Goal: Task Accomplishment & Management: Complete application form

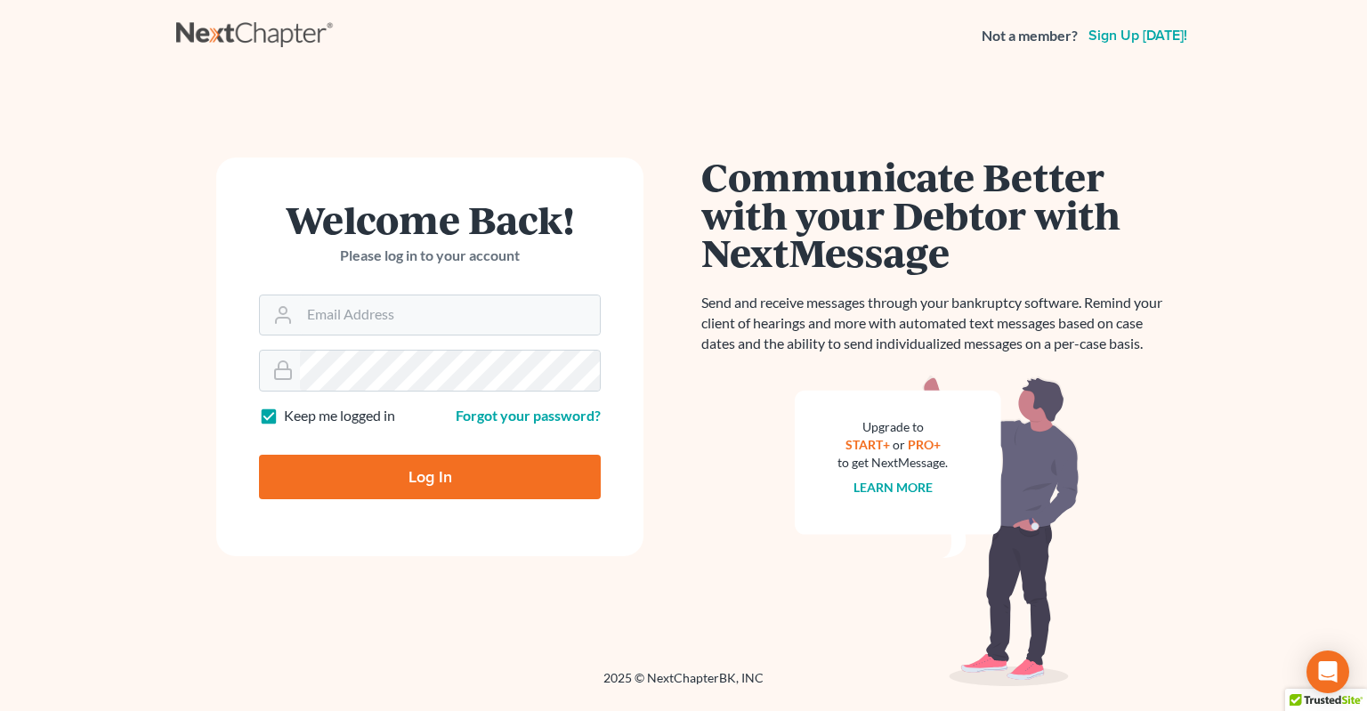
type input "[EMAIL_ADDRESS][DOMAIN_NAME]"
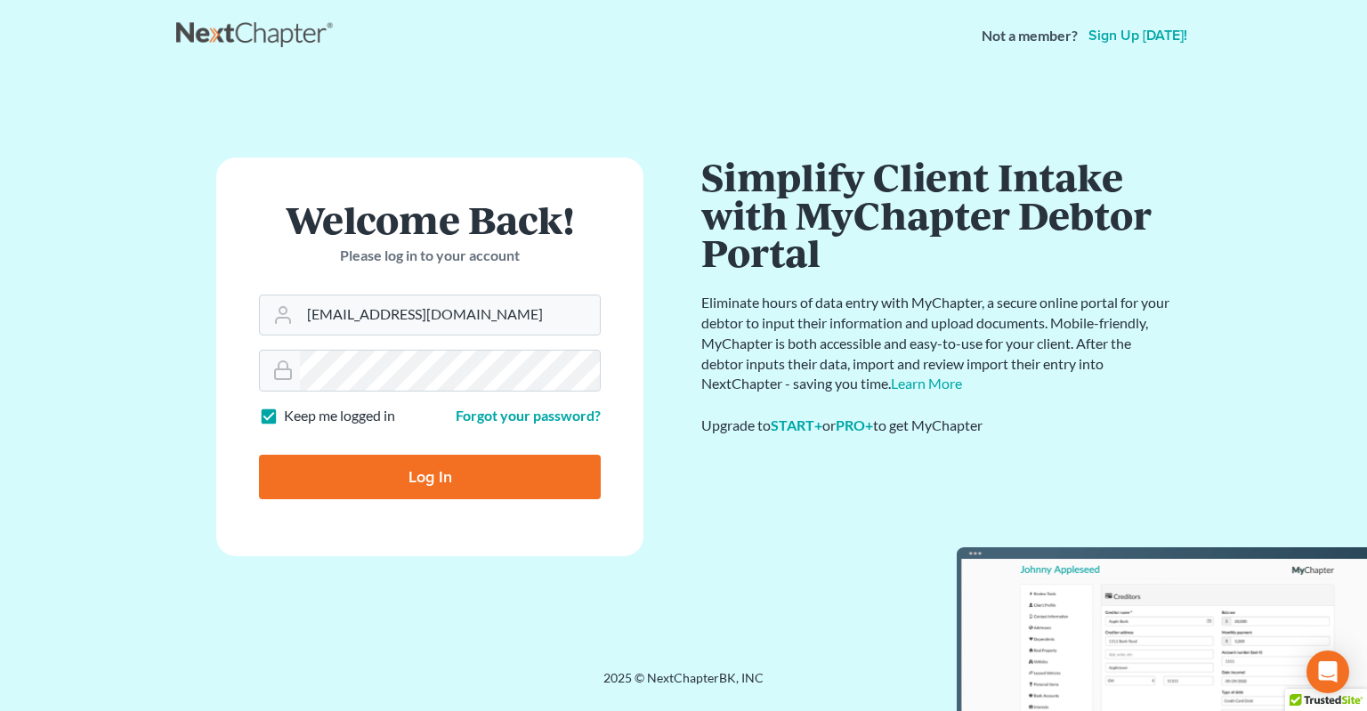
click at [472, 488] on input "Log In" at bounding box center [430, 477] width 342 height 44
type input "Thinking..."
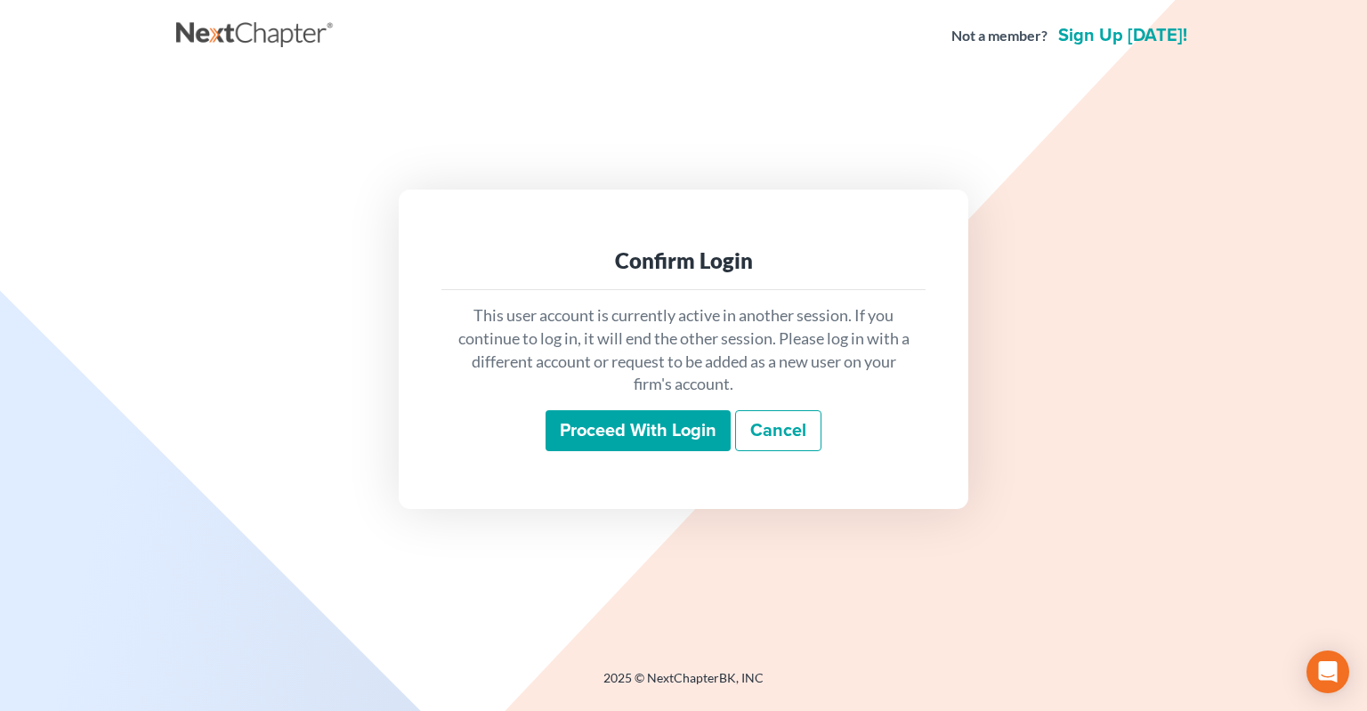
click at [634, 436] on input "Proceed with login" at bounding box center [637, 430] width 185 height 41
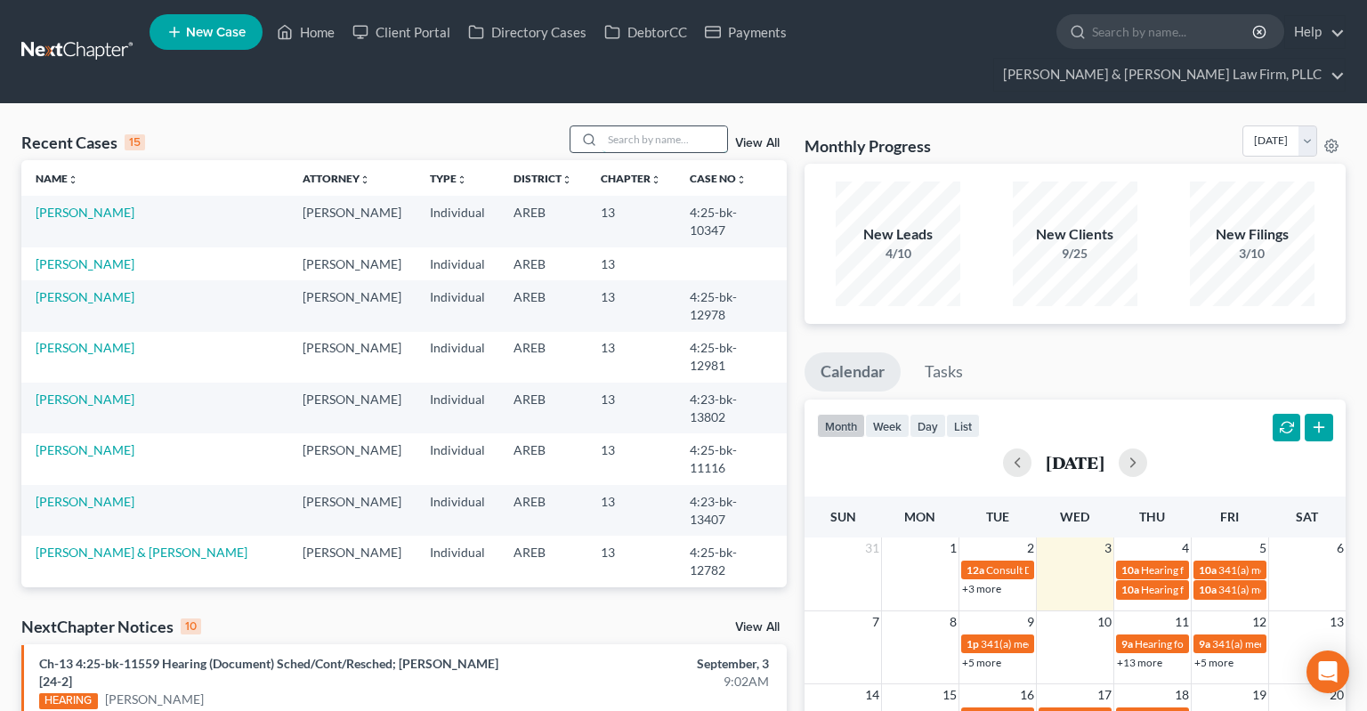
click at [666, 126] on input "search" at bounding box center [664, 139] width 125 height 26
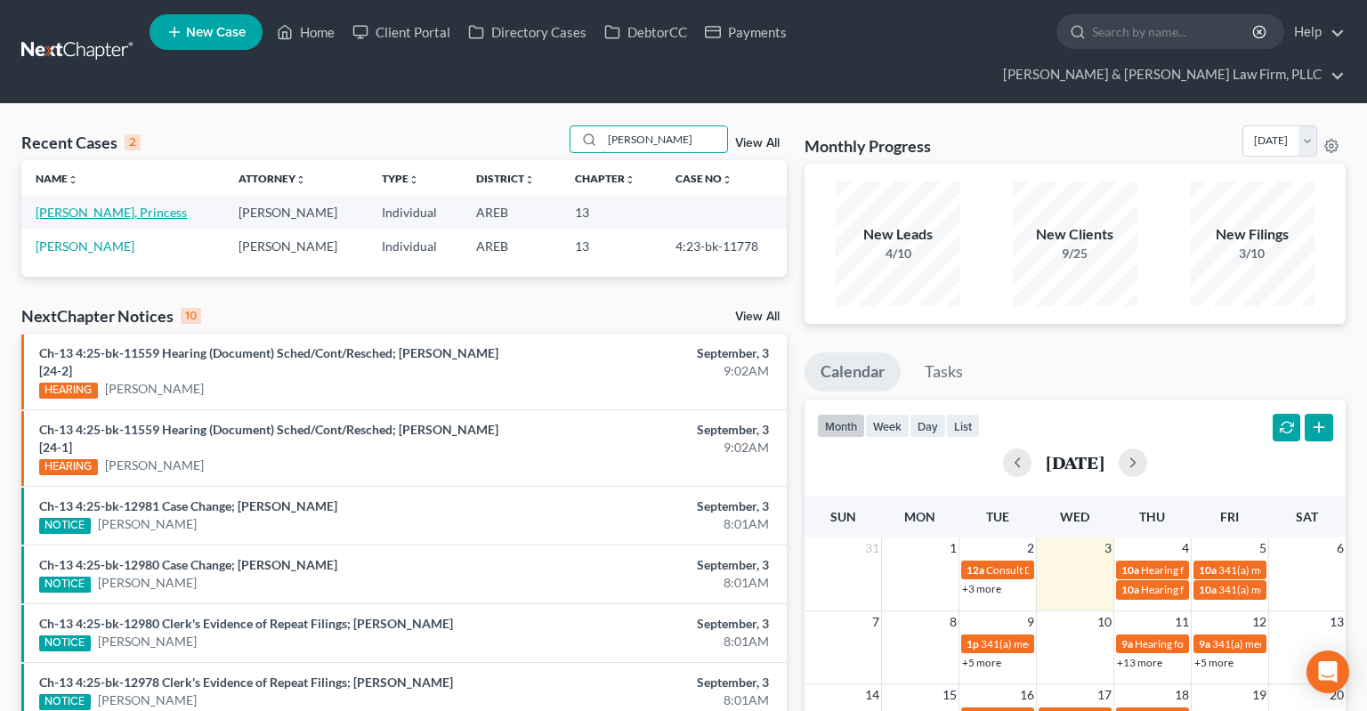
type input "[PERSON_NAME]"
click at [95, 205] on link "[PERSON_NAME], Princess" at bounding box center [111, 212] width 151 height 15
select select "2"
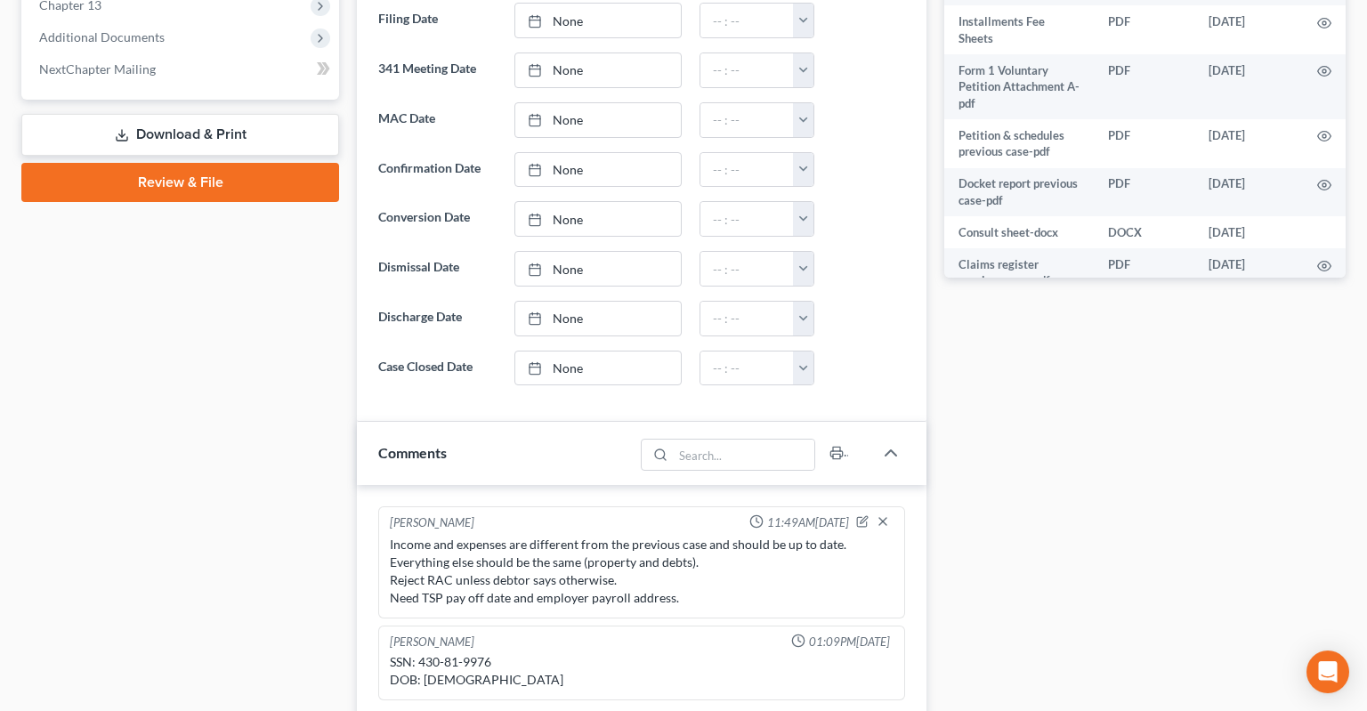
scroll to position [845, 0]
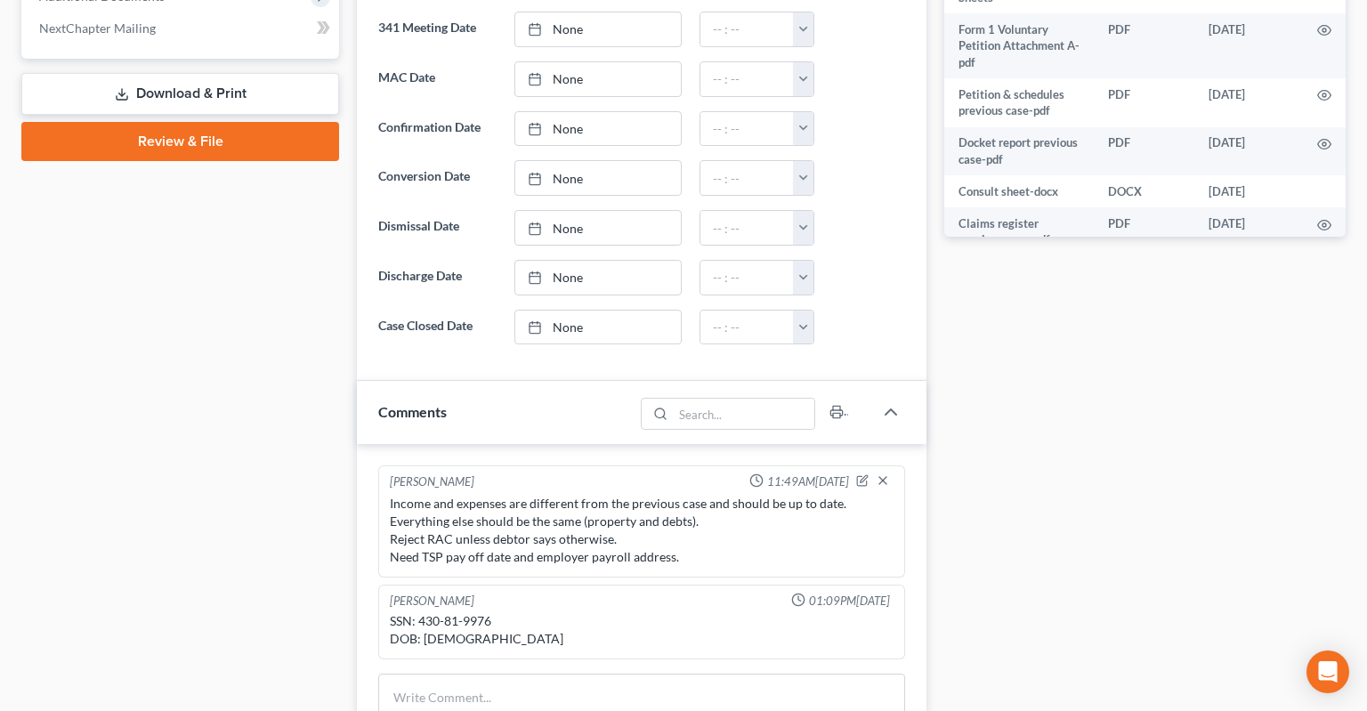
click at [427, 612] on div "SSN: 430-81-9976 DOB: [DEMOGRAPHIC_DATA]" at bounding box center [642, 630] width 504 height 36
drag, startPoint x: 427, startPoint y: 583, endPoint x: 479, endPoint y: 580, distance: 51.7
click at [479, 612] on div "SSN: 430-81-9976 DOB: [DEMOGRAPHIC_DATA]" at bounding box center [642, 630] width 504 height 36
copy div "430-81-9976"
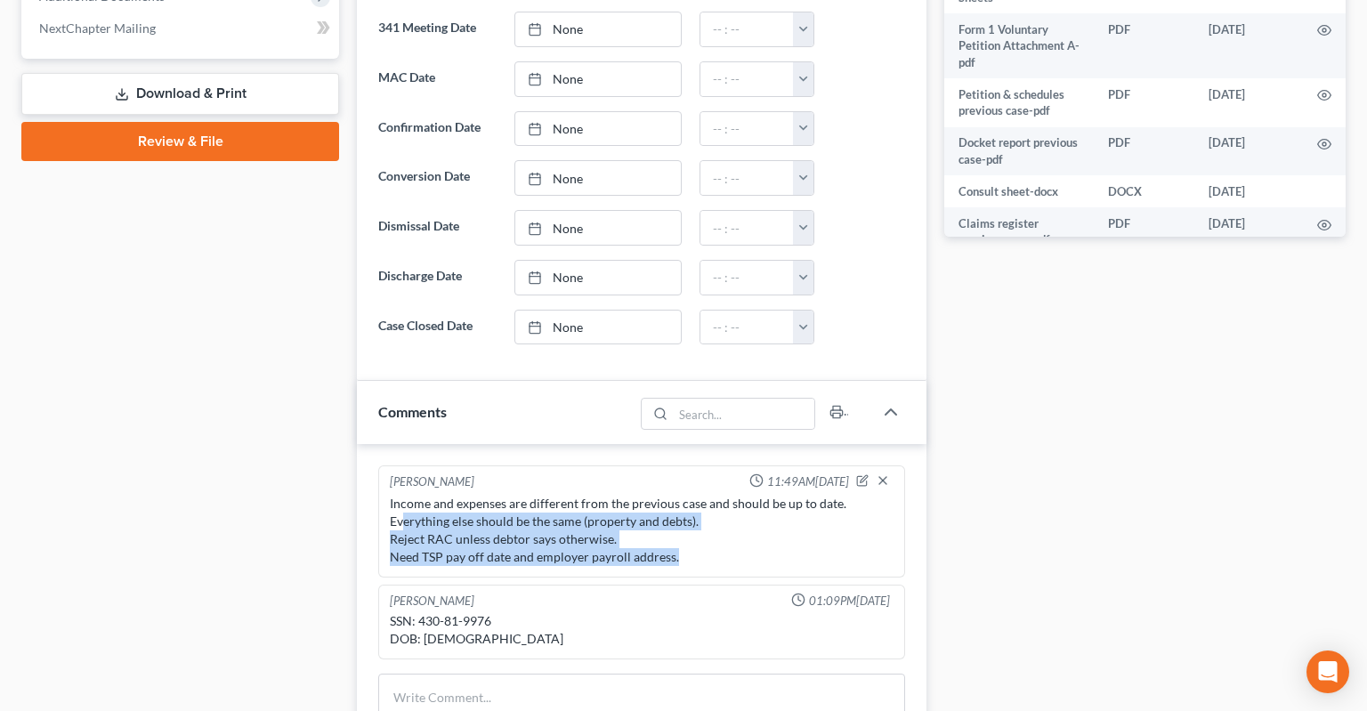
drag, startPoint x: 650, startPoint y: 509, endPoint x: 478, endPoint y: 497, distance: 172.2
click at [432, 495] on div "Income and expenses are different from the previous case and should be up to da…" at bounding box center [642, 530] width 504 height 71
click at [497, 496] on div "Income and expenses are different from the previous case and should be up to da…" at bounding box center [642, 530] width 504 height 71
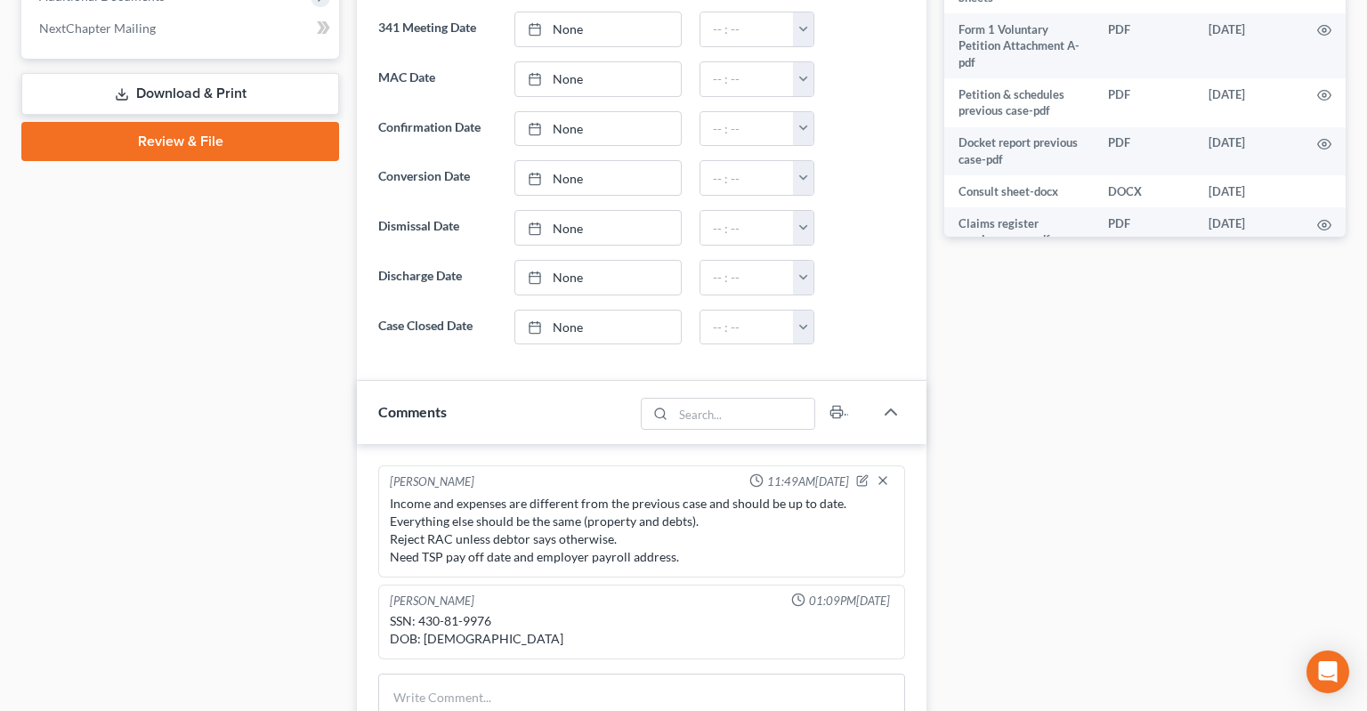
click at [622, 511] on div "Income and expenses are different from the previous case and should be up to da…" at bounding box center [642, 530] width 504 height 71
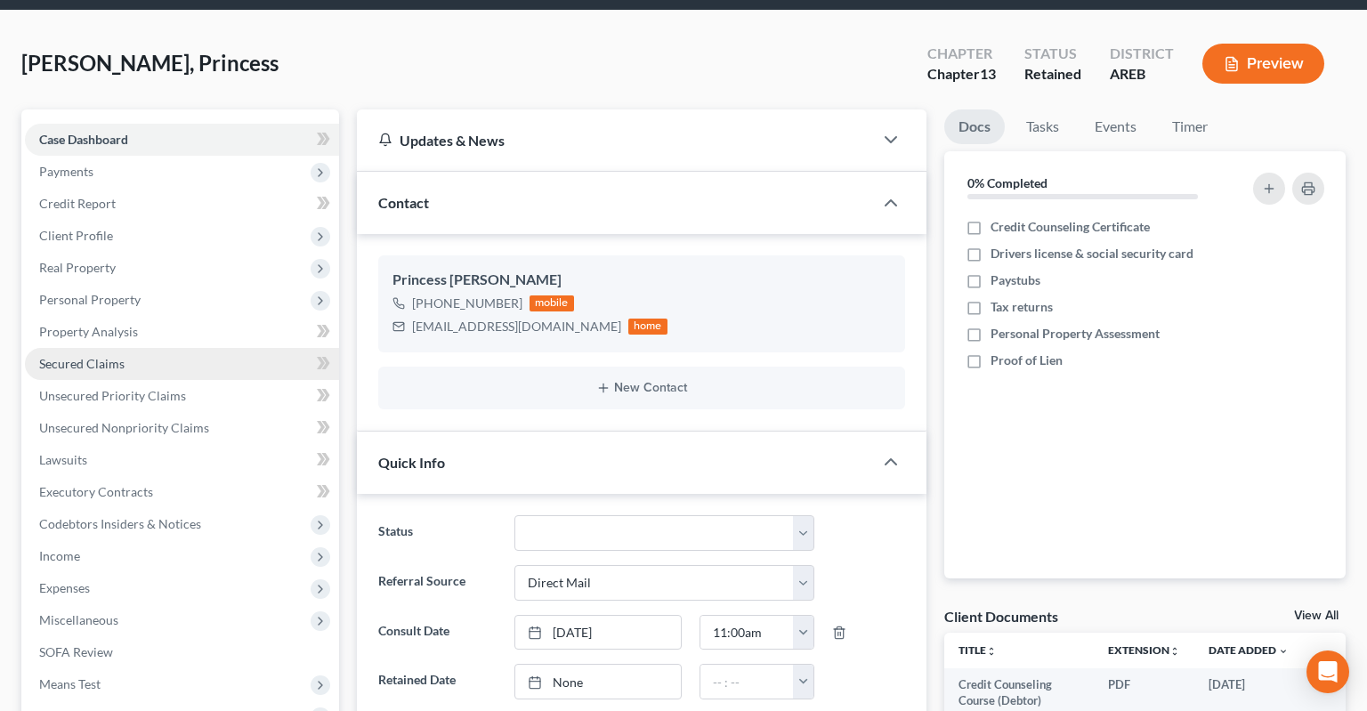
scroll to position [0, 0]
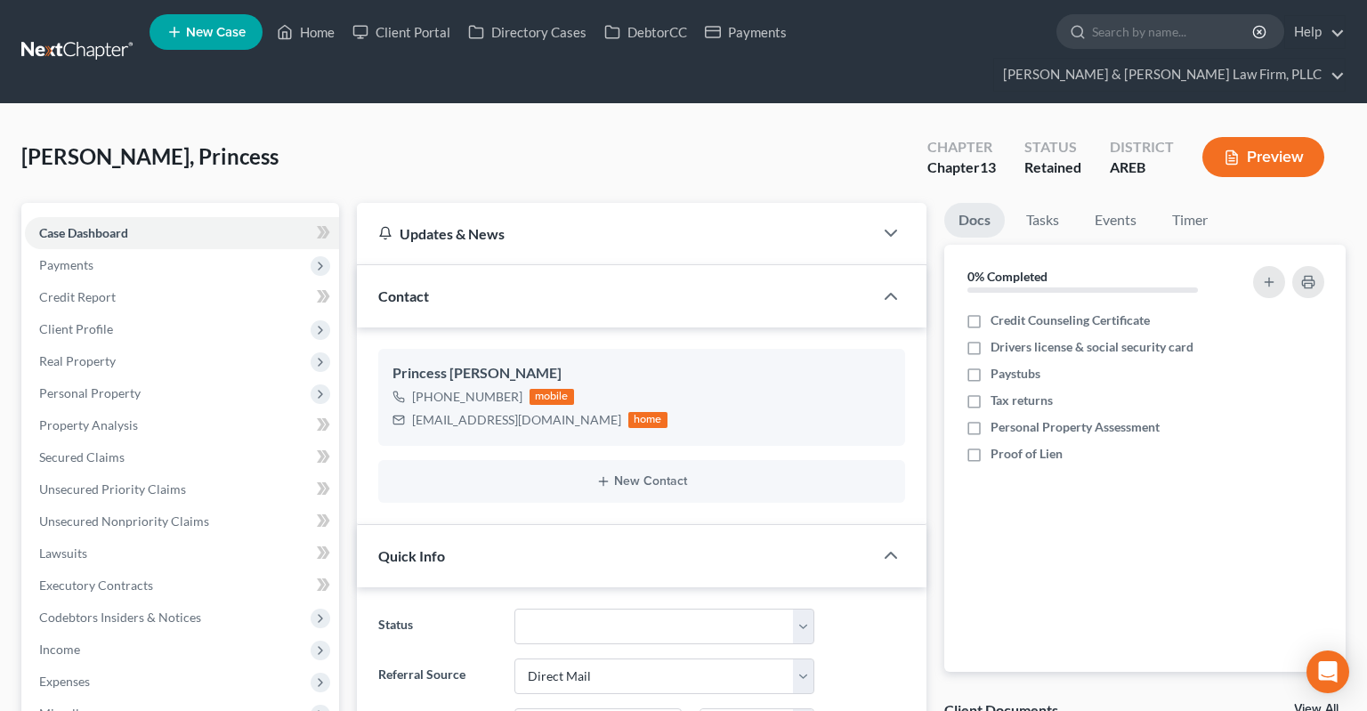
click at [450, 128] on div "[PERSON_NAME], Princess Upgraded Chapter Chapter 13 Status Retained District AR…" at bounding box center [683, 163] width 1324 height 77
click at [447, 125] on div "[PERSON_NAME], Princess Upgraded Chapter Chapter 13 Status Retained District AR…" at bounding box center [683, 163] width 1324 height 77
click at [682, 125] on div "[PERSON_NAME], Princess Upgraded Chapter Chapter 13 Status Retained District AR…" at bounding box center [683, 163] width 1324 height 77
click at [383, 125] on div "[PERSON_NAME], Princess Upgraded Chapter Chapter 13 Status Retained District AR…" at bounding box center [683, 163] width 1324 height 77
click at [380, 125] on div "[PERSON_NAME], Princess Upgraded Chapter Chapter 13 Status Retained District AR…" at bounding box center [683, 163] width 1324 height 77
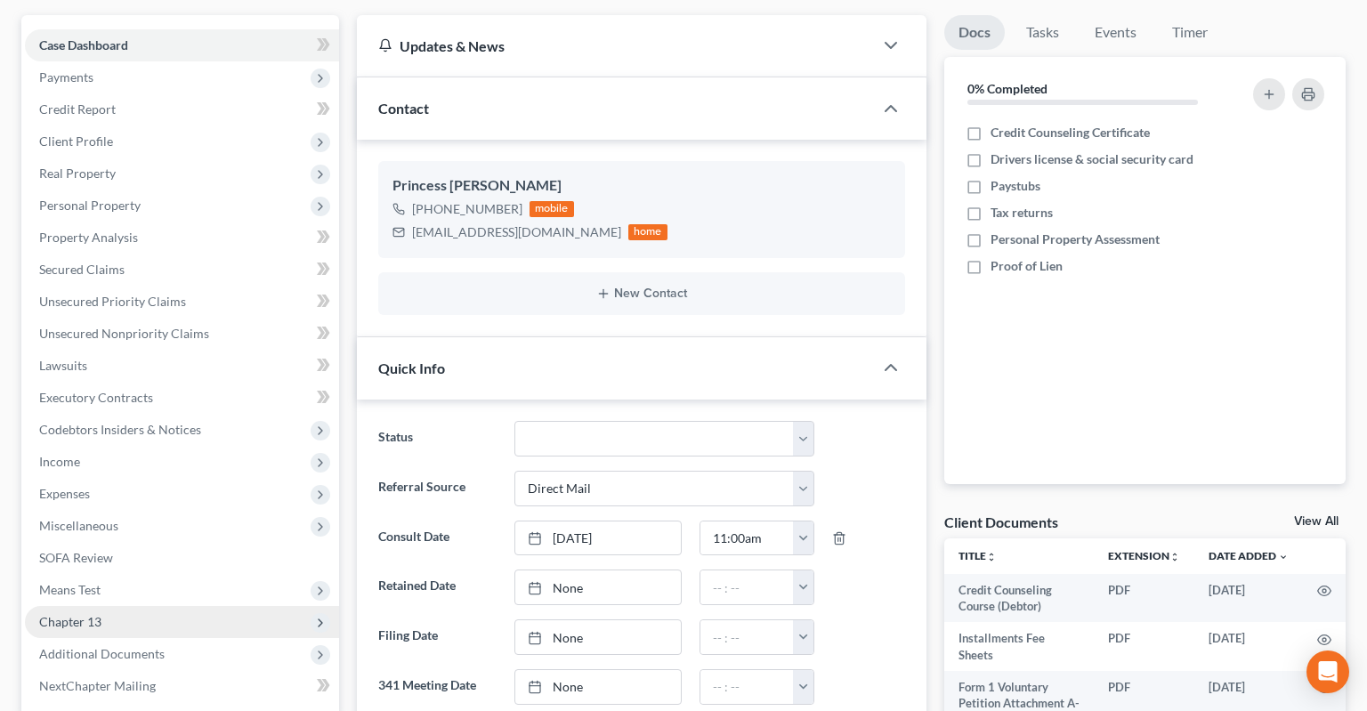
scroll to position [563, 0]
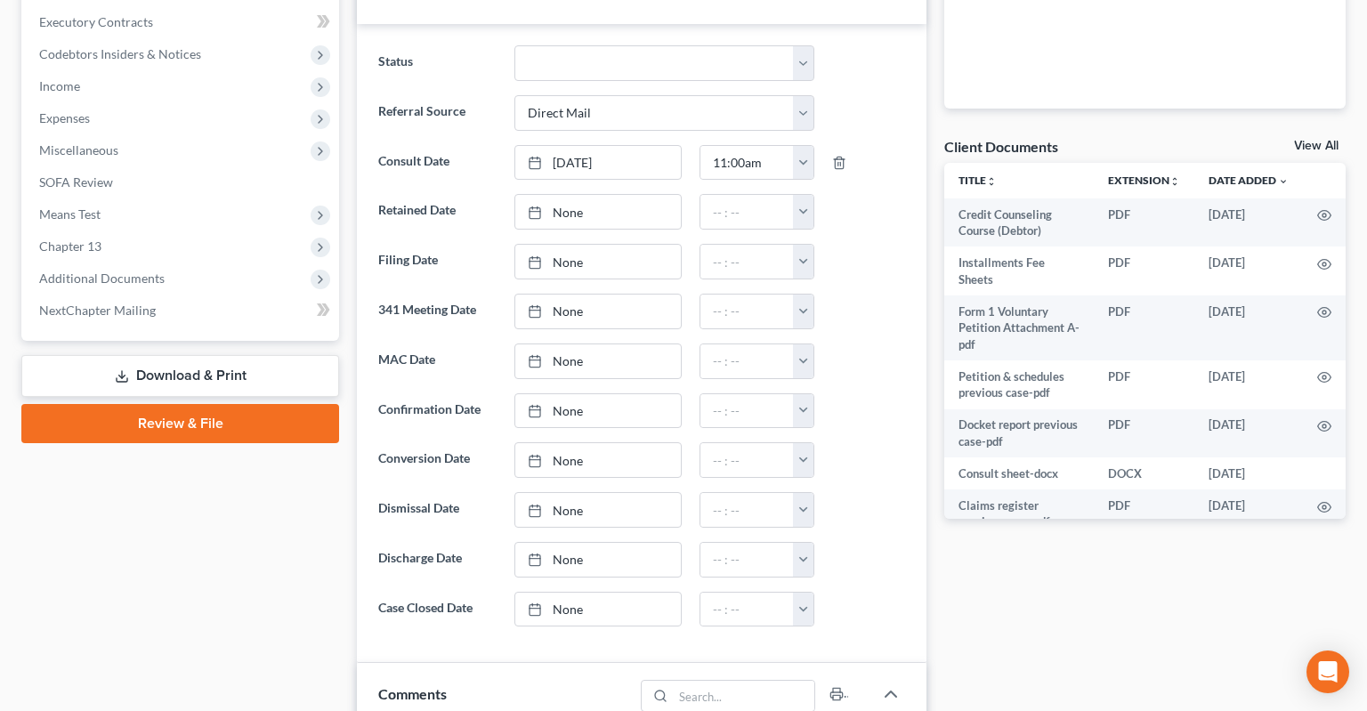
click at [215, 355] on link "Download & Print" at bounding box center [180, 376] width 318 height 42
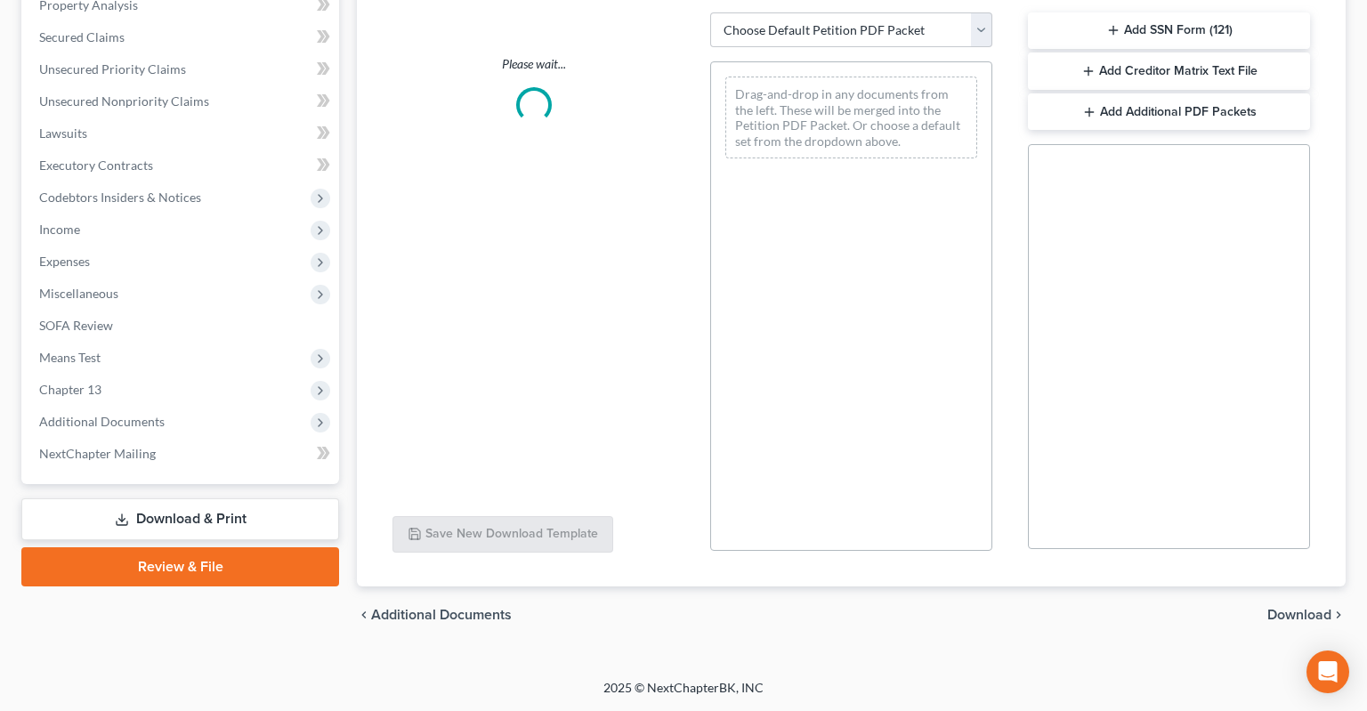
scroll to position [386, 0]
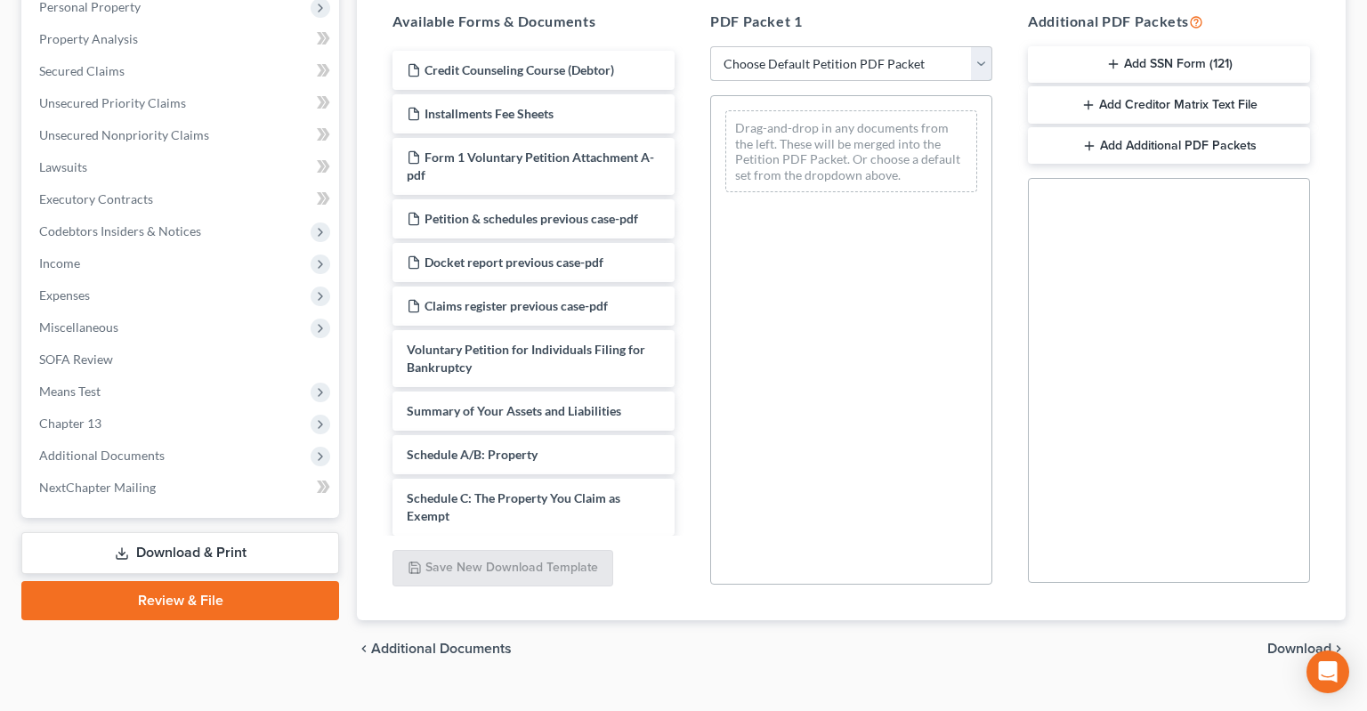
click at [710, 46] on select "Choose Default Petition PDF Packet Complete Bankruptcy Petition (all forms and …" at bounding box center [851, 64] width 282 height 36
select select "0"
click option "Complete Bankruptcy Petition (all forms and schedules)" at bounding box center [0, 0] width 0 height 0
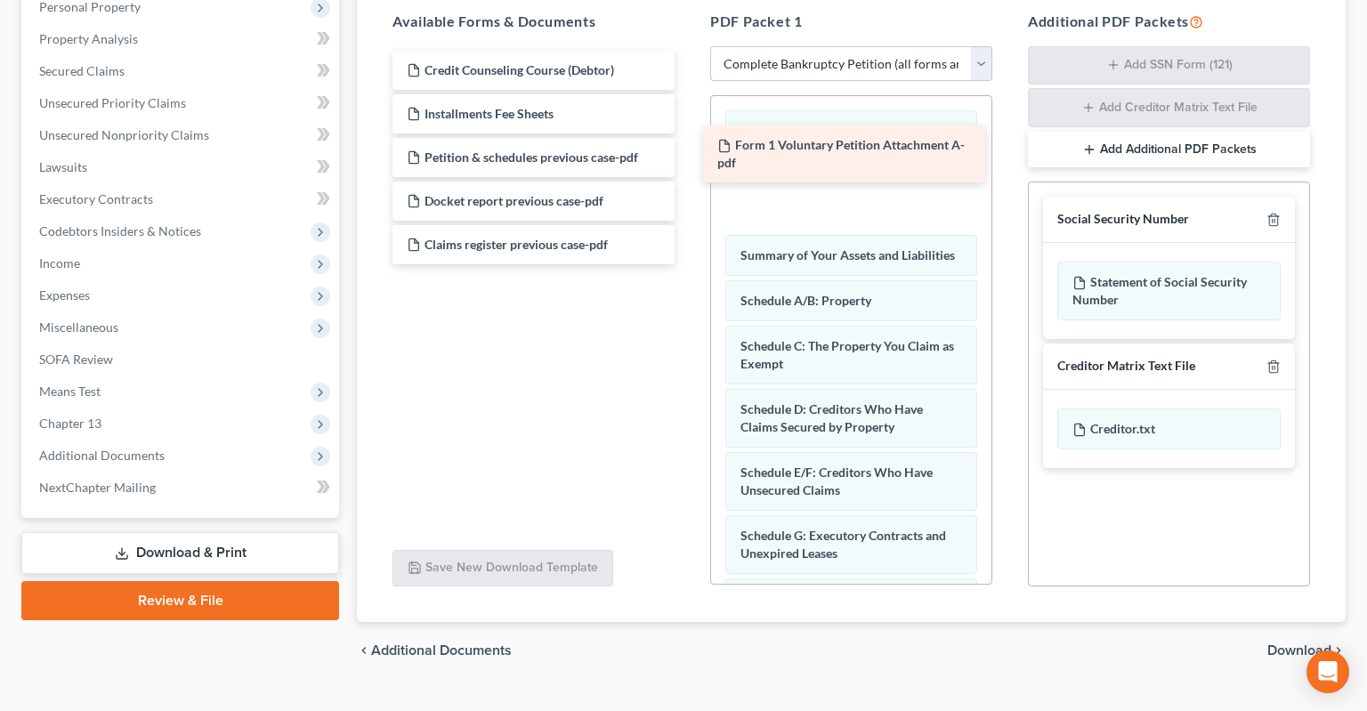
drag, startPoint x: 585, startPoint y: 127, endPoint x: 901, endPoint y: 153, distance: 316.9
click at [689, 151] on div "Form 1 Voluntary Petition Attachment A-pdf Credit Counseling Course (Debtor) In…" at bounding box center [533, 158] width 311 height 214
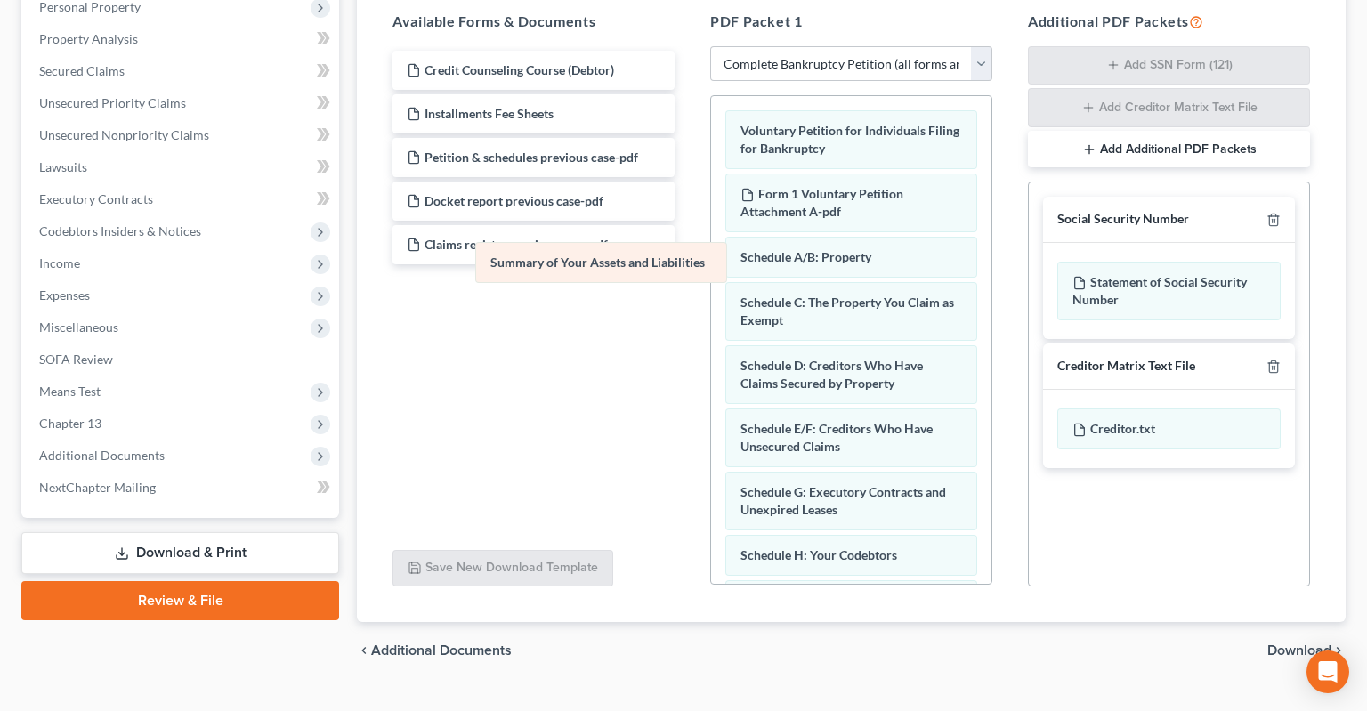
drag, startPoint x: 838, startPoint y: 214, endPoint x: 528, endPoint y: 257, distance: 313.6
click at [711, 257] on div "Summary of Your Assets and Liabilities Voluntary Petition for Individuals Filin…" at bounding box center [851, 626] width 280 height 1060
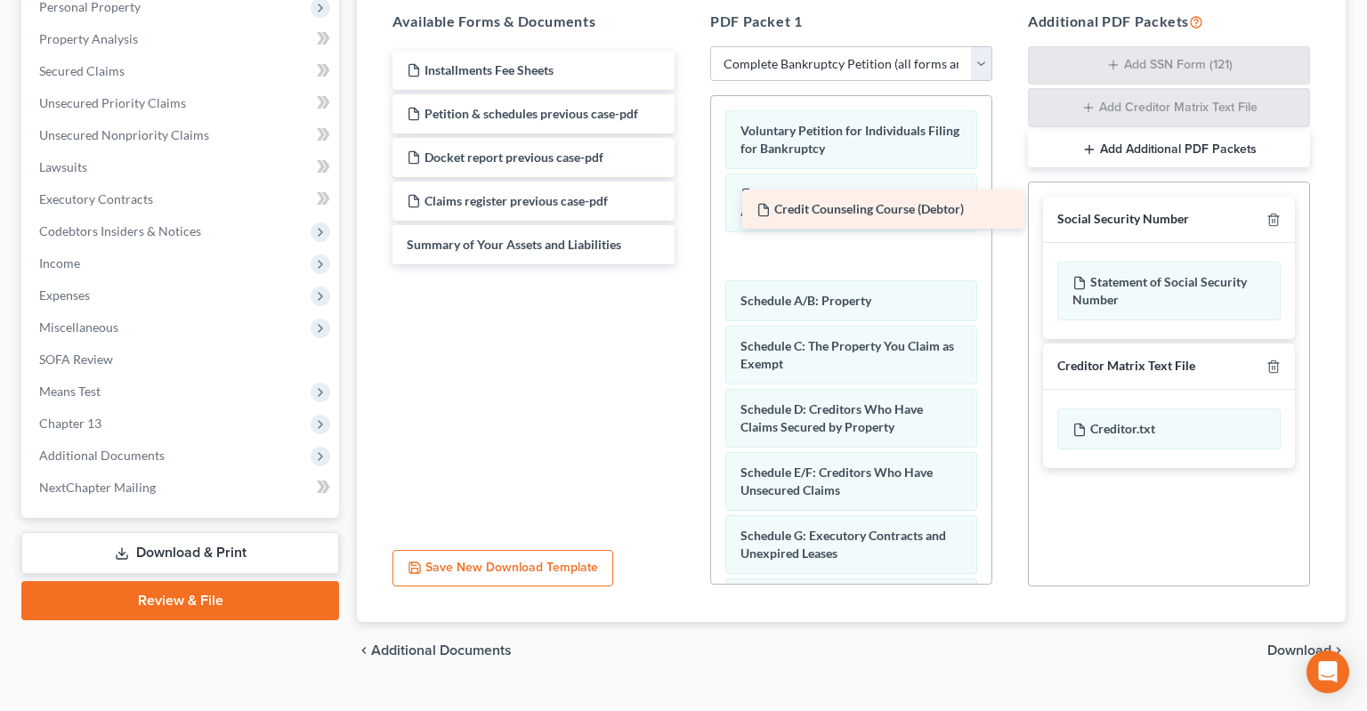
drag, startPoint x: 549, startPoint y: 33, endPoint x: 888, endPoint y: 212, distance: 383.3
click at [689, 212] on div "Credit Counseling Course (Debtor) Credit Counseling Course (Debtor) Installment…" at bounding box center [533, 158] width 311 height 214
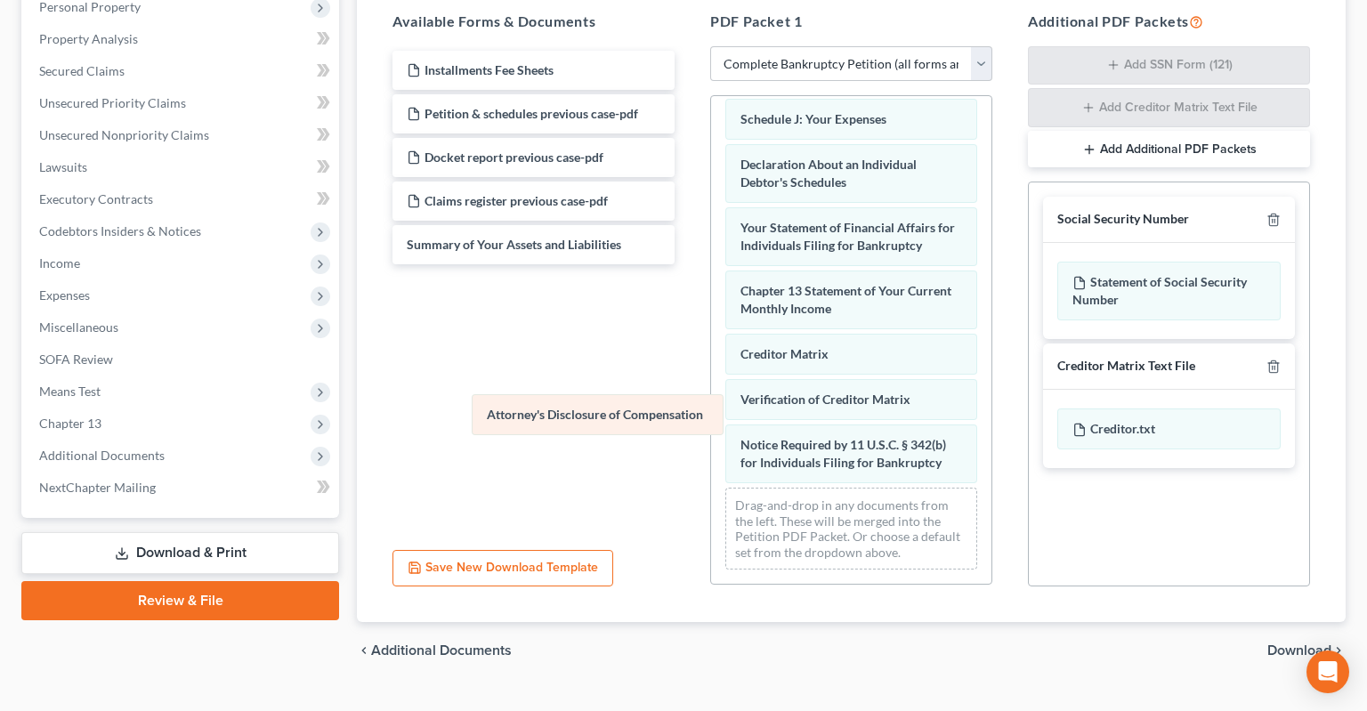
scroll to position [565, 0]
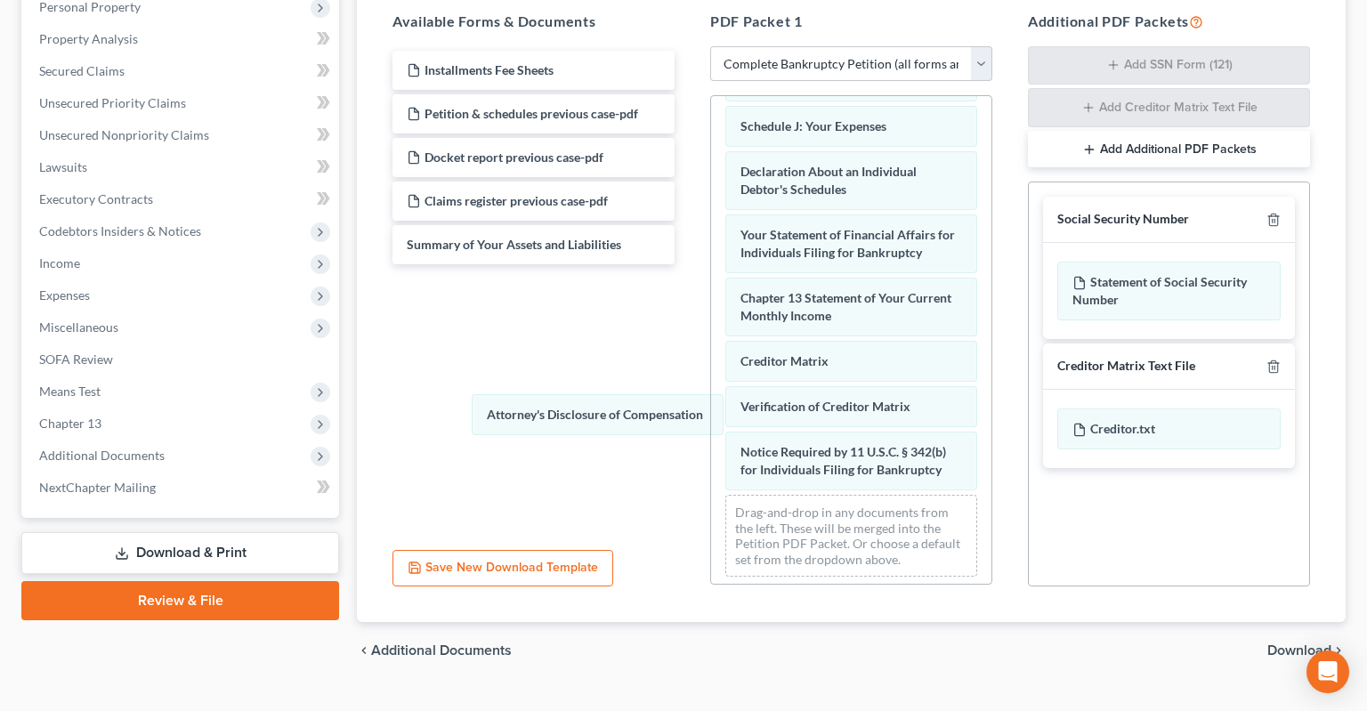
drag, startPoint x: 847, startPoint y: 431, endPoint x: 536, endPoint y: 402, distance: 312.7
click at [711, 403] on div "Attorney's Disclosure of Compensation Voluntary Petition for Individuals Filing…" at bounding box center [851, 61] width 280 height 1060
click at [1265, 358] on div at bounding box center [1269, 366] width 21 height 17
click at [1279, 359] on icon "button" at bounding box center [1273, 366] width 14 height 14
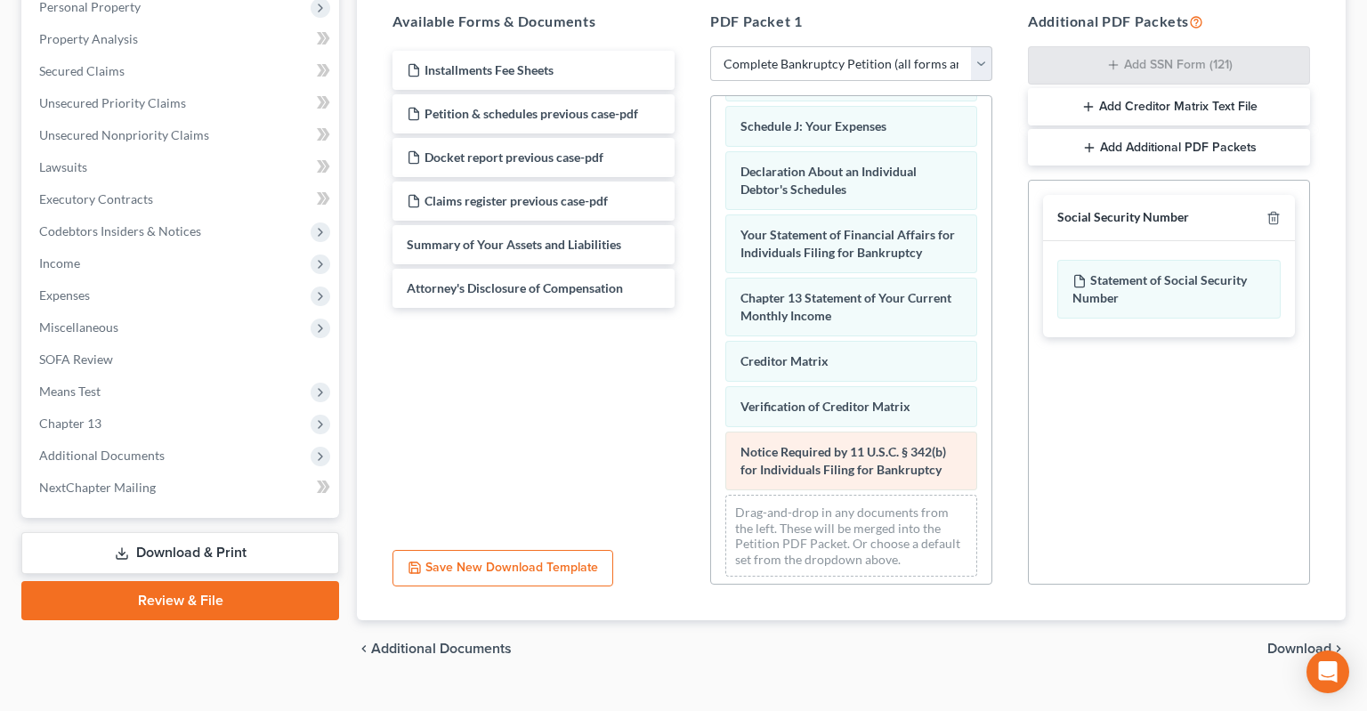
scroll to position [117, 0]
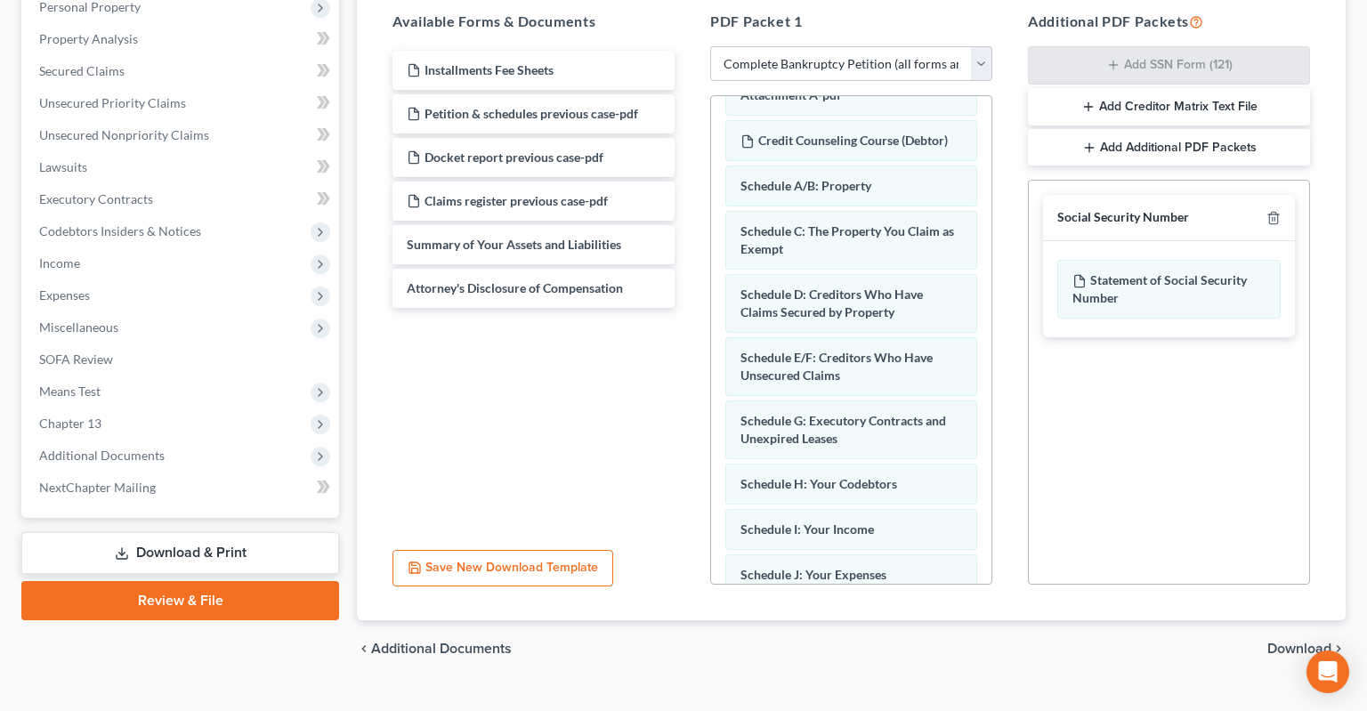
click at [1293, 642] on span "Download" at bounding box center [1299, 649] width 64 height 14
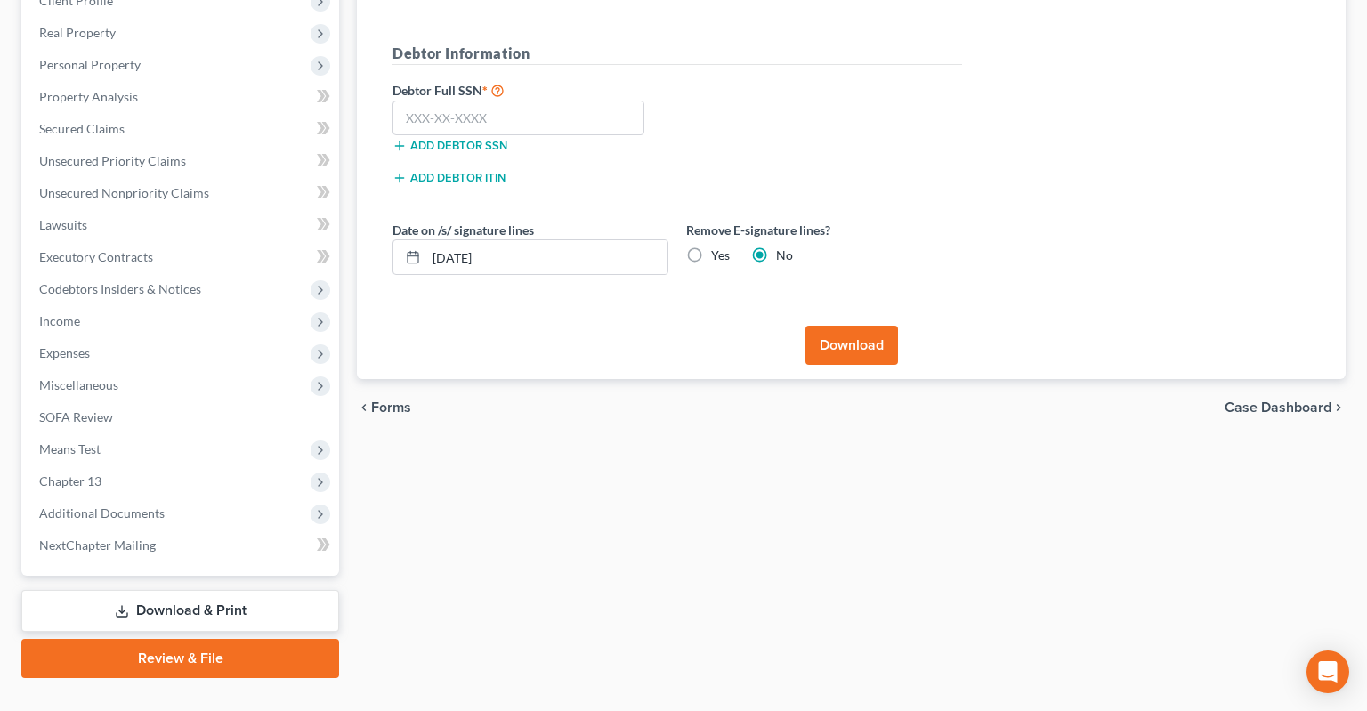
scroll to position [46, 0]
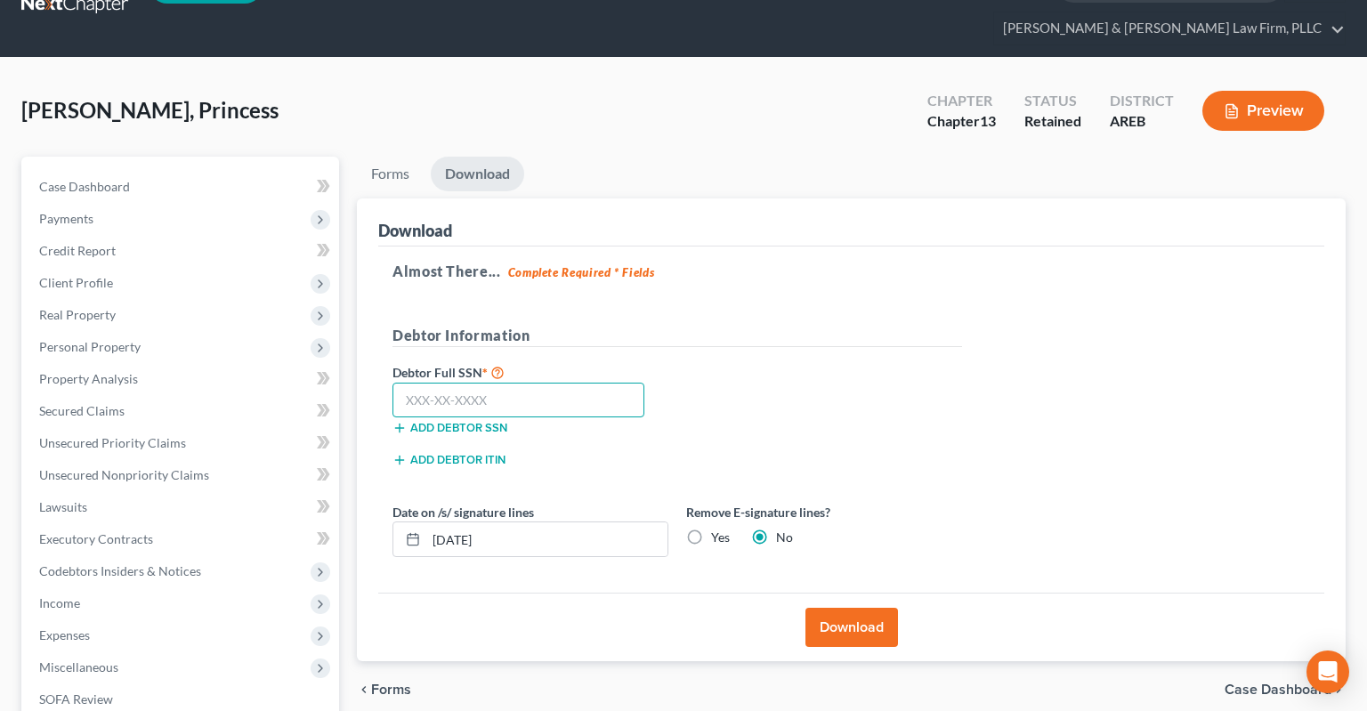
click at [557, 383] on input "text" at bounding box center [518, 401] width 252 height 36
paste input "430-81-9976"
type input "430-81-9976"
click at [711, 529] on label "Yes" at bounding box center [720, 538] width 19 height 18
click at [718, 529] on input "Yes" at bounding box center [724, 535] width 12 height 12
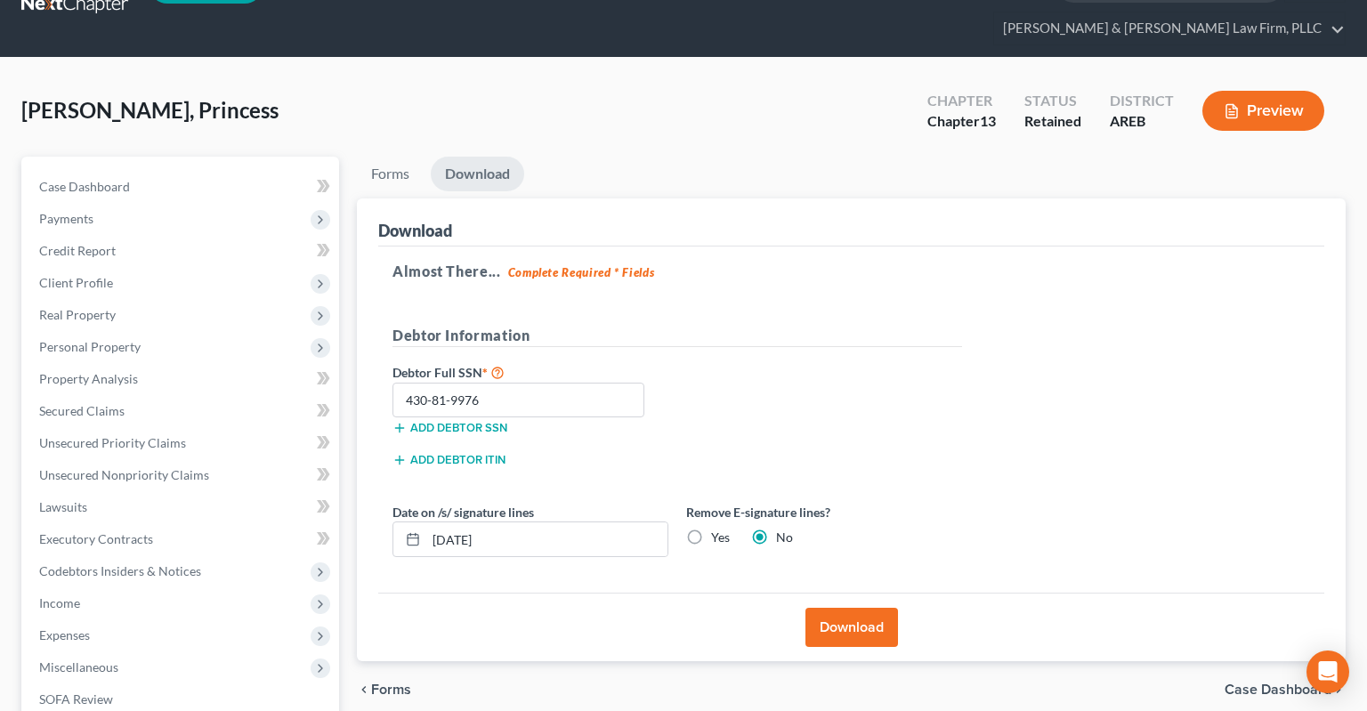
radio input "true"
radio input "false"
click at [828, 608] on button "Download" at bounding box center [851, 627] width 93 height 39
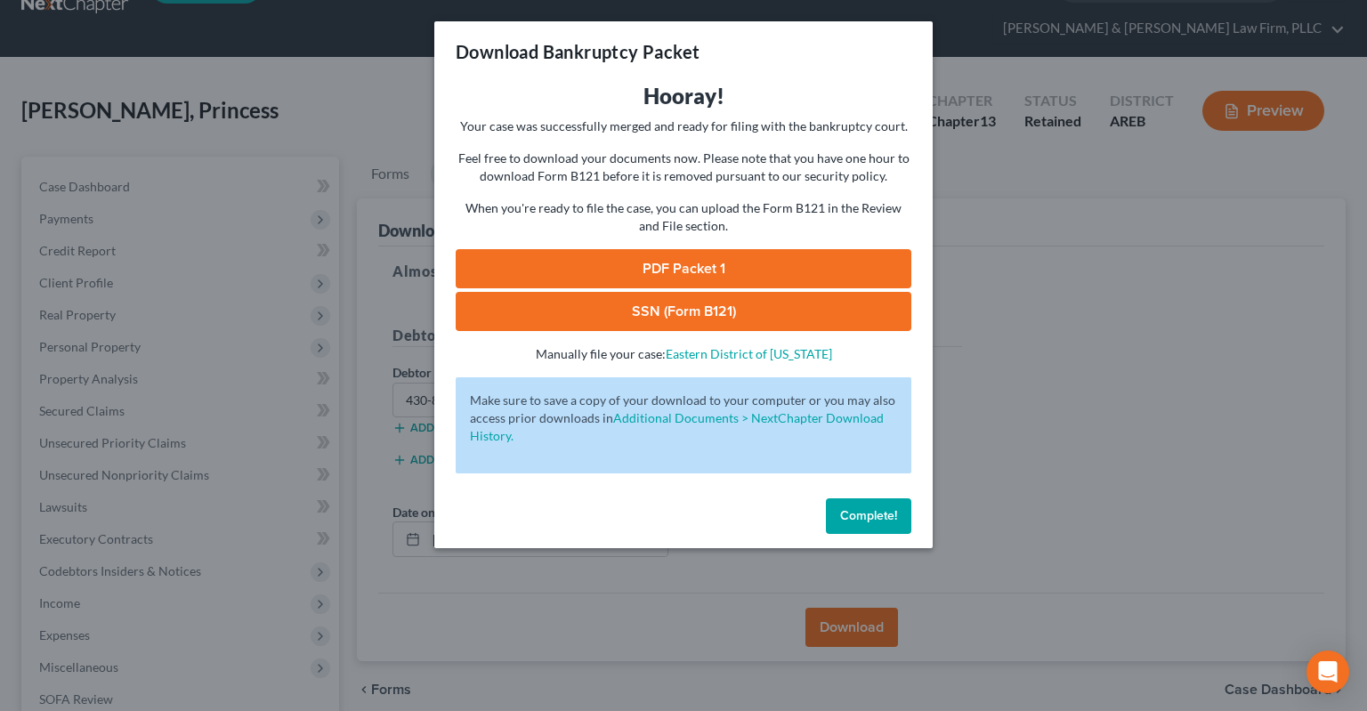
click at [664, 263] on link "PDF Packet 1" at bounding box center [684, 268] width 456 height 39
click at [632, 311] on link "SSN (Form B121)" at bounding box center [684, 311] width 456 height 39
click at [879, 516] on span "Complete!" at bounding box center [868, 515] width 57 height 15
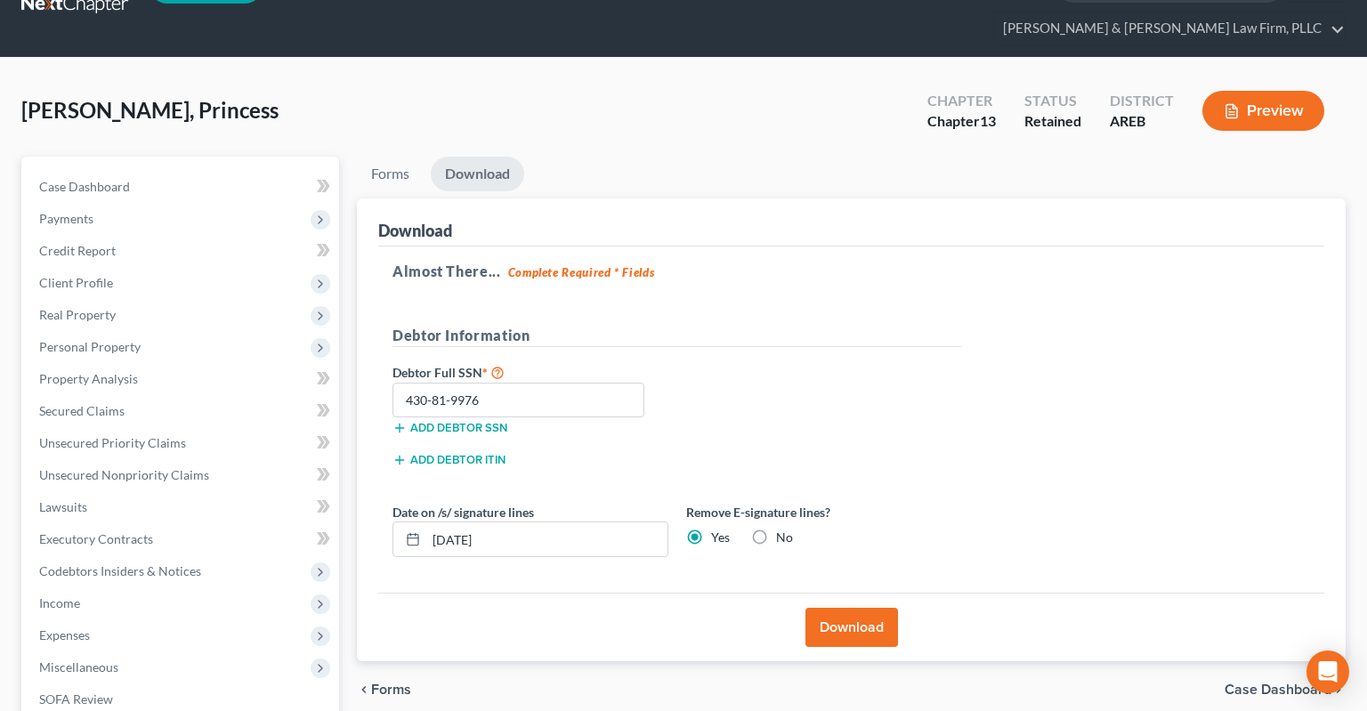
scroll to position [0, 0]
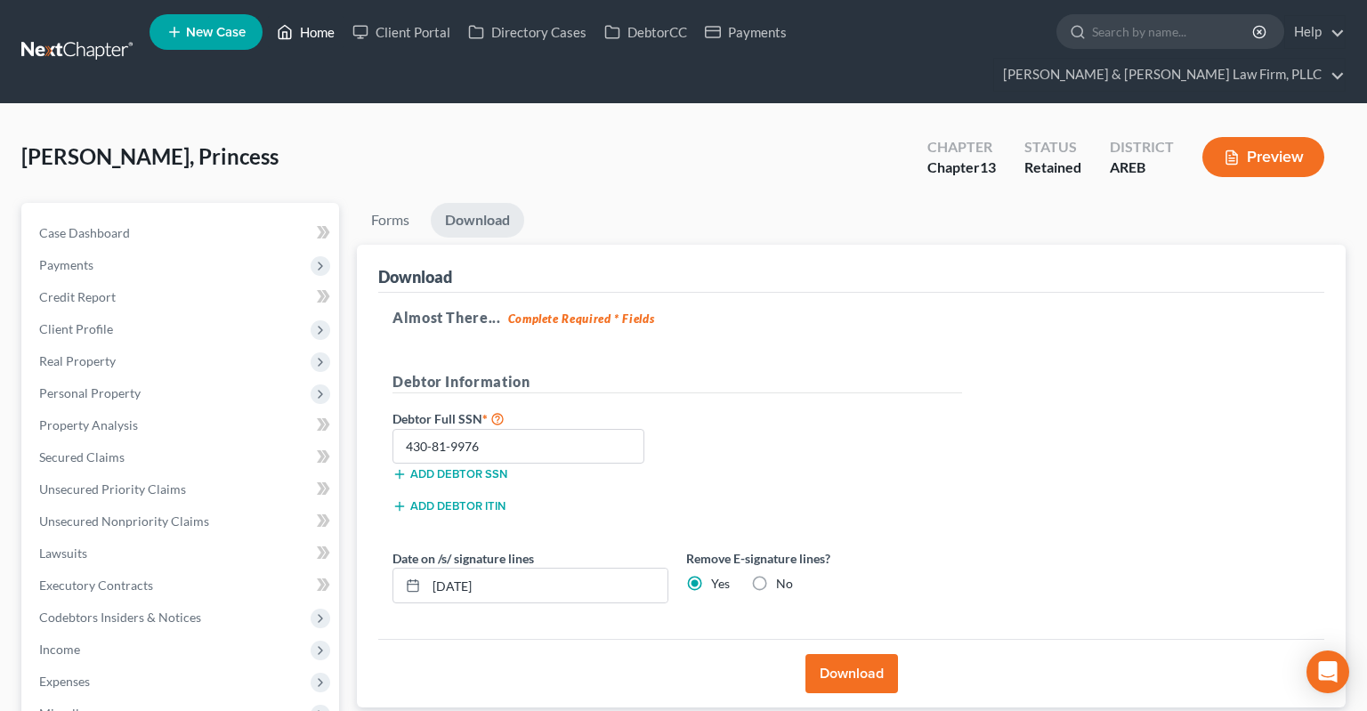
click at [321, 34] on link "Home" at bounding box center [306, 32] width 76 height 32
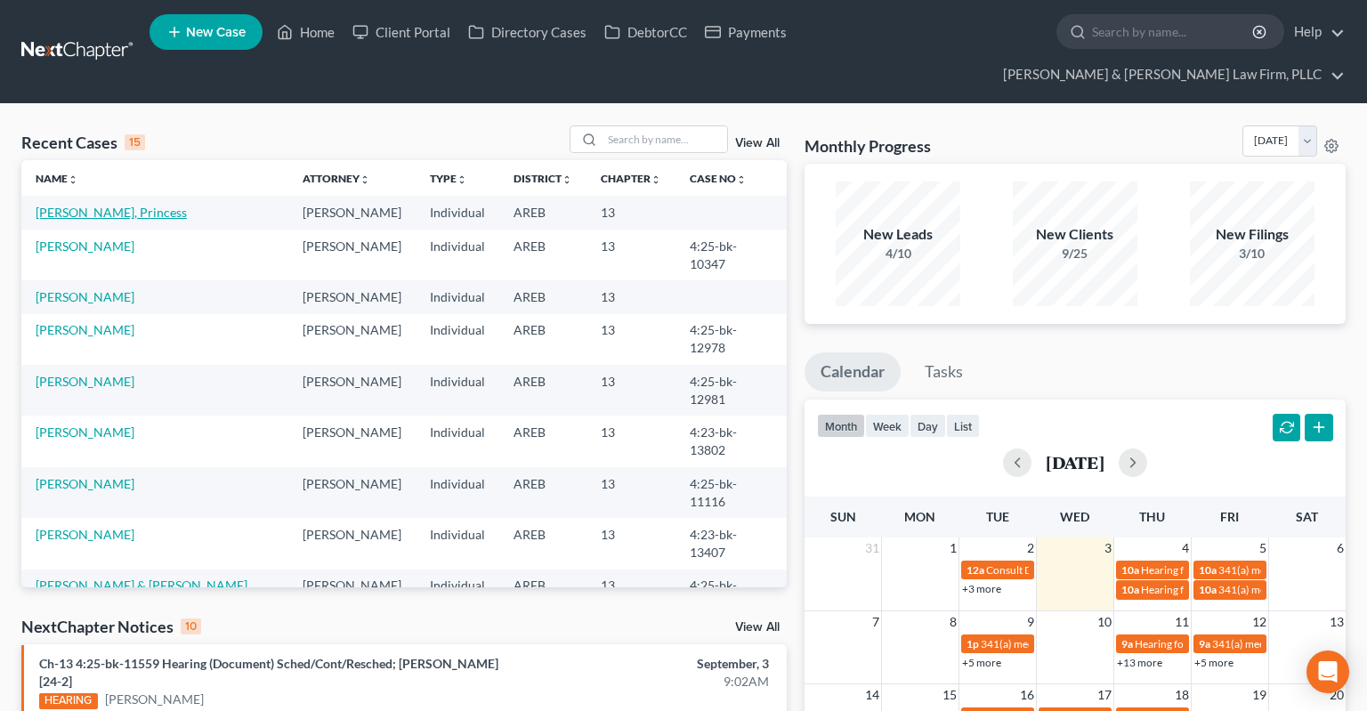
click at [105, 205] on link "[PERSON_NAME], Princess" at bounding box center [111, 212] width 151 height 15
select select "2"
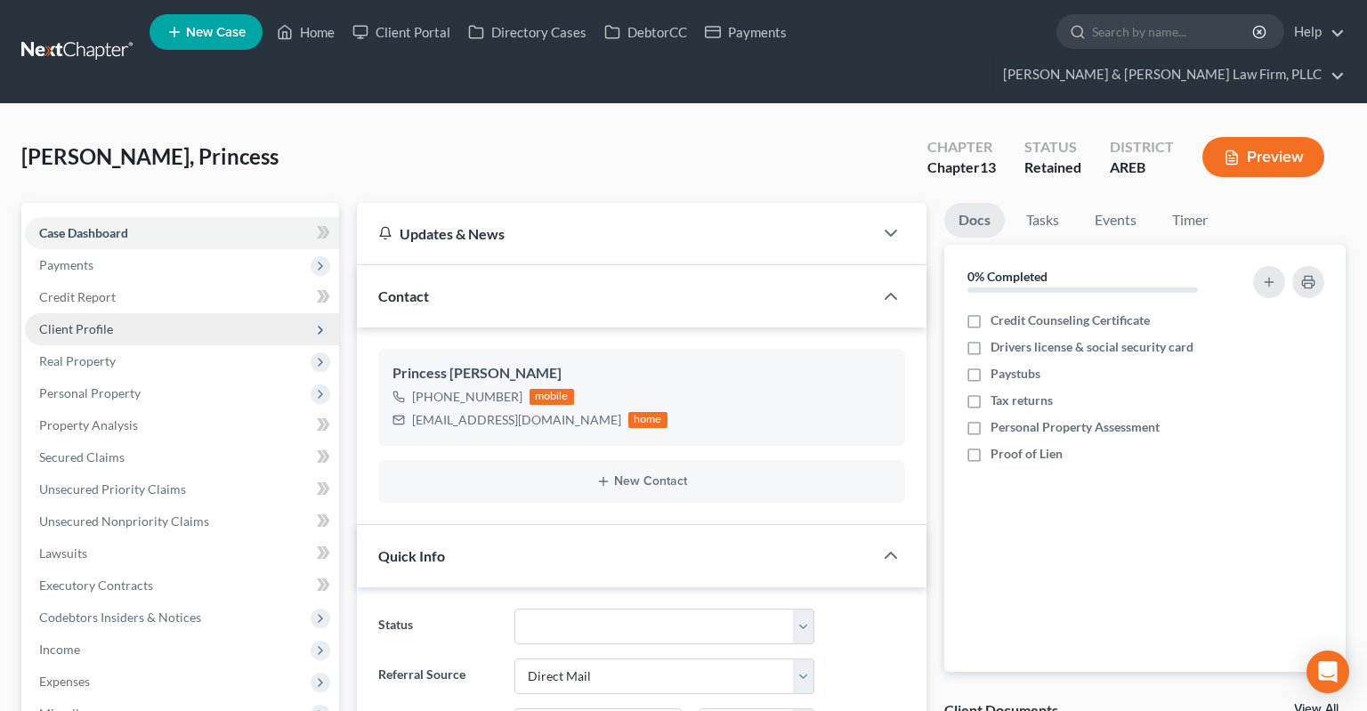
click at [128, 313] on span "Client Profile" at bounding box center [182, 329] width 314 height 32
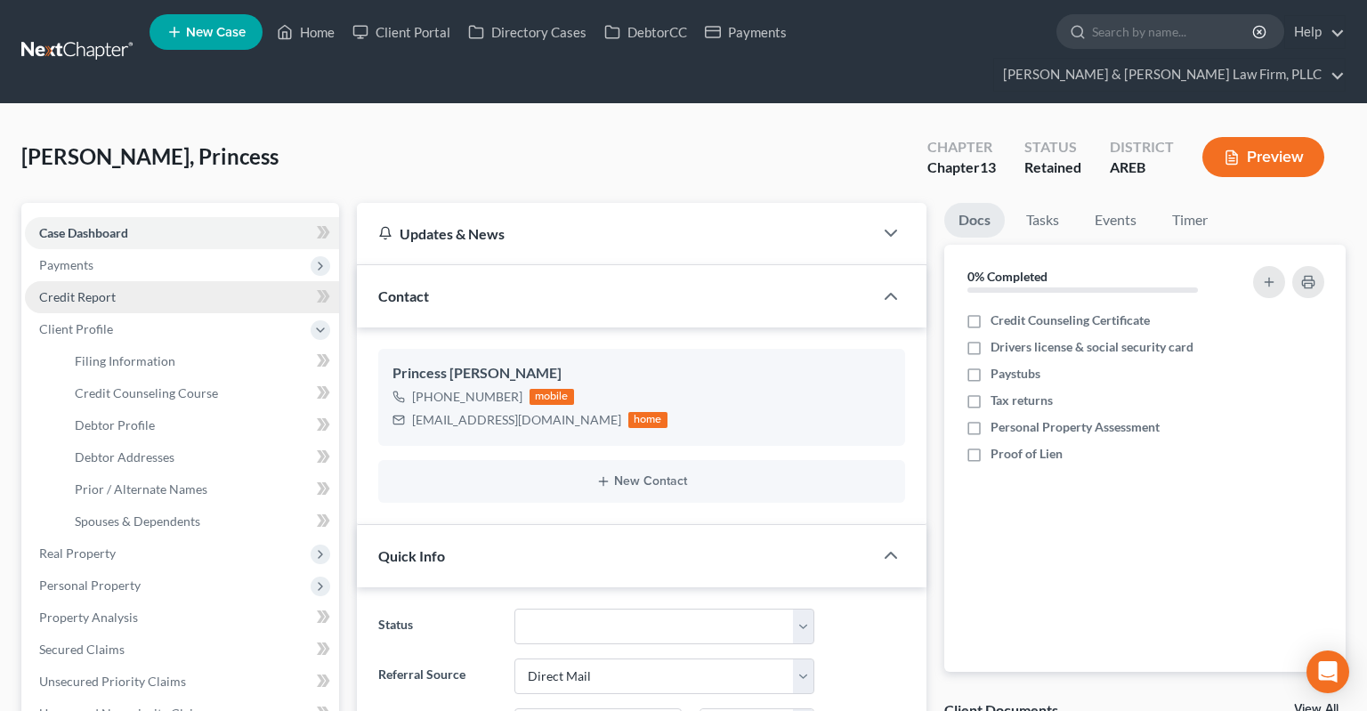
click at [147, 281] on link "Credit Report" at bounding box center [182, 297] width 314 height 32
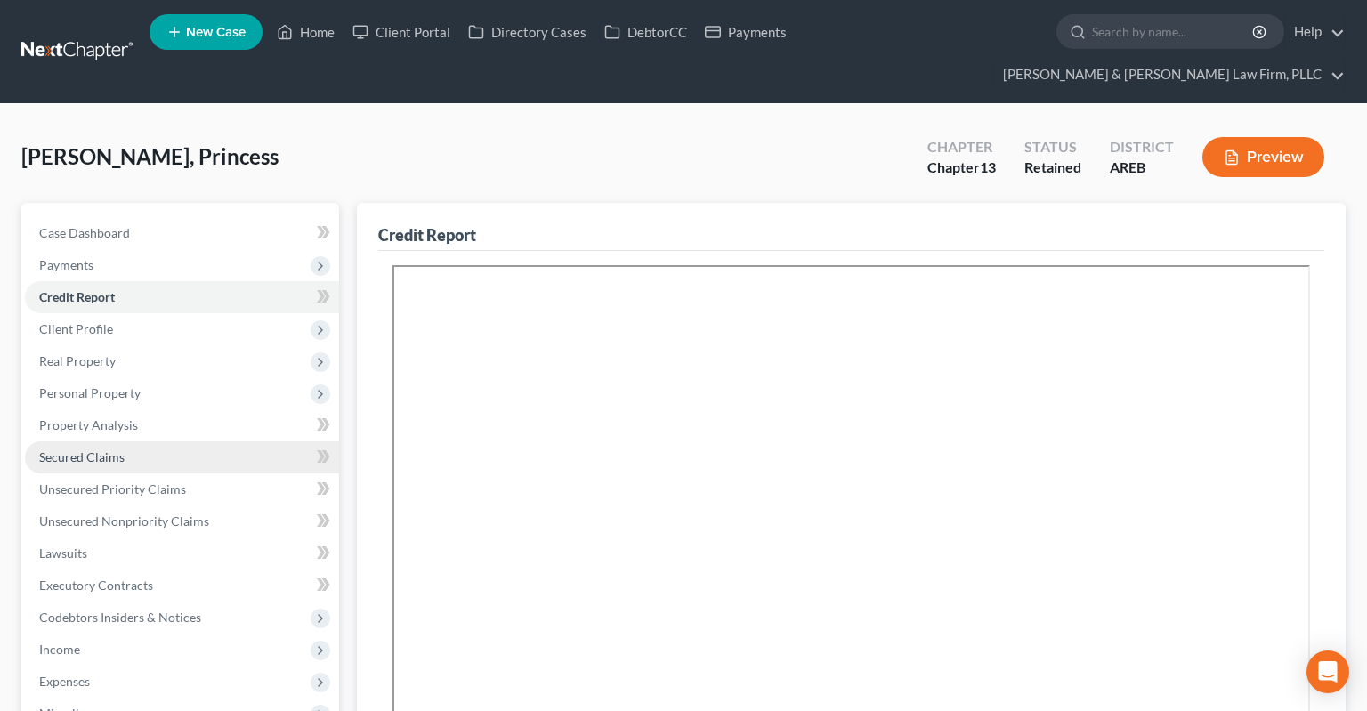
click at [169, 441] on link "Secured Claims" at bounding box center [182, 457] width 314 height 32
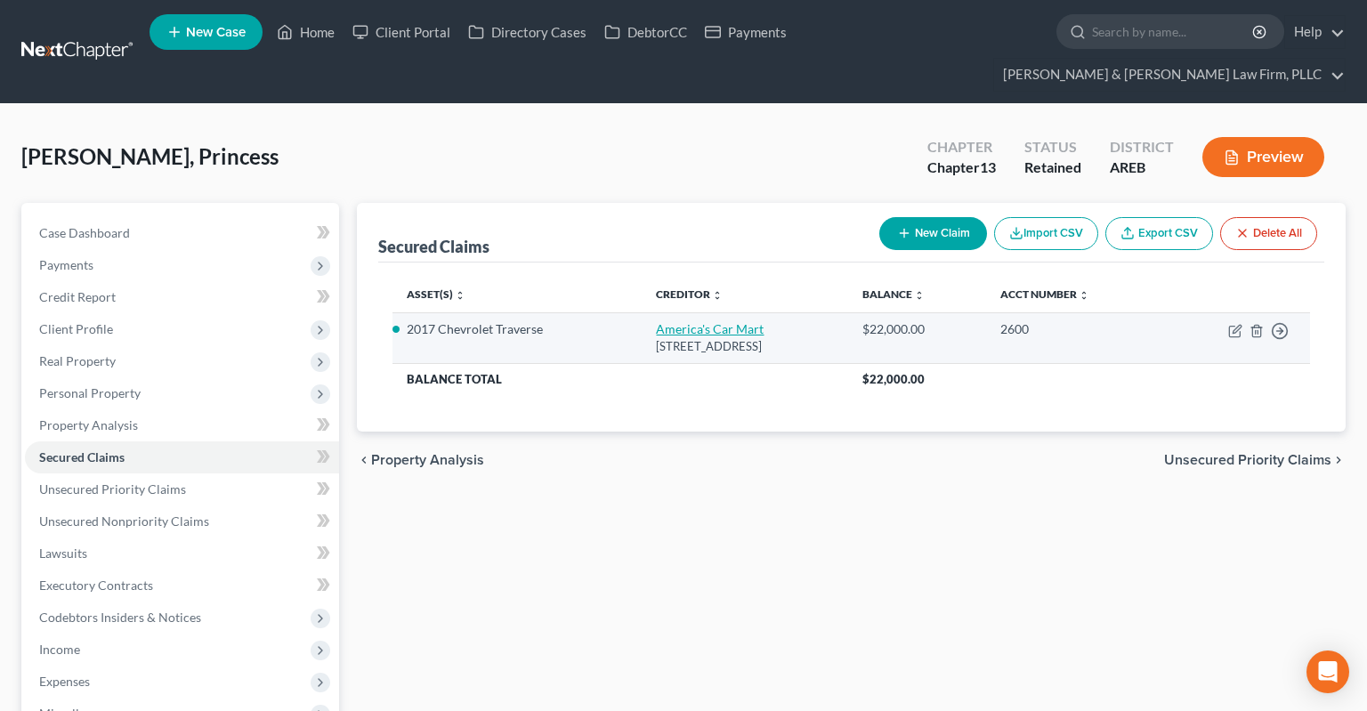
click at [690, 321] on link "America's Car Mart" at bounding box center [710, 328] width 108 height 15
select select "2"
select select "6"
select select "2"
select select "0"
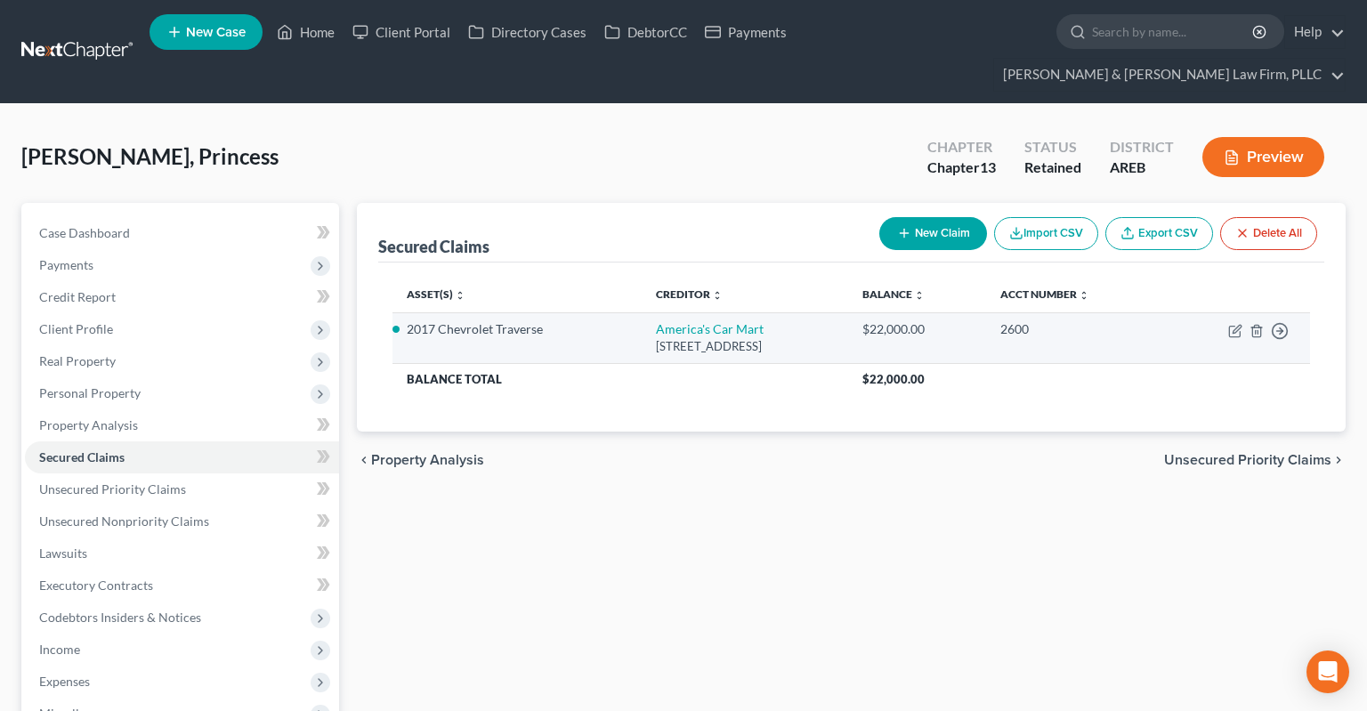
select select "0"
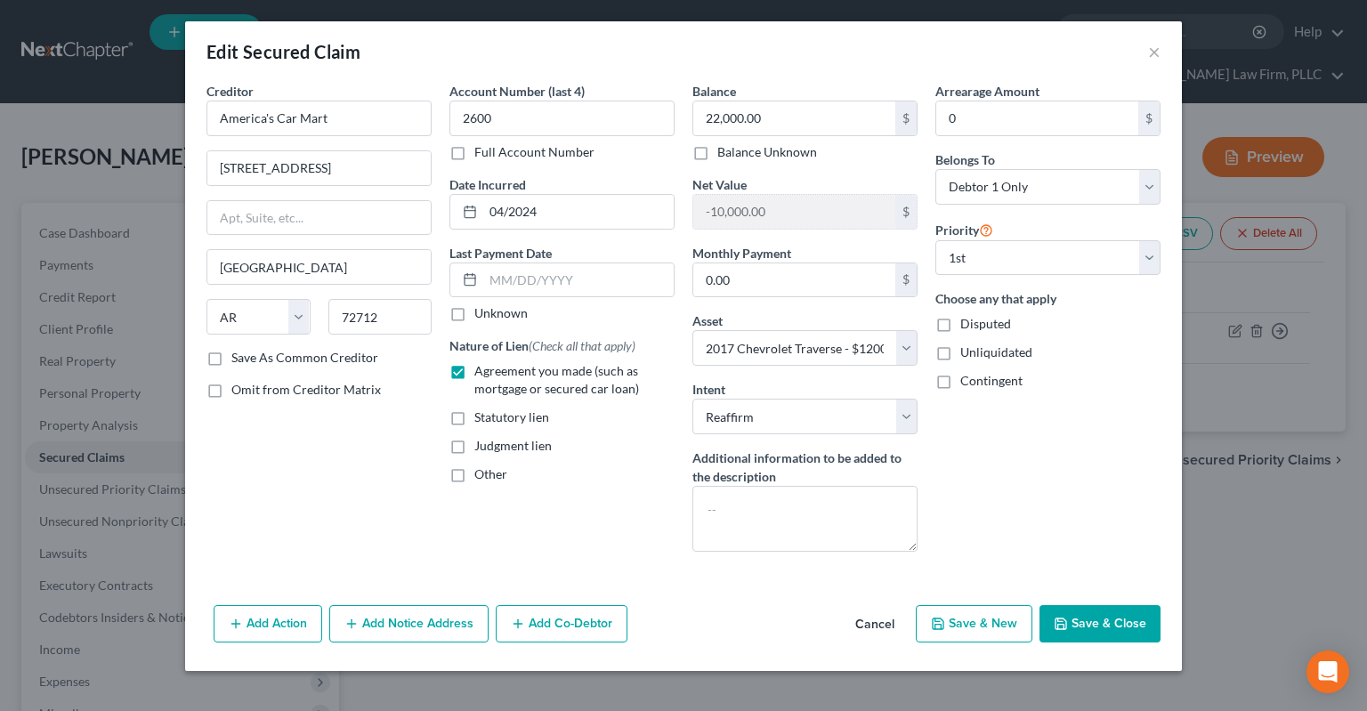
click at [873, 621] on button "Cancel" at bounding box center [875, 625] width 68 height 36
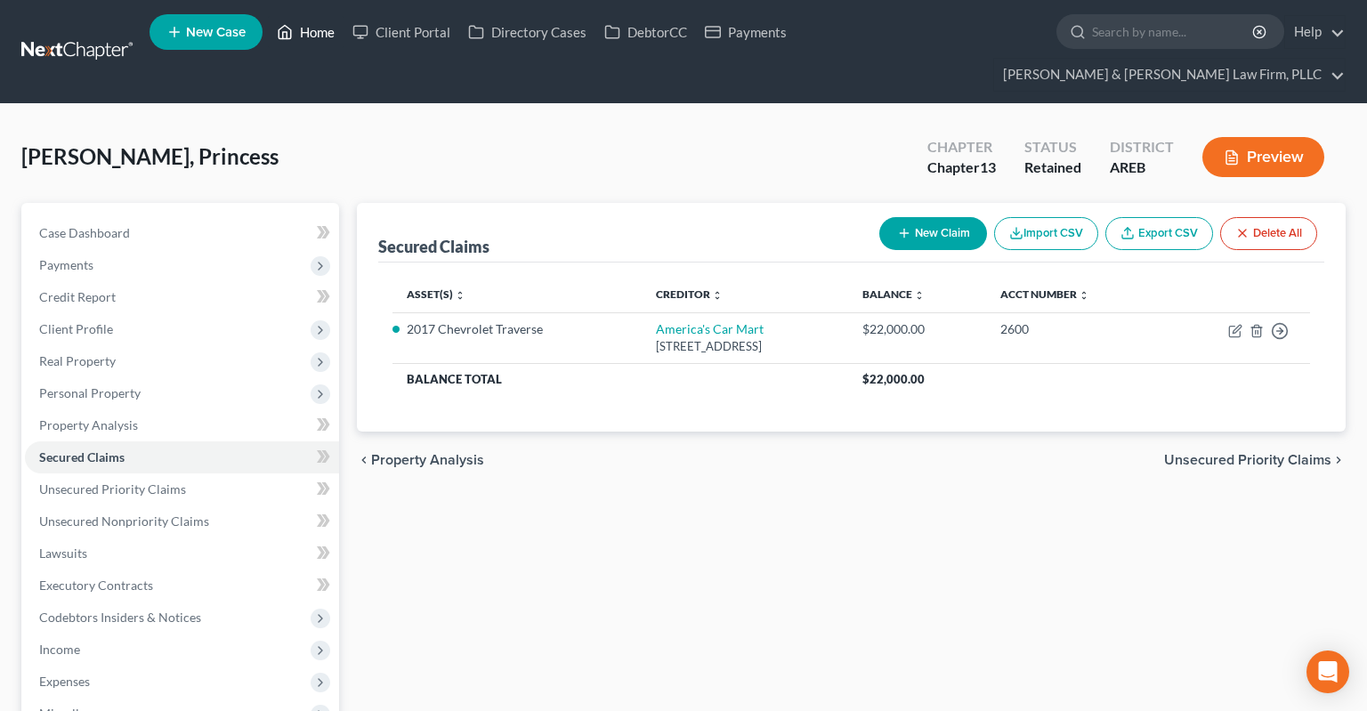
click at [313, 35] on link "Home" at bounding box center [306, 32] width 76 height 32
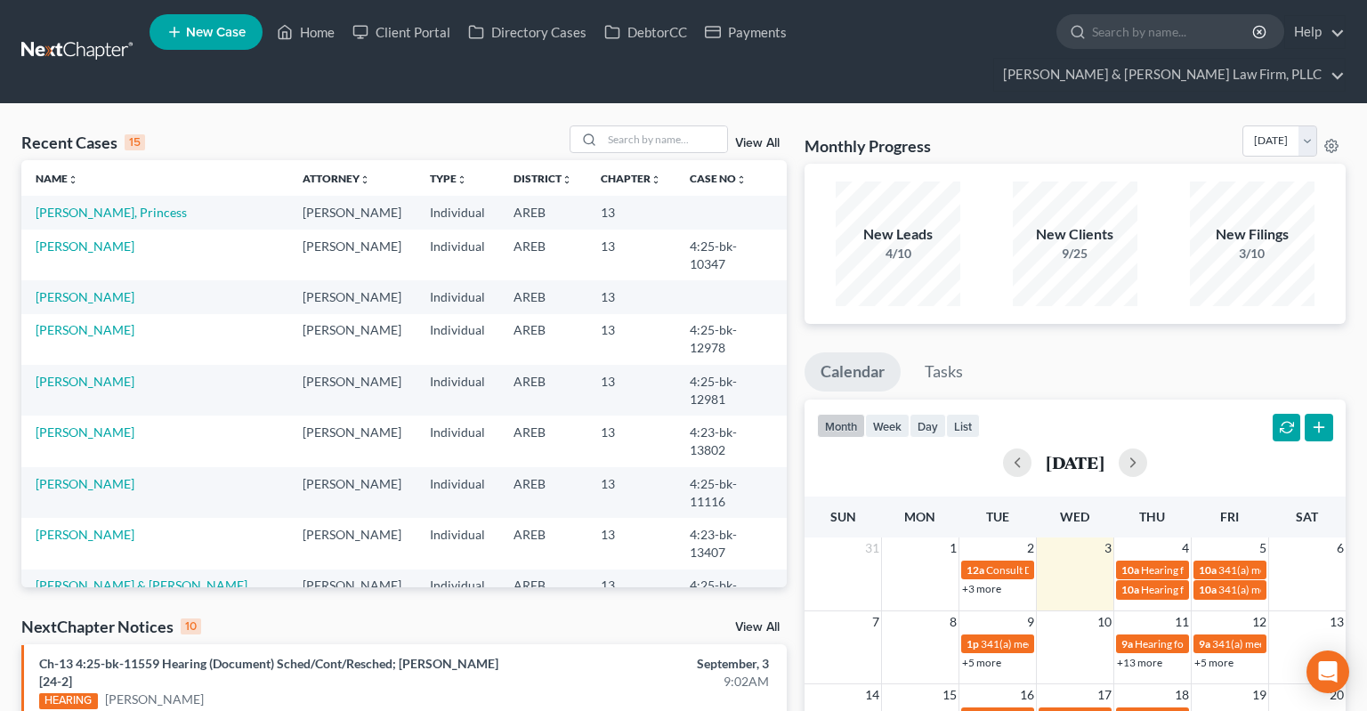
click at [775, 621] on link "View All" at bounding box center [757, 627] width 44 height 12
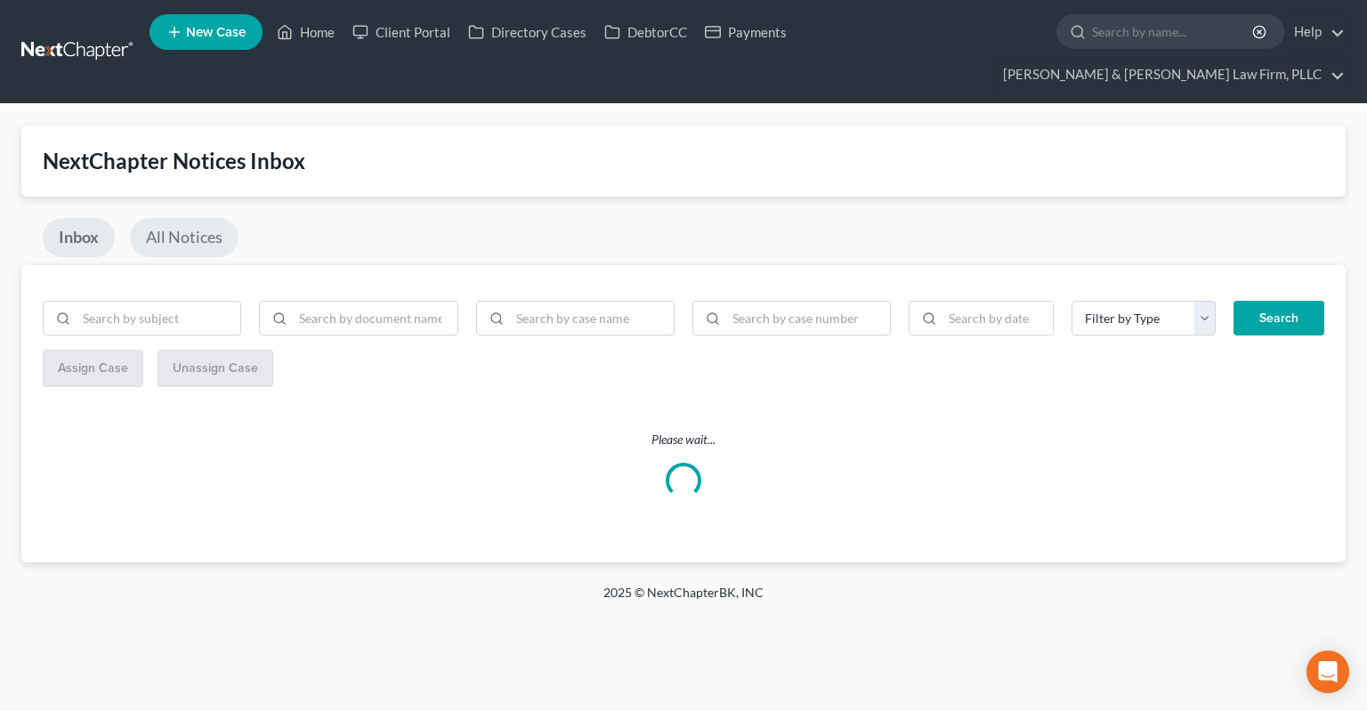
click at [189, 218] on link "All Notices" at bounding box center [184, 237] width 109 height 39
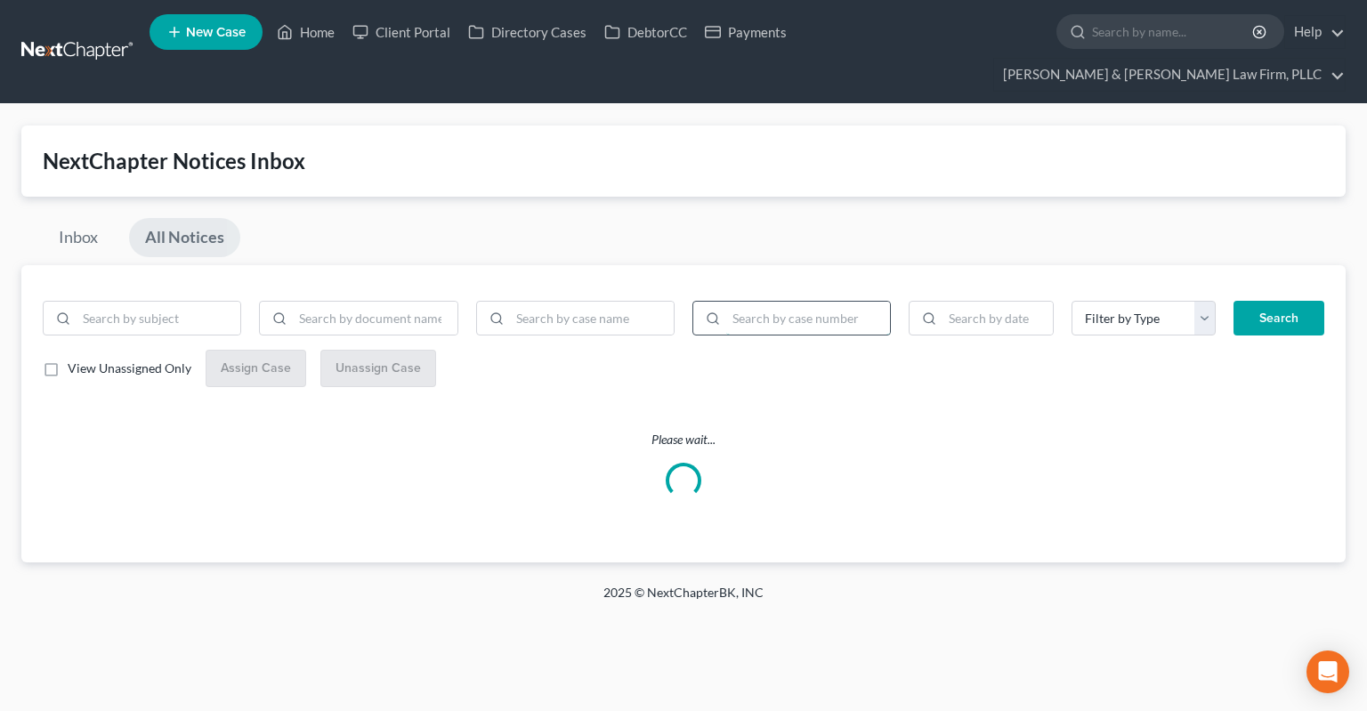
click at [765, 302] on input "search" at bounding box center [808, 319] width 164 height 34
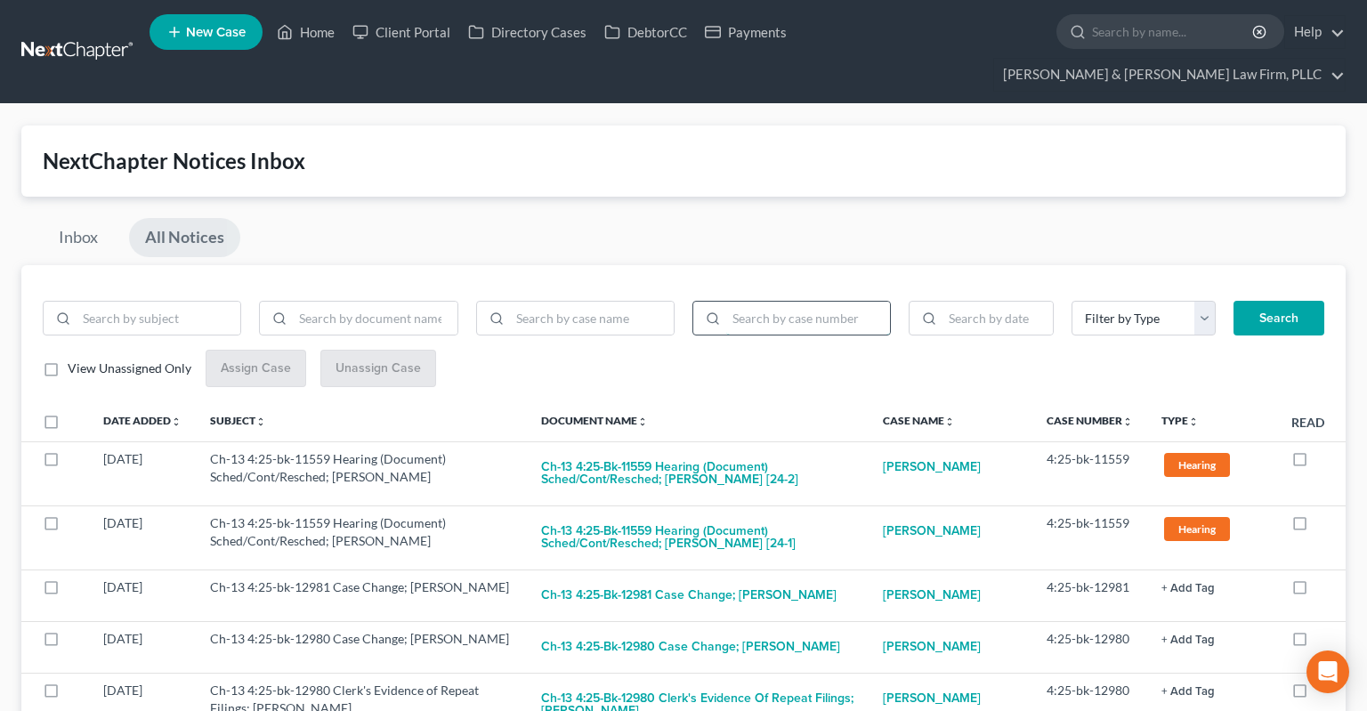
paste input "4:24-bk-13499"
type input "4:24-bk-13499"
click at [1296, 301] on button "Search" at bounding box center [1278, 319] width 91 height 36
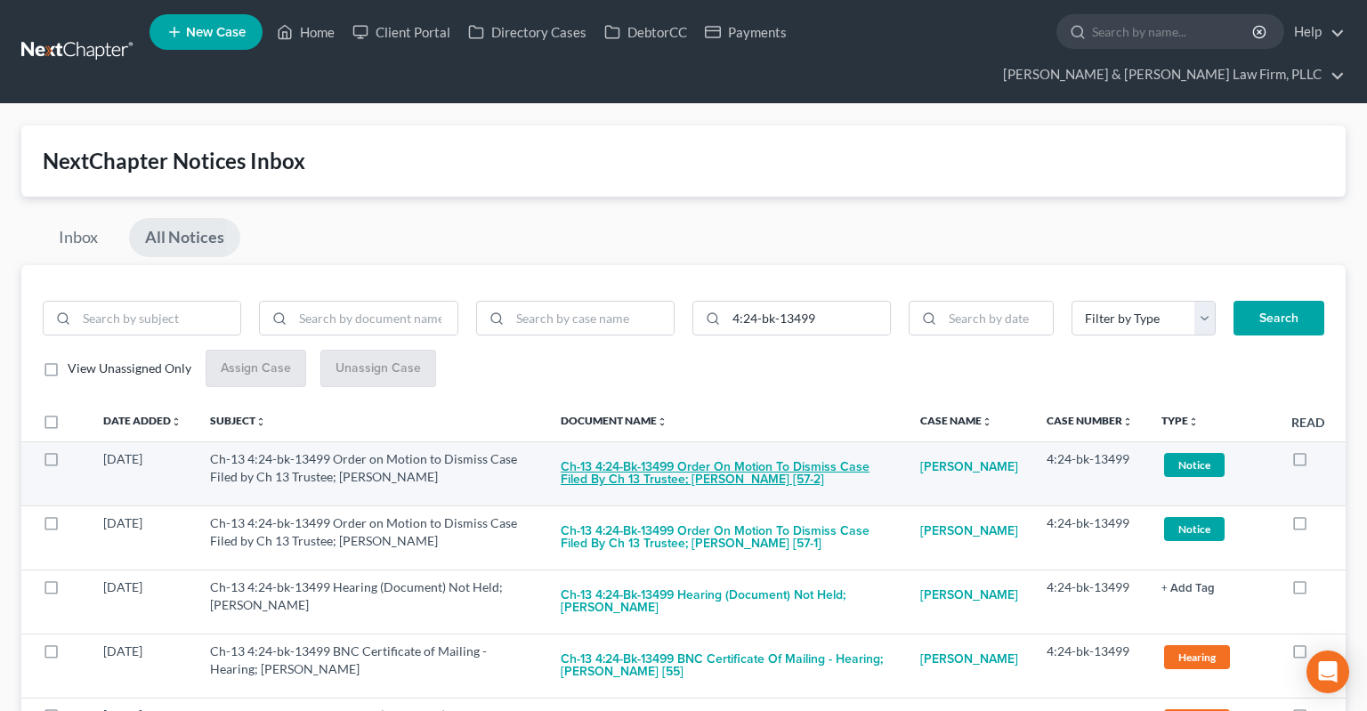
click at [671, 450] on button "Ch-13 4:24-bk-13499 Order on Motion to Dismiss Case Filed by Ch 13 Trustee; [PE…" at bounding box center [726, 474] width 331 height 48
checkbox input "true"
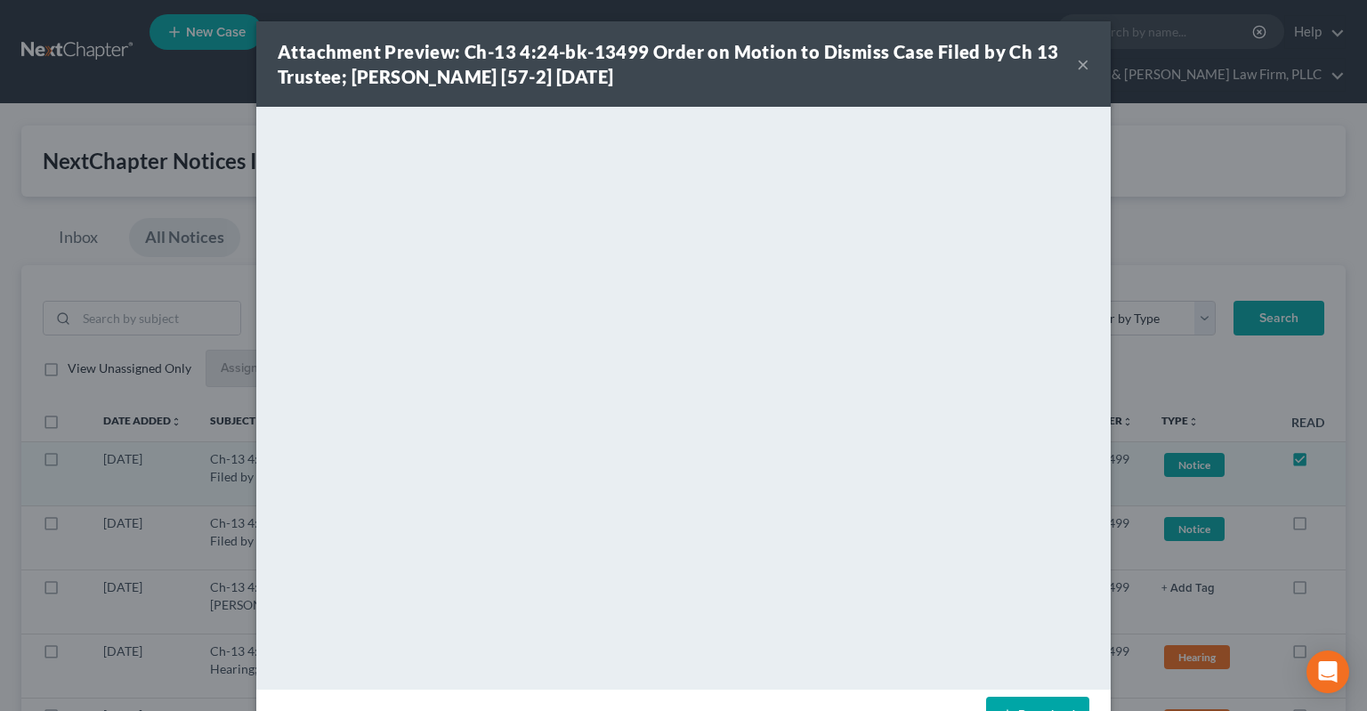
click at [1087, 66] on button "×" at bounding box center [1083, 63] width 12 height 21
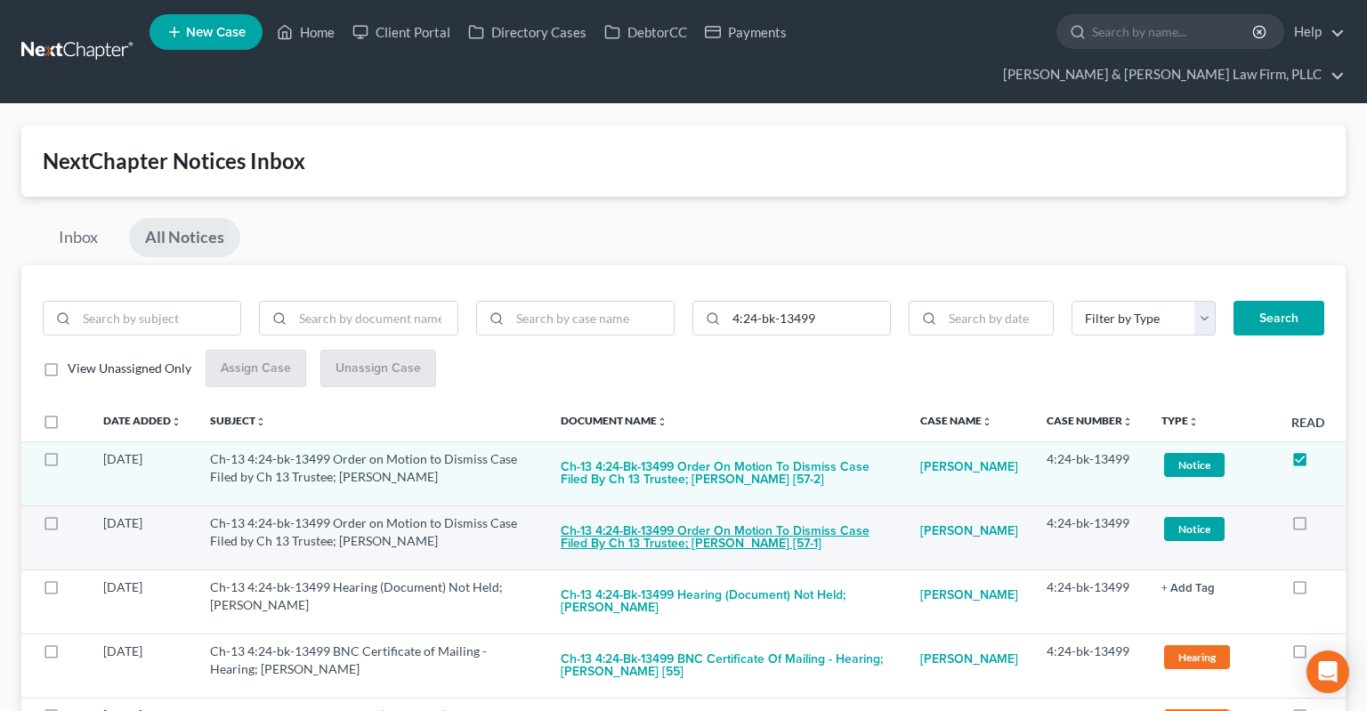
click at [707, 514] on button "Ch-13 4:24-bk-13499 Order on Motion to Dismiss Case Filed by Ch 13 Trustee; [PE…" at bounding box center [726, 538] width 331 height 48
checkbox input "true"
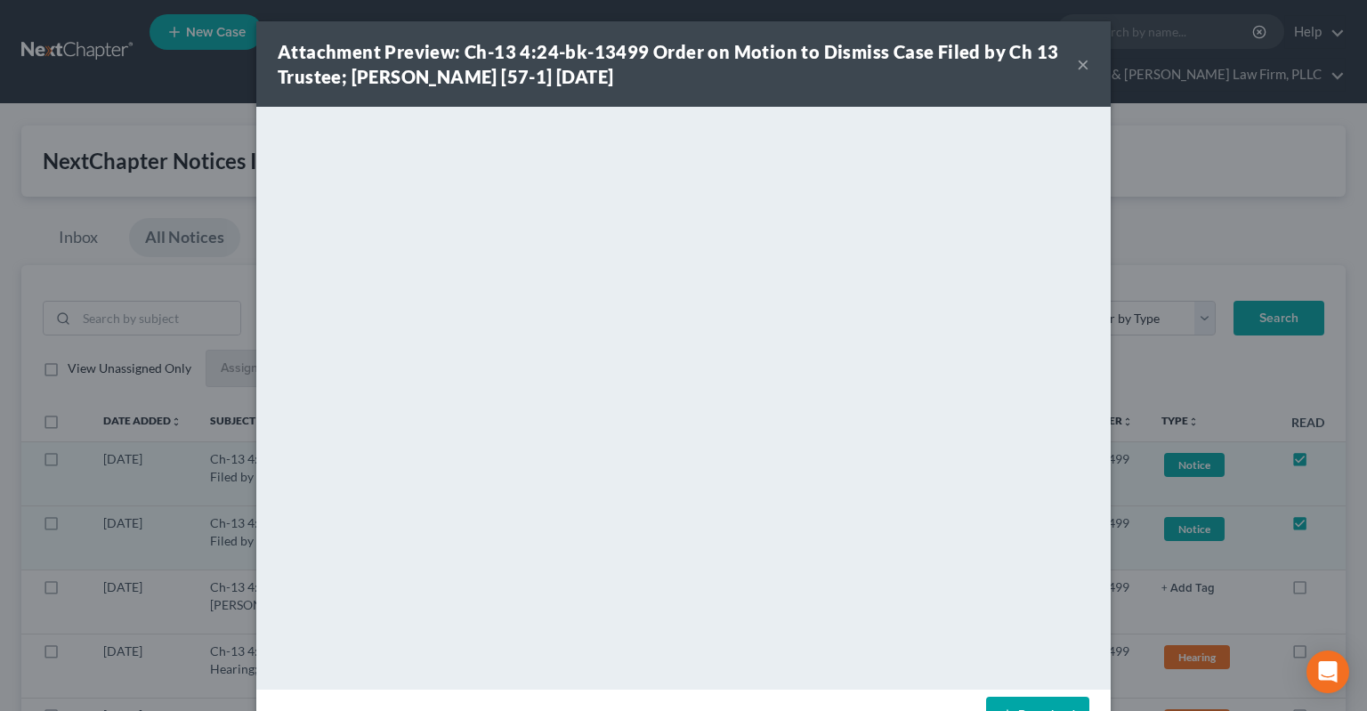
click at [1088, 67] on button "×" at bounding box center [1083, 63] width 12 height 21
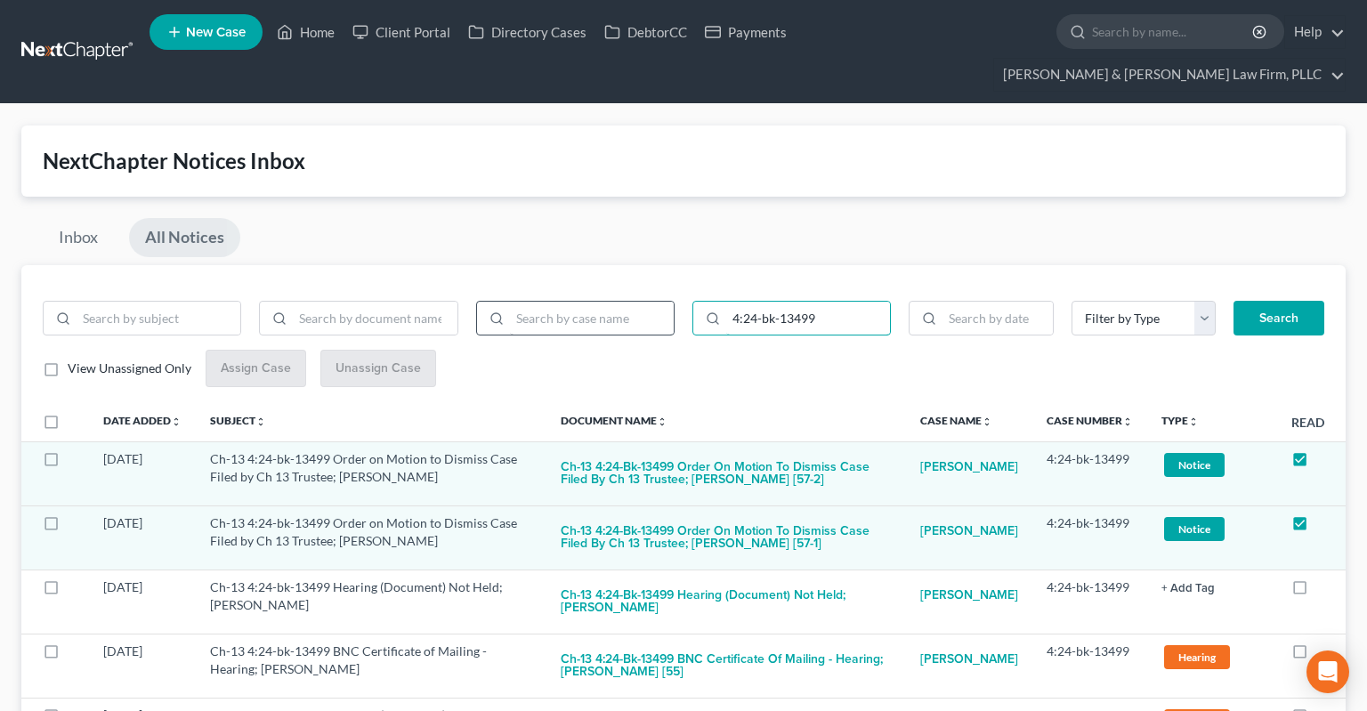
drag, startPoint x: 828, startPoint y: 284, endPoint x: 571, endPoint y: 287, distance: 256.3
click at [726, 302] on input "4:24-bk-13499" at bounding box center [808, 319] width 164 height 34
paste input "1:24-bk-70930"
type input "1:24-bk-70930"
click at [1269, 301] on button "Search" at bounding box center [1278, 319] width 91 height 36
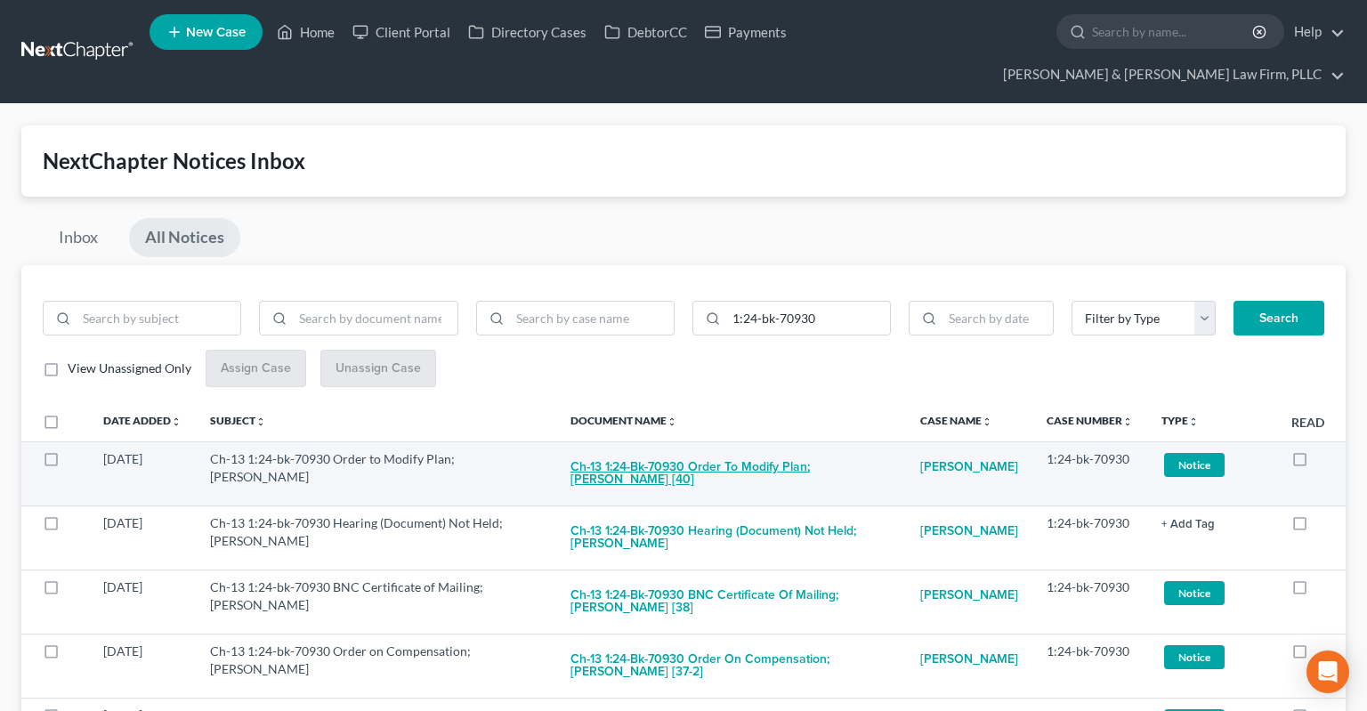
click at [722, 450] on button "Ch-13 1:24-bk-70930 Order to Modify Plan; [PERSON_NAME] [40]" at bounding box center [730, 474] width 321 height 48
checkbox input "true"
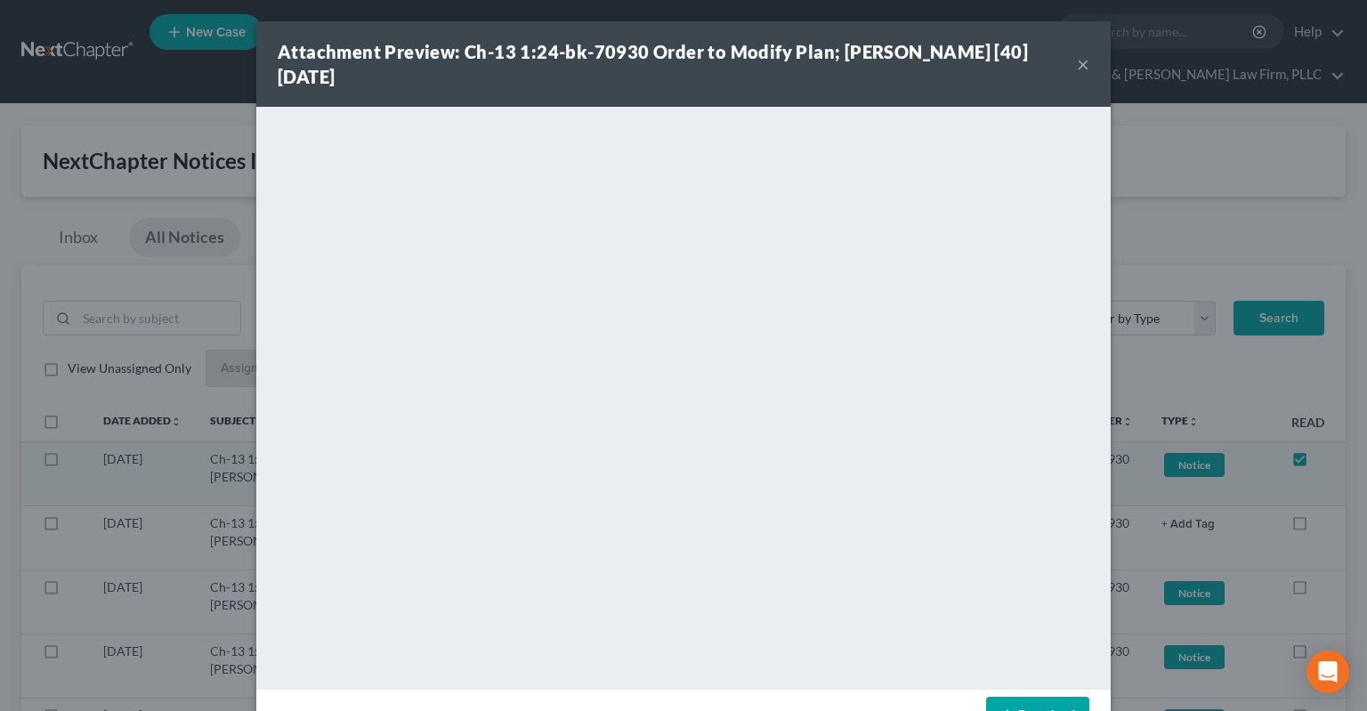
click at [1080, 68] on button "×" at bounding box center [1083, 63] width 12 height 21
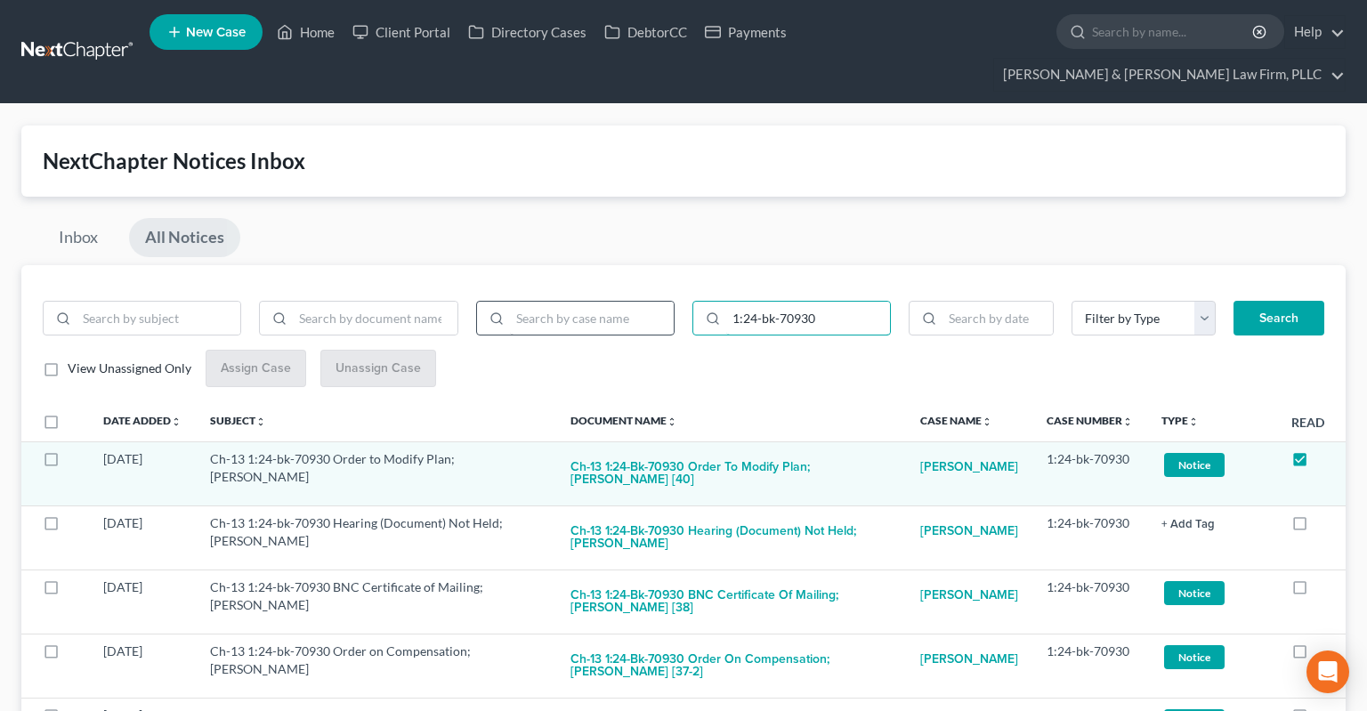
drag, startPoint x: 756, startPoint y: 297, endPoint x: 651, endPoint y: 276, distance: 107.1
click at [726, 302] on input "1:24-bk-70930" at bounding box center [808, 319] width 164 height 34
paste input "1875"
type input "1:24-bk-71875"
click at [1271, 301] on button "Search" at bounding box center [1278, 319] width 91 height 36
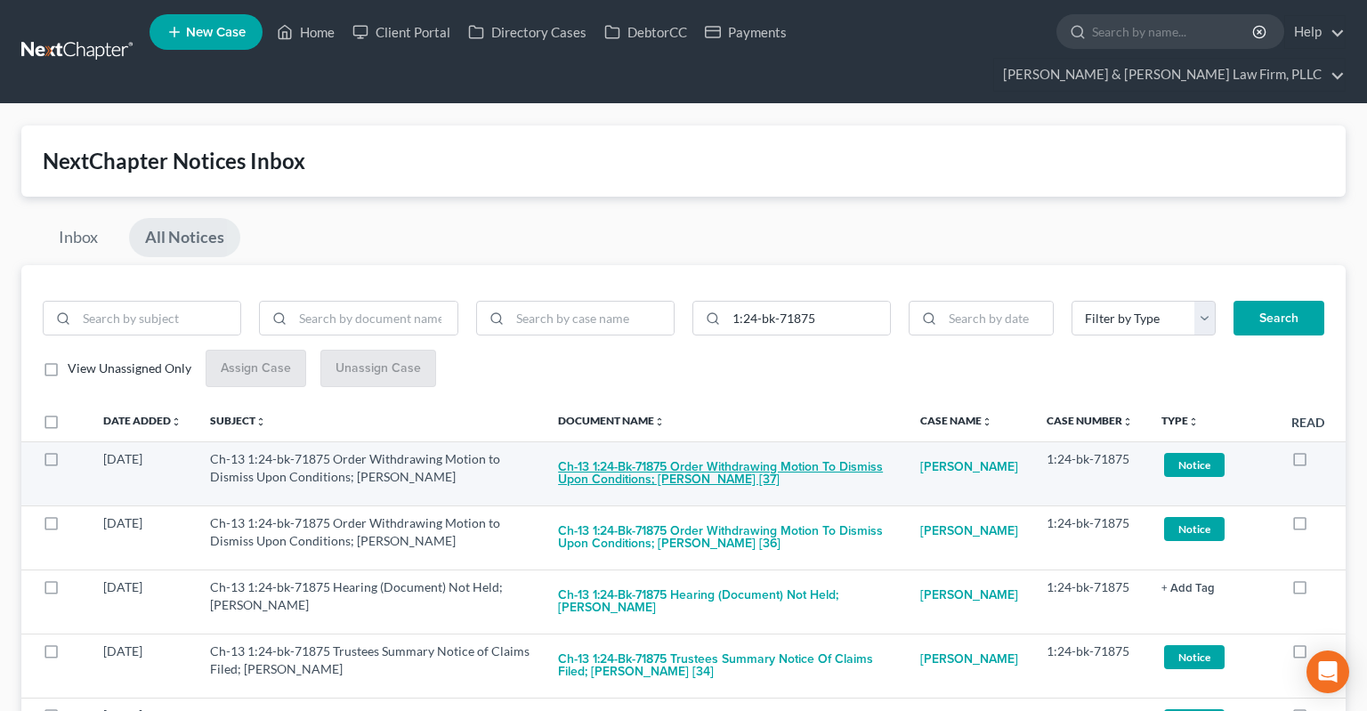
click at [686, 450] on button "Ch-13 1:24-bk-71875 Order Withdrawing Motion to Dismiss Upon Conditions; [PERSO…" at bounding box center [725, 474] width 334 height 48
checkbox input "true"
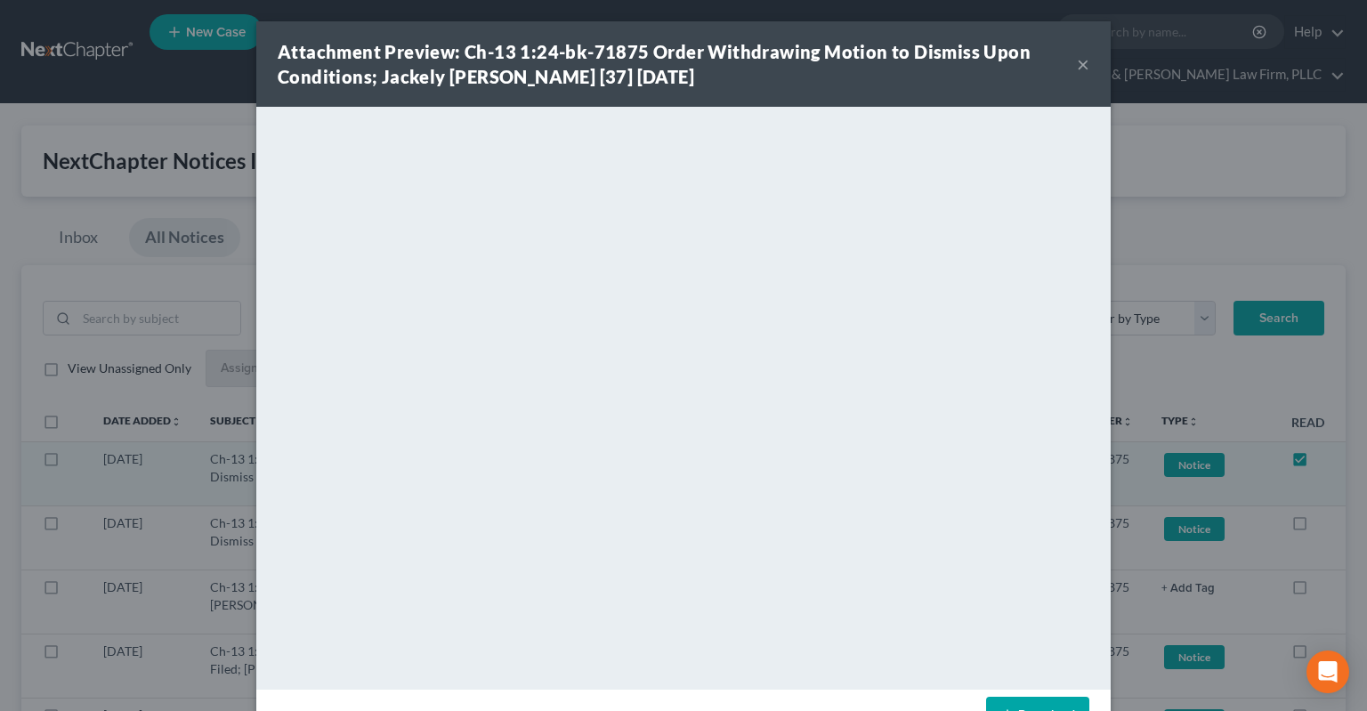
click at [1082, 63] on button "×" at bounding box center [1083, 63] width 12 height 21
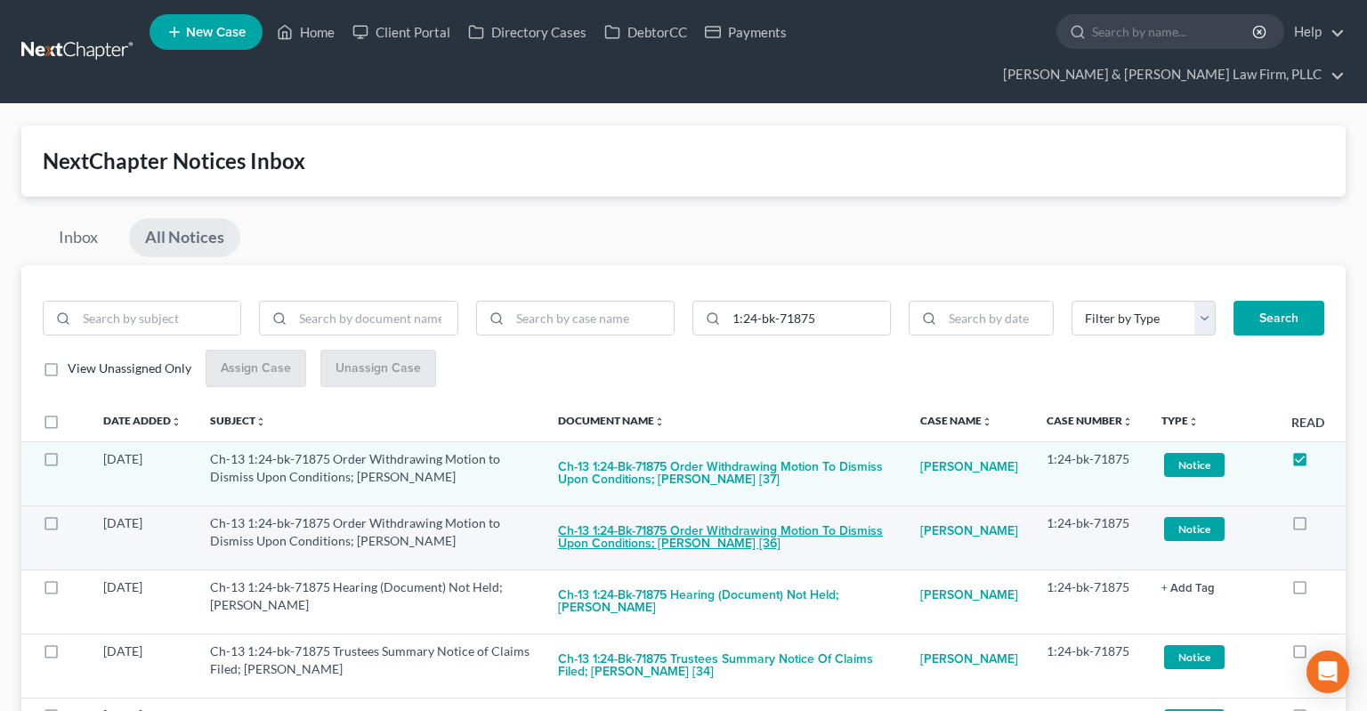
click at [698, 514] on button "Ch-13 1:24-bk-71875 Order Withdrawing Motion to Dismiss Upon Conditions; [PERSO…" at bounding box center [725, 538] width 334 height 48
checkbox input "true"
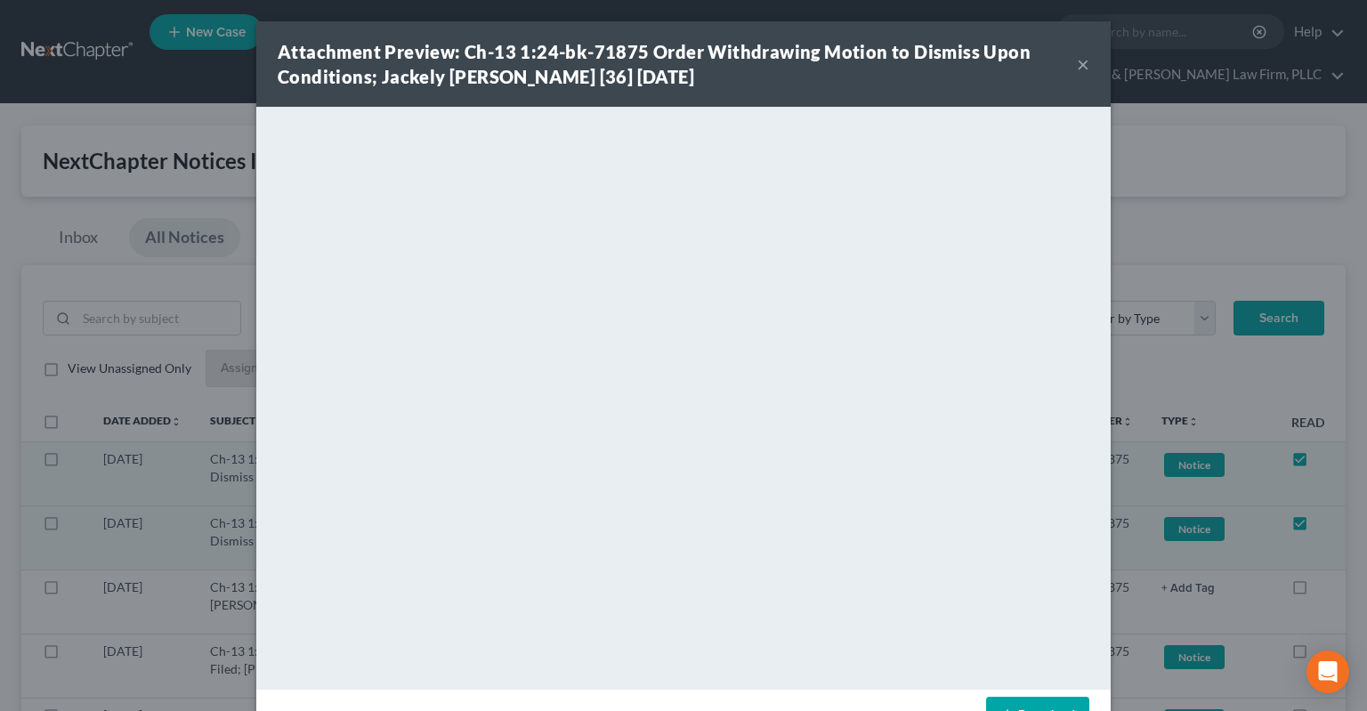
click at [1083, 61] on button "×" at bounding box center [1083, 63] width 12 height 21
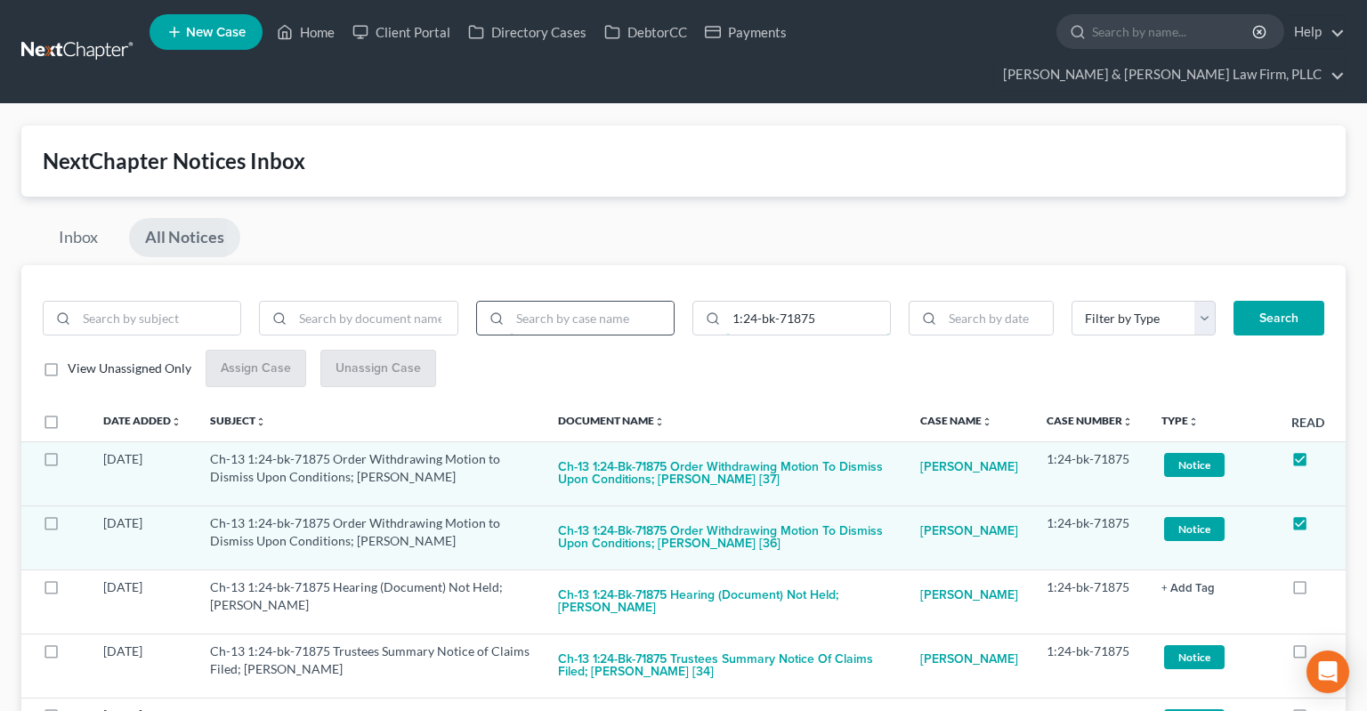
drag, startPoint x: 645, startPoint y: 287, endPoint x: 579, endPoint y: 287, distance: 65.8
click at [726, 302] on input "1:24-bk-71875" at bounding box center [808, 319] width 164 height 34
paste input "3-bk-70046"
type input "1:23-bk-70046"
click at [1248, 301] on button "Search" at bounding box center [1278, 319] width 91 height 36
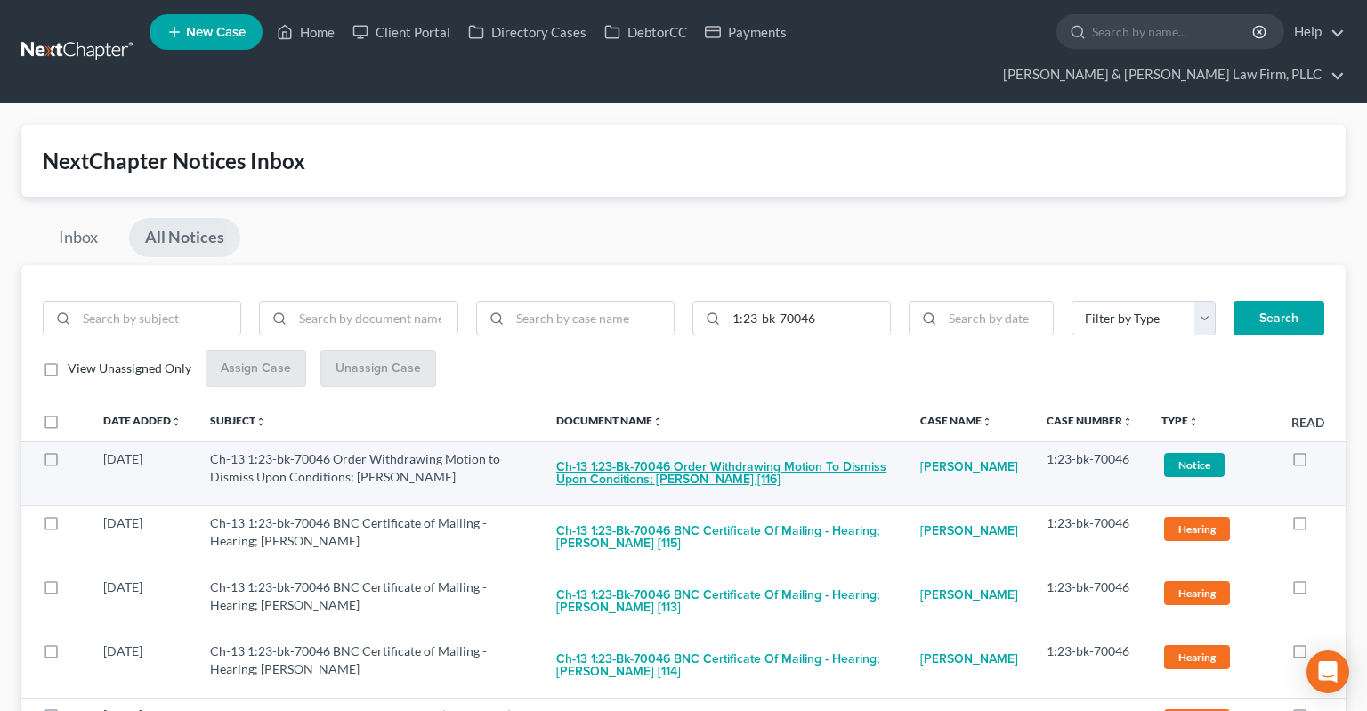
click at [703, 450] on button "Ch-13 1:23-bk-70046 Order Withdrawing Motion to Dismiss Upon Conditions; [PERSO…" at bounding box center [723, 474] width 335 height 48
checkbox input "true"
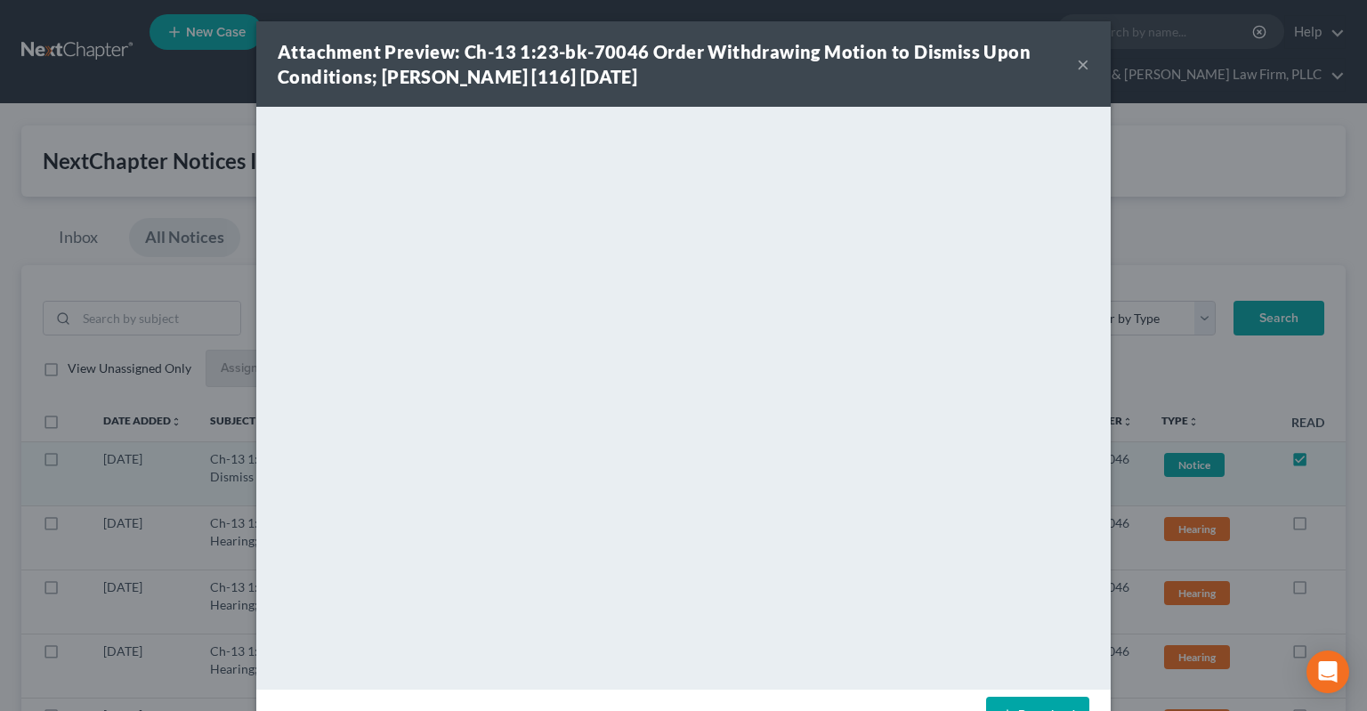
click at [1084, 67] on button "×" at bounding box center [1083, 63] width 12 height 21
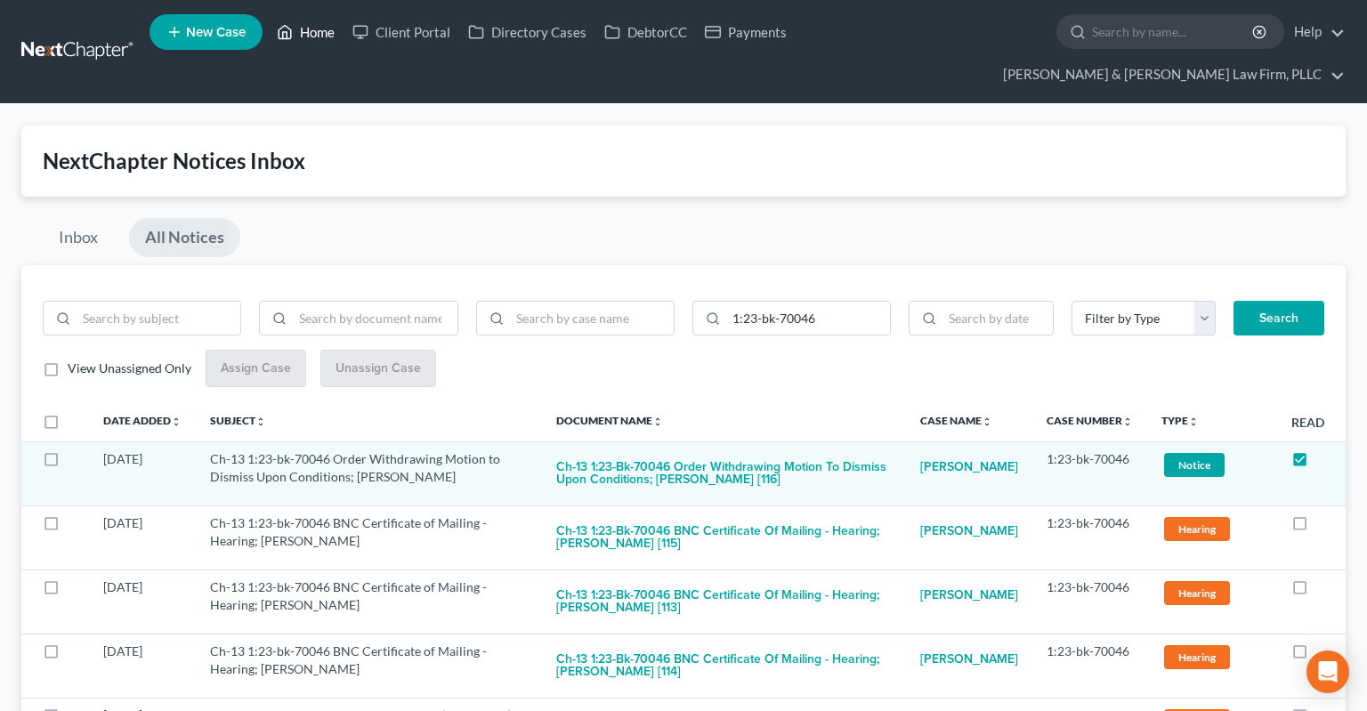
click at [308, 32] on link "Home" at bounding box center [306, 32] width 76 height 32
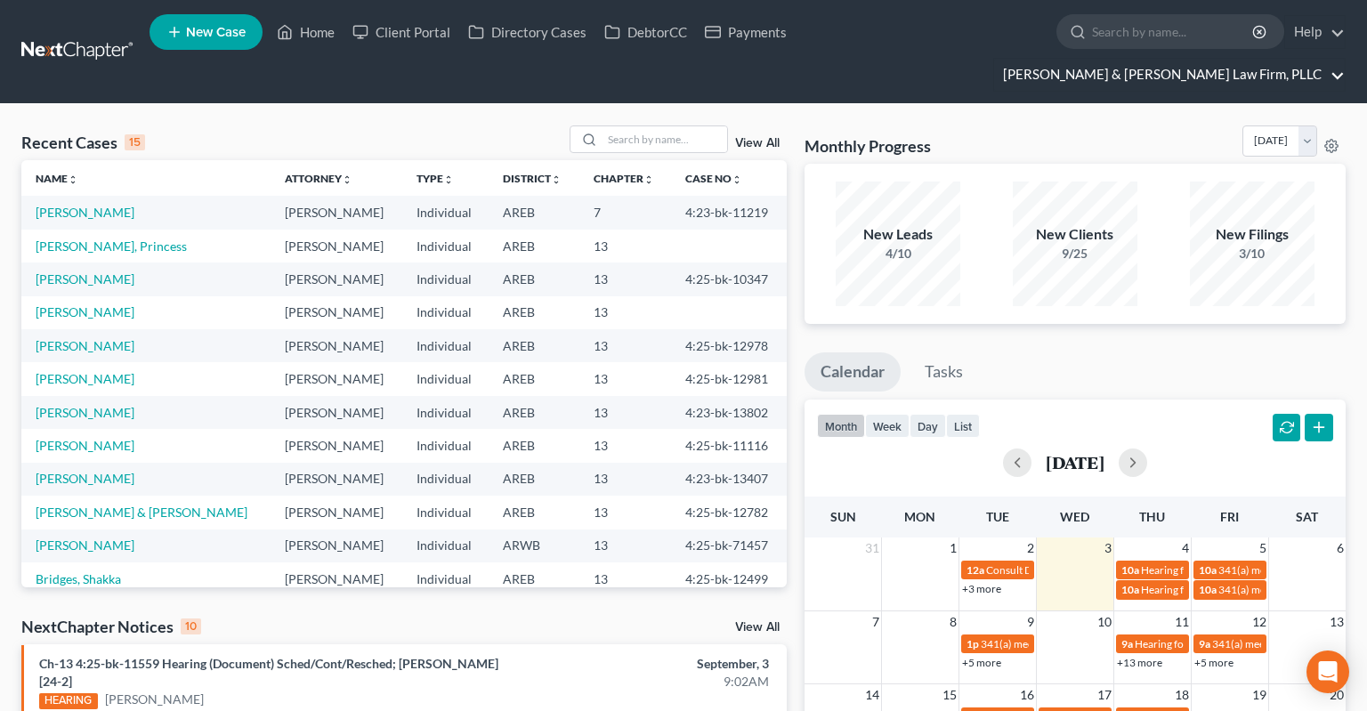
click at [1278, 59] on link "[PERSON_NAME] & [PERSON_NAME] Law Firm, PLLC" at bounding box center [1169, 75] width 351 height 32
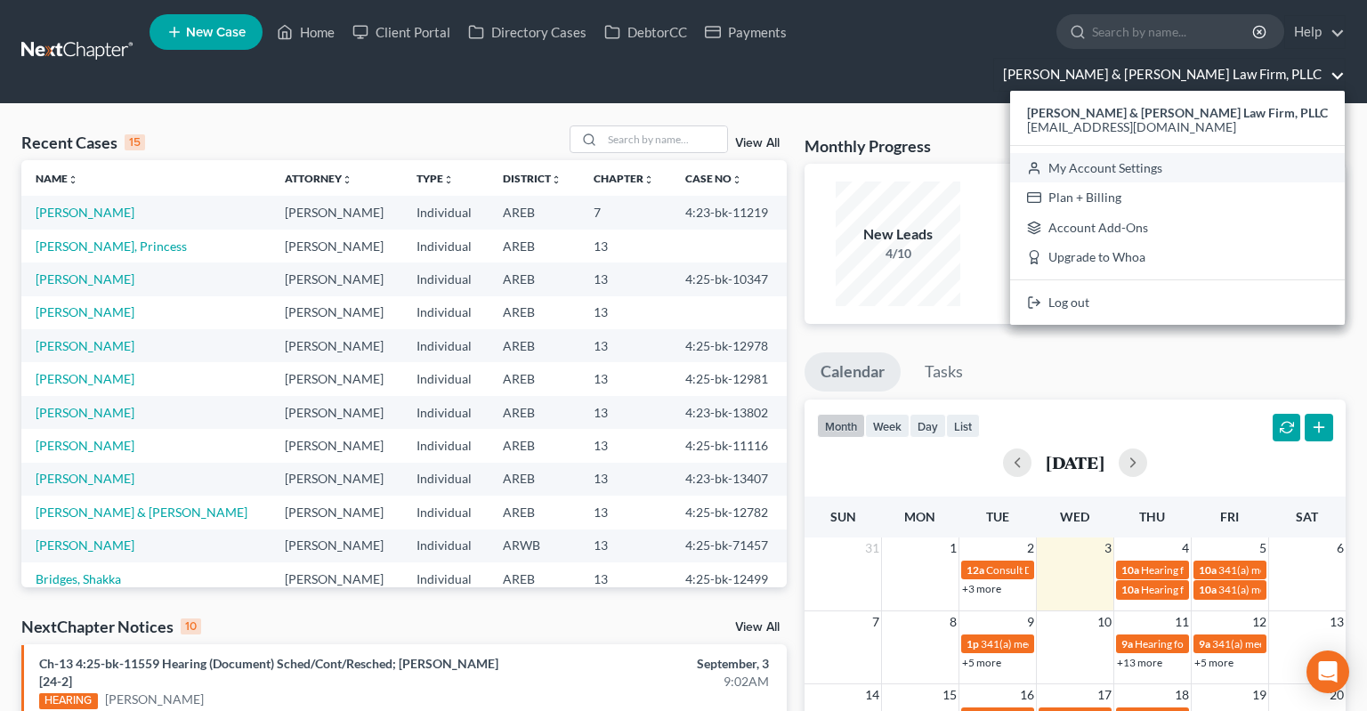
click at [1231, 153] on link "My Account Settings" at bounding box center [1177, 168] width 335 height 30
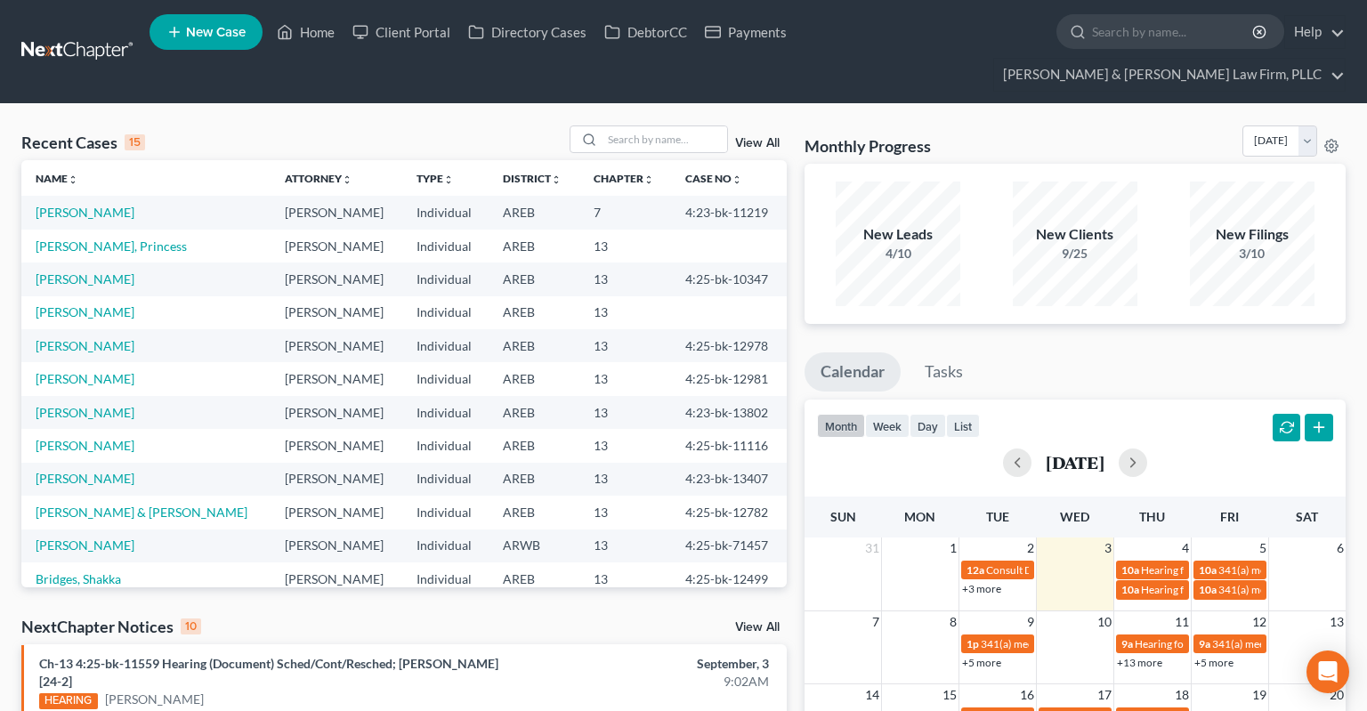
select select "23"
select select "2"
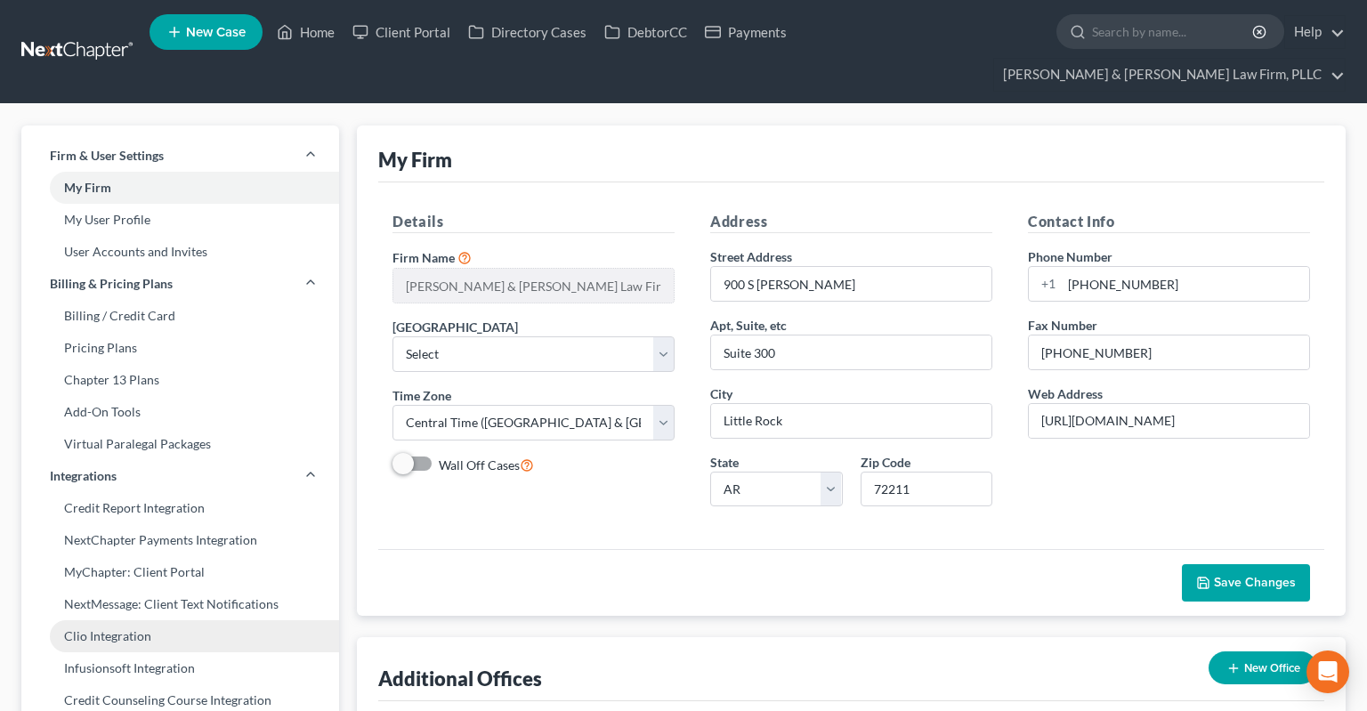
click at [208, 620] on link "Clio Integration" at bounding box center [180, 636] width 318 height 32
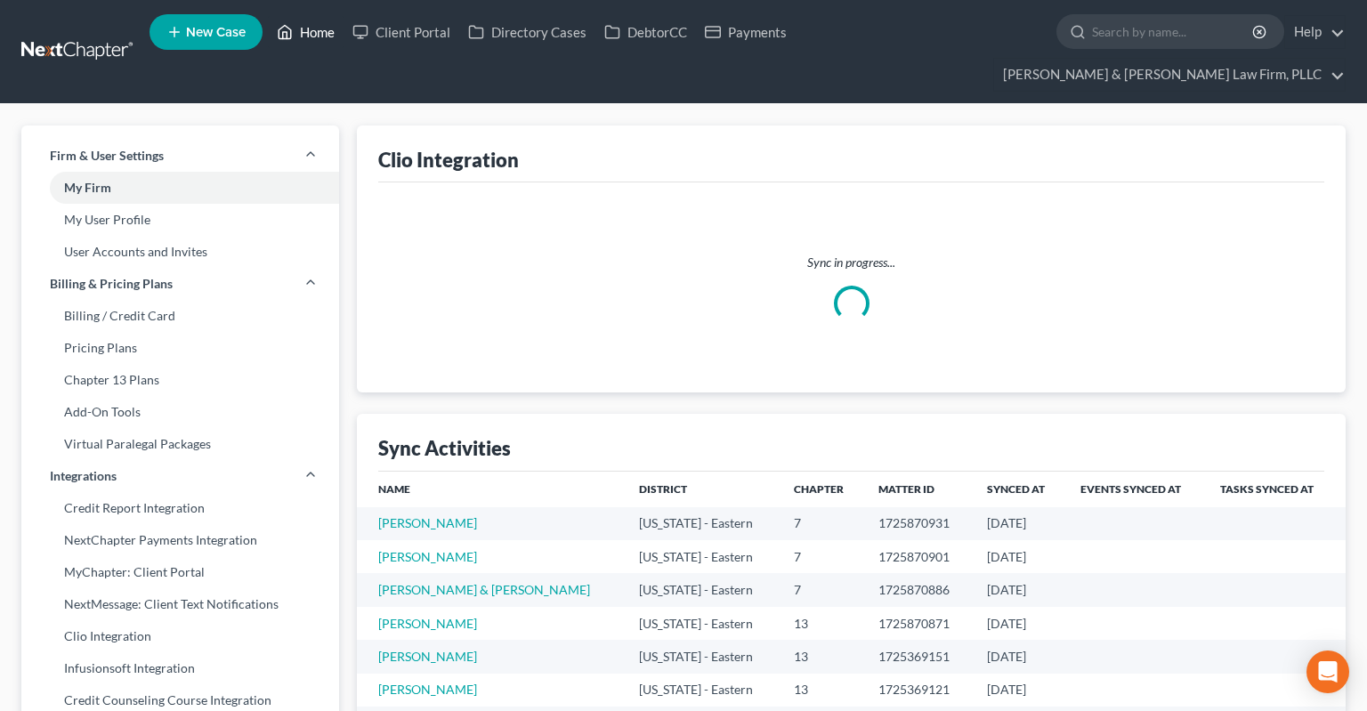
click at [311, 44] on link "Home" at bounding box center [306, 32] width 76 height 32
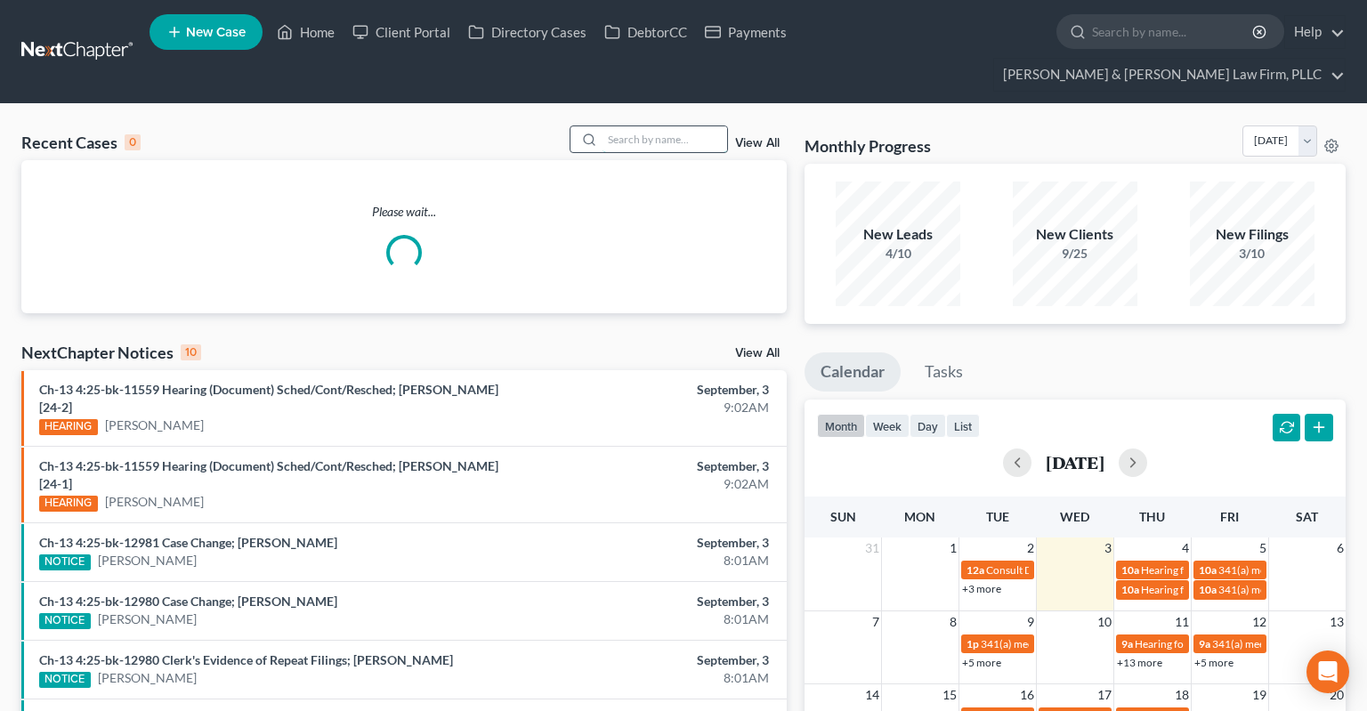
click at [611, 126] on input "search" at bounding box center [664, 139] width 125 height 26
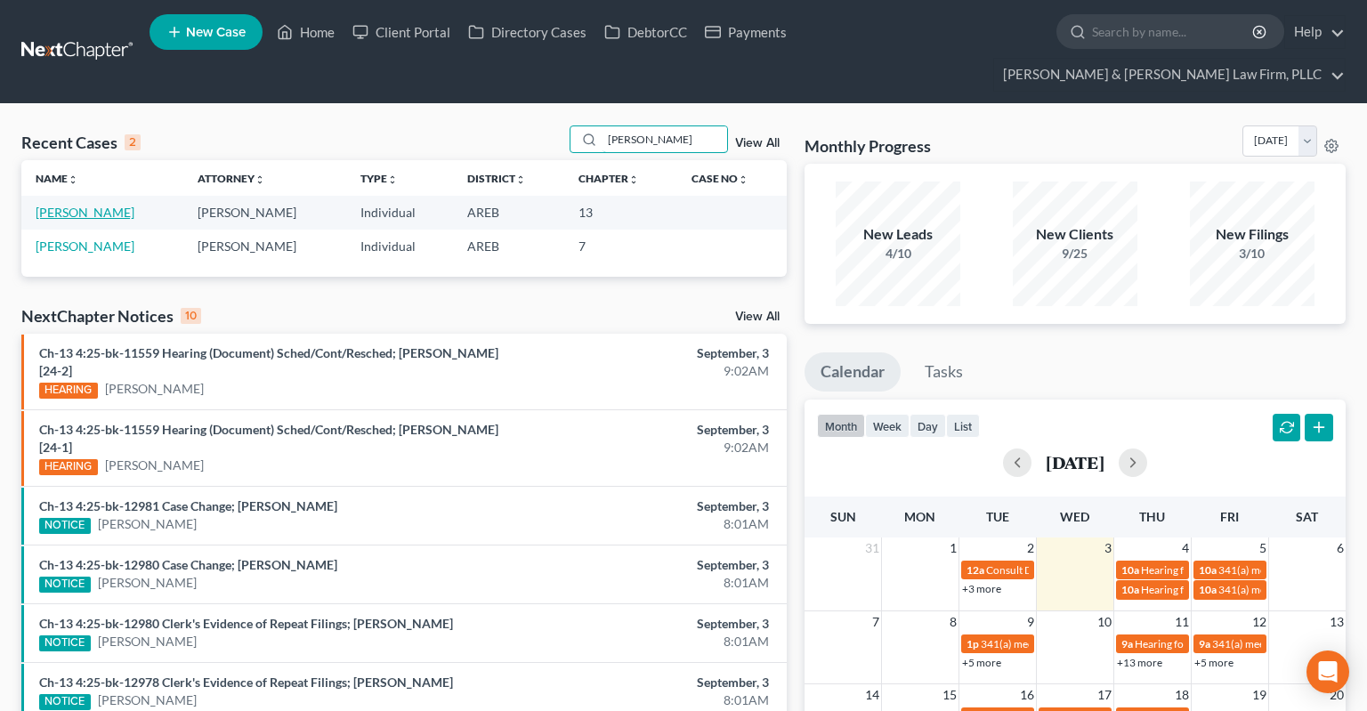
type input "[PERSON_NAME]"
click at [105, 205] on link "[PERSON_NAME]" at bounding box center [85, 212] width 99 height 15
select select "4"
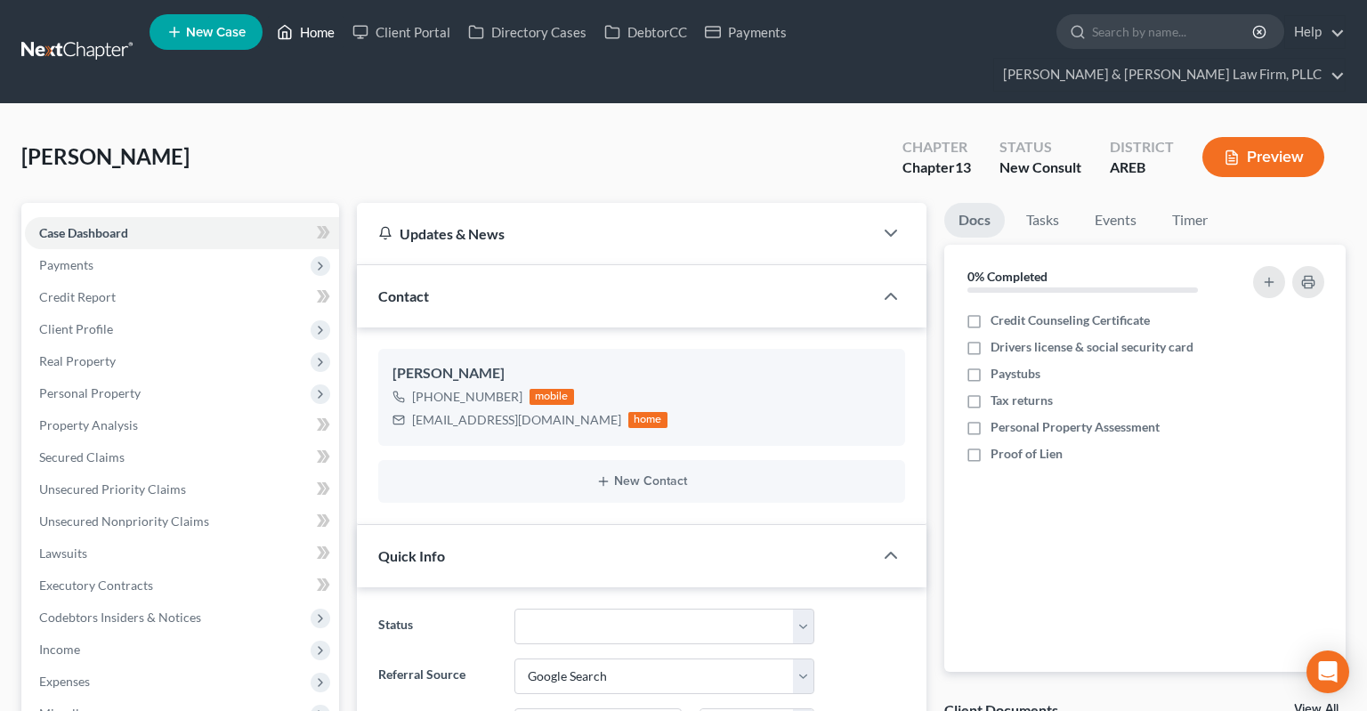
click at [308, 34] on link "Home" at bounding box center [306, 32] width 76 height 32
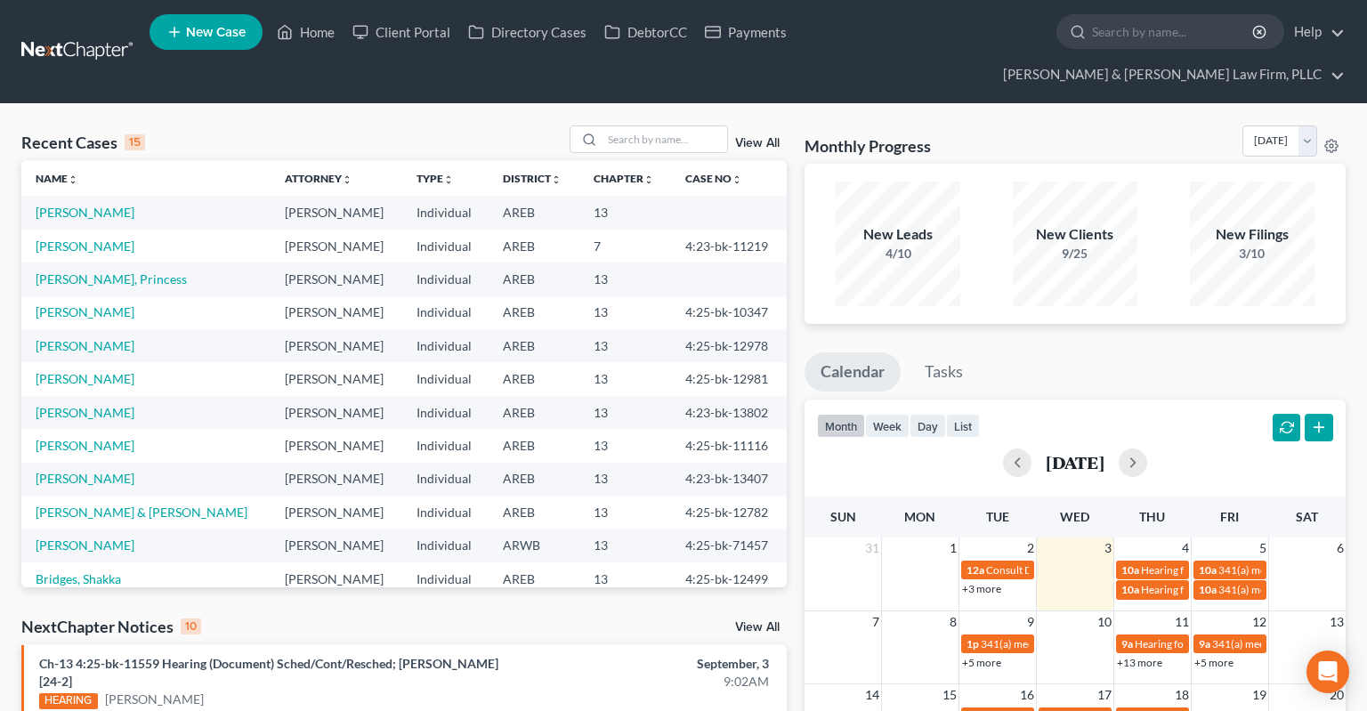
click at [242, 39] on span "New Case" at bounding box center [216, 32] width 60 height 13
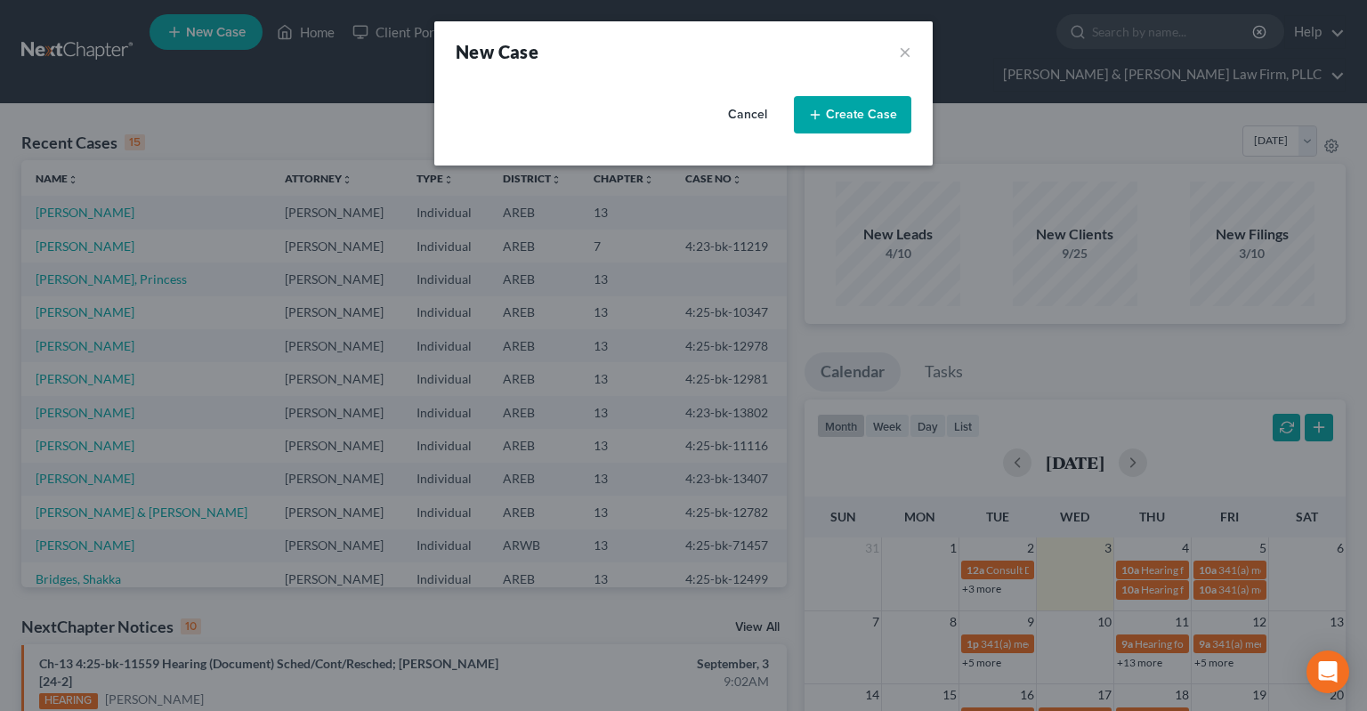
select select "5"
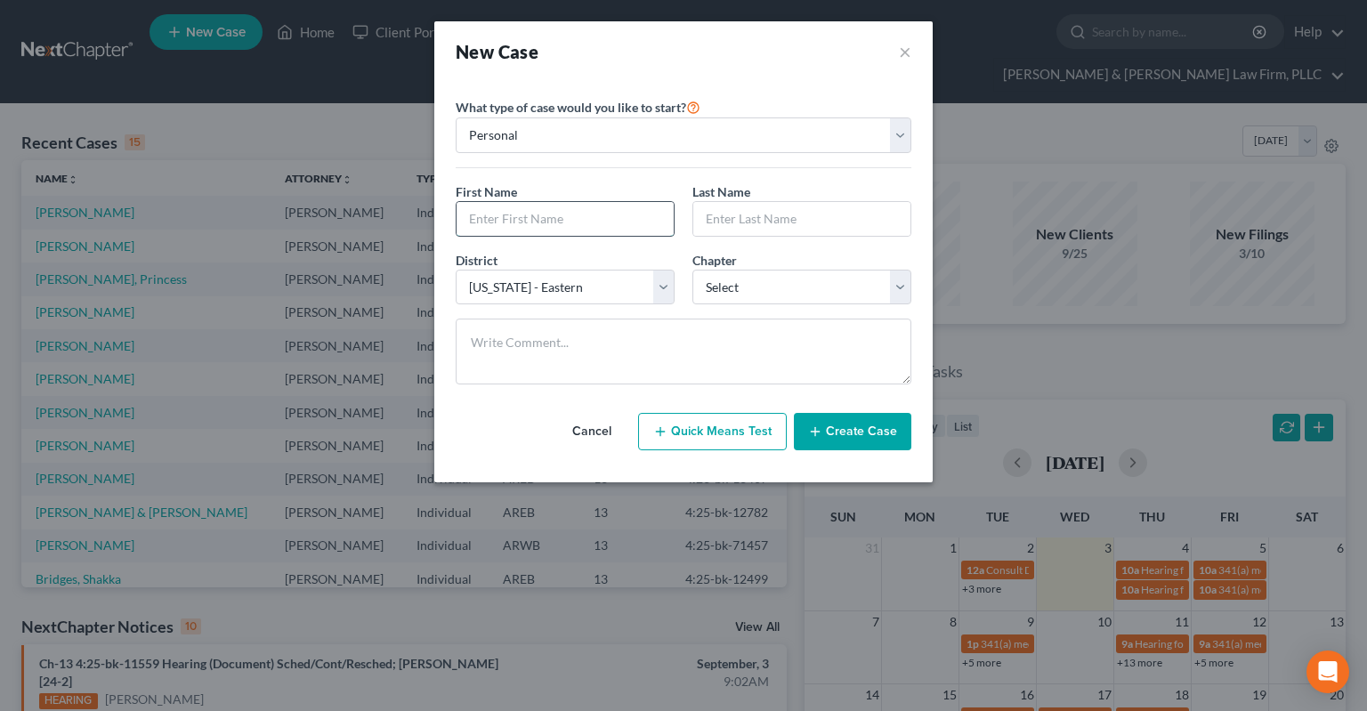
click at [580, 212] on input "text" at bounding box center [564, 219] width 217 height 34
type input "[PERSON_NAME]"
drag, startPoint x: 738, startPoint y: 262, endPoint x: 738, endPoint y: 272, distance: 9.8
click at [737, 266] on span "Chapter" at bounding box center [714, 260] width 44 height 15
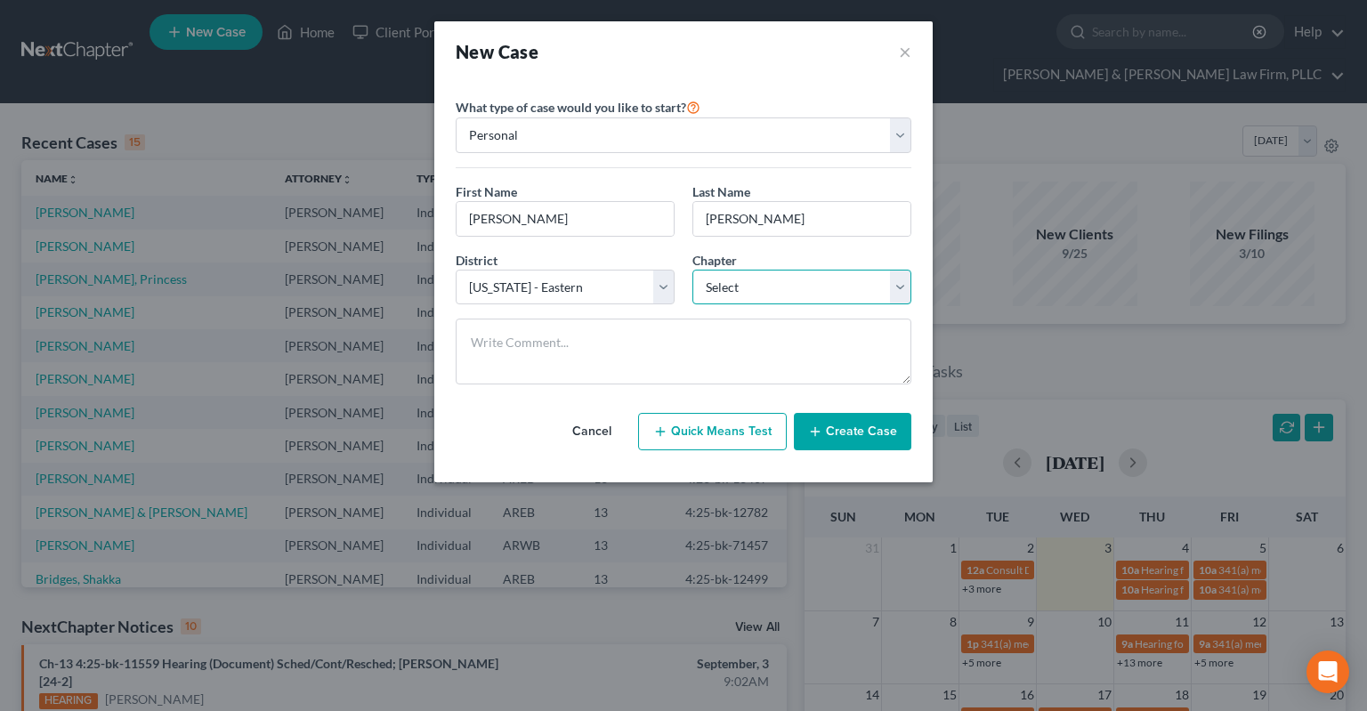
click at [692, 270] on select "Select 7 11 12 13" at bounding box center [801, 288] width 219 height 36
select select "0"
click option "7" at bounding box center [0, 0] width 0 height 0
click at [876, 434] on button "Create Case" at bounding box center [852, 431] width 117 height 37
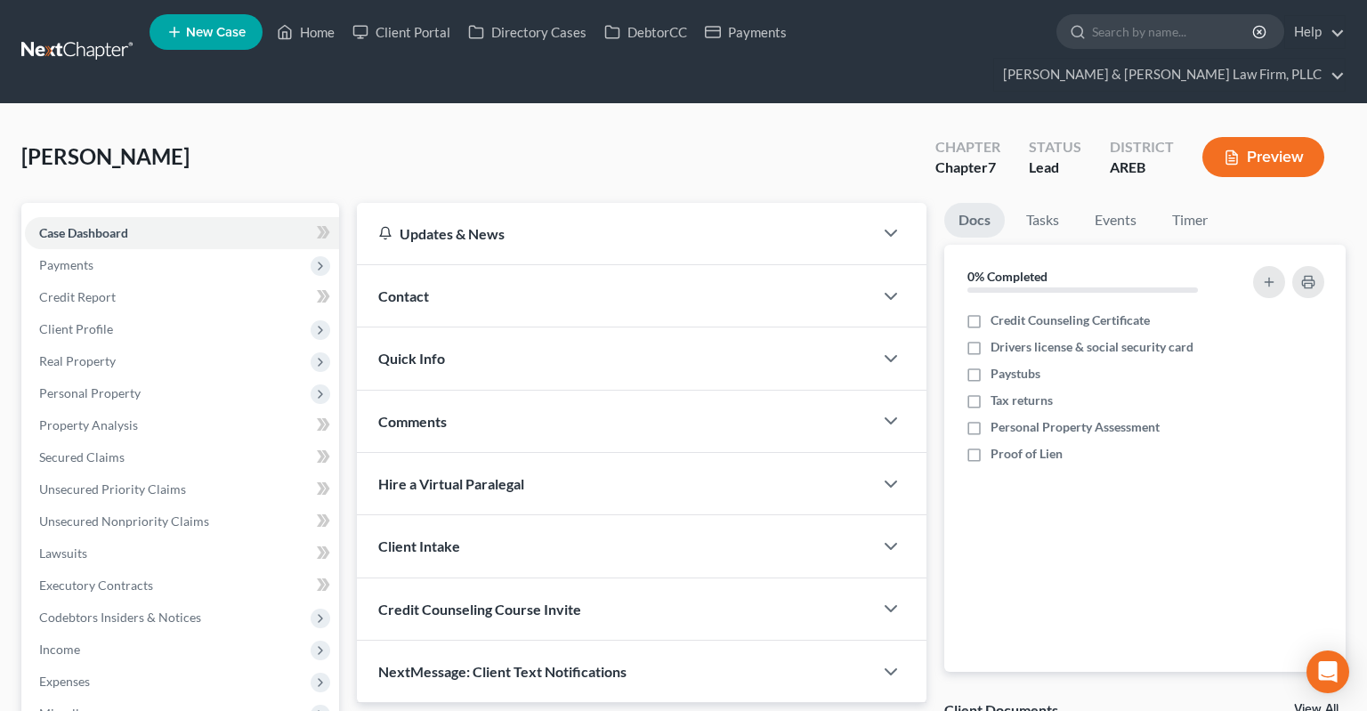
click at [481, 265] on div "Contact" at bounding box center [615, 295] width 516 height 61
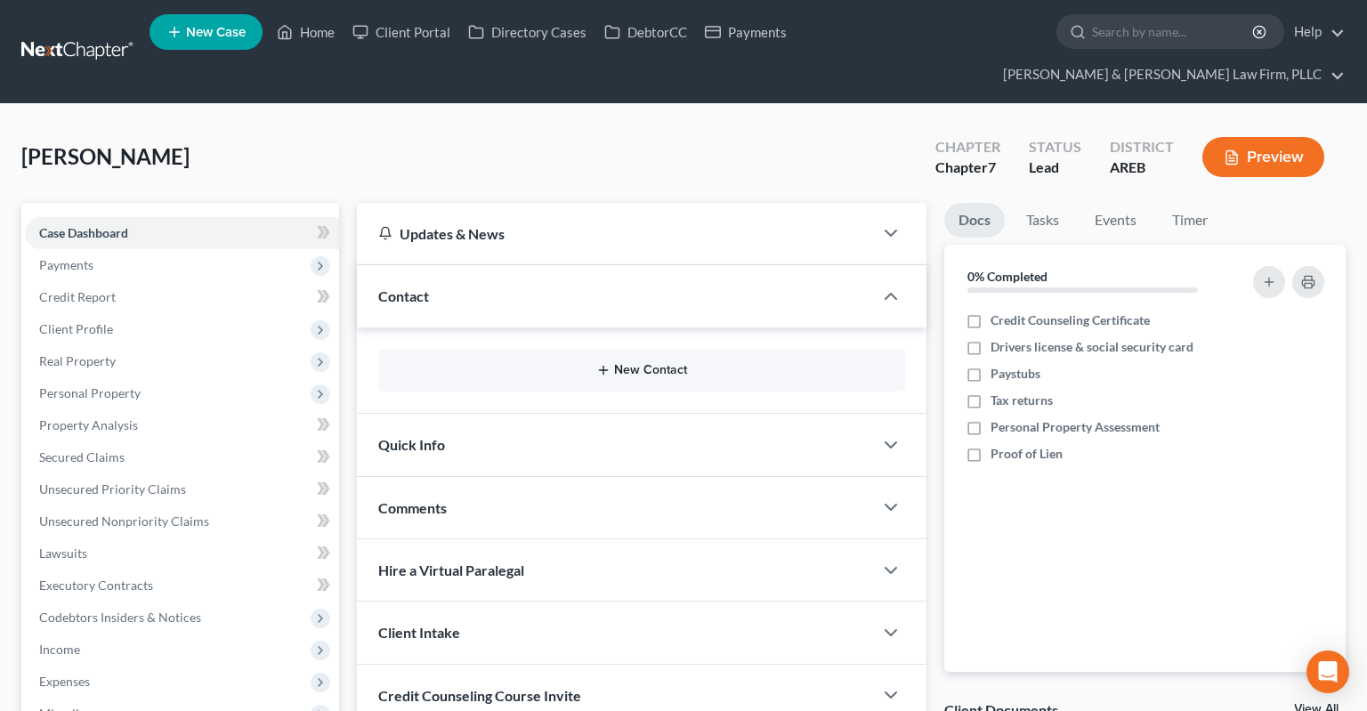
click at [651, 363] on button "New Contact" at bounding box center [641, 370] width 498 height 14
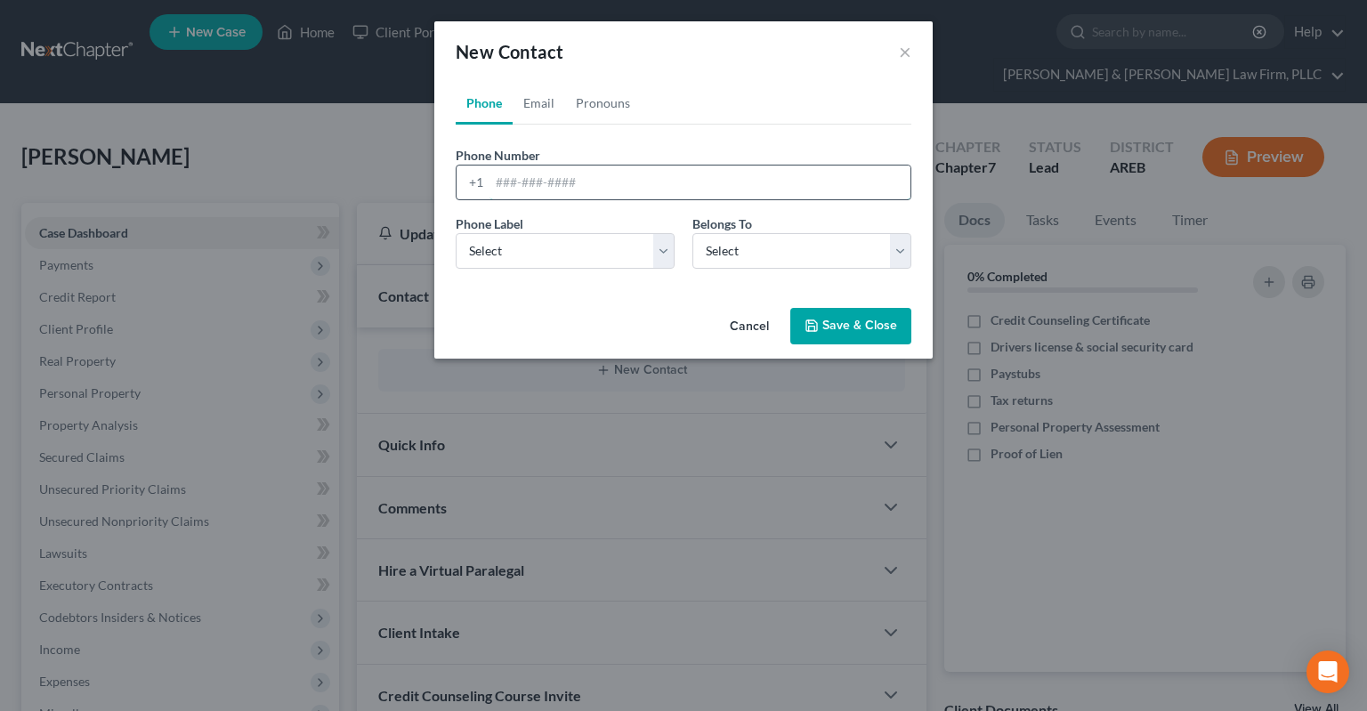
click at [637, 170] on input "tel" at bounding box center [699, 183] width 421 height 34
paste input "[PHONE_NUMBER]"
type input "[PHONE_NUMBER]"
click at [456, 233] on select "Select Mobile Home Work Other" at bounding box center [565, 251] width 219 height 36
select select "0"
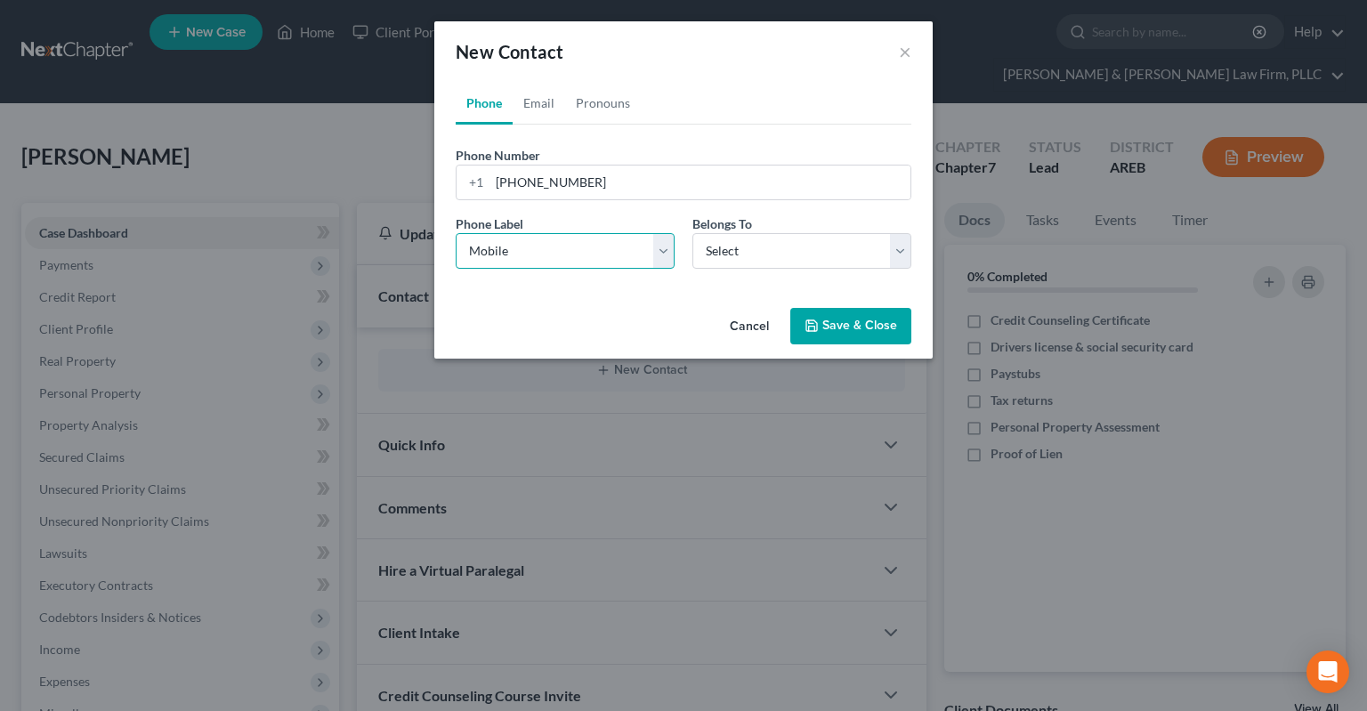
click option "Mobile" at bounding box center [0, 0] width 0 height 0
click at [692, 233] on select "Select Client Other" at bounding box center [801, 251] width 219 height 36
select select "0"
click option "Client" at bounding box center [0, 0] width 0 height 0
click at [521, 105] on link "Email" at bounding box center [539, 103] width 52 height 43
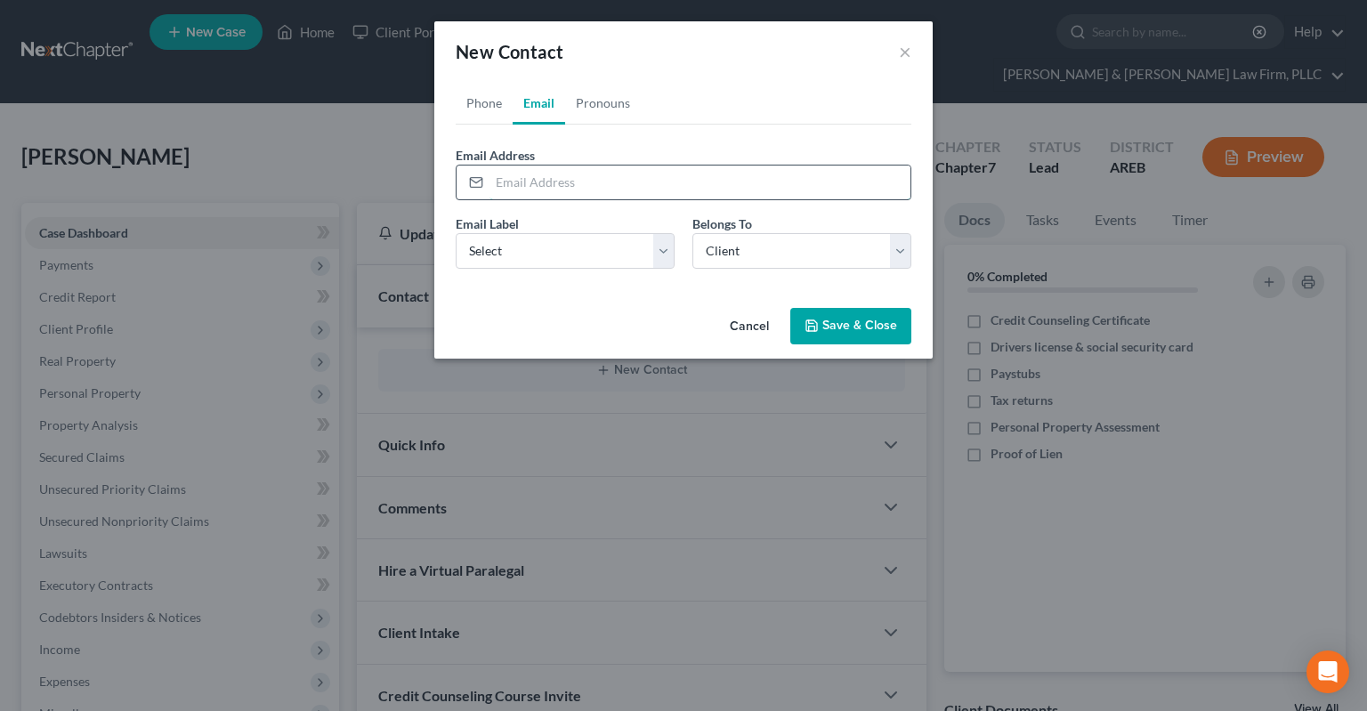
drag, startPoint x: 578, startPoint y: 194, endPoint x: 603, endPoint y: 196, distance: 25.0
click at [578, 194] on input "email" at bounding box center [699, 183] width 421 height 34
type input "[EMAIL_ADDRESS][DOMAIN_NAME]"
click at [456, 233] on select "Select Home Work Other" at bounding box center [565, 251] width 219 height 36
select select "0"
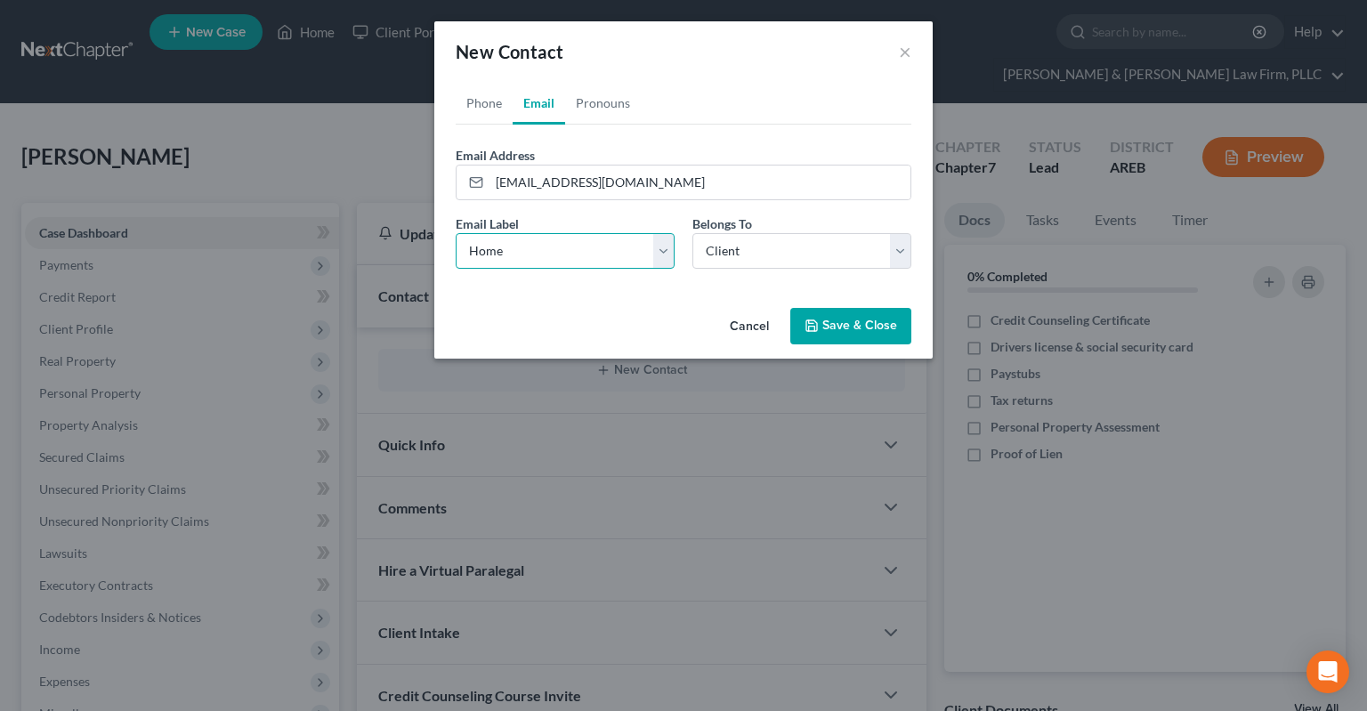
click option "Home" at bounding box center [0, 0] width 0 height 0
click at [603, 116] on link "Pronouns" at bounding box center [603, 103] width 76 height 43
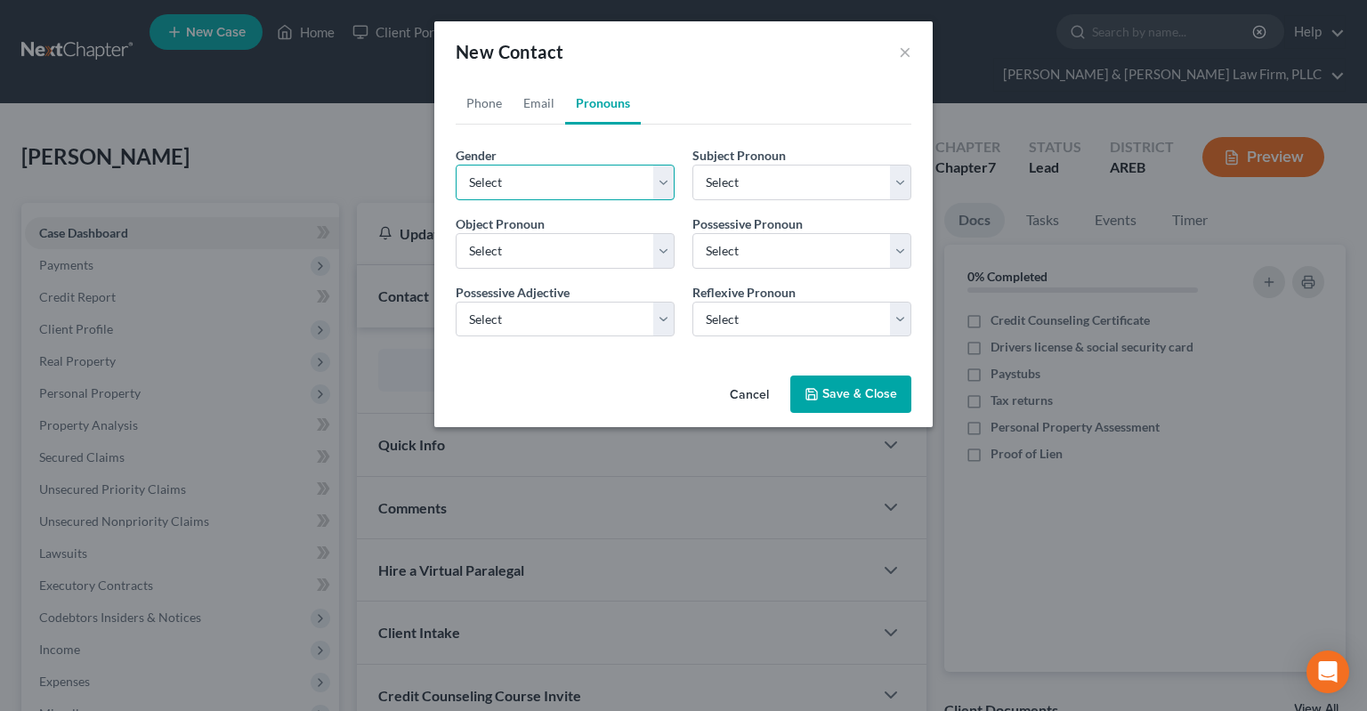
click at [456, 165] on select "Select [DEMOGRAPHIC_DATA] [DEMOGRAPHIC_DATA] [DEMOGRAPHIC_DATA] More Than One P…" at bounding box center [565, 183] width 219 height 36
select select "0"
click option "[DEMOGRAPHIC_DATA]" at bounding box center [0, 0] width 0 height 0
select select "0"
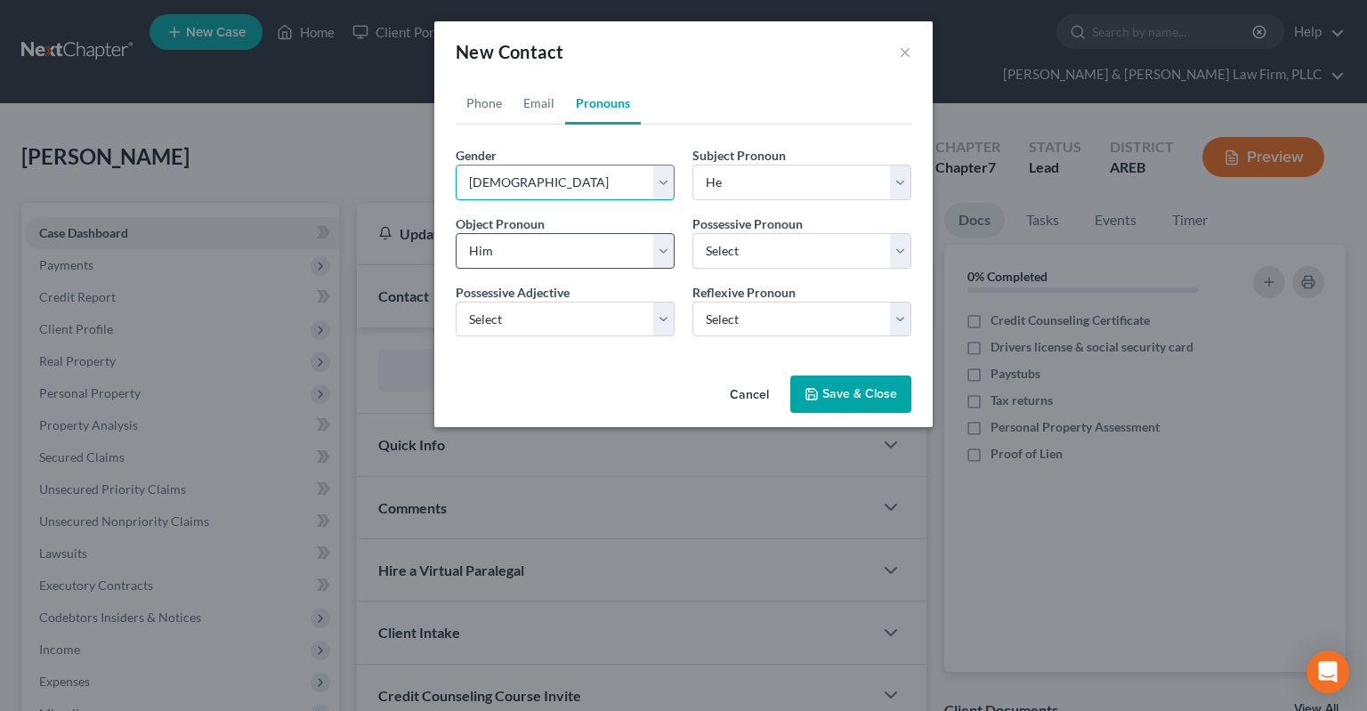
select select "0"
click at [817, 395] on icon "button" at bounding box center [811, 394] width 11 height 11
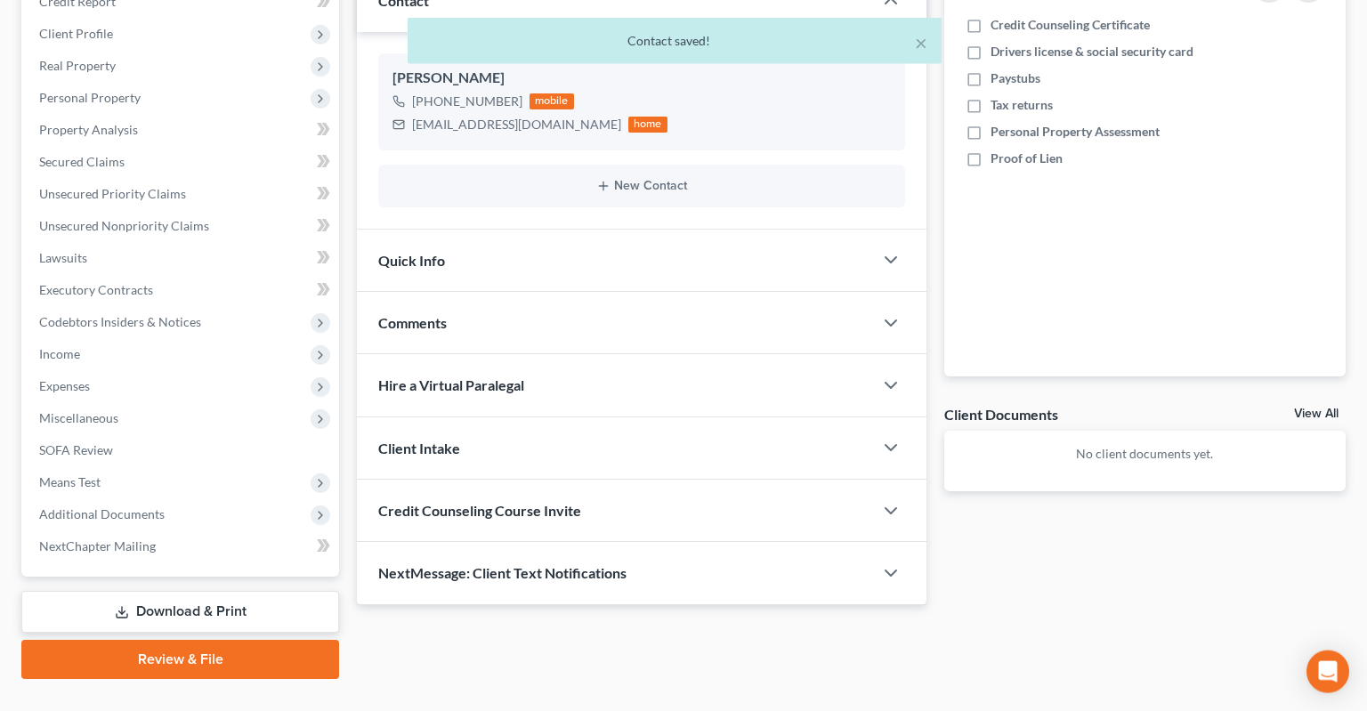
scroll to position [296, 0]
click at [602, 237] on div "Quick Info" at bounding box center [615, 259] width 516 height 61
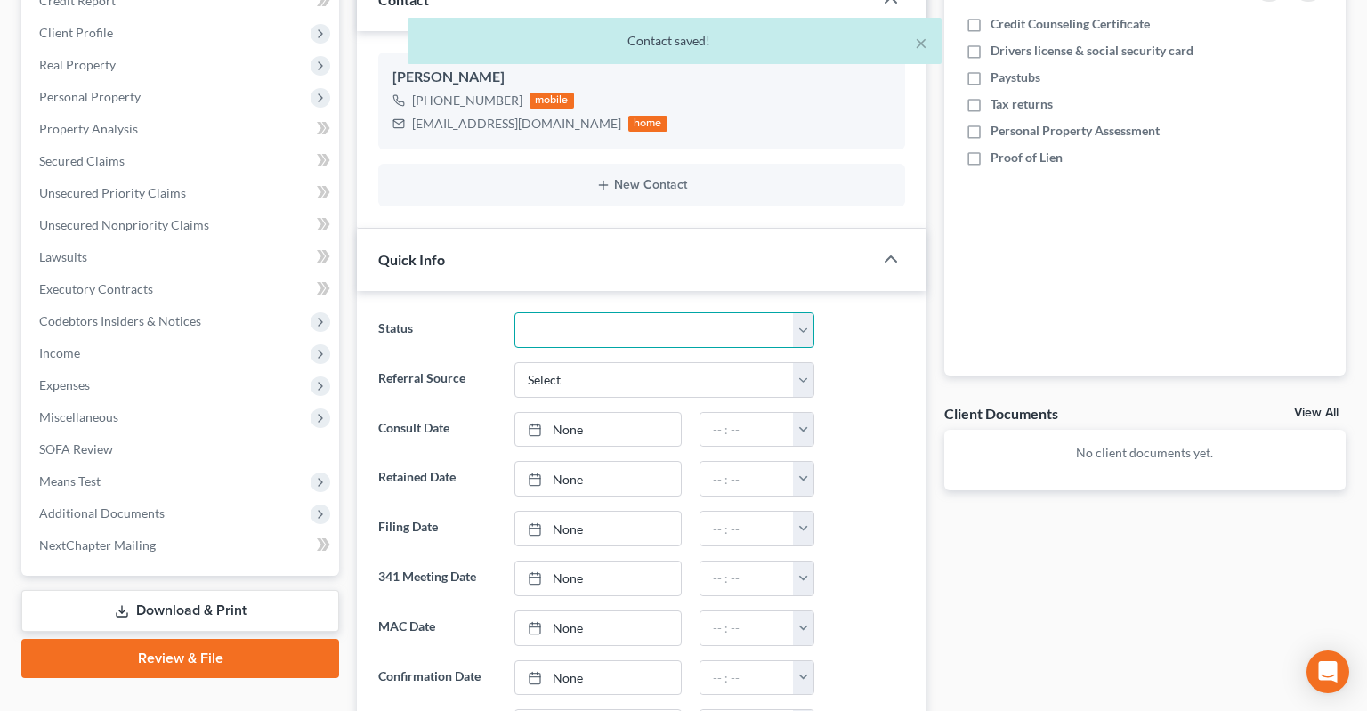
click at [514, 312] on select "Awaiting 341 Chapter 7 - Attended Meeting Confirmed Discharged Dismissed New Co…" at bounding box center [664, 330] width 300 height 36
select select "5"
click option "New Consult" at bounding box center [0, 0] width 0 height 0
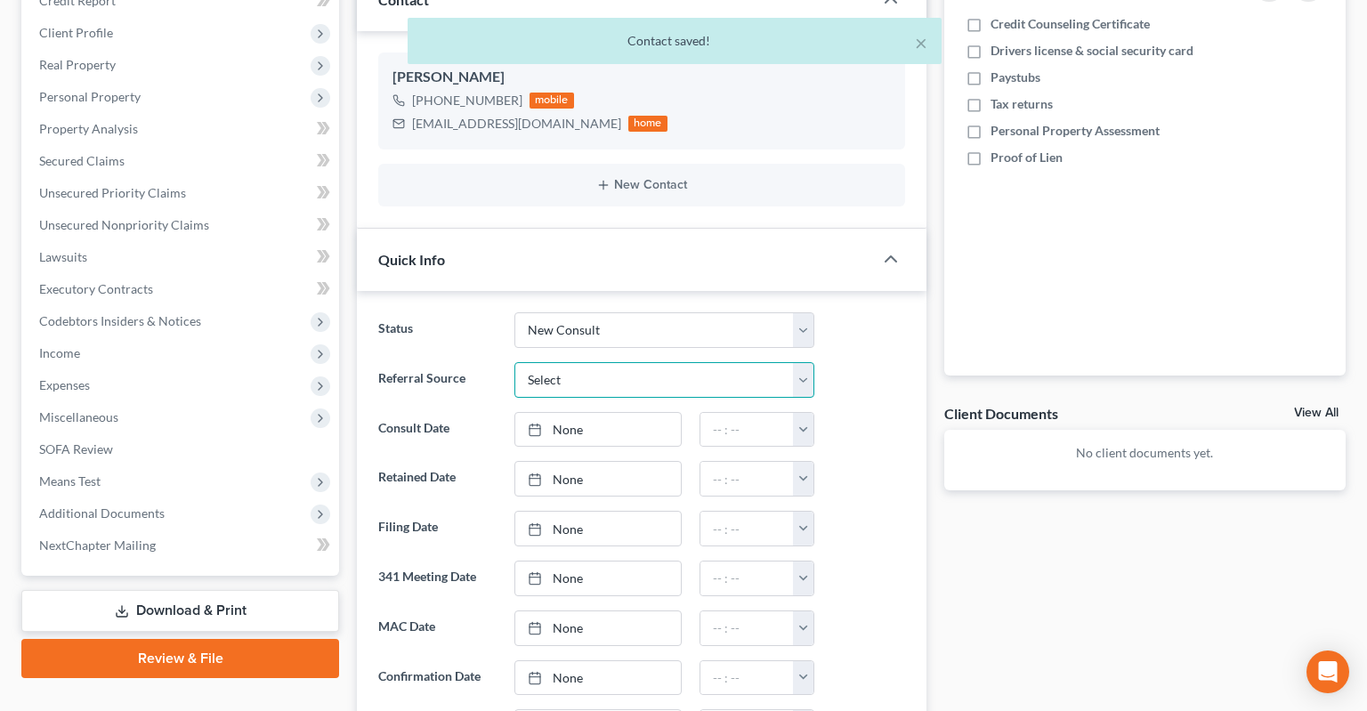
click at [514, 362] on select "Select Word Of Mouth Previous Clients Direct Mail Website Google Search Modern …" at bounding box center [664, 380] width 300 height 36
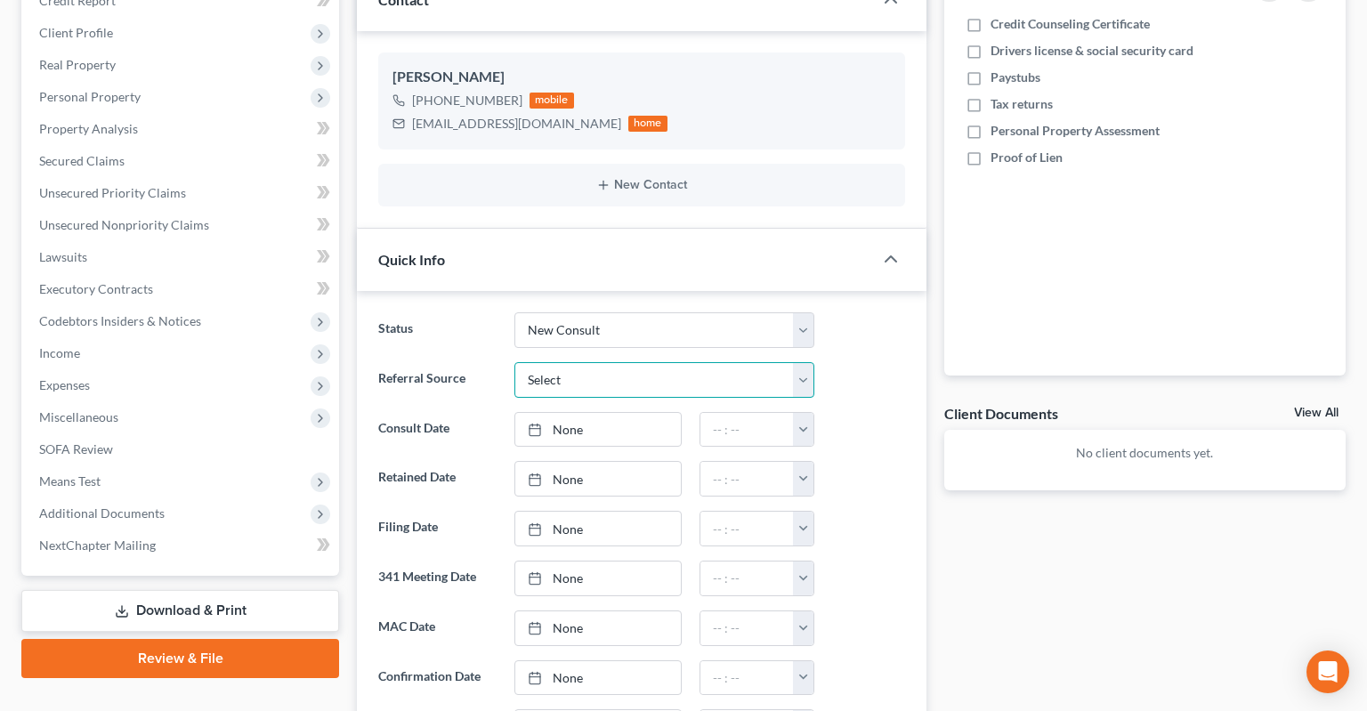
select select "3"
click option "Website" at bounding box center [0, 0] width 0 height 0
click at [850, 412] on div at bounding box center [868, 430] width 91 height 36
click at [636, 413] on link "None" at bounding box center [598, 430] width 166 height 34
type input "[DATE]"
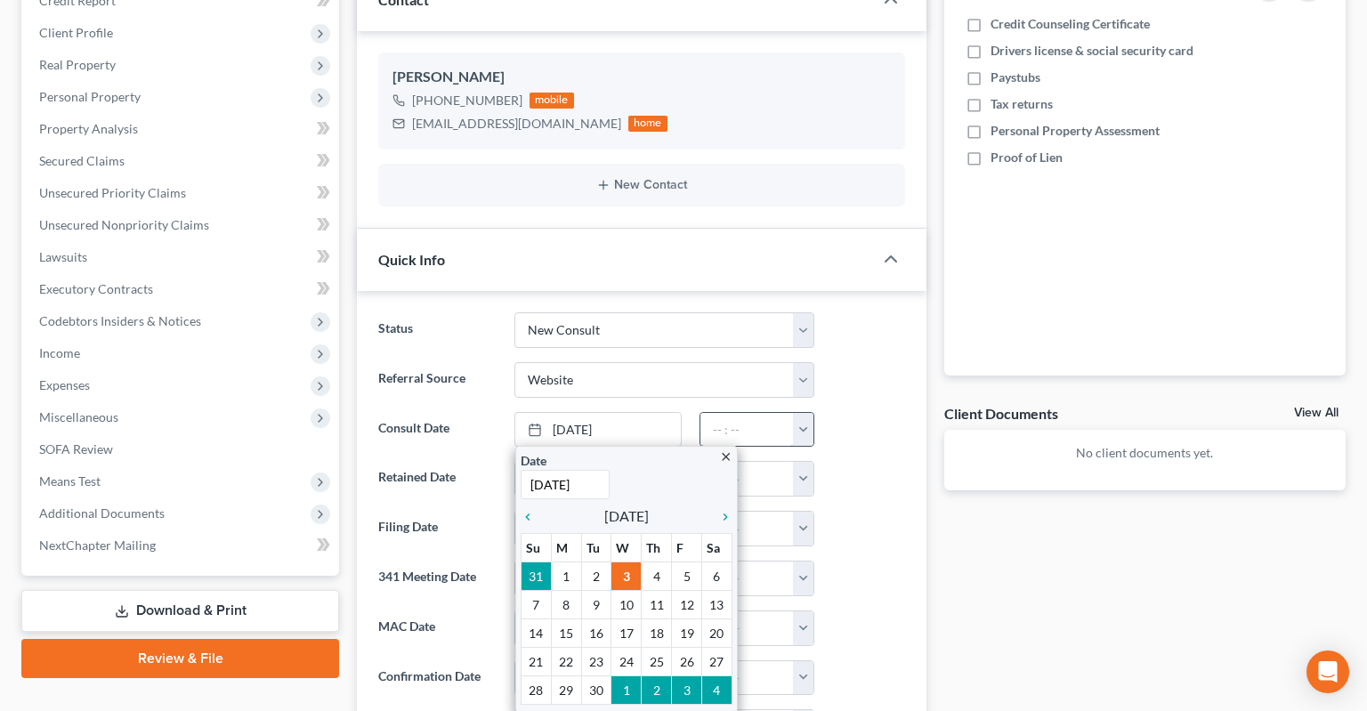
click at [771, 413] on input "text" at bounding box center [746, 430] width 93 height 34
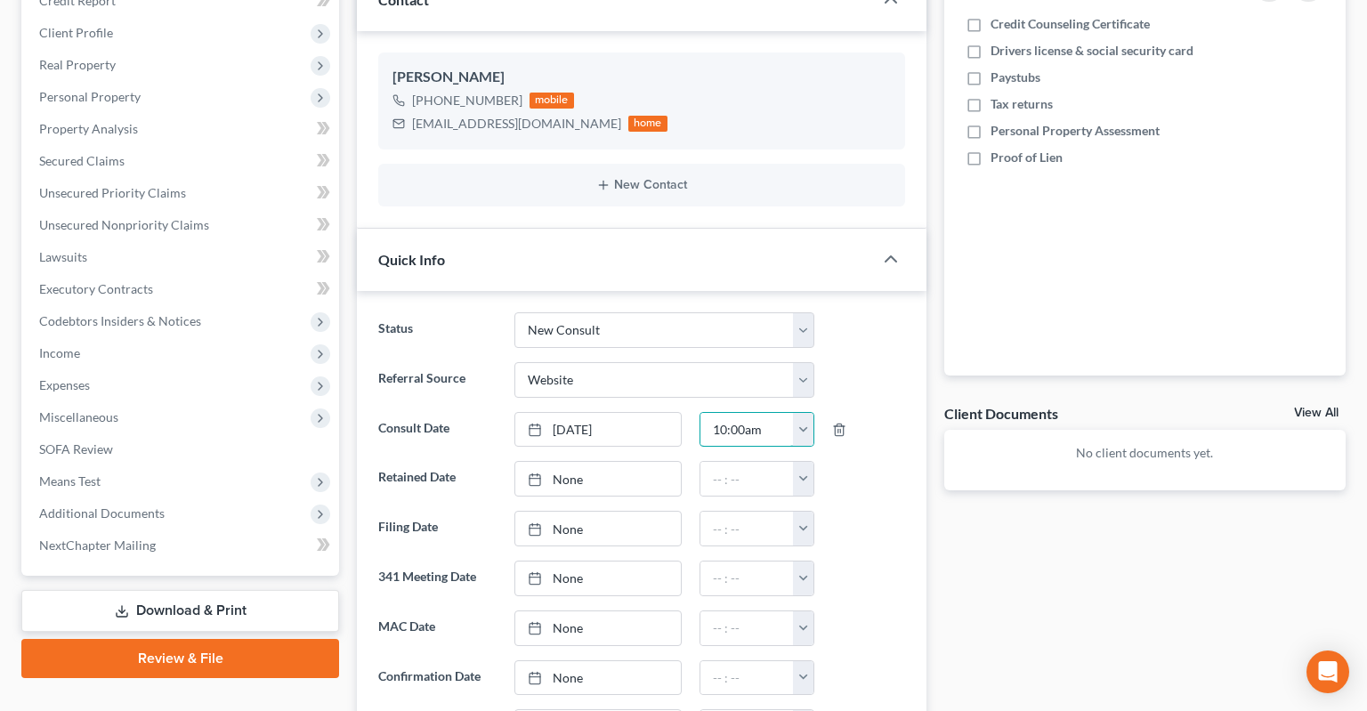
type input "10:00am"
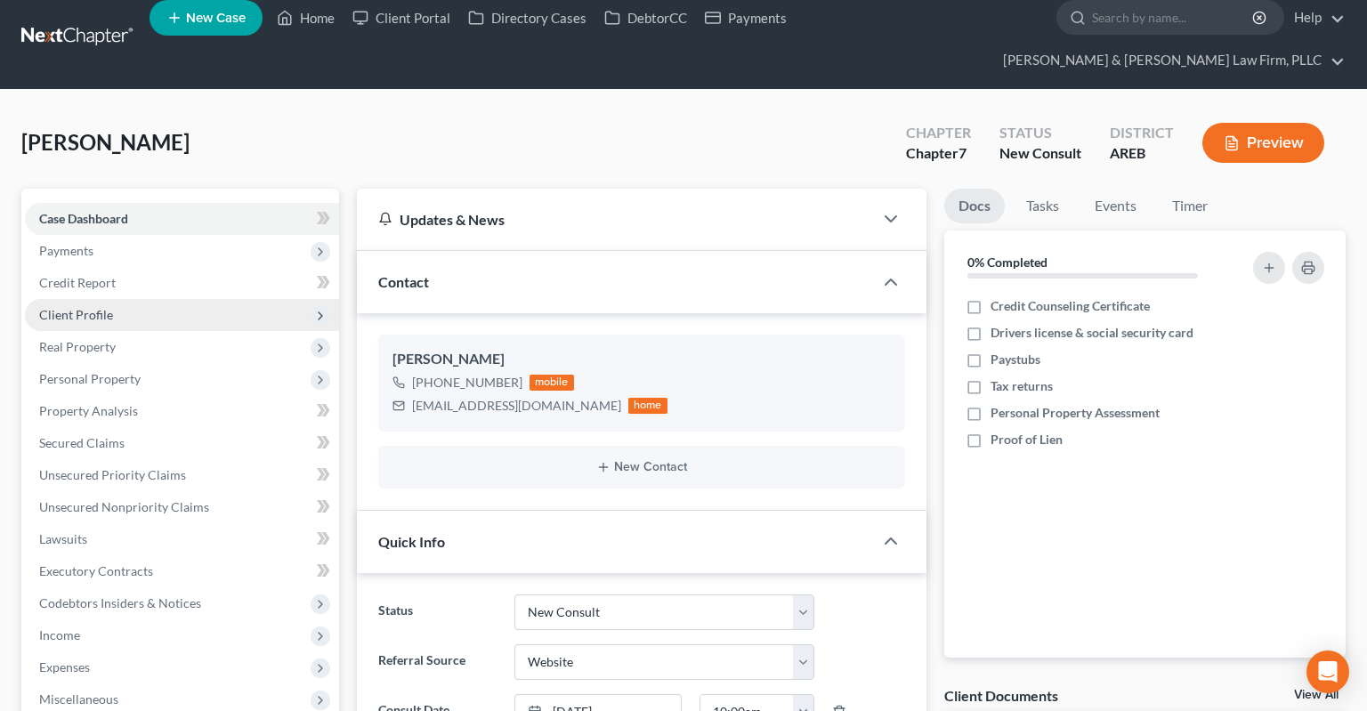
click at [175, 299] on span "Client Profile" at bounding box center [182, 315] width 314 height 32
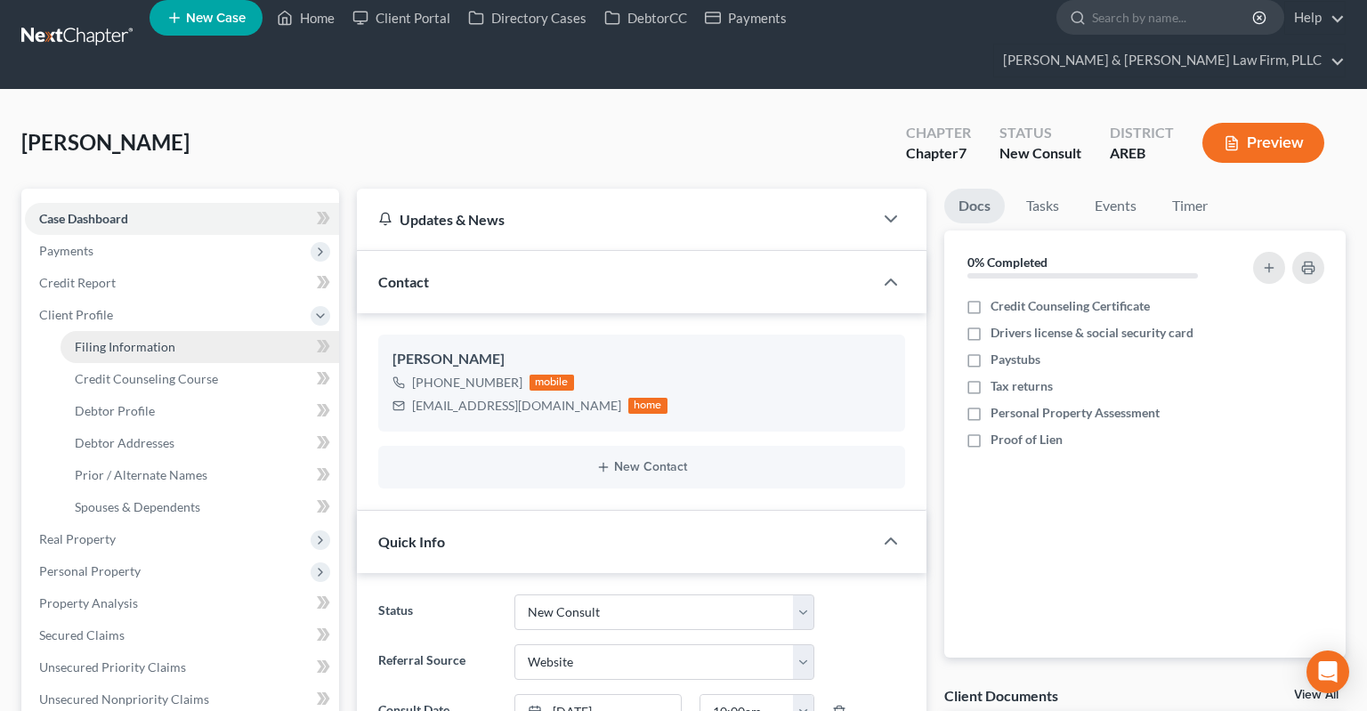
click at [160, 339] on span "Filing Information" at bounding box center [125, 346] width 101 height 15
select select "1"
select select "0"
select select "5"
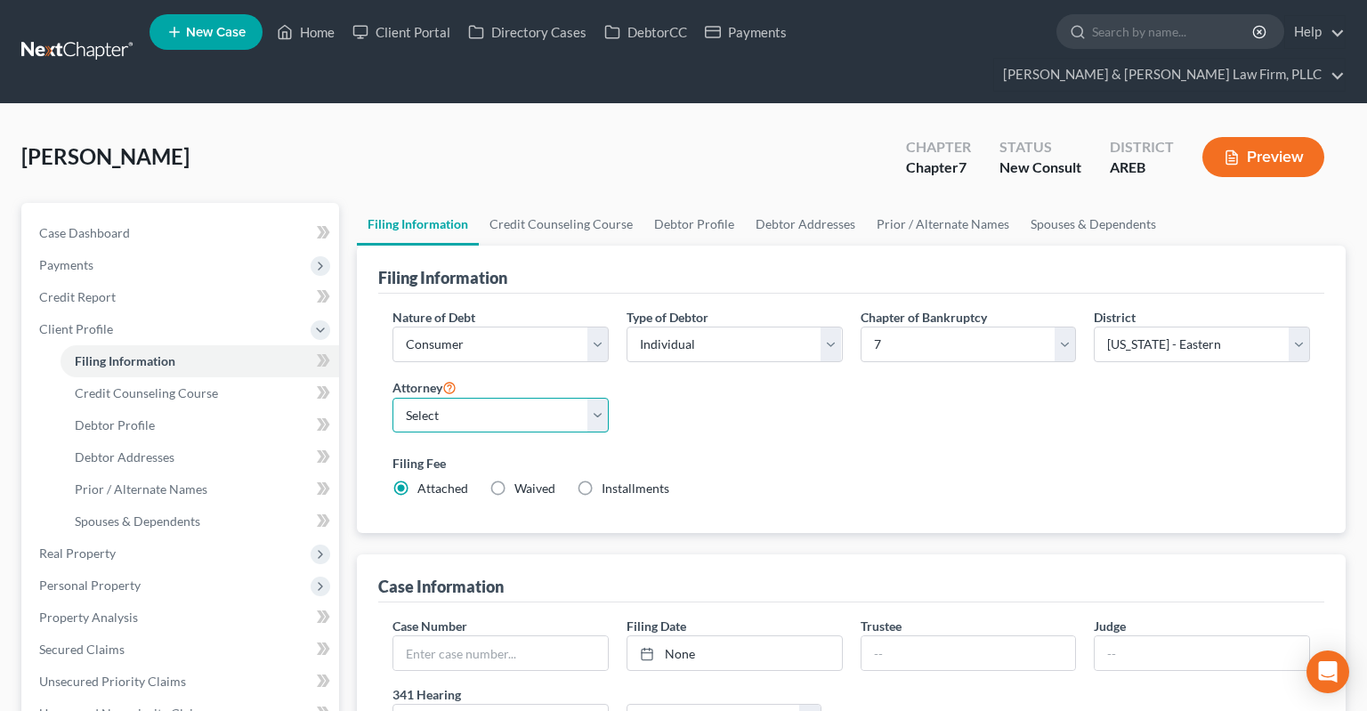
click at [392, 398] on select "Select [PERSON_NAME] - AREB [PERSON_NAME] - ARWB [PERSON_NAME] - AREB [PERSON_N…" at bounding box center [500, 416] width 216 height 36
select select "2"
click option "[PERSON_NAME] - AREB" at bounding box center [0, 0] width 0 height 0
drag, startPoint x: 726, startPoint y: 442, endPoint x: 762, endPoint y: 421, distance: 41.5
click at [735, 454] on div "Filing Fee Attached Waived Waived Installments Installments" at bounding box center [850, 476] width 917 height 44
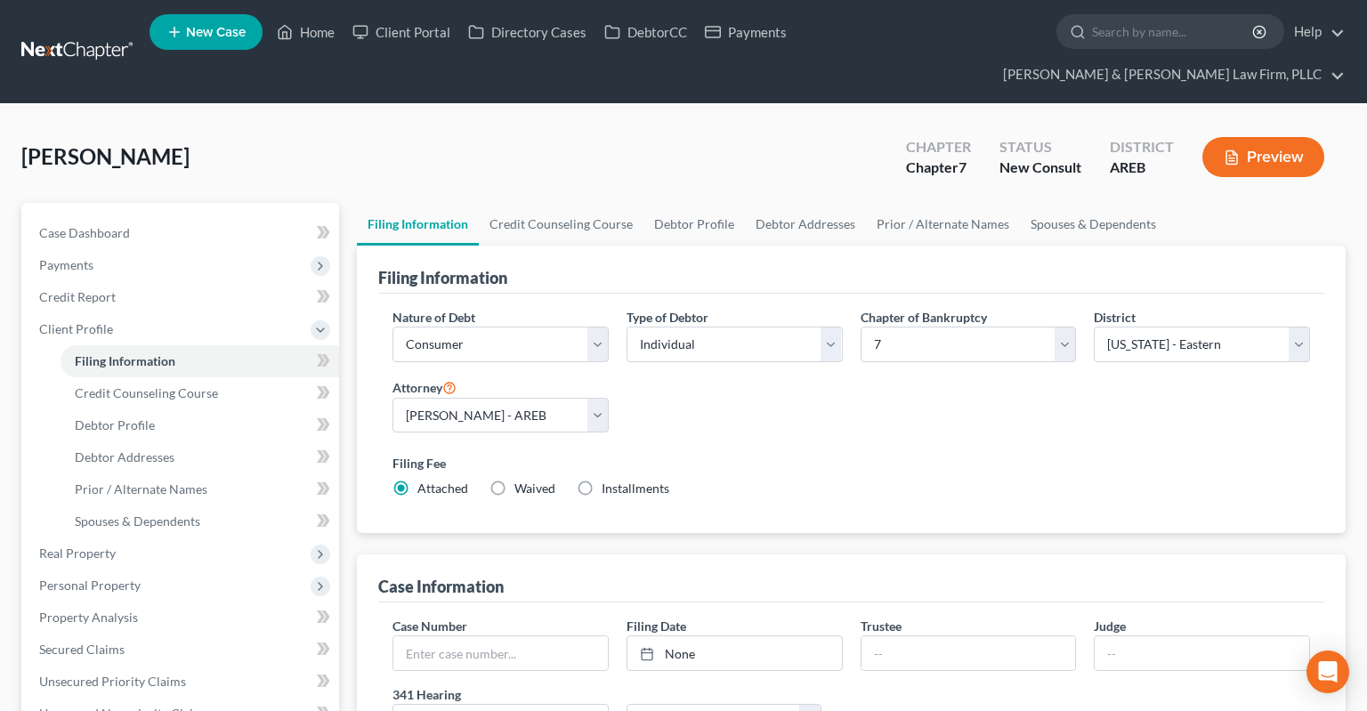
drag, startPoint x: 835, startPoint y: 424, endPoint x: 848, endPoint y: 420, distance: 13.8
click at [842, 454] on label "Filing Fee" at bounding box center [850, 463] width 917 height 19
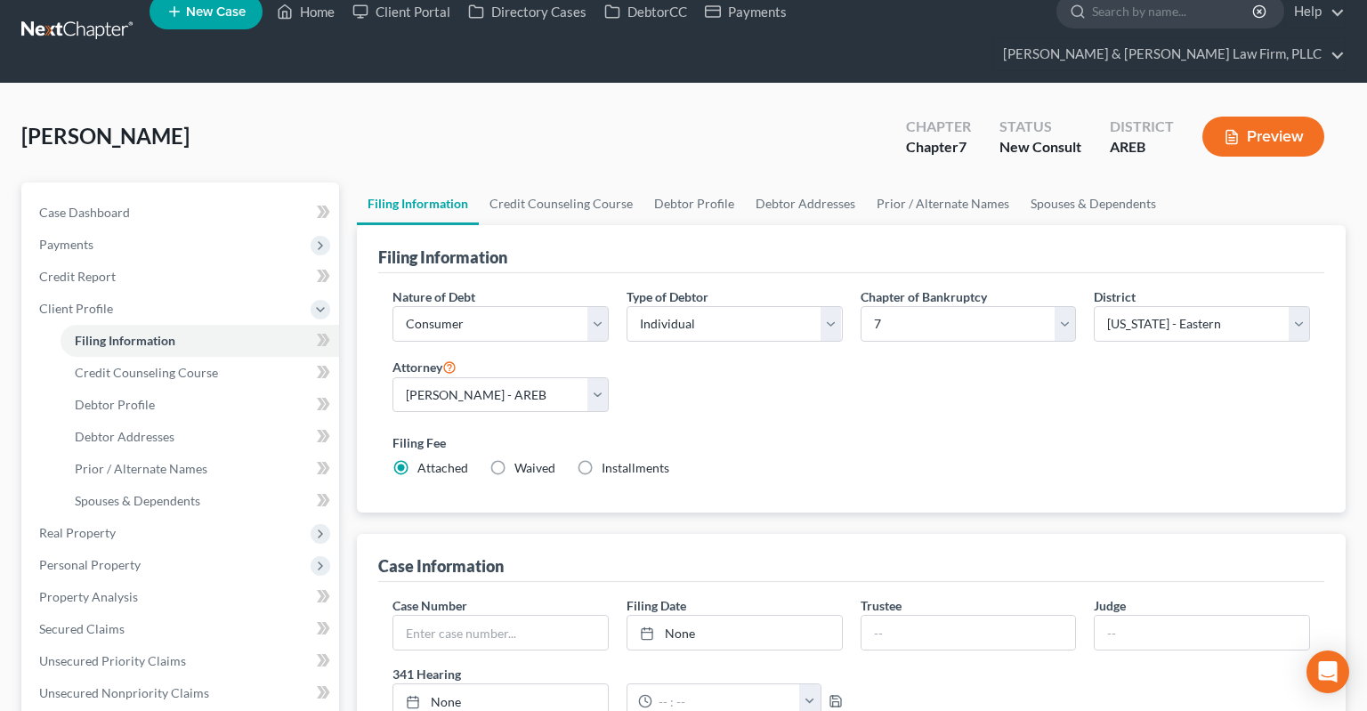
scroll to position [375, 0]
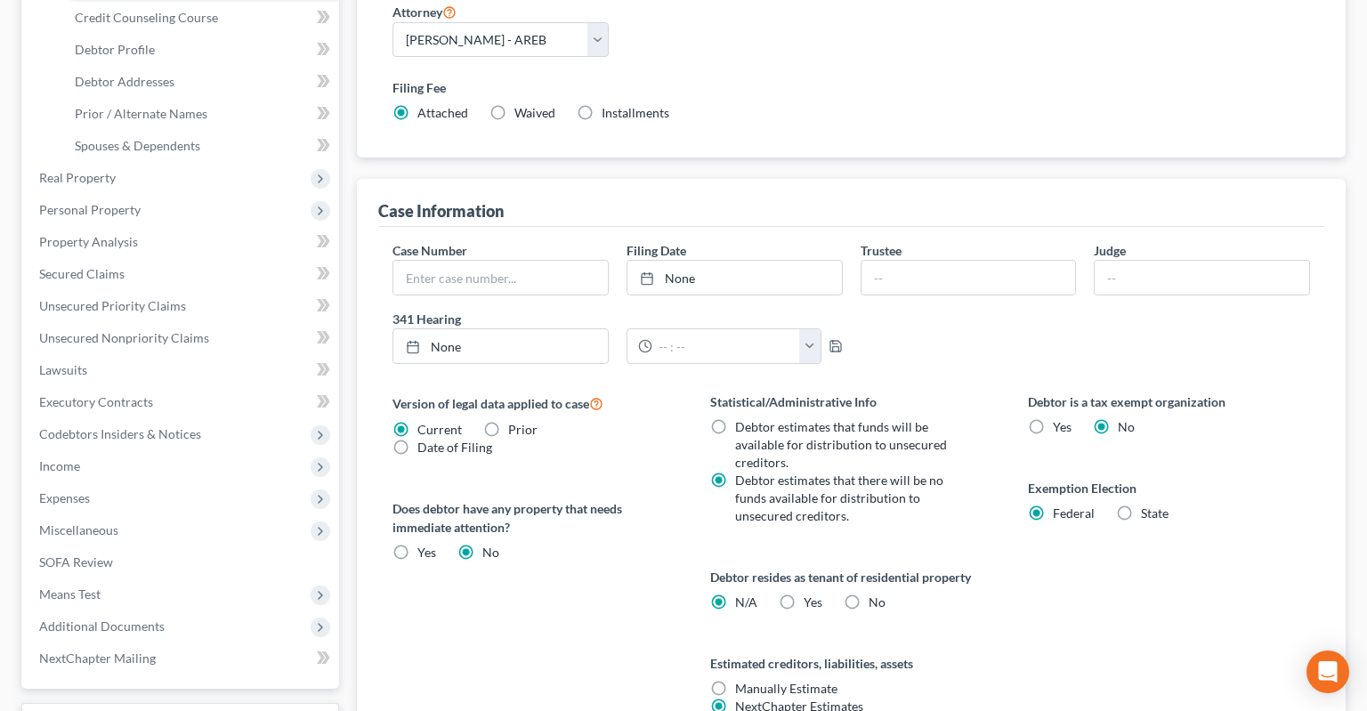
click at [803, 593] on label "Yes Yes" at bounding box center [812, 602] width 19 height 18
click at [811, 593] on input "Yes Yes" at bounding box center [817, 599] width 12 height 12
radio input "true"
radio input "false"
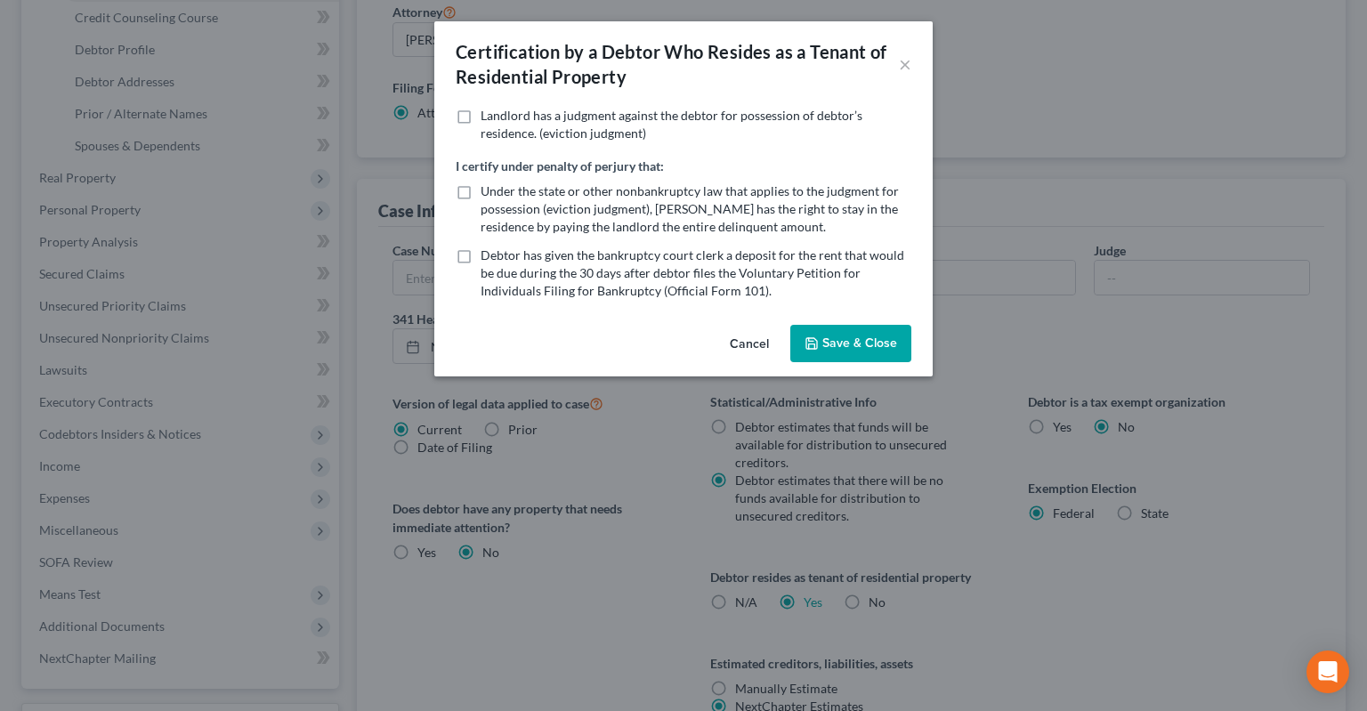
click at [998, 563] on div "Certification by a Debtor Who Resides as a Tenant of Residential Property × Lan…" at bounding box center [683, 355] width 1367 height 711
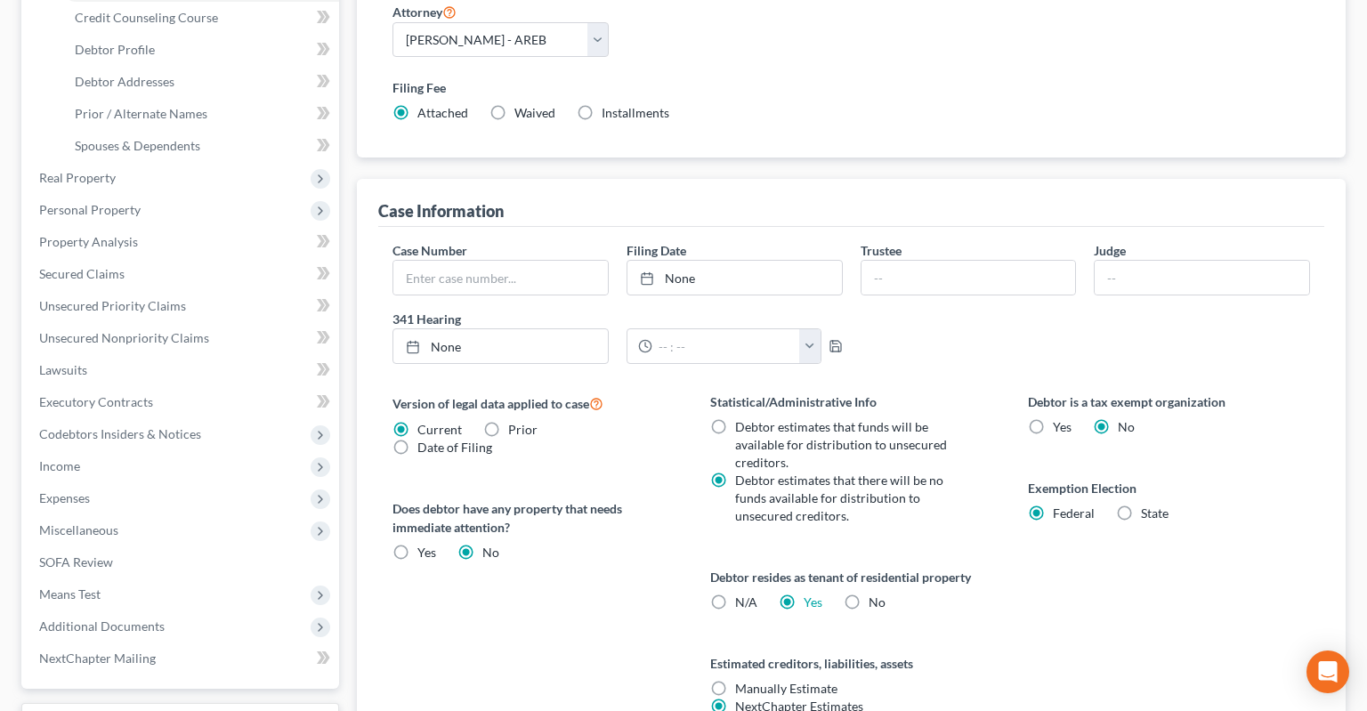
scroll to position [0, 0]
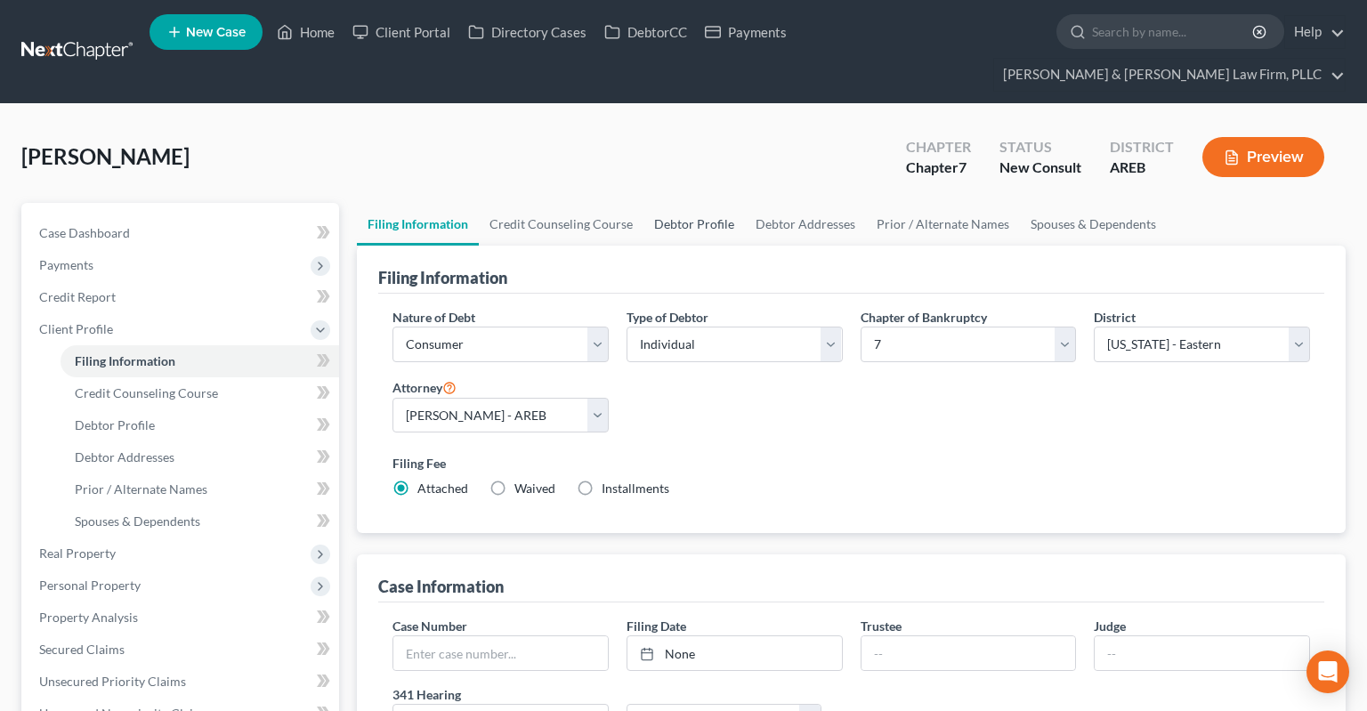
click at [666, 203] on link "Debtor Profile" at bounding box center [693, 224] width 101 height 43
select select "0"
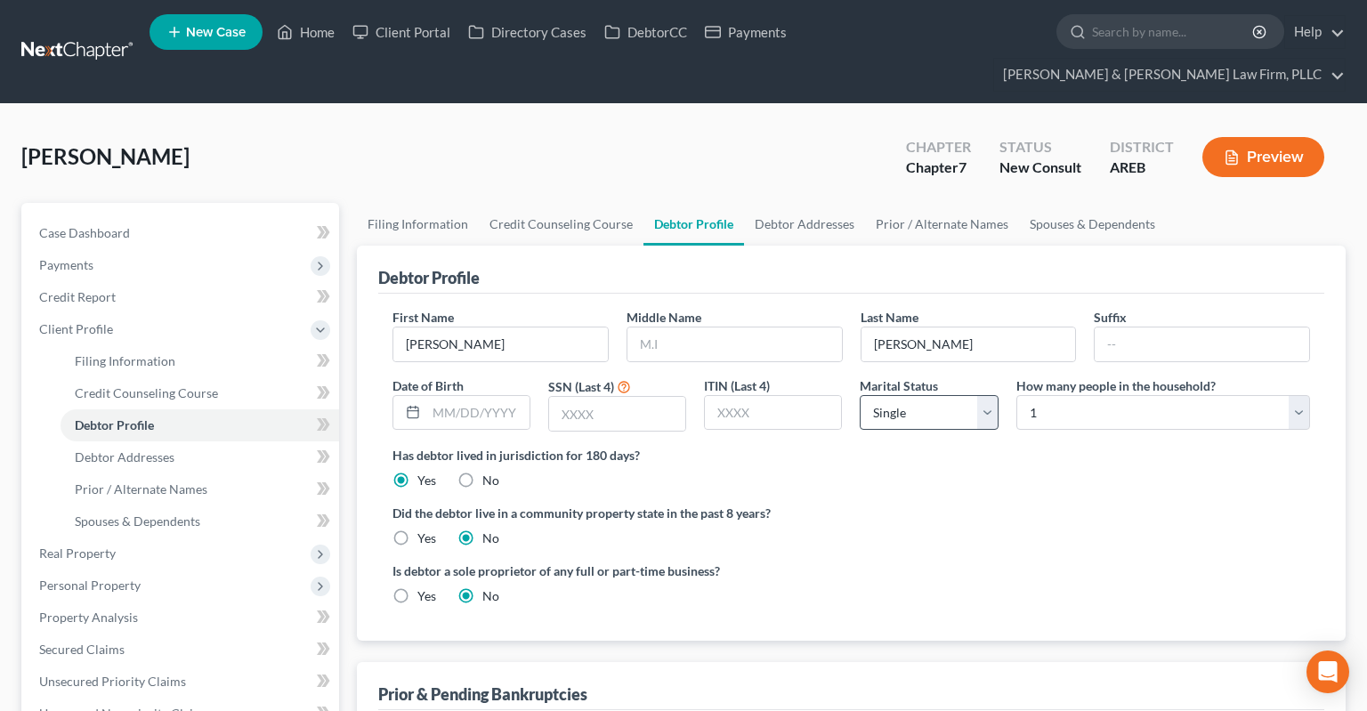
drag, startPoint x: 888, startPoint y: 400, endPoint x: 892, endPoint y: 390, distance: 10.4
click at [892, 396] on div "First Name [PERSON_NAME] Middle Name Last Name [PERSON_NAME] Suffix Date of Bir…" at bounding box center [851, 377] width 935 height 138
click at [860, 395] on select "Select Single Married Separated Divorced Widowed" at bounding box center [929, 413] width 138 height 36
select select "3"
click option "Divorced" at bounding box center [0, 0] width 0 height 0
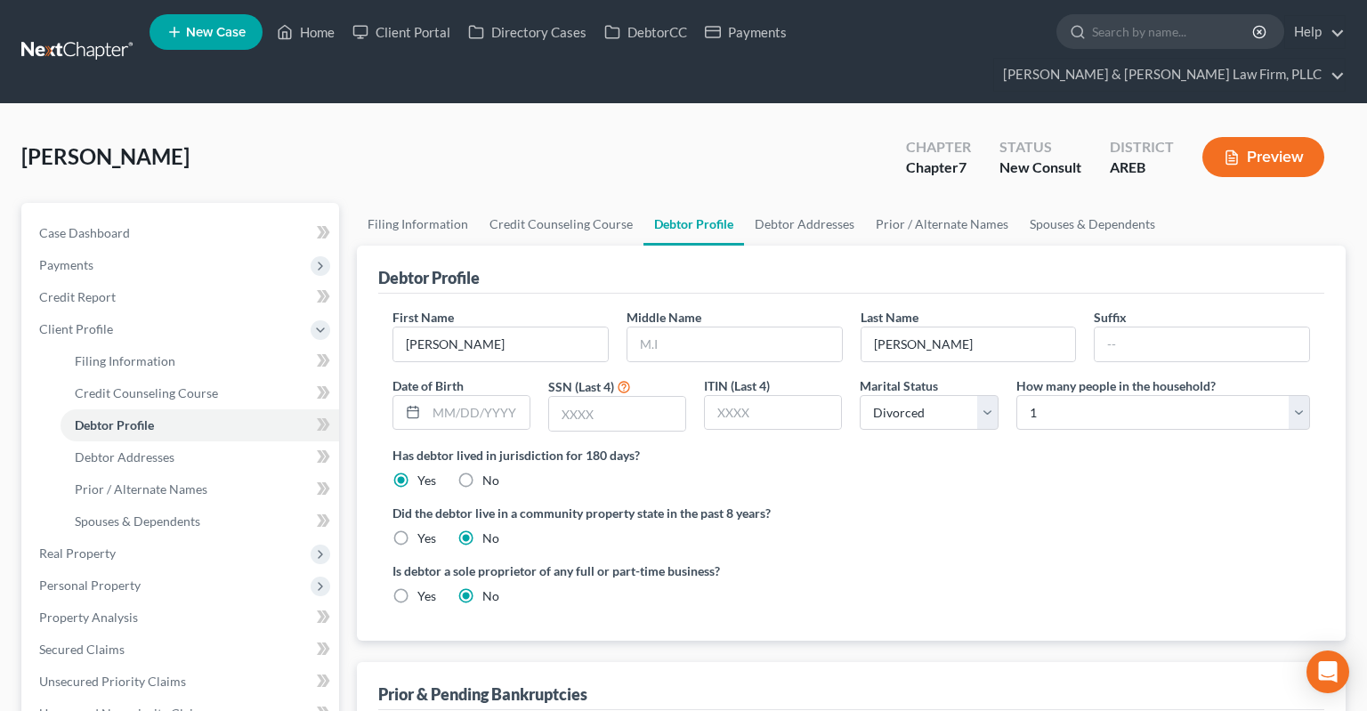
click at [1098, 463] on ng-include "First Name [PERSON_NAME] Middle Name Last Name [PERSON_NAME] Suffix Date of Bir…" at bounding box center [850, 463] width 917 height 311
click at [1016, 395] on select "Select 1 2 3 4 5 6 7 8 9 10 11 12 13 14 15 16 17 18 19 20" at bounding box center [1163, 413] width 294 height 36
select select "1"
click option "2" at bounding box center [0, 0] width 0 height 0
click at [1037, 203] on link "Spouses & Dependents" at bounding box center [1092, 224] width 147 height 43
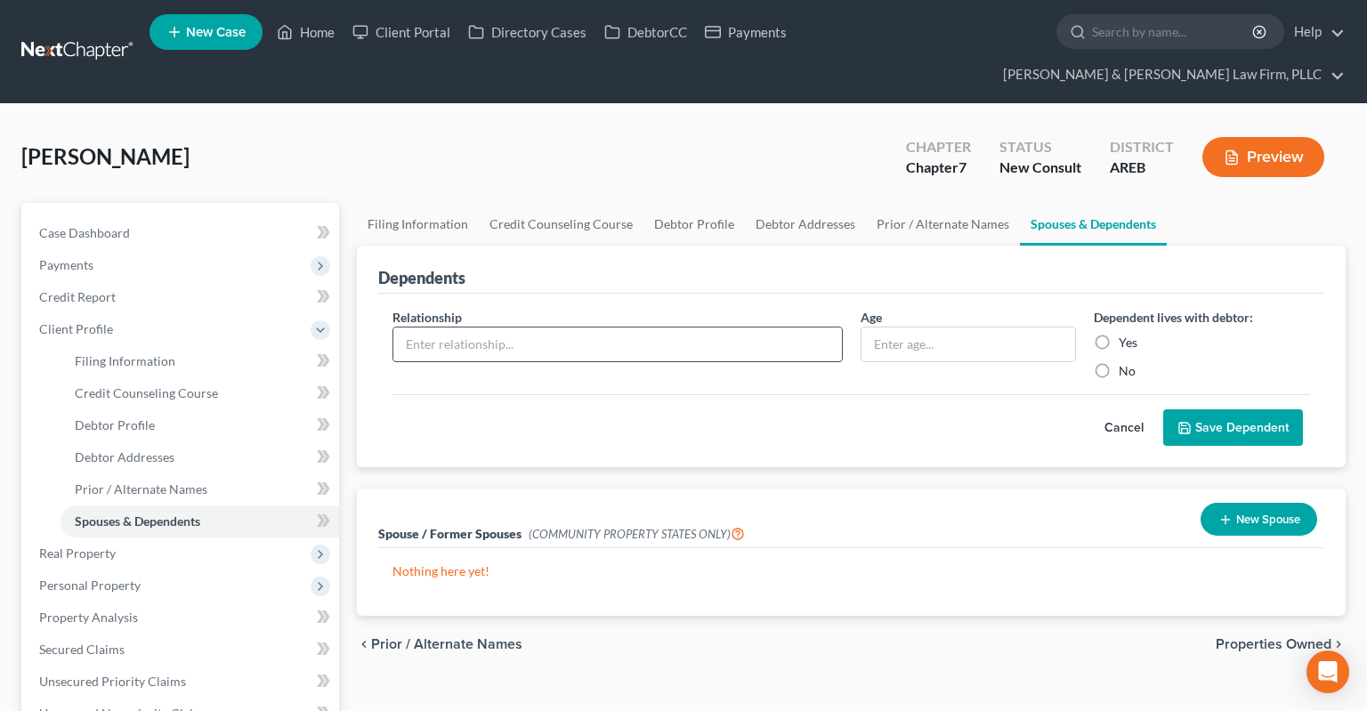
click at [730, 327] on input "text" at bounding box center [617, 344] width 448 height 34
type input "Son"
type input "12 yrs"
click at [1190, 423] on icon "submit" at bounding box center [1184, 428] width 11 height 11
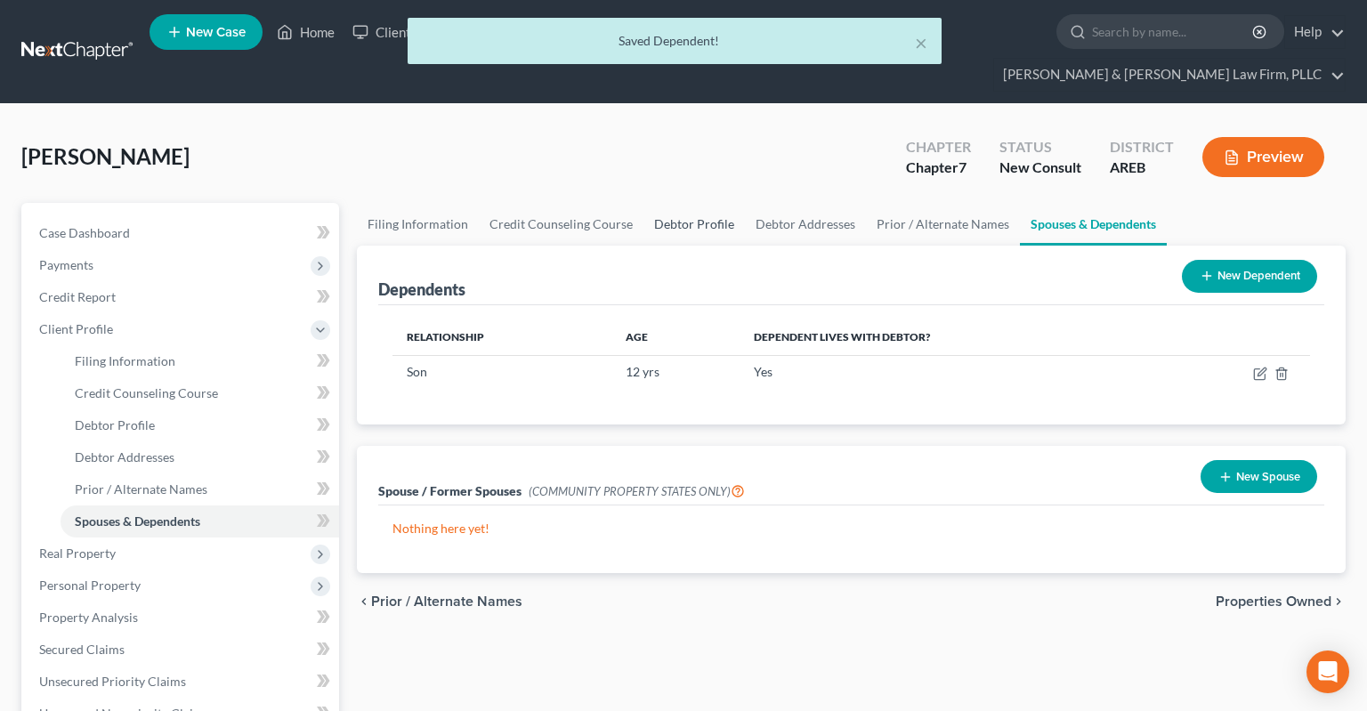
click at [710, 203] on link "Debtor Profile" at bounding box center [693, 224] width 101 height 43
select select "3"
select select "1"
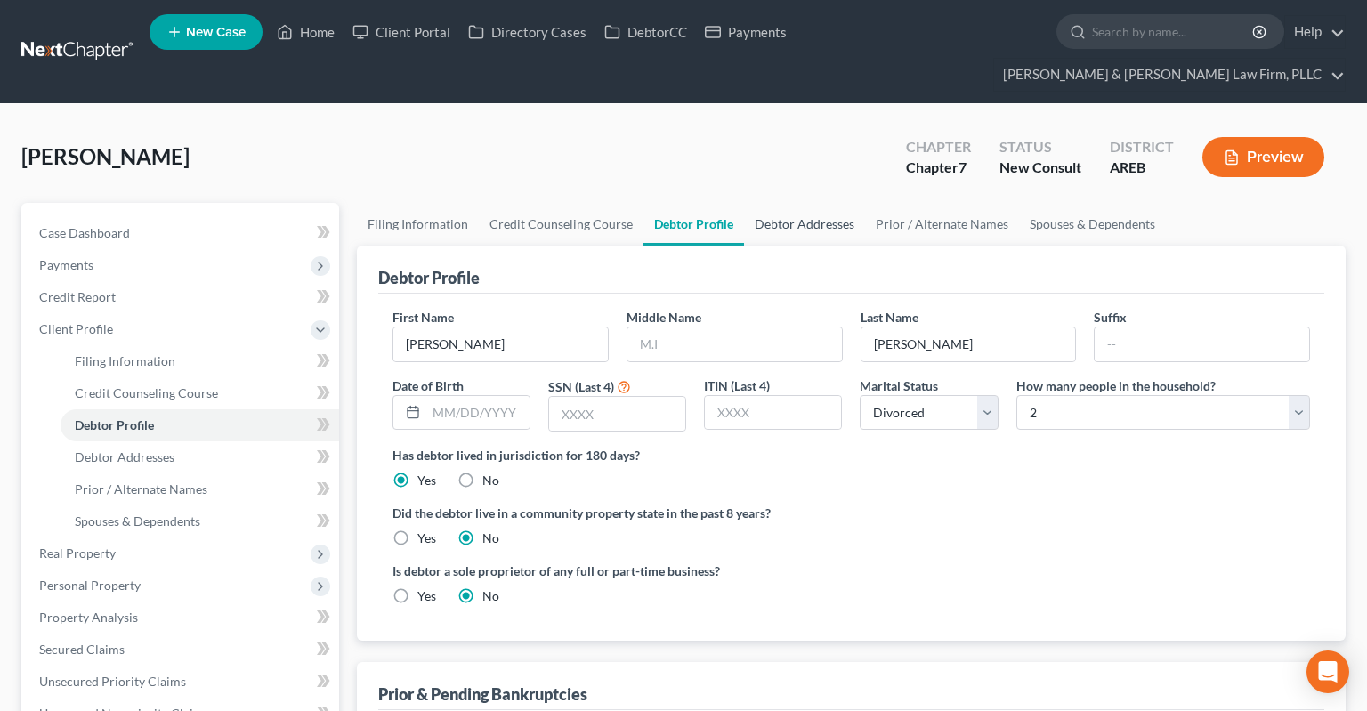
click at [819, 203] on link "Debtor Addresses" at bounding box center [804, 224] width 121 height 43
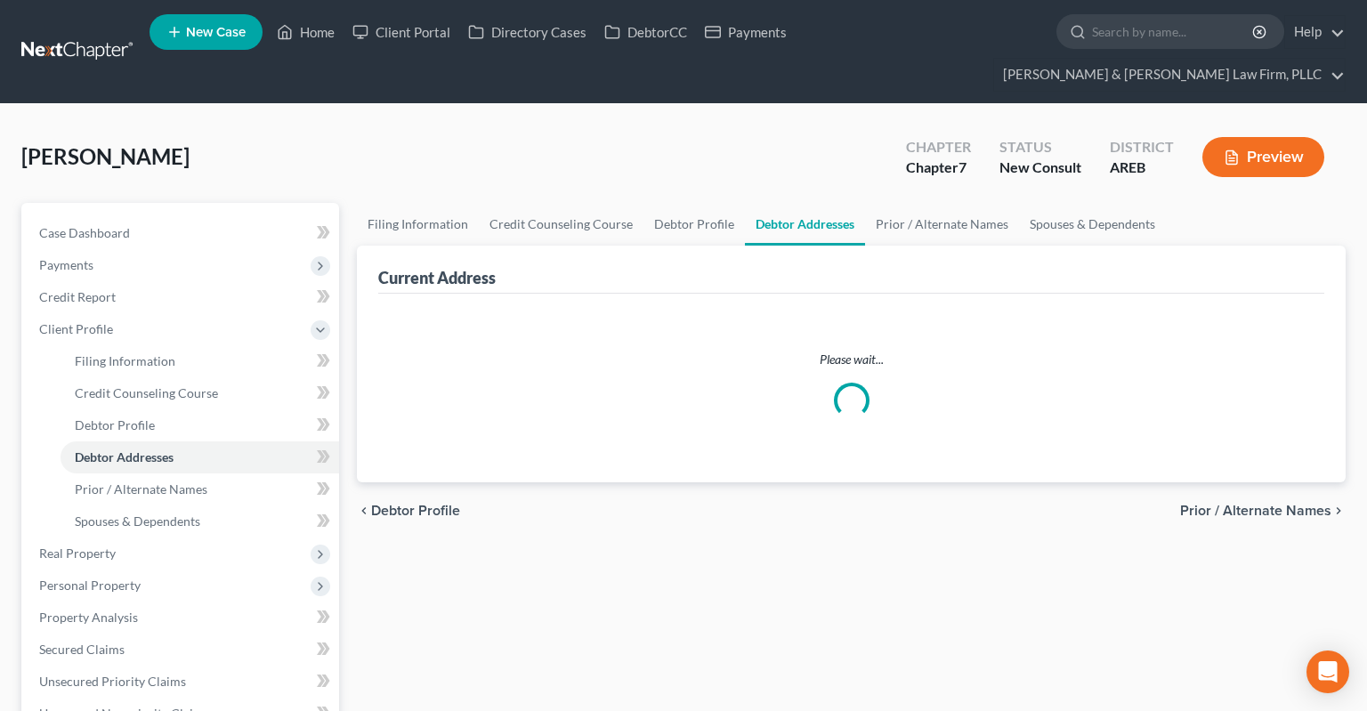
select select "0"
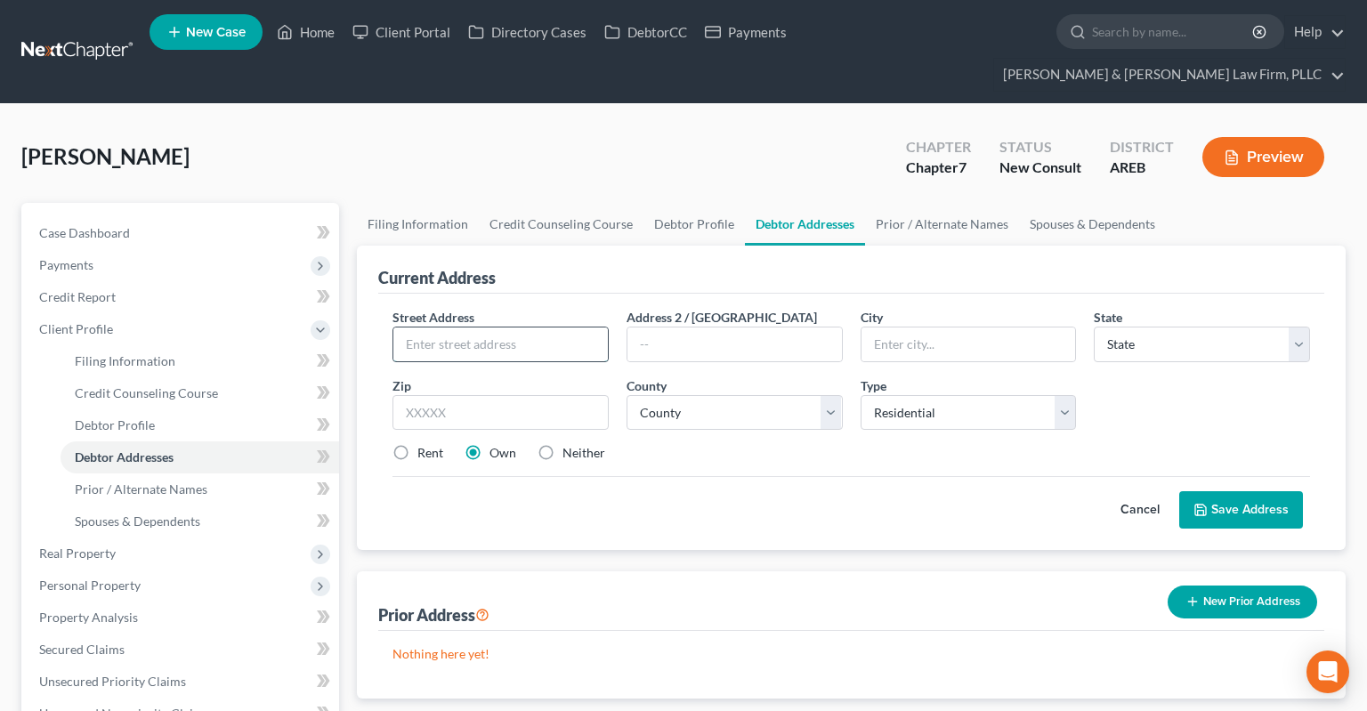
drag, startPoint x: 540, startPoint y: 301, endPoint x: 539, endPoint y: 313, distance: 12.5
click at [540, 327] on input "text" at bounding box center [500, 344] width 214 height 34
type input "[STREET_ADDRESS]"
type input "Apt 9112"
type input "72116"
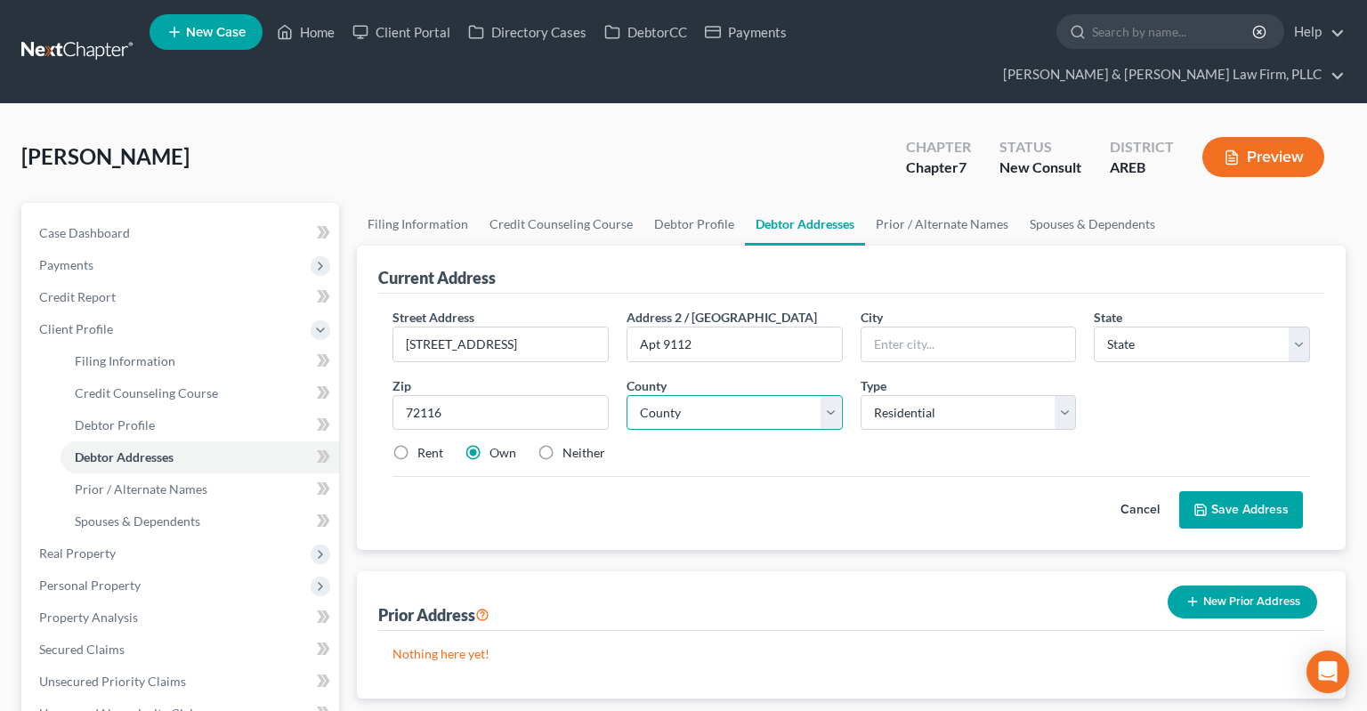
type input "[GEOGRAPHIC_DATA]"
select select "2"
select select "0"
select select "59"
click at [417, 444] on label "Rent" at bounding box center [430, 453] width 26 height 18
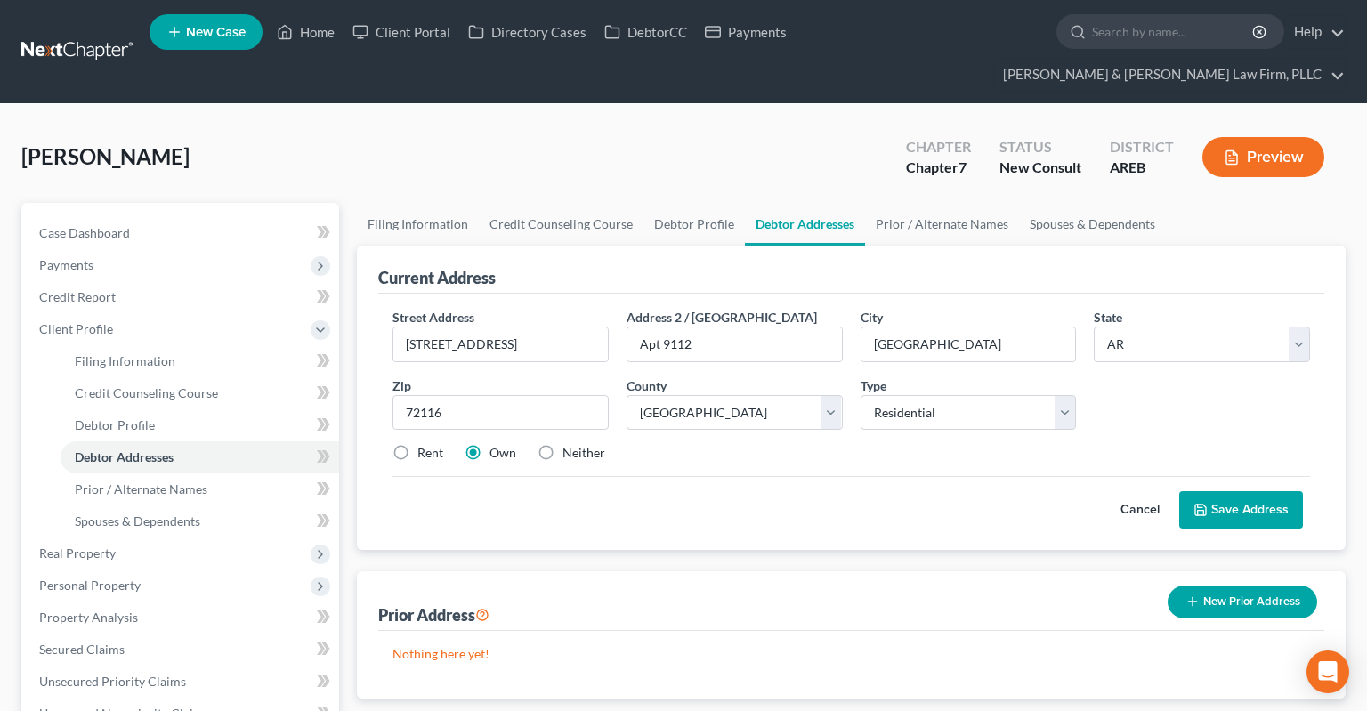
click at [424, 444] on input "Rent" at bounding box center [430, 450] width 12 height 12
radio input "true"
click at [1219, 491] on button "Save Address" at bounding box center [1241, 509] width 124 height 37
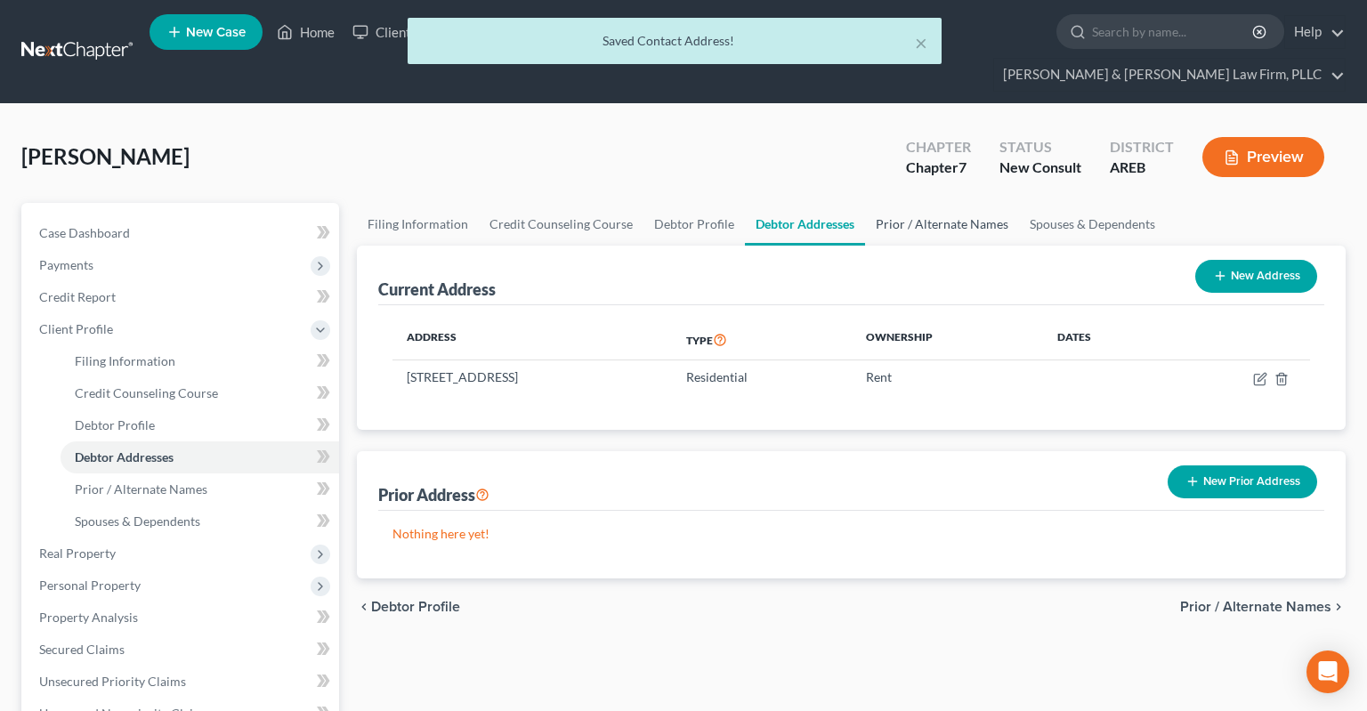
click at [917, 203] on link "Prior / Alternate Names" at bounding box center [942, 224] width 154 height 43
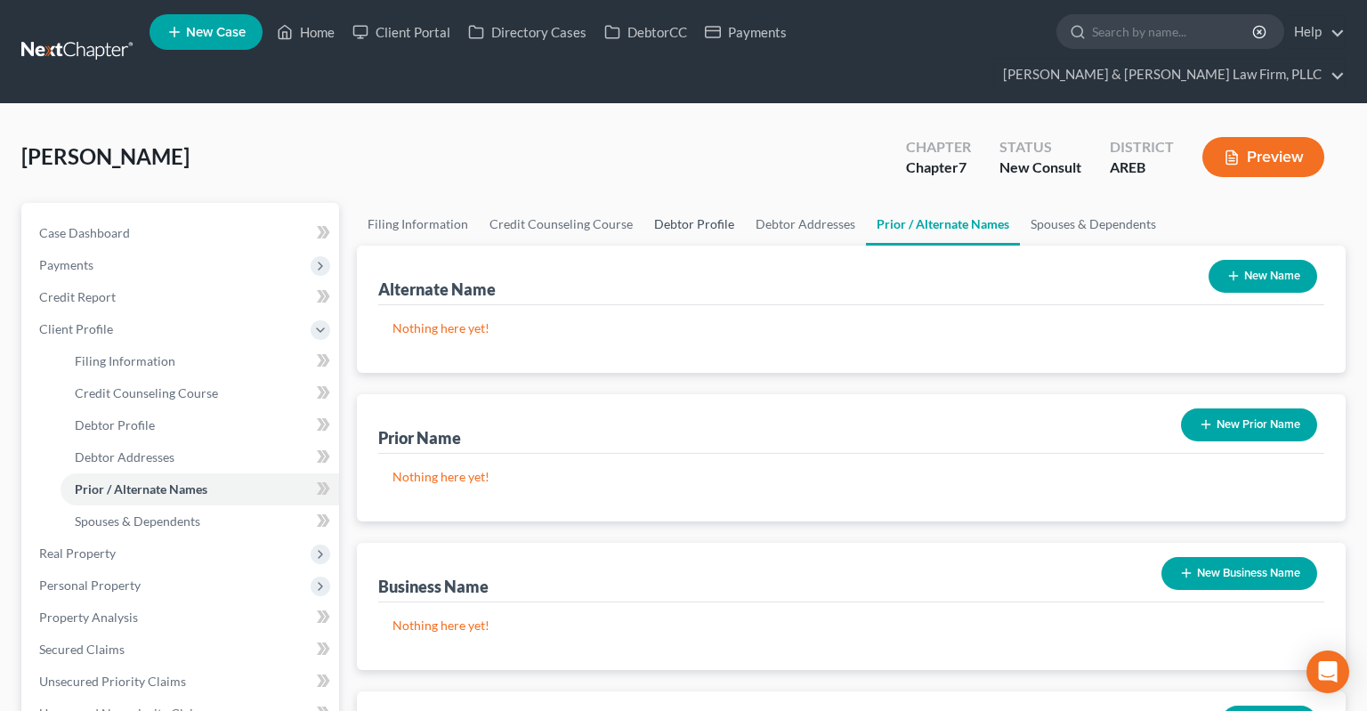
click at [674, 203] on link "Debtor Profile" at bounding box center [693, 224] width 101 height 43
select select "3"
select select "1"
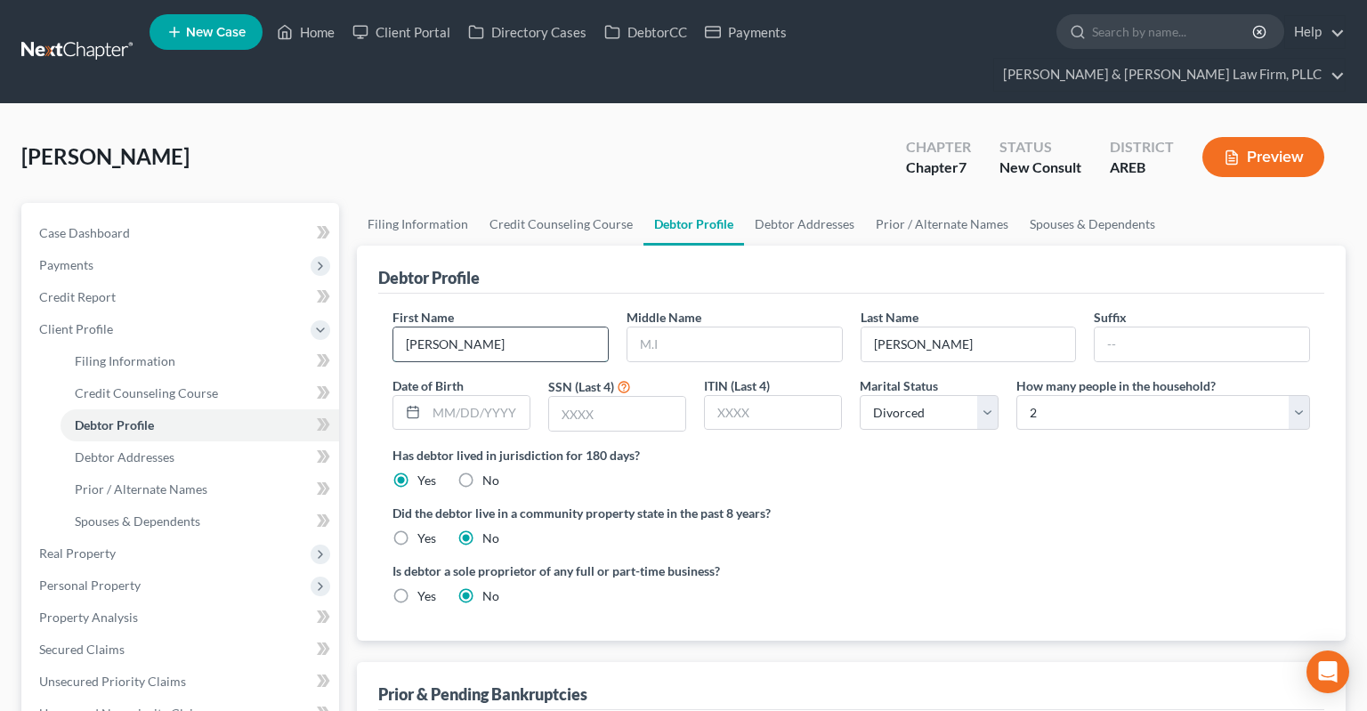
click at [503, 327] on input "[PERSON_NAME]" at bounding box center [500, 344] width 214 height 34
type input "[PERSON_NAME]"
click at [911, 203] on link "Prior / Alternate Names" at bounding box center [942, 224] width 154 height 43
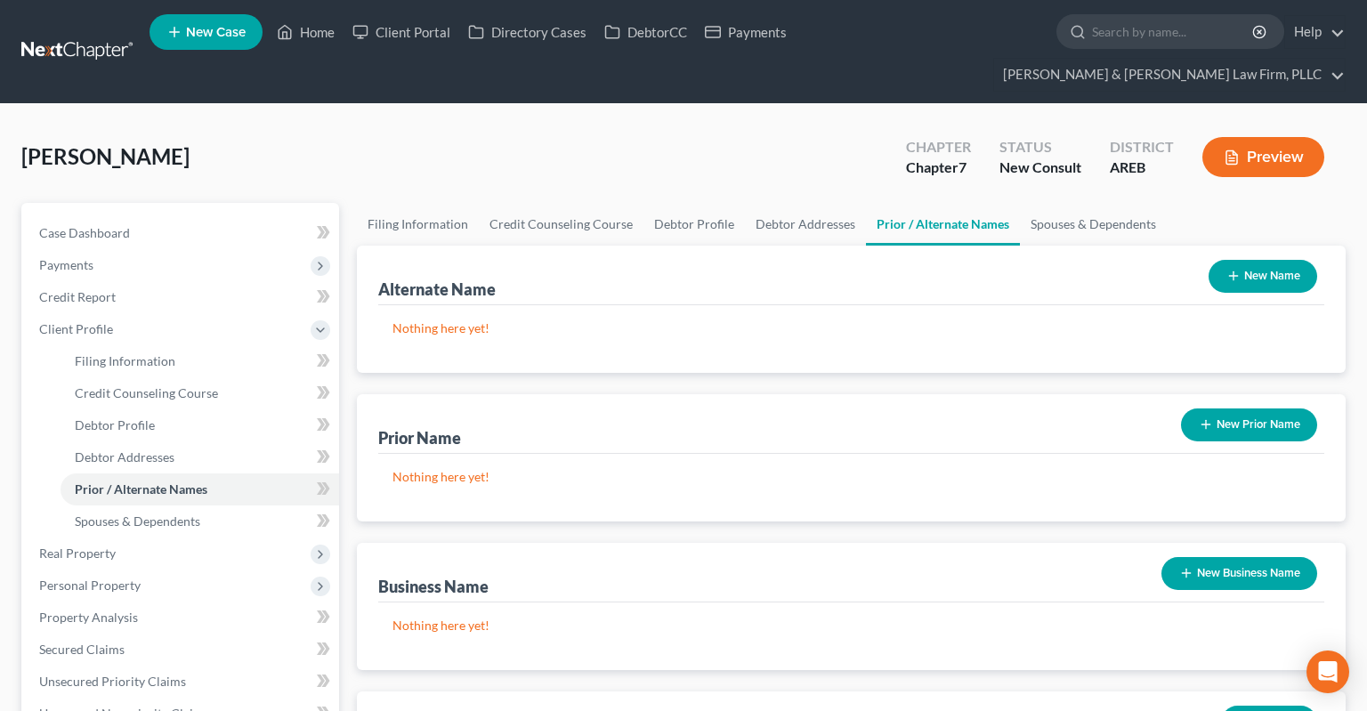
click at [1243, 260] on button "New Name" at bounding box center [1262, 276] width 109 height 33
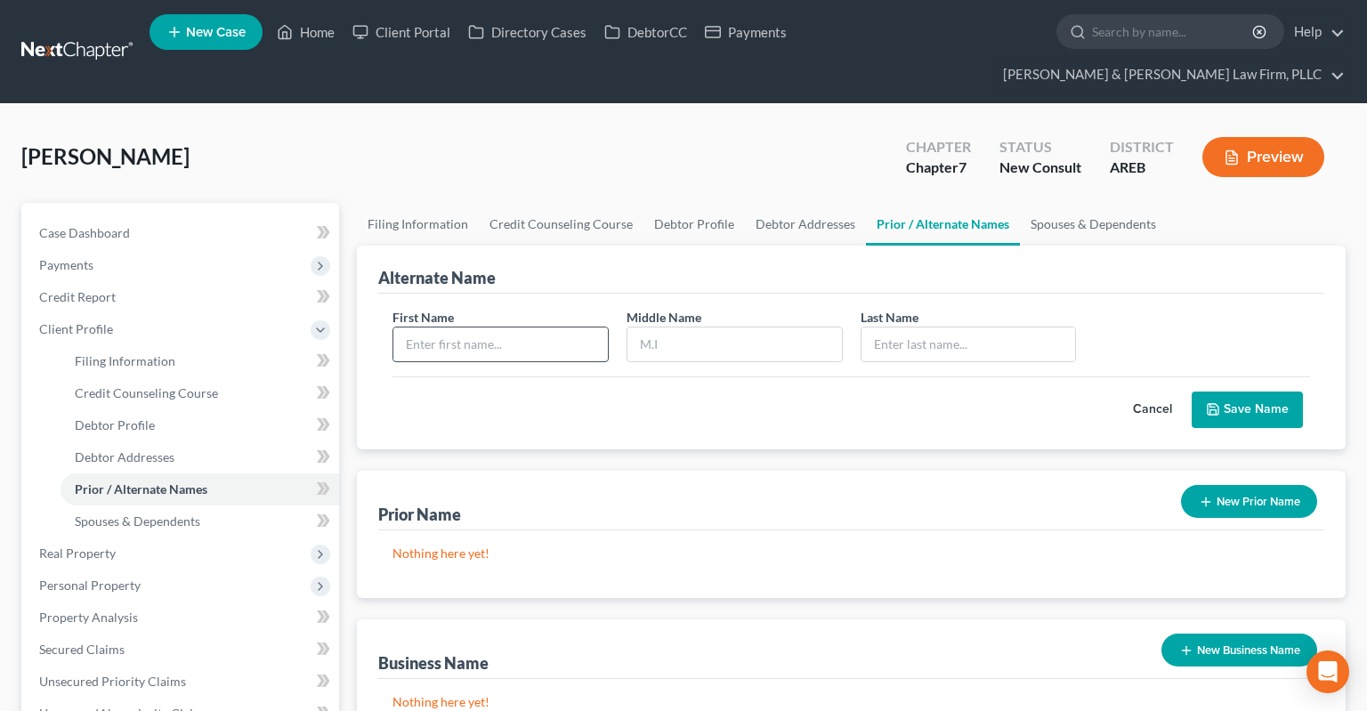
click at [596, 327] on input "text" at bounding box center [500, 344] width 214 height 34
type input "[PERSON_NAME]"
click at [1233, 392] on button "Save Name" at bounding box center [1246, 410] width 111 height 37
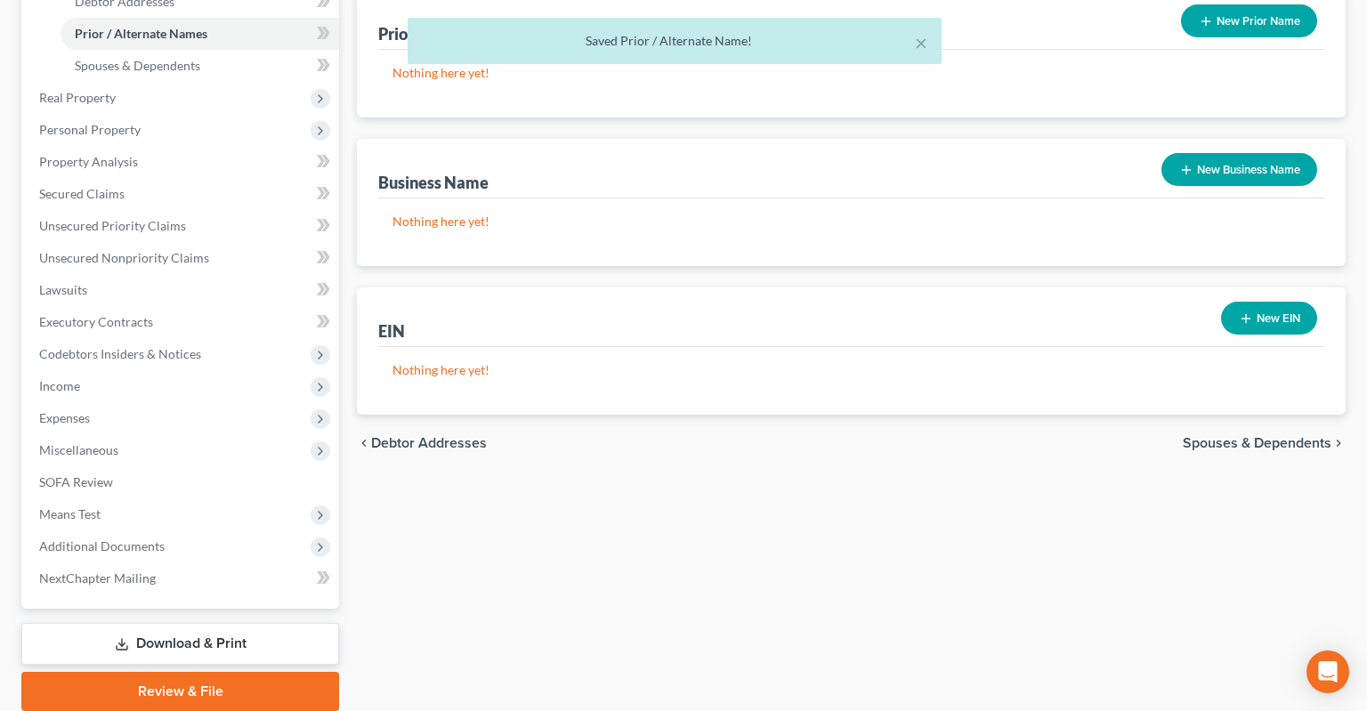
scroll to position [470, 0]
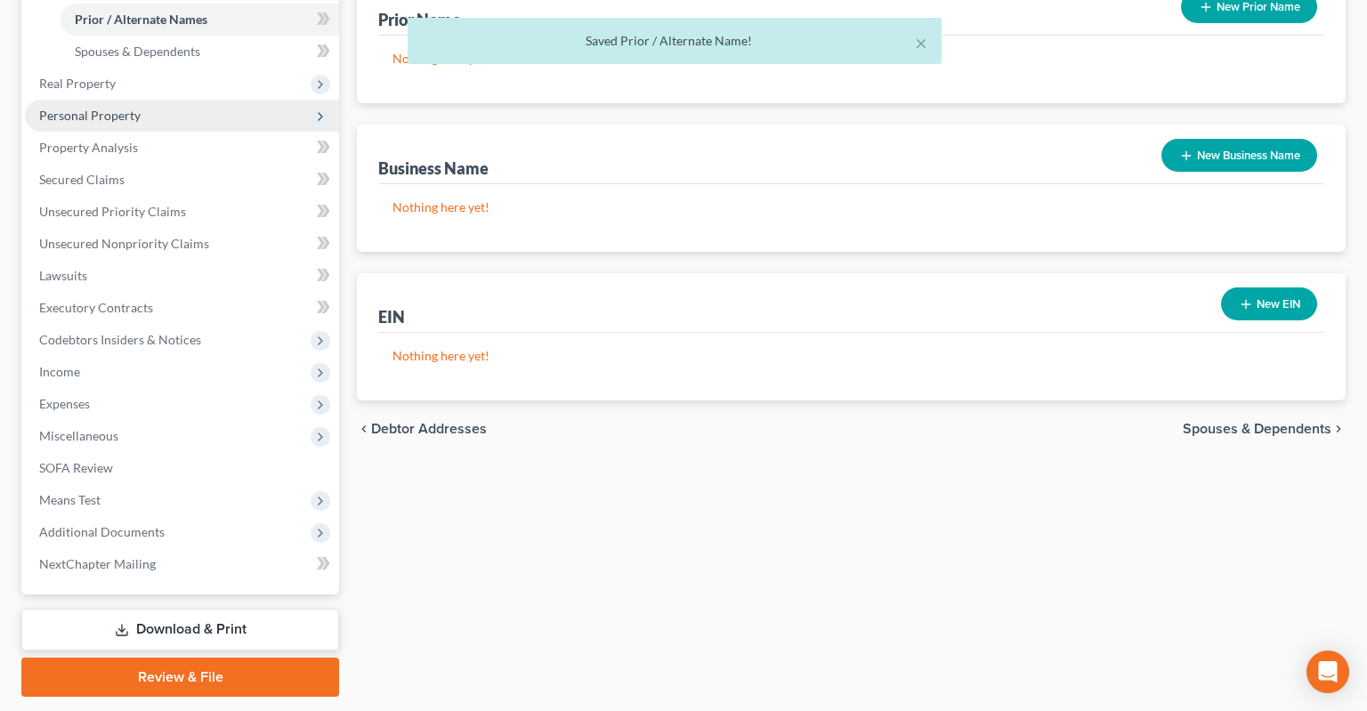
drag, startPoint x: 155, startPoint y: 43, endPoint x: 157, endPoint y: 77, distance: 33.9
click at [153, 43] on div "× Saved Prior / Alternate Name!" at bounding box center [674, 45] width 1367 height 55
click at [129, 44] on div "× Saved Prior / Alternate Name!" at bounding box center [674, 45] width 1367 height 55
click at [109, 55] on div "× Saved Prior / Alternate Name!" at bounding box center [674, 45] width 1367 height 55
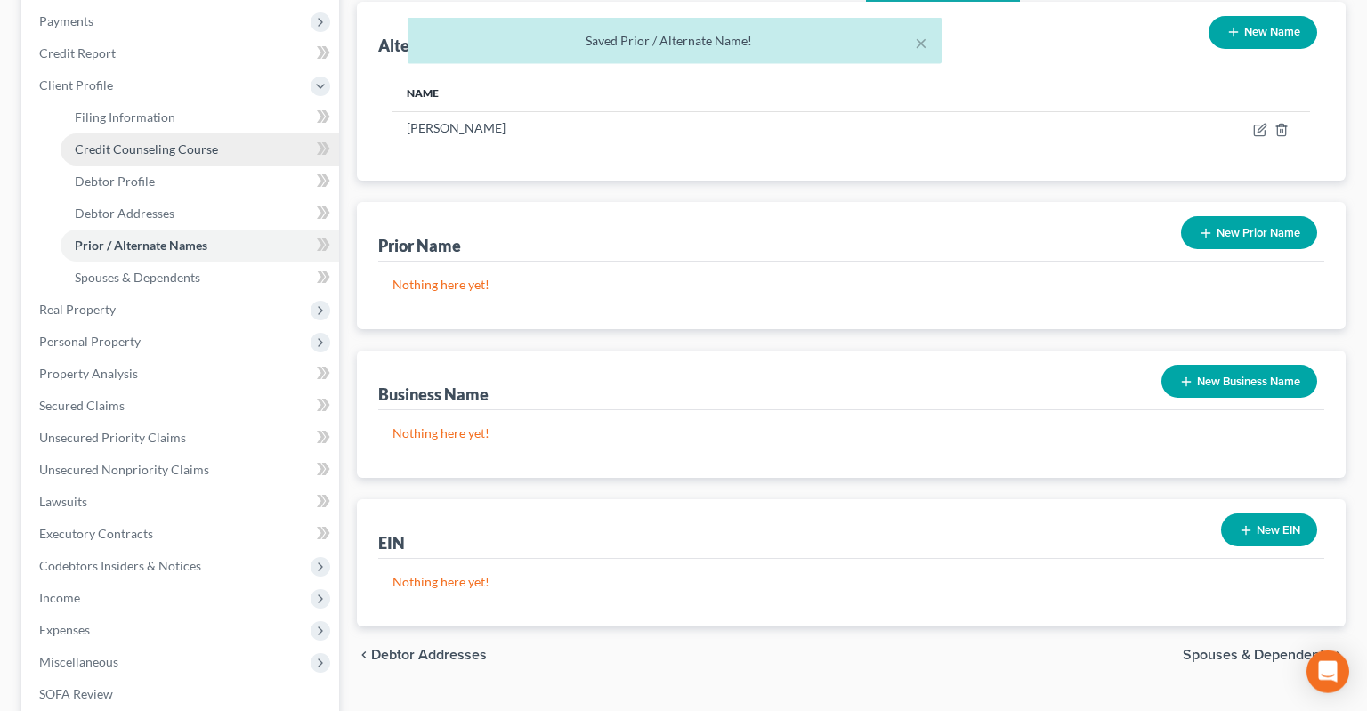
scroll to position [188, 0]
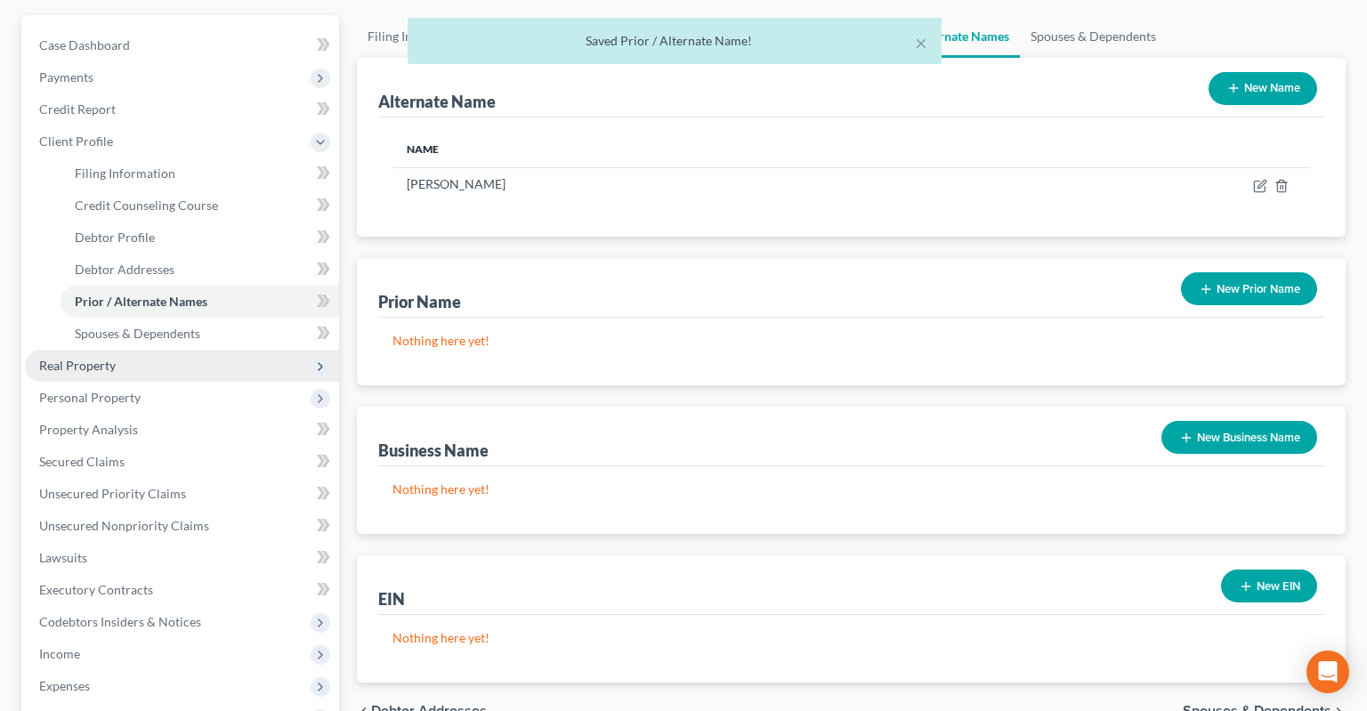
drag, startPoint x: 125, startPoint y: 336, endPoint x: 122, endPoint y: 347, distance: 11.0
click at [125, 350] on span "Real Property" at bounding box center [182, 366] width 314 height 32
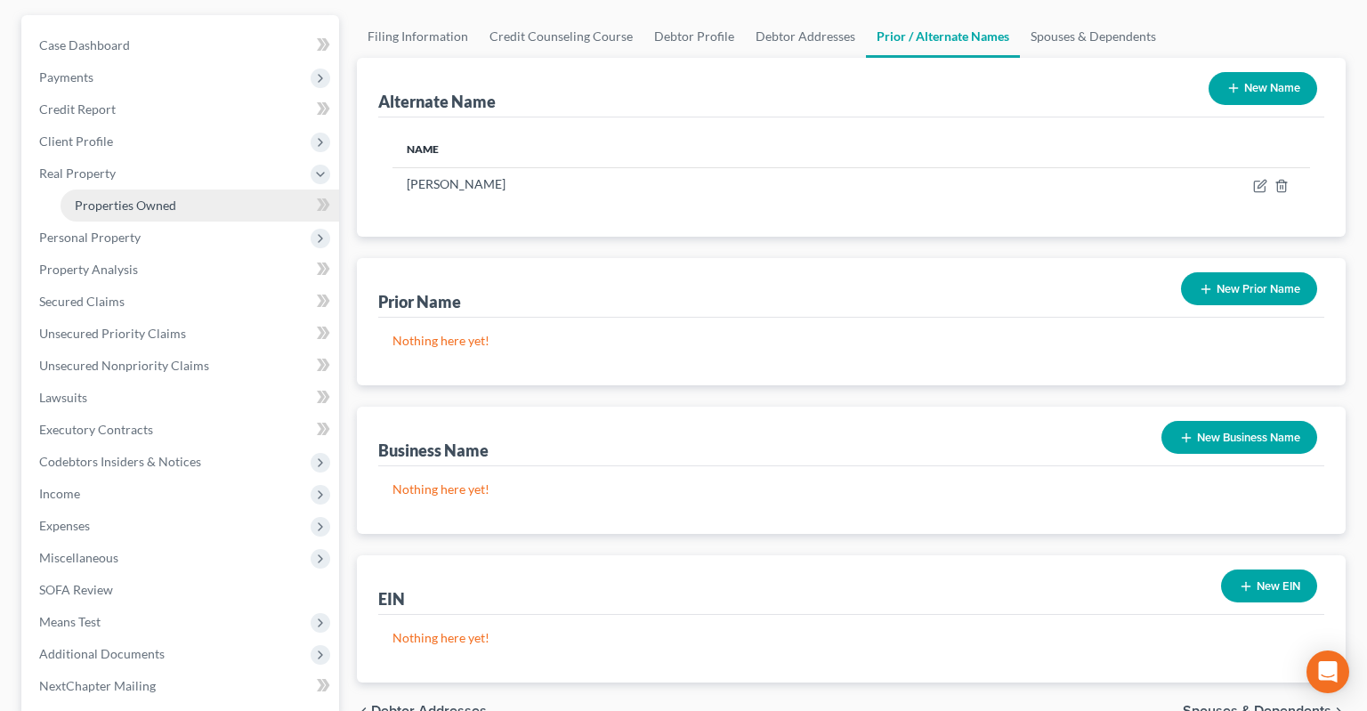
click at [165, 198] on span "Properties Owned" at bounding box center [125, 205] width 101 height 15
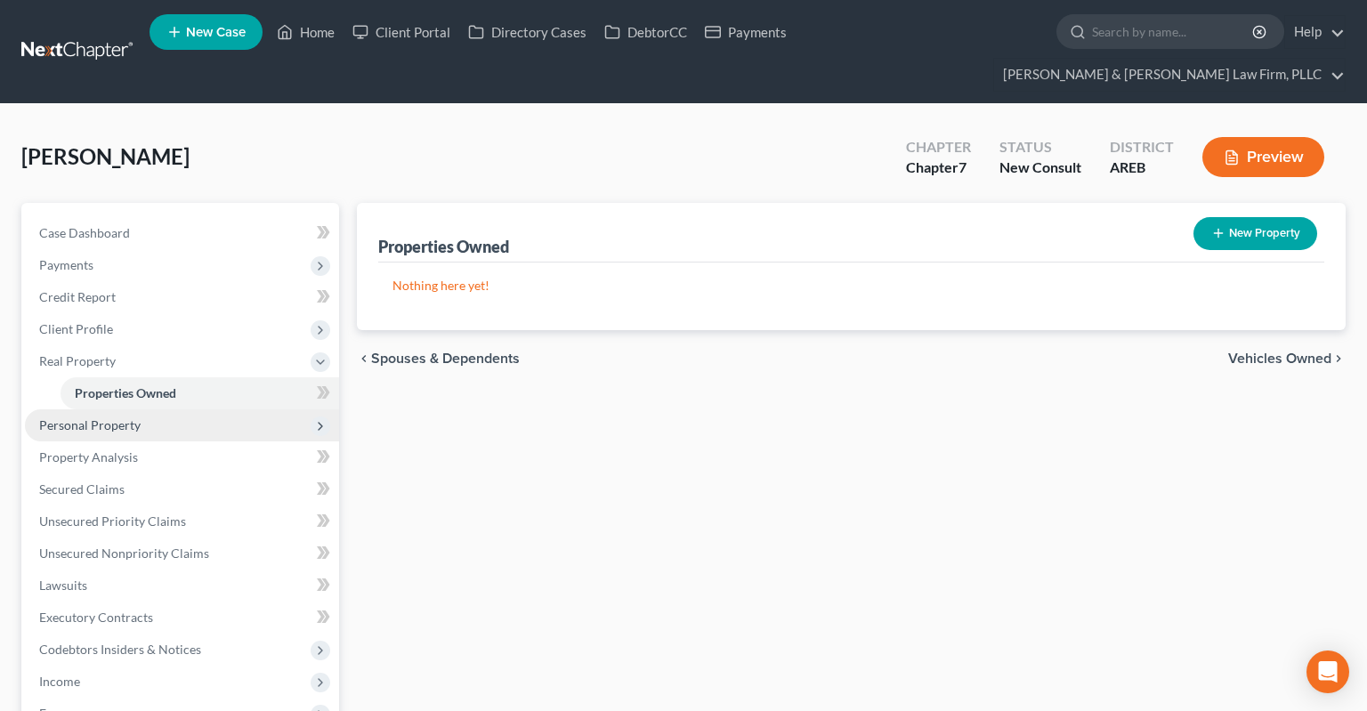
click at [101, 417] on span "Personal Property" at bounding box center [89, 424] width 101 height 15
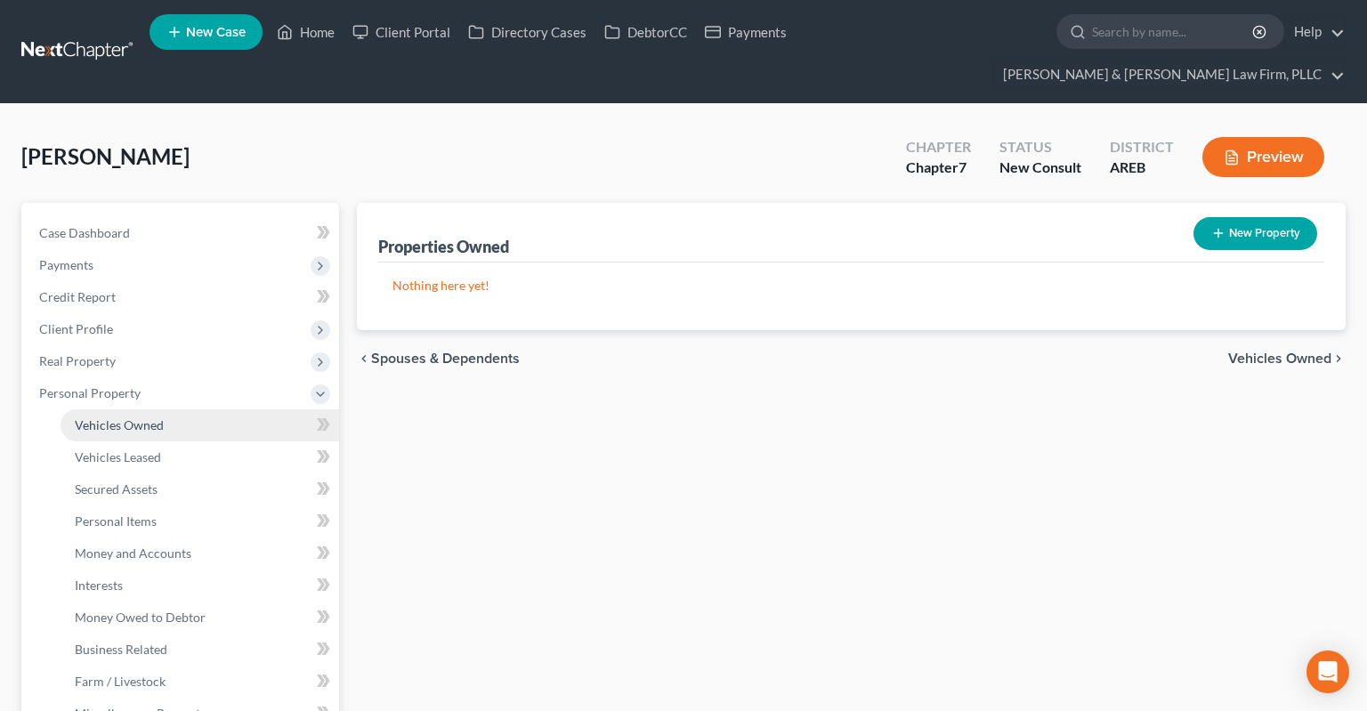
click at [114, 417] on span "Vehicles Owned" at bounding box center [119, 424] width 89 height 15
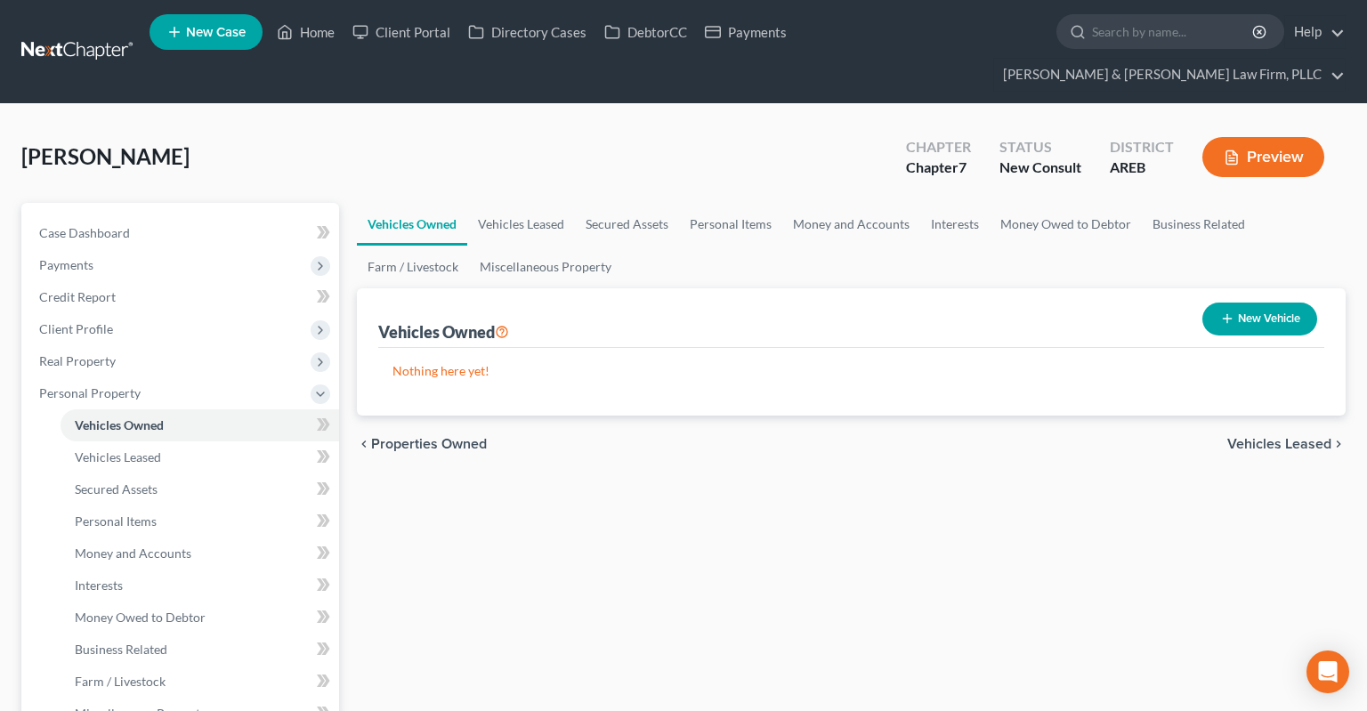
click at [1232, 303] on button "New Vehicle" at bounding box center [1259, 319] width 115 height 33
select select "0"
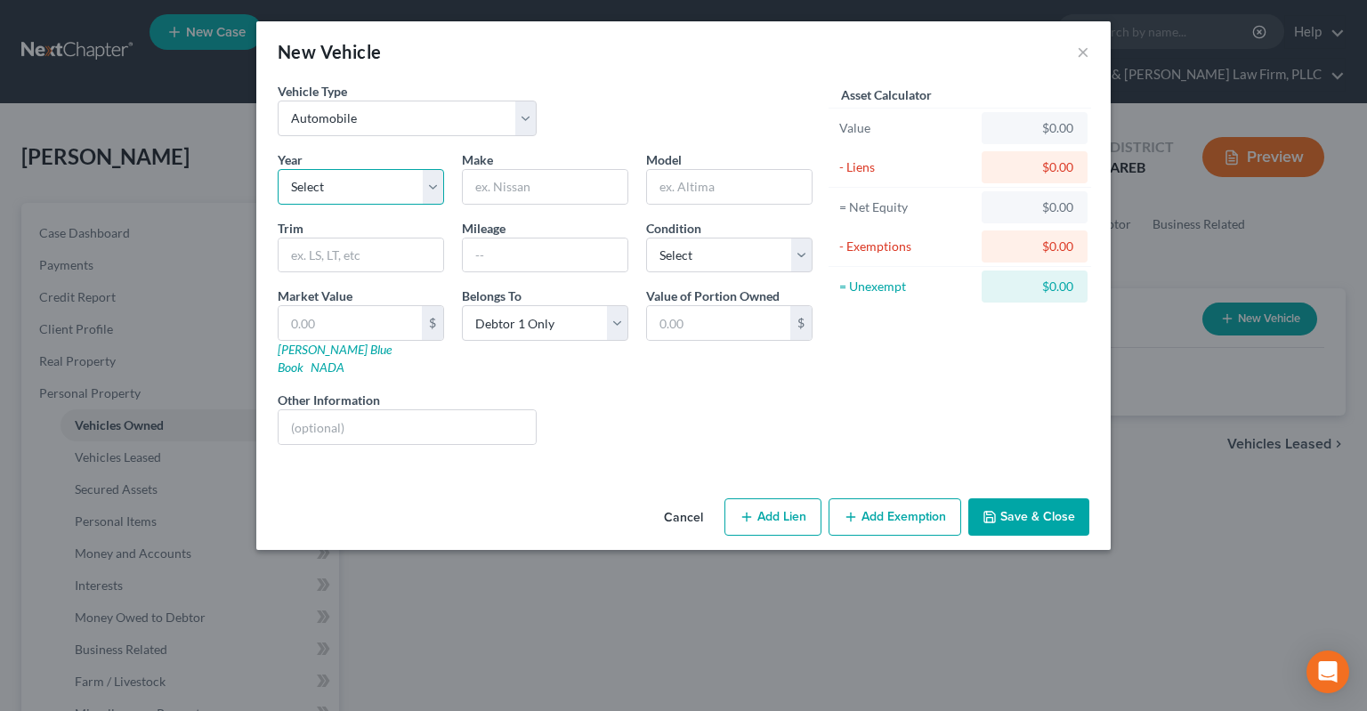
click at [278, 169] on select "Select 2026 2025 2024 2023 2022 2021 2020 2019 2018 2017 2016 2015 2014 2013 20…" at bounding box center [361, 187] width 166 height 36
select select "5"
click option "2021" at bounding box center [0, 0] width 0 height 0
click at [526, 197] on input "text" at bounding box center [545, 187] width 165 height 34
type input "Toyota"
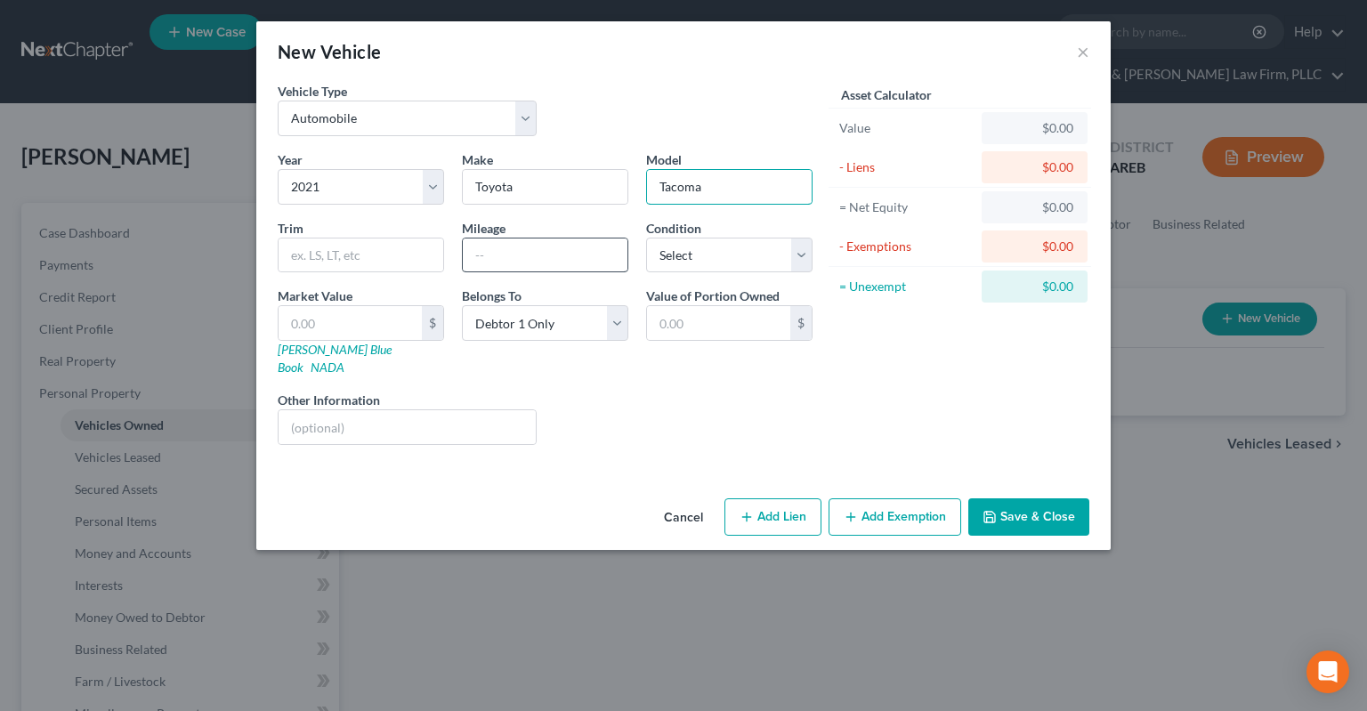
type input "Tacoma"
click at [479, 256] on input "text" at bounding box center [545, 255] width 165 height 34
click at [525, 254] on input "text" at bounding box center [545, 255] width 165 height 34
type input "90000"
select select "2"
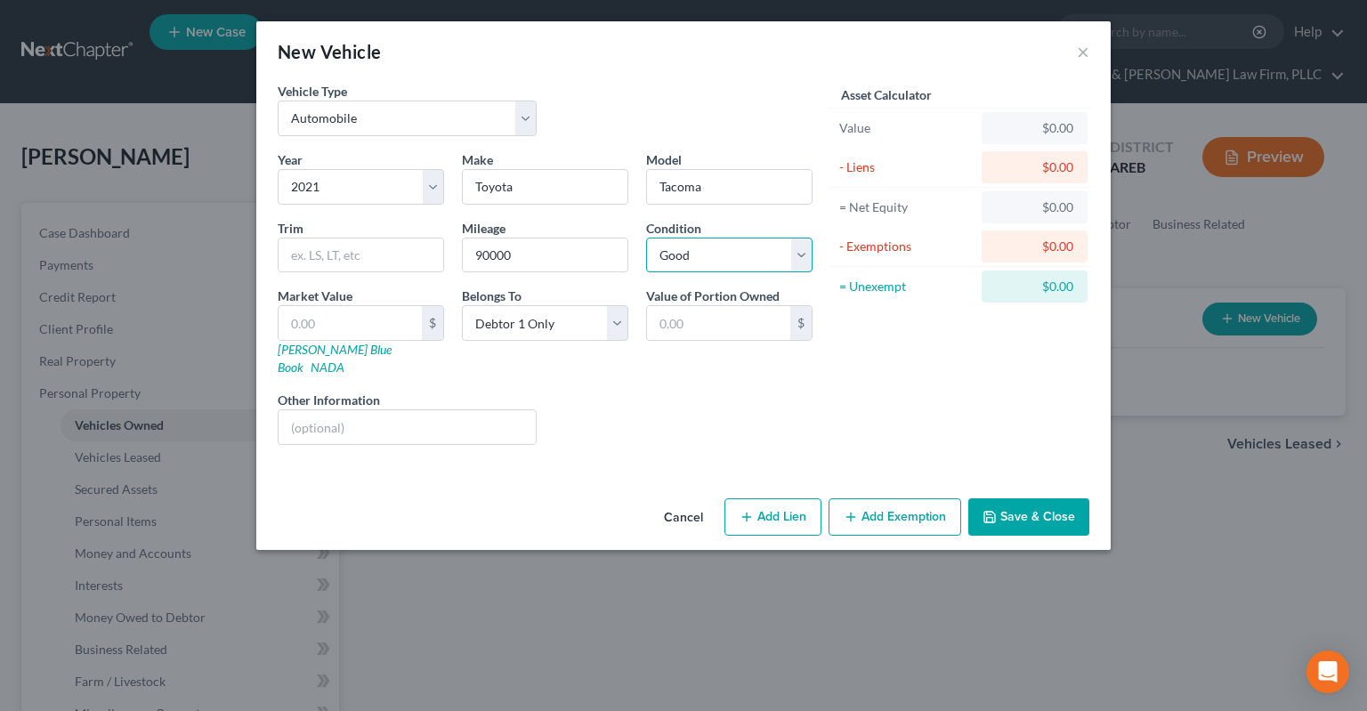
click option "Good" at bounding box center [0, 0] width 0 height 0
click at [362, 309] on div "$" at bounding box center [361, 323] width 166 height 36
click at [363, 324] on input "text" at bounding box center [350, 323] width 143 height 34
paste input "$25,283"
type input "$25,283"
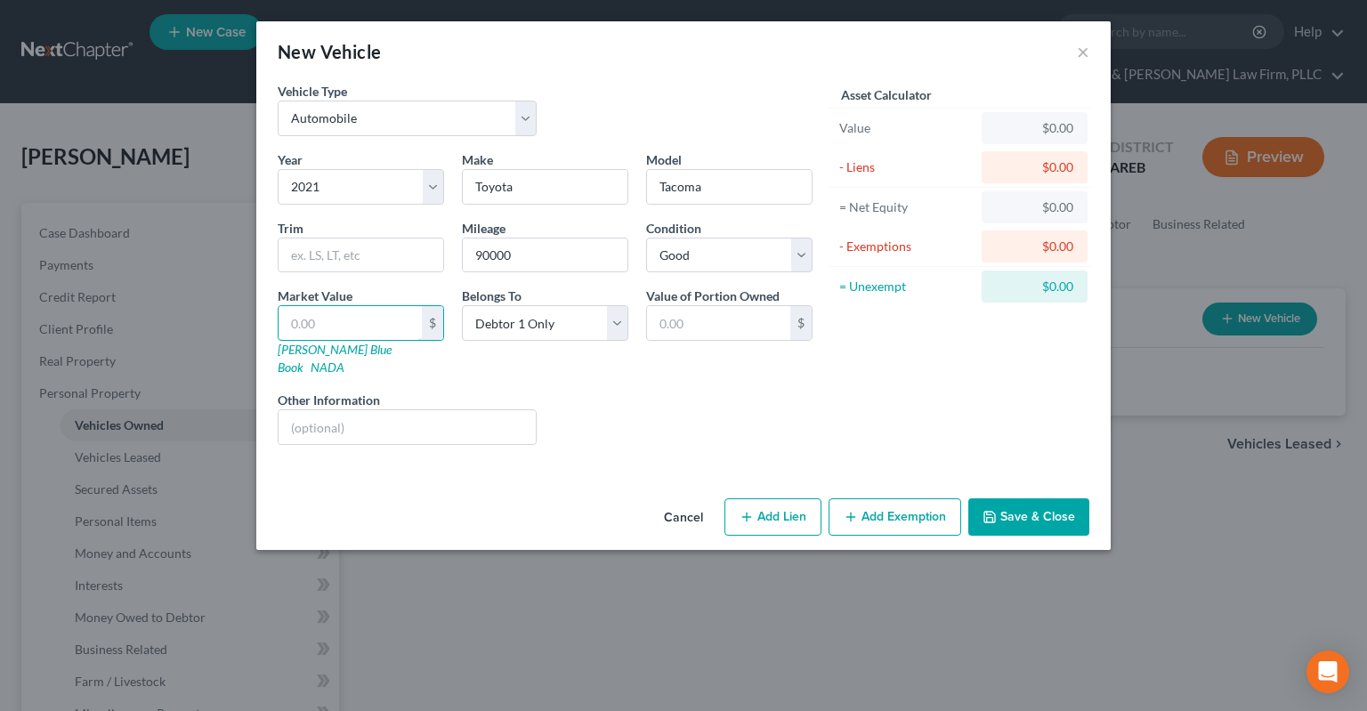
type input "25,283.00"
type input "25,283"
click at [656, 392] on div "Liens Select" at bounding box center [683, 418] width 277 height 54
click at [774, 499] on button "Add Lien" at bounding box center [772, 516] width 97 height 37
select select "0"
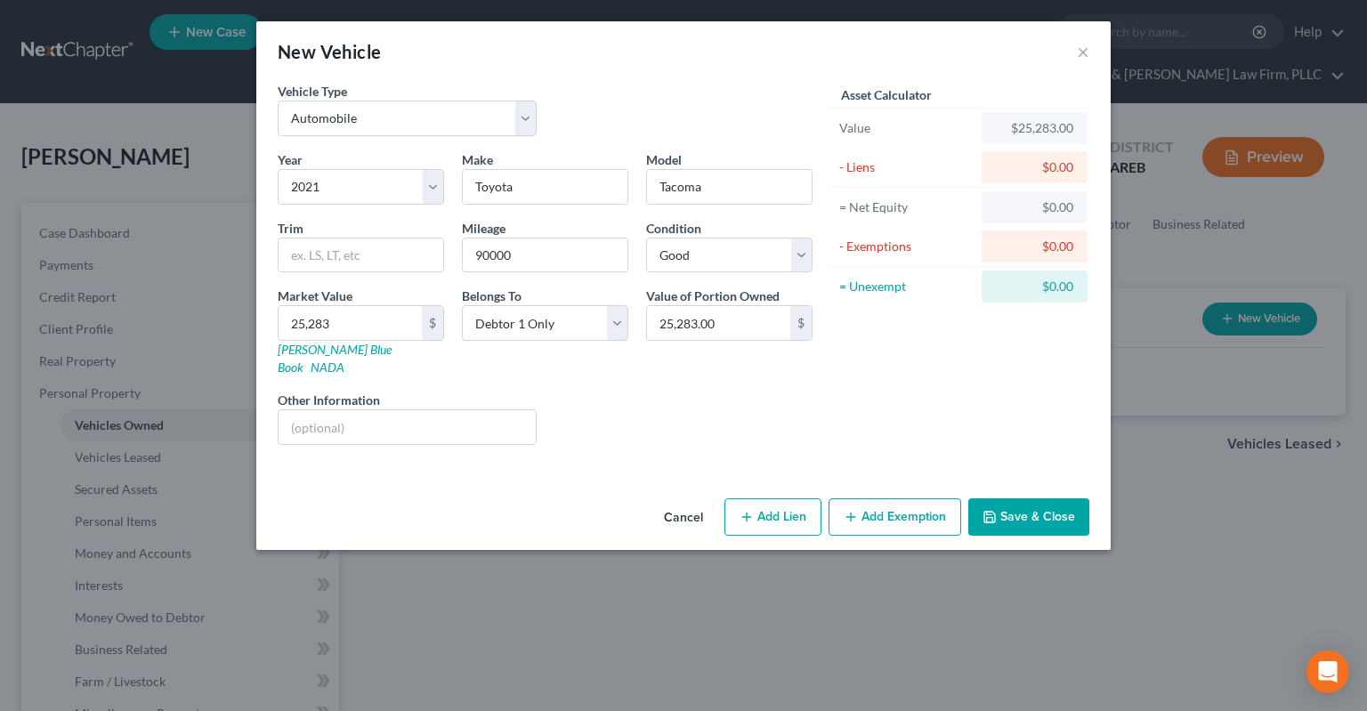
select select "0"
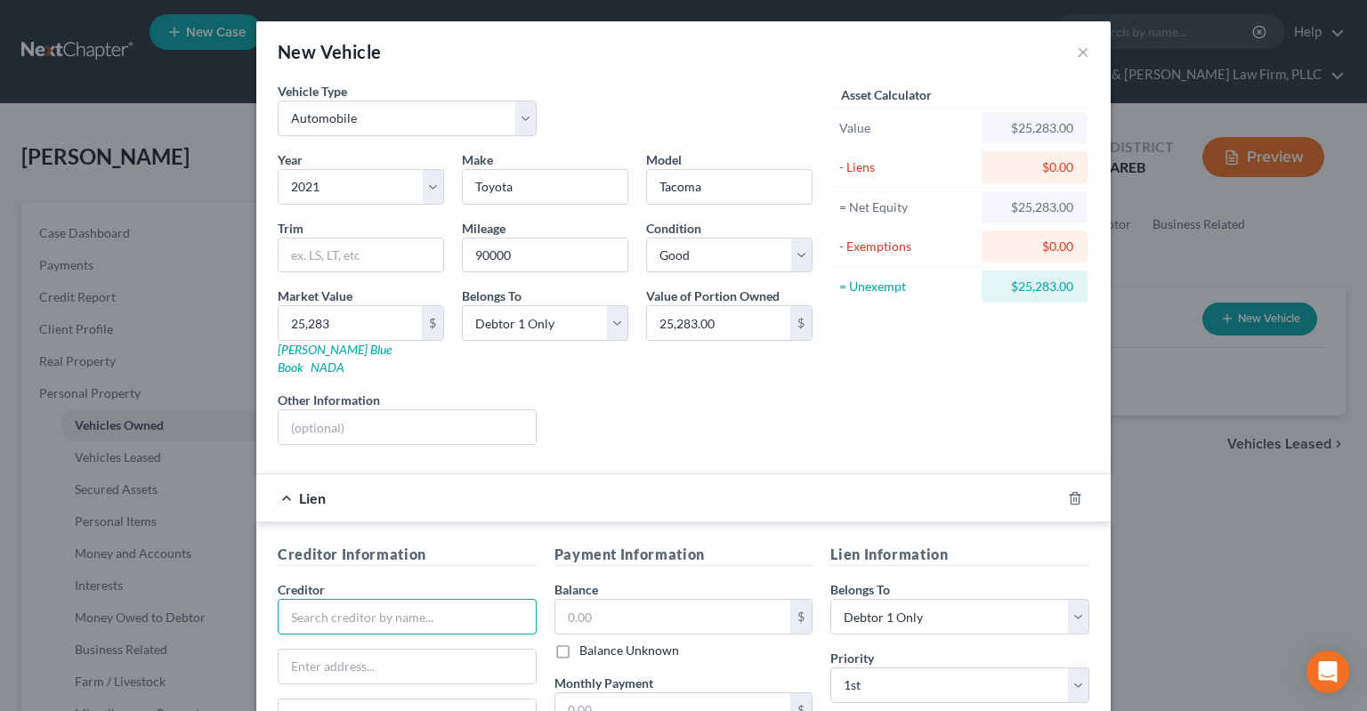
click at [384, 599] on input "text" at bounding box center [407, 617] width 259 height 36
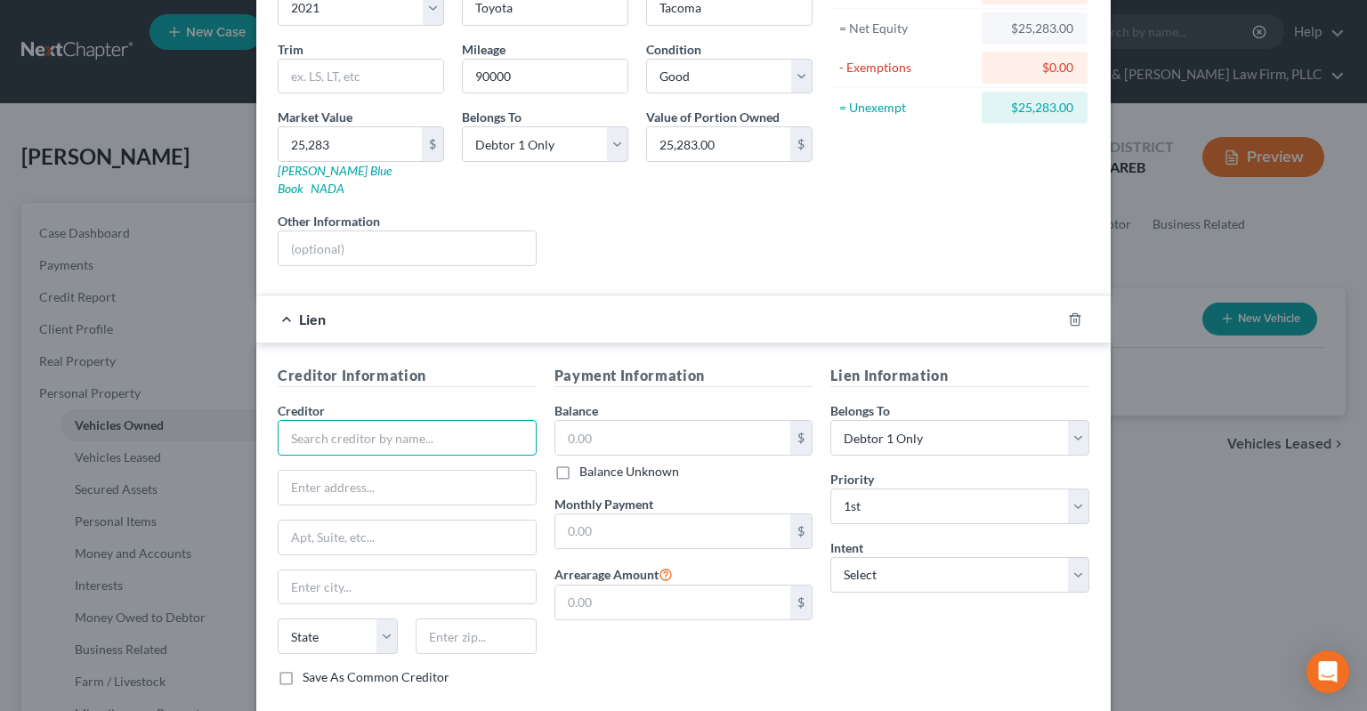
scroll to position [258, 0]
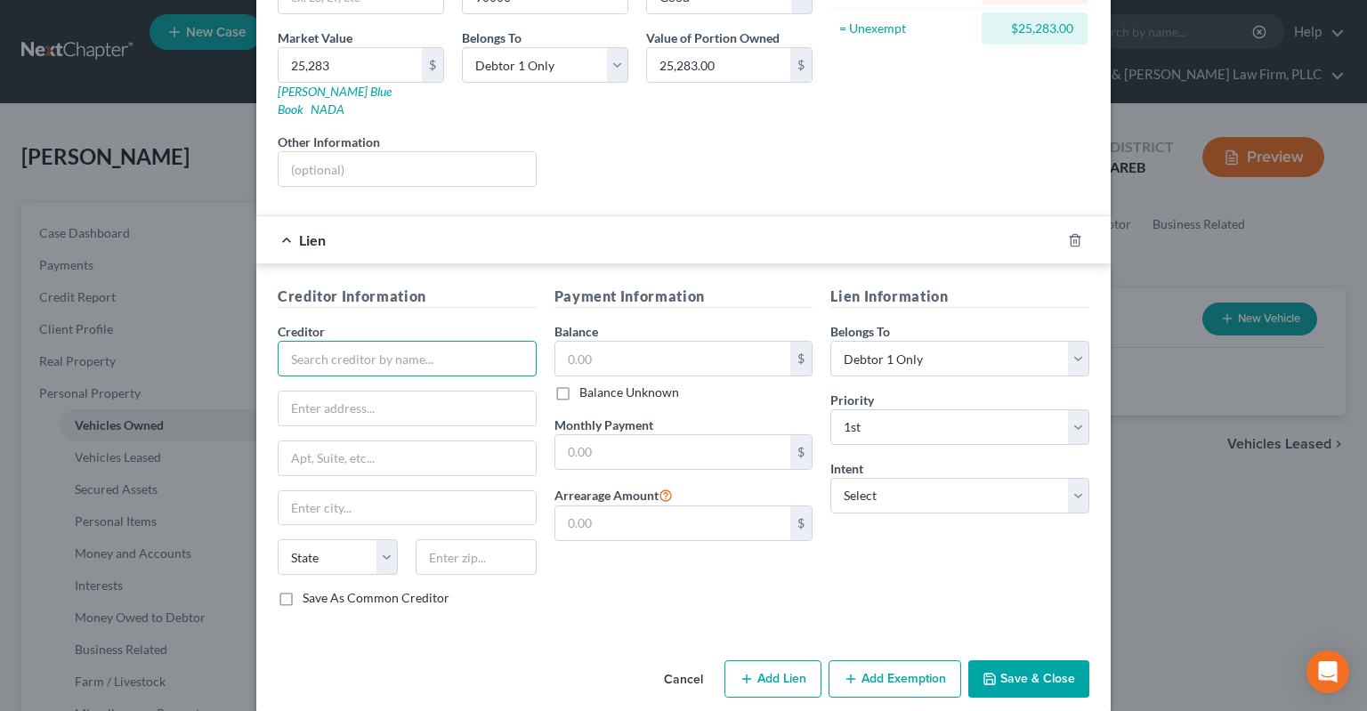
click at [464, 344] on input "text" at bounding box center [407, 359] width 259 height 36
type input "C"
type input "Lienholder"
click at [756, 185] on form "Vehicle Type Select Automobile Truck Trailer Watercraft Aircraft Motor Home Atv…" at bounding box center [683, 229] width 811 height 811
click at [682, 342] on input "text" at bounding box center [673, 359] width 236 height 34
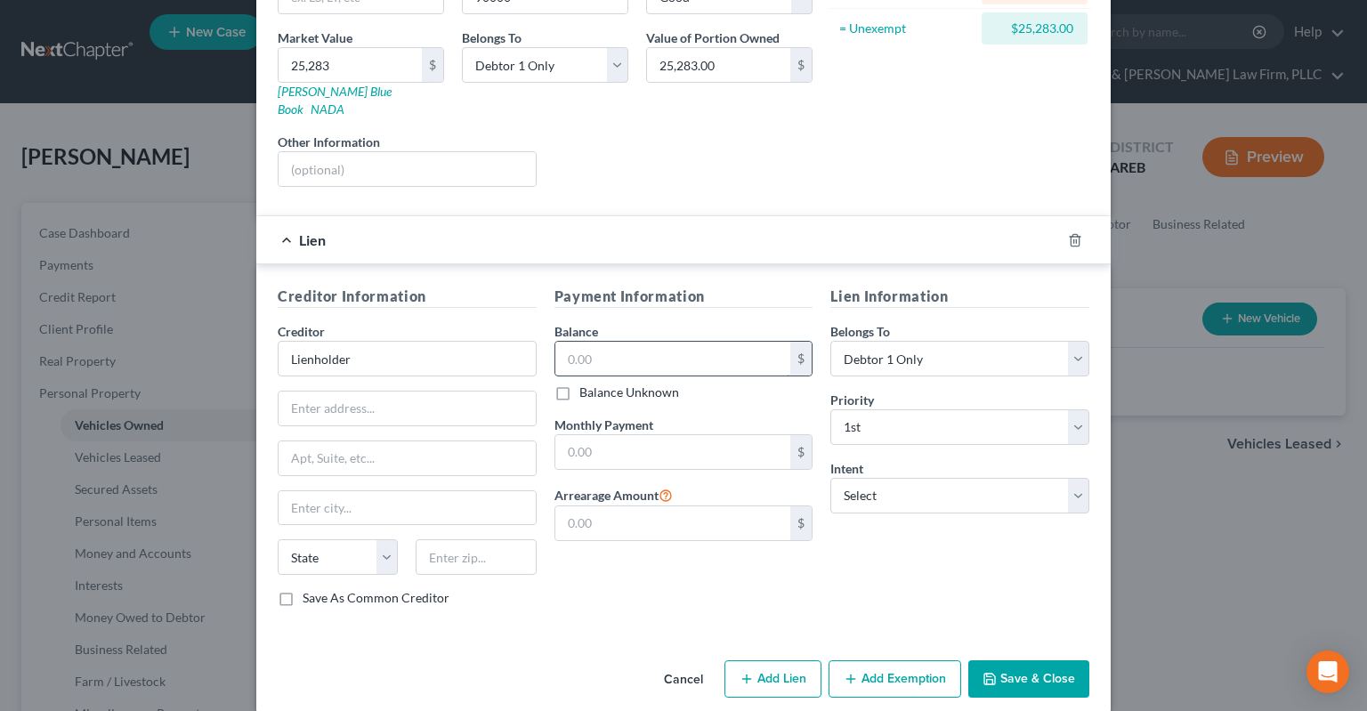
click at [728, 342] on input "text" at bounding box center [673, 359] width 236 height 34
type input "20,000"
click at [716, 446] on input "text" at bounding box center [673, 452] width 236 height 34
type input "583"
click at [830, 478] on select "Select Surrender Redeem Reaffirm Avoid Other" at bounding box center [959, 496] width 259 height 36
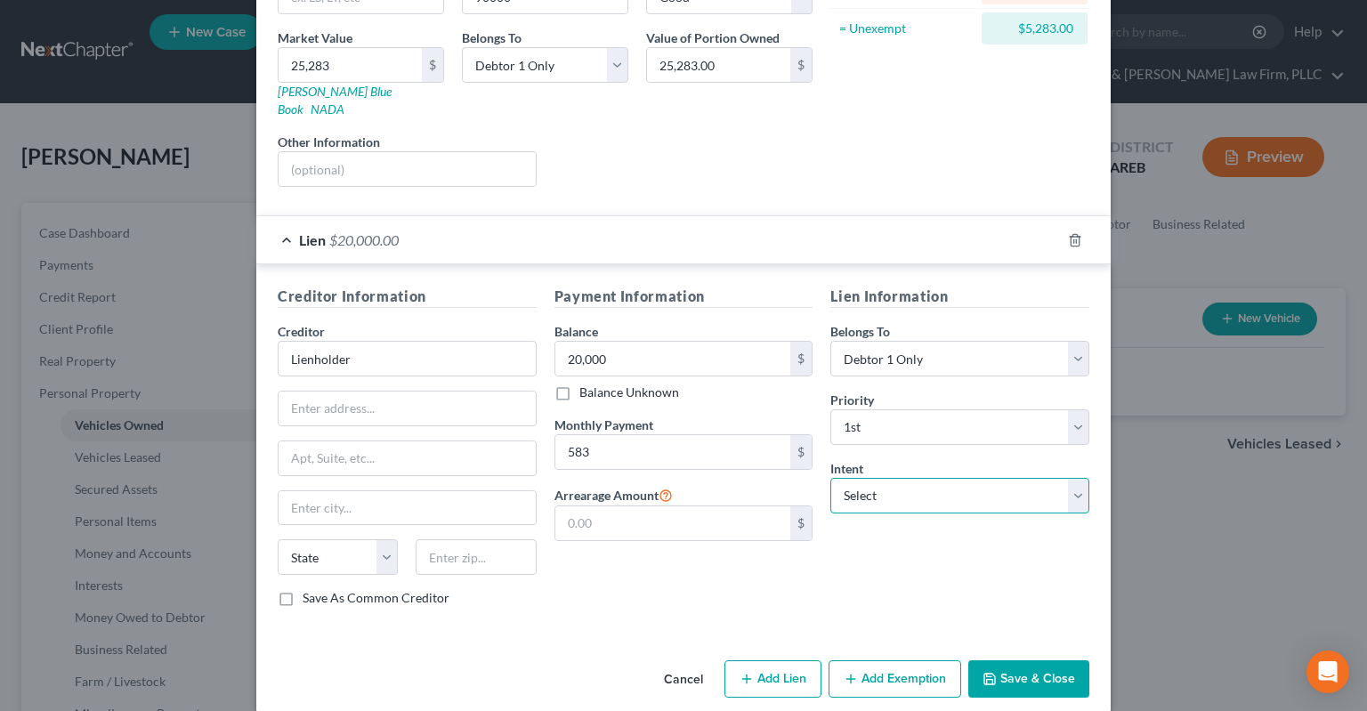
select select "2"
click option "Reaffirm" at bounding box center [0, 0] width 0 height 0
drag, startPoint x: 912, startPoint y: 553, endPoint x: 908, endPoint y: 526, distance: 27.9
click at [916, 550] on div "Lien Information Belongs To * Select Debtor 1 Only Debtor 2 Only Debtor 1 And D…" at bounding box center [959, 453] width 277 height 335
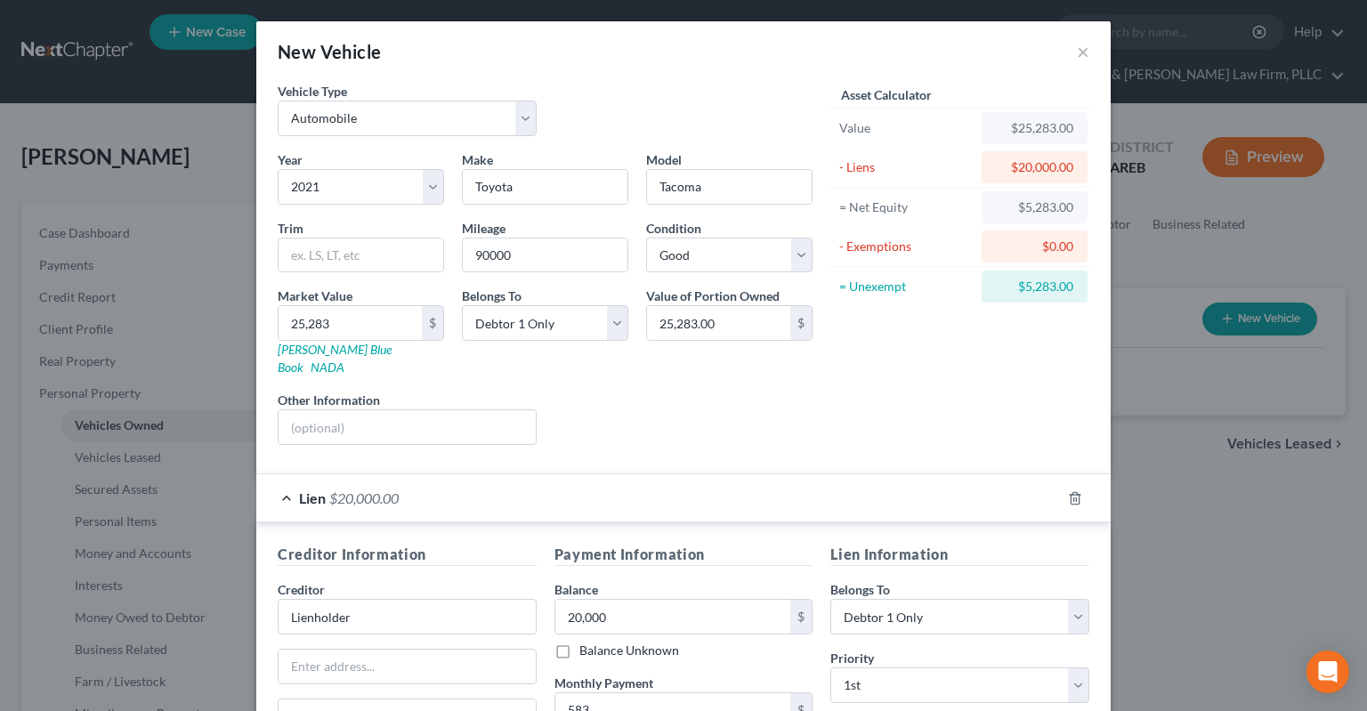
click at [865, 406] on div "Asset Calculator Value $25,283.00 - Liens $20,000.00 = Net Equity $5,283.00 - E…" at bounding box center [959, 270] width 277 height 377
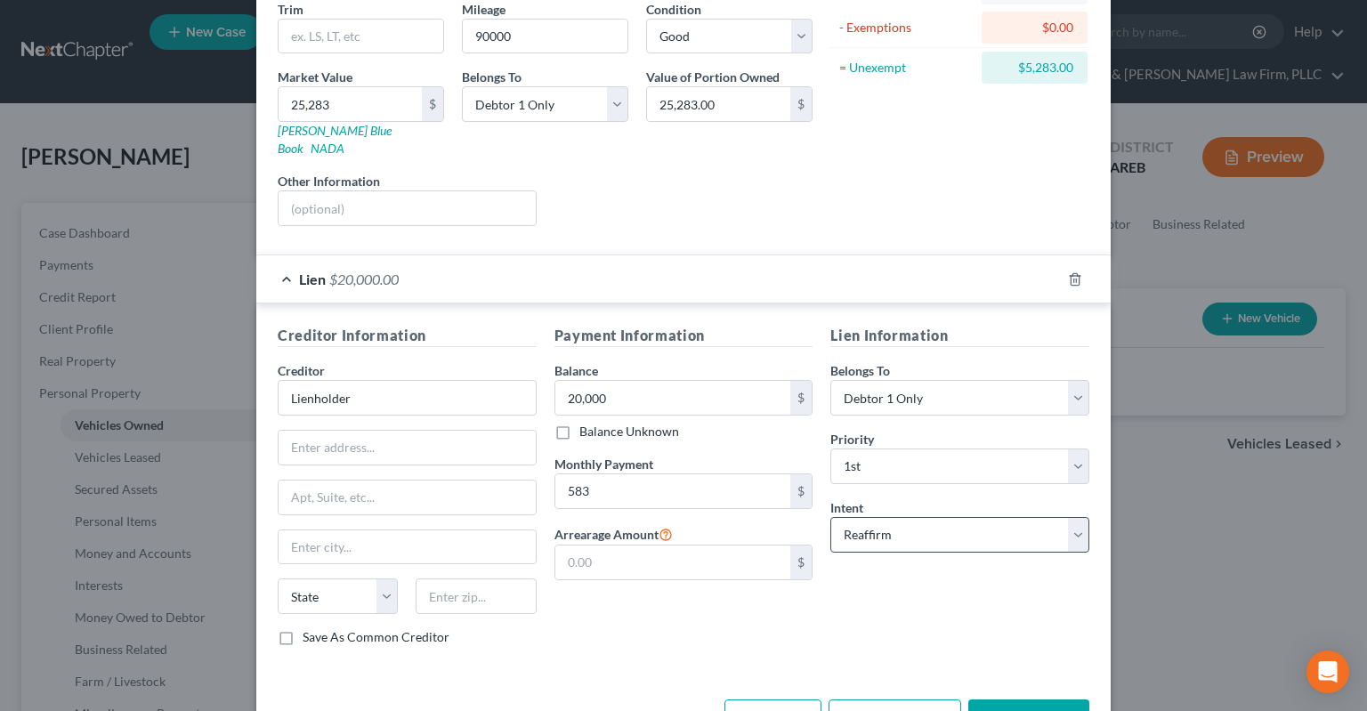
scroll to position [258, 0]
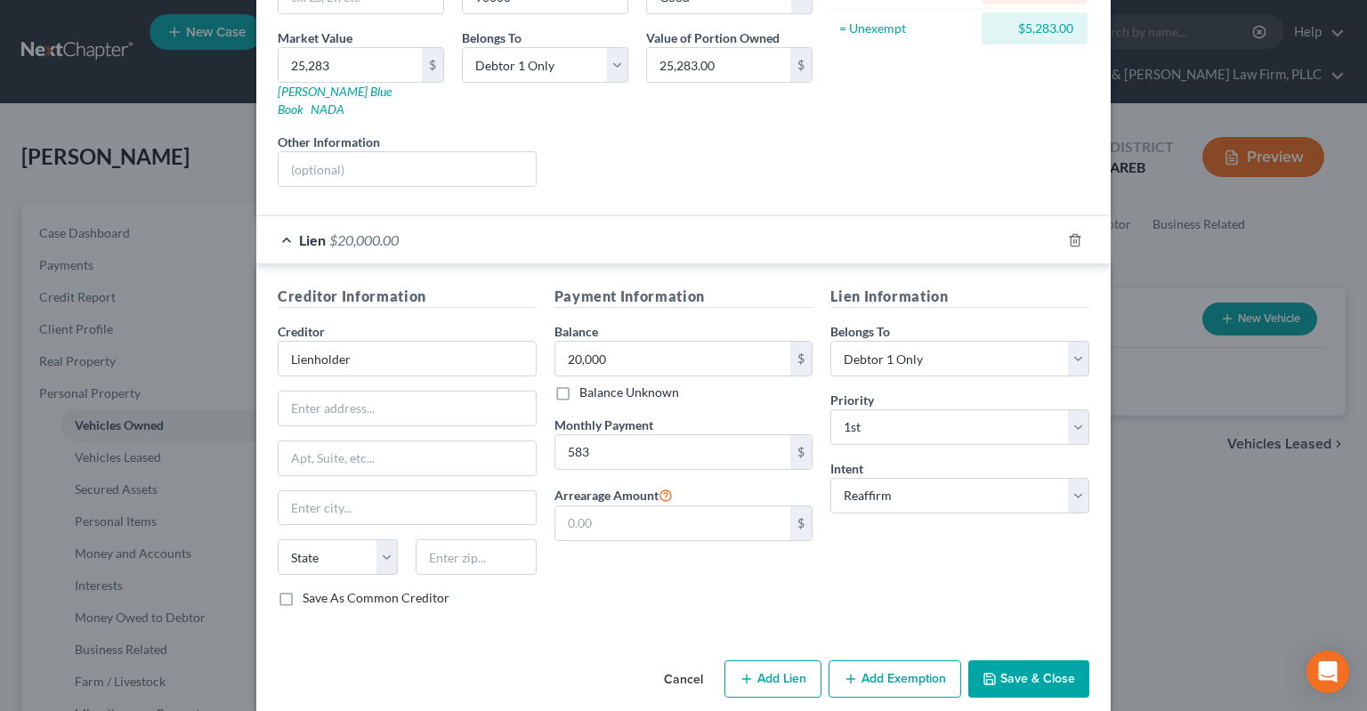
click at [1014, 667] on button "Save & Close" at bounding box center [1028, 678] width 121 height 37
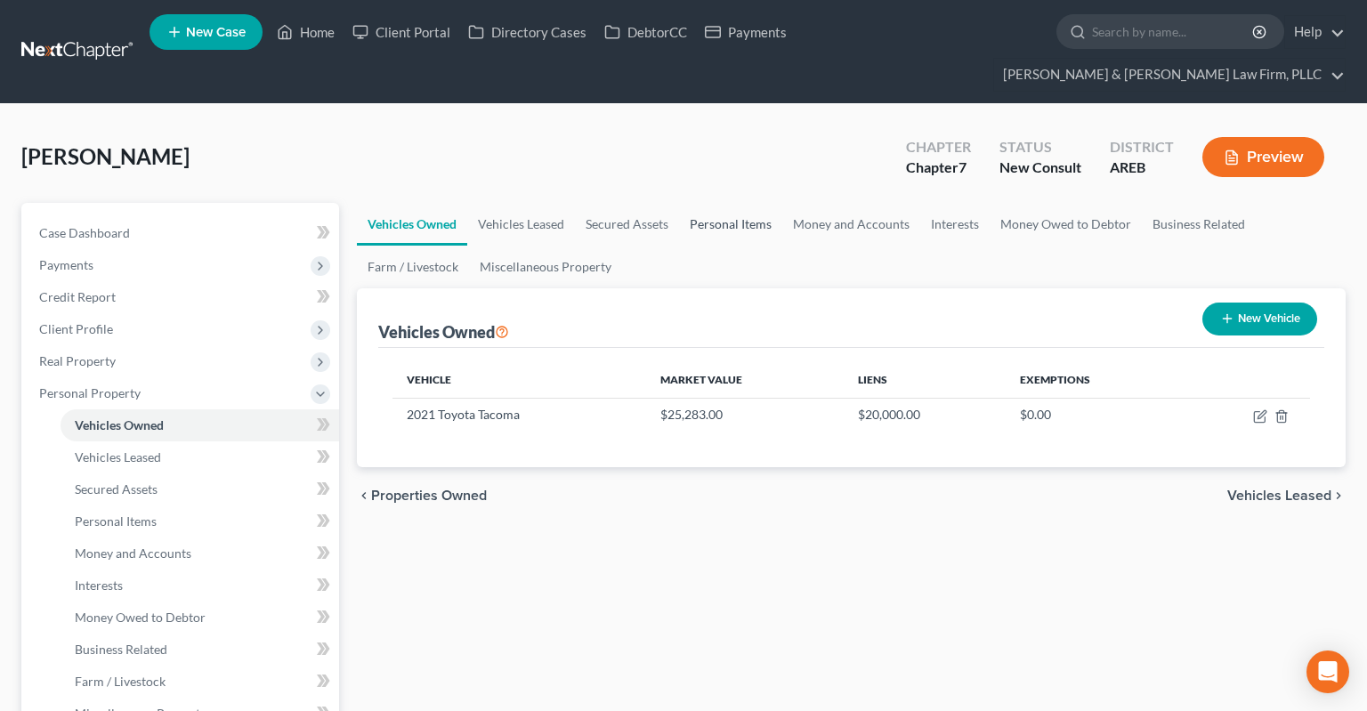
click at [743, 203] on link "Personal Items" at bounding box center [730, 224] width 103 height 43
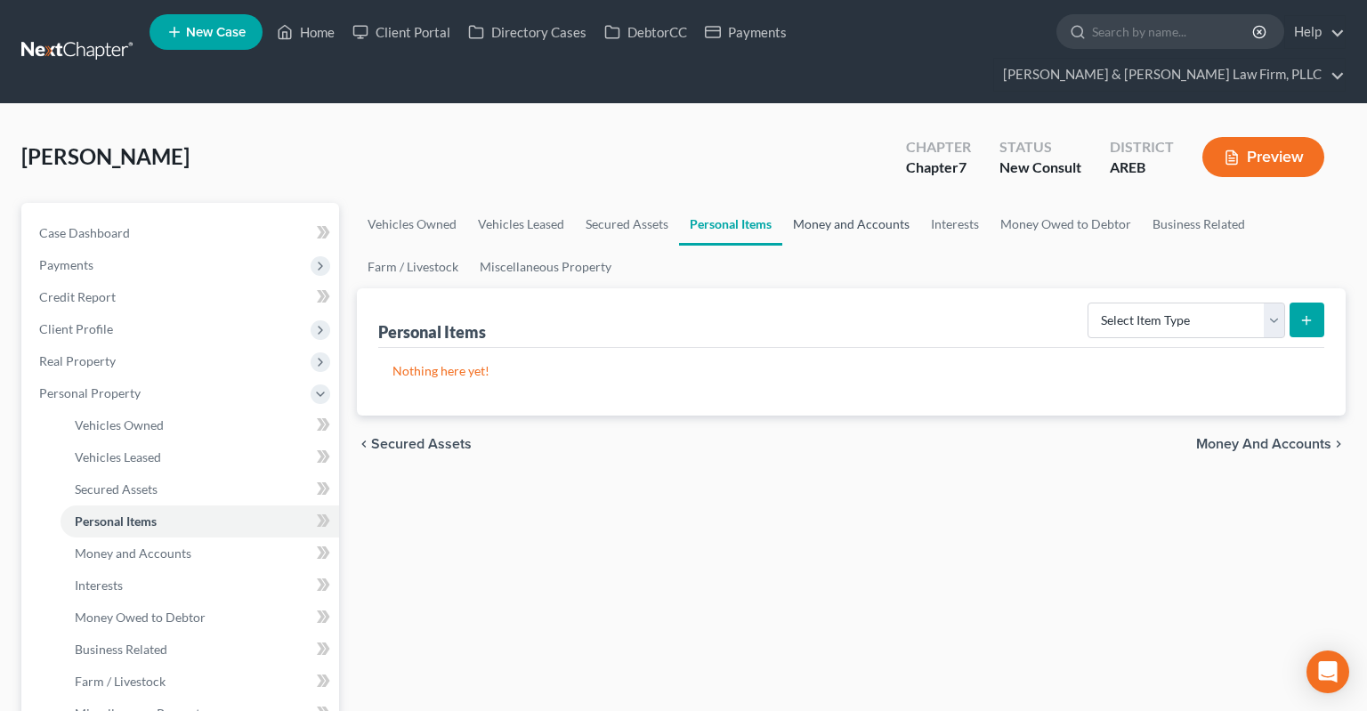
click at [798, 203] on link "Money and Accounts" at bounding box center [851, 224] width 138 height 43
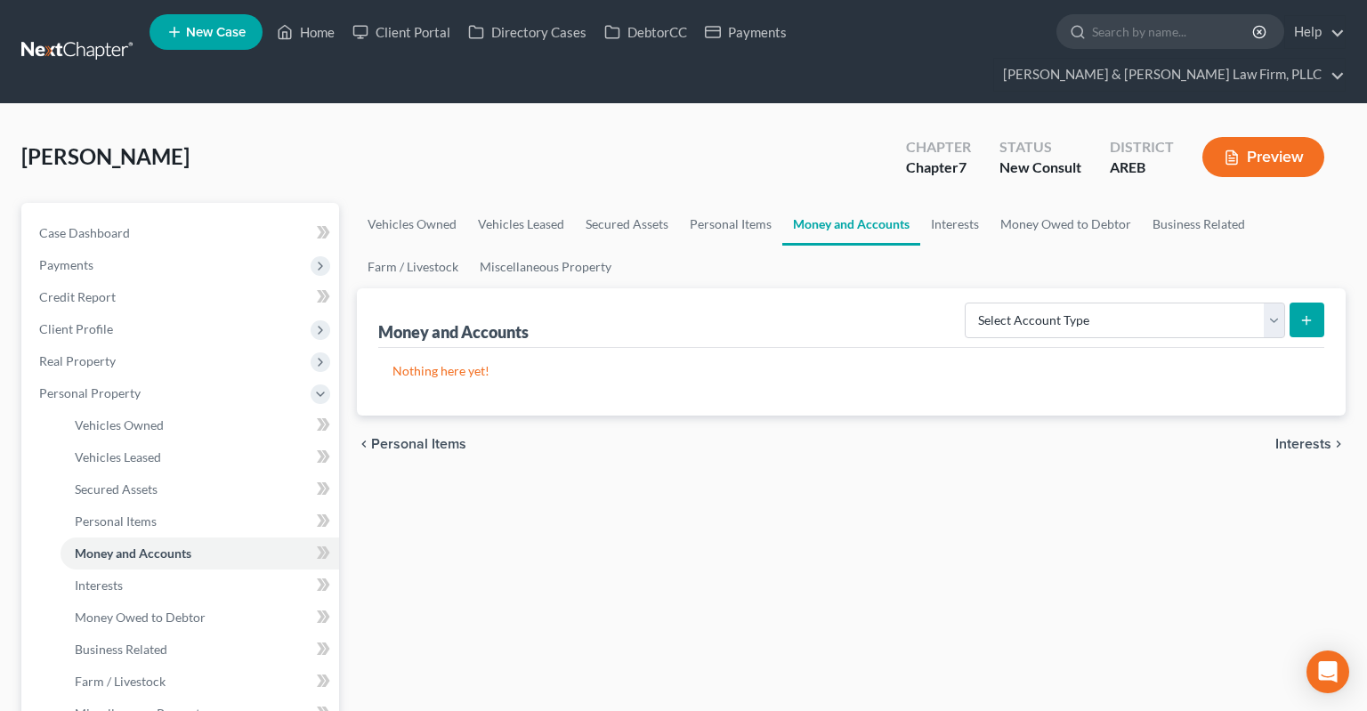
click at [1074, 310] on div "Money and Accounts Select Account Type Brokerage Cash on Hand Certificates of D…" at bounding box center [851, 318] width 946 height 60
click at [965, 303] on select "Select Account Type Brokerage Cash on Hand Certificates of Deposit Checking Acc…" at bounding box center [1125, 321] width 320 height 36
select select "checking"
click option "Checking Account" at bounding box center [0, 0] width 0 height 0
click at [1306, 313] on icon "submit" at bounding box center [1306, 320] width 14 height 14
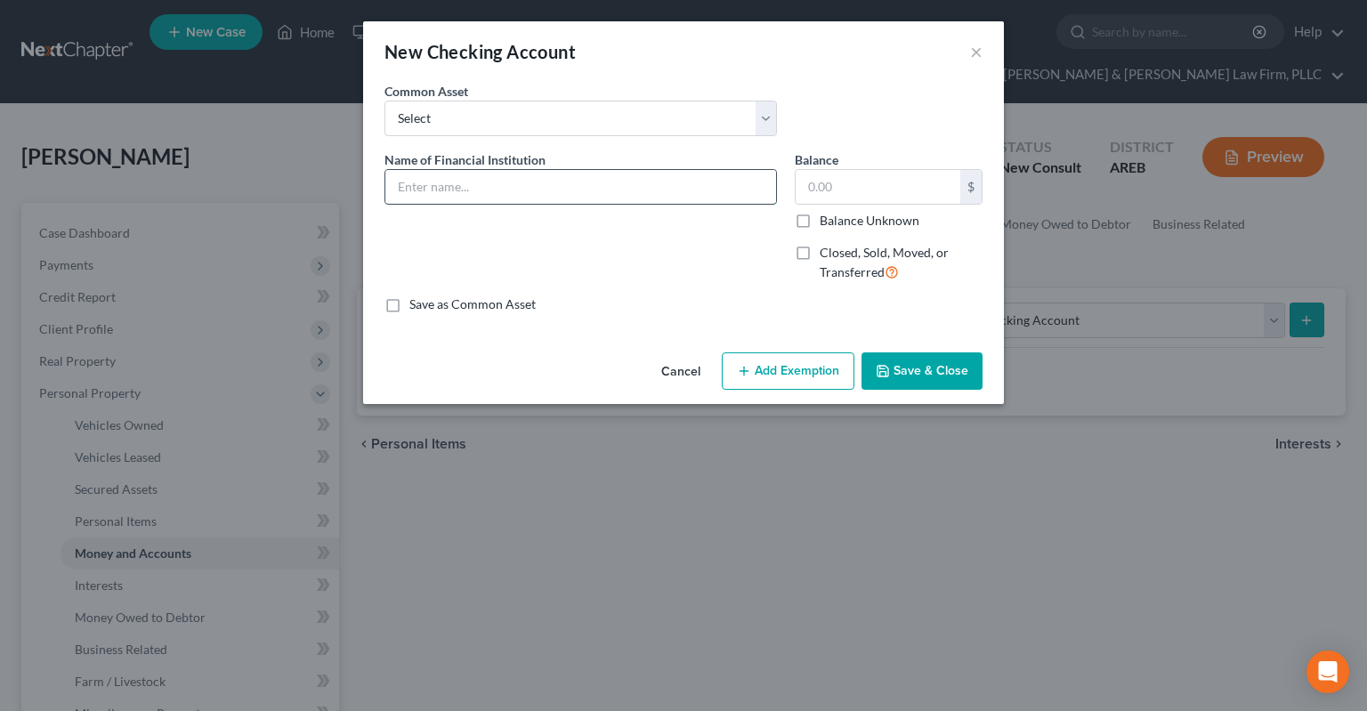
click at [589, 183] on input "text" at bounding box center [580, 187] width 391 height 34
click at [828, 184] on input "text" at bounding box center [877, 187] width 165 height 34
type input "4,000"
click at [602, 190] on input "text" at bounding box center [580, 187] width 391 height 34
type input "Arvest"
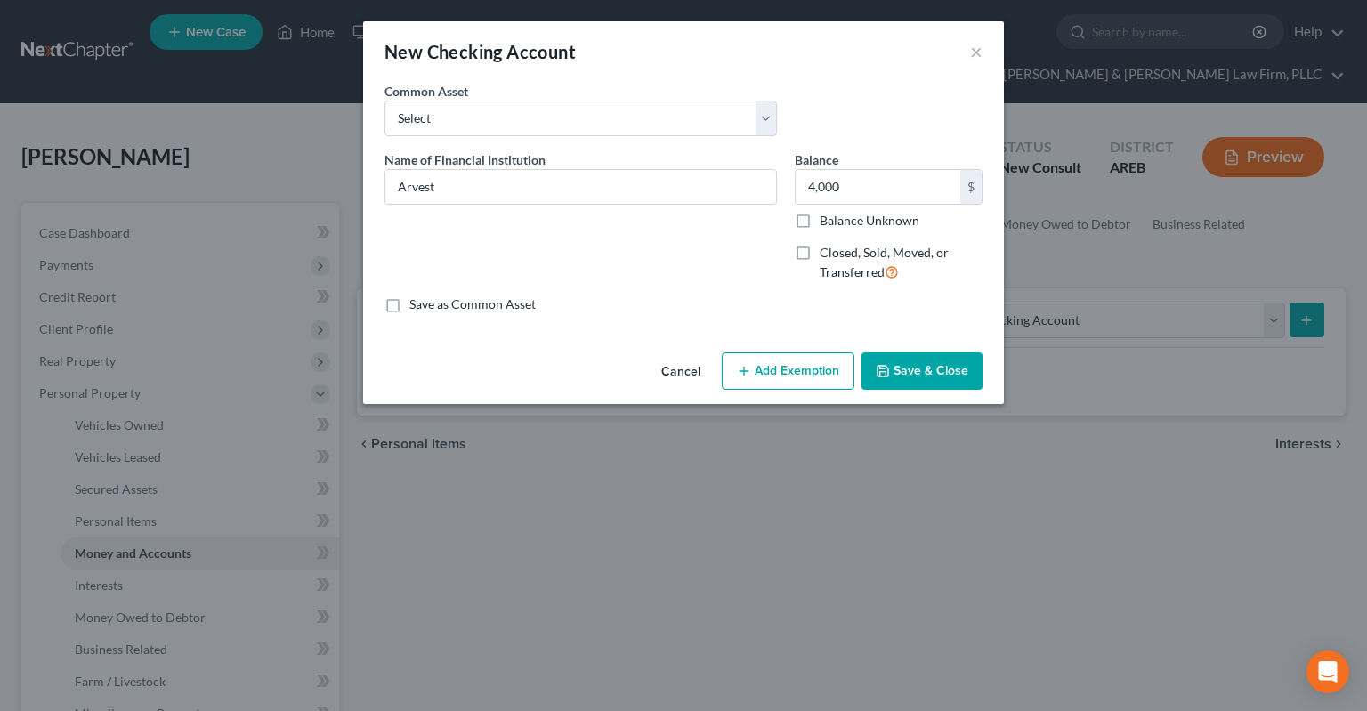
click at [895, 364] on button "Save & Close" at bounding box center [921, 370] width 121 height 37
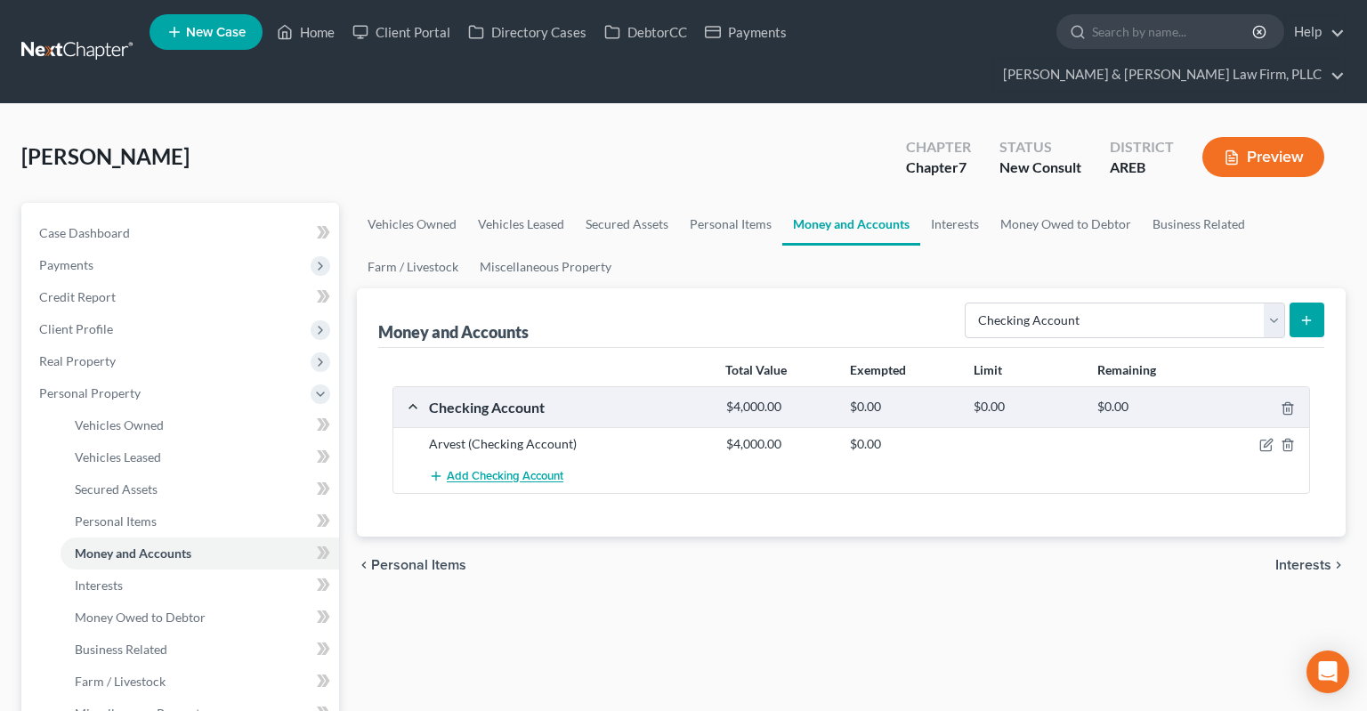
drag, startPoint x: 541, startPoint y: 447, endPoint x: 533, endPoint y: 452, distance: 9.6
click at [540, 470] on span "Add Checking Account" at bounding box center [505, 477] width 117 height 14
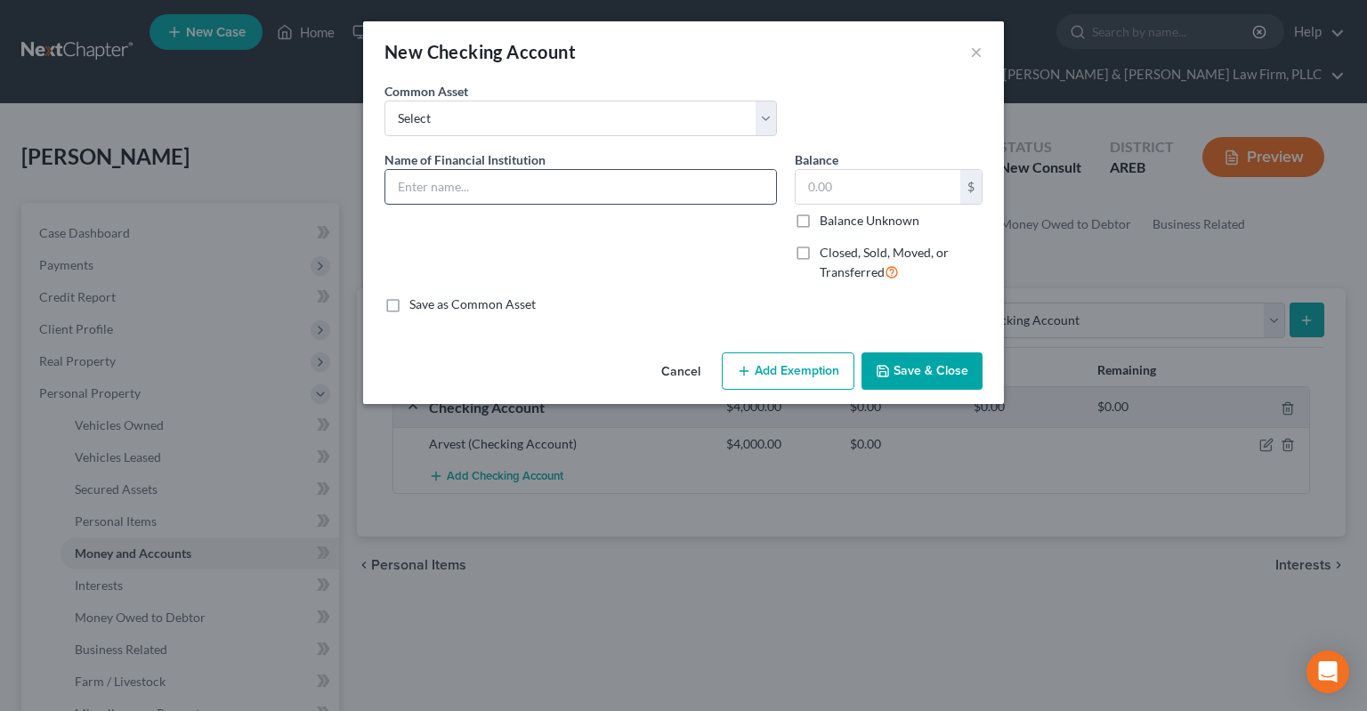
click at [529, 190] on input "text" at bounding box center [580, 187] width 391 height 34
type input "Paypal"
click at [937, 375] on button "Save & Close" at bounding box center [921, 370] width 121 height 37
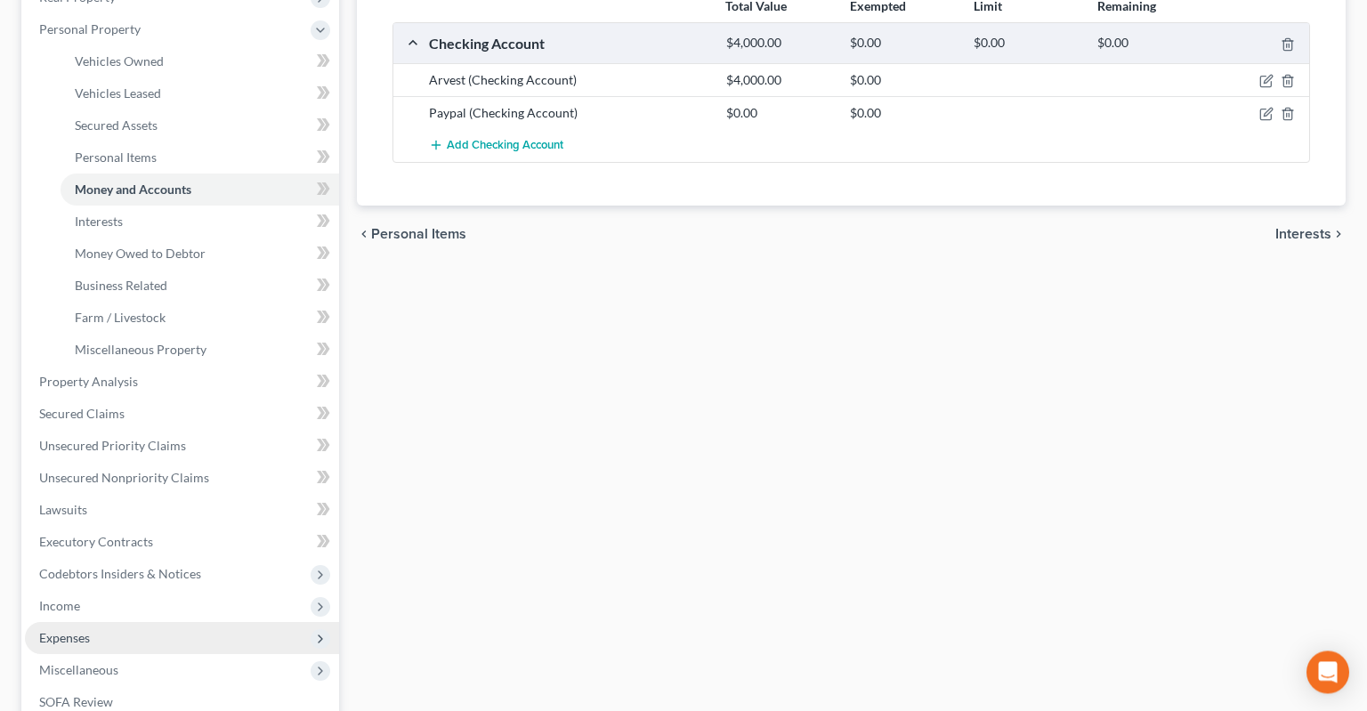
scroll to position [470, 0]
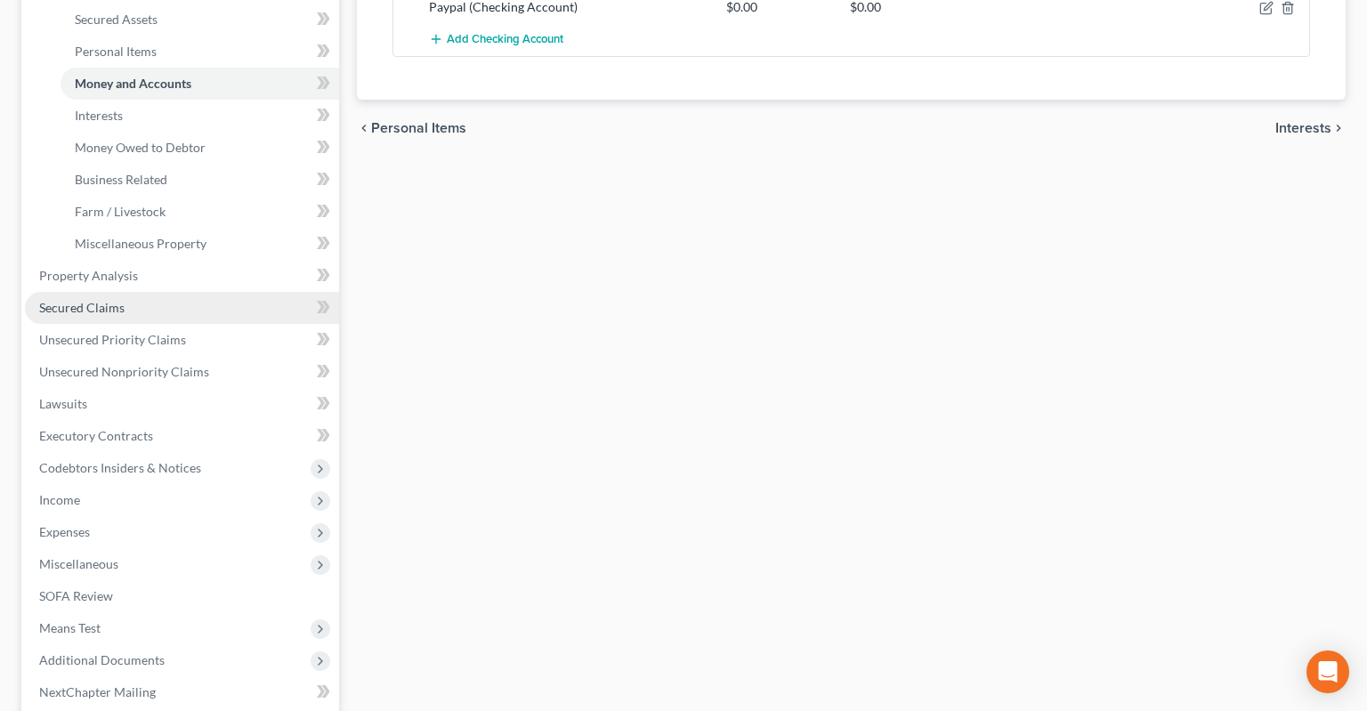
click at [173, 292] on link "Secured Claims" at bounding box center [182, 308] width 314 height 32
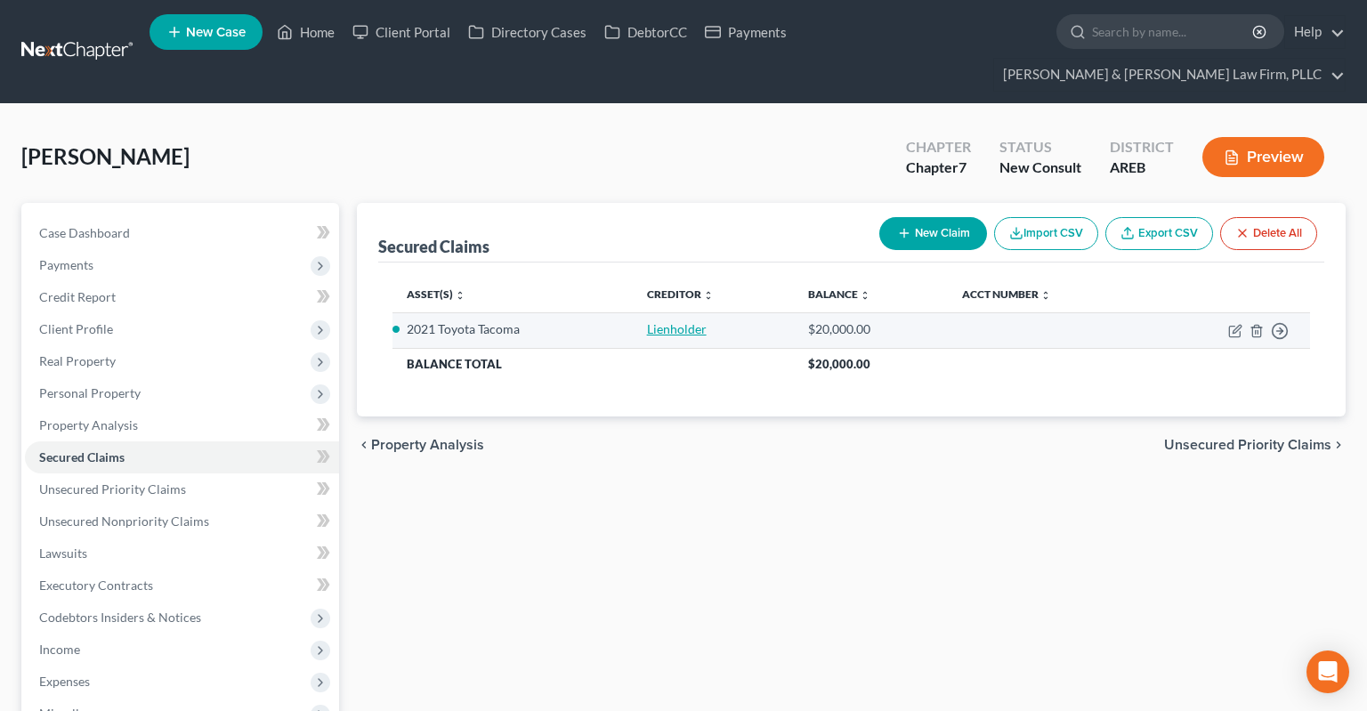
click at [692, 321] on link "Lienholder" at bounding box center [677, 328] width 60 height 15
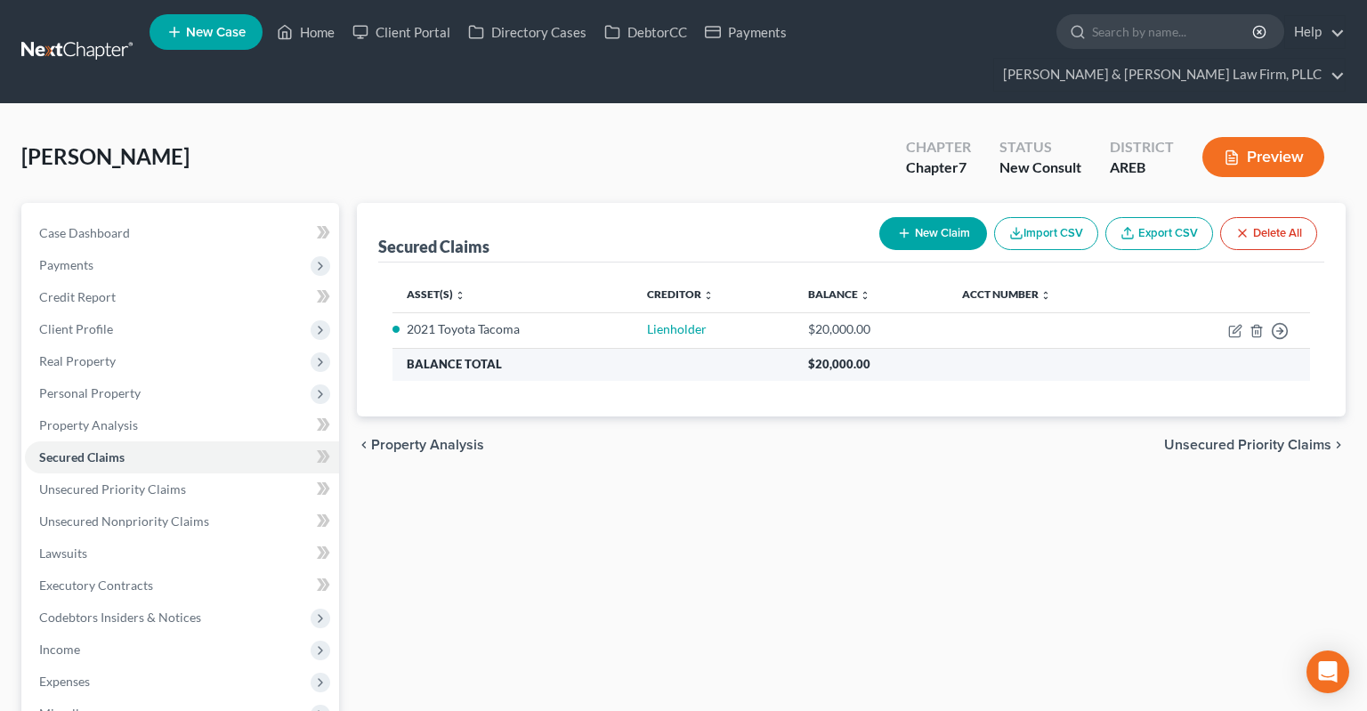
select select "3"
select select "2"
select select "0"
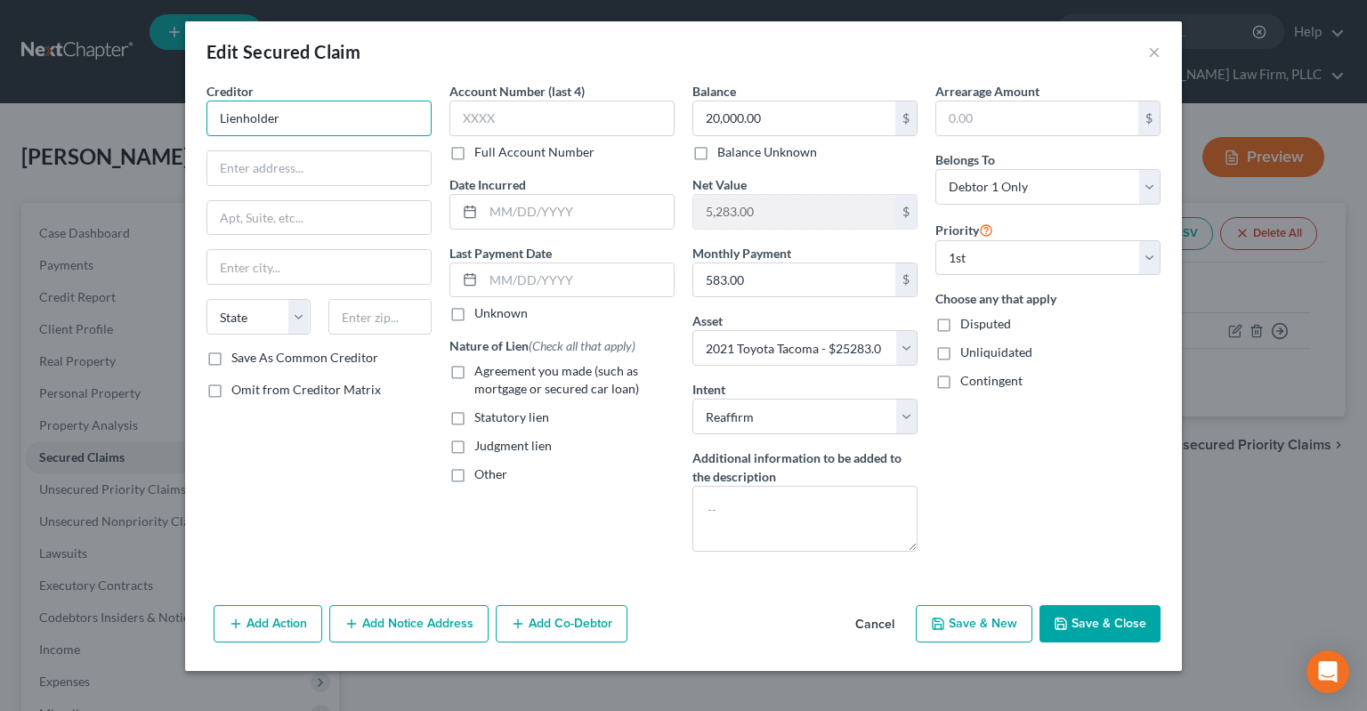
drag, startPoint x: 169, startPoint y: 107, endPoint x: 68, endPoint y: 108, distance: 101.4
click at [206, 107] on input "Lienholder" at bounding box center [318, 119] width 225 height 36
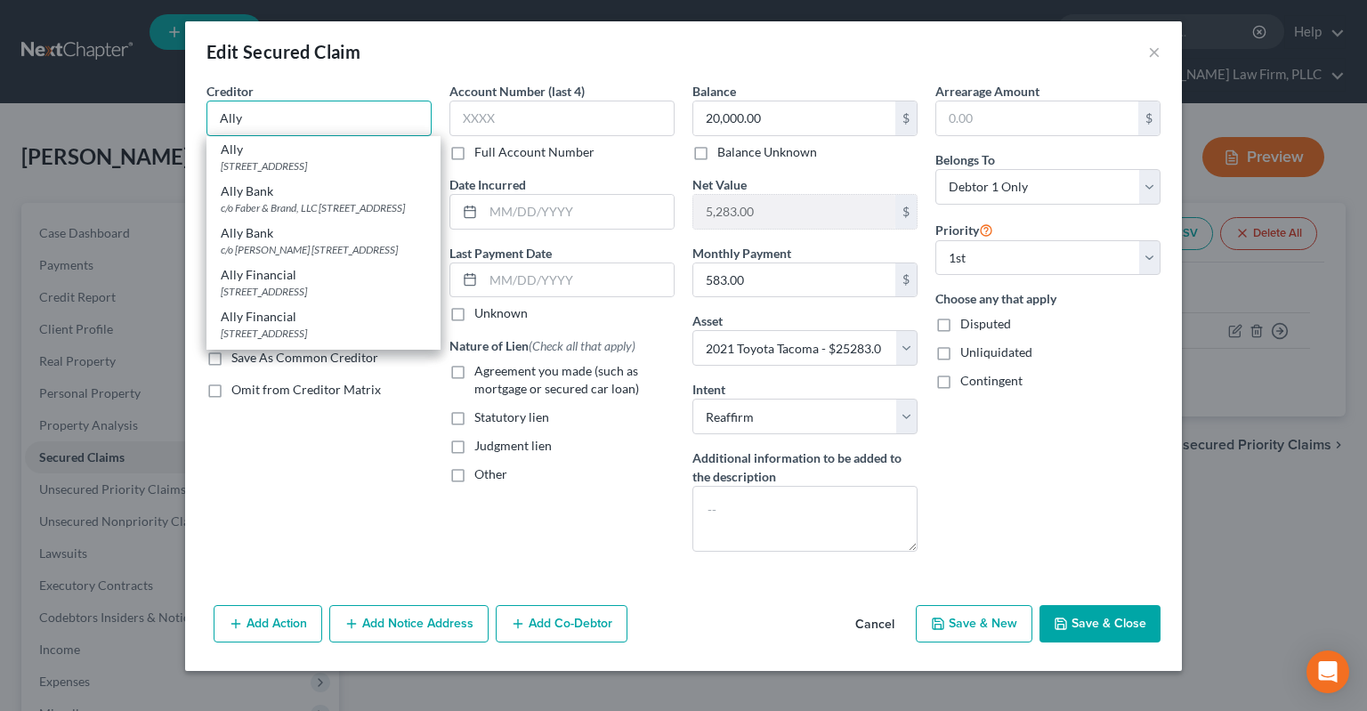
type input "Ally"
click at [1072, 628] on button "Save & Close" at bounding box center [1099, 623] width 121 height 37
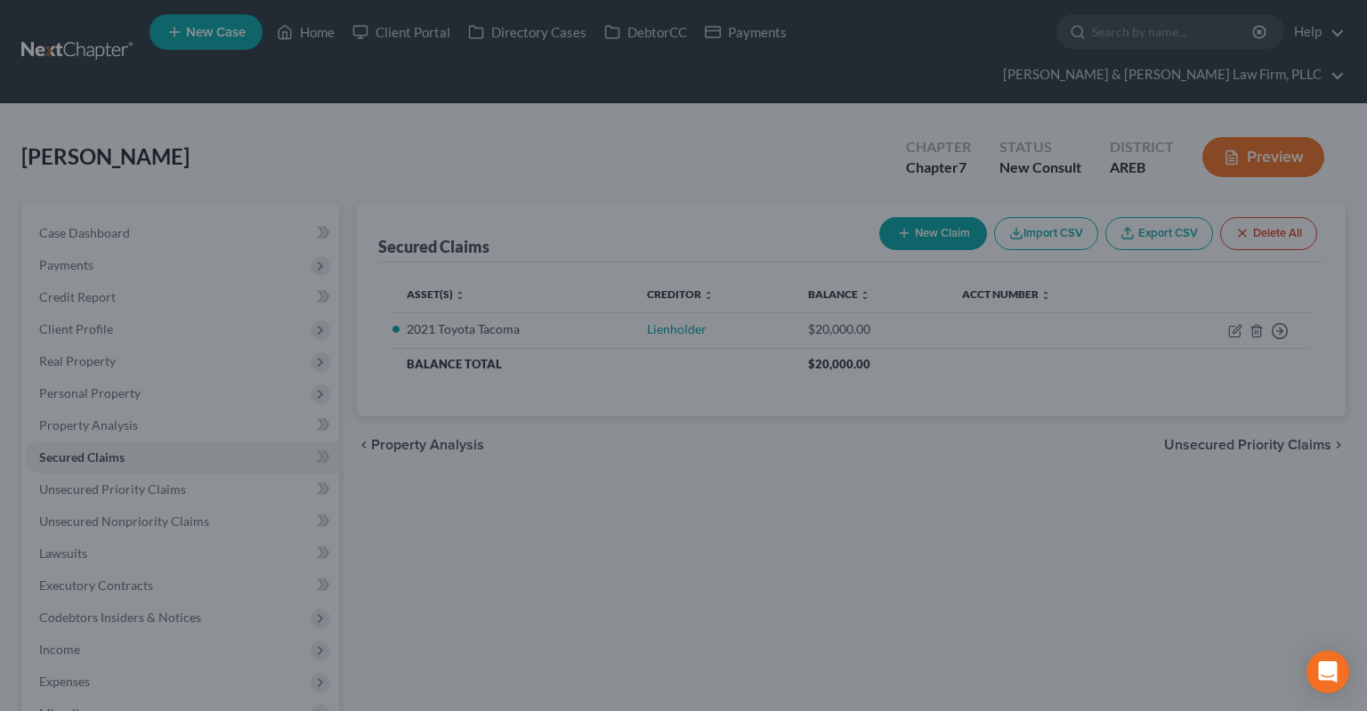
select select "3"
type input "0"
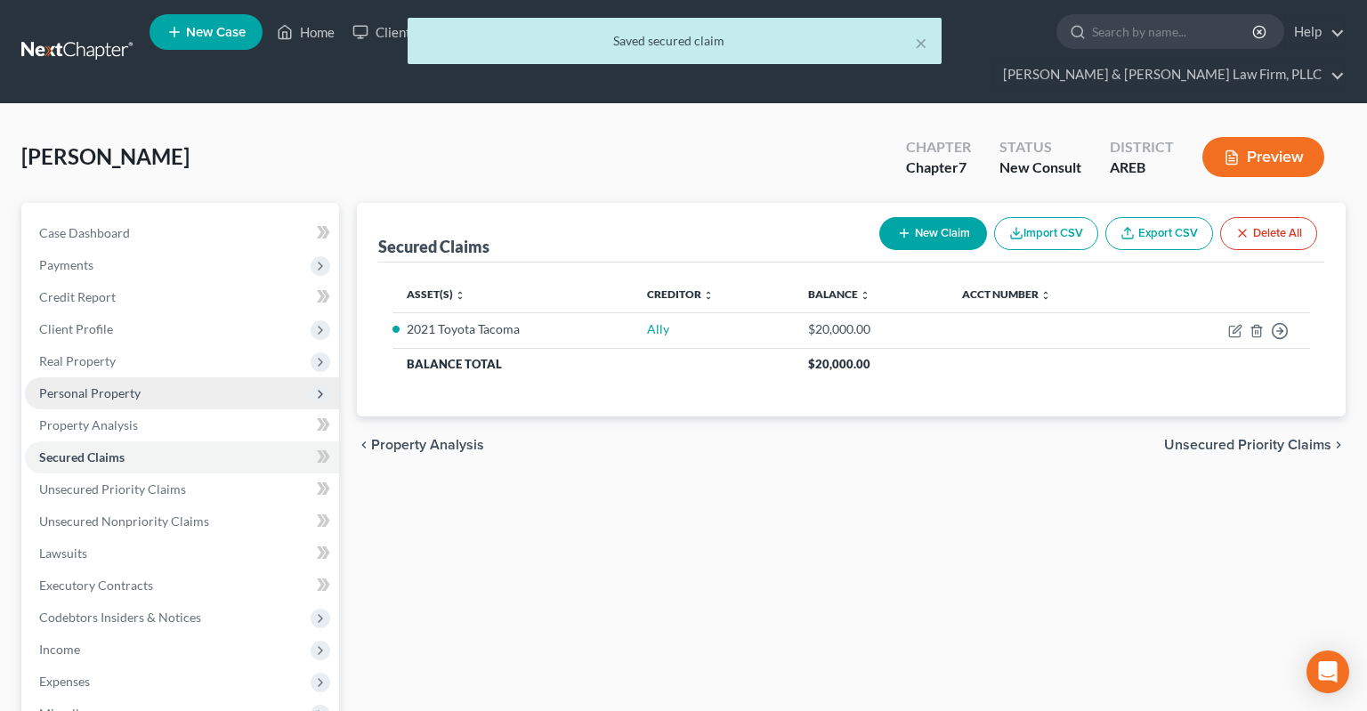
click at [188, 377] on span "Personal Property" at bounding box center [182, 393] width 314 height 32
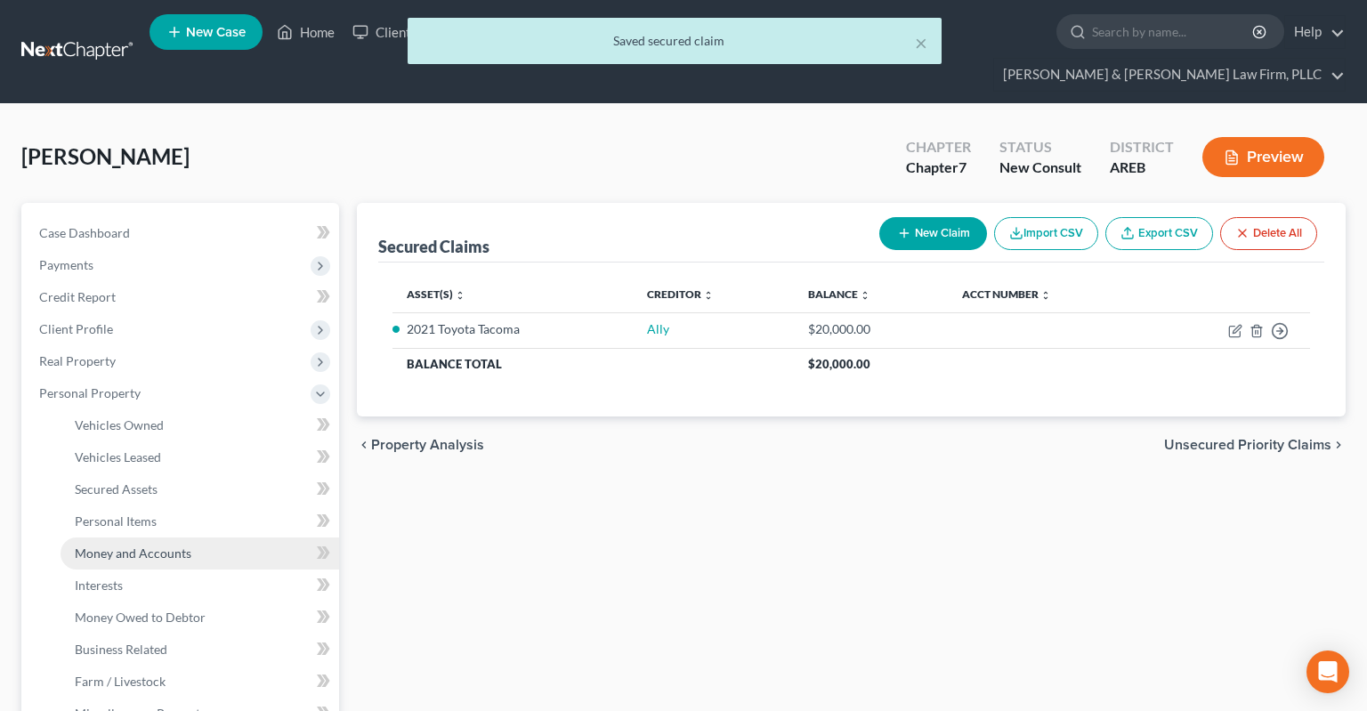
drag, startPoint x: 183, startPoint y: 518, endPoint x: 278, endPoint y: 533, distance: 95.5
click at [187, 545] on span "Money and Accounts" at bounding box center [133, 552] width 117 height 15
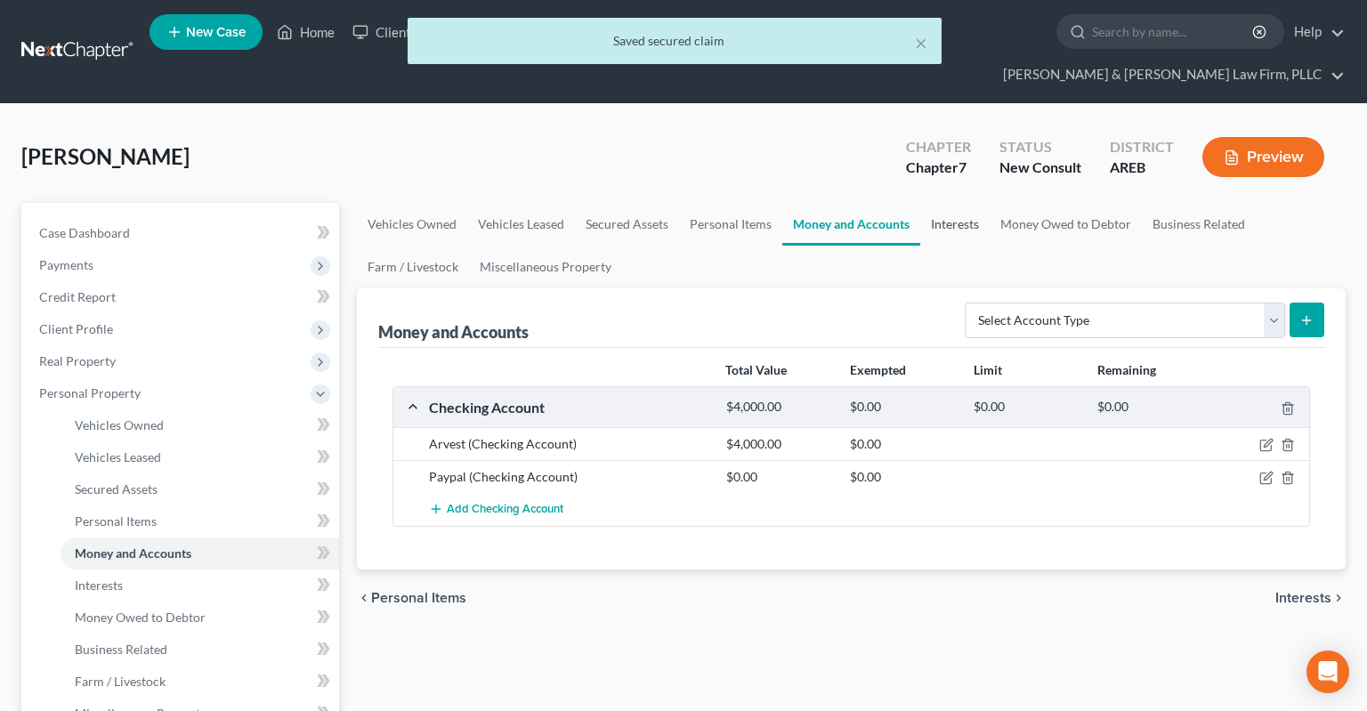
click at [973, 203] on link "Interests" at bounding box center [954, 224] width 69 height 43
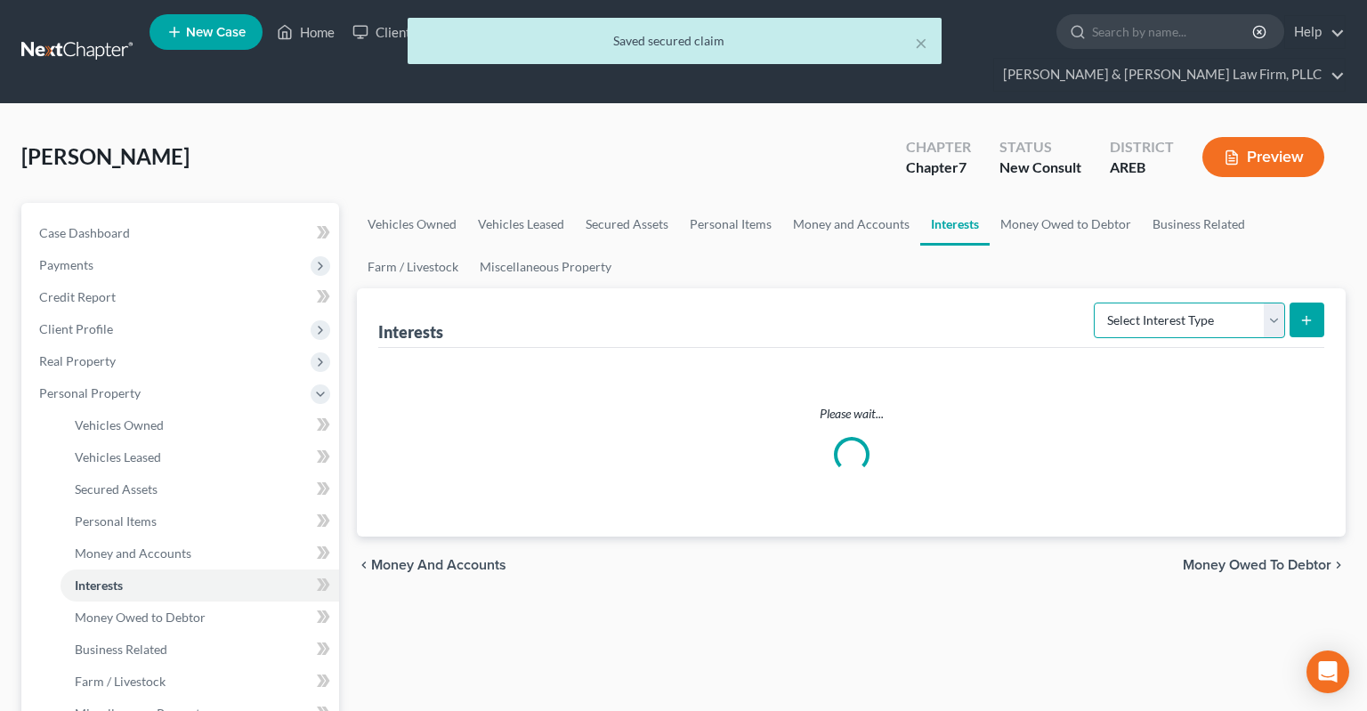
click at [1094, 303] on select "Select Interest Type 401K Annuity Bond Education IRA Government Bond Government…" at bounding box center [1189, 321] width 191 height 36
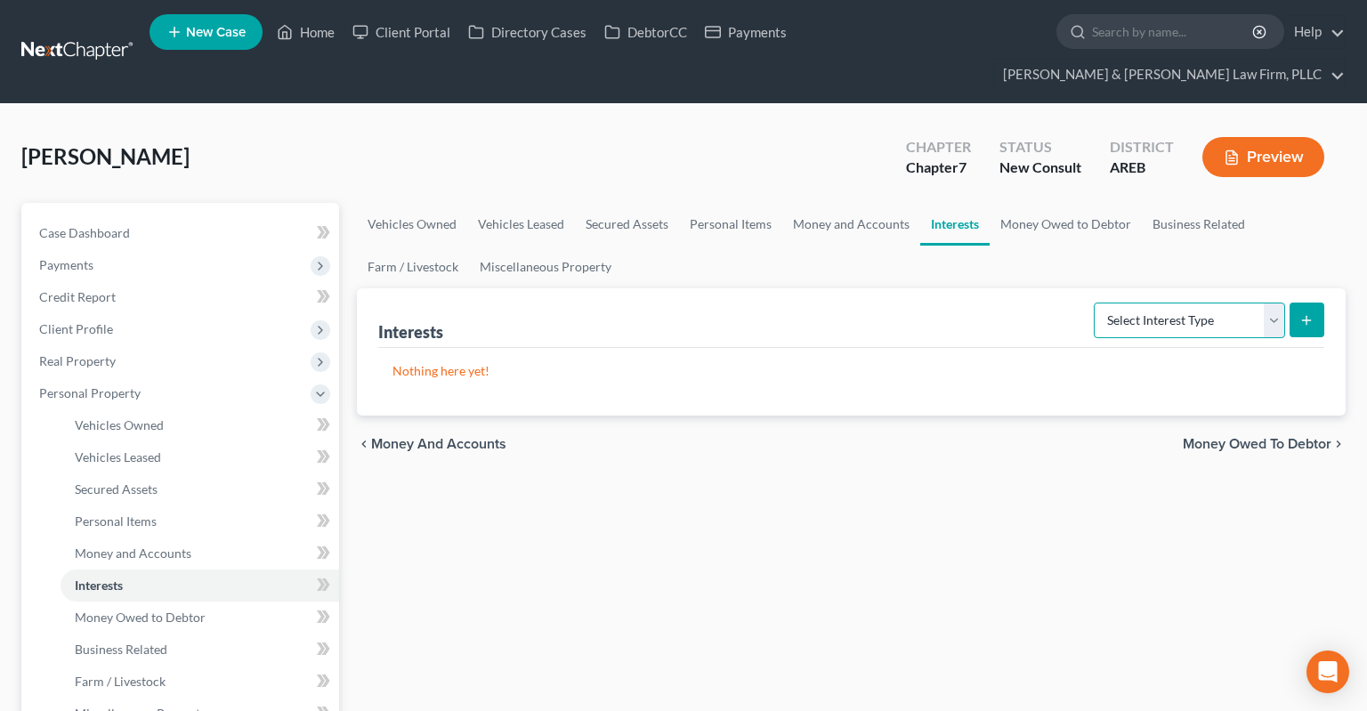
select select "401k"
click option "401K" at bounding box center [0, 0] width 0 height 0
click at [1311, 313] on icon "submit" at bounding box center [1306, 320] width 14 height 14
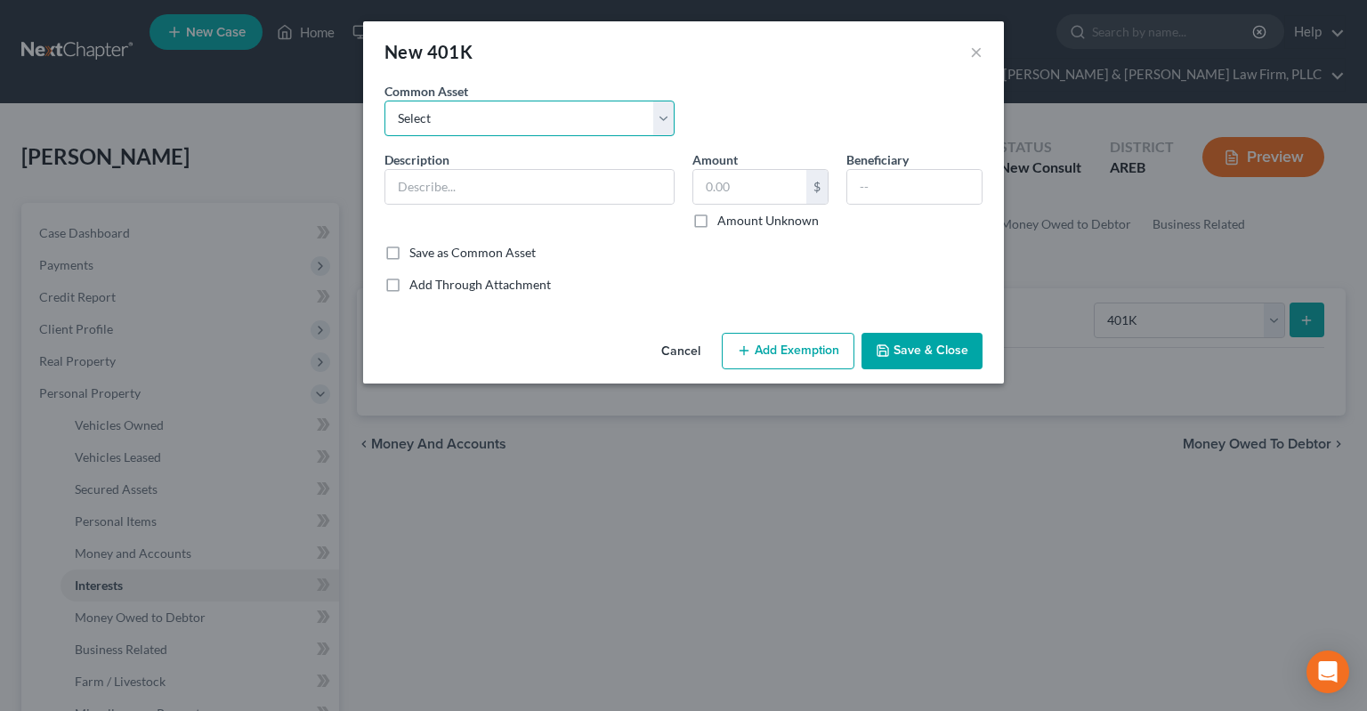
click at [384, 101] on select "Select 401k through work" at bounding box center [529, 119] width 290 height 36
select select "0"
click option "401k through work" at bounding box center [0, 0] width 0 height 0
type input "401k through work"
click at [745, 198] on input "text" at bounding box center [749, 187] width 113 height 34
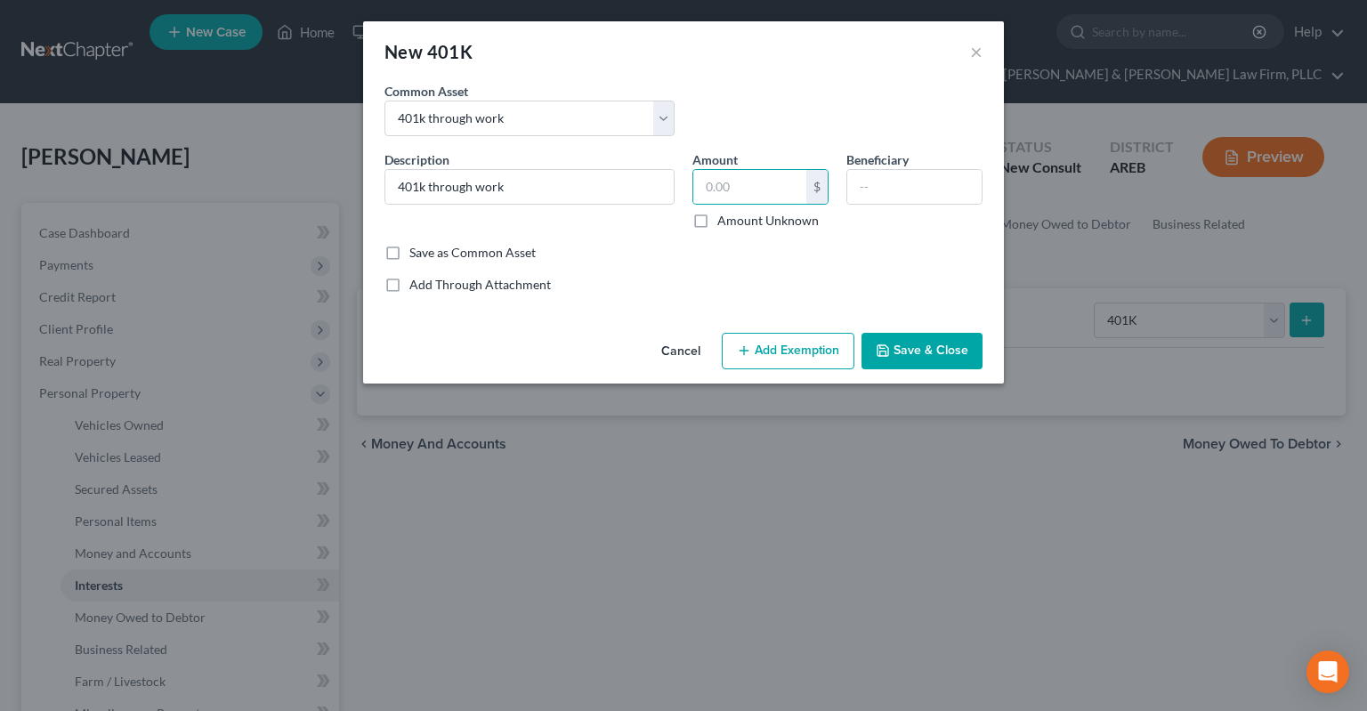
click at [742, 220] on label "Amount Unknown" at bounding box center [767, 221] width 101 height 18
click at [736, 220] on input "Amount Unknown" at bounding box center [730, 218] width 12 height 12
checkbox input "true"
click at [920, 344] on button "Save & Close" at bounding box center [921, 351] width 121 height 37
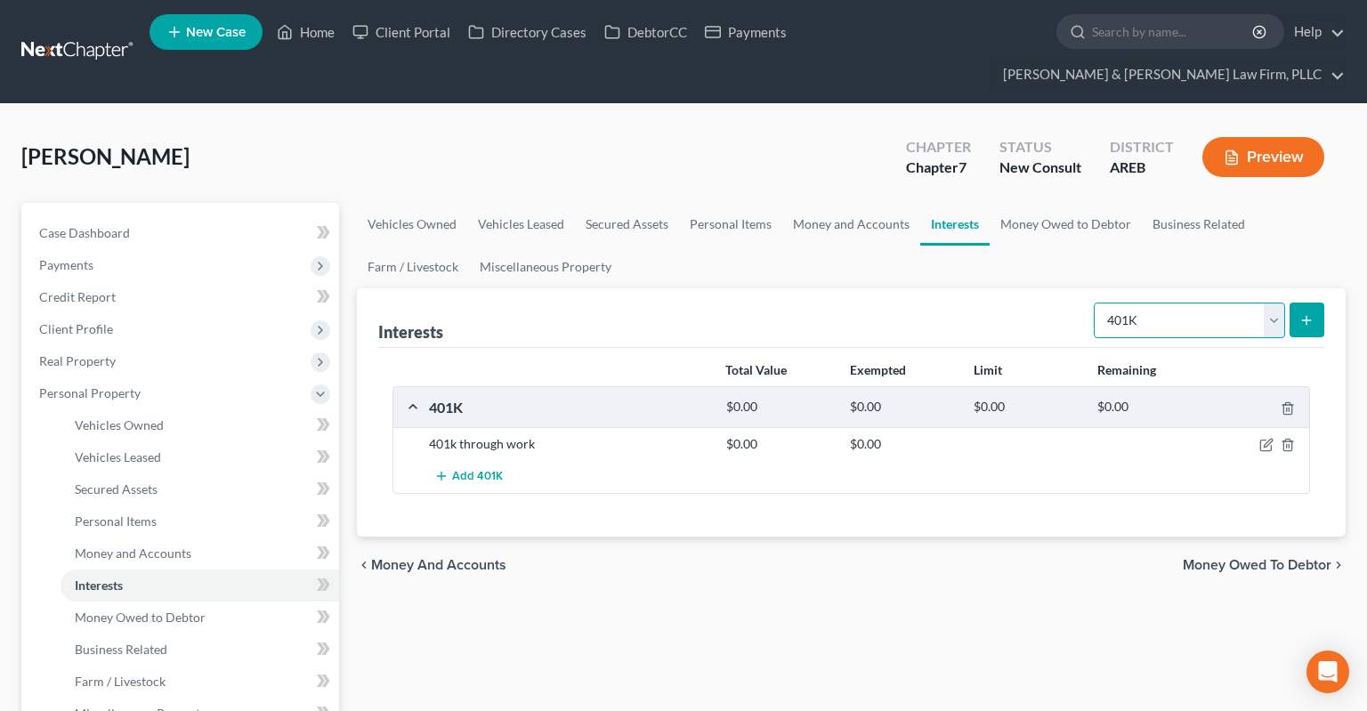
click at [1094, 303] on select "Select Interest Type 401K Annuity Bond Education IRA Government Bond Government…" at bounding box center [1189, 321] width 191 height 36
select select "stock"
click option "Stock" at bounding box center [0, 0] width 0 height 0
click at [1301, 303] on button "submit" at bounding box center [1306, 320] width 35 height 35
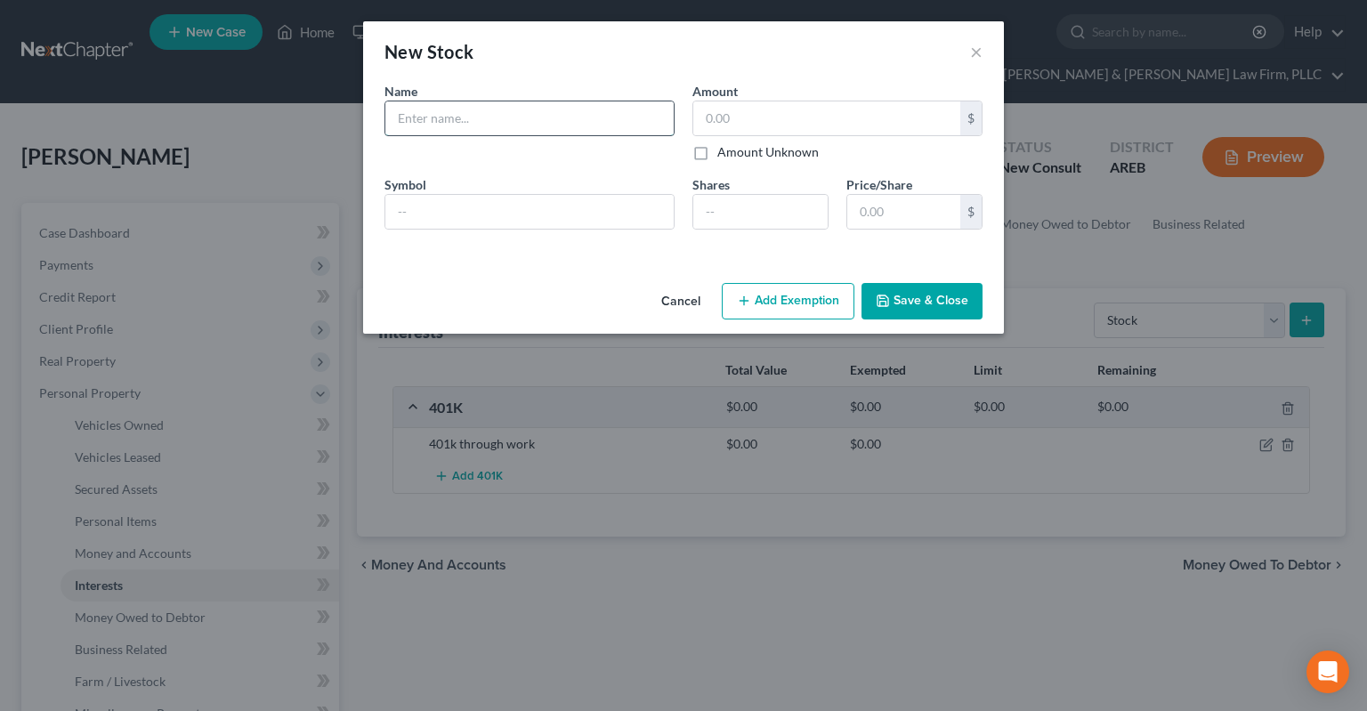
click at [560, 128] on input "text" at bounding box center [529, 118] width 288 height 34
type input "Cryptocurreny"
drag, startPoint x: 834, startPoint y: 123, endPoint x: 822, endPoint y: 117, distance: 13.1
click at [832, 121] on input "text" at bounding box center [826, 118] width 267 height 34
type input "1,500"
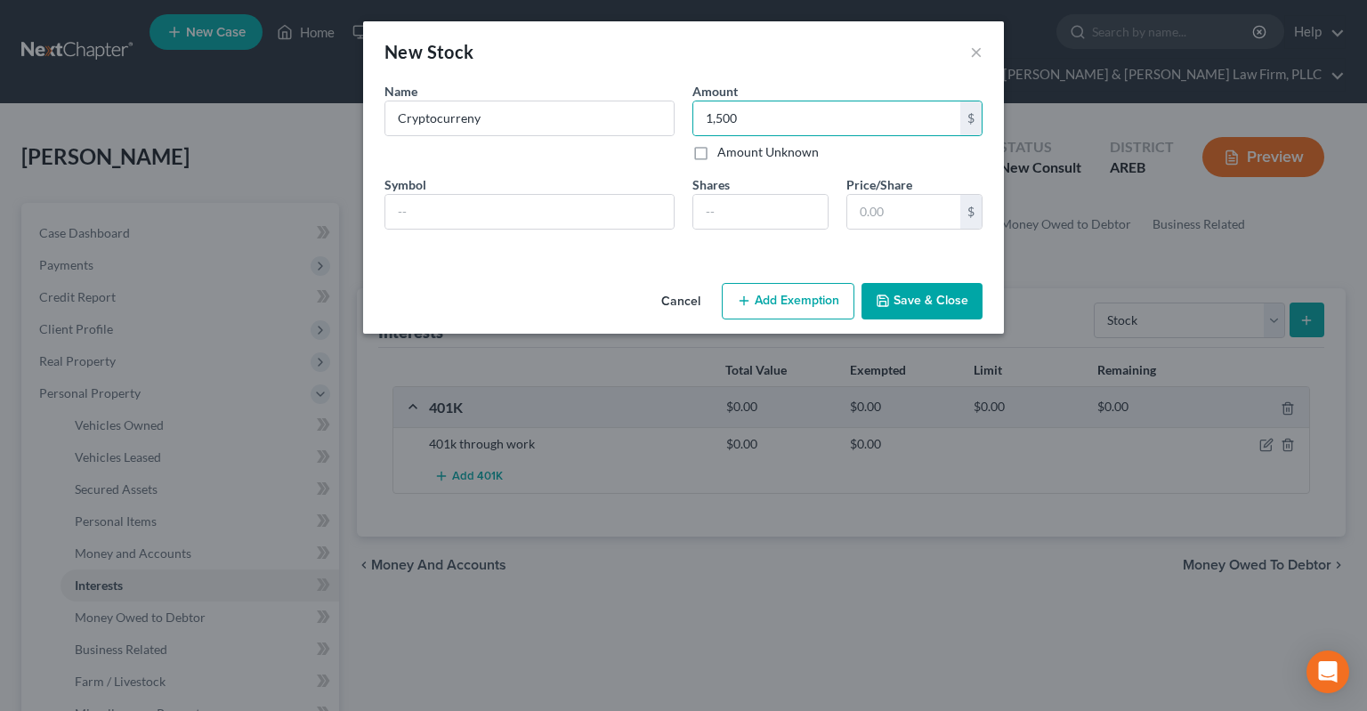
click at [958, 308] on button "Save & Close" at bounding box center [921, 301] width 121 height 37
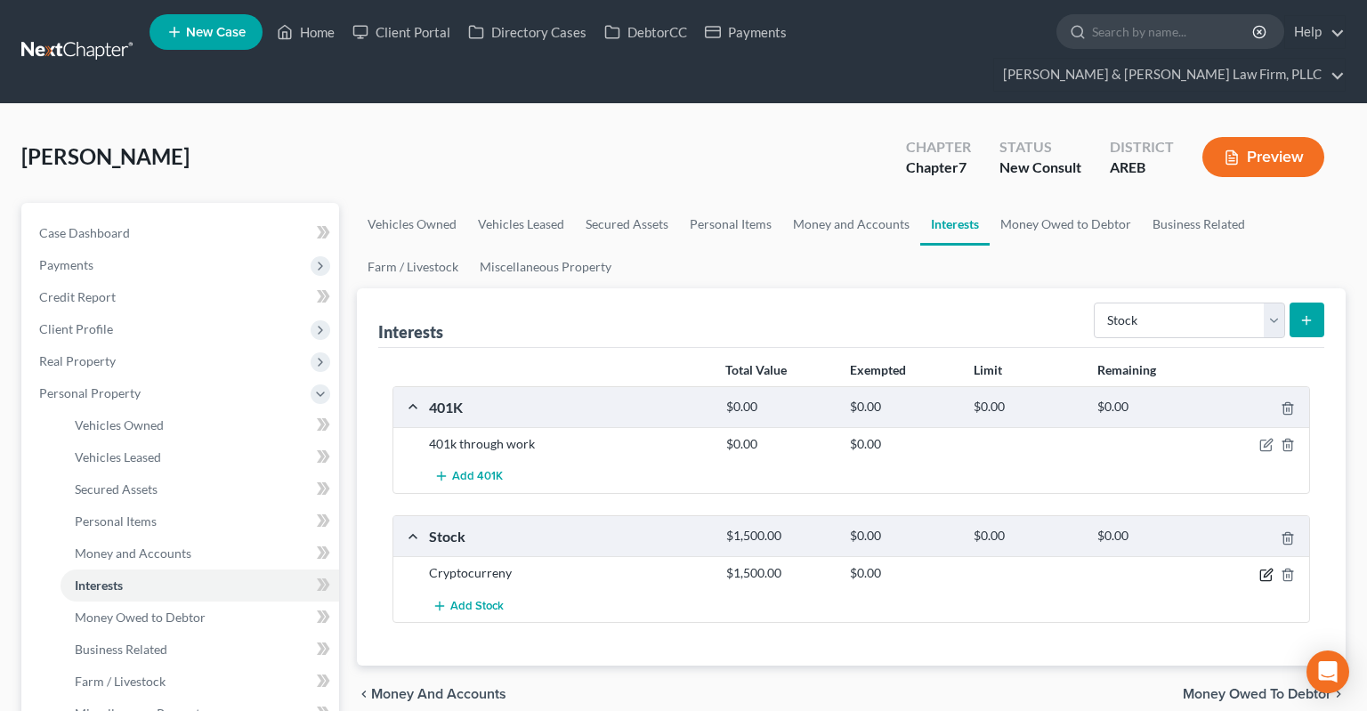
click at [1262, 568] on icon "button" at bounding box center [1266, 575] width 14 height 14
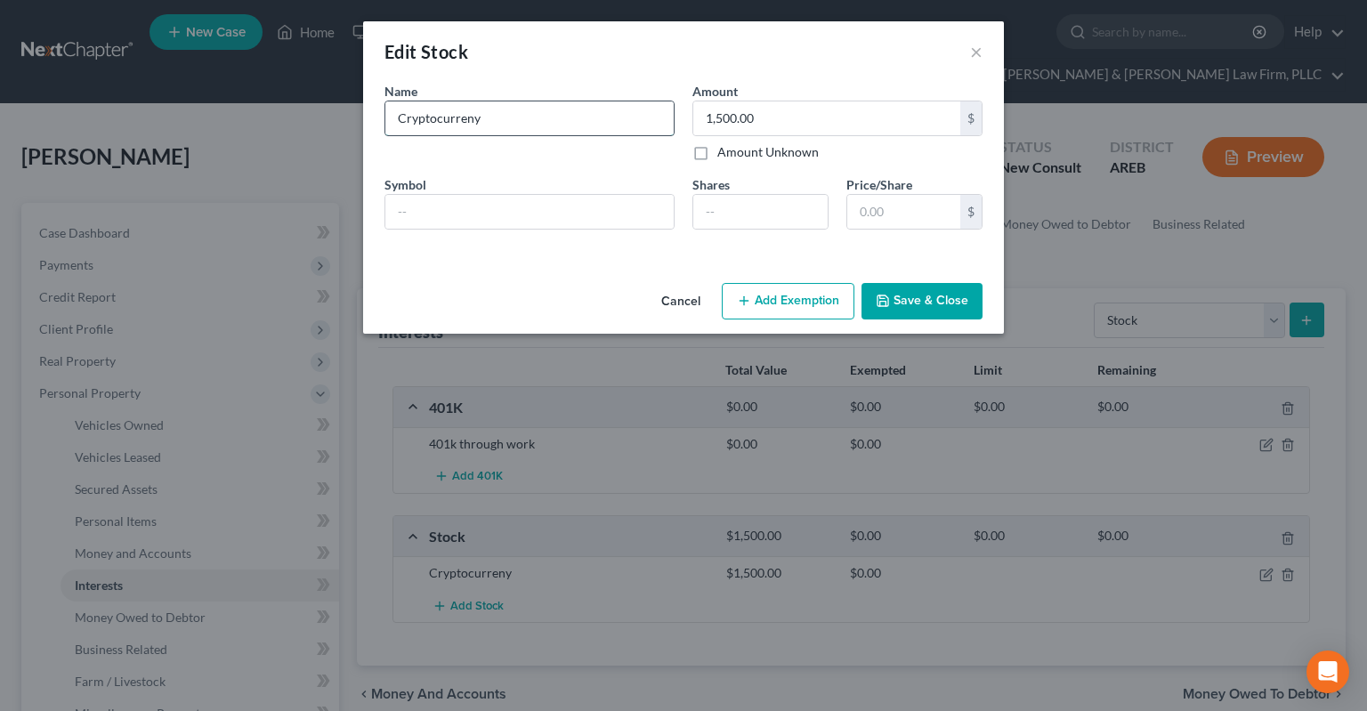
click at [475, 126] on input "Cryptocurreny" at bounding box center [529, 118] width 288 height 34
type input "Cryptocurrency"
click at [905, 303] on button "Save & Close" at bounding box center [921, 301] width 121 height 37
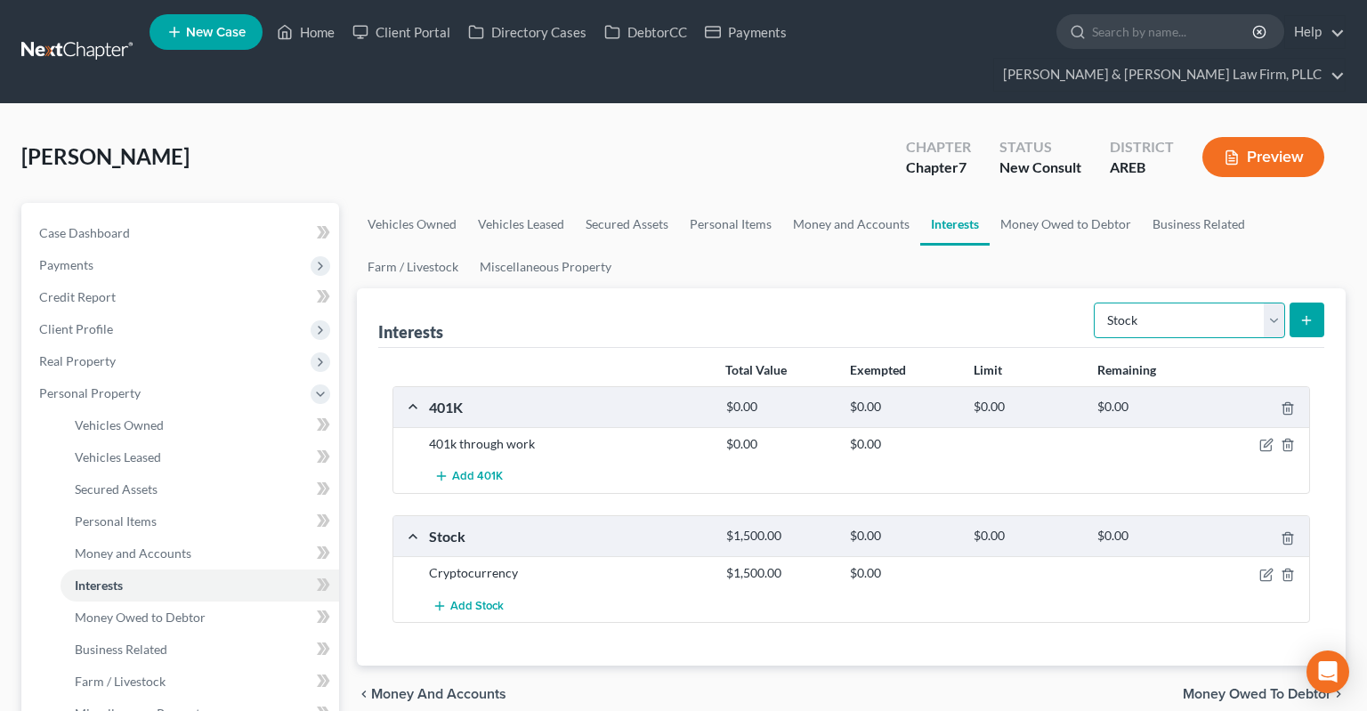
click at [1094, 303] on select "Select Interest Type 401K Annuity Bond Education IRA Government Bond Government…" at bounding box center [1189, 321] width 191 height 36
select select "term_life_insurance"
click option "Term Life Insurance" at bounding box center [0, 0] width 0 height 0
click at [1313, 313] on icon "submit" at bounding box center [1306, 320] width 14 height 14
click at [1300, 303] on button "submit" at bounding box center [1306, 320] width 35 height 35
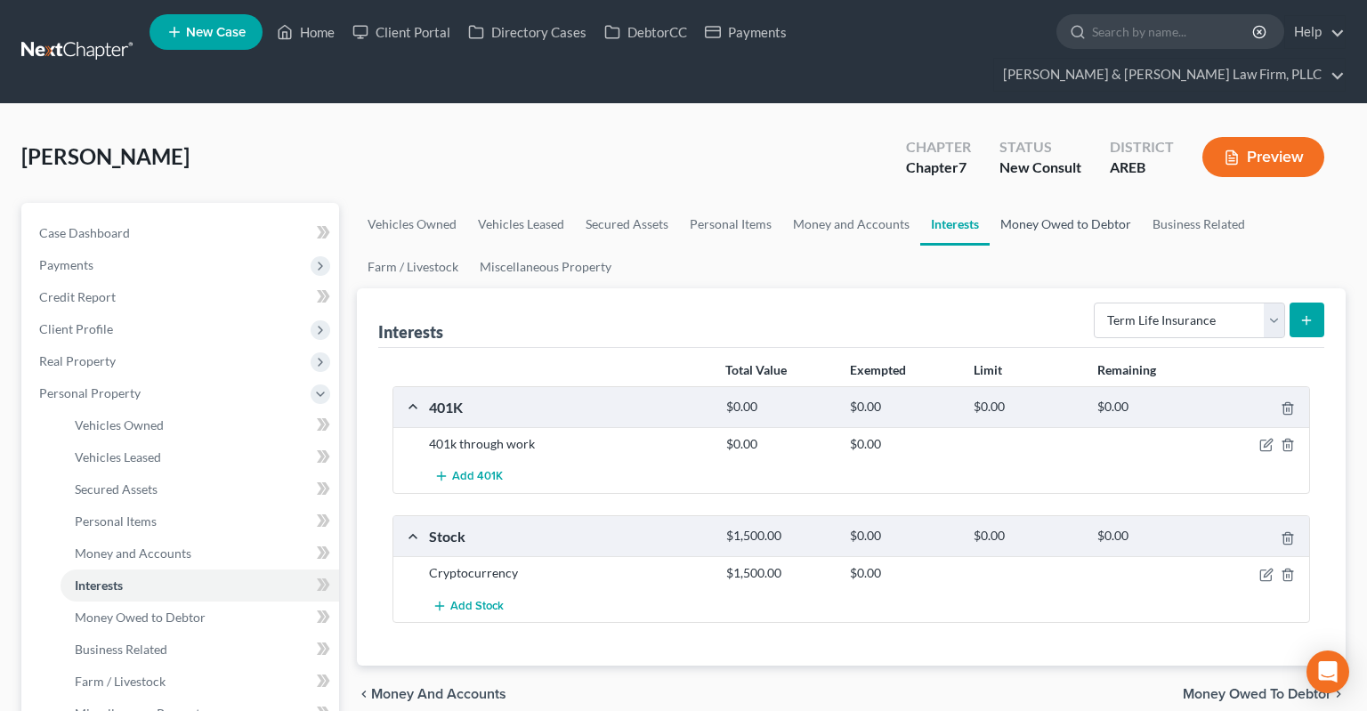
click at [1036, 203] on link "Money Owed to Debtor" at bounding box center [1065, 224] width 152 height 43
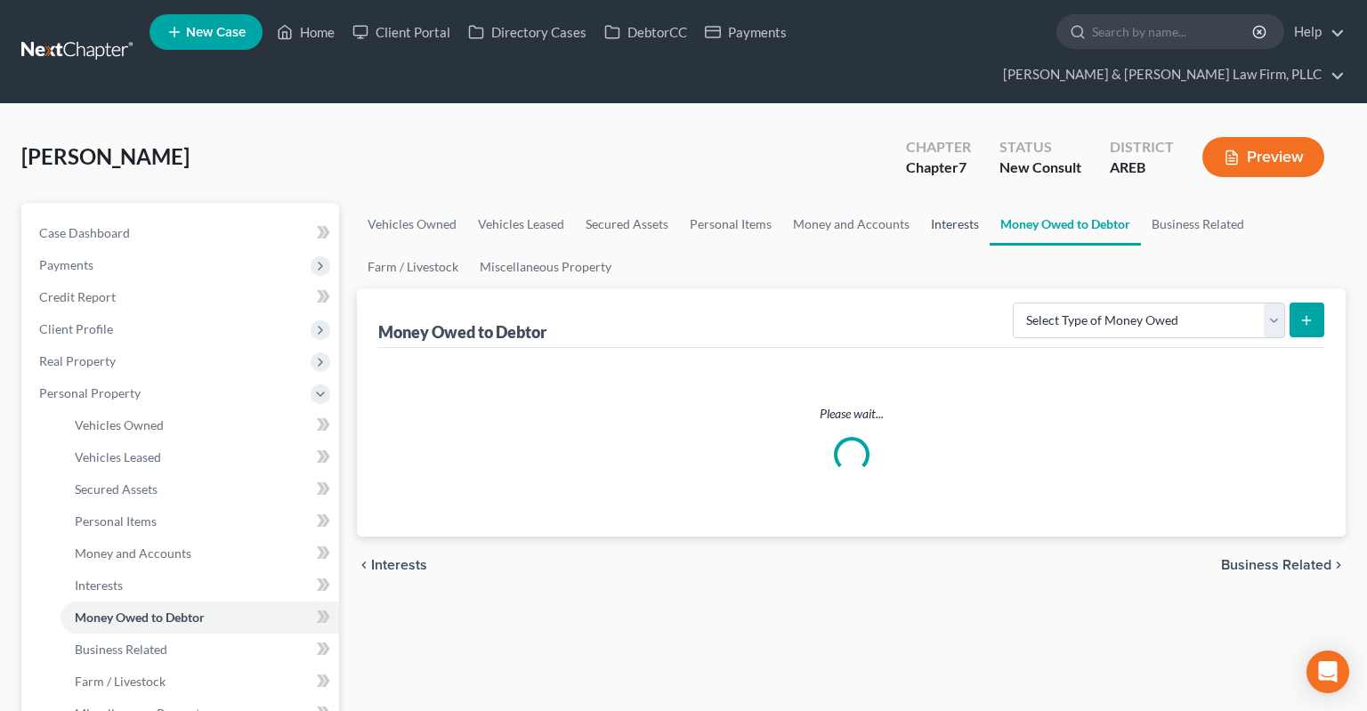
click at [961, 205] on link "Interests" at bounding box center [954, 224] width 69 height 43
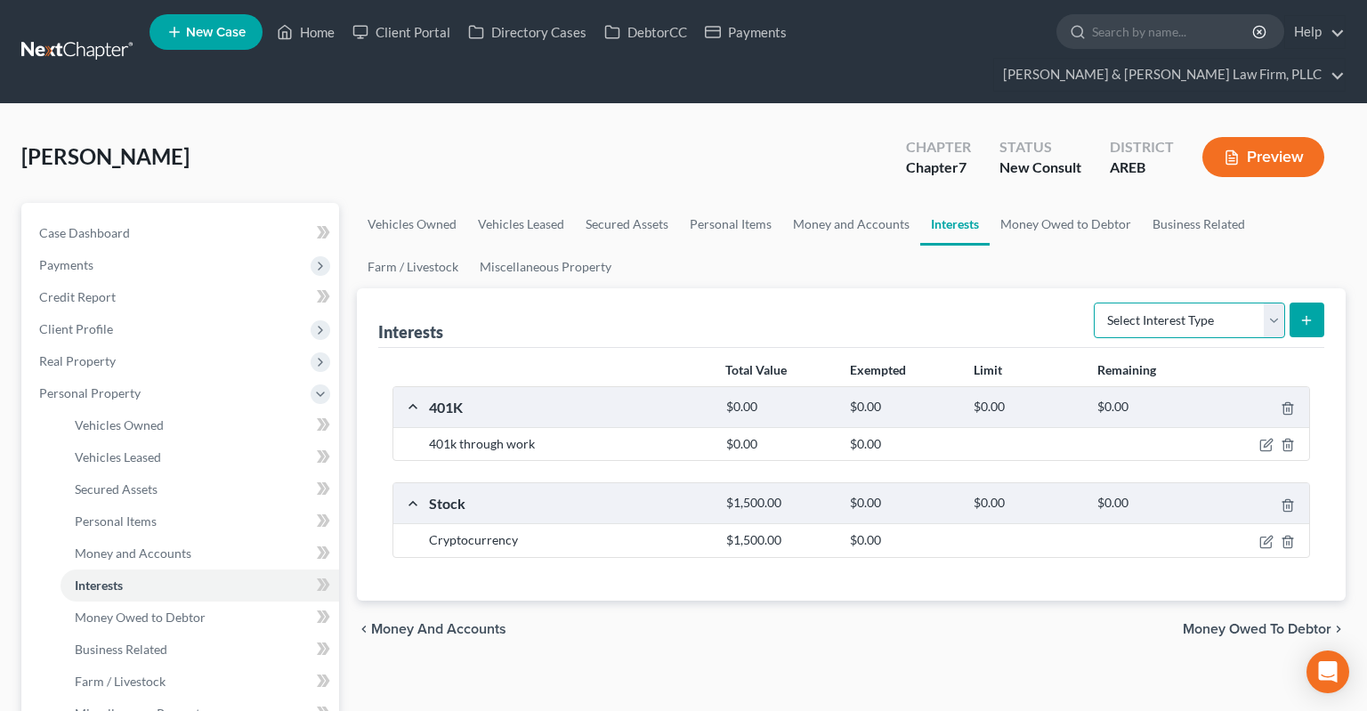
click at [1094, 303] on select "Select Interest Type 401K Annuity Bond Education IRA Government Bond Government…" at bounding box center [1189, 321] width 191 height 36
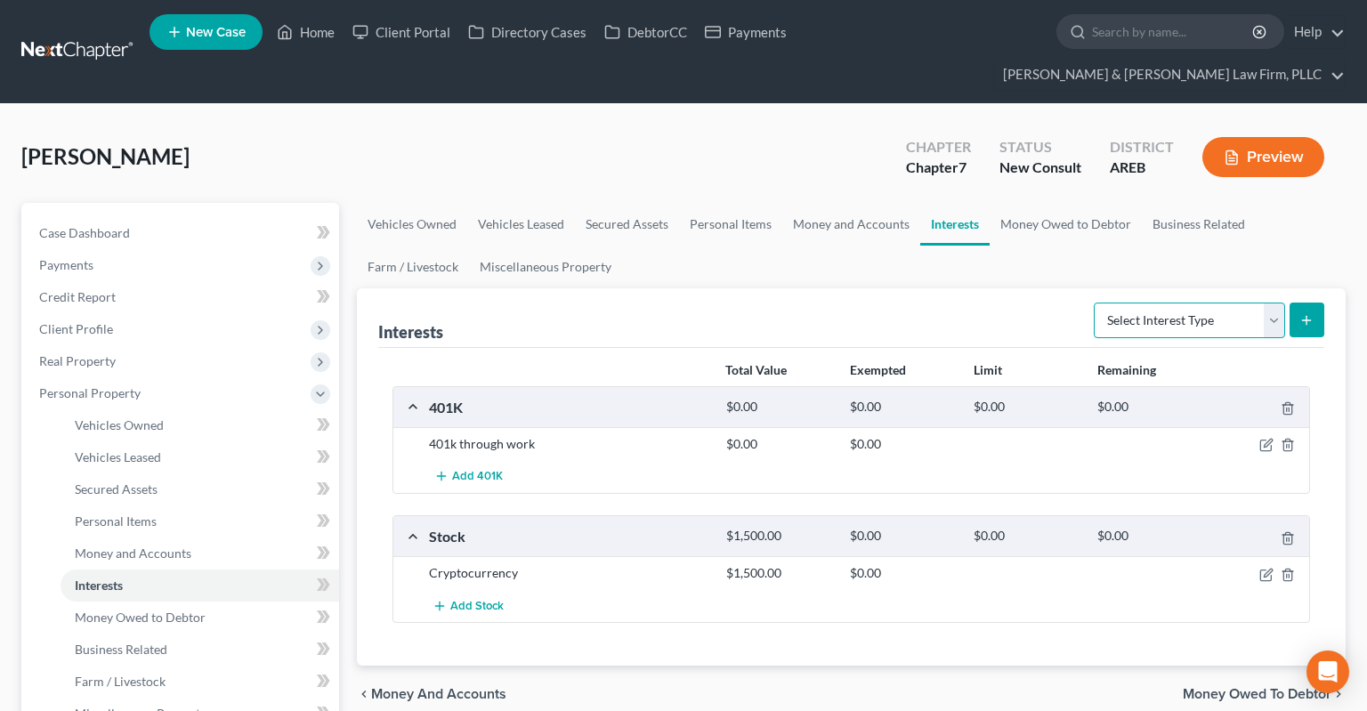
select select "term_life_insurance"
click option "Term Life Insurance" at bounding box center [0, 0] width 0 height 0
click at [1318, 303] on button "submit" at bounding box center [1306, 320] width 35 height 35
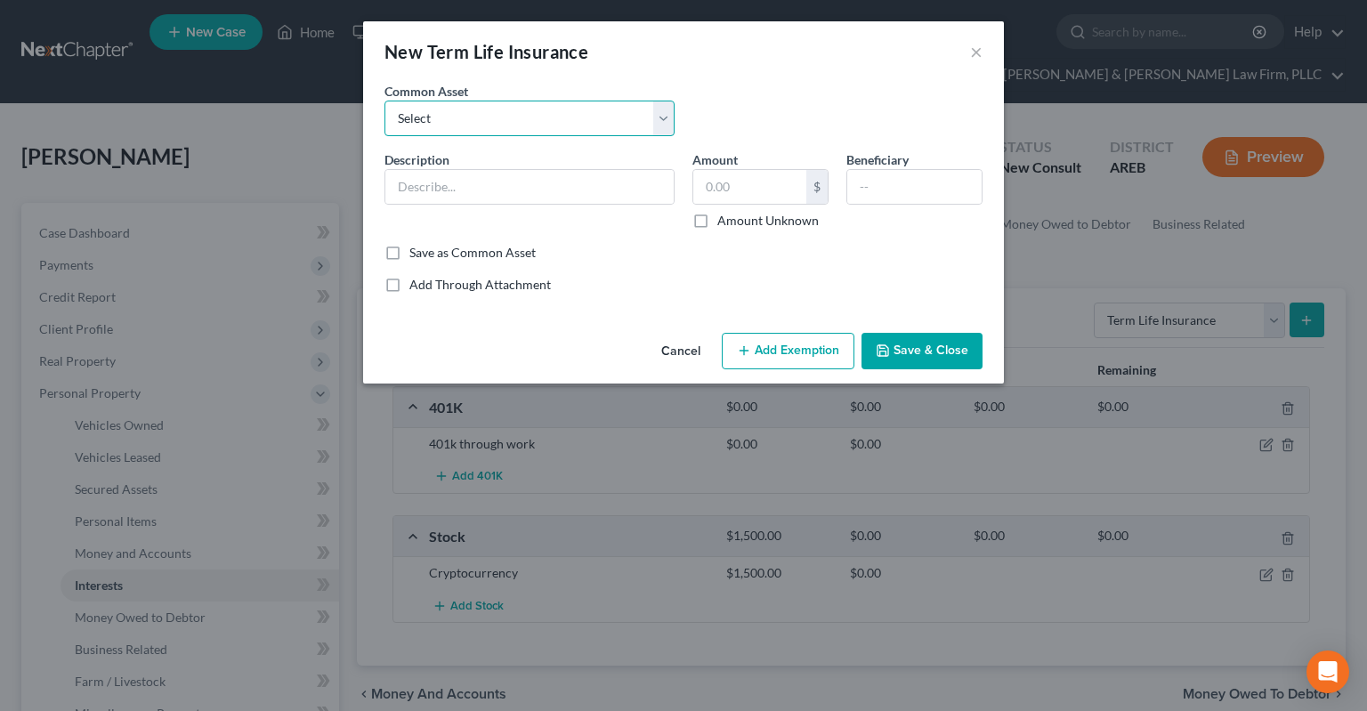
click at [384, 101] on select "Select Term life insurance" at bounding box center [529, 119] width 290 height 36
select select "0"
click option "Term life insurance" at bounding box center [0, 0] width 0 height 0
type input "Term life insurance"
click at [918, 351] on button "Save & Close" at bounding box center [921, 351] width 121 height 37
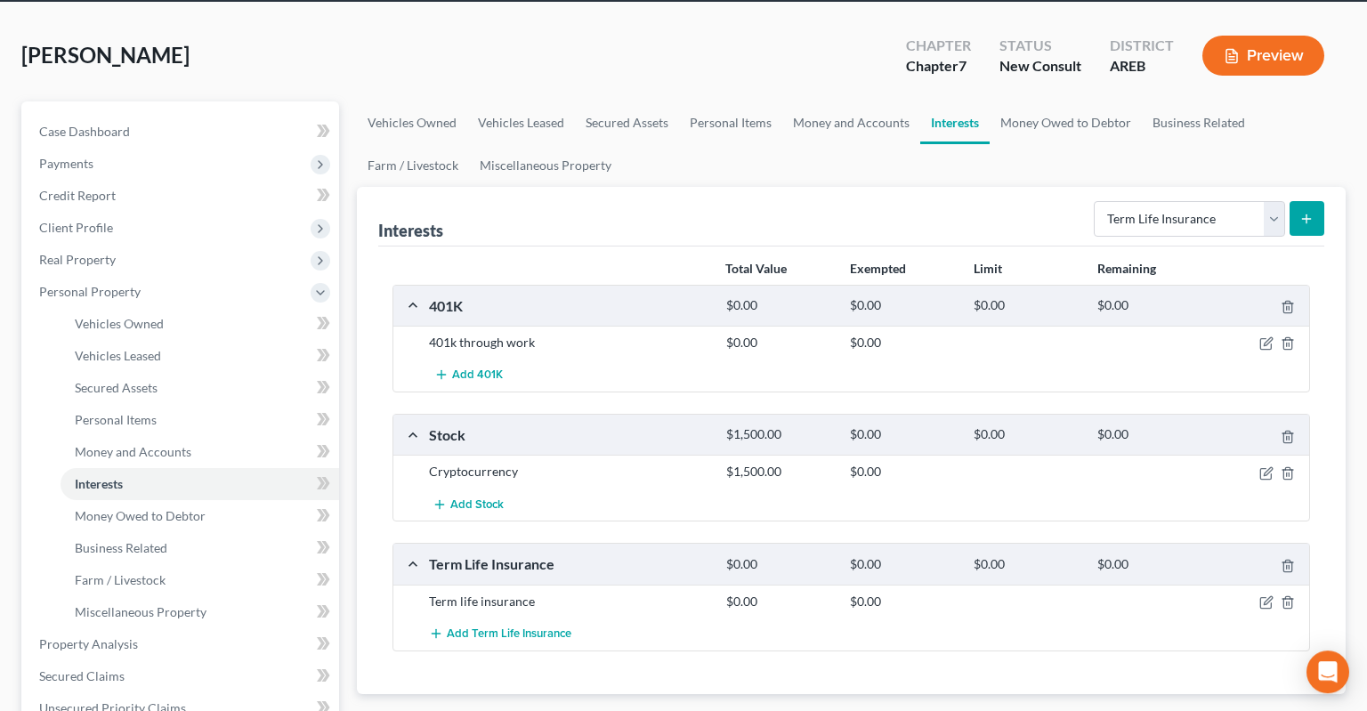
scroll to position [93, 0]
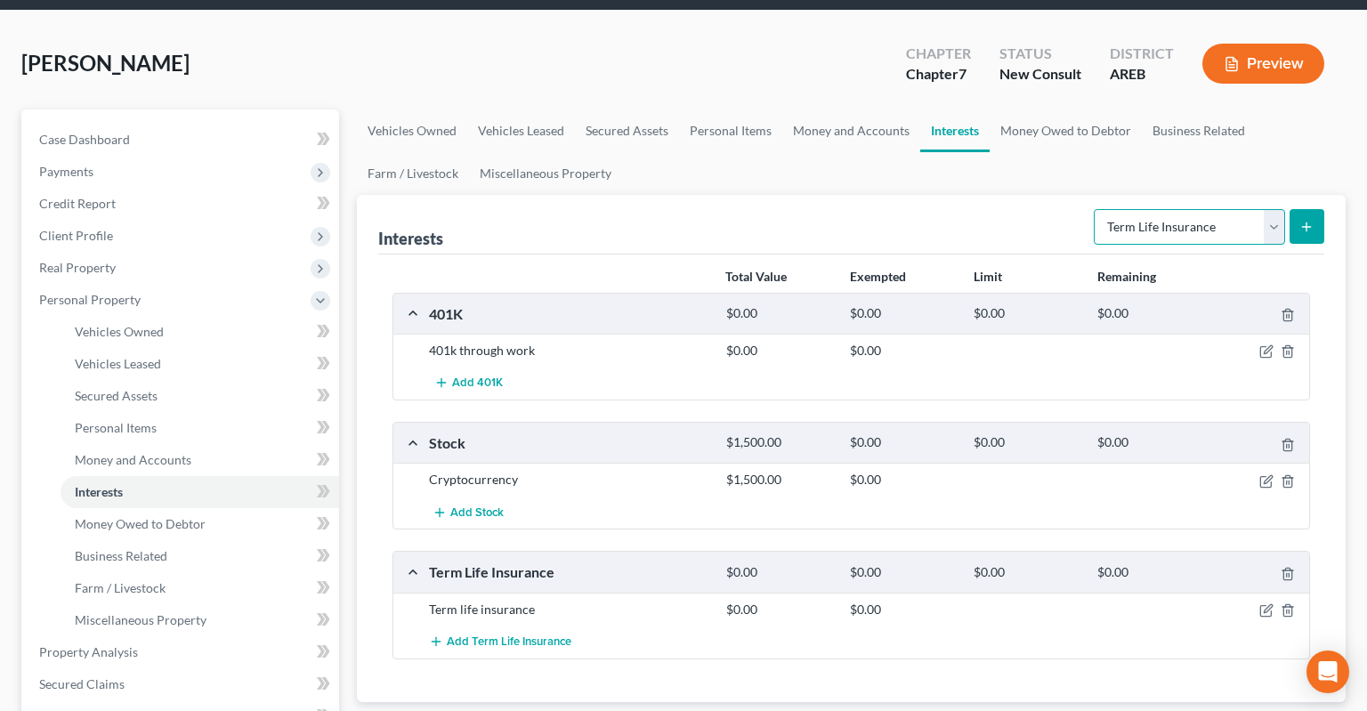
click at [1094, 209] on select "Select Interest Type 401K Annuity Bond Education IRA Government Bond Government…" at bounding box center [1189, 227] width 191 height 36
click at [1141, 209] on select "Select Interest Type 401K Annuity Bond Education IRA Government Bond Government…" at bounding box center [1189, 227] width 191 height 36
click at [1087, 111] on link "Money Owed to Debtor" at bounding box center [1065, 130] width 152 height 43
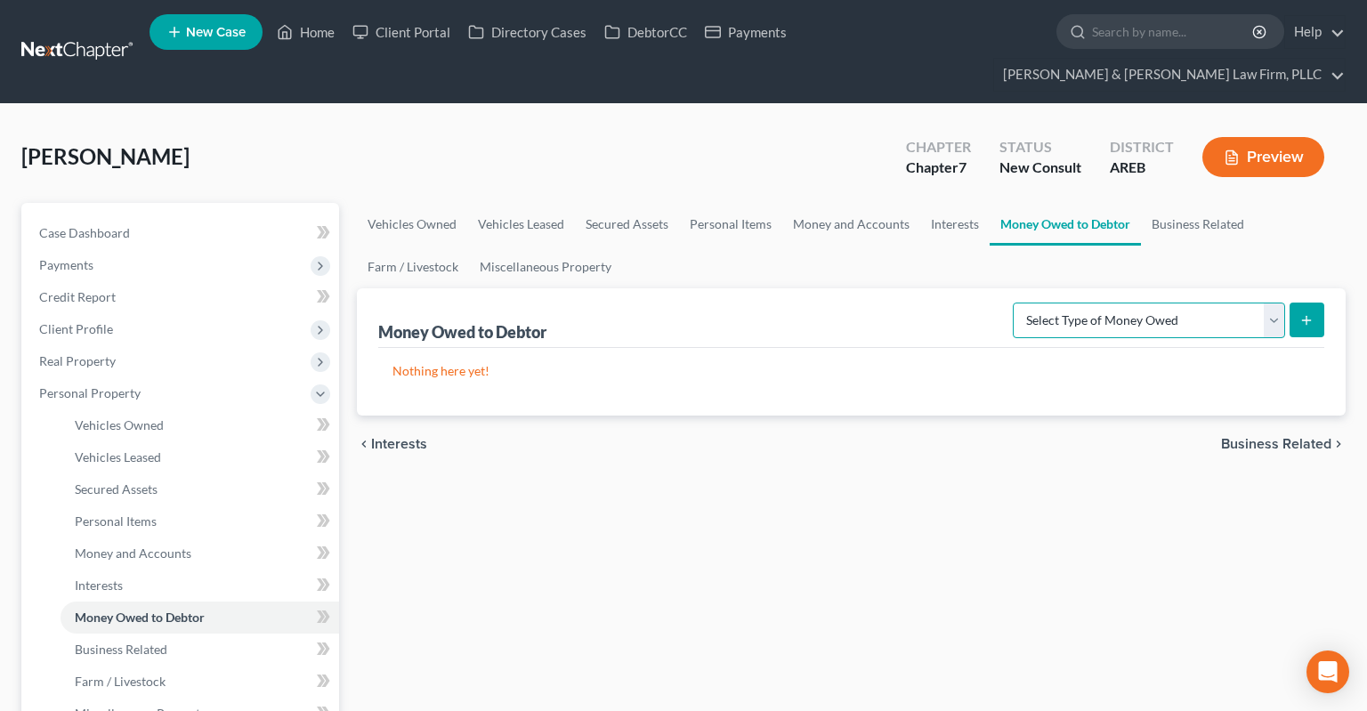
click at [1013, 303] on select "Select Type of Money Owed Accounts Receivable Alimony Child Support Claims Agai…" at bounding box center [1149, 321] width 272 height 36
select select "claims_against_third_parties"
click option "Claims Against Third Parties" at bounding box center [0, 0] width 0 height 0
drag, startPoint x: 1296, startPoint y: 297, endPoint x: 1302, endPoint y: 287, distance: 11.6
click at [1304, 303] on button "submit" at bounding box center [1306, 320] width 35 height 35
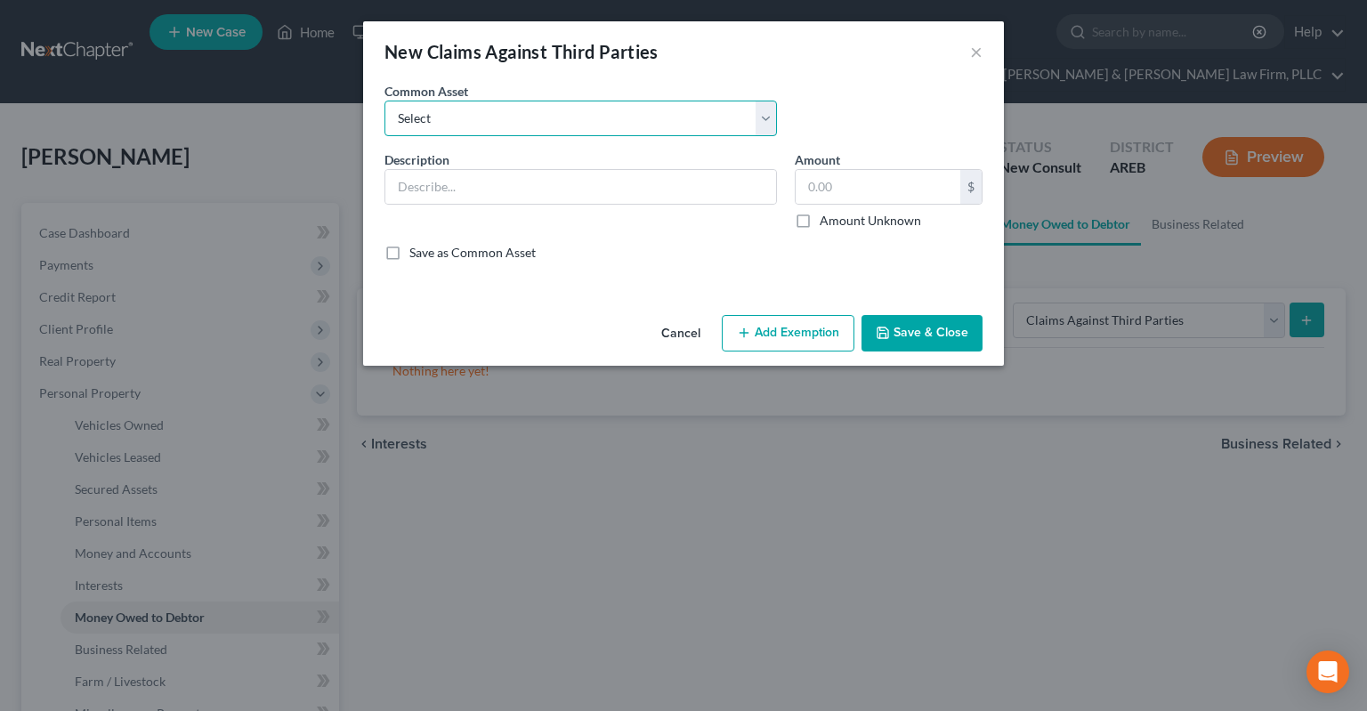
click at [384, 101] on select "Select Claim Lawsuit" at bounding box center [580, 119] width 392 height 36
drag, startPoint x: 562, startPoint y: 123, endPoint x: 717, endPoint y: 86, distance: 159.1
click at [717, 86] on div "Common Asset Select Claim Lawsuit" at bounding box center [580, 109] width 410 height 54
click at [576, 180] on input "text" at bounding box center [580, 187] width 391 height 34
type input "P"
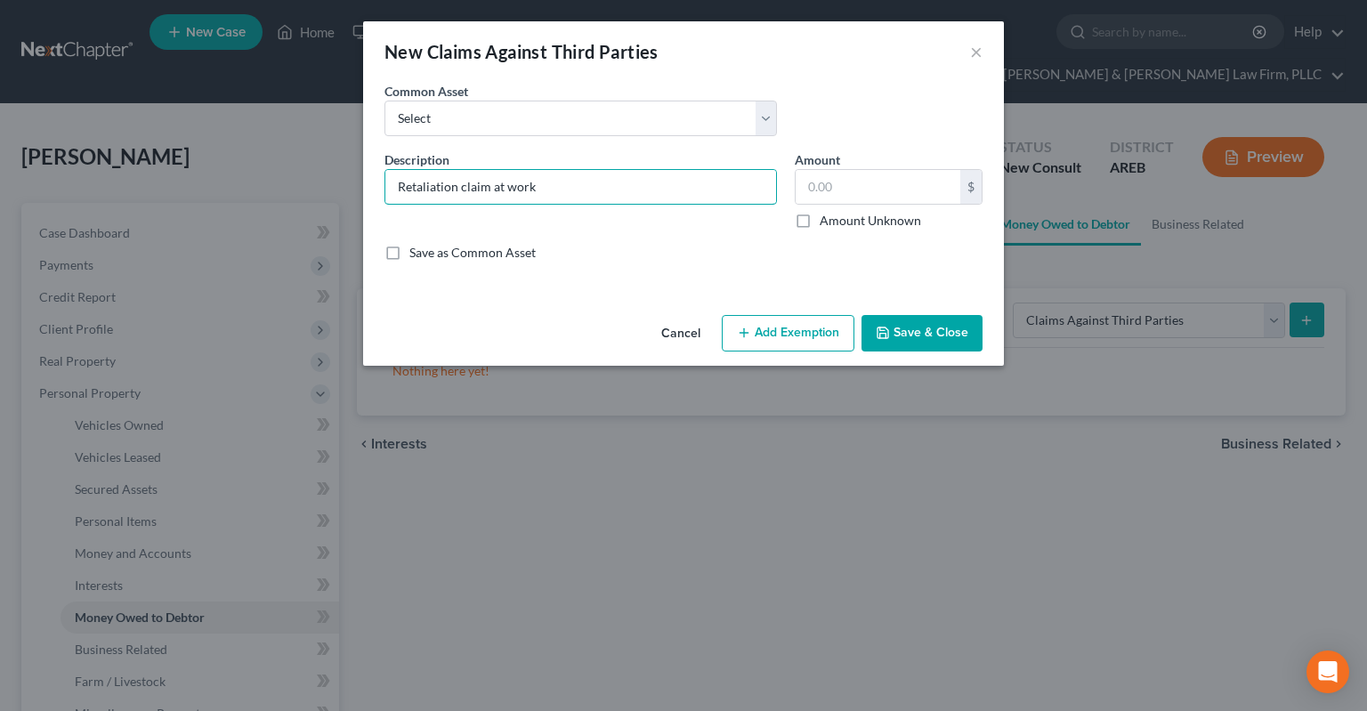
type input "Retaliation claim at work"
click at [820, 221] on label "Amount Unknown" at bounding box center [870, 221] width 101 height 18
click at [827, 221] on input "Amount Unknown" at bounding box center [833, 218] width 12 height 12
checkbox input "true"
type input "0.00"
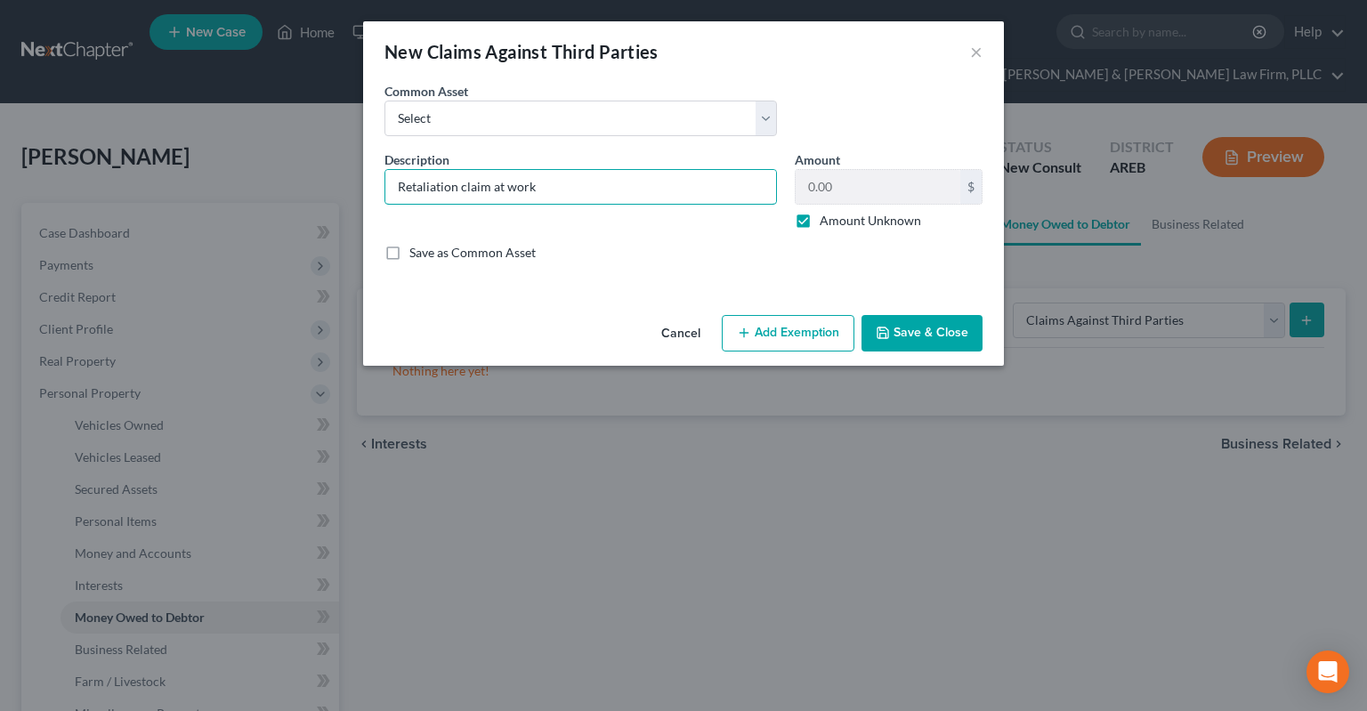
click at [385, 202] on input "Retaliation claim at work" at bounding box center [580, 187] width 391 height 34
type input "Potential retaliation claim at work"
click at [924, 338] on button "Save & Close" at bounding box center [921, 333] width 121 height 37
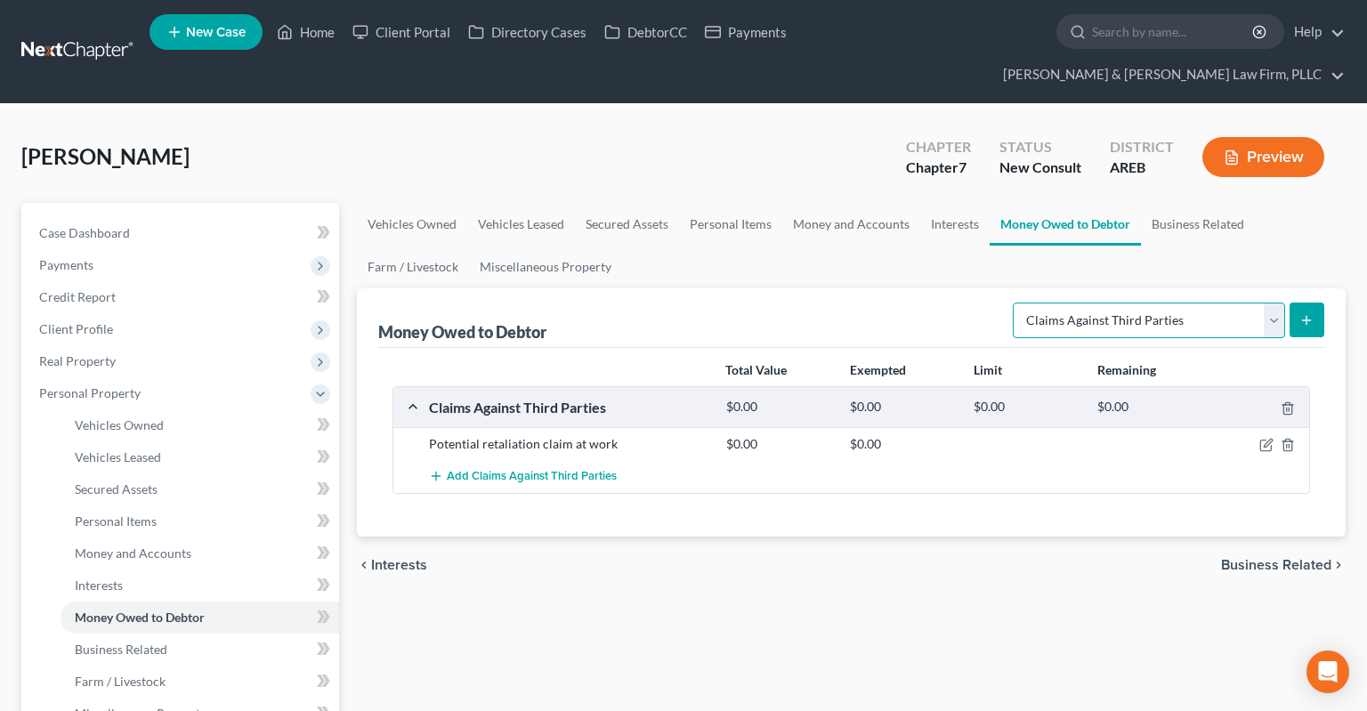
click at [1013, 303] on select "Select Type of Money Owed Accounts Receivable Alimony Child Support Claims Agai…" at bounding box center [1149, 321] width 272 height 36
click at [531, 246] on link "Miscellaneous Property" at bounding box center [545, 267] width 153 height 43
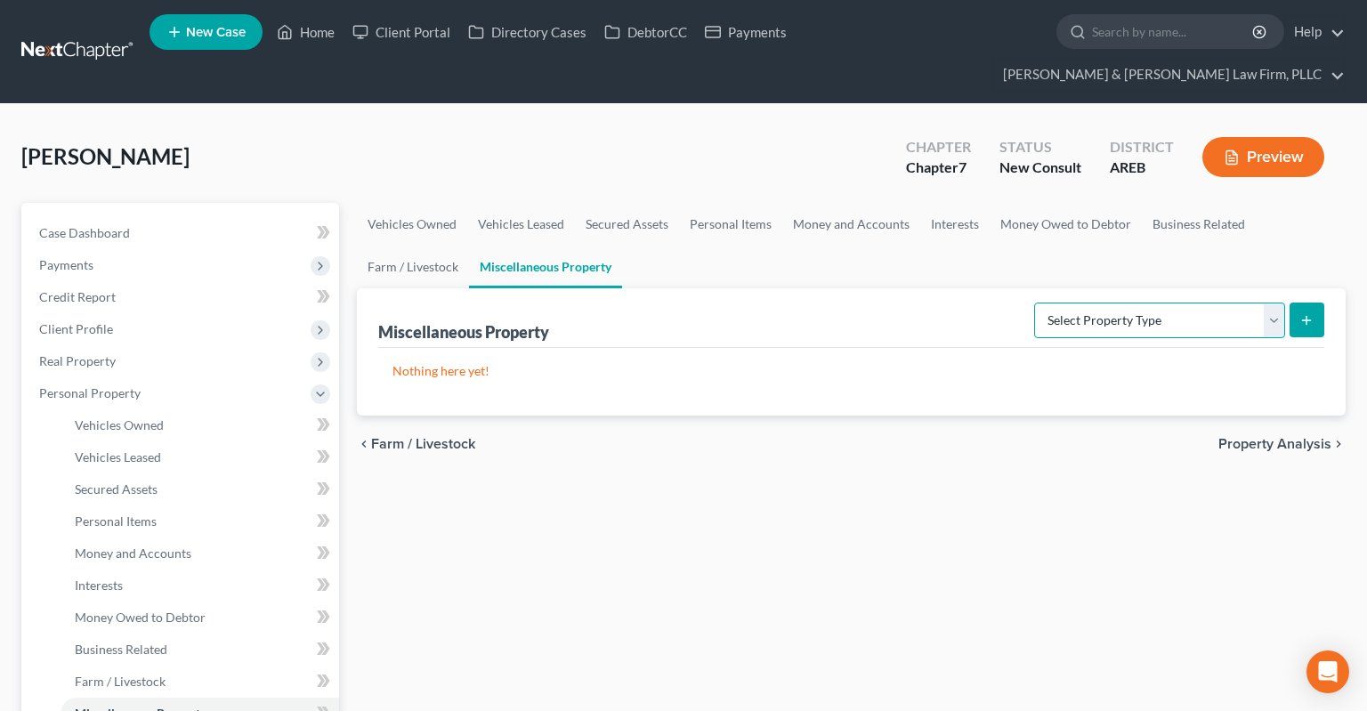
click at [1034, 303] on select "Select Property Type Assigned for Creditor Benefit [DATE] Holding for Another N…" at bounding box center [1159, 321] width 251 height 36
click at [1116, 237] on ul "Vehicles Owned Vehicles Leased Secured Assets Personal Items Money and Accounts…" at bounding box center [851, 245] width 989 height 85
drag, startPoint x: 676, startPoint y: 464, endPoint x: 658, endPoint y: 472, distance: 20.0
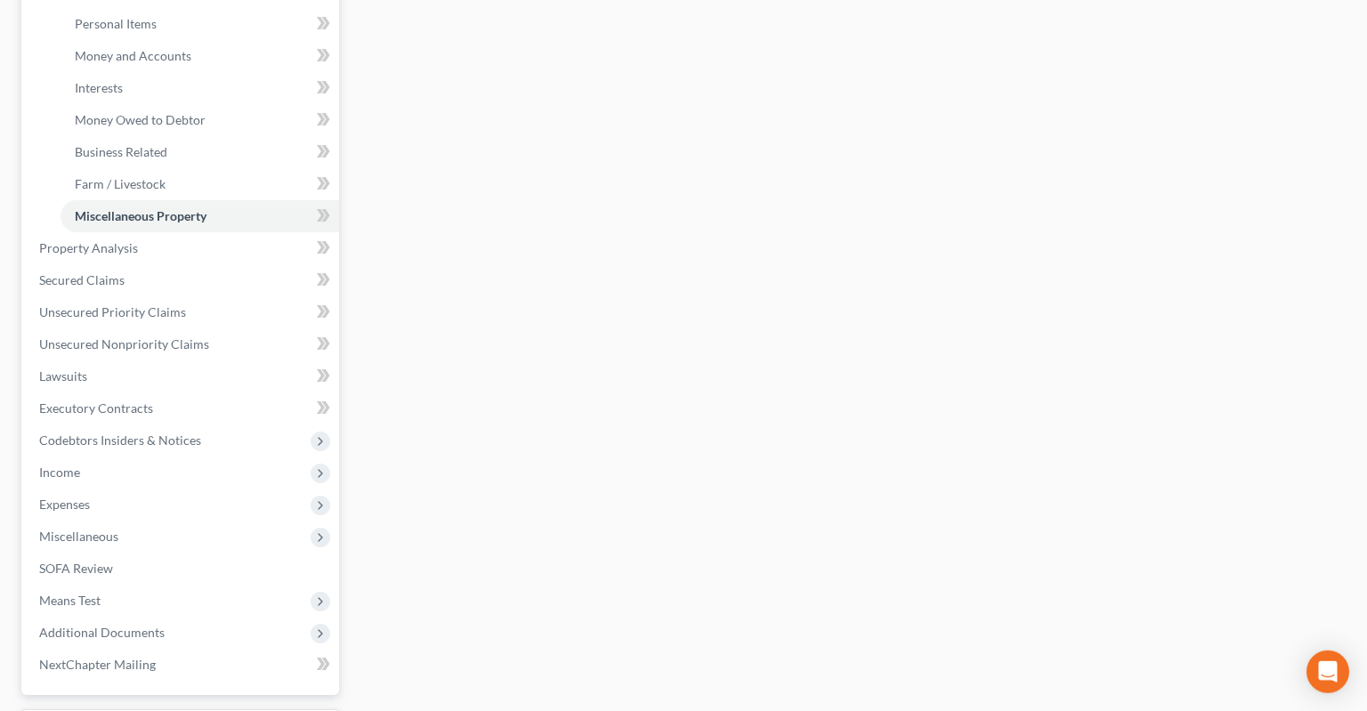
scroll to position [563, 0]
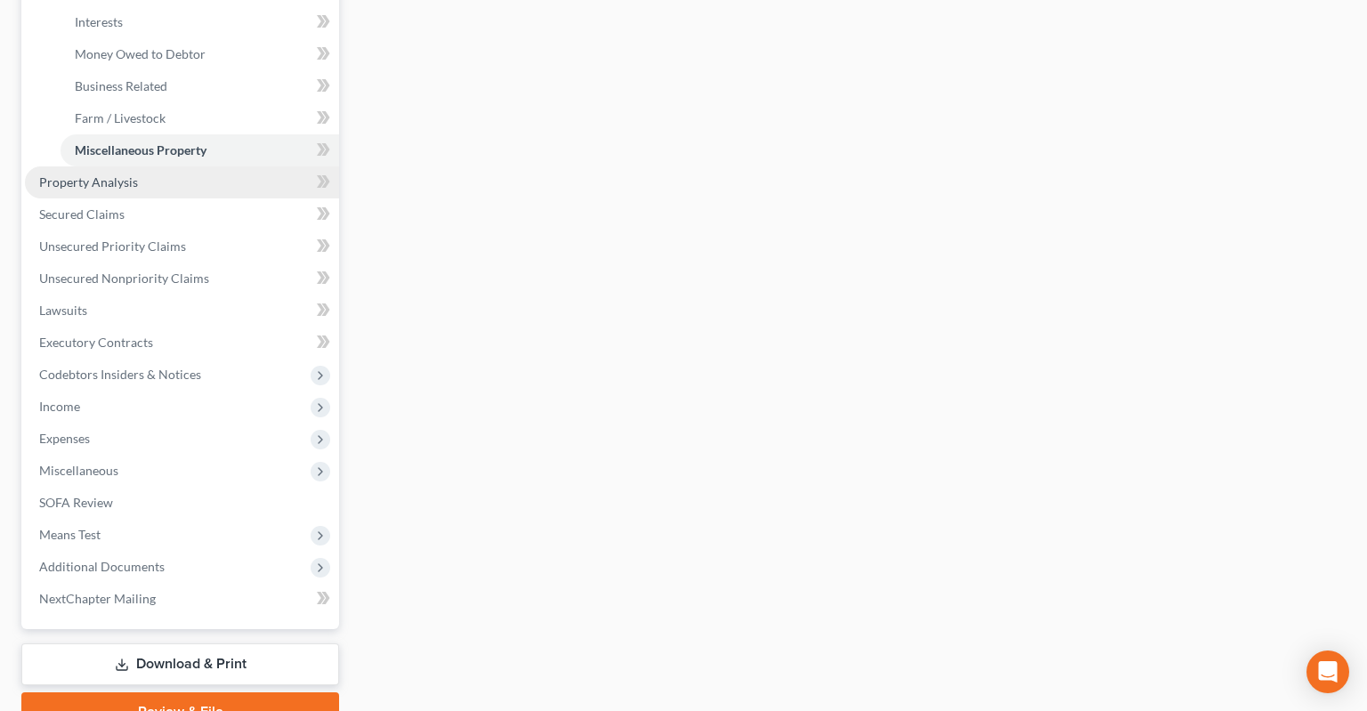
click at [233, 166] on link "Property Analysis" at bounding box center [182, 182] width 314 height 32
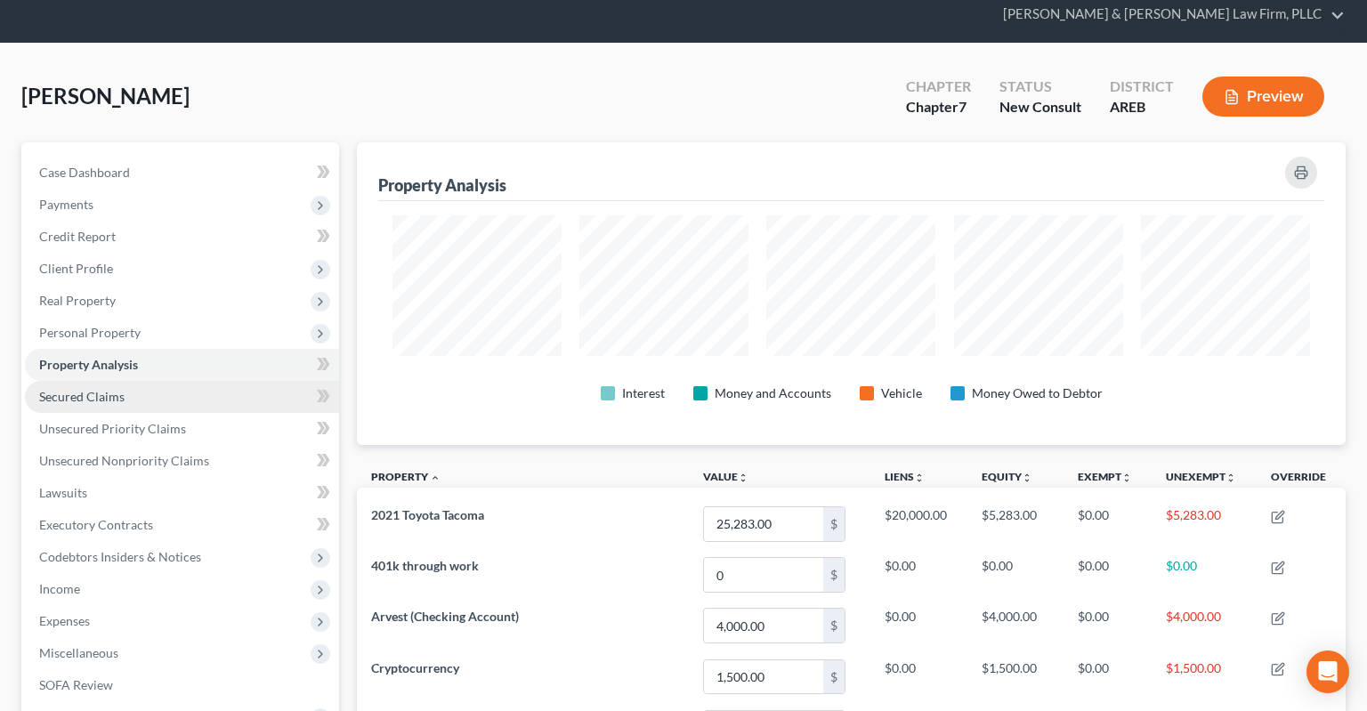
click at [165, 381] on link "Secured Claims" at bounding box center [182, 397] width 314 height 32
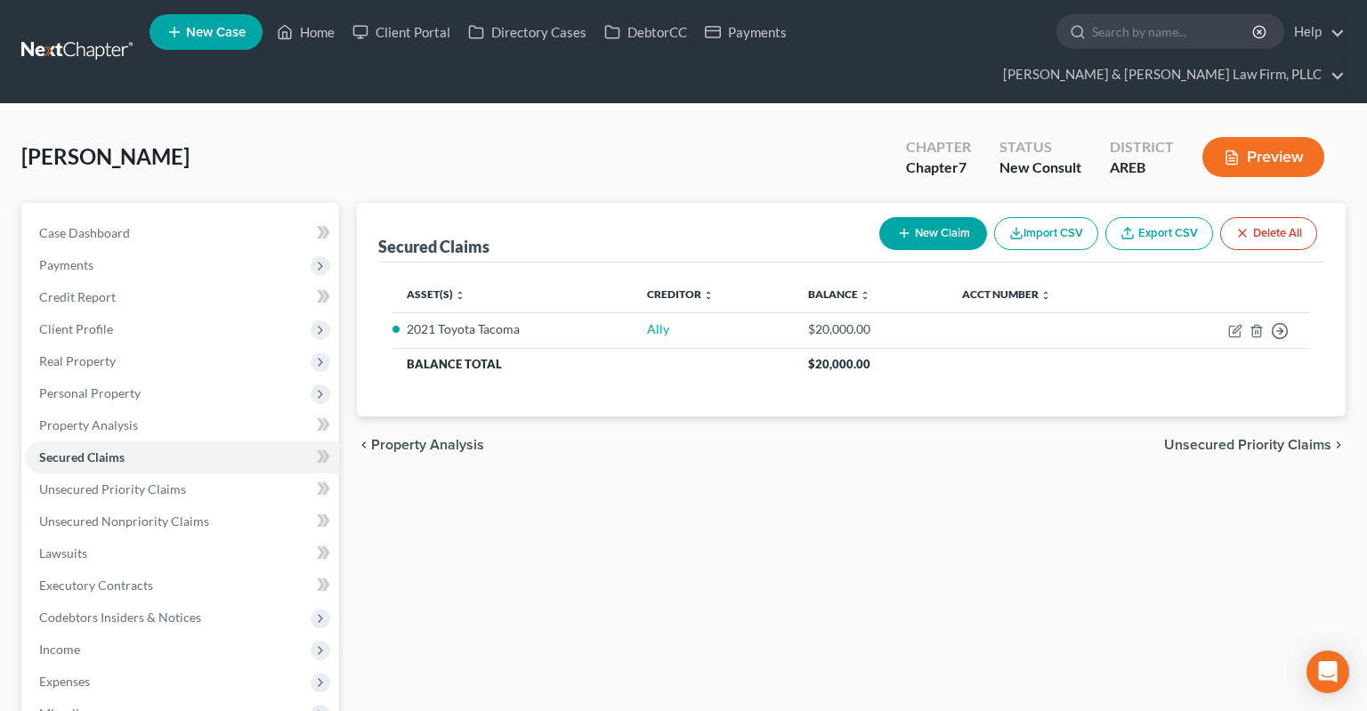
click at [643, 507] on div "Secured Claims New Claim Import CSV Export CSV Delete All Asset(s) expand_more …" at bounding box center [851, 588] width 1006 height 771
drag, startPoint x: 129, startPoint y: 456, endPoint x: 172, endPoint y: 486, distance: 52.3
click at [130, 481] on span "Unsecured Priority Claims" at bounding box center [112, 488] width 147 height 15
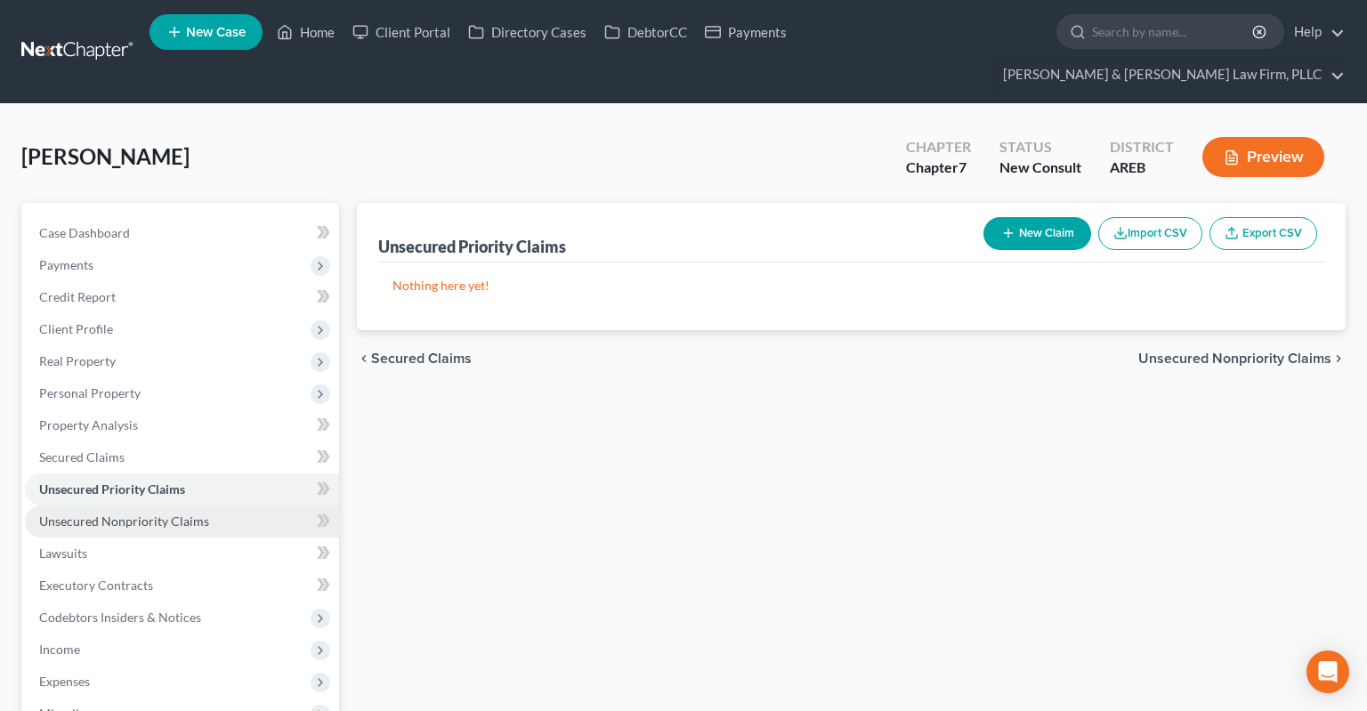
click at [254, 505] on link "Unsecured Nonpriority Claims" at bounding box center [182, 521] width 314 height 32
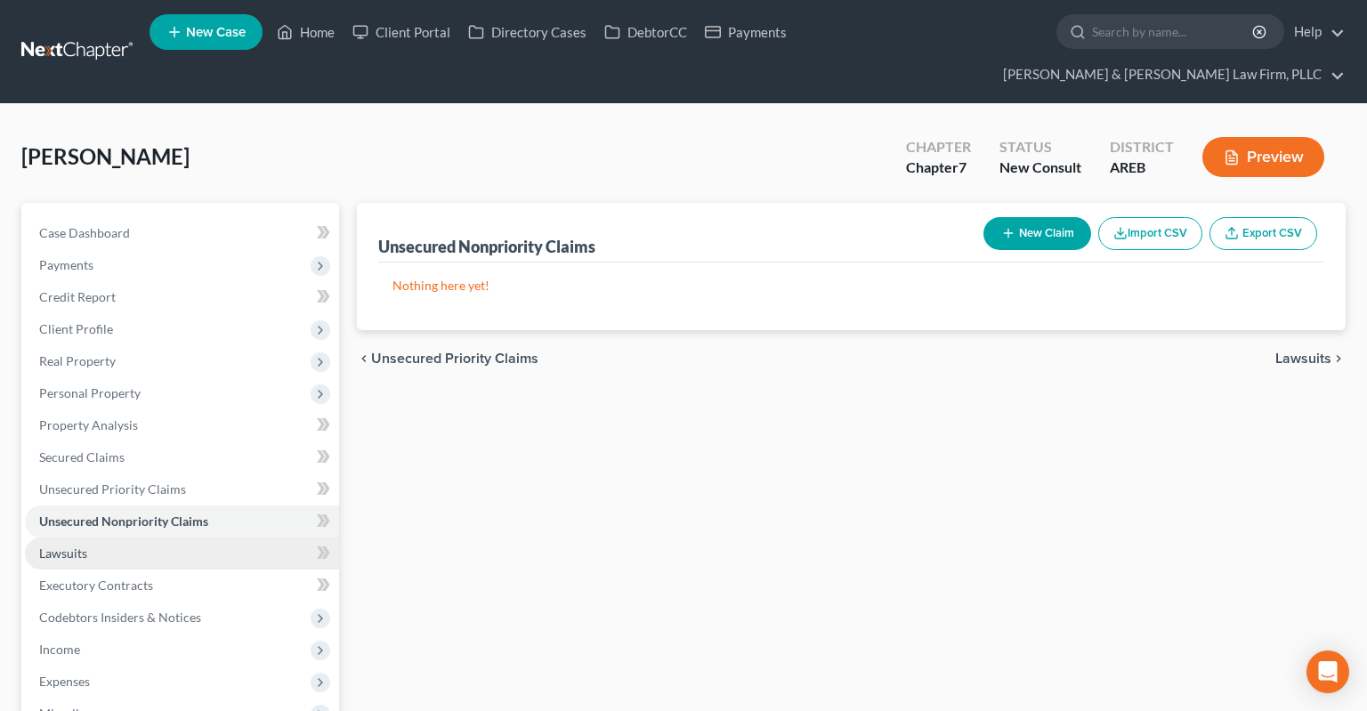
click at [268, 537] on link "Lawsuits" at bounding box center [182, 553] width 314 height 32
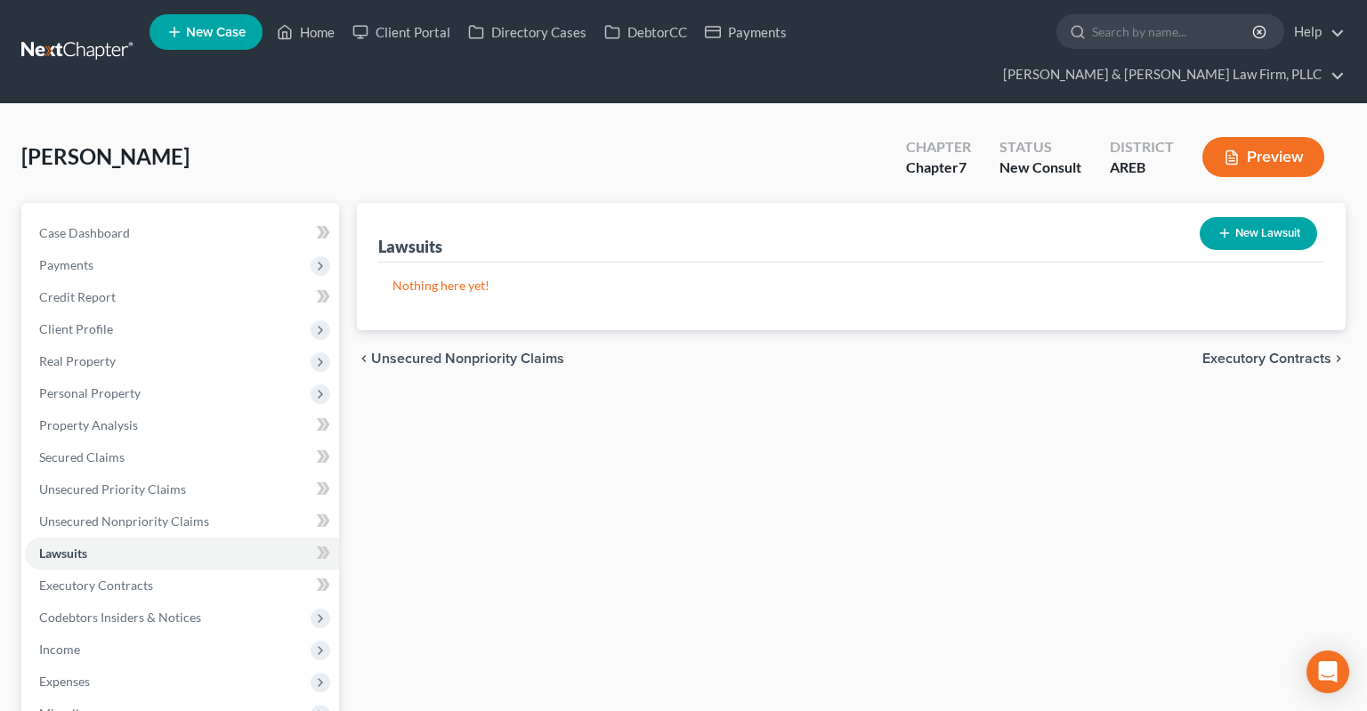
click at [532, 564] on div "Lawsuits New Lawsuit Nothing here yet! Court Name Date Filed Status Creditor Na…" at bounding box center [851, 588] width 1006 height 771
click at [195, 569] on link "Executory Contracts" at bounding box center [182, 585] width 314 height 32
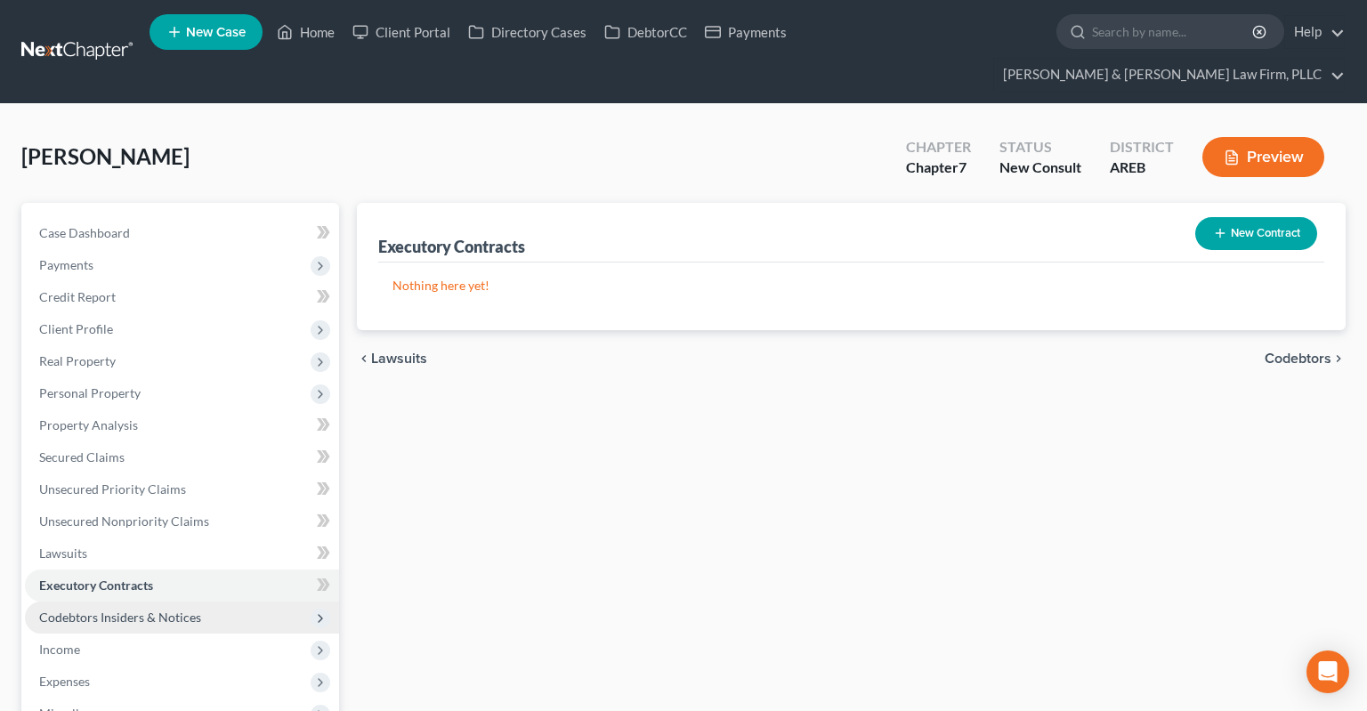
click at [176, 610] on span "Codebtors Insiders & Notices" at bounding box center [120, 617] width 162 height 15
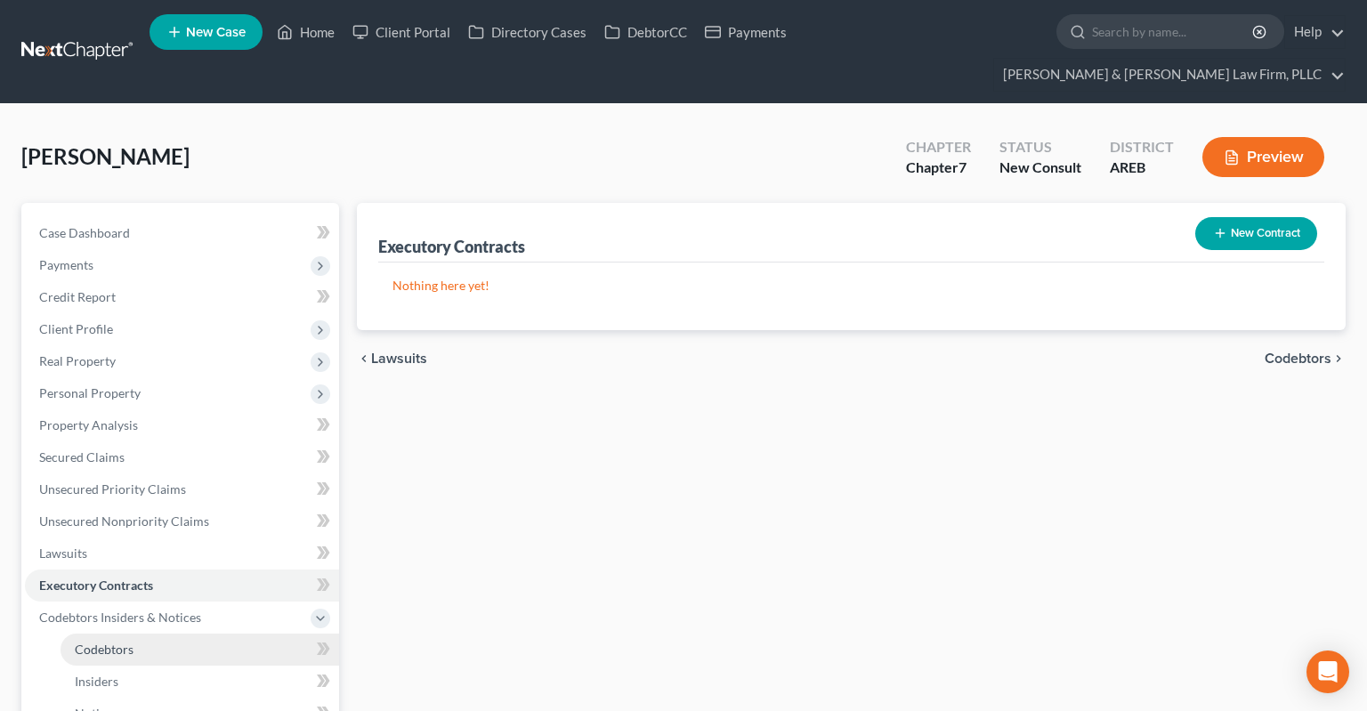
click at [160, 634] on link "Codebtors" at bounding box center [200, 650] width 279 height 32
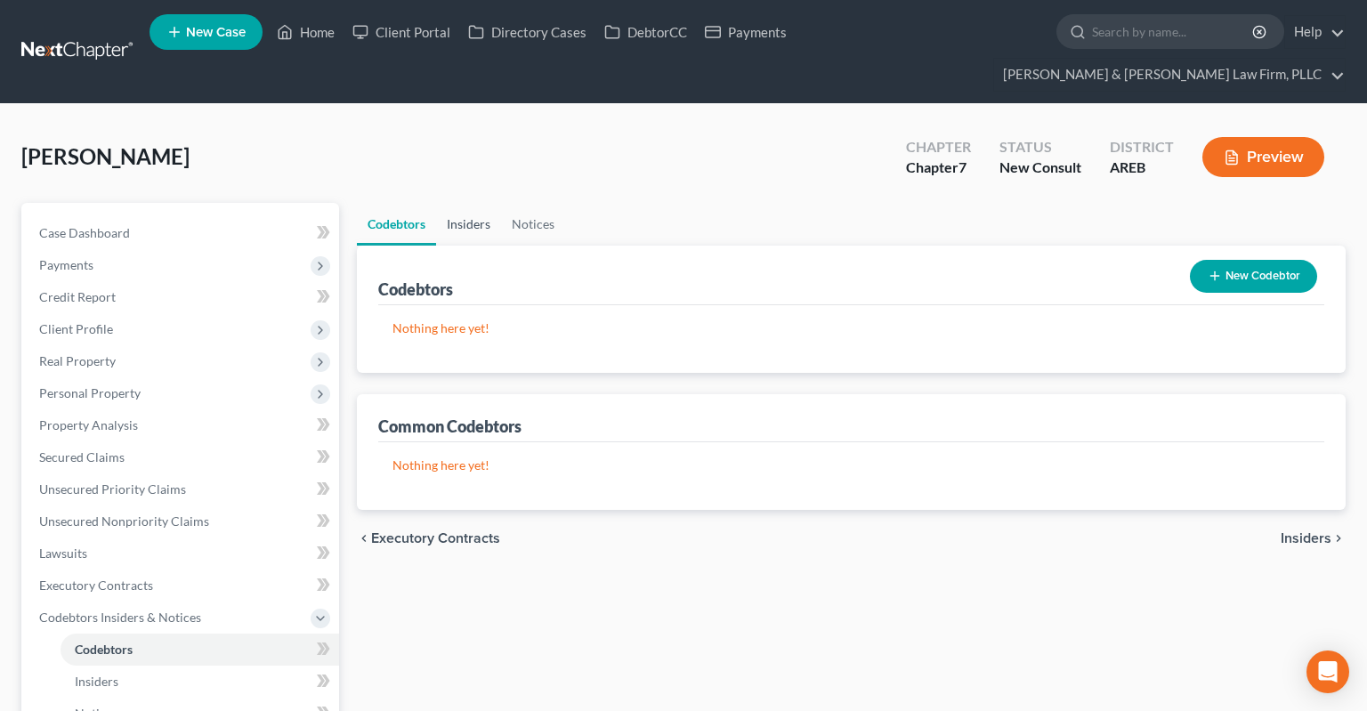
click at [460, 203] on link "Insiders" at bounding box center [468, 224] width 65 height 43
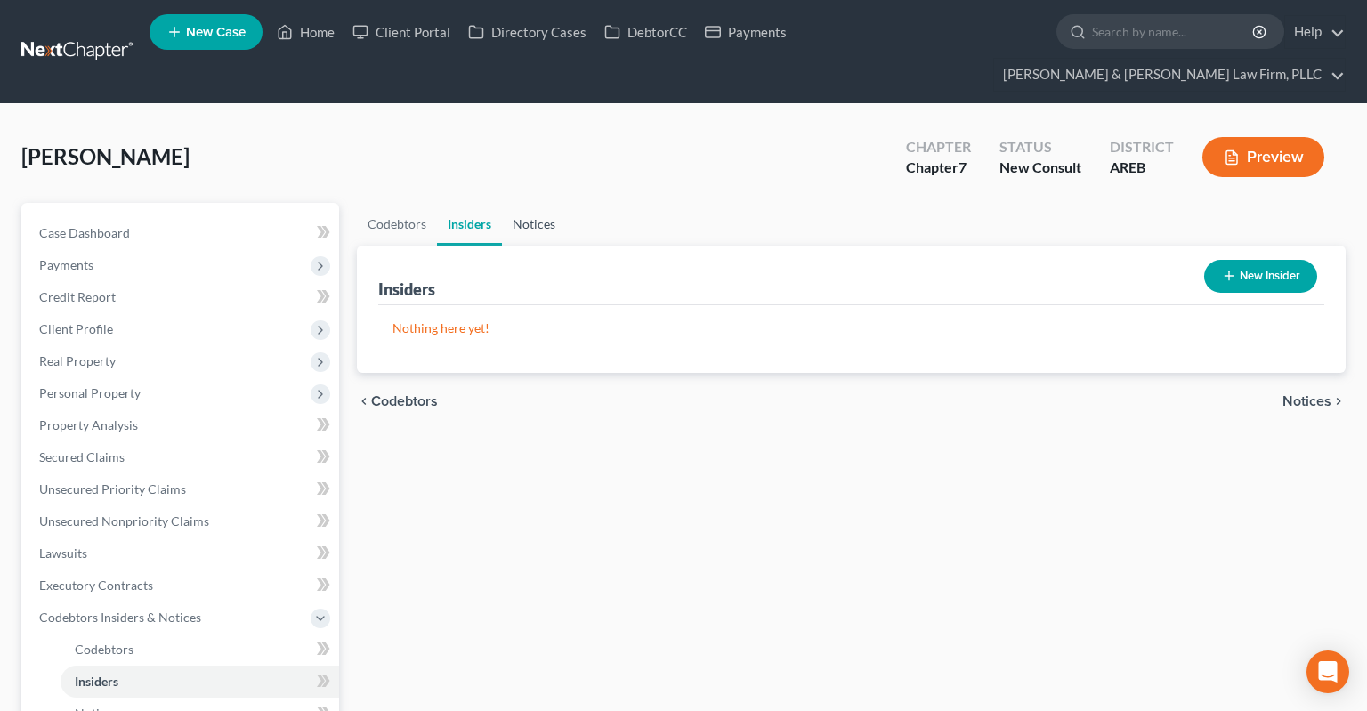
click at [550, 203] on link "Notices" at bounding box center [534, 224] width 64 height 43
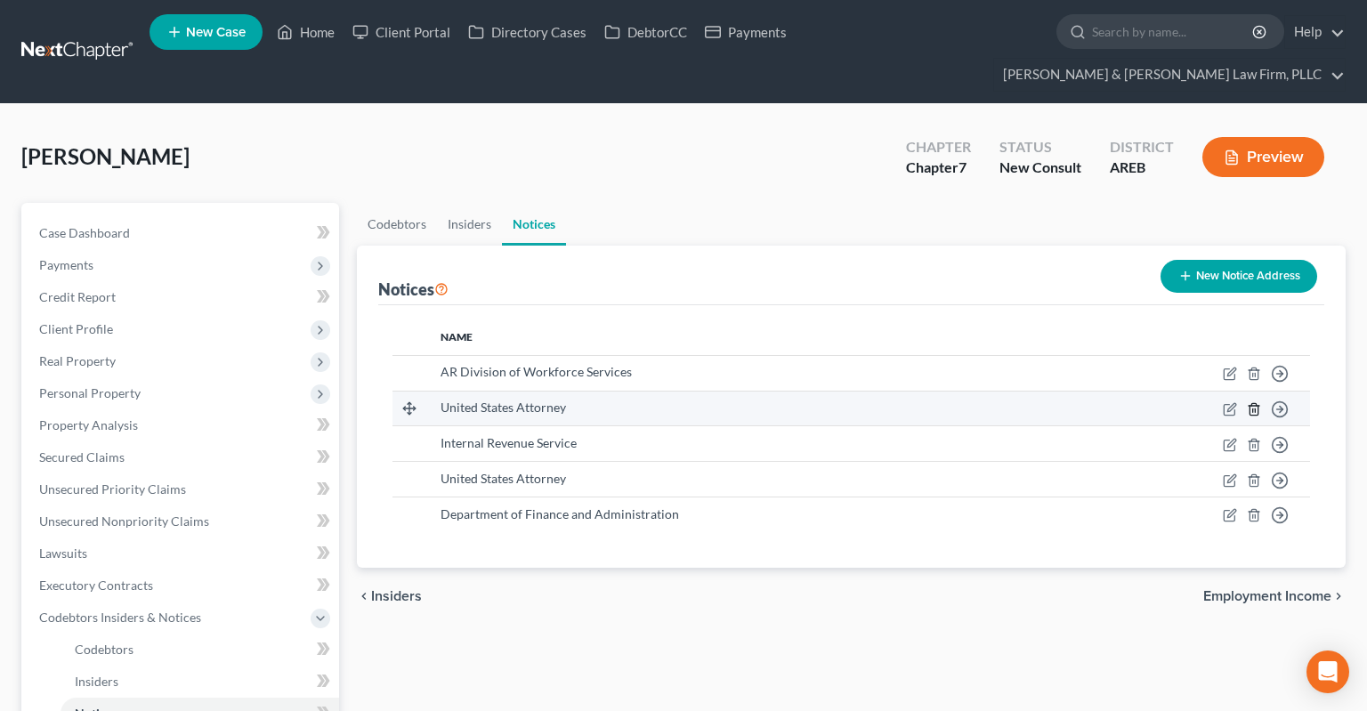
click at [1249, 391] on td "Move to D Move to E Move to F Move to G" at bounding box center [1188, 409] width 243 height 36
click at [1249, 402] on icon "button" at bounding box center [1254, 409] width 14 height 14
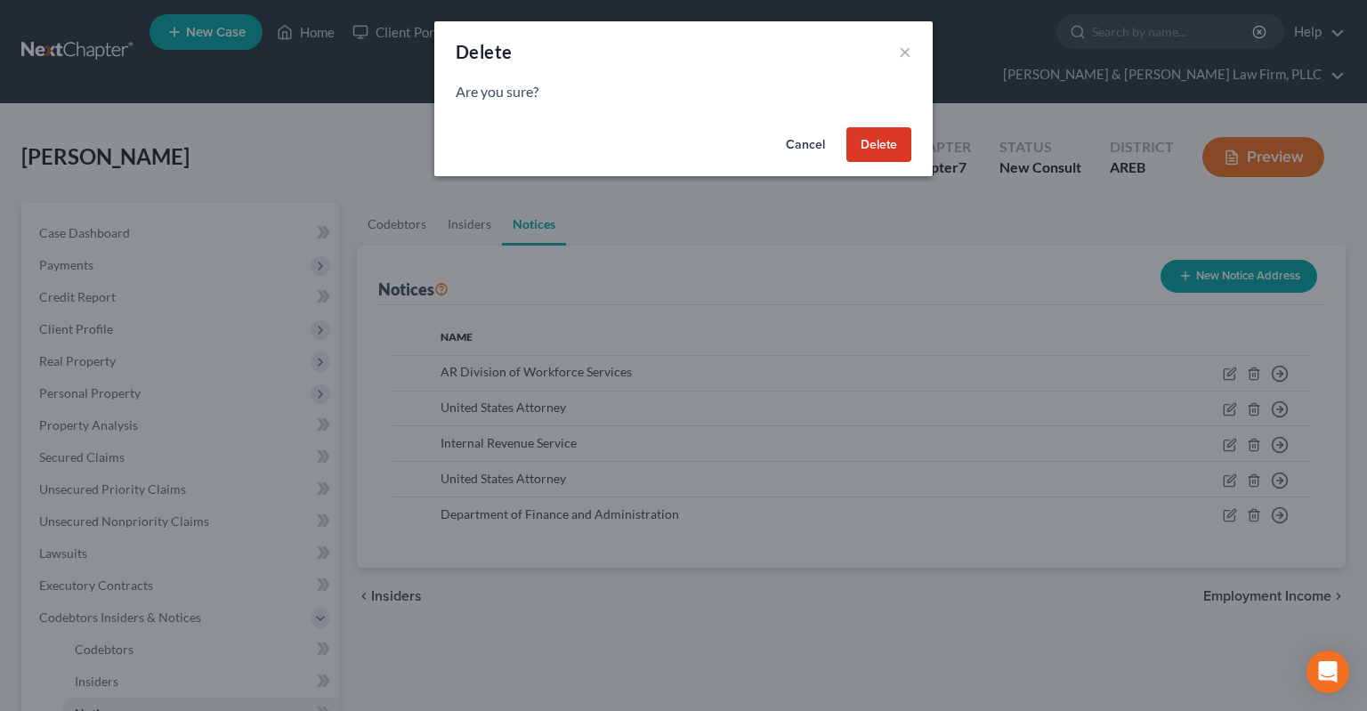
click at [872, 144] on button "Delete" at bounding box center [878, 145] width 65 height 36
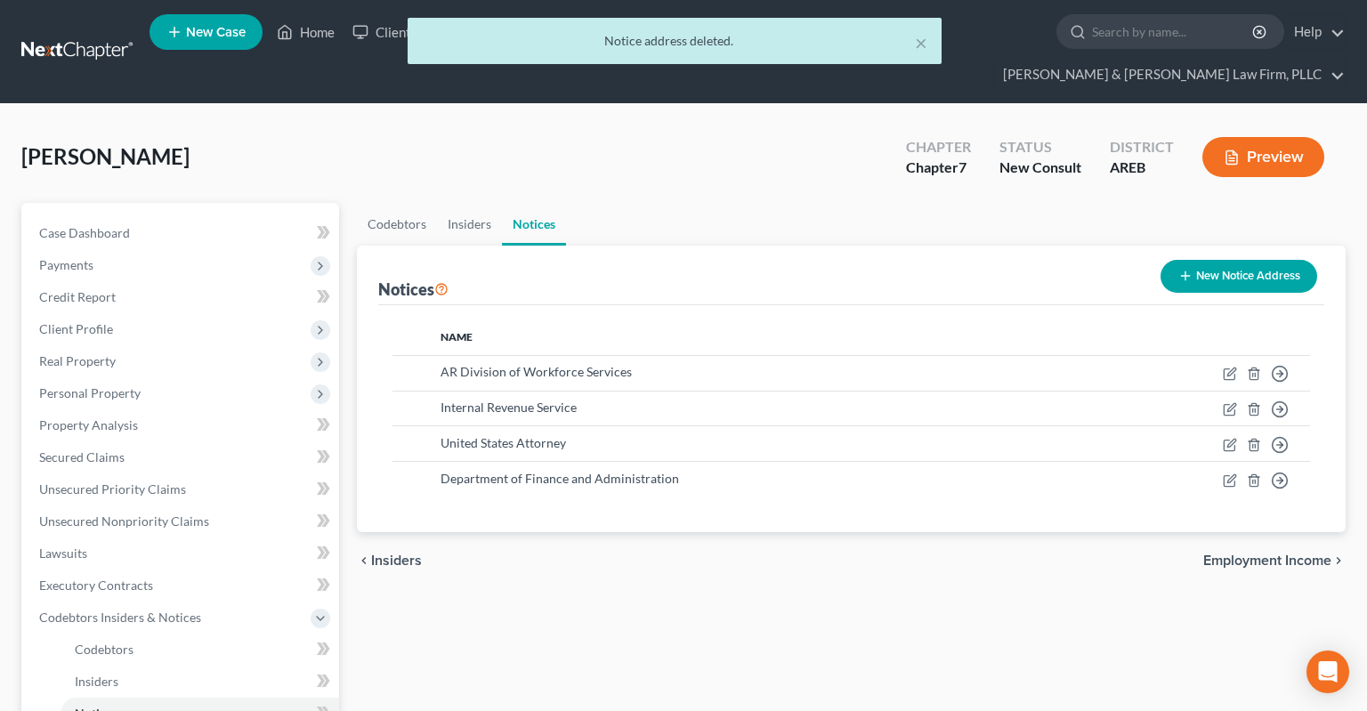
scroll to position [375, 0]
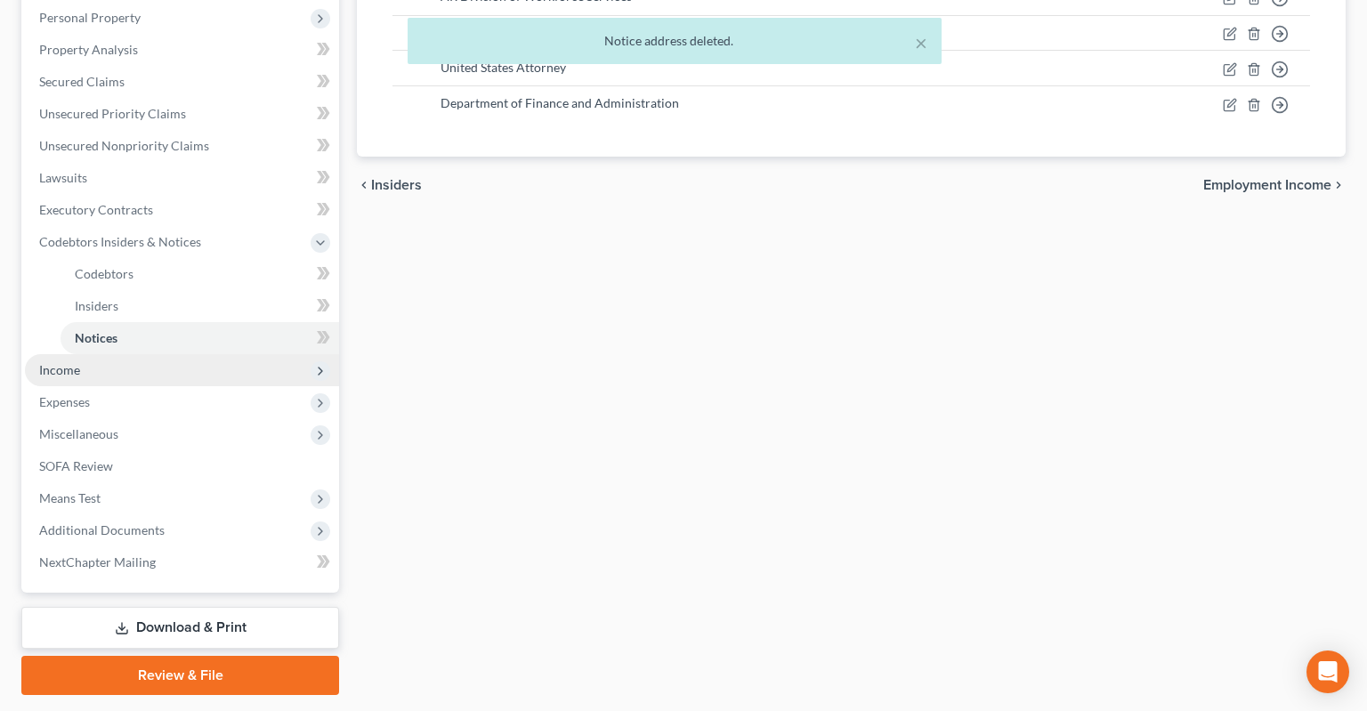
click at [169, 354] on span "Income" at bounding box center [182, 370] width 314 height 32
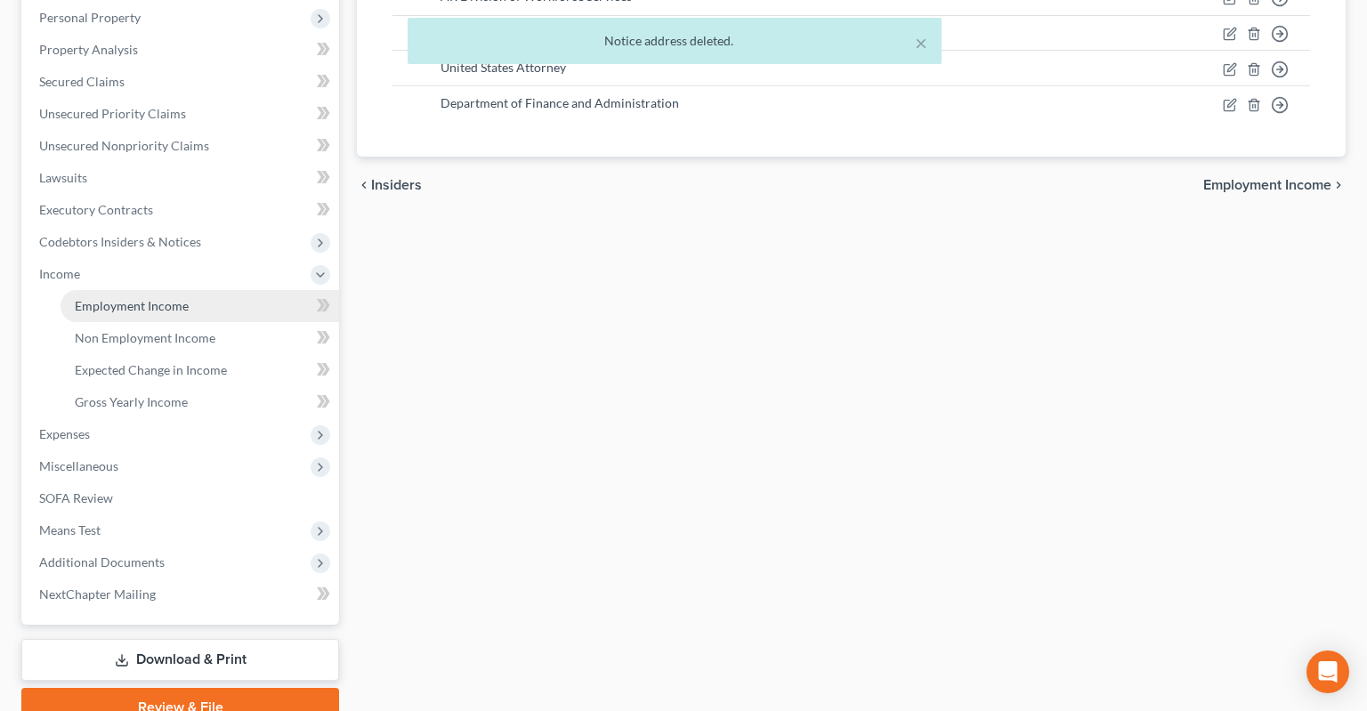
click at [171, 298] on span "Employment Income" at bounding box center [132, 305] width 114 height 15
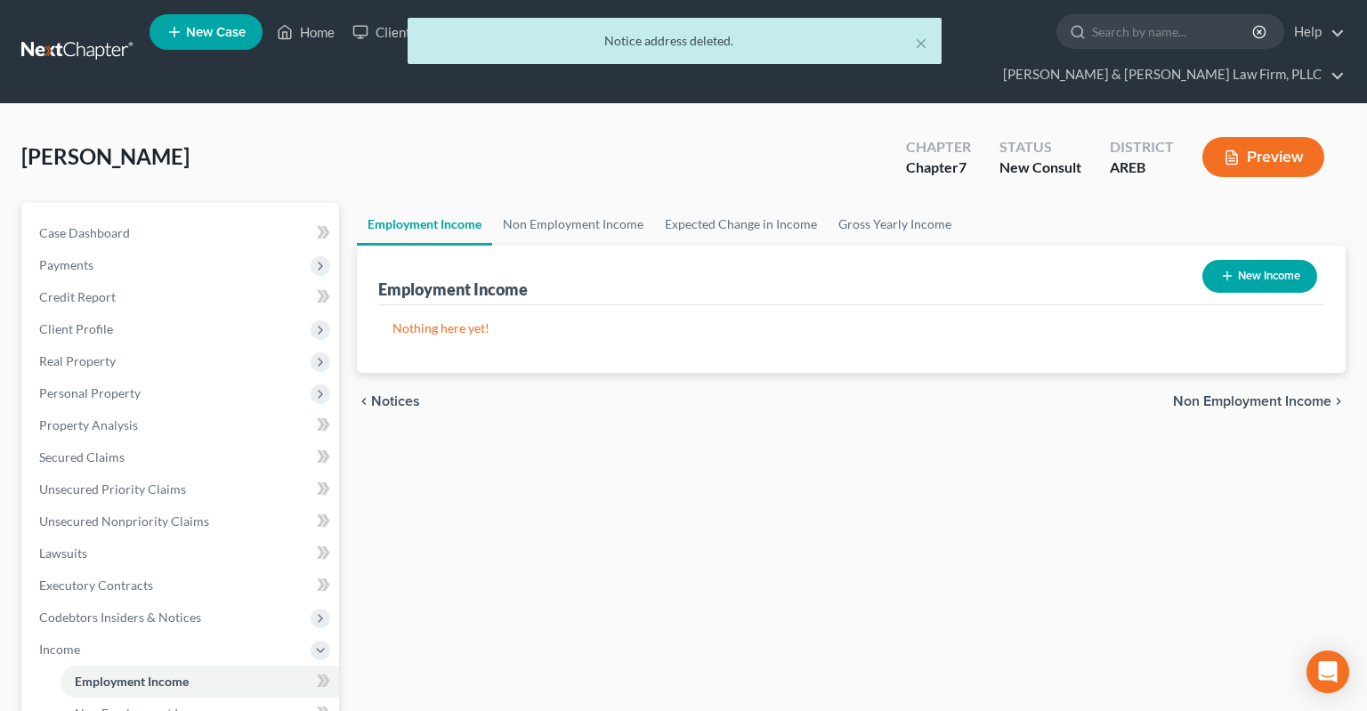
click at [1263, 260] on button "New Income" at bounding box center [1259, 276] width 115 height 33
select select "0"
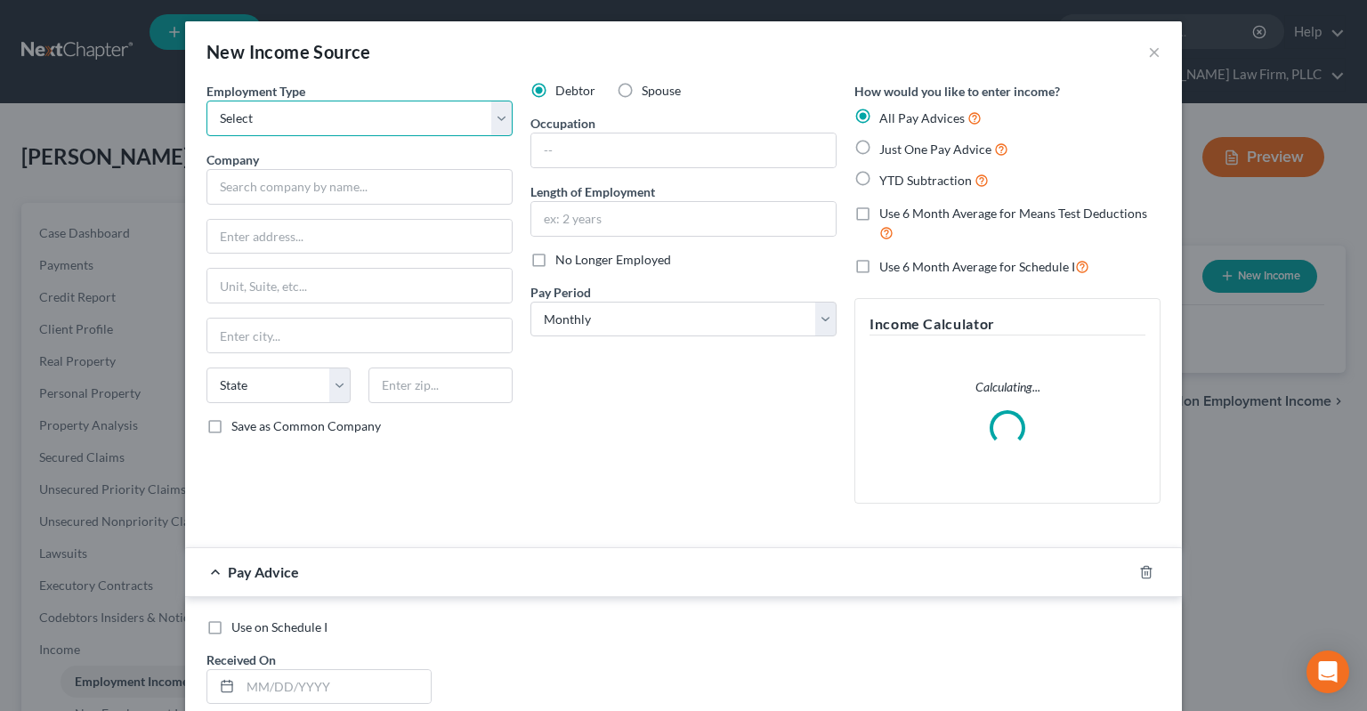
click at [206, 101] on select "Select Full or [DEMOGRAPHIC_DATA] Employment Self Employment" at bounding box center [359, 119] width 306 height 36
select select "0"
click option "Full or [DEMOGRAPHIC_DATA] Employment" at bounding box center [0, 0] width 0 height 0
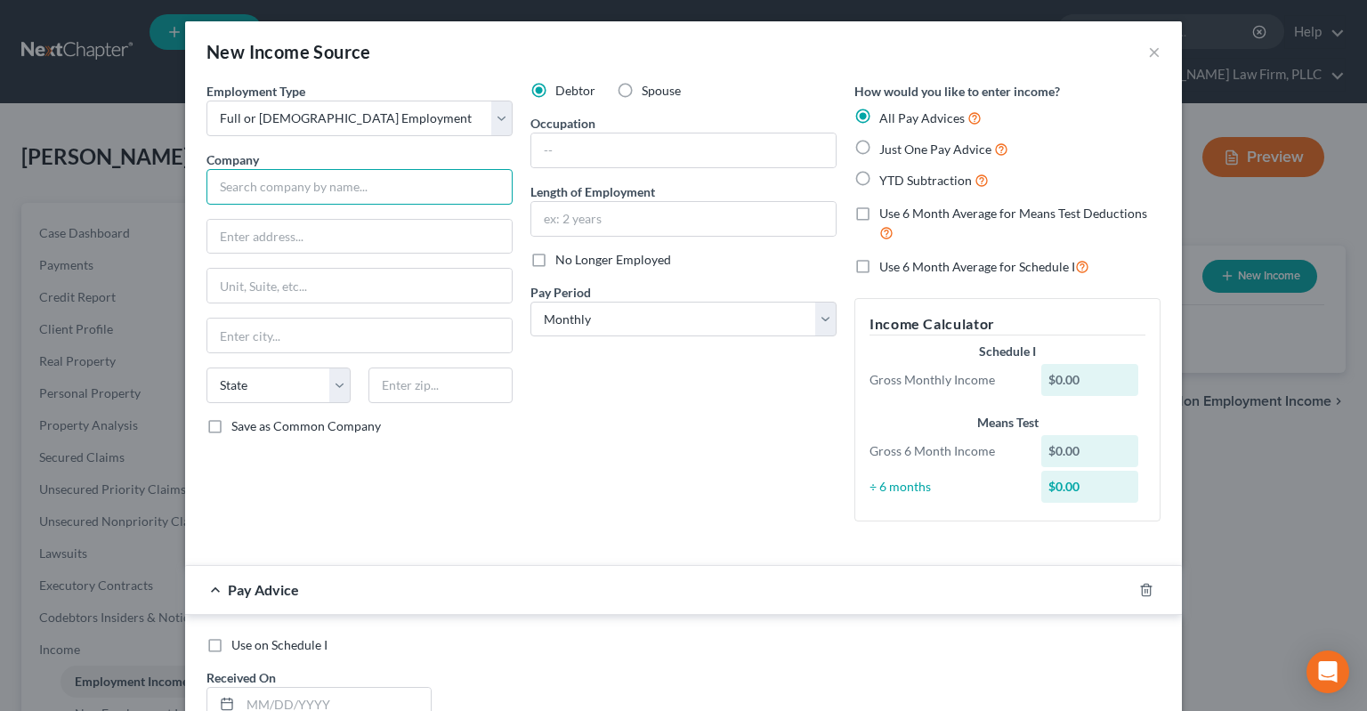
click at [358, 192] on input "text" at bounding box center [359, 187] width 306 height 36
type input "[PERSON_NAME] Inc"
click at [618, 142] on input "text" at bounding box center [683, 150] width 304 height 34
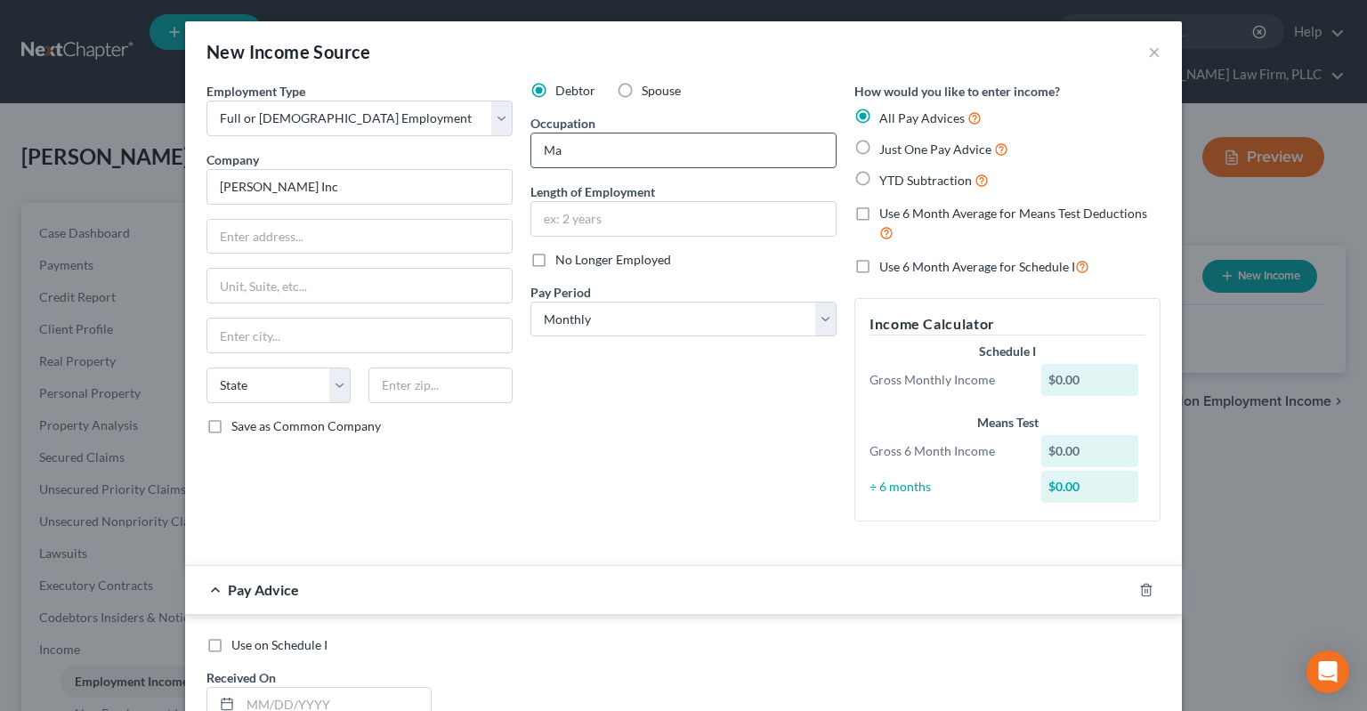
type input "M"
type input "Flight department manager"
click at [593, 222] on input "text" at bounding box center [683, 219] width 304 height 34
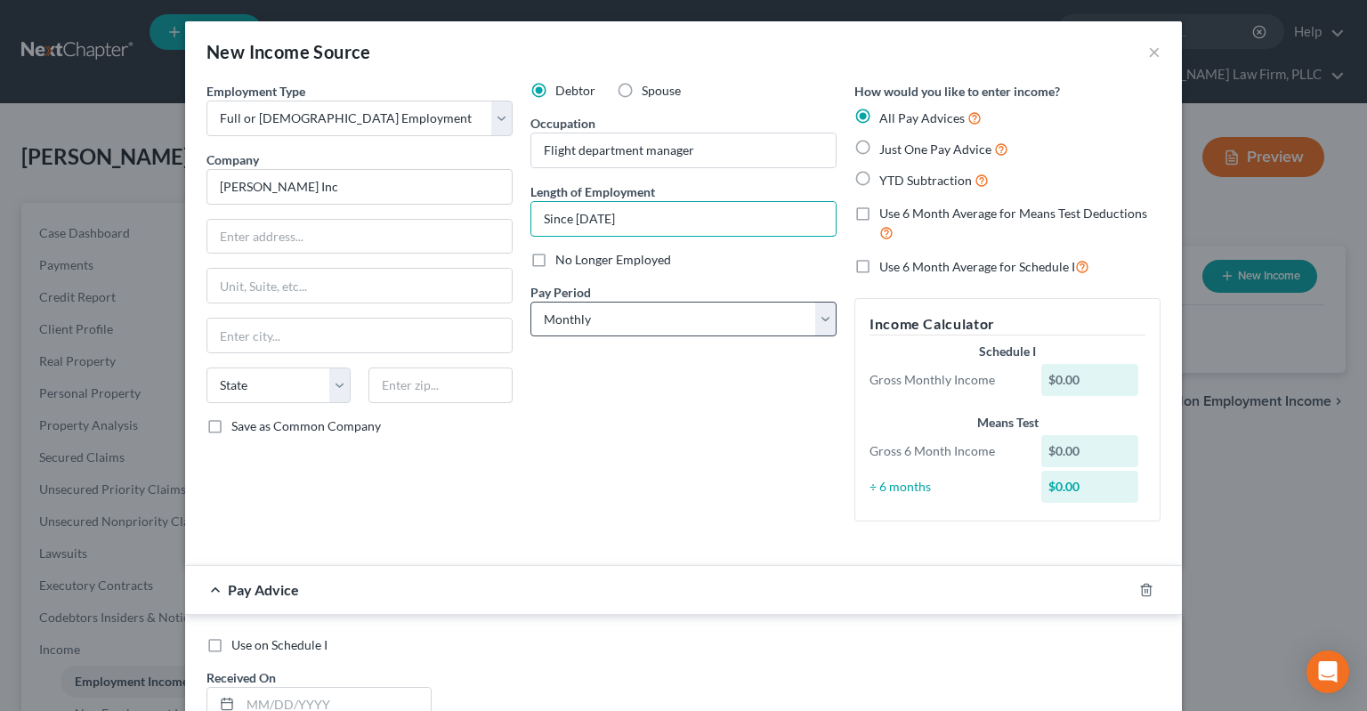
type input "Since [DATE]"
click at [530, 302] on select "Select Monthly Twice Monthly Every Other Week Weekly" at bounding box center [683, 320] width 306 height 36
select select "2"
click option "Every Other Week" at bounding box center [0, 0] width 0 height 0
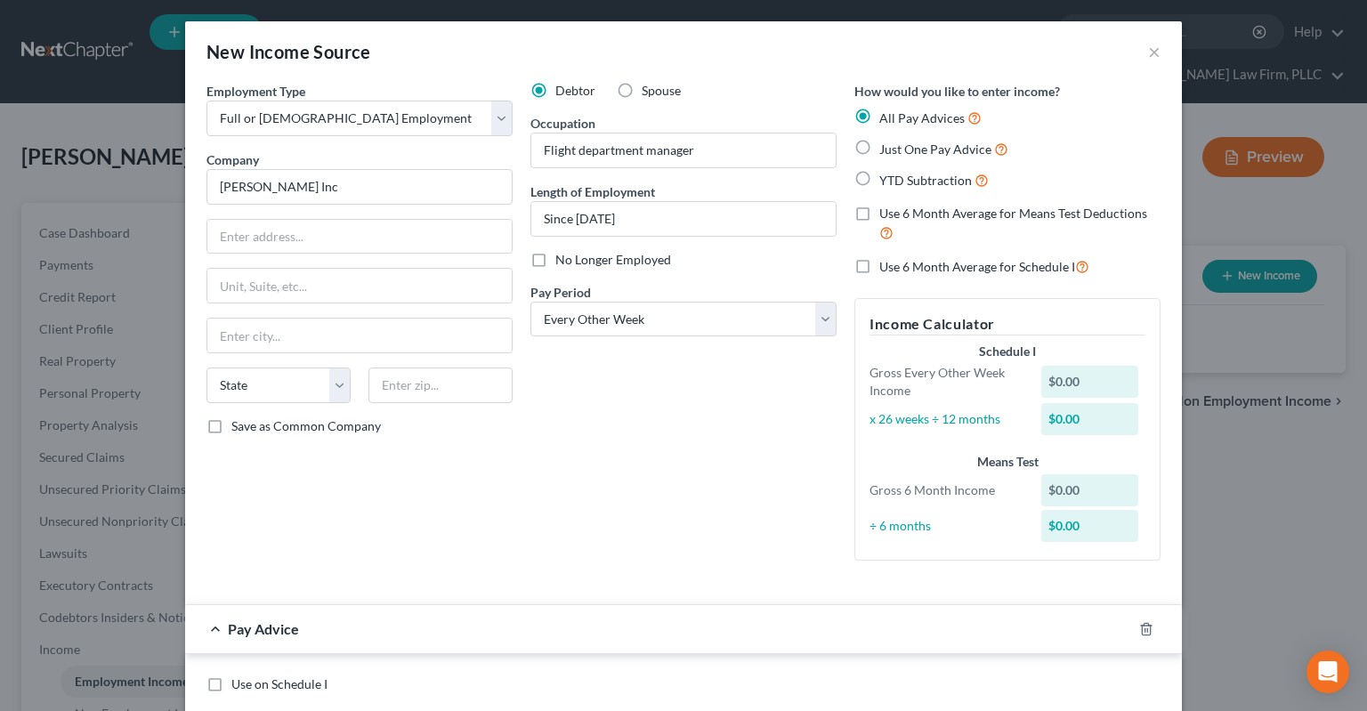
click at [908, 151] on span "Just One Pay Advice" at bounding box center [935, 148] width 112 height 15
click at [879, 141] on label "Just One Pay Advice" at bounding box center [943, 149] width 129 height 20
click at [886, 141] on input "Just One Pay Advice" at bounding box center [892, 145] width 12 height 12
radio input "true"
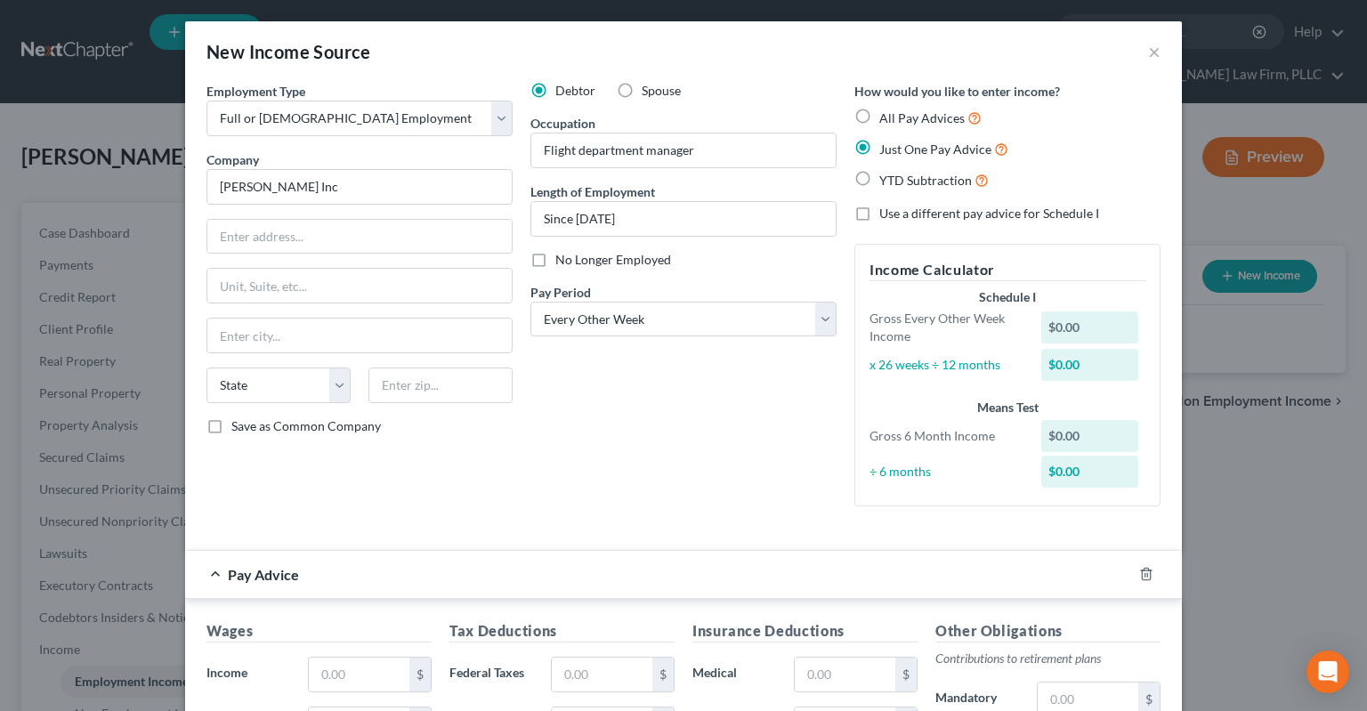
scroll to position [359, 0]
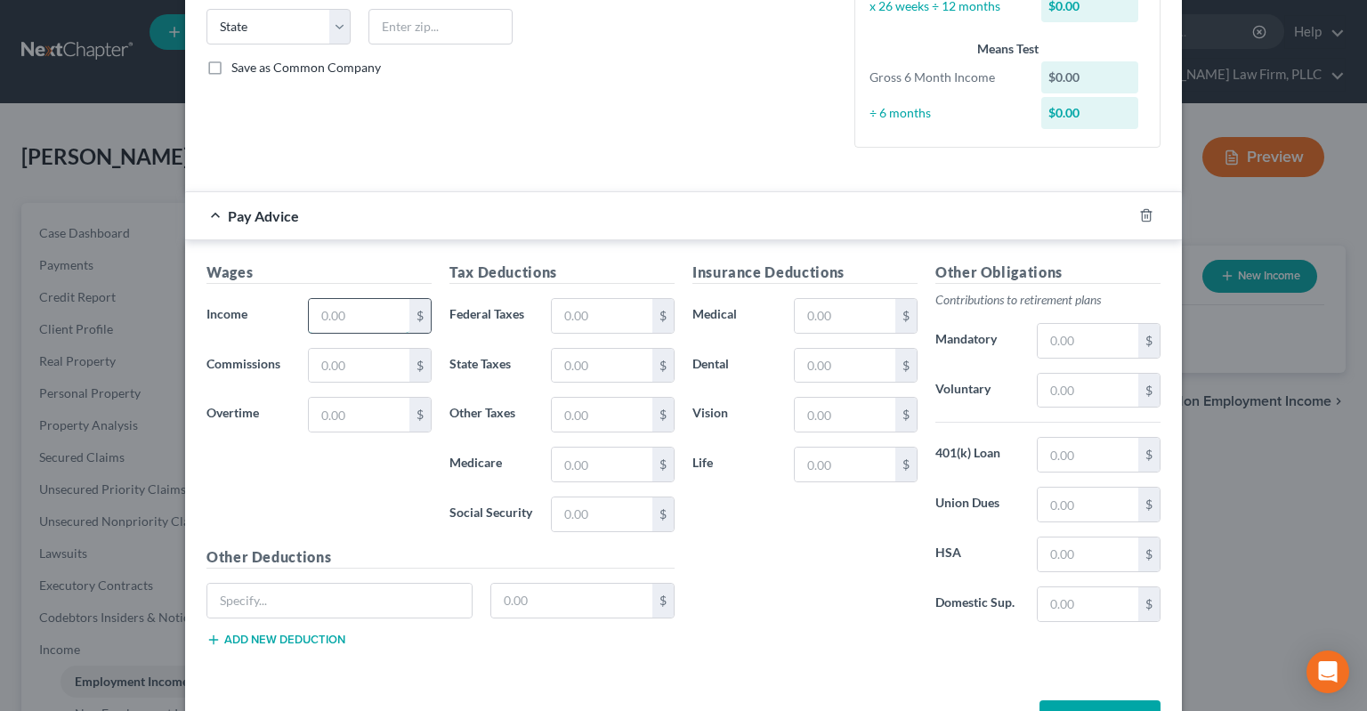
click at [392, 317] on input "text" at bounding box center [359, 316] width 101 height 34
type input "3,090"
drag, startPoint x: 487, startPoint y: 141, endPoint x: 529, endPoint y: 141, distance: 41.8
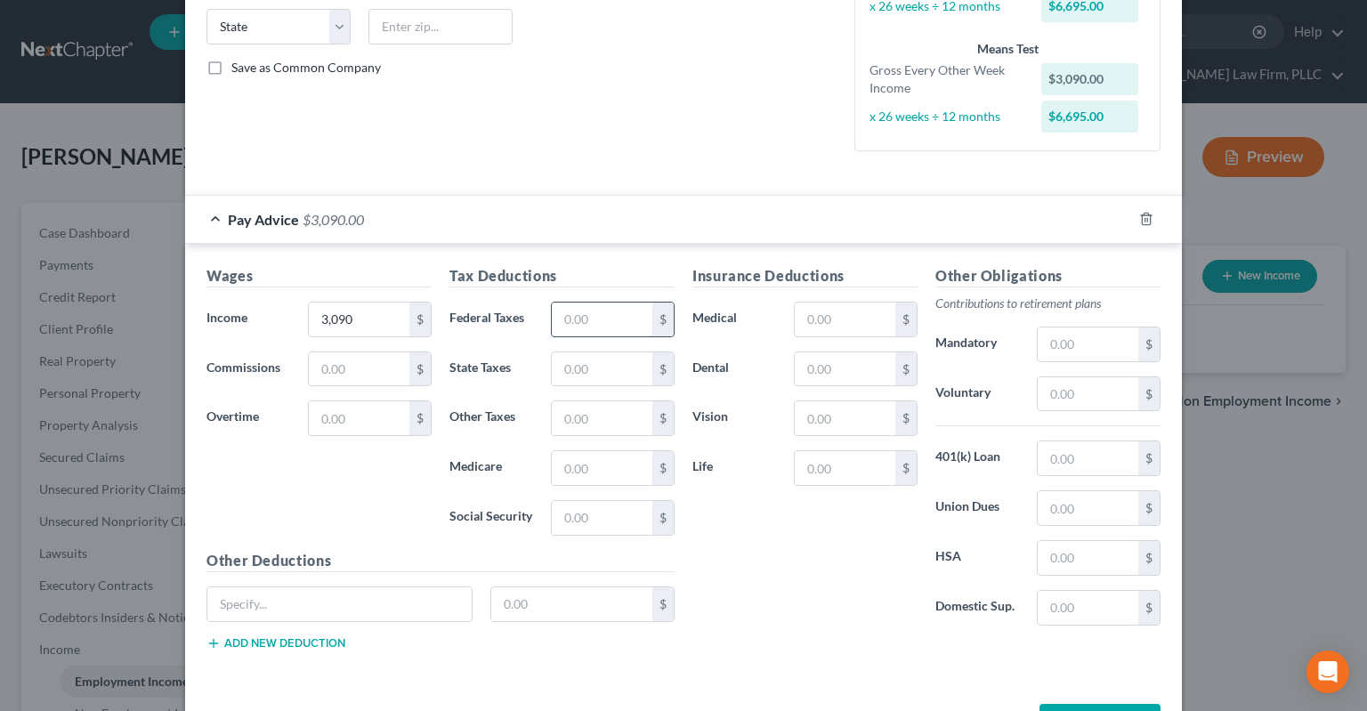
drag, startPoint x: 569, startPoint y: 308, endPoint x: 619, endPoint y: 313, distance: 51.0
click at [571, 308] on input "text" at bounding box center [602, 320] width 101 height 34
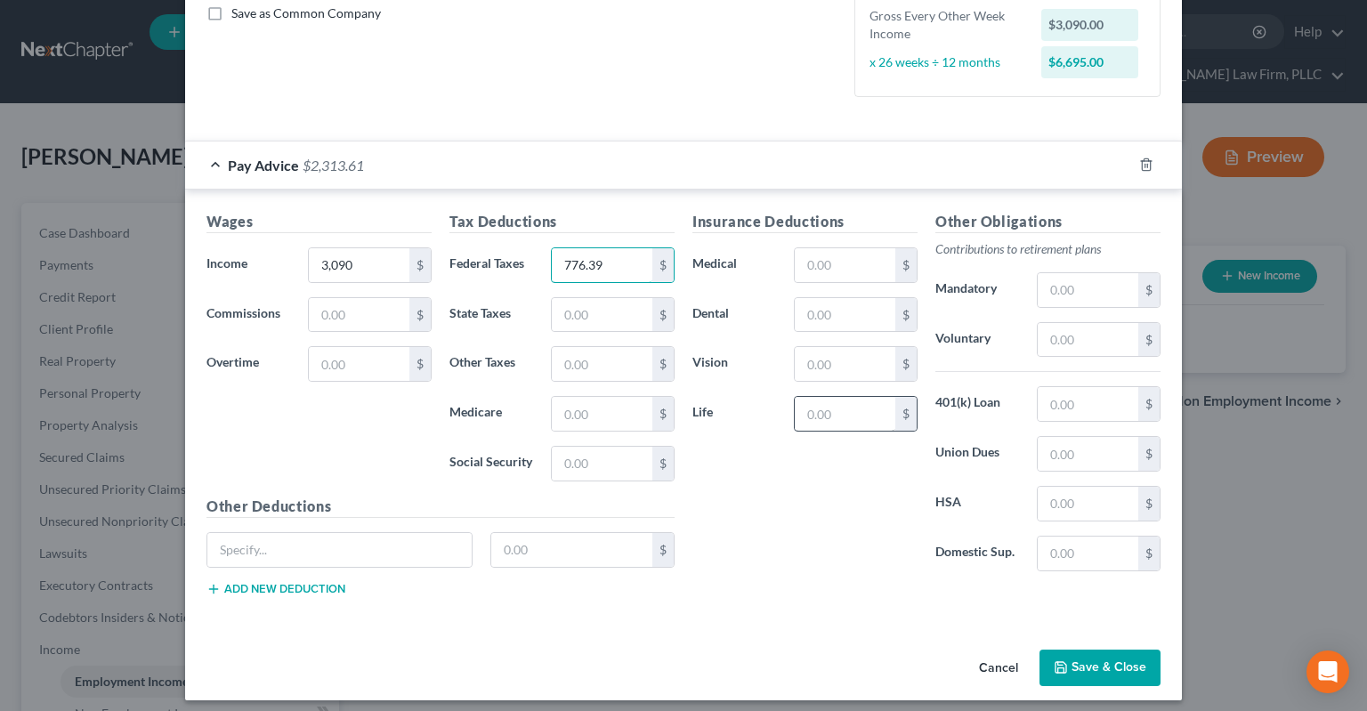
scroll to position [420, 0]
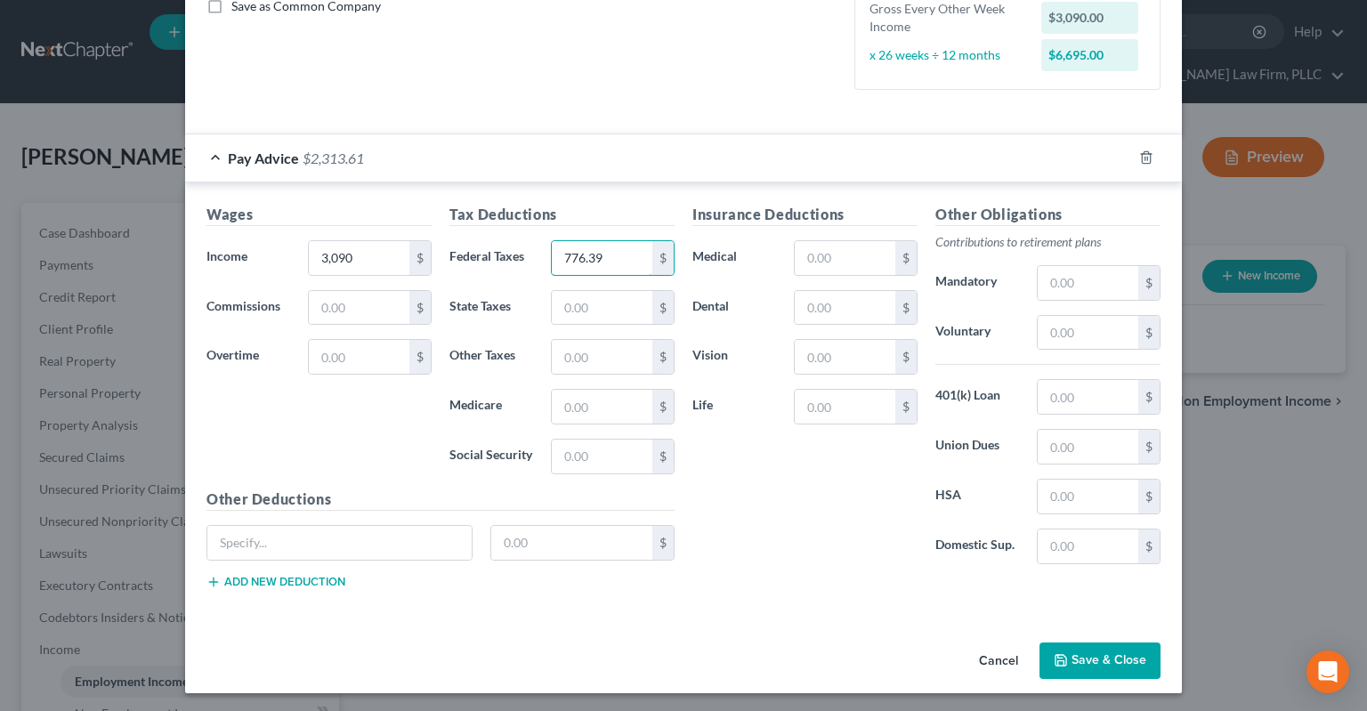
type input "776.39"
click at [1101, 649] on button "Save & Close" at bounding box center [1099, 660] width 121 height 37
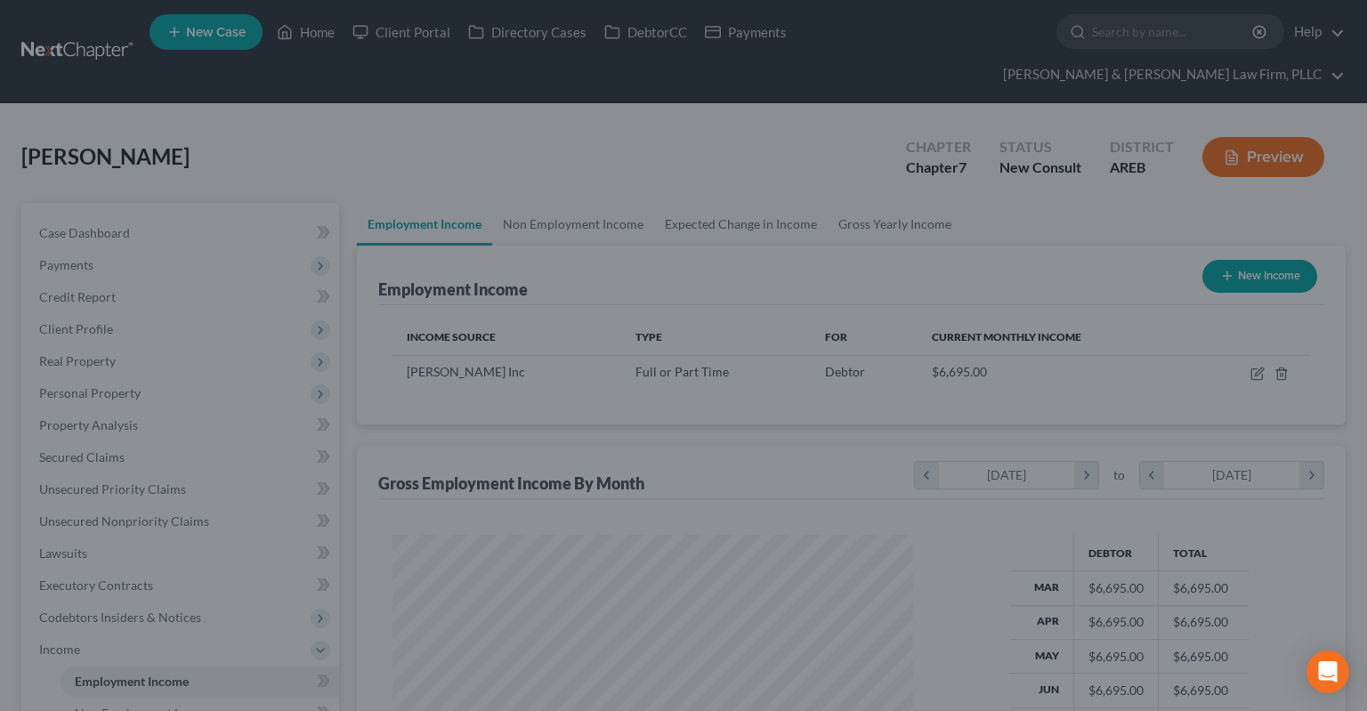
scroll to position [318, 555]
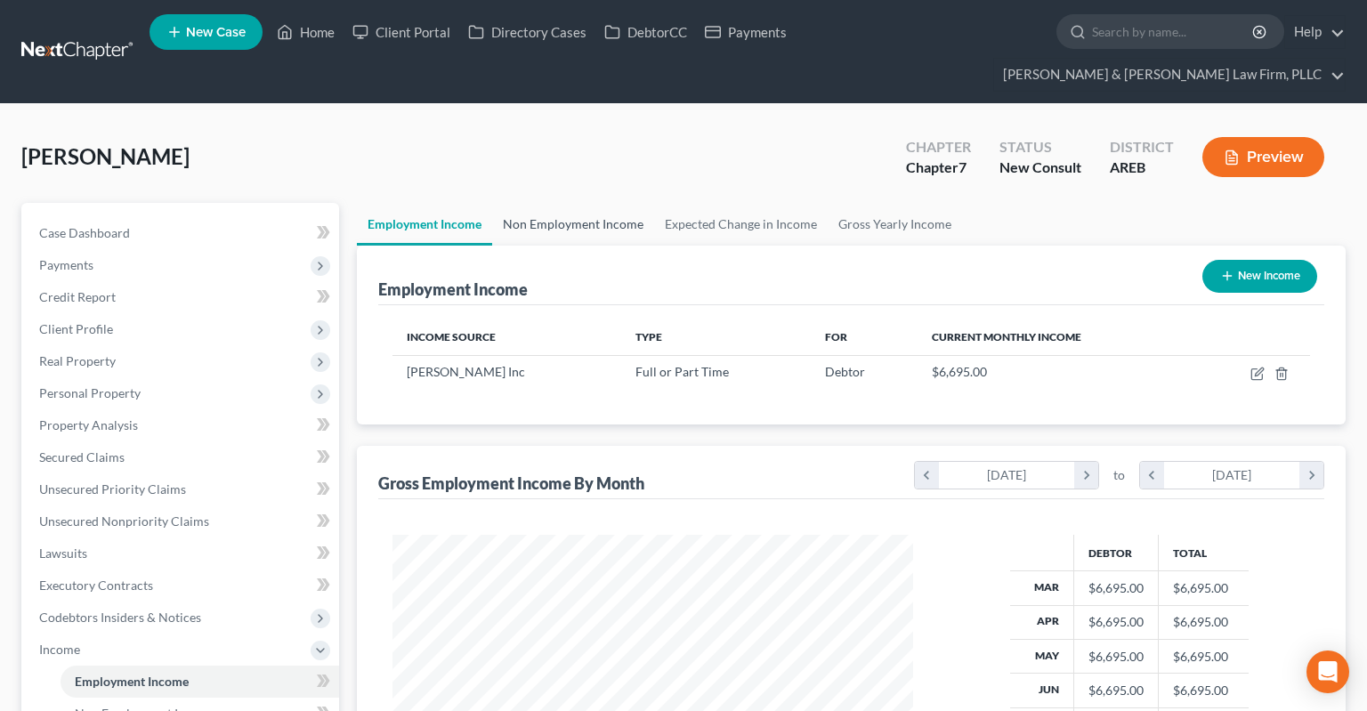
click at [557, 203] on link "Non Employment Income" at bounding box center [573, 224] width 162 height 43
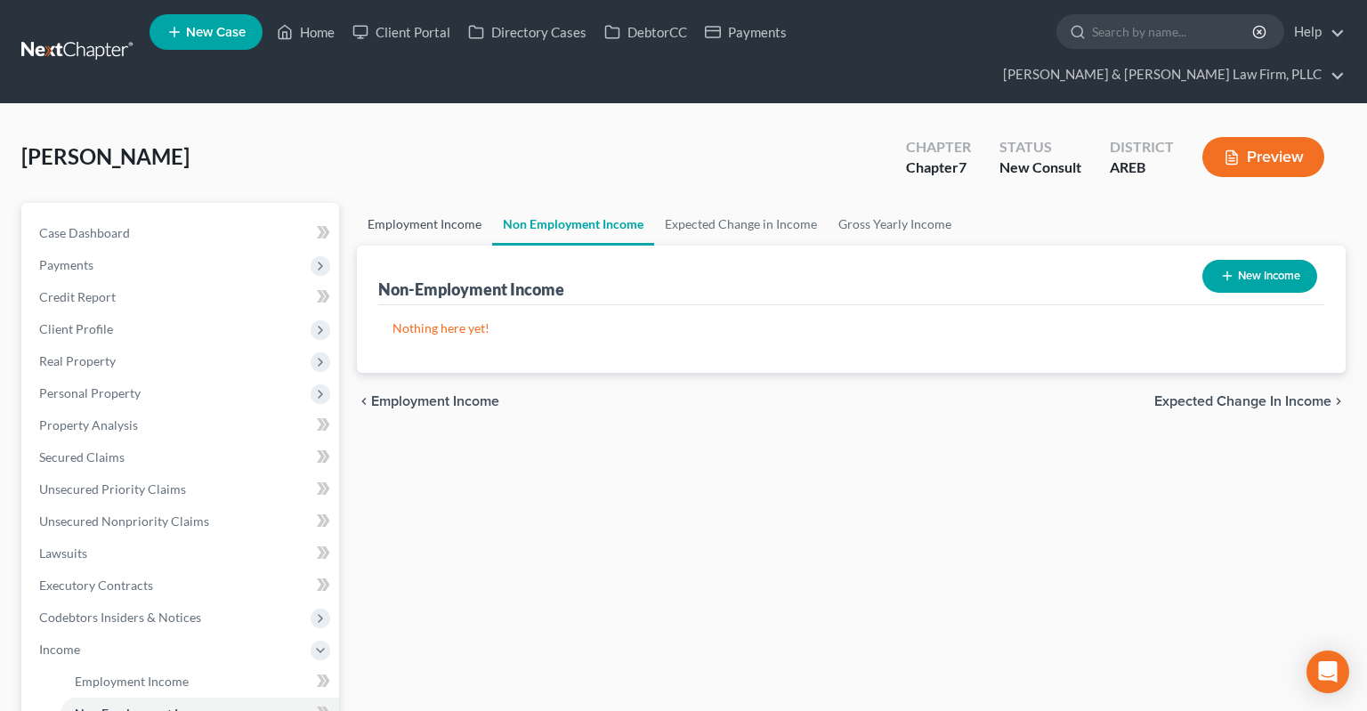
click at [436, 203] on link "Employment Income" at bounding box center [424, 224] width 135 height 43
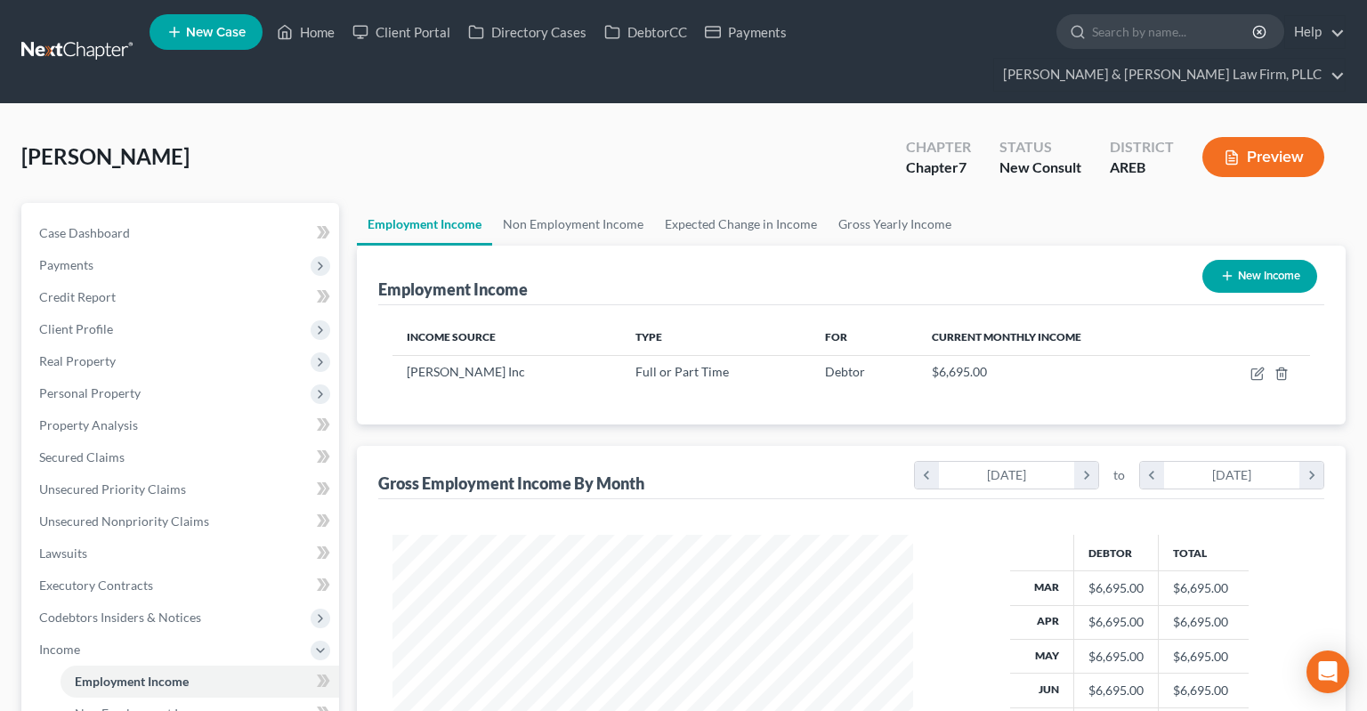
scroll to position [889480, 889241]
click at [1247, 260] on button "New Income" at bounding box center [1259, 276] width 115 height 33
select select "0"
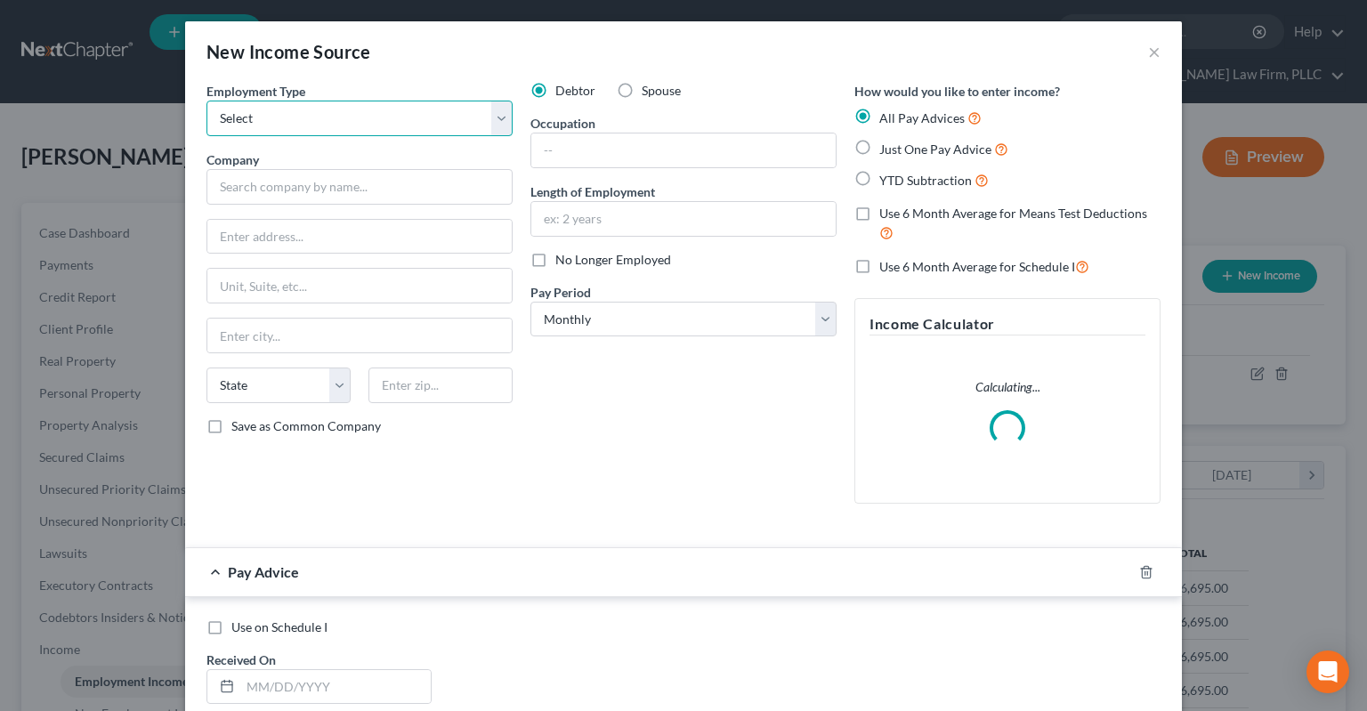
click at [206, 101] on select "Select Full or [DEMOGRAPHIC_DATA] Employment Self Employment" at bounding box center [359, 119] width 306 height 36
select select "0"
click option "Full or [DEMOGRAPHIC_DATA] Employment" at bounding box center [0, 0] width 0 height 0
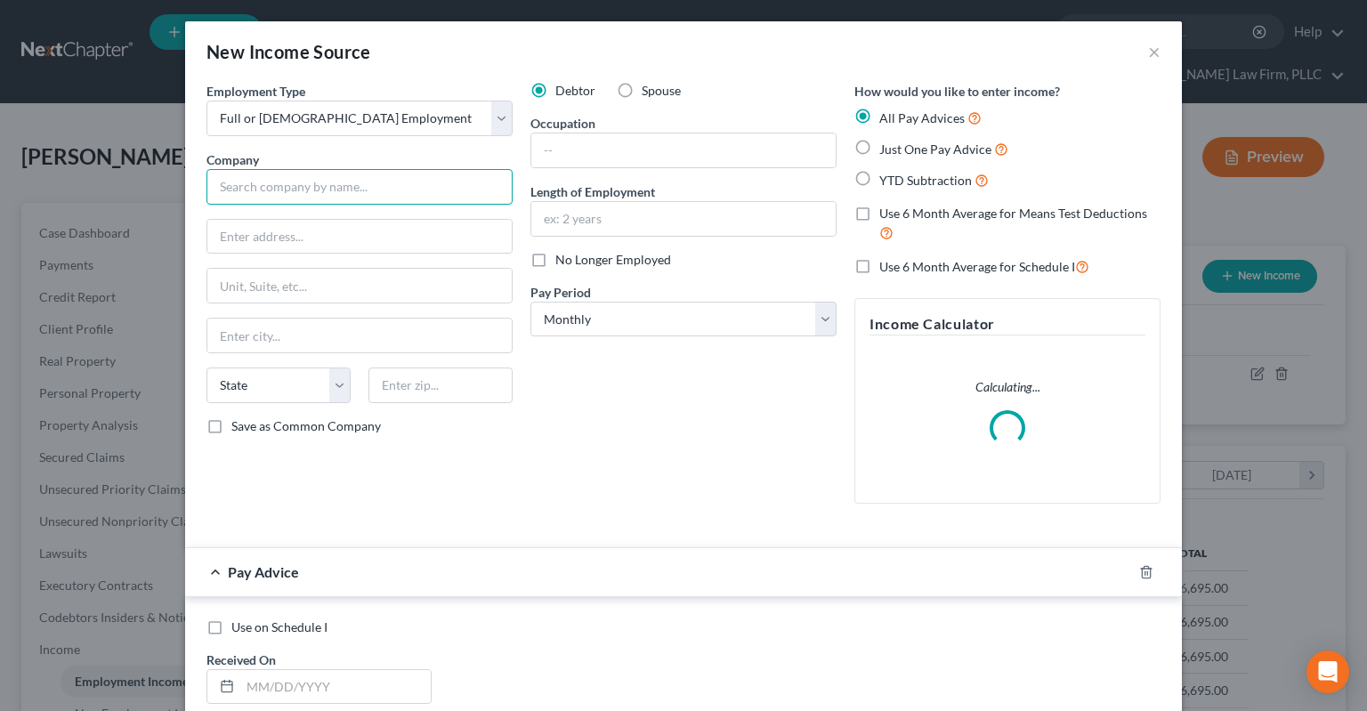
click at [375, 190] on input "text" at bounding box center [359, 187] width 306 height 36
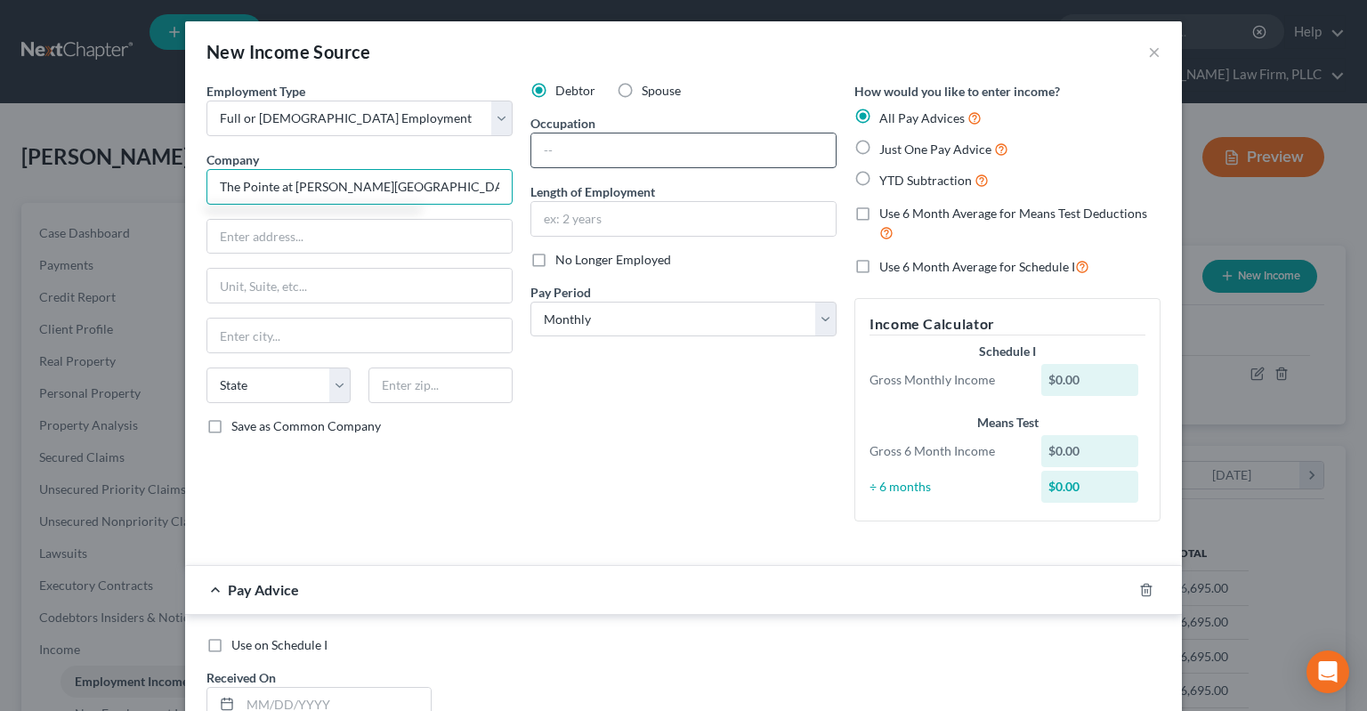
type input "The Pointe at [PERSON_NAME][GEOGRAPHIC_DATA]"
click at [653, 150] on input "text" at bounding box center [683, 150] width 304 height 34
type input "Concierge"
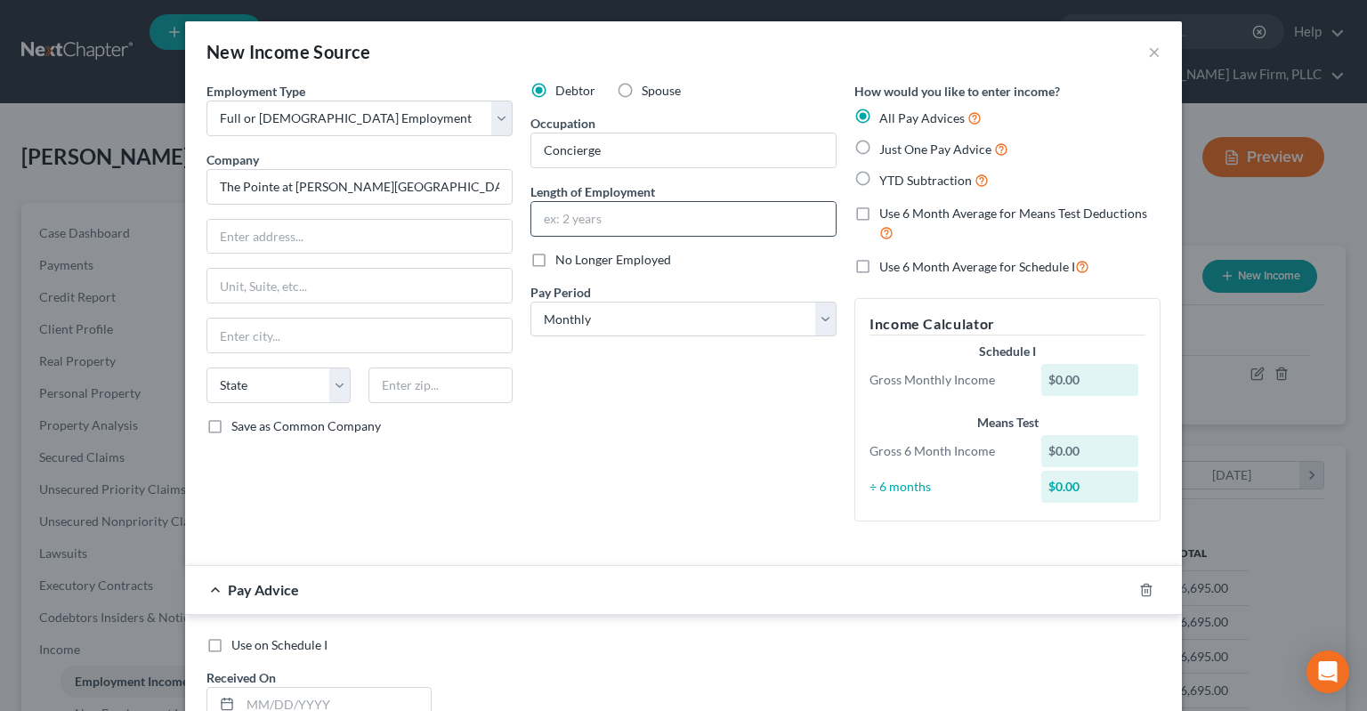
click at [689, 224] on input "text" at bounding box center [683, 219] width 304 height 34
type input "Since [DATE]"
click at [530, 302] on select "Select Monthly Twice Monthly Every Other Week Weekly" at bounding box center [683, 320] width 306 height 36
select select "2"
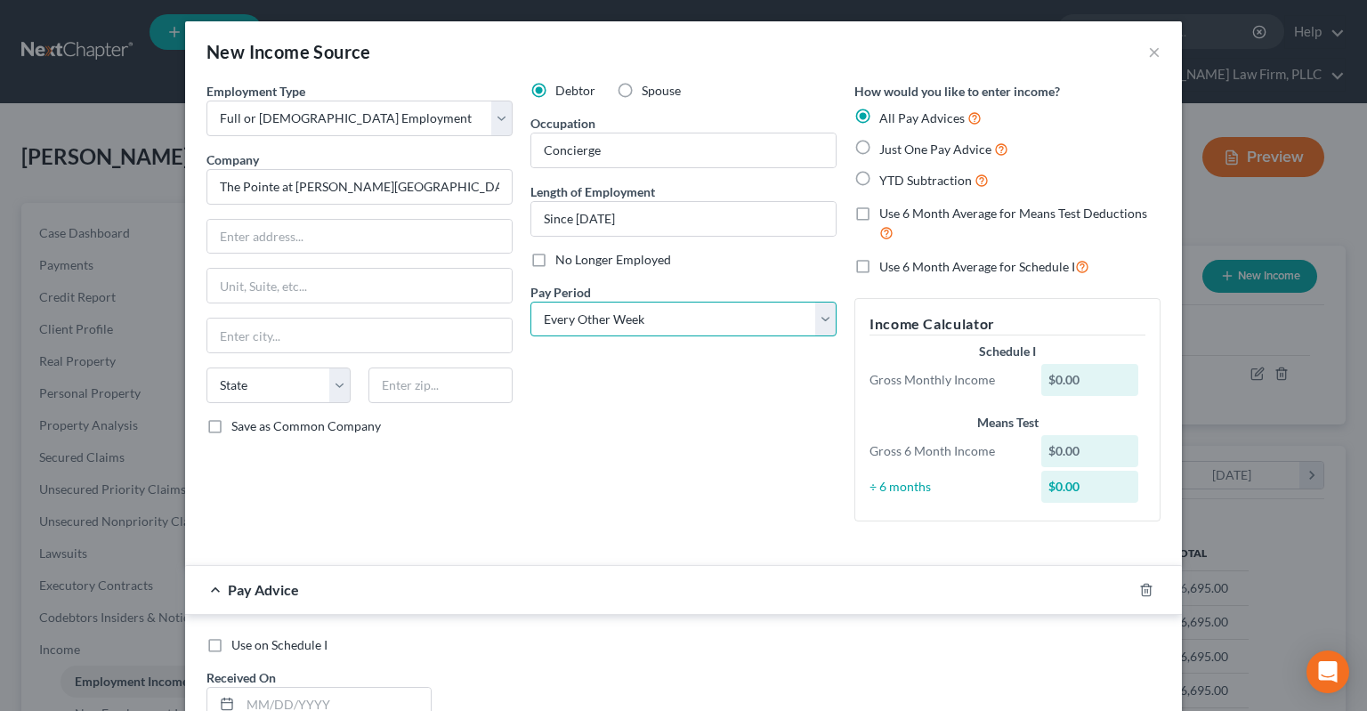
click option "Every Other Week" at bounding box center [0, 0] width 0 height 0
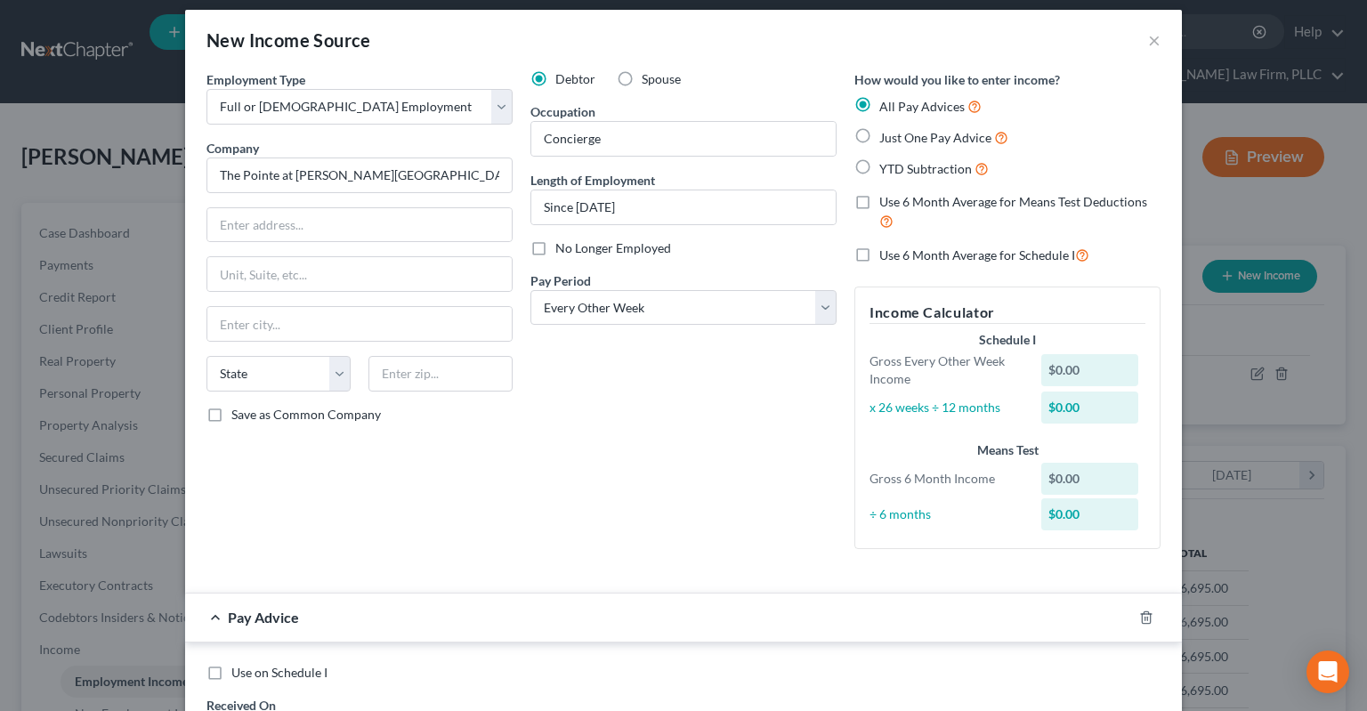
scroll to position [0, 0]
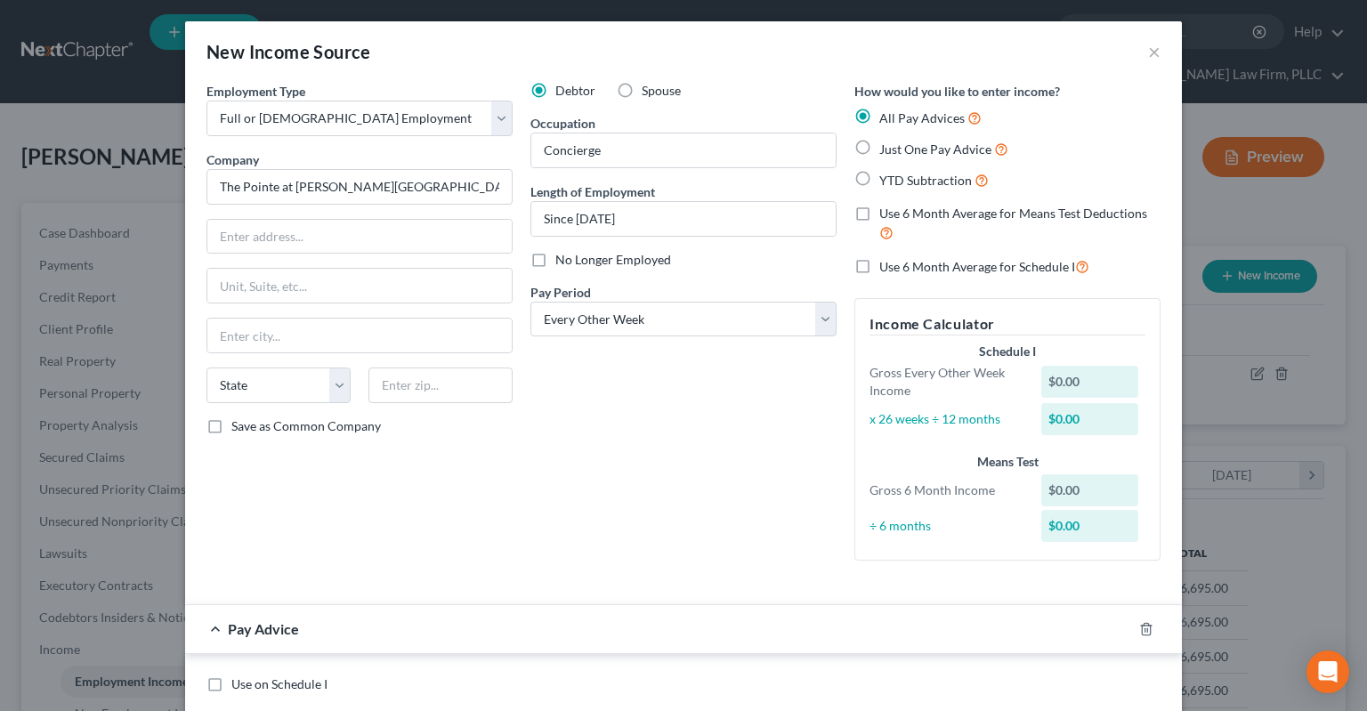
click at [918, 154] on span "Just One Pay Advice" at bounding box center [935, 148] width 112 height 15
click at [898, 150] on input "Just One Pay Advice" at bounding box center [892, 145] width 12 height 12
radio input "true"
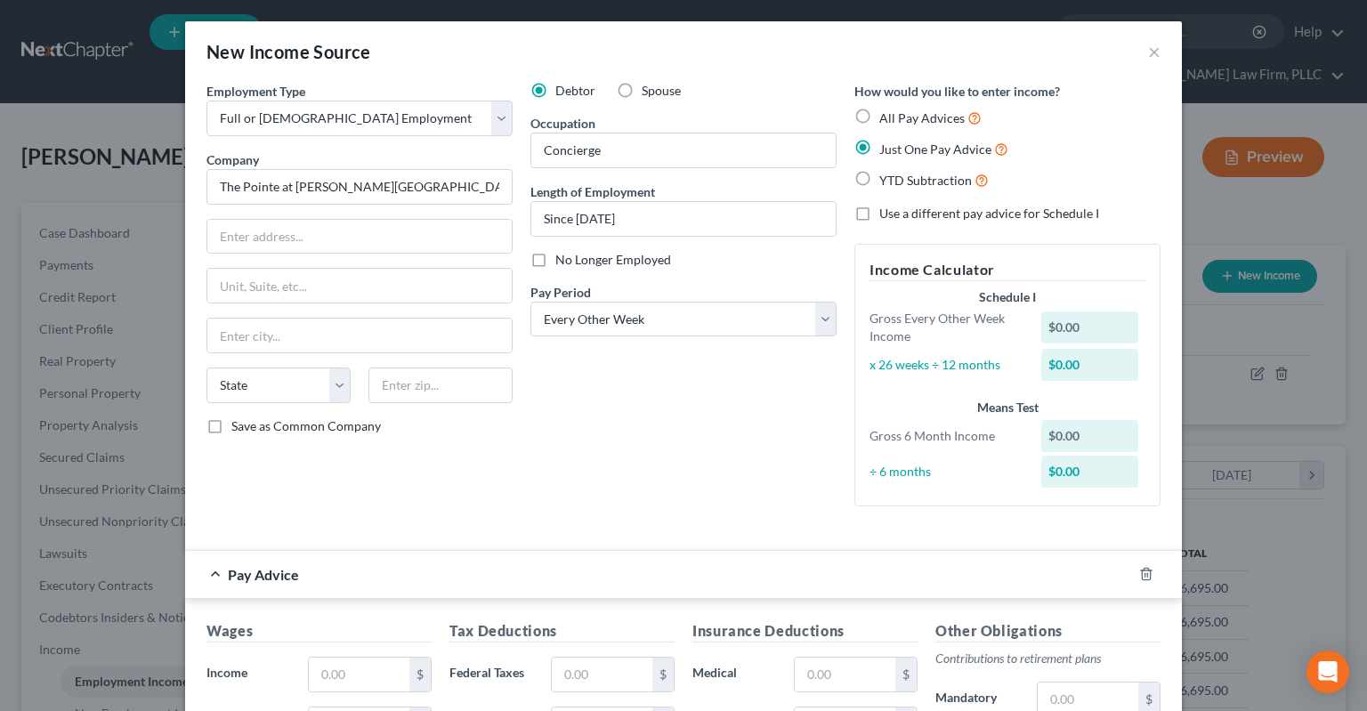
scroll to position [269, 0]
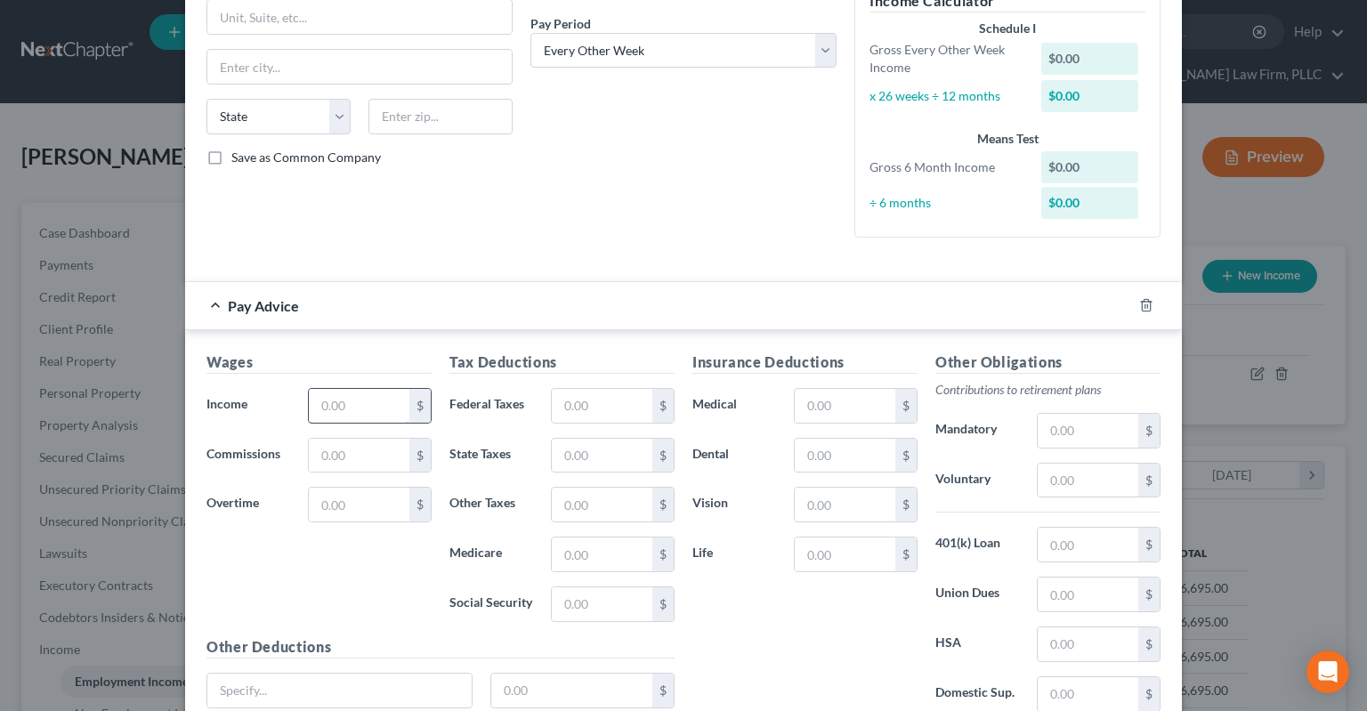
click at [363, 408] on input "text" at bounding box center [359, 406] width 101 height 34
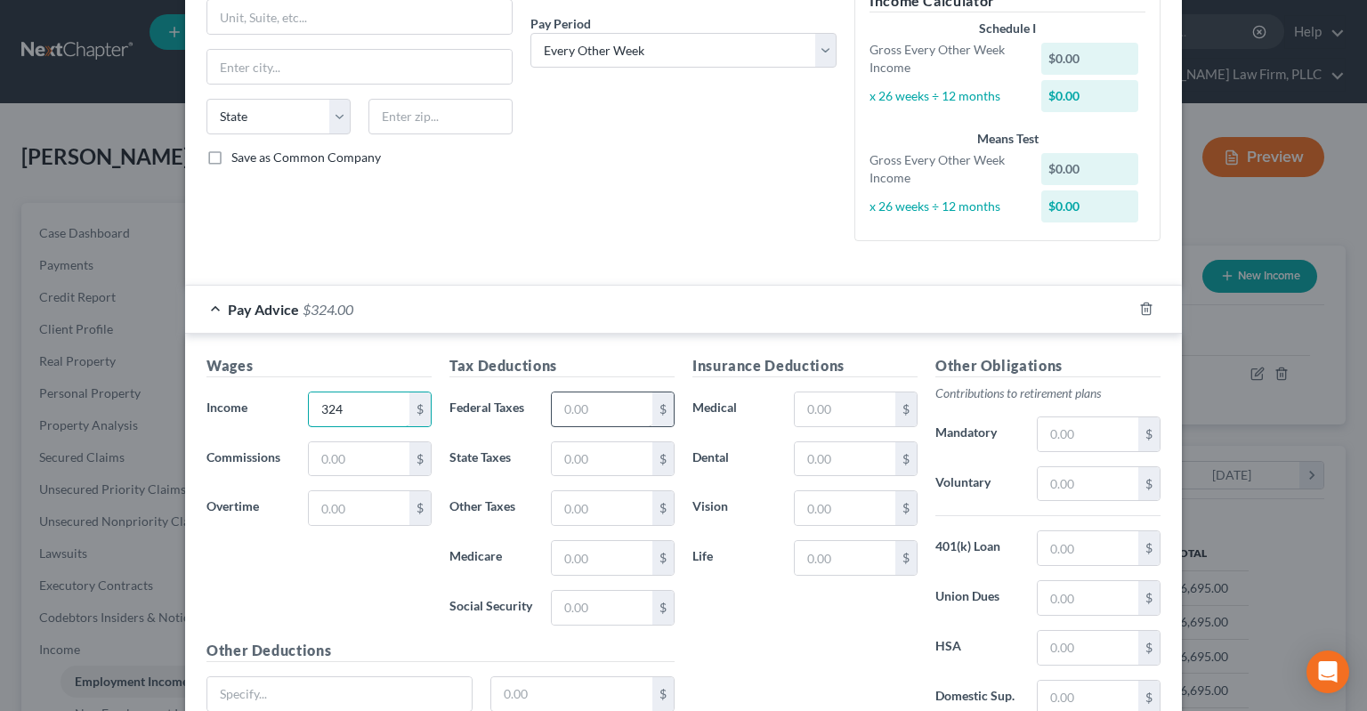
type input "324"
drag, startPoint x: 618, startPoint y: 408, endPoint x: 626, endPoint y: 413, distance: 9.6
click at [618, 410] on input "text" at bounding box center [602, 409] width 101 height 34
type input "163"
click at [678, 231] on div "Debtor Spouse Occupation Concierge Length of Employment Since [DATE] No Longer …" at bounding box center [683, 34] width 324 height 442
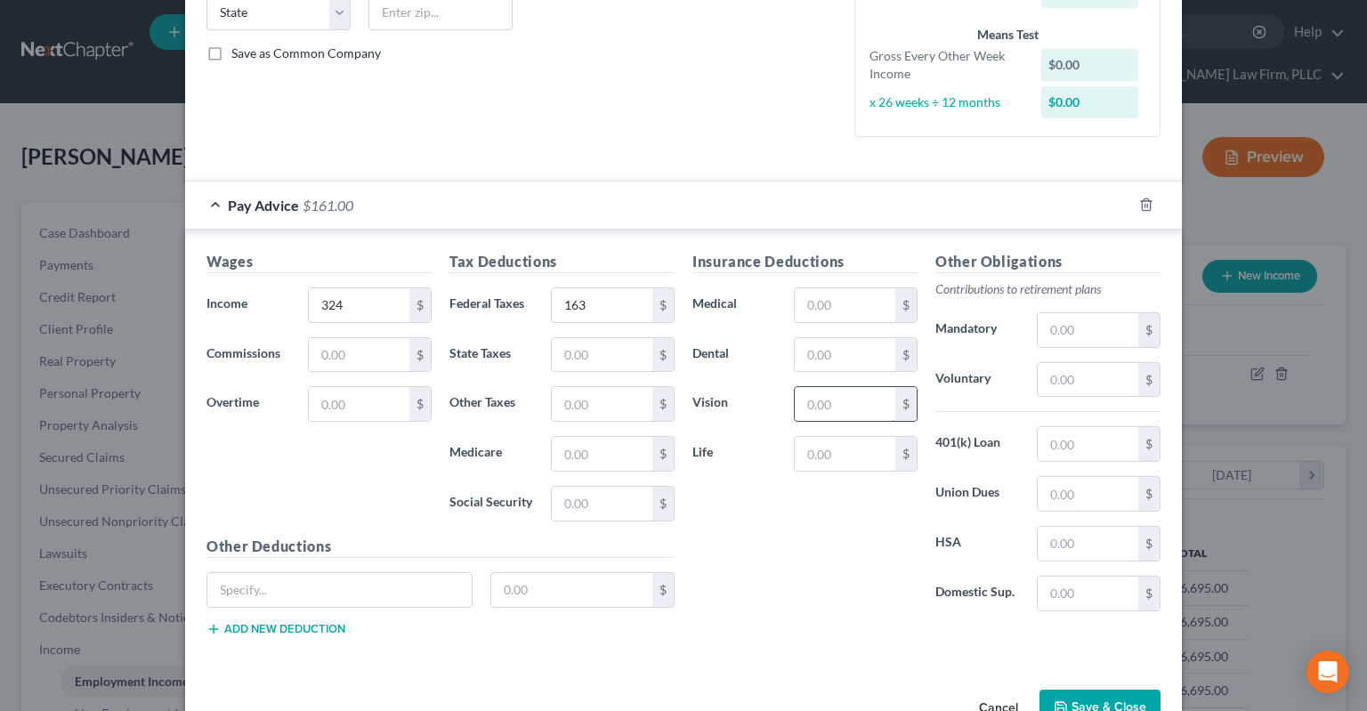
scroll to position [420, 0]
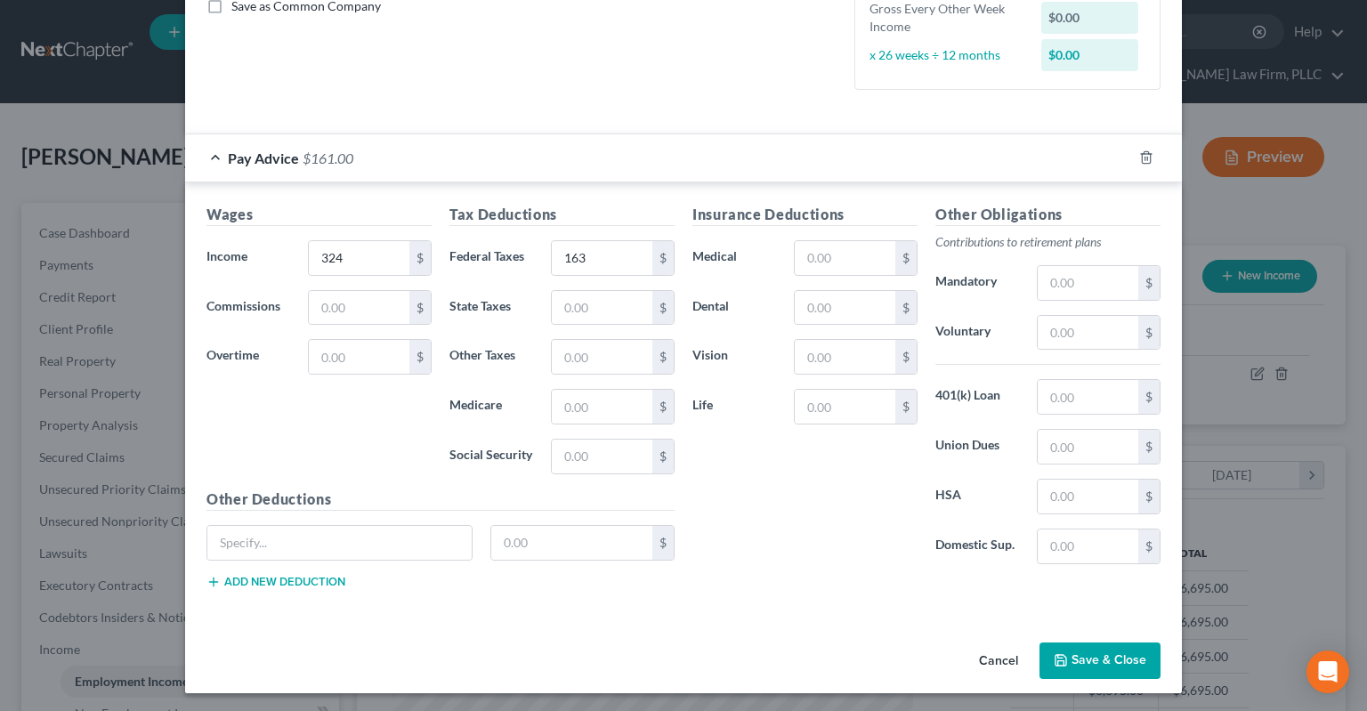
click at [1083, 646] on button "Save & Close" at bounding box center [1099, 660] width 121 height 37
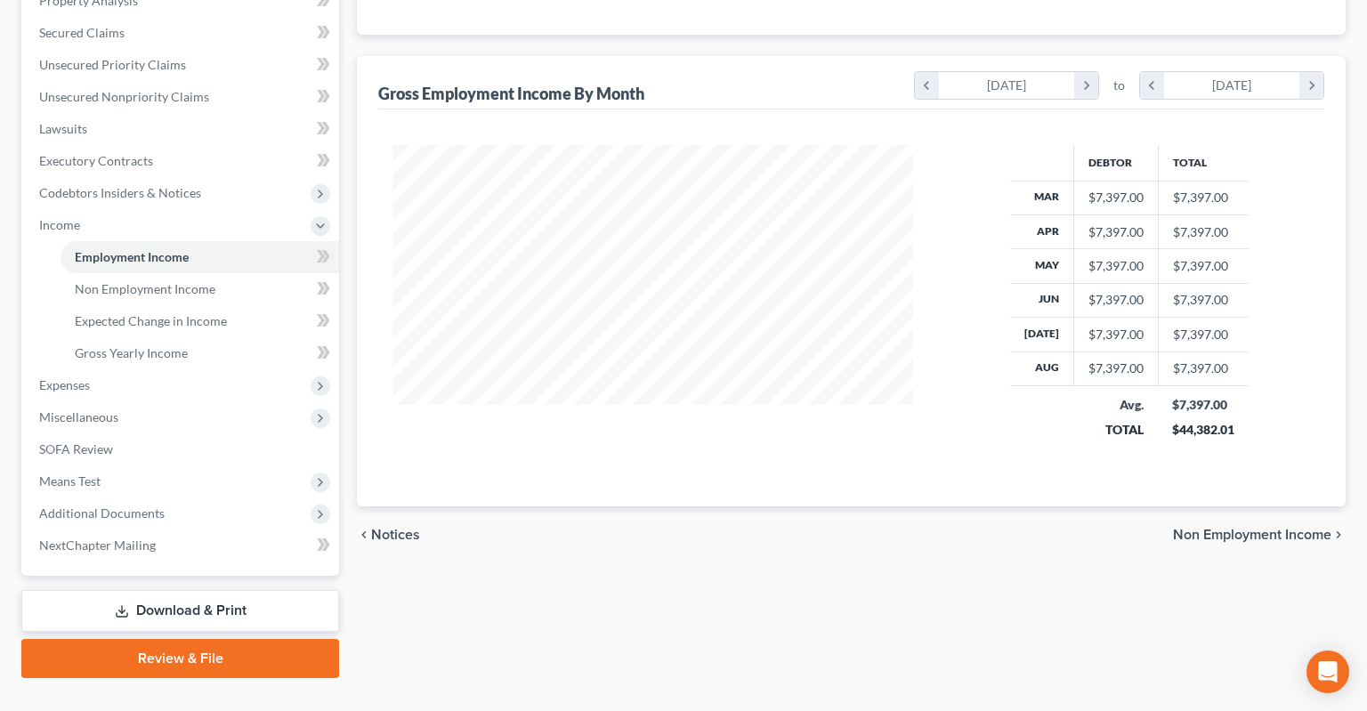
scroll to position [0, 0]
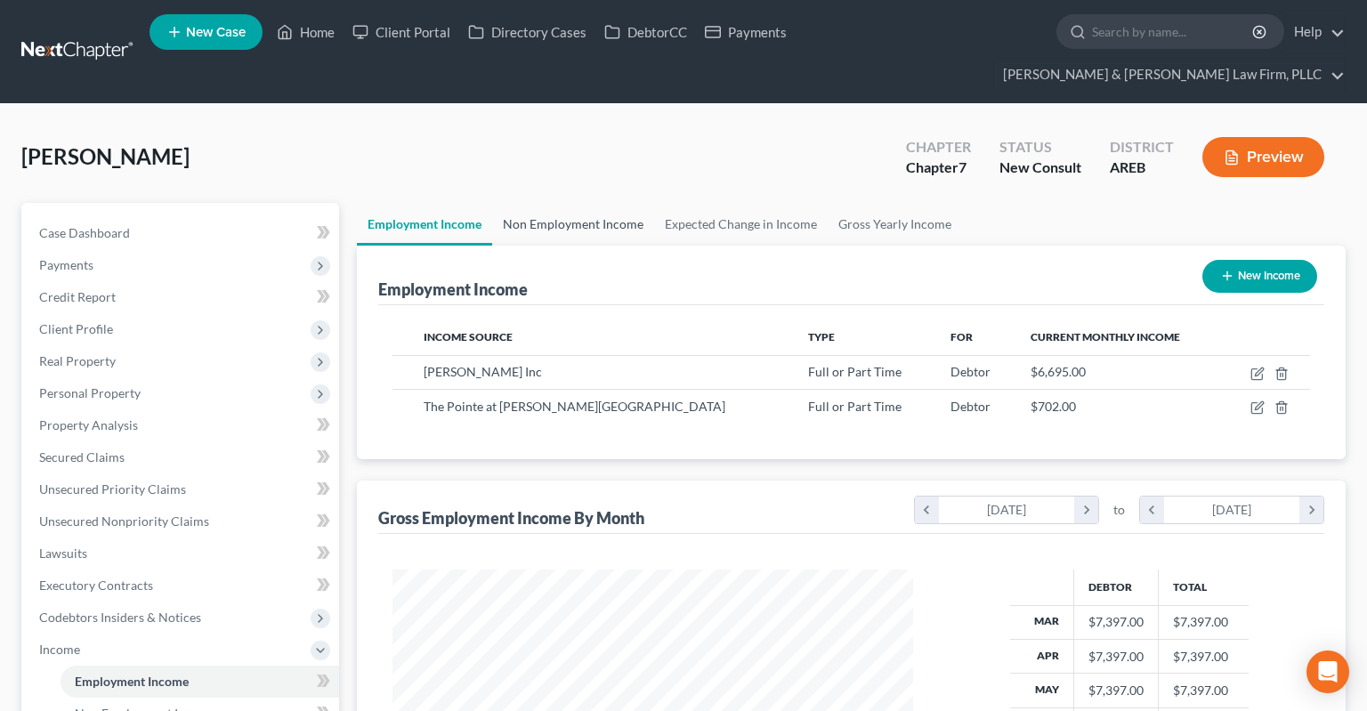
click at [596, 203] on link "Non Employment Income" at bounding box center [573, 224] width 162 height 43
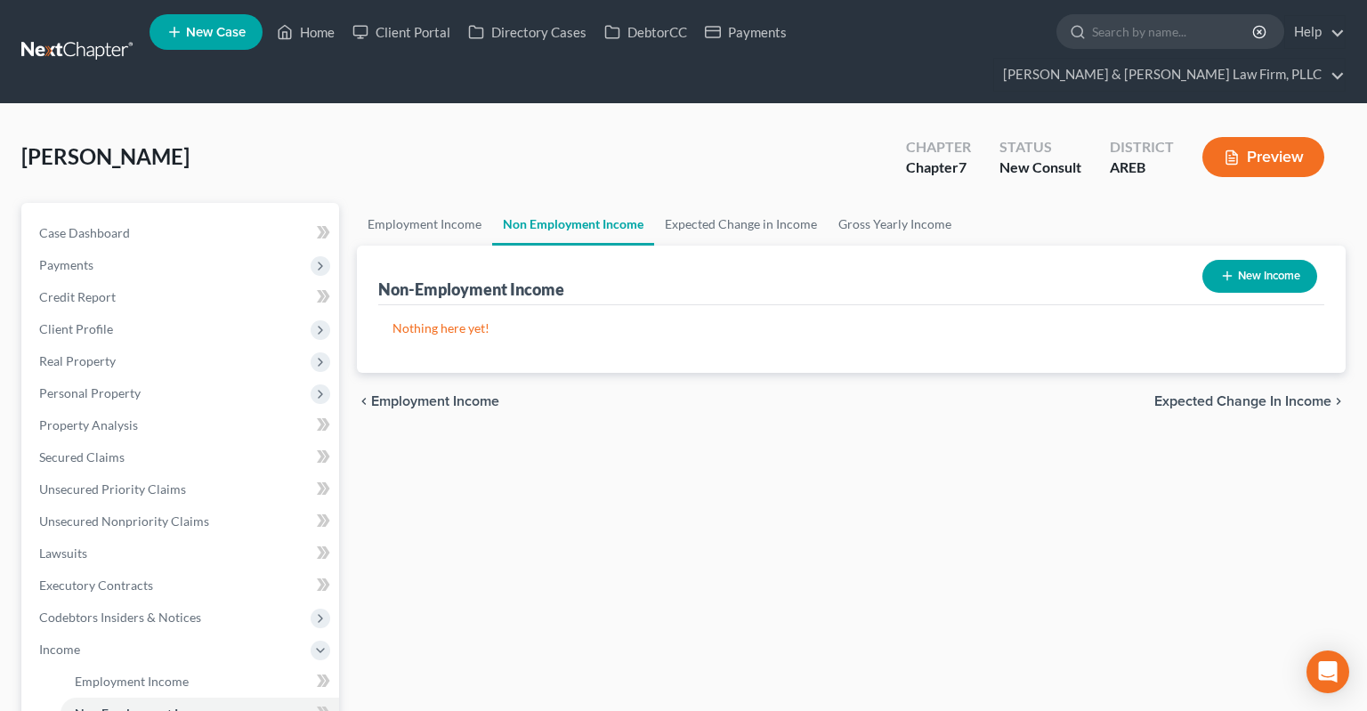
click at [1222, 269] on icon "button" at bounding box center [1227, 276] width 14 height 14
select select "0"
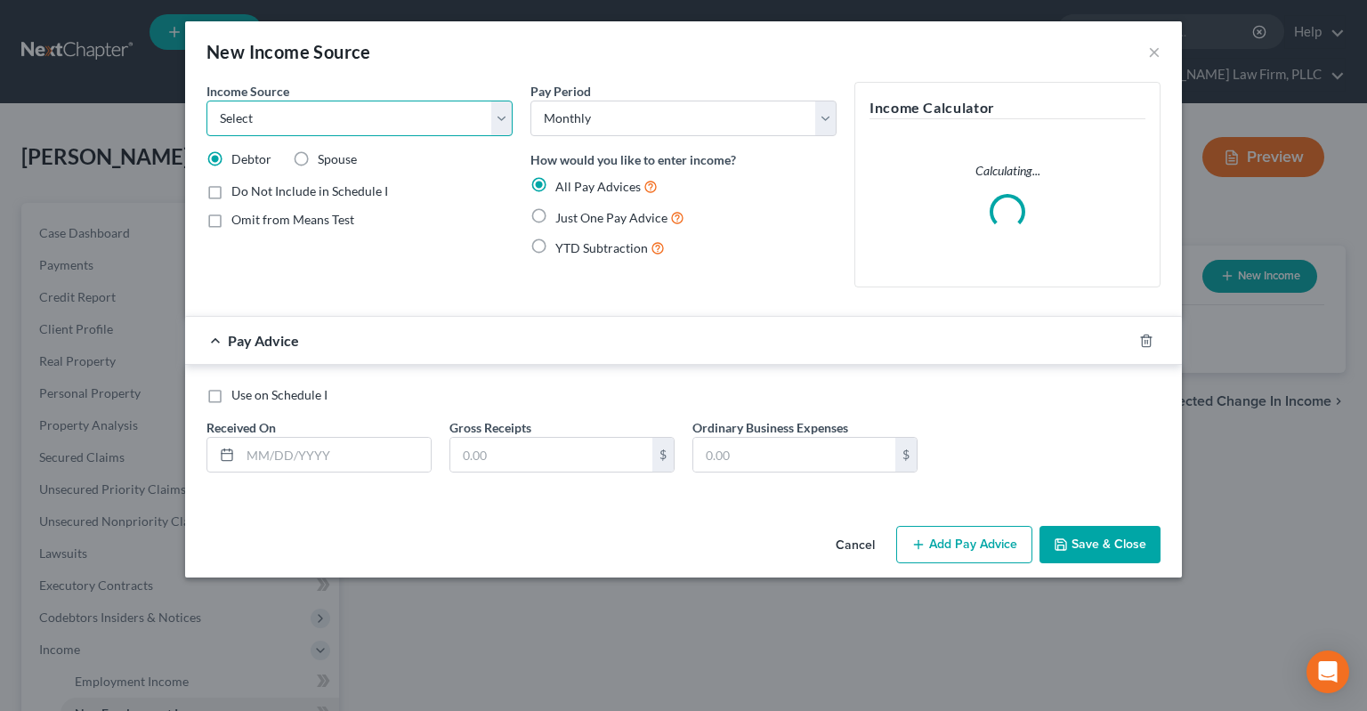
click at [206, 101] on select "Select Unemployment Disability (from employer) Pension Retirement Social Securi…" at bounding box center [359, 119] width 306 height 36
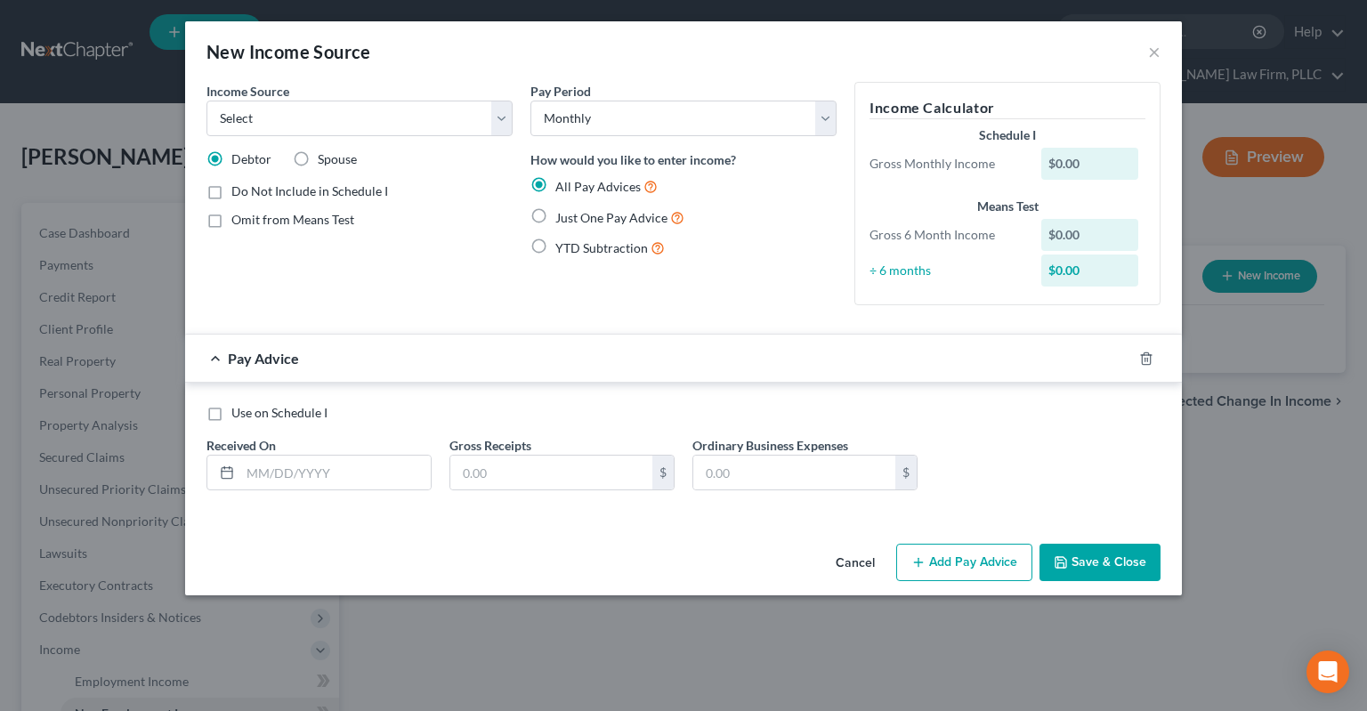
drag, startPoint x: 453, startPoint y: 119, endPoint x: 559, endPoint y: 564, distance: 457.3
click at [559, 564] on div "Cancel Add Pay Advice Save & Close" at bounding box center [683, 566] width 997 height 59
click at [883, 568] on button "Cancel" at bounding box center [855, 563] width 68 height 36
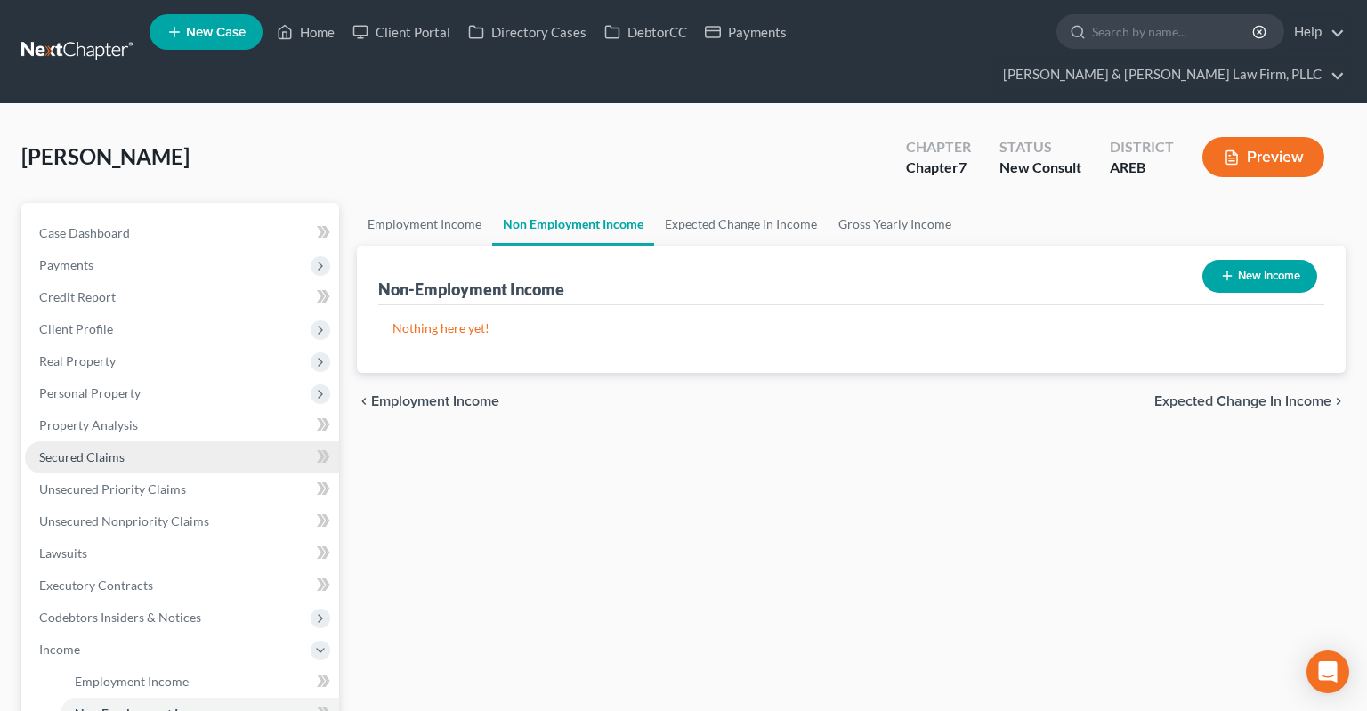
scroll to position [375, 0]
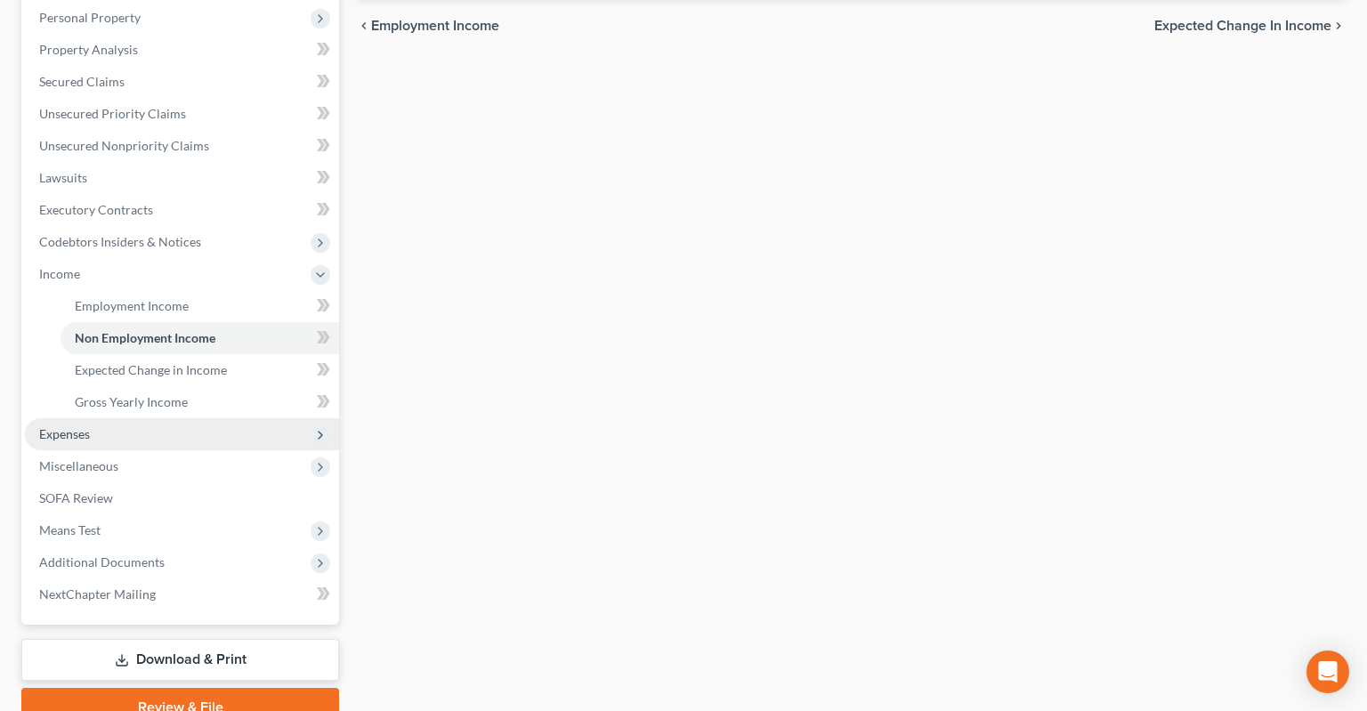
click at [149, 418] on span "Expenses" at bounding box center [182, 434] width 314 height 32
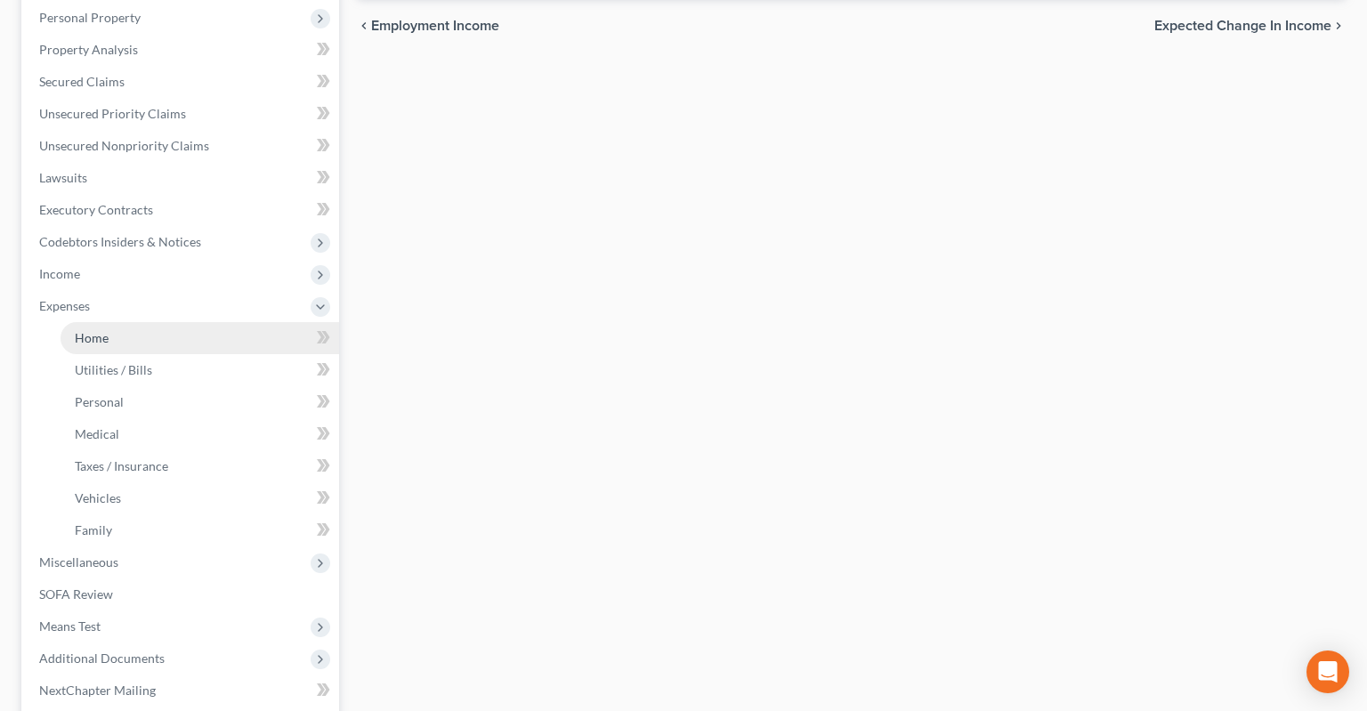
click at [181, 322] on link "Home" at bounding box center [200, 338] width 279 height 32
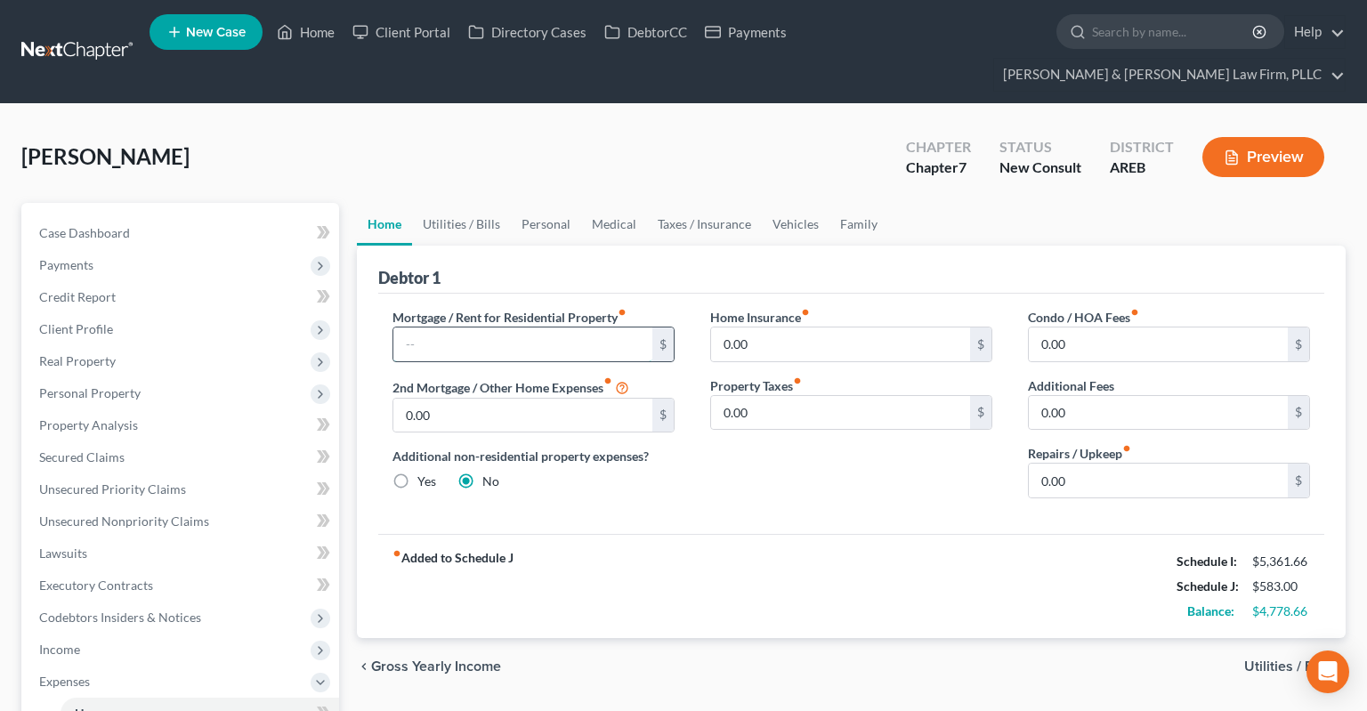
click at [515, 327] on input "text" at bounding box center [522, 344] width 259 height 34
type input "1,601"
click at [482, 203] on link "Utilities / Bills" at bounding box center [461, 224] width 99 height 43
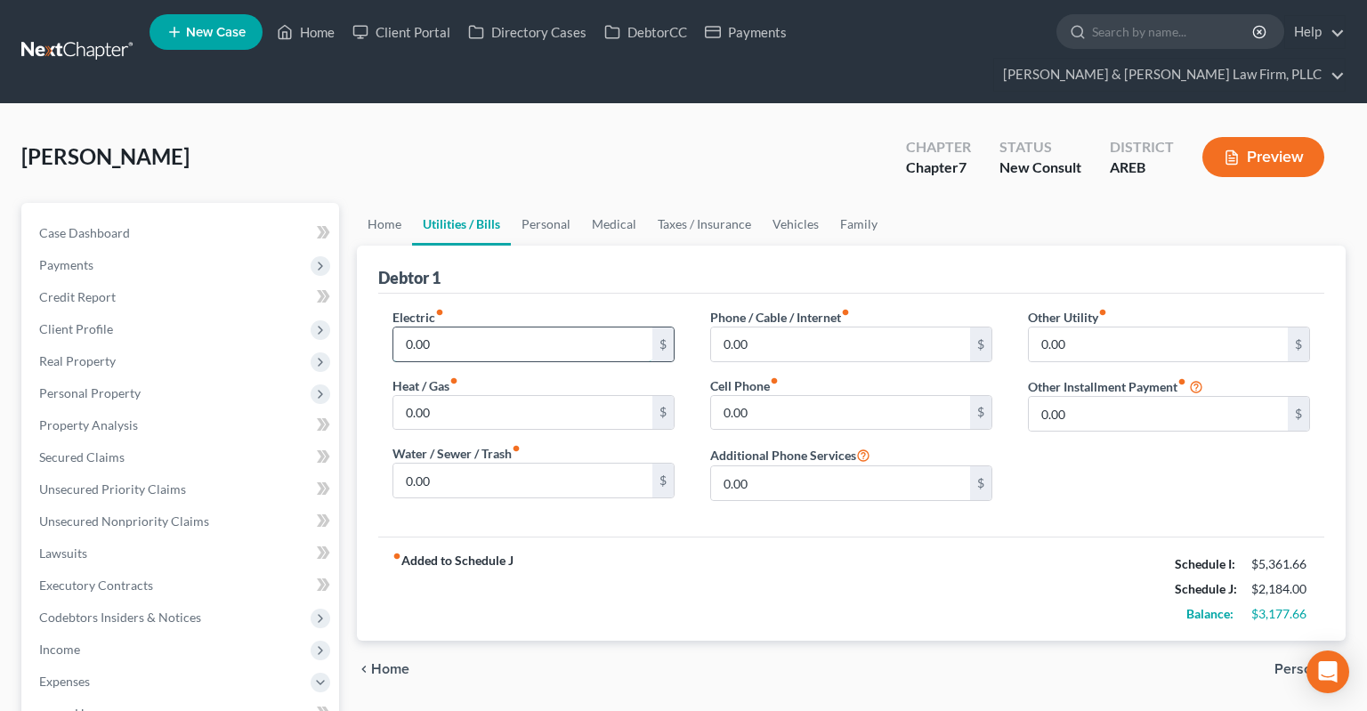
drag, startPoint x: 495, startPoint y: 312, endPoint x: 504, endPoint y: 311, distance: 8.9
click at [497, 327] on input "0.00" at bounding box center [522, 344] width 259 height 34
type input "120"
drag, startPoint x: 464, startPoint y: 391, endPoint x: 472, endPoint y: 395, distance: 9.2
click at [466, 396] on input "0.00" at bounding box center [522, 413] width 259 height 34
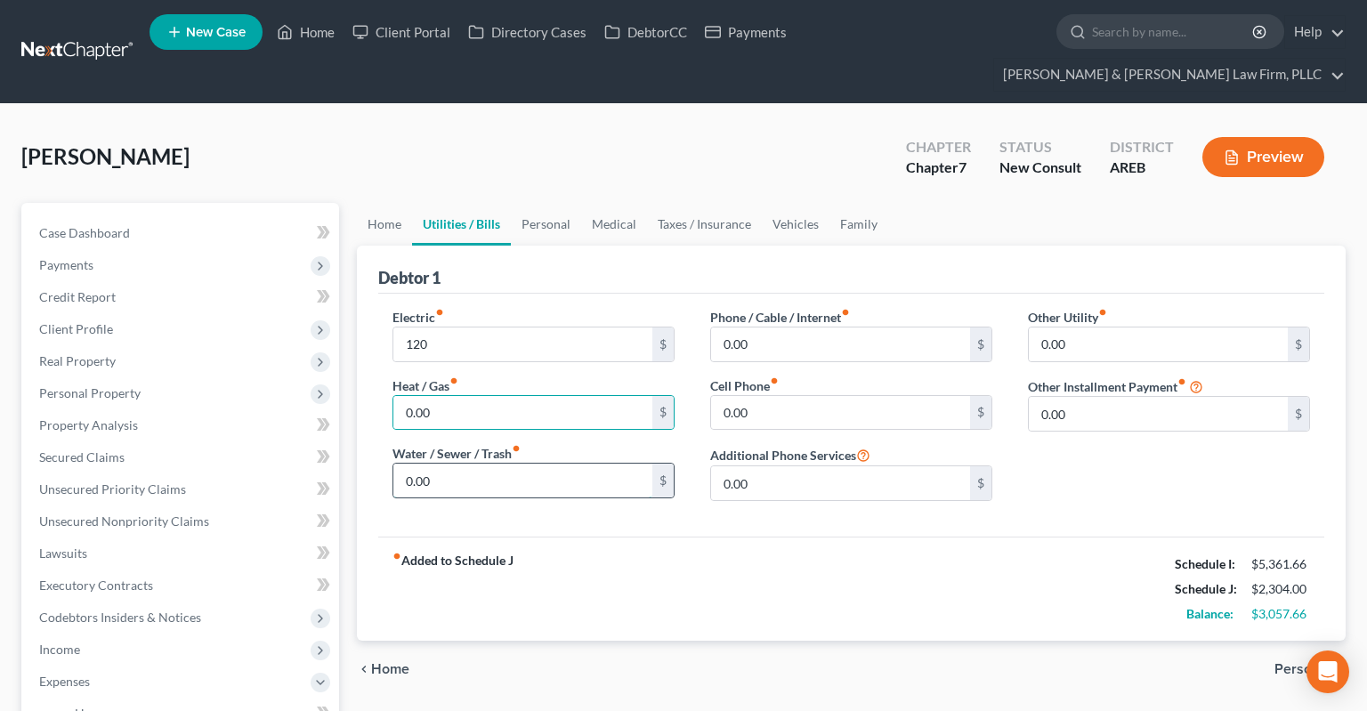
click at [514, 464] on input "0.00" at bounding box center [522, 481] width 259 height 34
type input "80"
click at [771, 396] on input "0.00" at bounding box center [840, 413] width 259 height 34
click at [787, 327] on input "0.00" at bounding box center [840, 344] width 259 height 34
click at [788, 396] on input "0.00" at bounding box center [840, 413] width 259 height 34
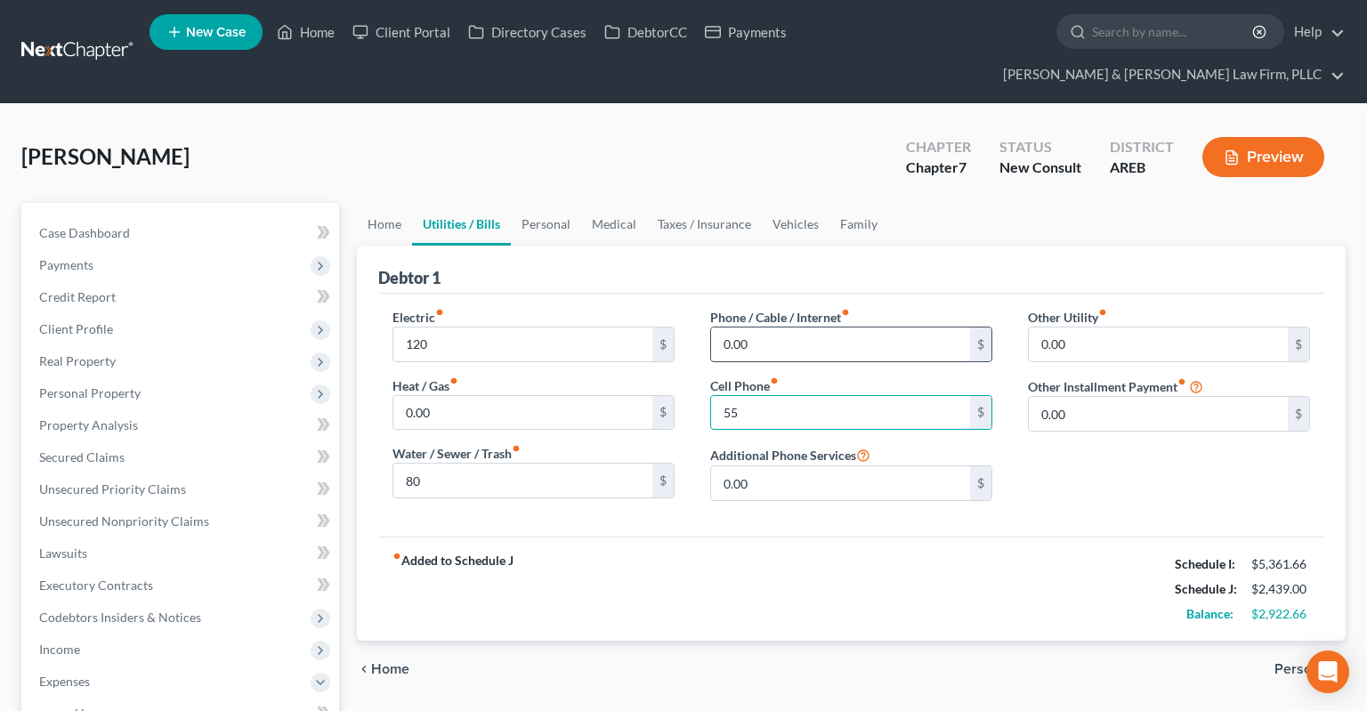
type input "55"
click at [813, 327] on input "0.00" at bounding box center [840, 344] width 259 height 34
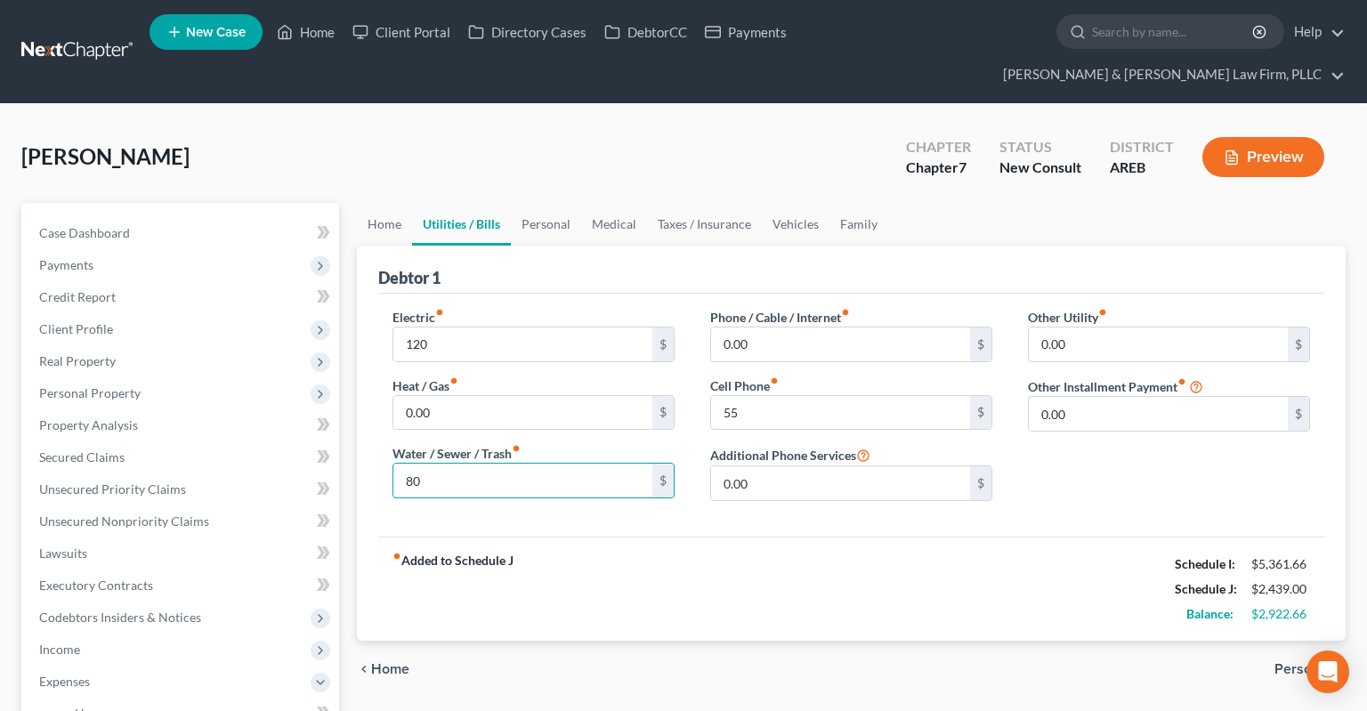
drag, startPoint x: 437, startPoint y: 440, endPoint x: 326, endPoint y: 438, distance: 111.2
click at [393, 464] on input "80" at bounding box center [522, 481] width 259 height 34
drag, startPoint x: 497, startPoint y: 441, endPoint x: 319, endPoint y: 443, distance: 178.0
click at [393, 464] on input "80" at bounding box center [522, 481] width 259 height 34
click at [1071, 327] on input "0.00" at bounding box center [1158, 344] width 259 height 34
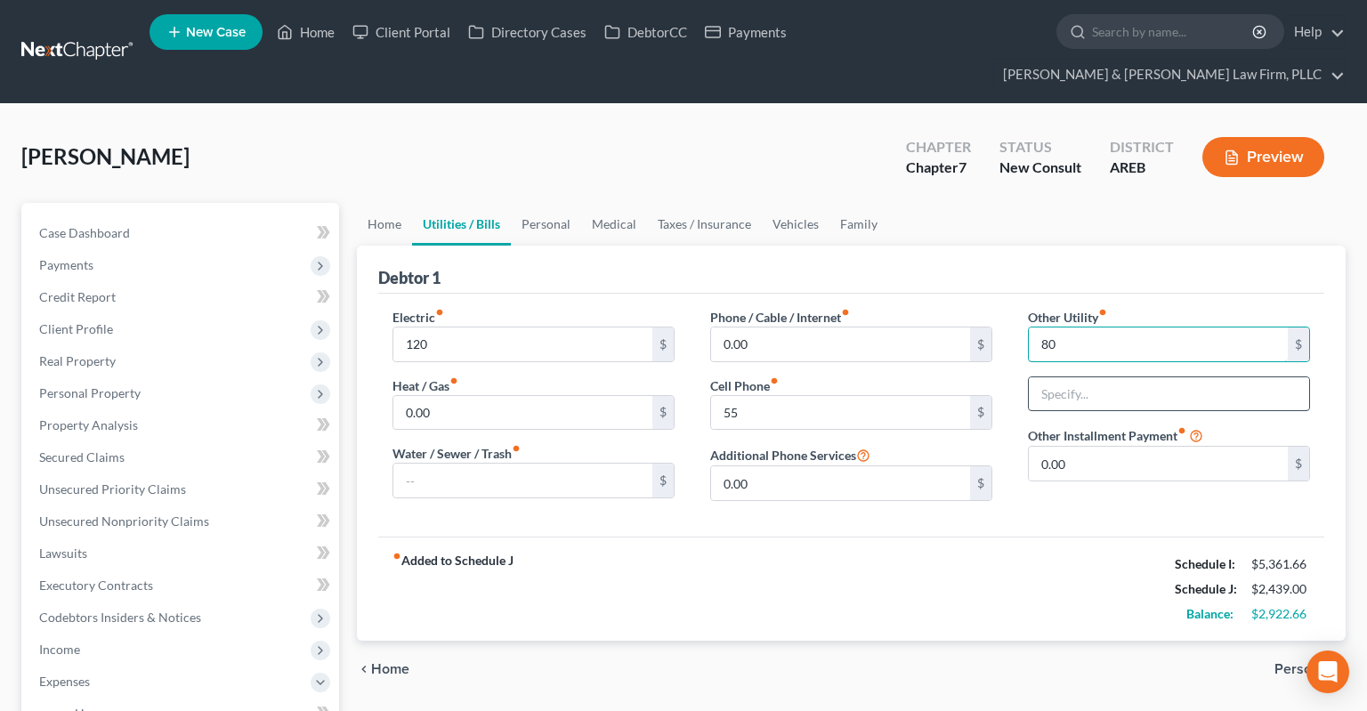
type input "80"
click at [1078, 377] on input "text" at bounding box center [1169, 394] width 280 height 34
type input "Internet & water/sewer/trash"
click at [363, 203] on link "Home" at bounding box center [384, 224] width 55 height 43
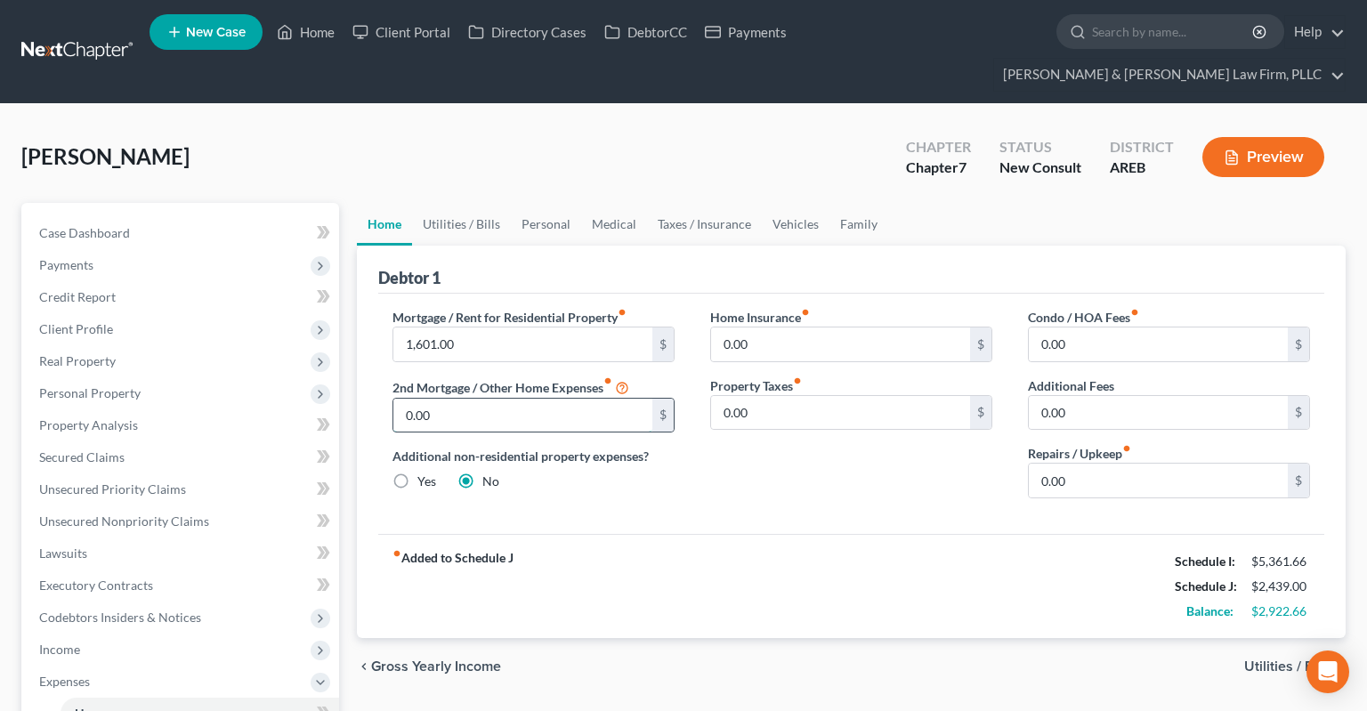
click at [555, 399] on input "0.00" at bounding box center [522, 416] width 259 height 34
type input "1"
drag, startPoint x: 1155, startPoint y: 387, endPoint x: 1144, endPoint y: 387, distance: 10.7
click at [1144, 396] on input "0.00" at bounding box center [1158, 413] width 259 height 34
type input "1"
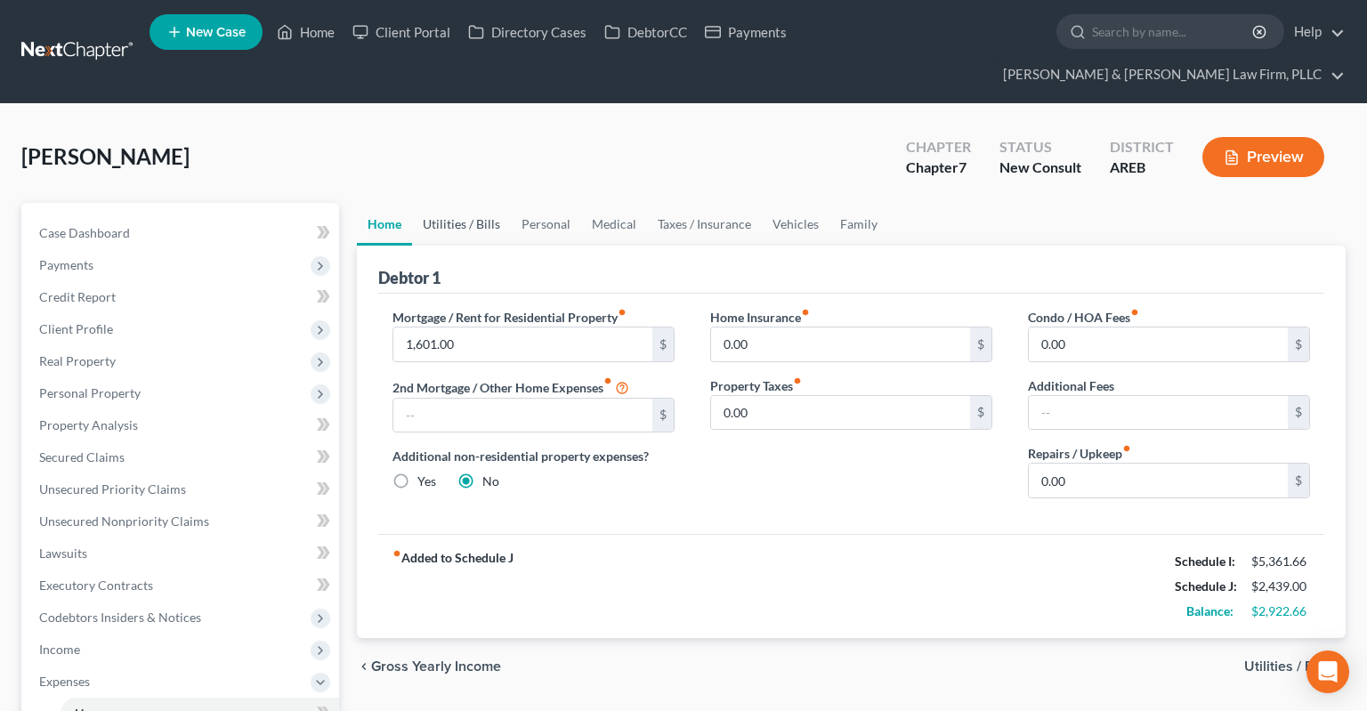
click at [459, 203] on link "Utilities / Bills" at bounding box center [461, 224] width 99 height 43
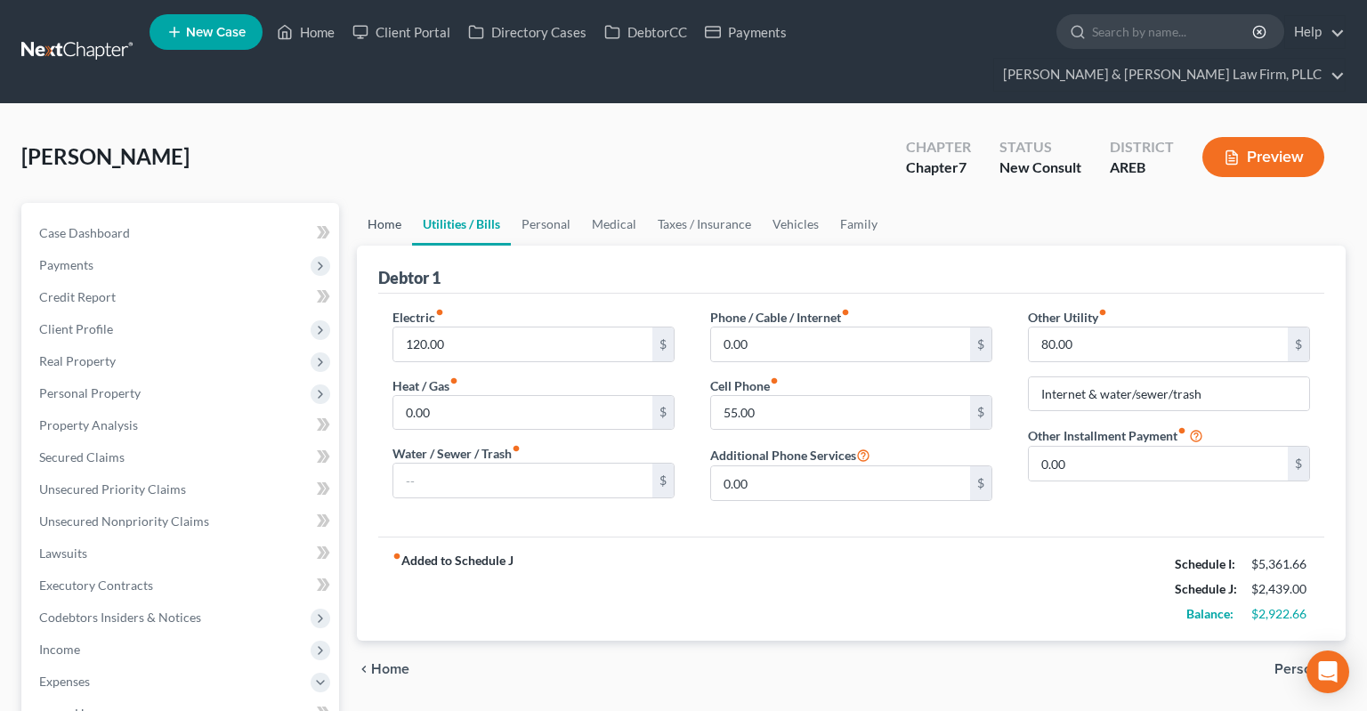
click at [388, 203] on link "Home" at bounding box center [384, 224] width 55 height 43
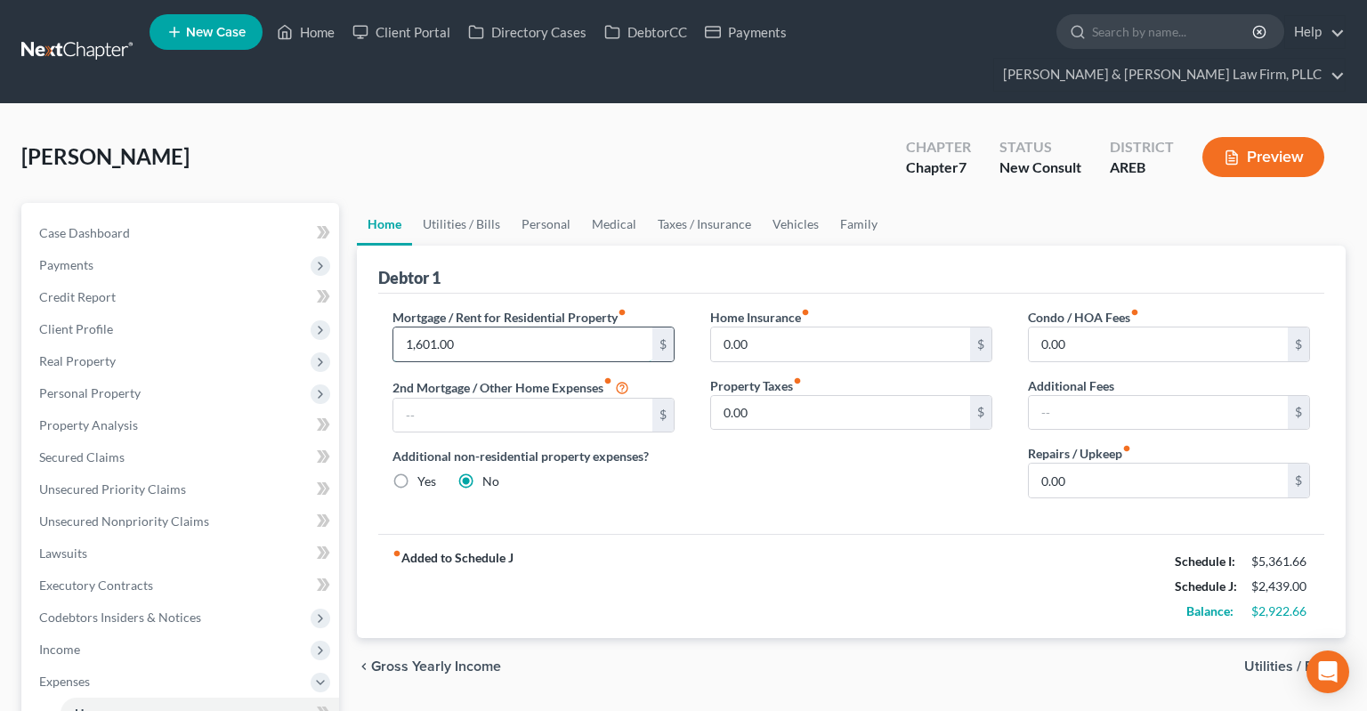
click at [492, 327] on input "1,601.00" at bounding box center [522, 344] width 259 height 34
drag, startPoint x: 465, startPoint y: 311, endPoint x: 454, endPoint y: 311, distance: 11.6
click at [464, 327] on input "1,601.00" at bounding box center [522, 344] width 259 height 34
click at [422, 327] on input "1,601.00" at bounding box center [522, 344] width 259 height 34
type input "1,611.00"
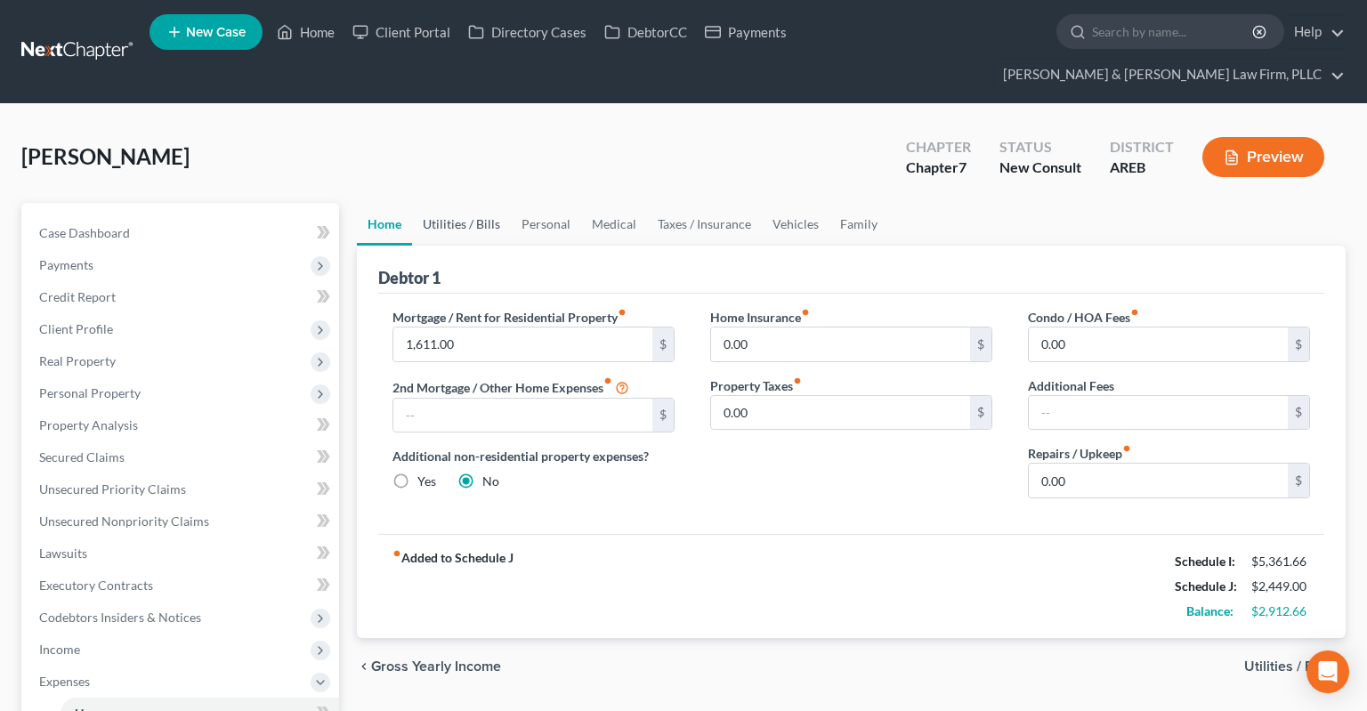
click at [460, 203] on link "Utilities / Bills" at bounding box center [461, 224] width 99 height 43
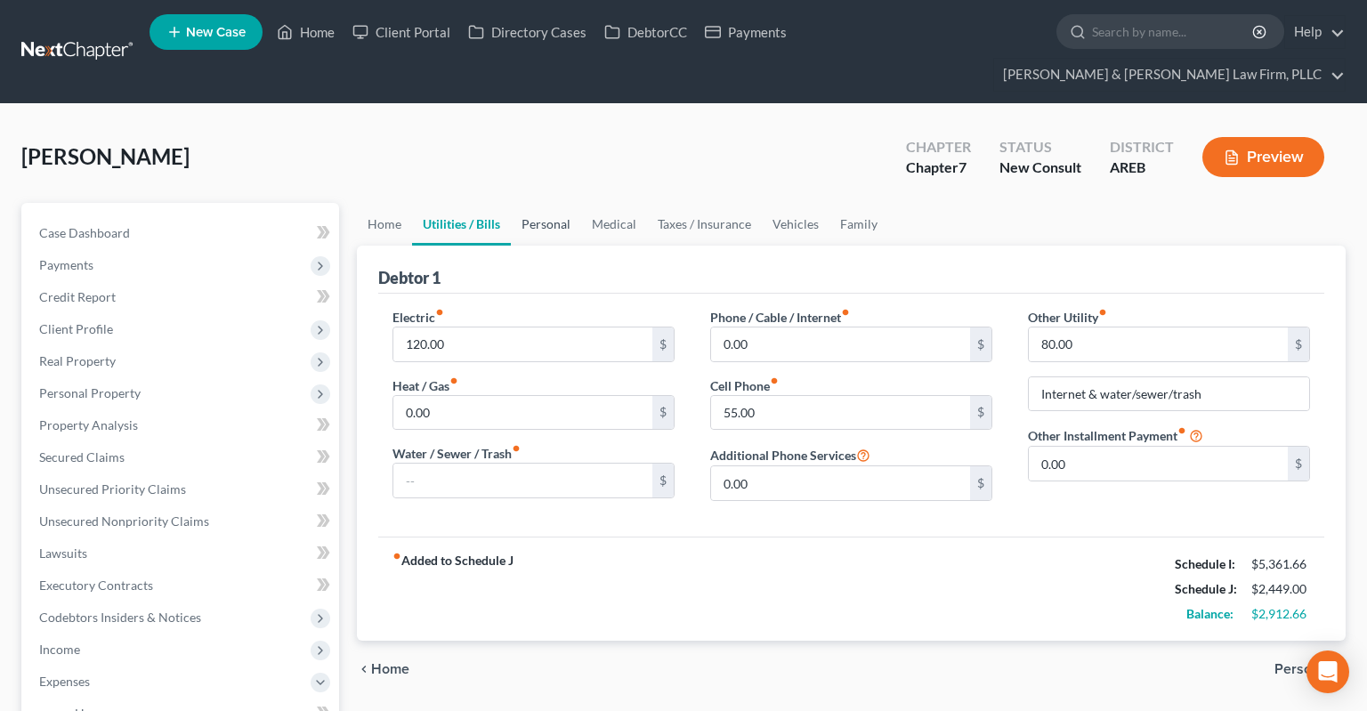
click at [537, 203] on link "Personal" at bounding box center [546, 224] width 70 height 43
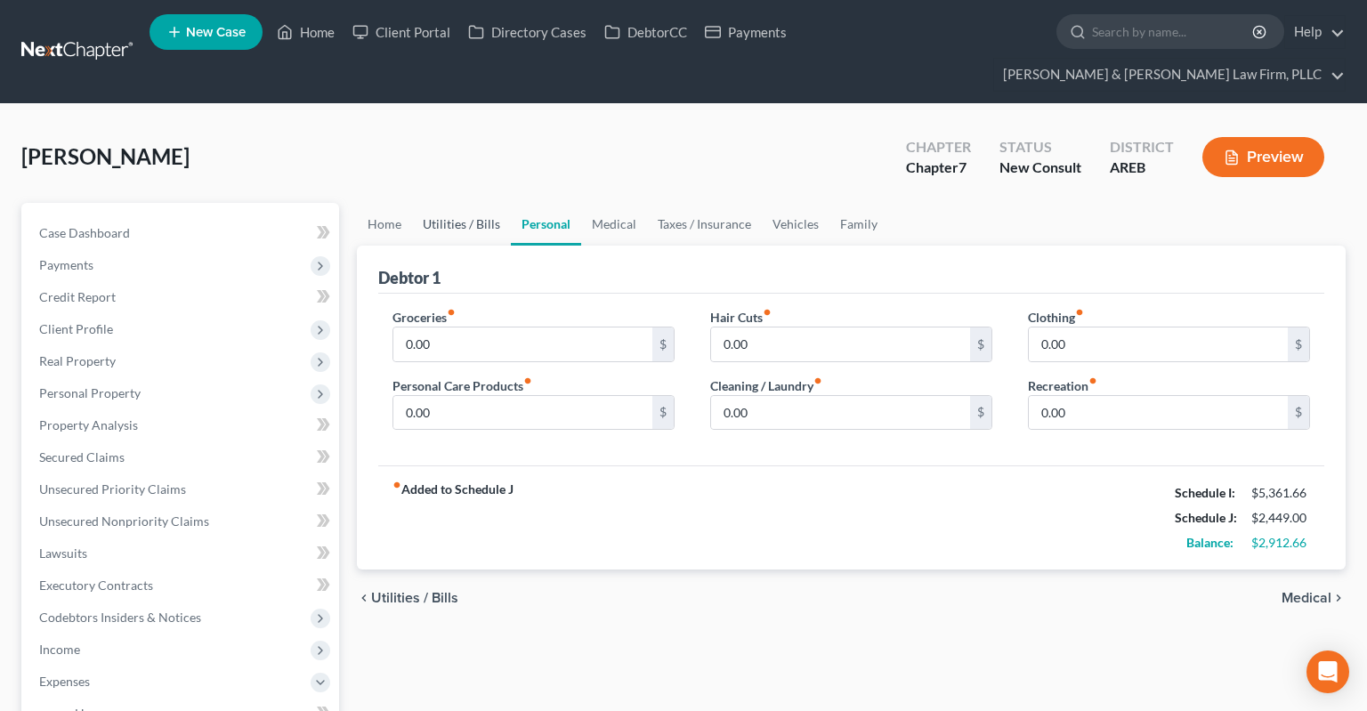
click at [449, 205] on link "Utilities / Bills" at bounding box center [461, 224] width 99 height 43
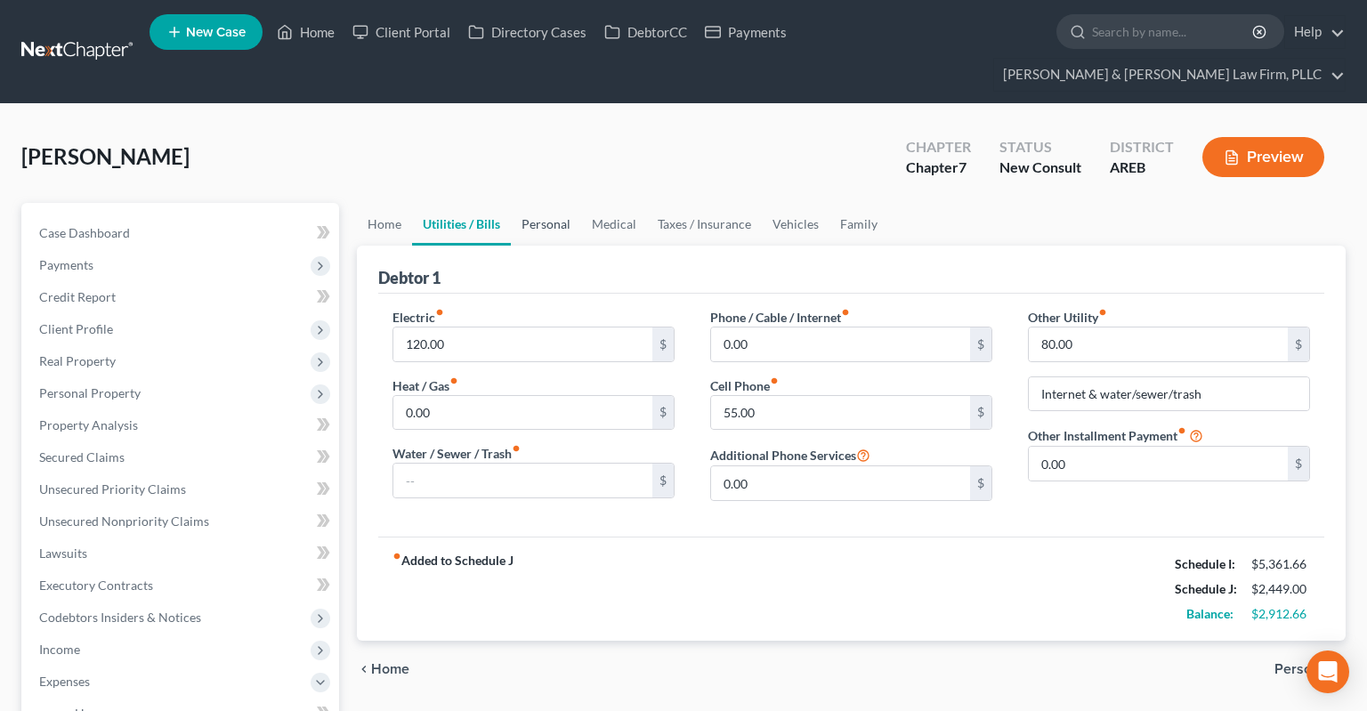
click at [540, 203] on link "Personal" at bounding box center [546, 224] width 70 height 43
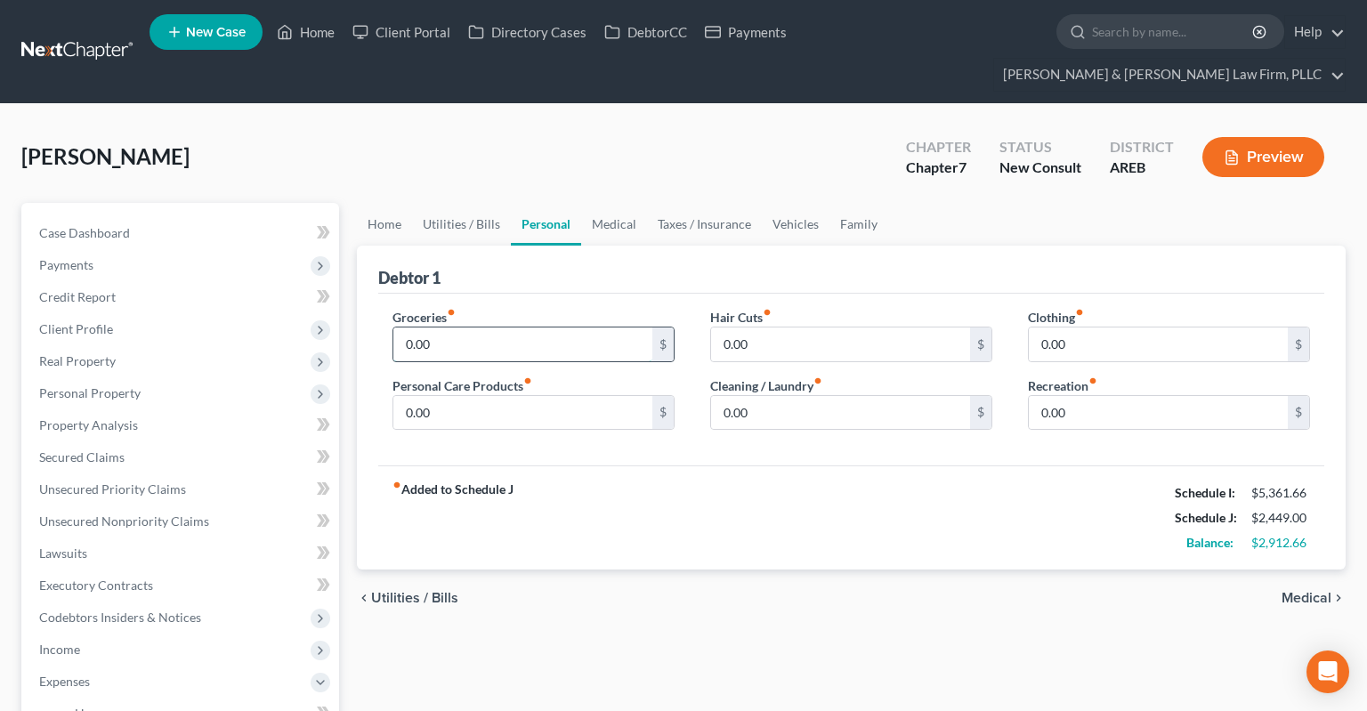
click at [524, 327] on input "0.00" at bounding box center [522, 344] width 259 height 34
drag, startPoint x: 464, startPoint y: 315, endPoint x: 258, endPoint y: 314, distance: 205.5
click at [393, 327] on input "0.00" at bounding box center [522, 344] width 259 height 34
type input "866.67"
click at [1113, 327] on input "0.00" at bounding box center [1158, 344] width 259 height 34
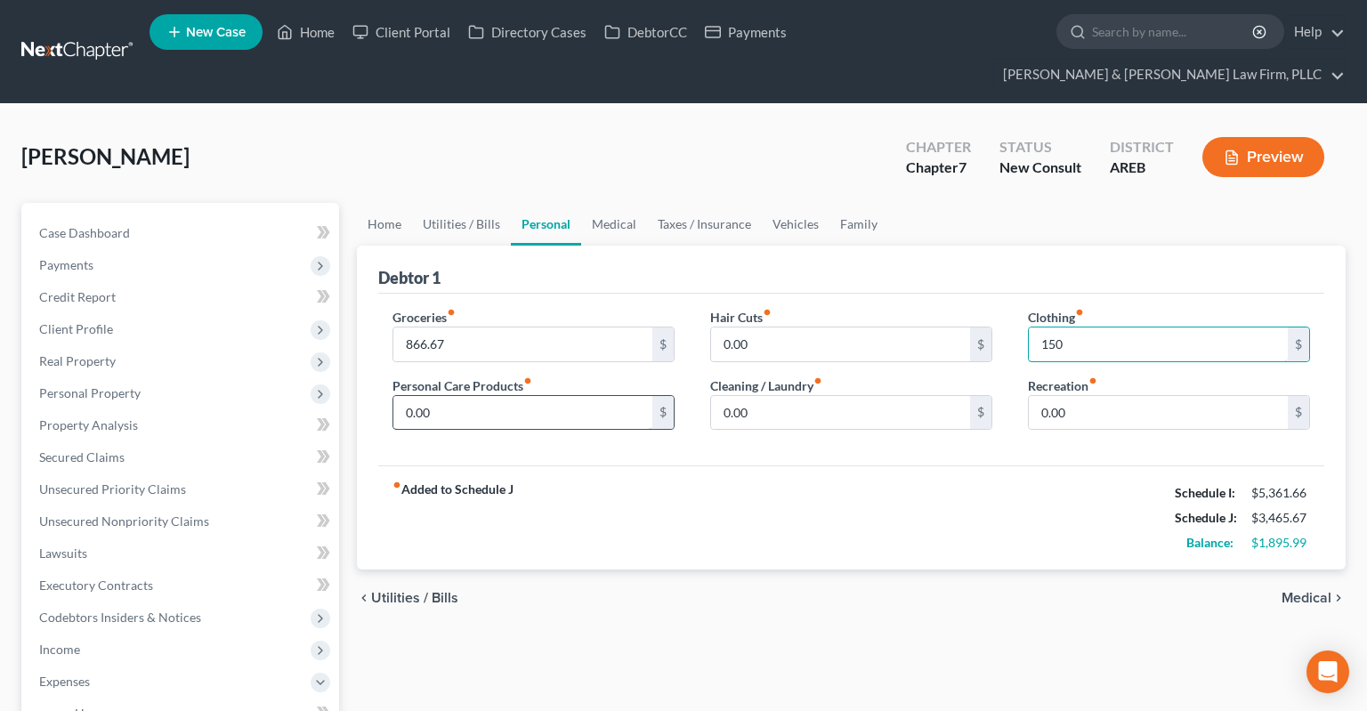
type input "150"
drag, startPoint x: 593, startPoint y: 367, endPoint x: 578, endPoint y: 377, distance: 17.3
click at [585, 396] on input "0.00" at bounding box center [522, 413] width 259 height 34
type input "100"
click at [1127, 396] on input "0.00" at bounding box center [1158, 413] width 259 height 34
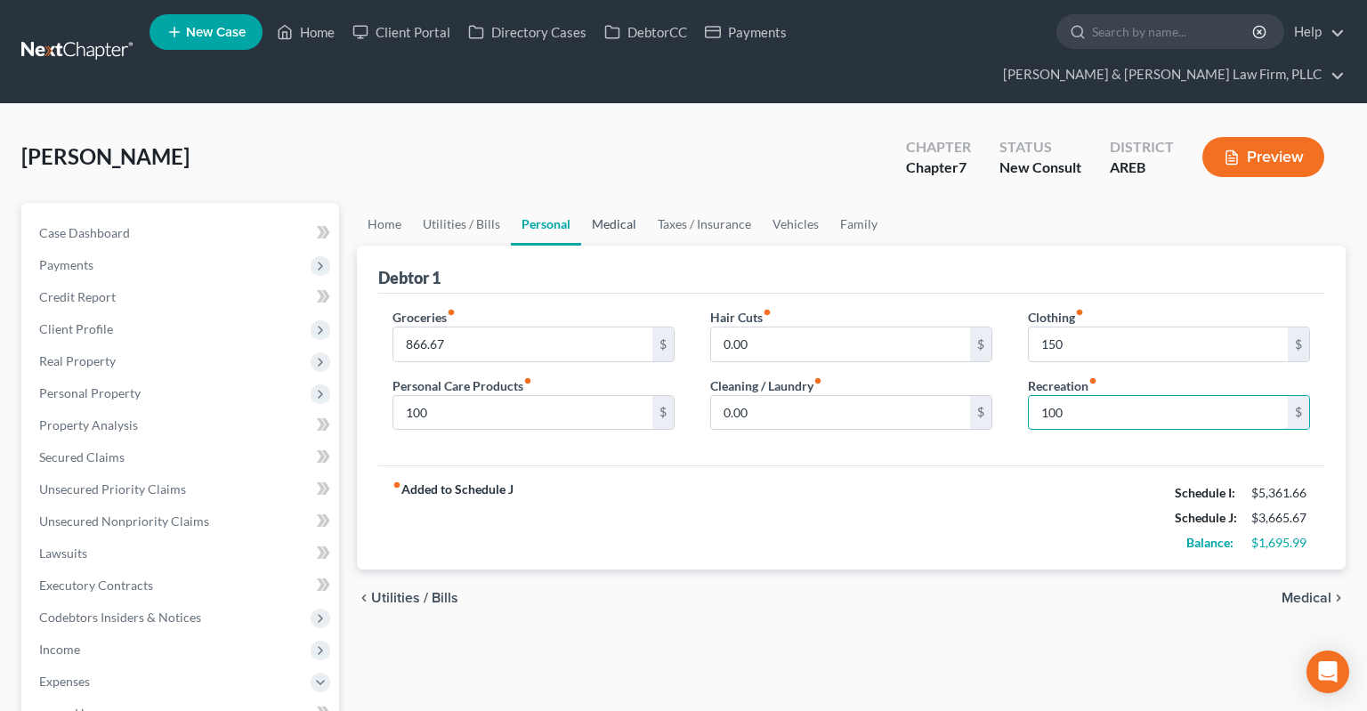
type input "100"
click at [602, 203] on link "Medical" at bounding box center [614, 224] width 66 height 43
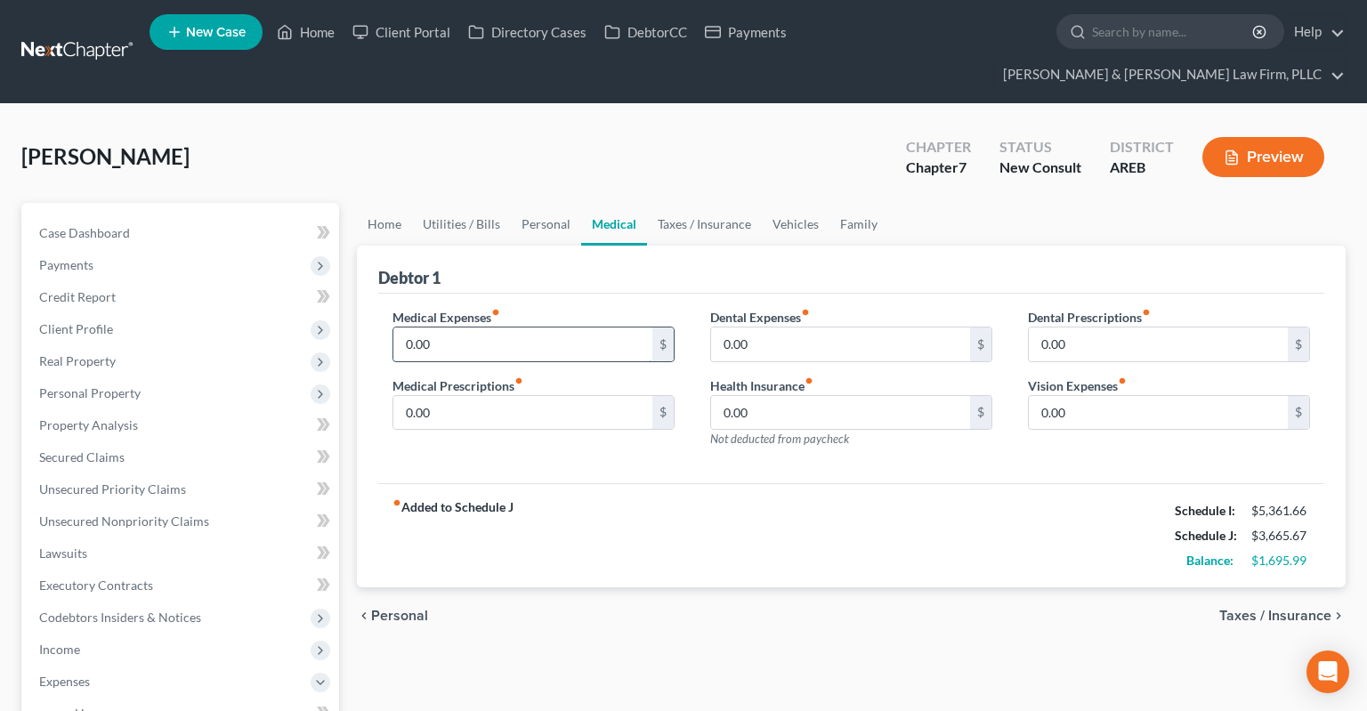
click at [583, 327] on input "0.00" at bounding box center [522, 344] width 259 height 34
type input "100"
click at [623, 146] on div "[PERSON_NAME] Upgraded Chapter Chapter 7 Status New Consult District AREB Previ…" at bounding box center [683, 163] width 1324 height 77
click at [705, 152] on div "[PERSON_NAME] Upgraded Chapter Chapter 7 Status New Consult District AREB Previ…" at bounding box center [683, 163] width 1324 height 77
click at [701, 203] on link "Taxes / Insurance" at bounding box center [704, 224] width 115 height 43
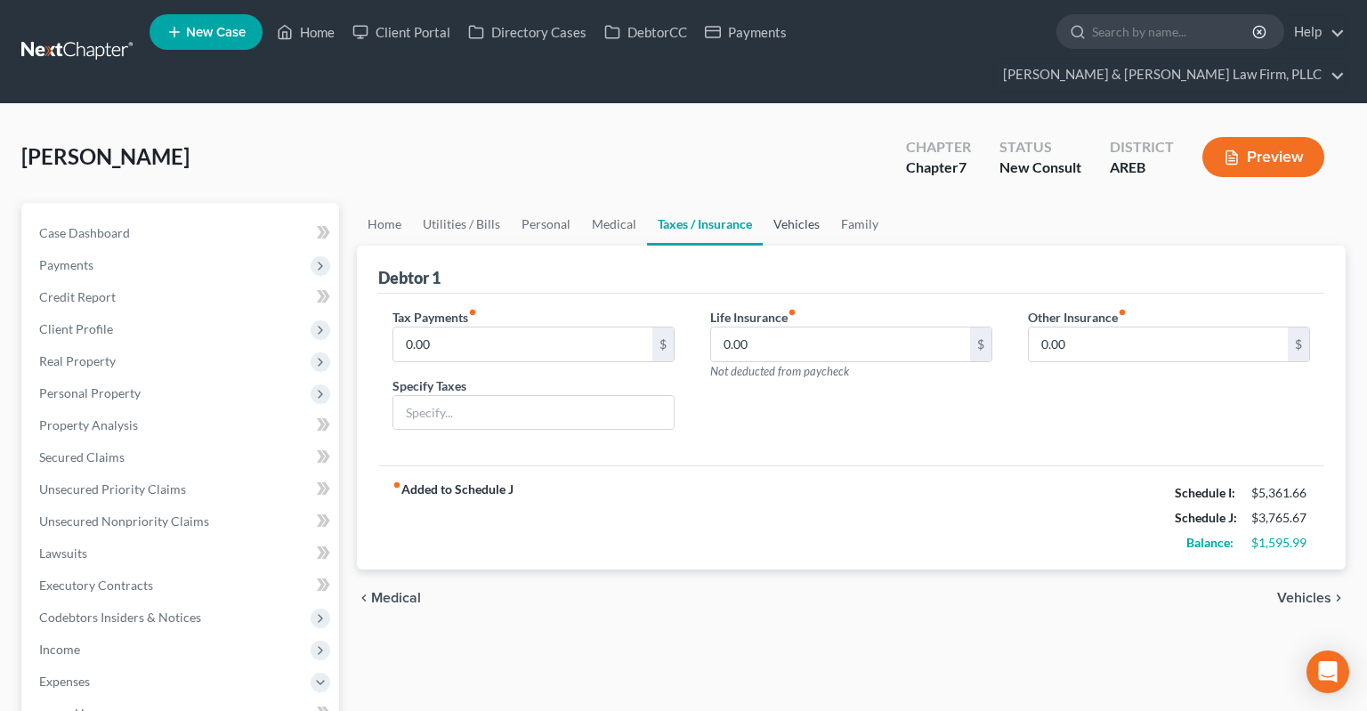
click at [787, 203] on link "Vehicles" at bounding box center [797, 224] width 68 height 43
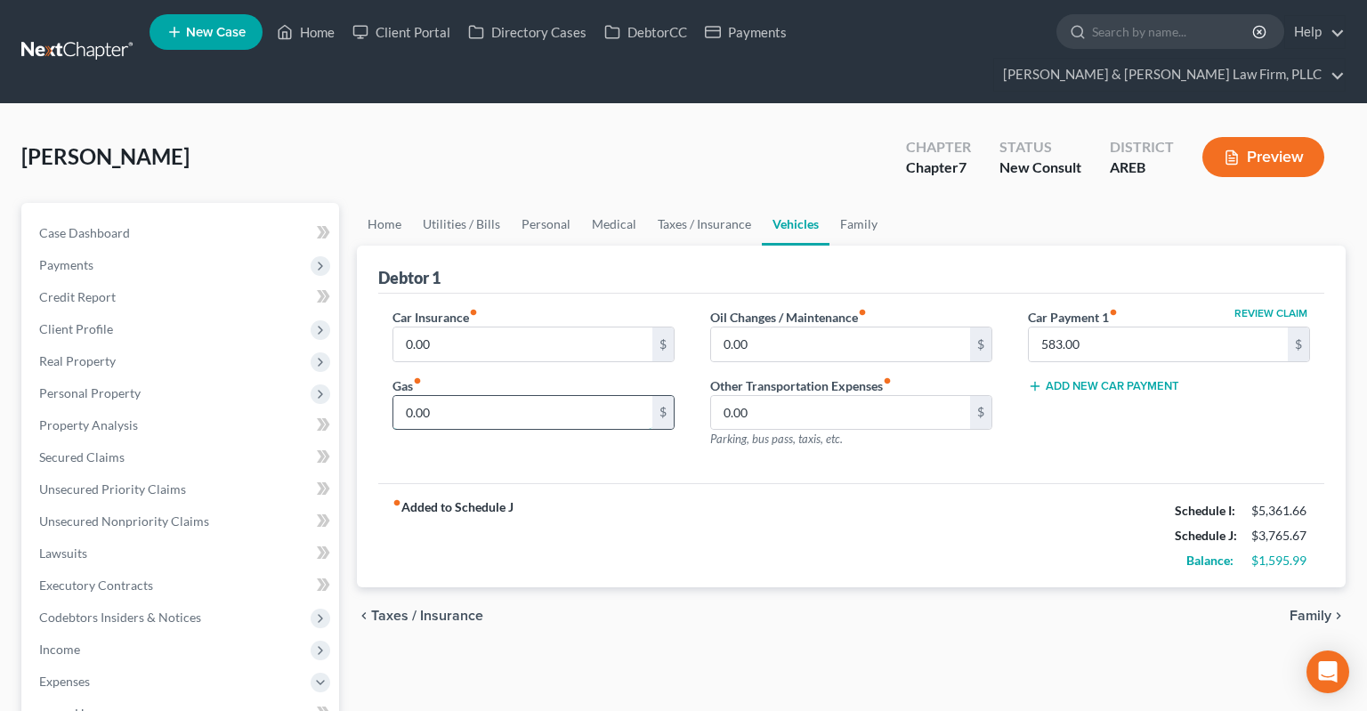
click at [578, 396] on input "0.00" at bounding box center [522, 413] width 259 height 34
click at [481, 396] on input "0.00" at bounding box center [522, 413] width 259 height 34
drag, startPoint x: 377, startPoint y: 385, endPoint x: 358, endPoint y: 384, distance: 19.6
click at [393, 396] on input "0.00" at bounding box center [522, 413] width 259 height 34
type input "350"
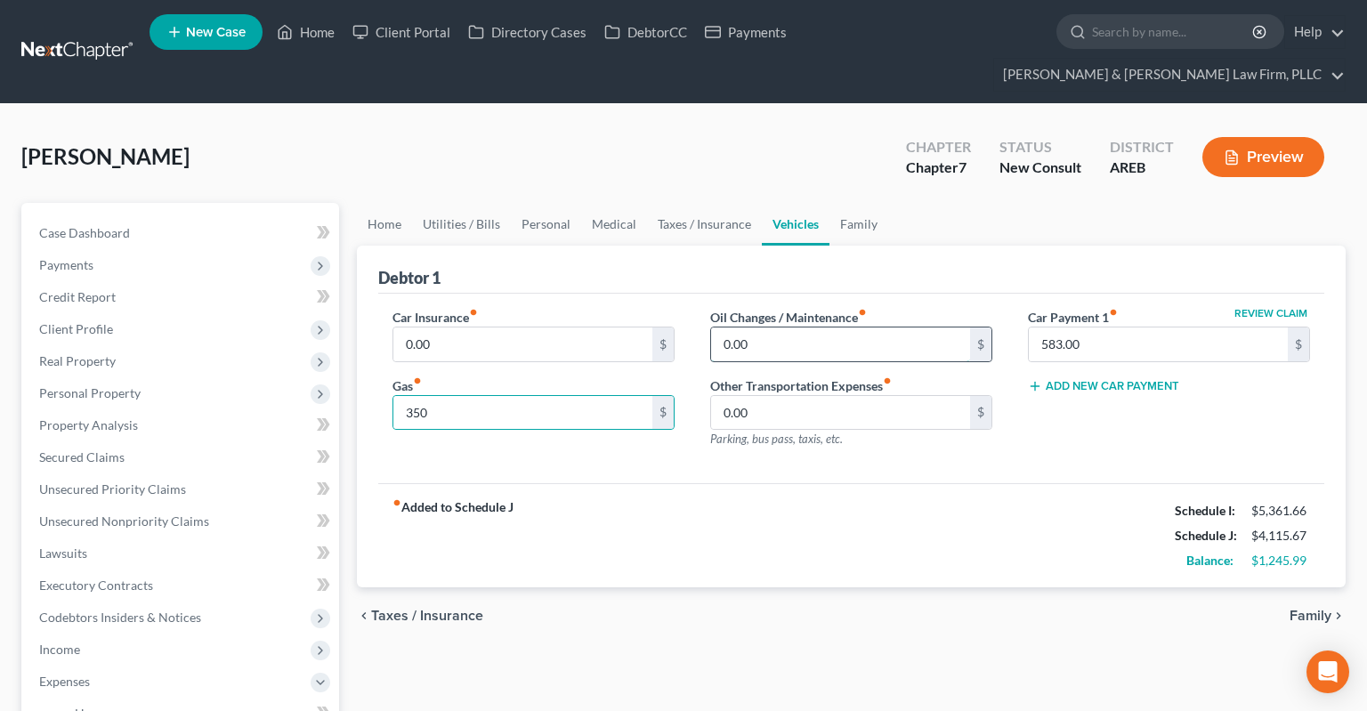
drag, startPoint x: 778, startPoint y: 307, endPoint x: 785, endPoint y: 315, distance: 10.7
click at [786, 327] on input "0.00" at bounding box center [840, 344] width 259 height 34
type input "100"
click at [533, 327] on input "0.00" at bounding box center [522, 344] width 259 height 34
type input "107"
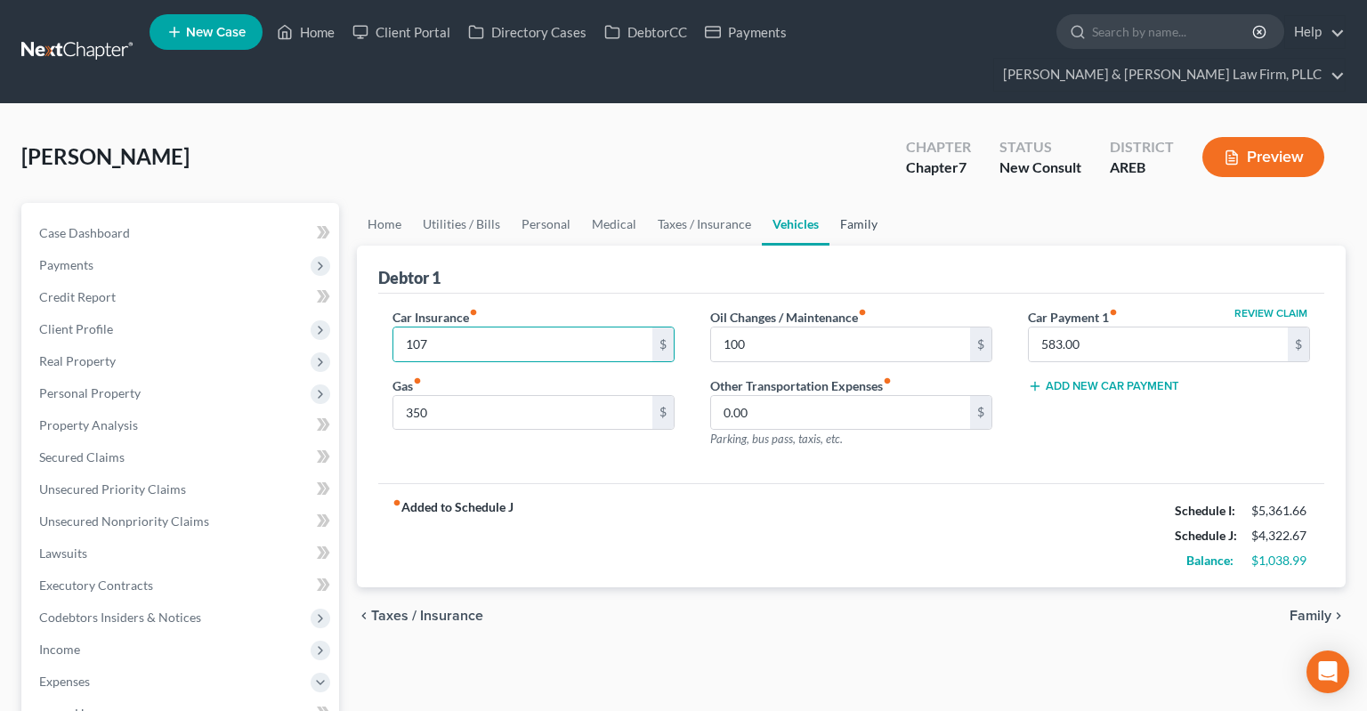
click at [862, 203] on link "Family" at bounding box center [858, 224] width 59 height 43
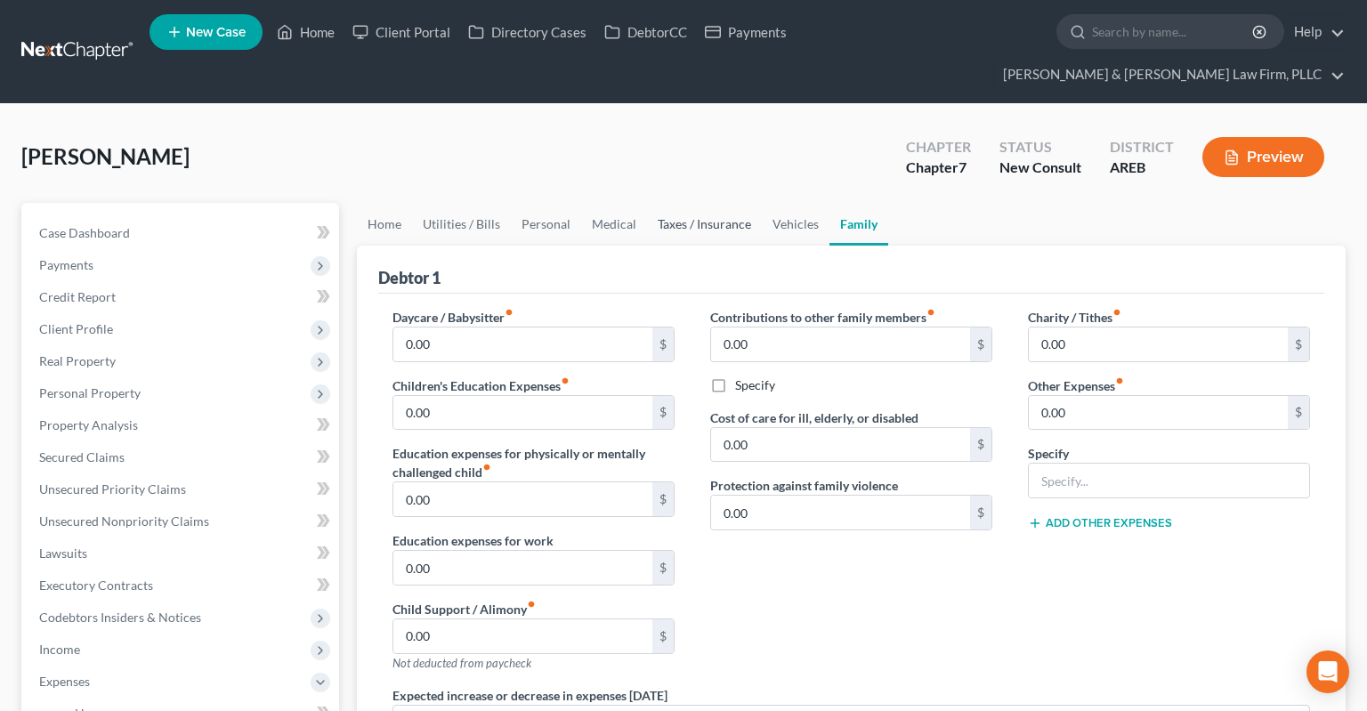
click at [743, 203] on link "Taxes / Insurance" at bounding box center [704, 224] width 115 height 43
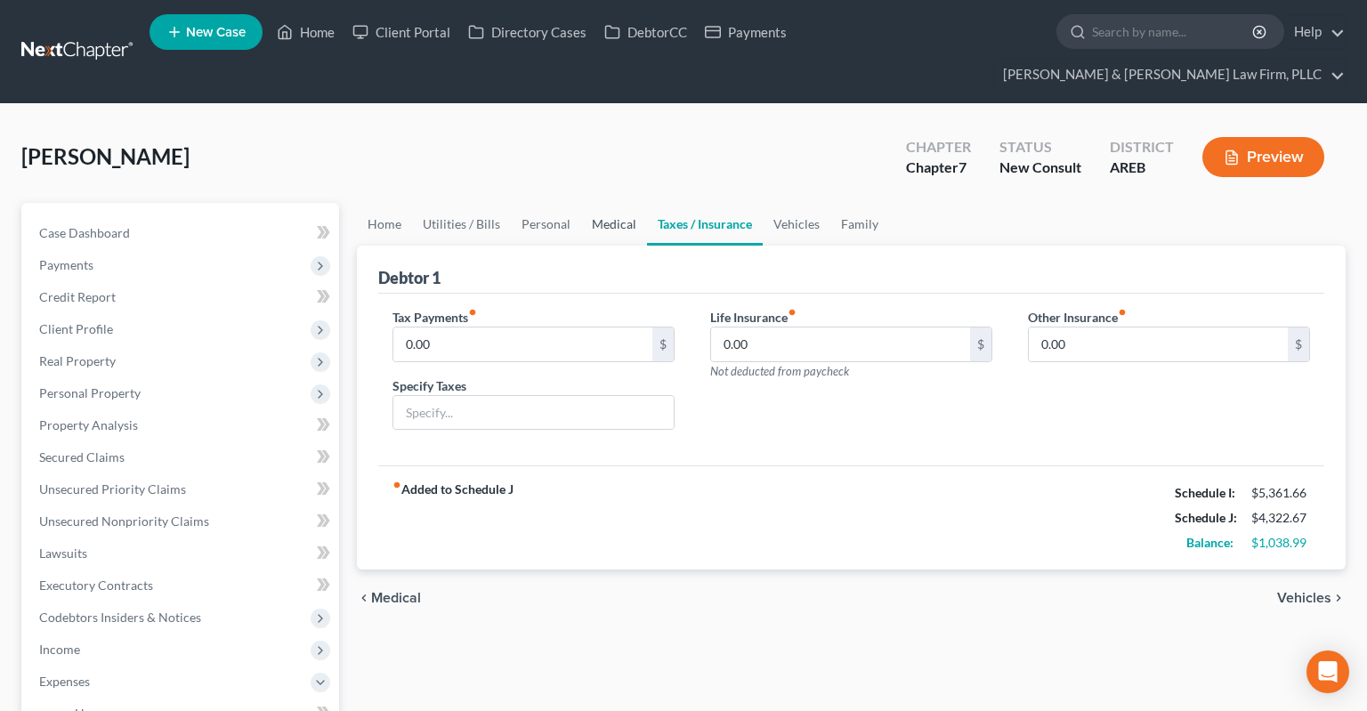
click at [607, 203] on link "Medical" at bounding box center [614, 224] width 66 height 43
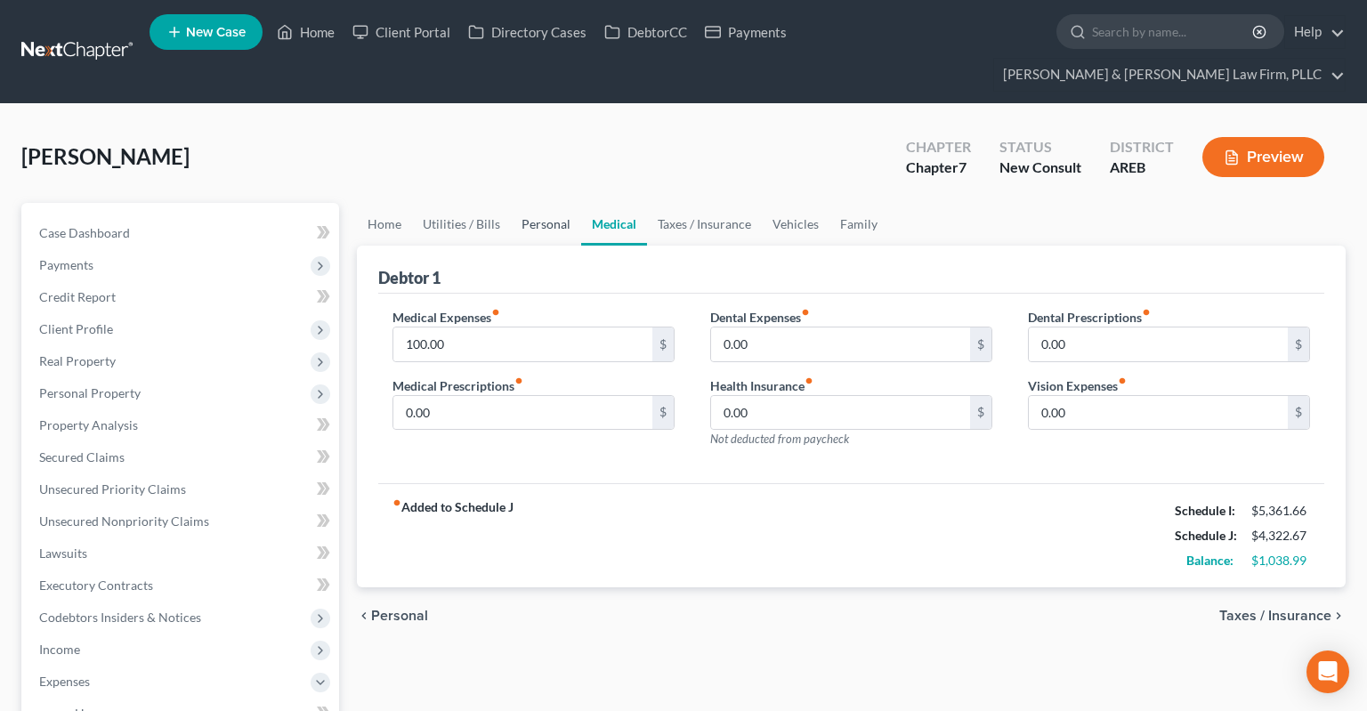
click at [538, 203] on link "Personal" at bounding box center [546, 224] width 70 height 43
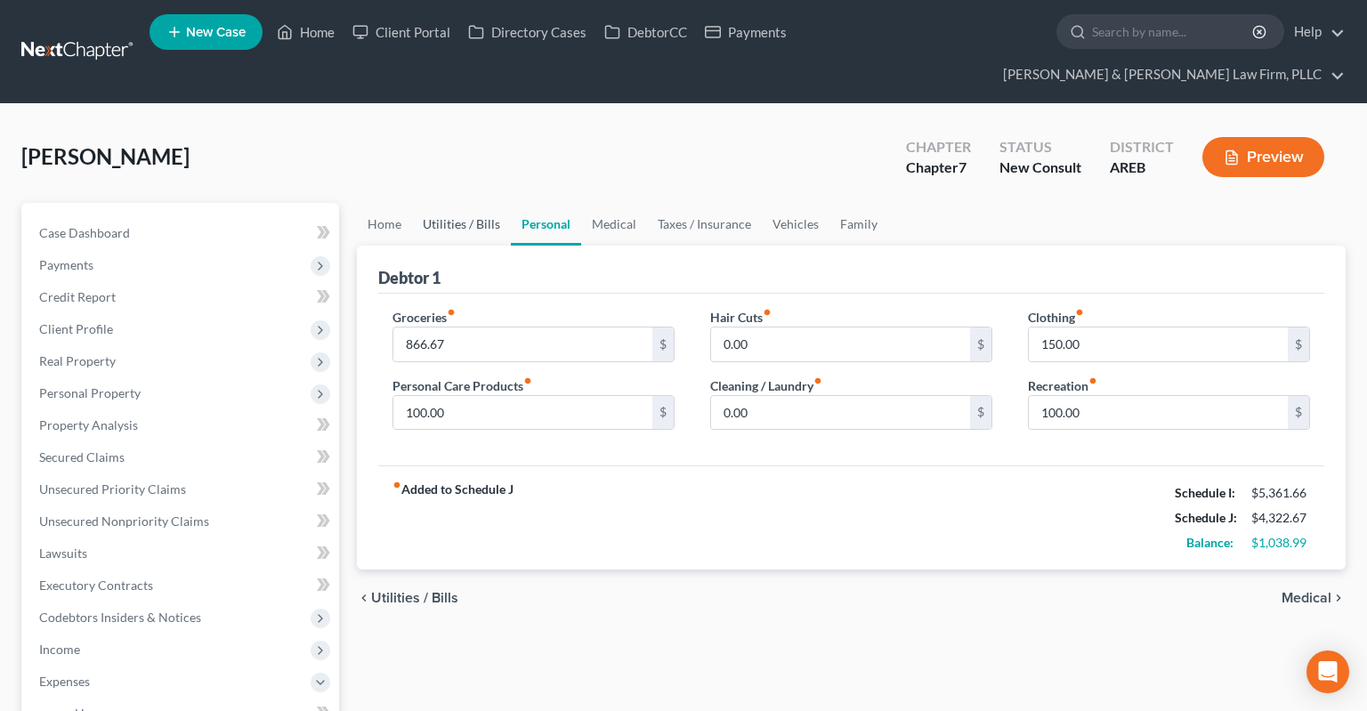
drag, startPoint x: 479, startPoint y: 204, endPoint x: 452, endPoint y: 204, distance: 26.7
click at [477, 205] on link "Utilities / Bills" at bounding box center [461, 224] width 99 height 43
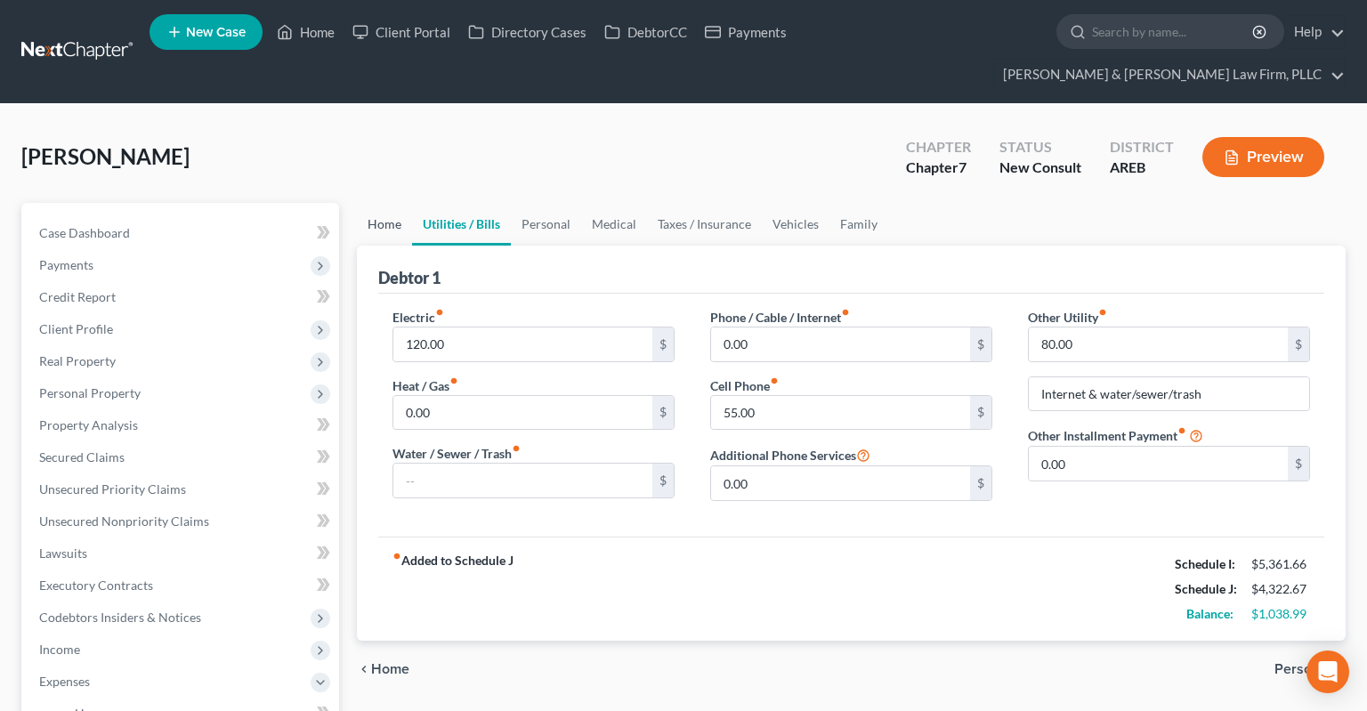
click at [394, 203] on link "Home" at bounding box center [384, 224] width 55 height 43
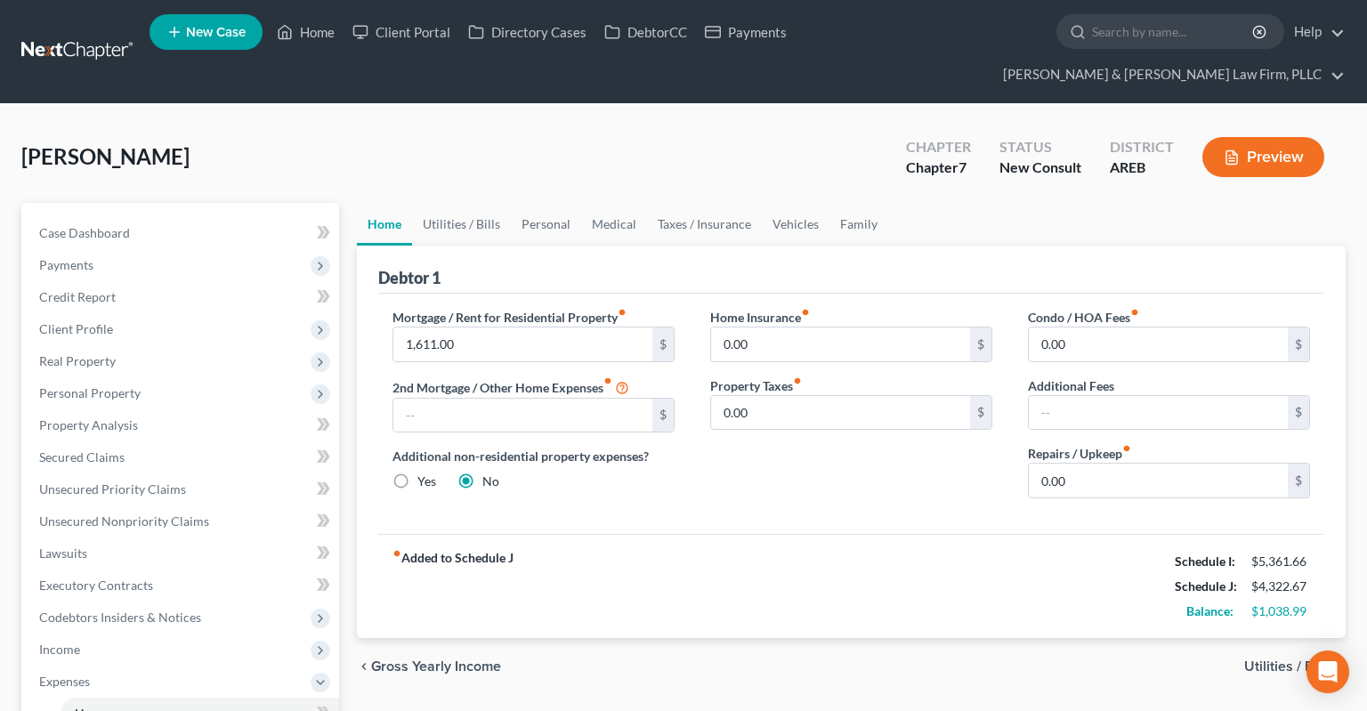
click at [406, 142] on div "[PERSON_NAME] Upgraded Chapter Chapter 7 Status New Consult District AREB Previ…" at bounding box center [683, 163] width 1324 height 77
click at [464, 203] on link "Utilities / Bills" at bounding box center [461, 224] width 99 height 43
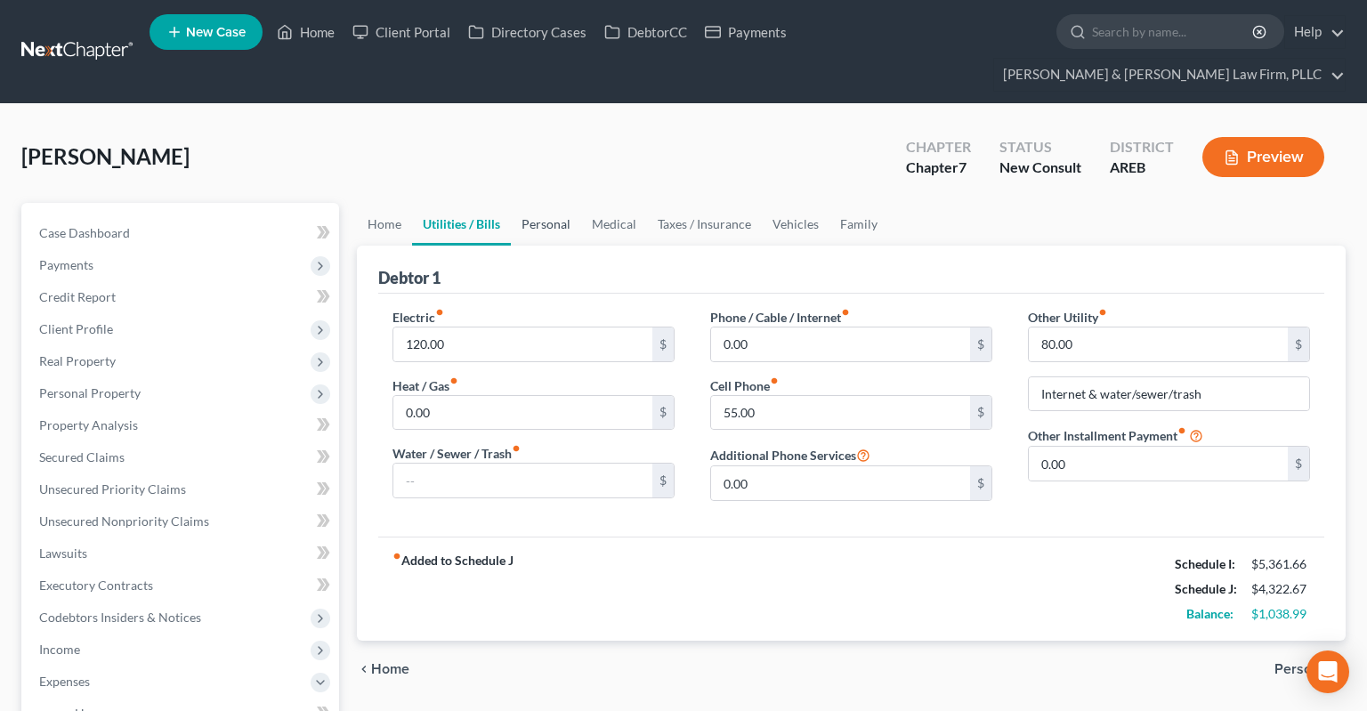
drag, startPoint x: 553, startPoint y: 194, endPoint x: 589, endPoint y: 196, distance: 35.6
click at [553, 203] on link "Personal" at bounding box center [546, 224] width 70 height 43
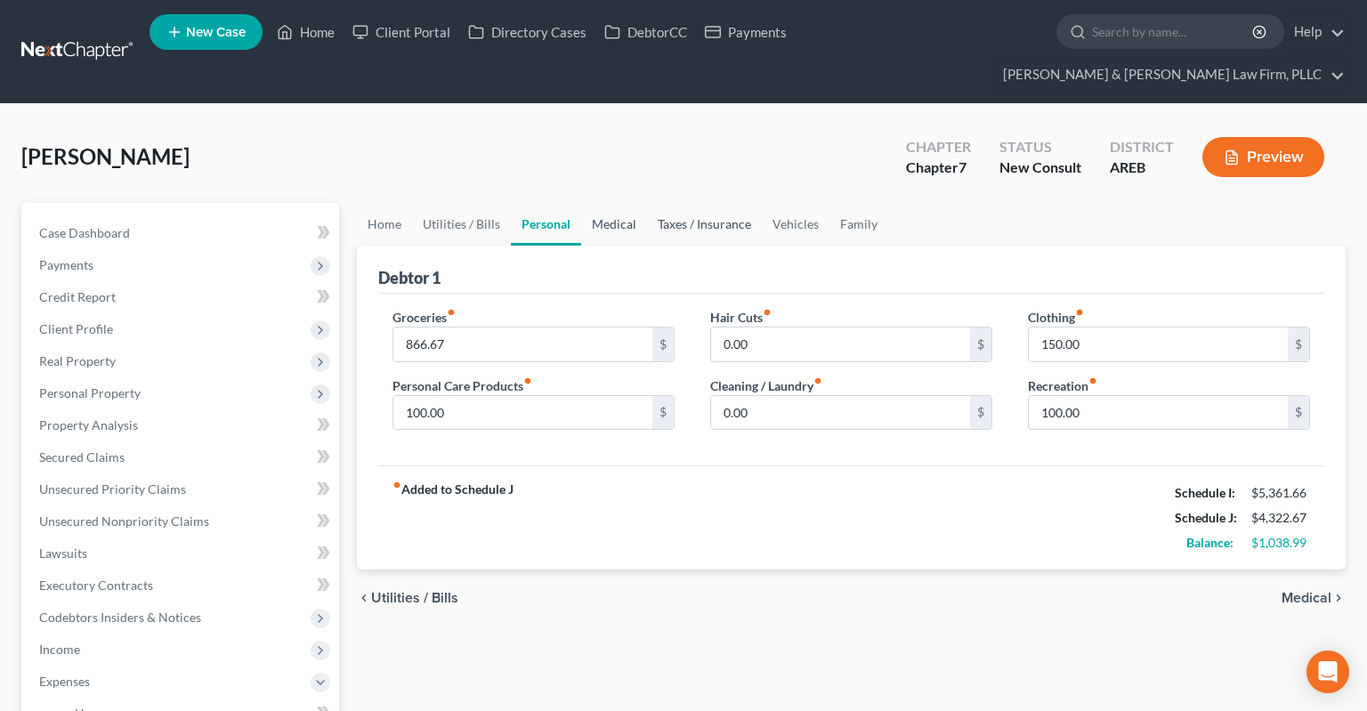
click at [638, 203] on link "Medical" at bounding box center [614, 224] width 66 height 43
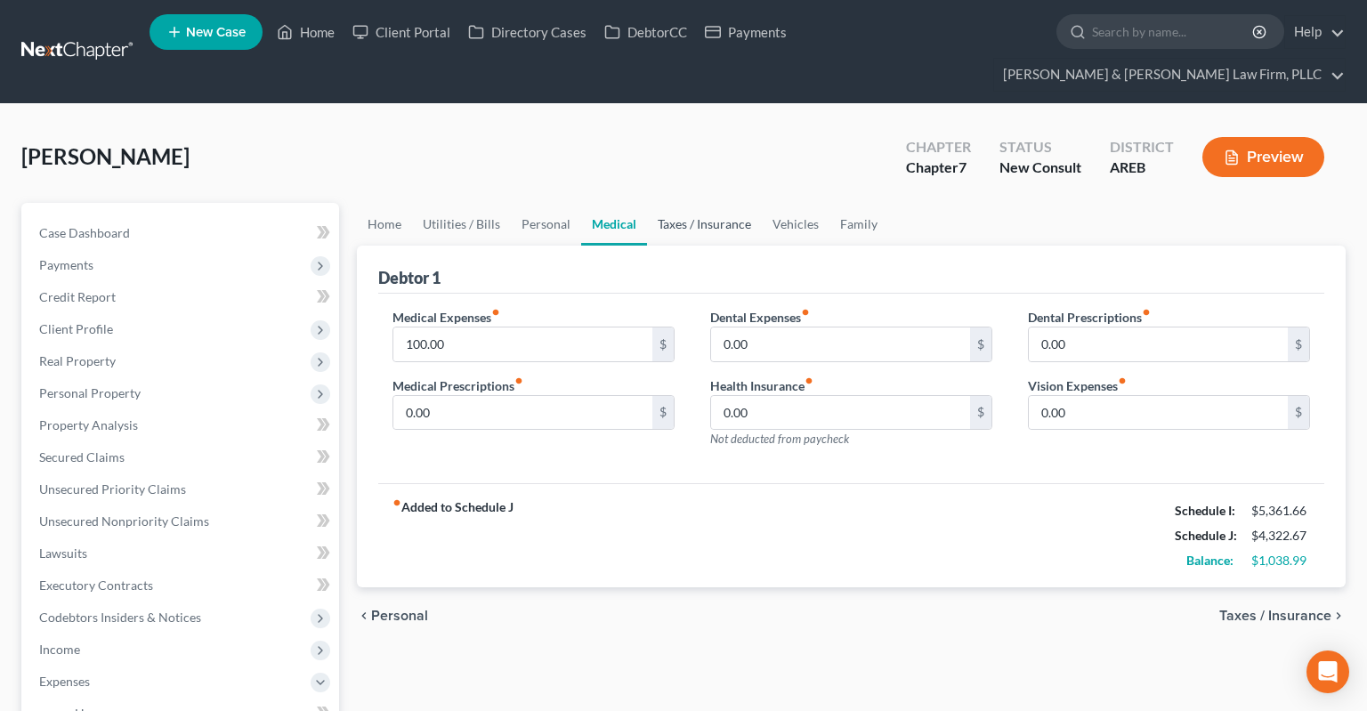
drag, startPoint x: 678, startPoint y: 197, endPoint x: 692, endPoint y: 197, distance: 14.2
click at [682, 203] on link "Taxes / Insurance" at bounding box center [704, 224] width 115 height 43
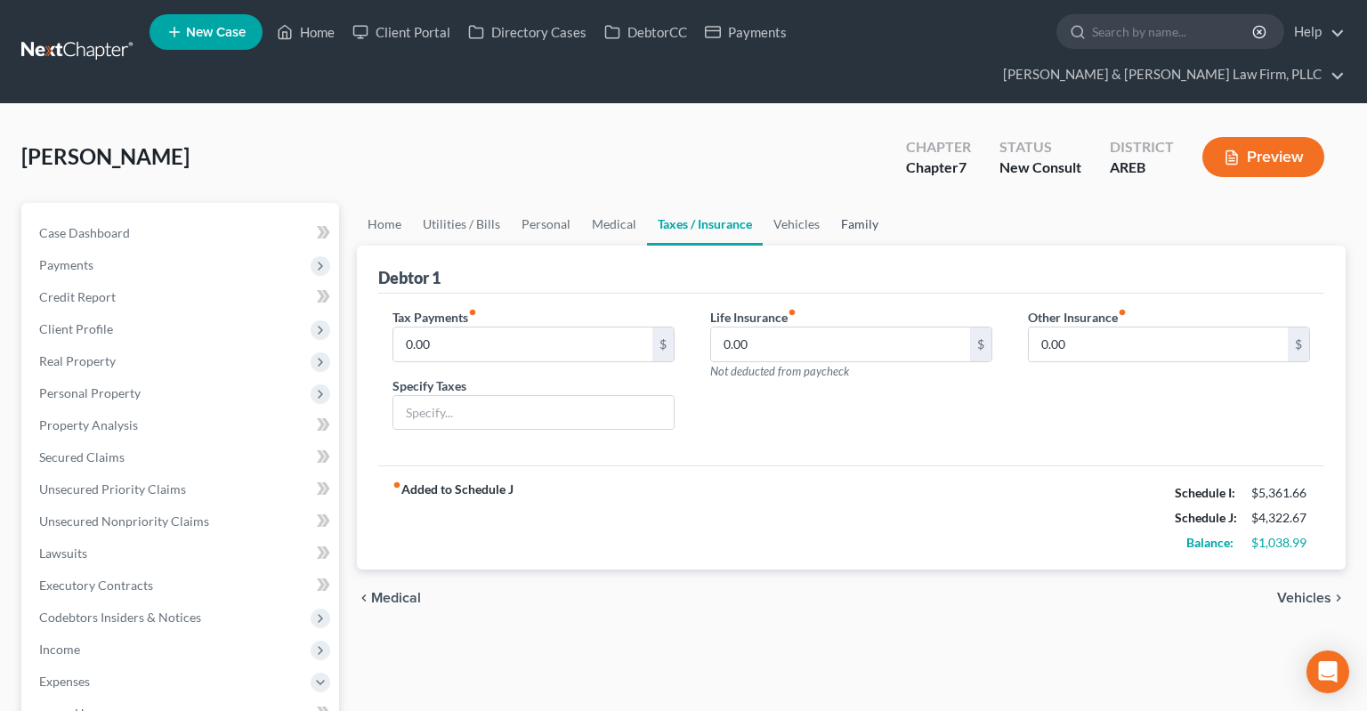
click at [846, 203] on link "Family" at bounding box center [859, 224] width 59 height 43
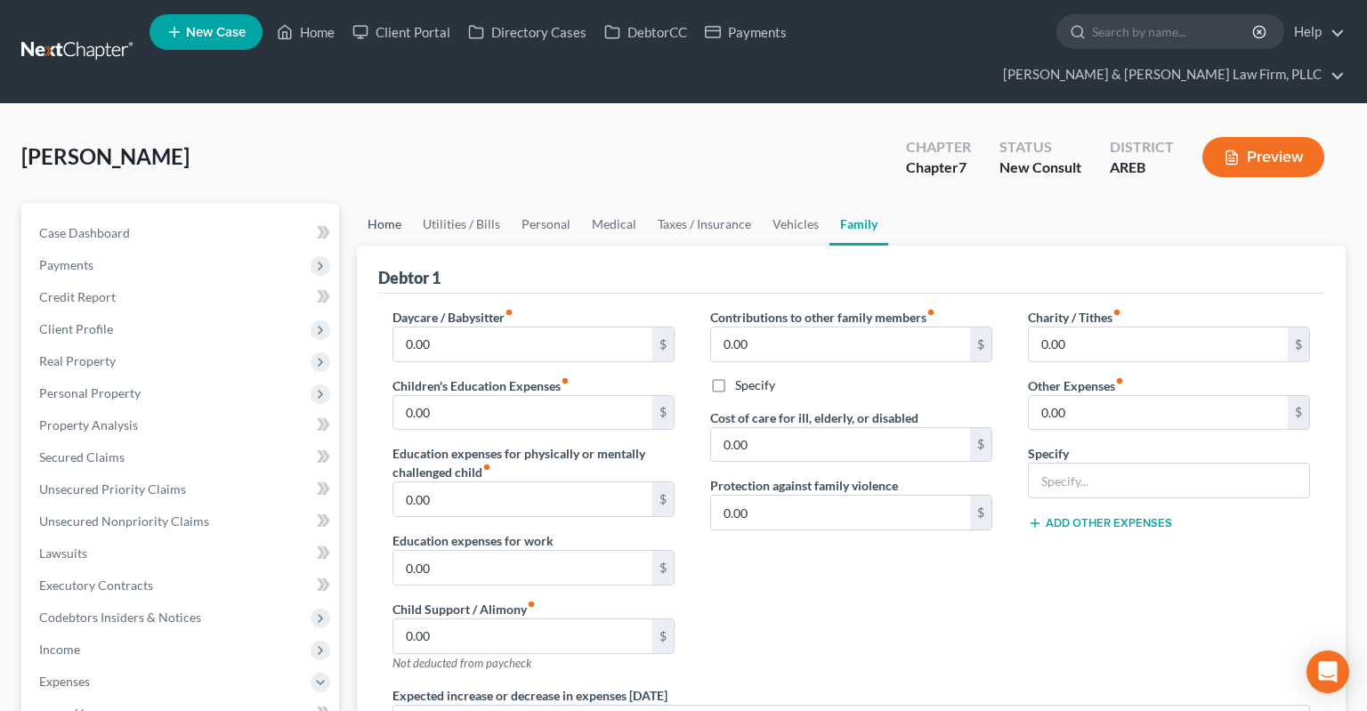
click at [386, 203] on link "Home" at bounding box center [384, 224] width 55 height 43
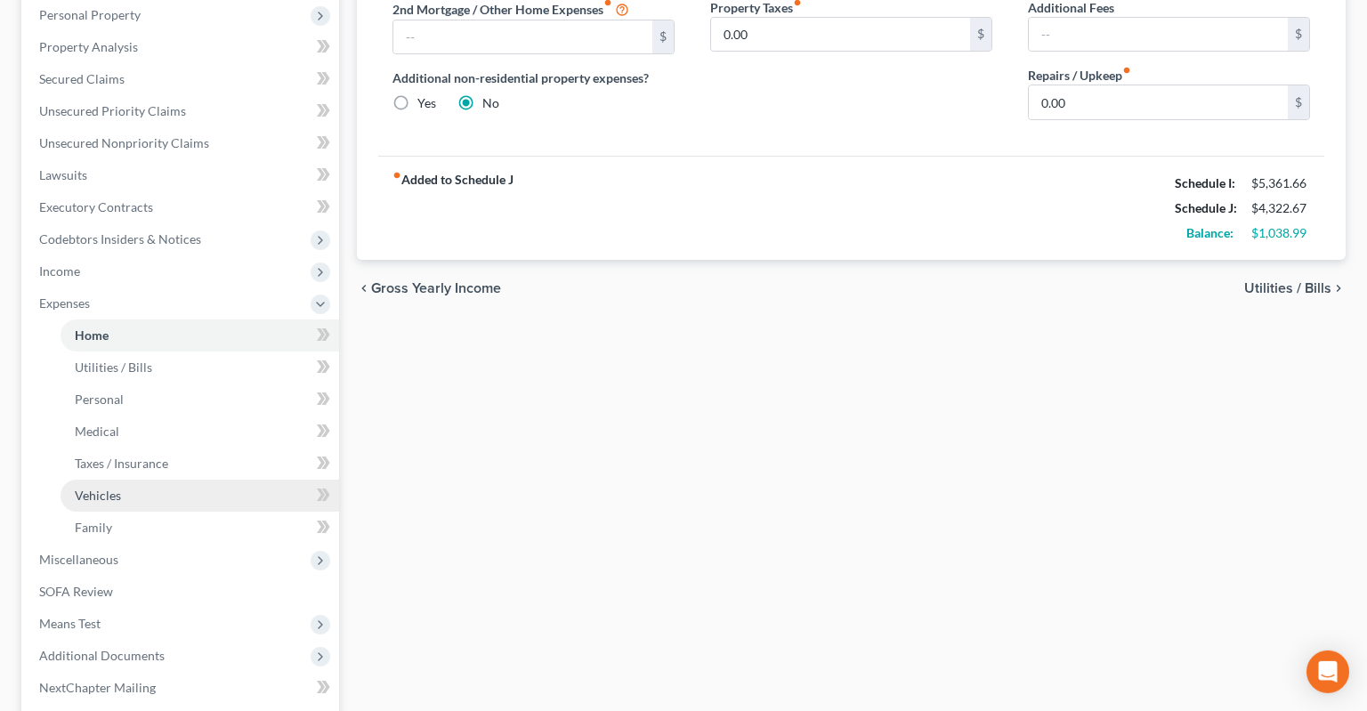
scroll to position [521, 0]
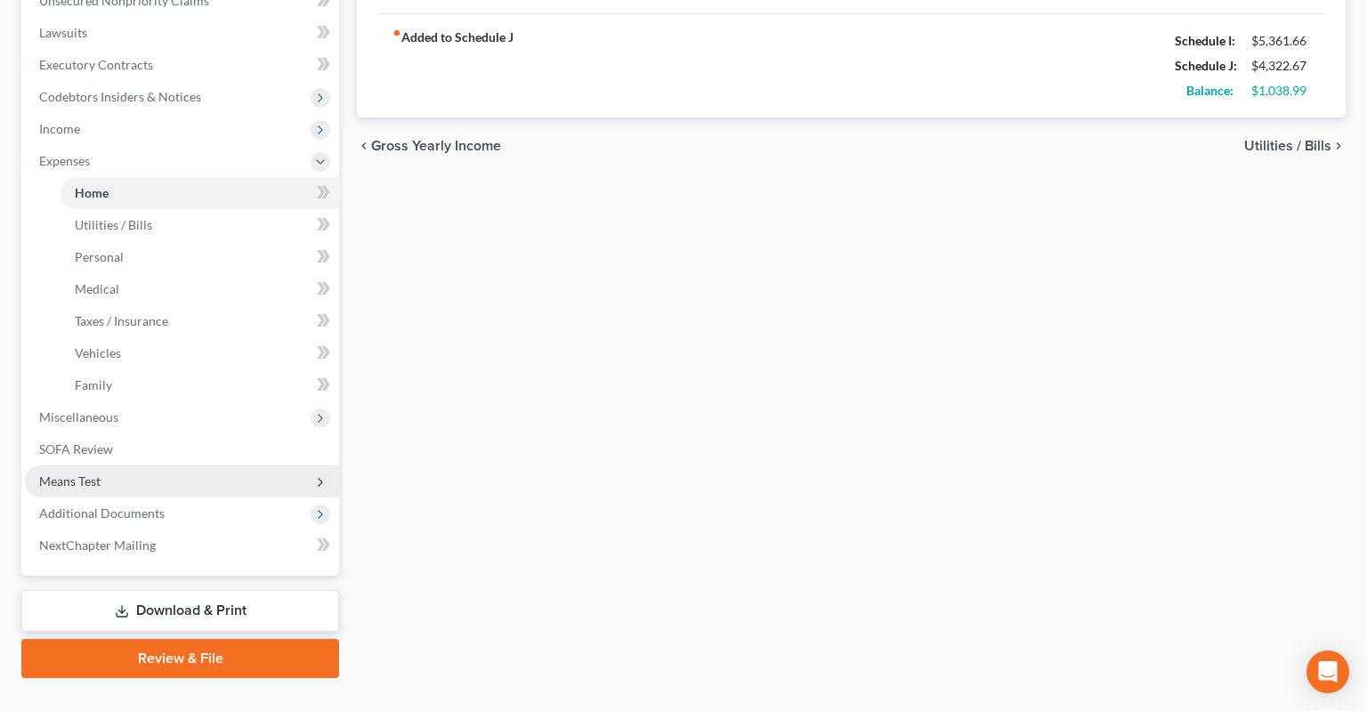
click at [181, 465] on span "Means Test" at bounding box center [182, 481] width 314 height 32
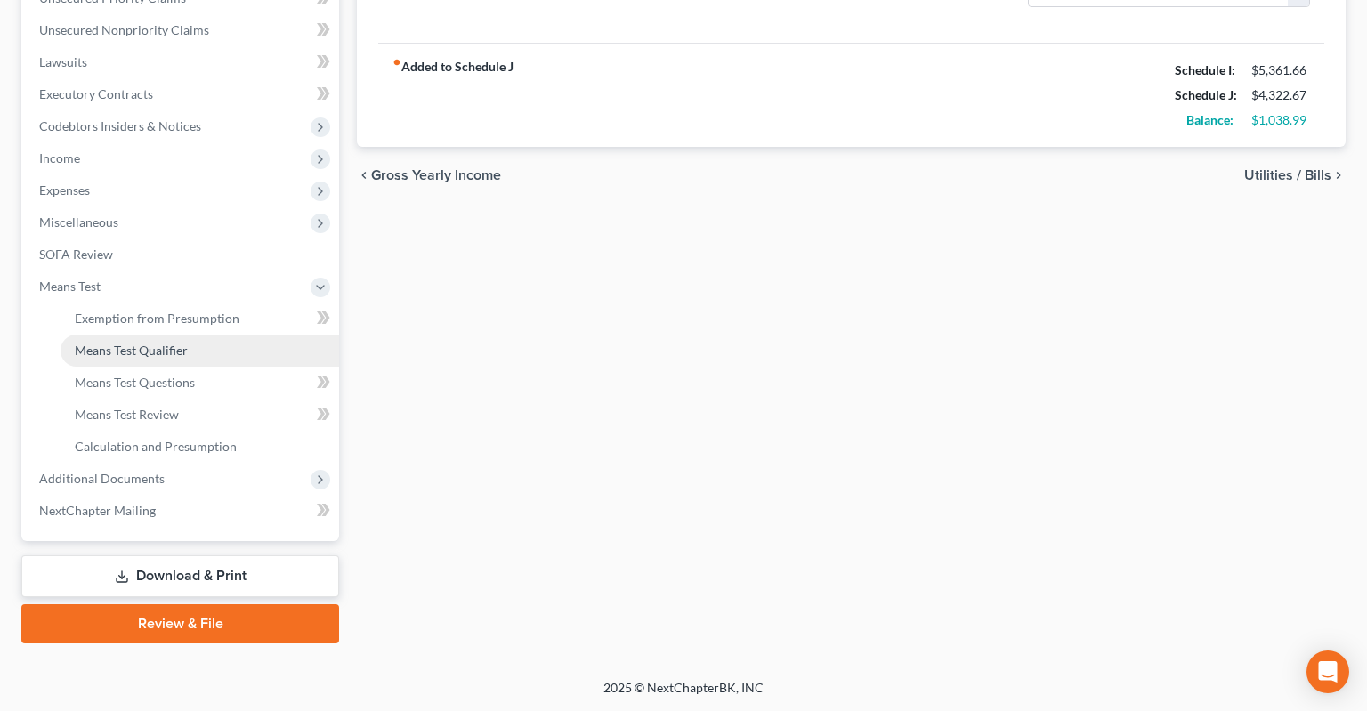
scroll to position [456, 0]
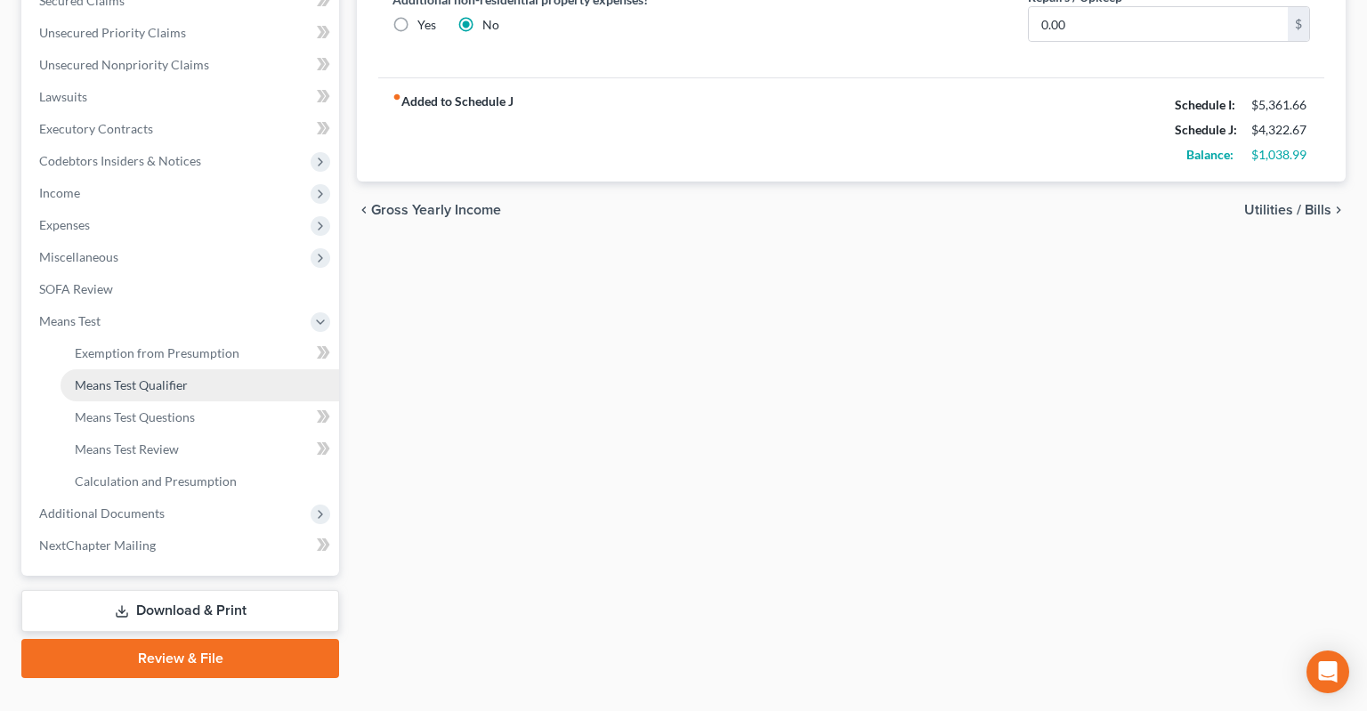
click at [184, 377] on span "Means Test Qualifier" at bounding box center [131, 384] width 113 height 15
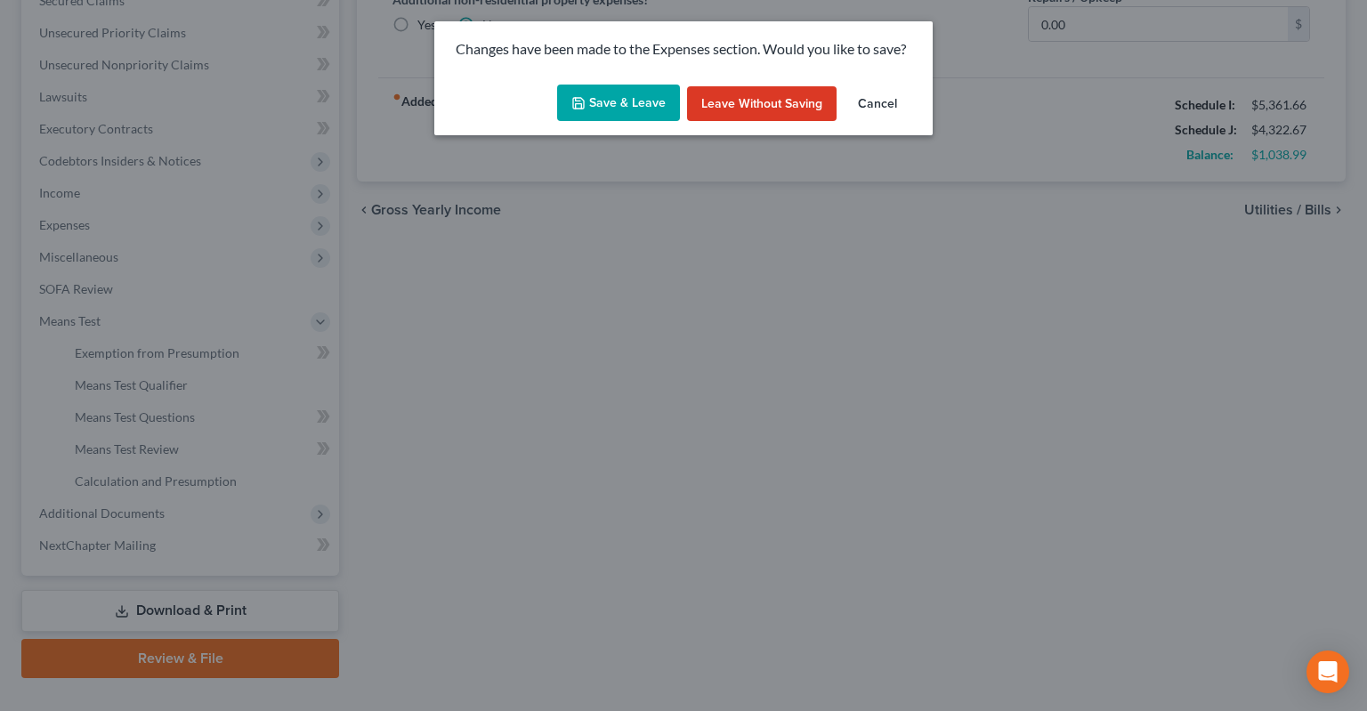
click at [633, 96] on button "Save & Leave" at bounding box center [618, 103] width 123 height 37
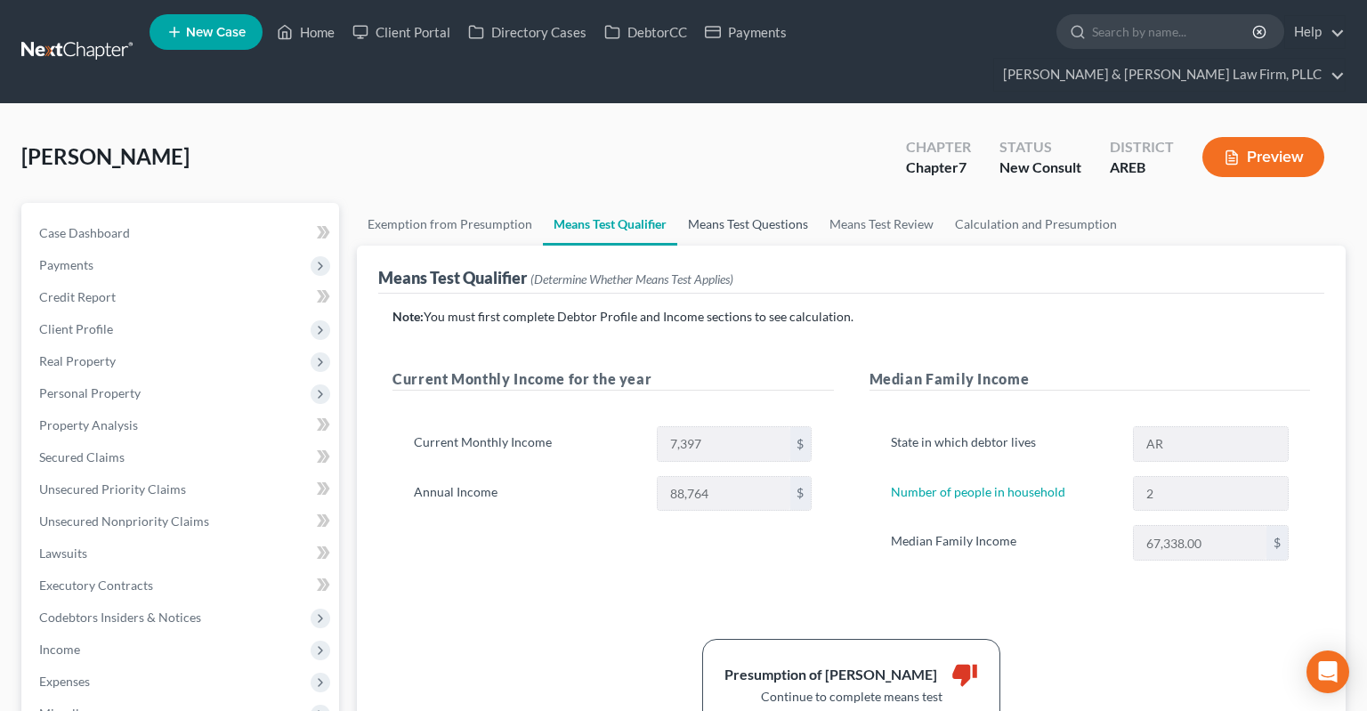
click at [751, 205] on link "Means Test Questions" at bounding box center [747, 224] width 141 height 43
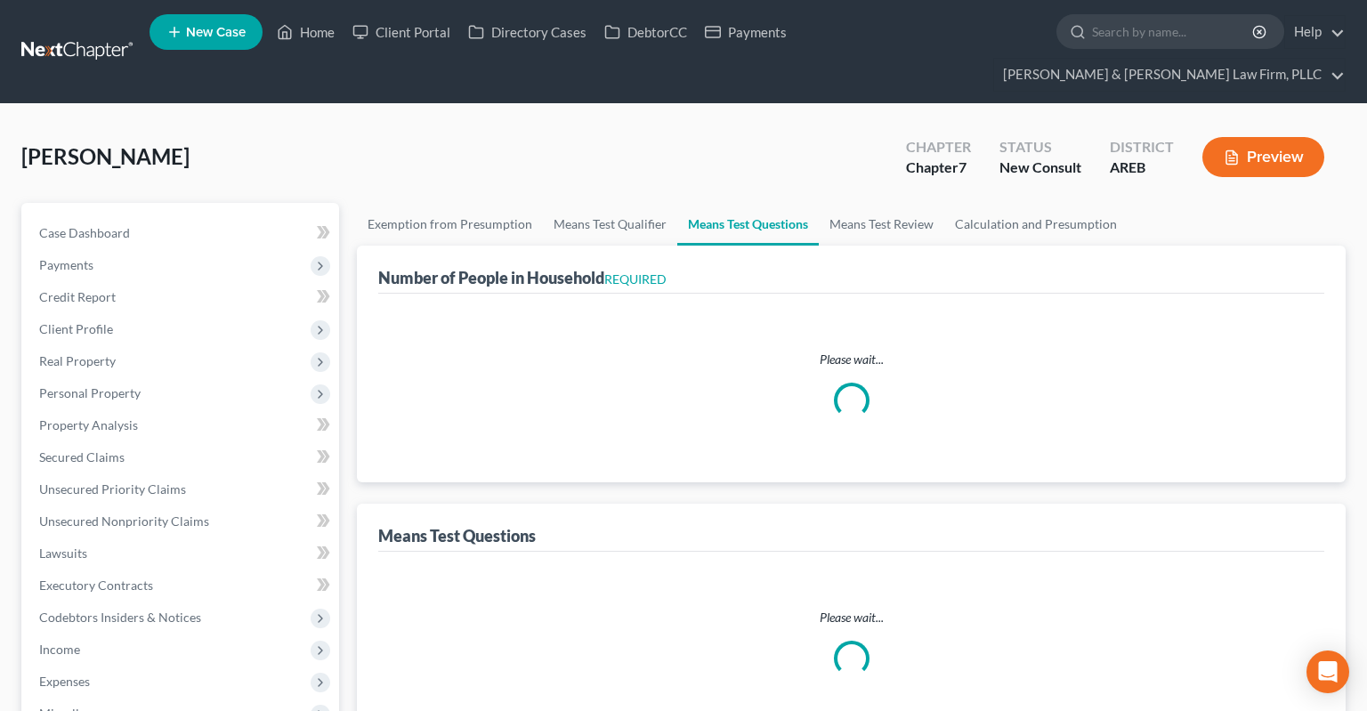
select select "1"
select select "60"
select select "1"
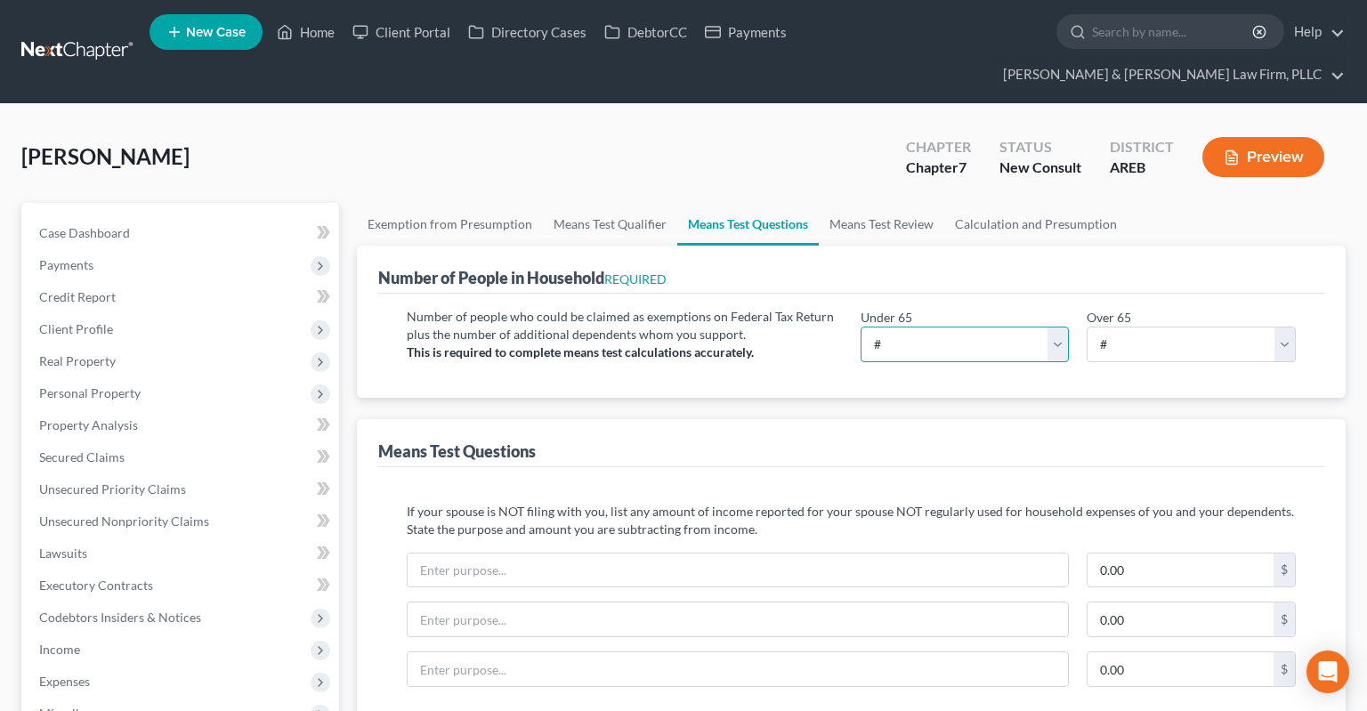
click at [860, 327] on select "# 0 1 2 3 4 5 6 7 8 9 10" at bounding box center [964, 345] width 209 height 36
select select "2"
click option "2" at bounding box center [0, 0] width 0 height 0
click at [1086, 327] on select "# 0 1 2 3 4 5 6 7 8 9 10" at bounding box center [1190, 345] width 209 height 36
select select "0"
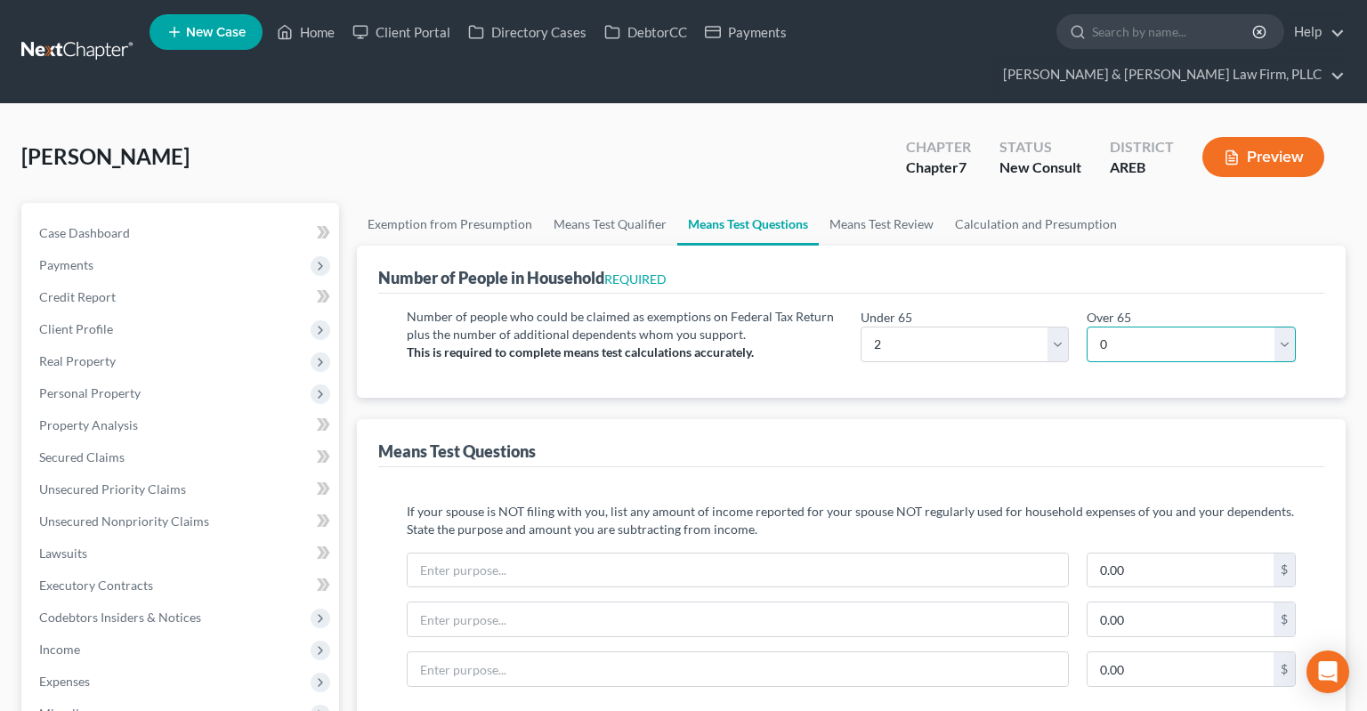
click option "0" at bounding box center [0, 0] width 0 height 0
click at [875, 246] on div "Number of People in Household REQUIRED" at bounding box center [851, 270] width 946 height 48
click at [876, 203] on link "Means Test Review" at bounding box center [881, 224] width 125 height 43
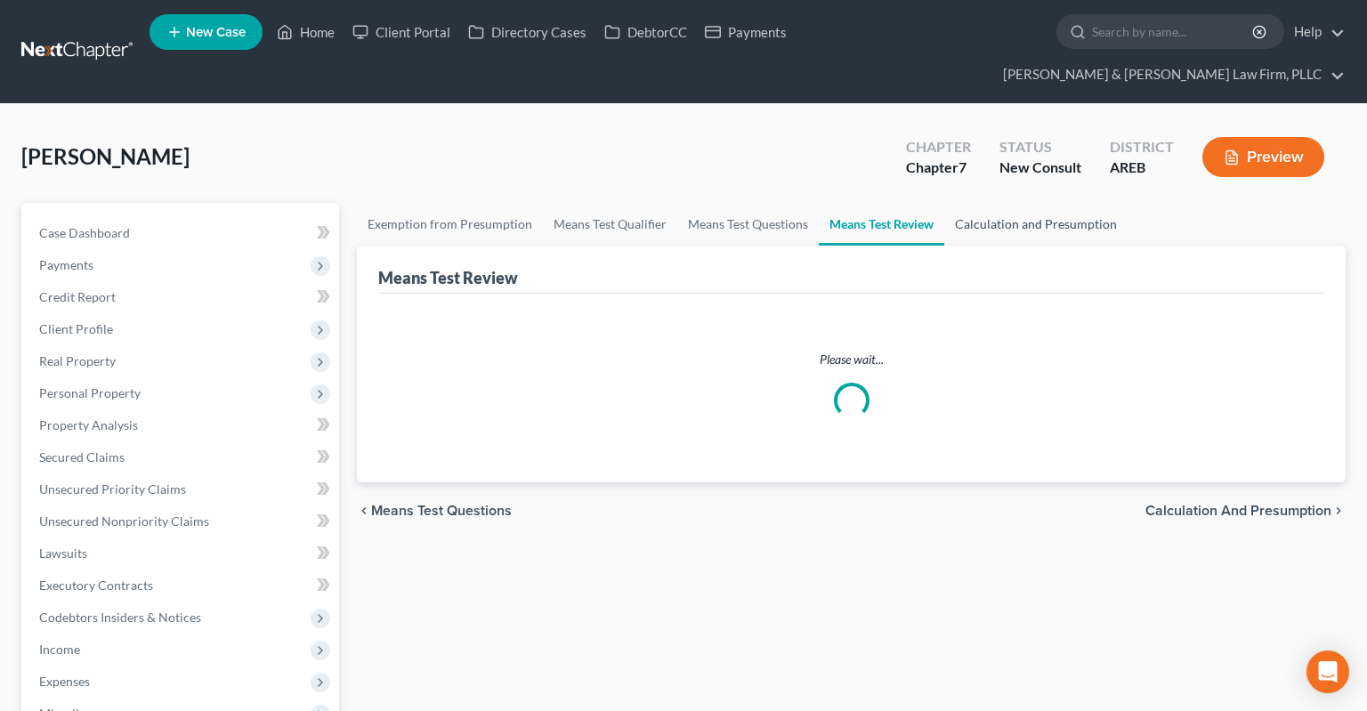
click at [998, 203] on link "Calculation and Presumption" at bounding box center [1035, 224] width 183 height 43
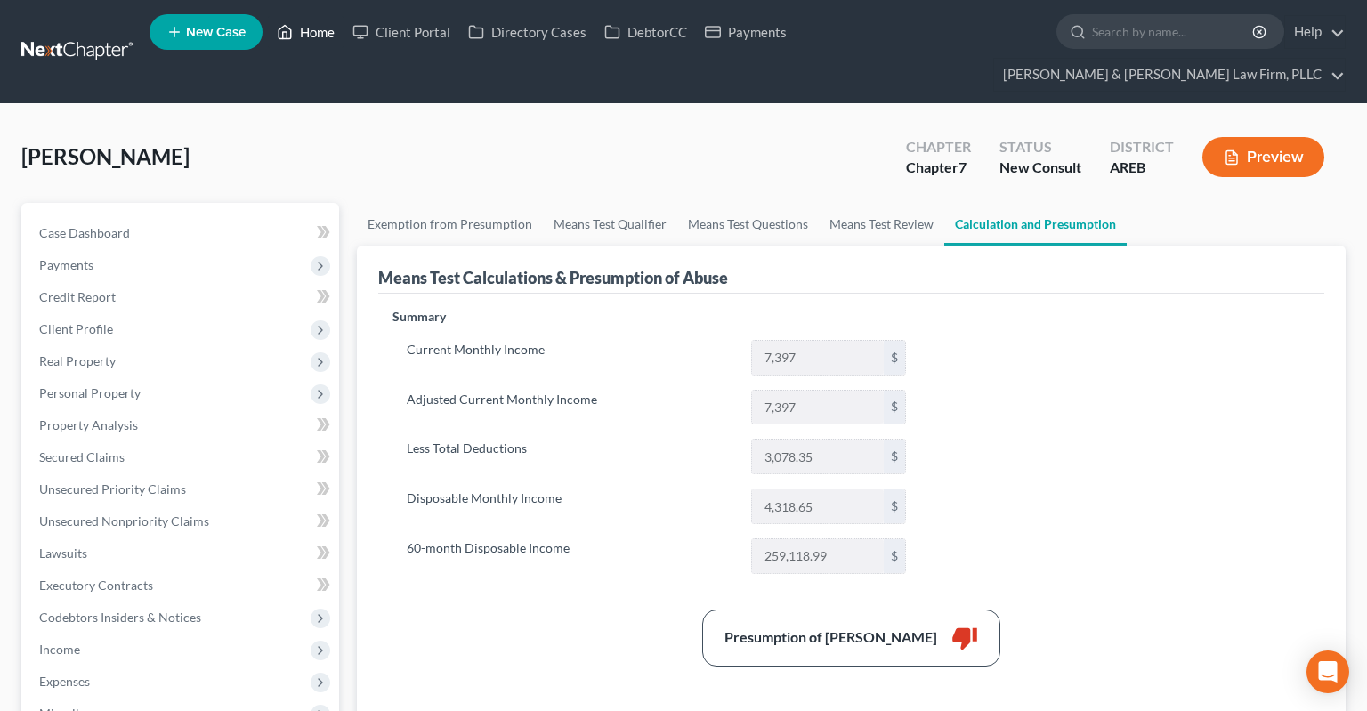
click at [315, 39] on link "Home" at bounding box center [306, 32] width 76 height 32
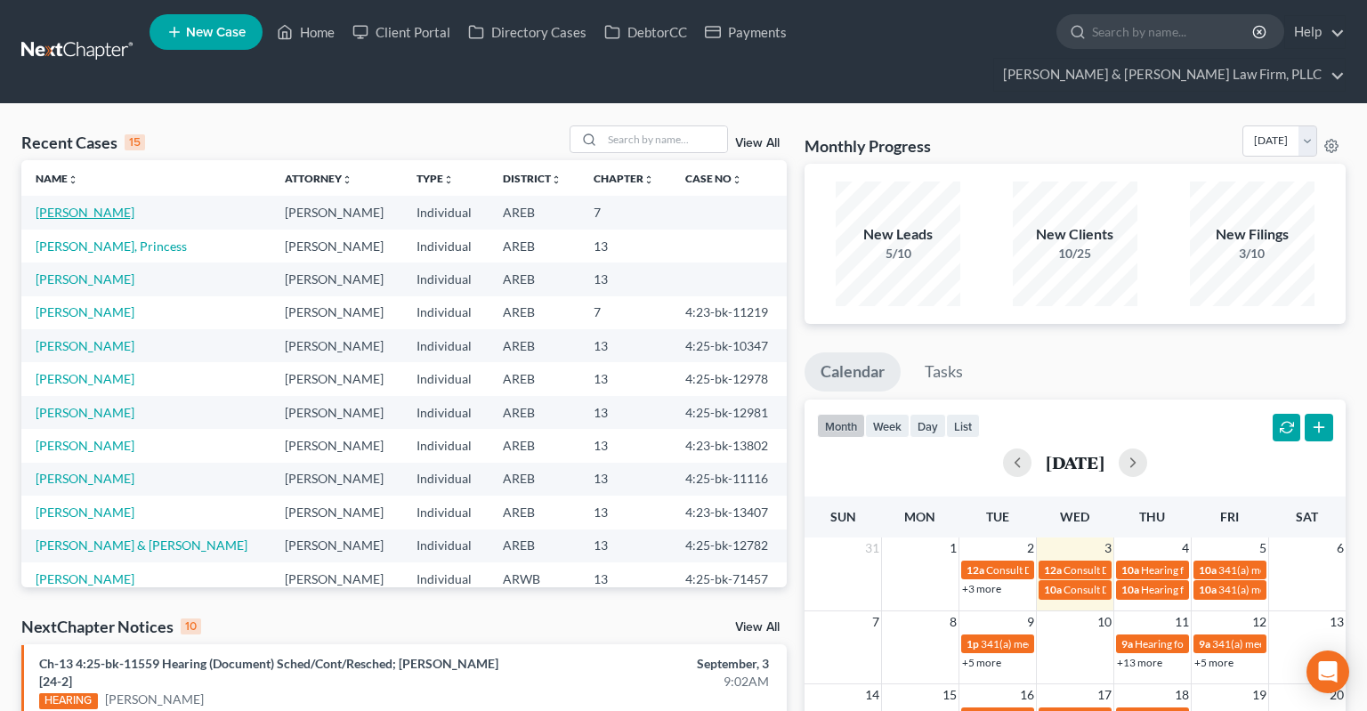
click at [109, 205] on link "[PERSON_NAME]" at bounding box center [85, 212] width 99 height 15
select select "3"
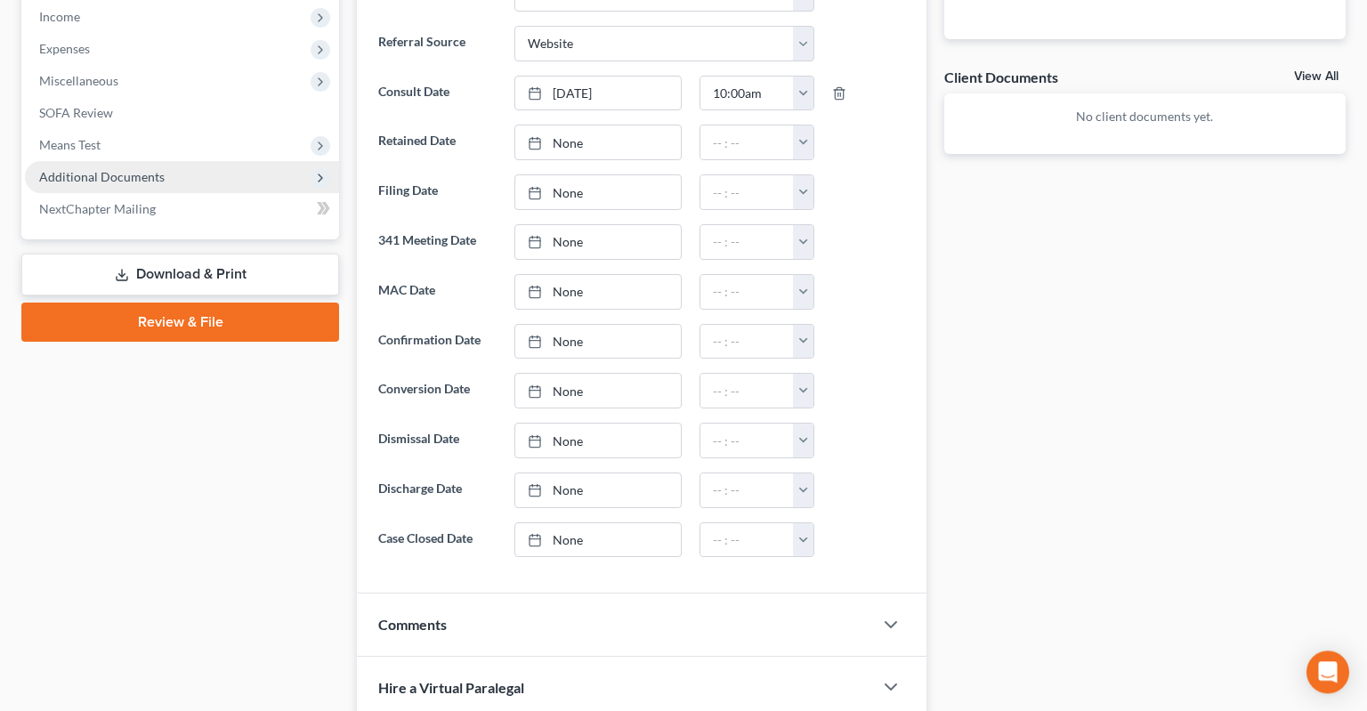
scroll to position [658, 0]
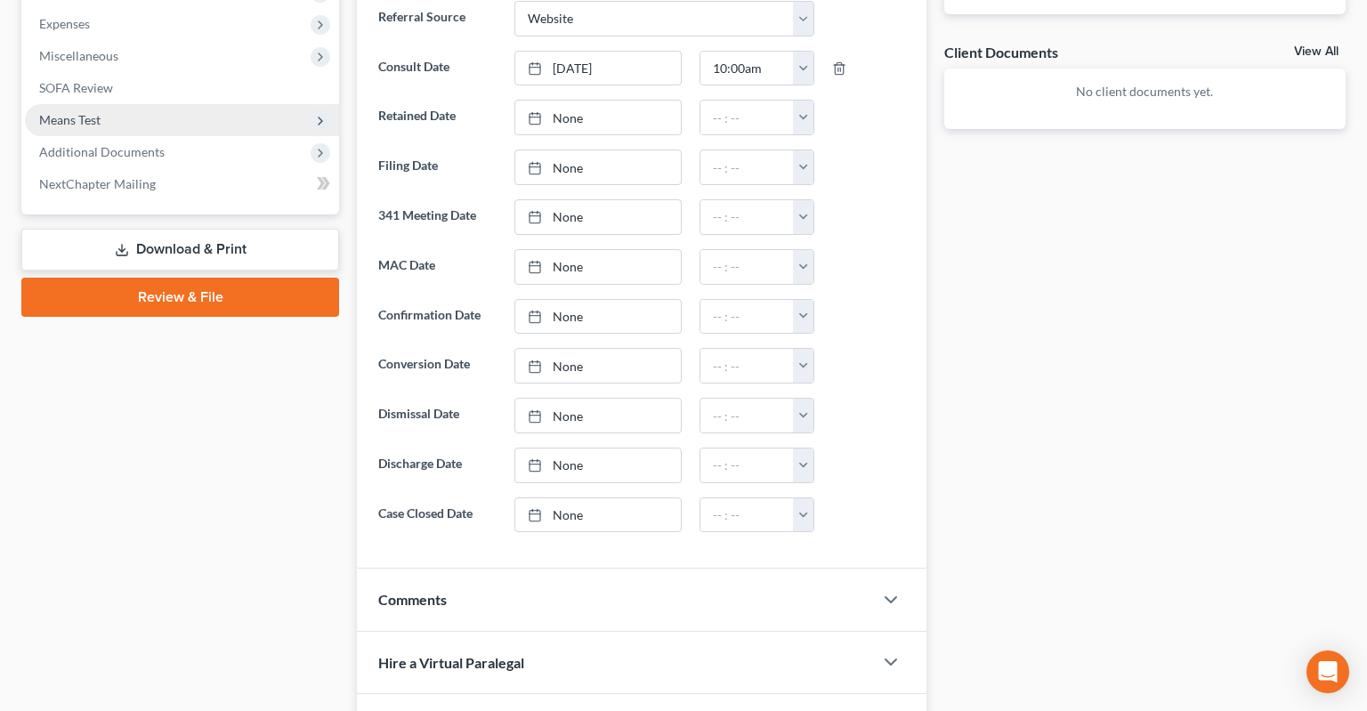
click at [219, 104] on span "Means Test" at bounding box center [182, 120] width 314 height 32
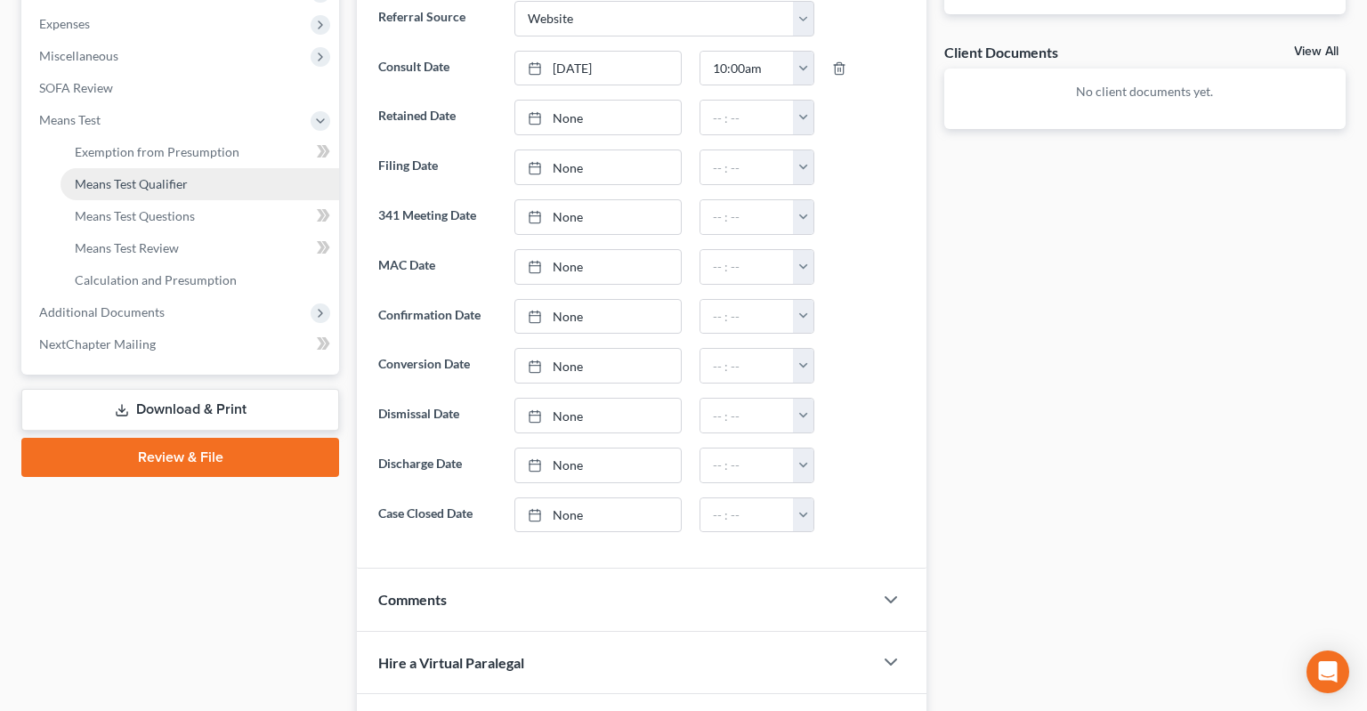
click at [269, 168] on link "Means Test Qualifier" at bounding box center [200, 184] width 279 height 32
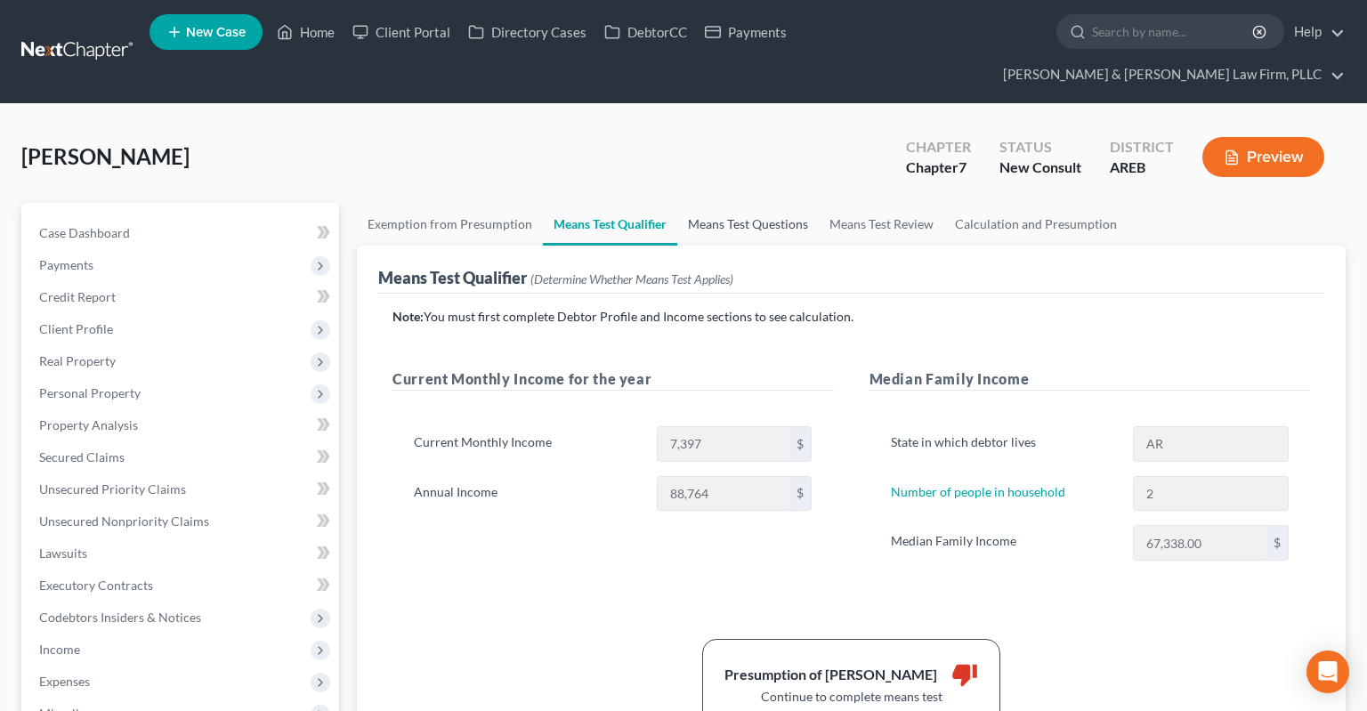
click at [762, 203] on link "Means Test Questions" at bounding box center [747, 224] width 141 height 43
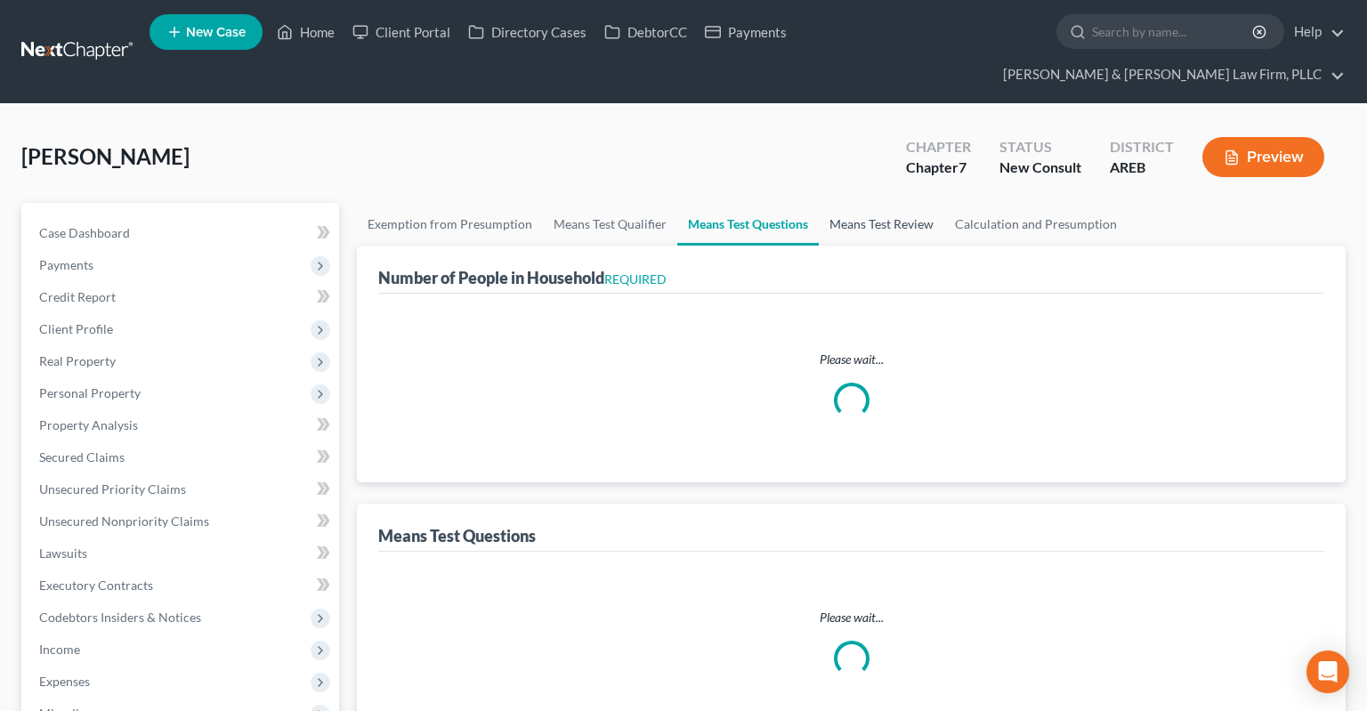
select select "1"
select select "60"
select select "2"
select select "0"
select select "1"
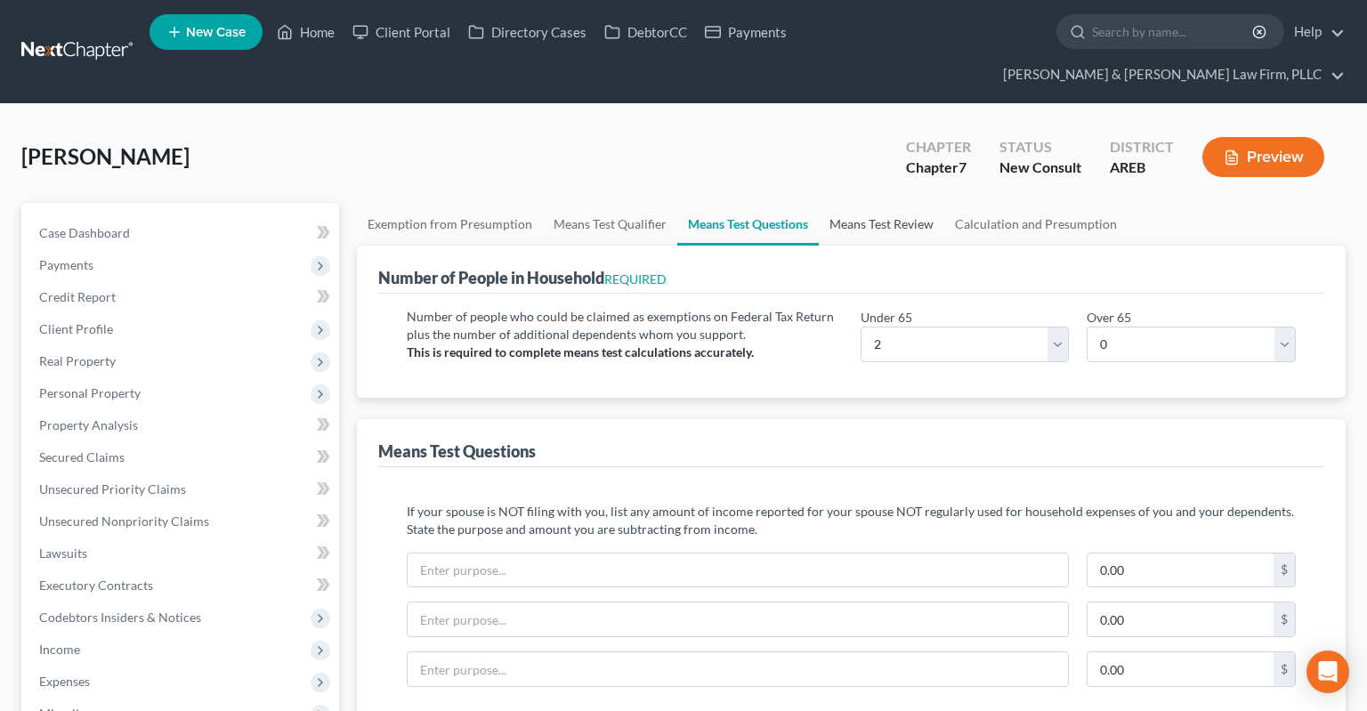
click at [861, 203] on link "Means Test Review" at bounding box center [881, 224] width 125 height 43
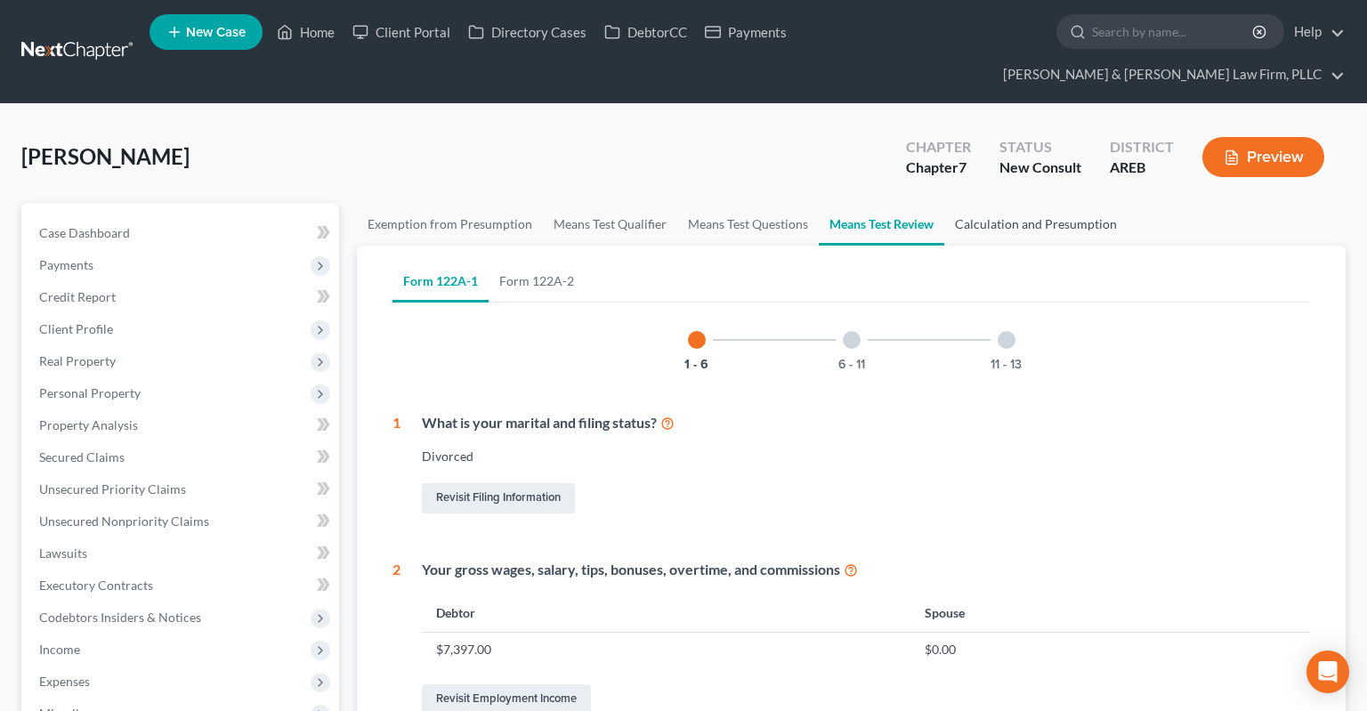
click at [992, 203] on link "Calculation and Presumption" at bounding box center [1035, 224] width 183 height 43
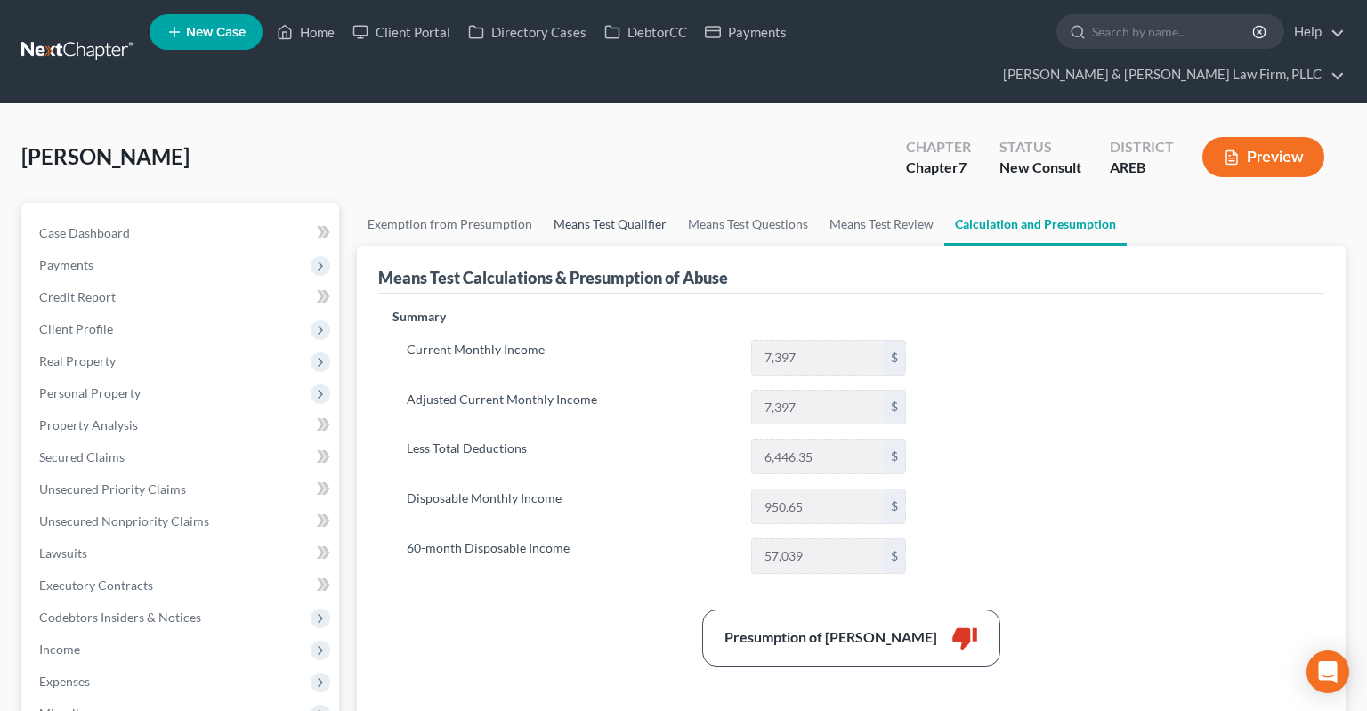
click at [562, 203] on link "Means Test Qualifier" at bounding box center [610, 224] width 134 height 43
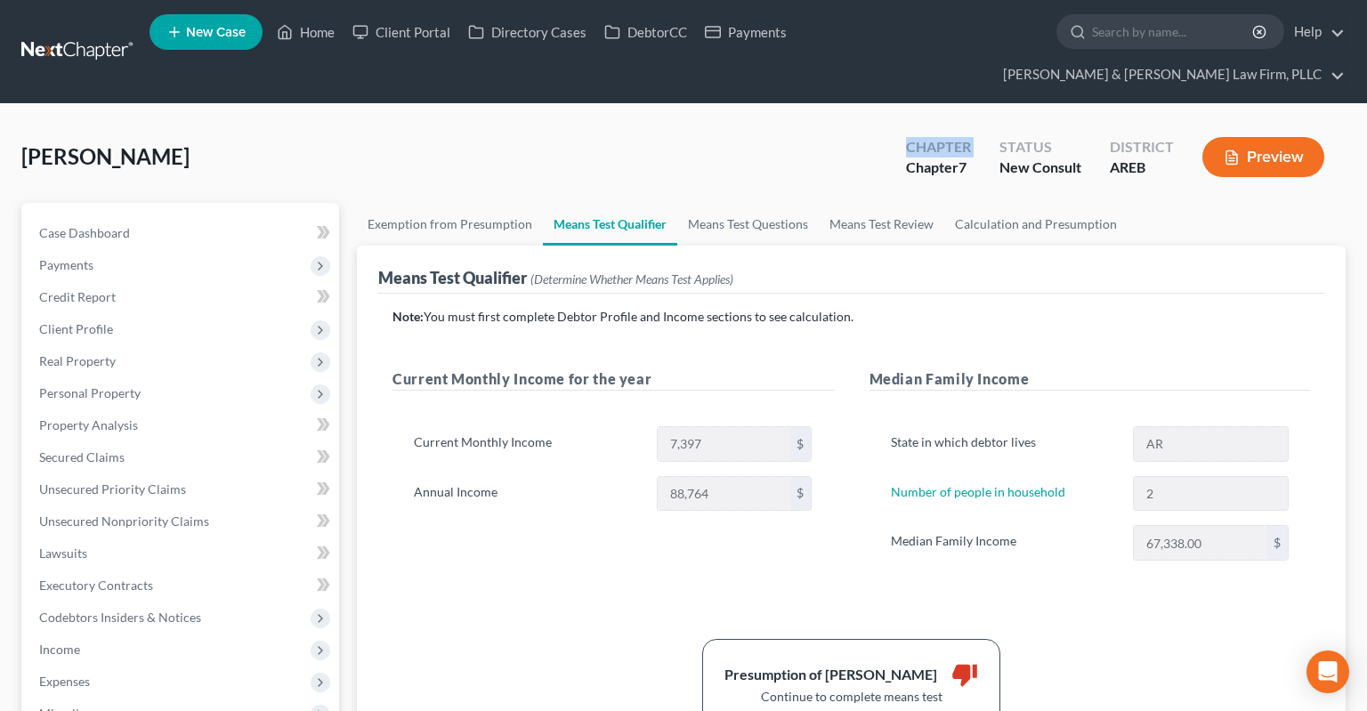
click at [728, 125] on div "[PERSON_NAME] Upgraded Chapter Chapter 7 Status New Consult District AREB Previ…" at bounding box center [683, 163] width 1324 height 77
click at [776, 139] on div "[PERSON_NAME] Upgraded Chapter Chapter 7 Status New Consult District AREB Previ…" at bounding box center [683, 163] width 1324 height 77
click at [242, 409] on link "Property Analysis" at bounding box center [182, 425] width 314 height 32
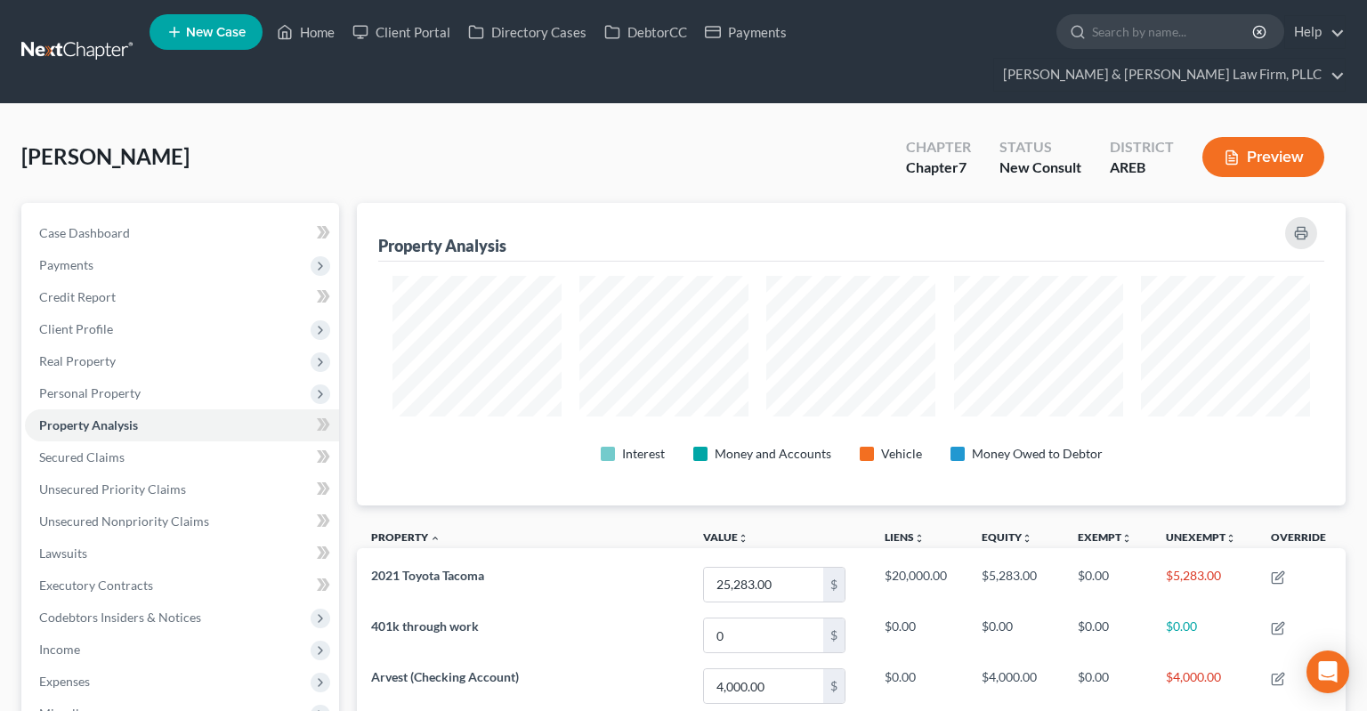
scroll to position [303, 989]
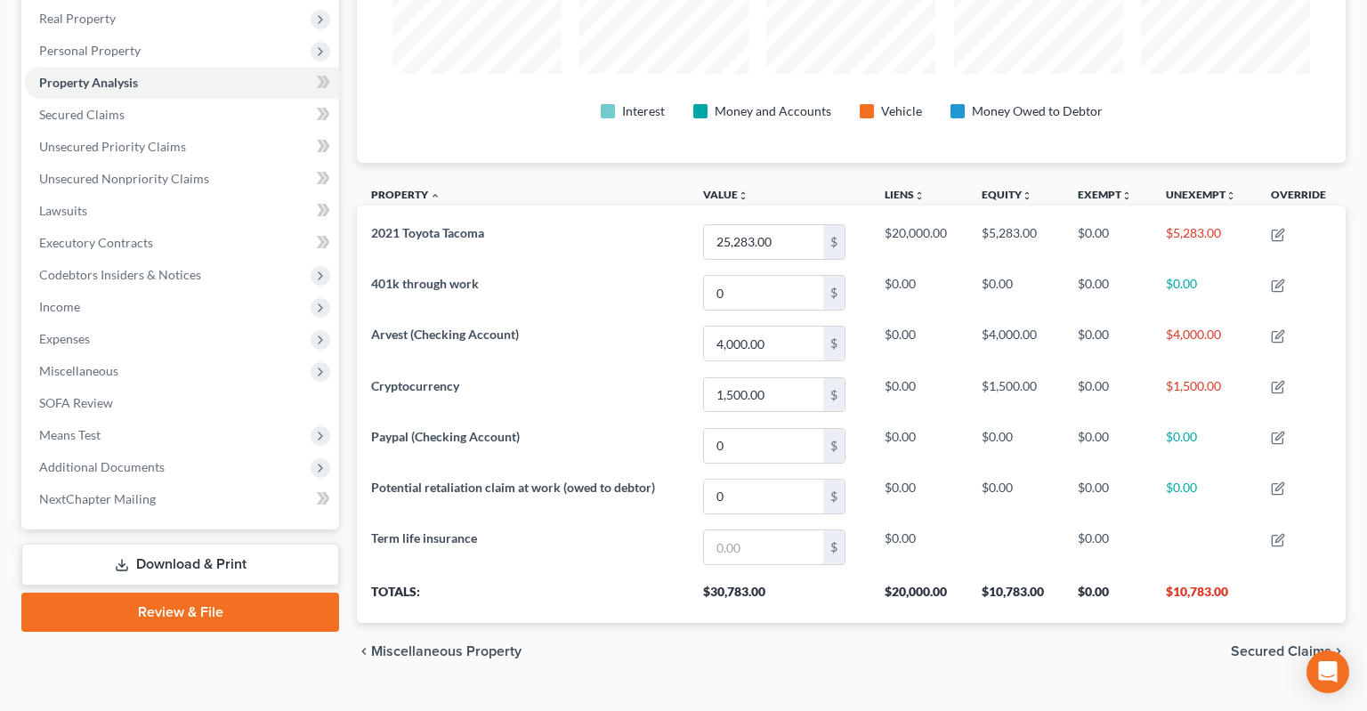
click at [666, 629] on div "chevron_left Miscellaneous Property Secured Claims chevron_right" at bounding box center [851, 651] width 989 height 57
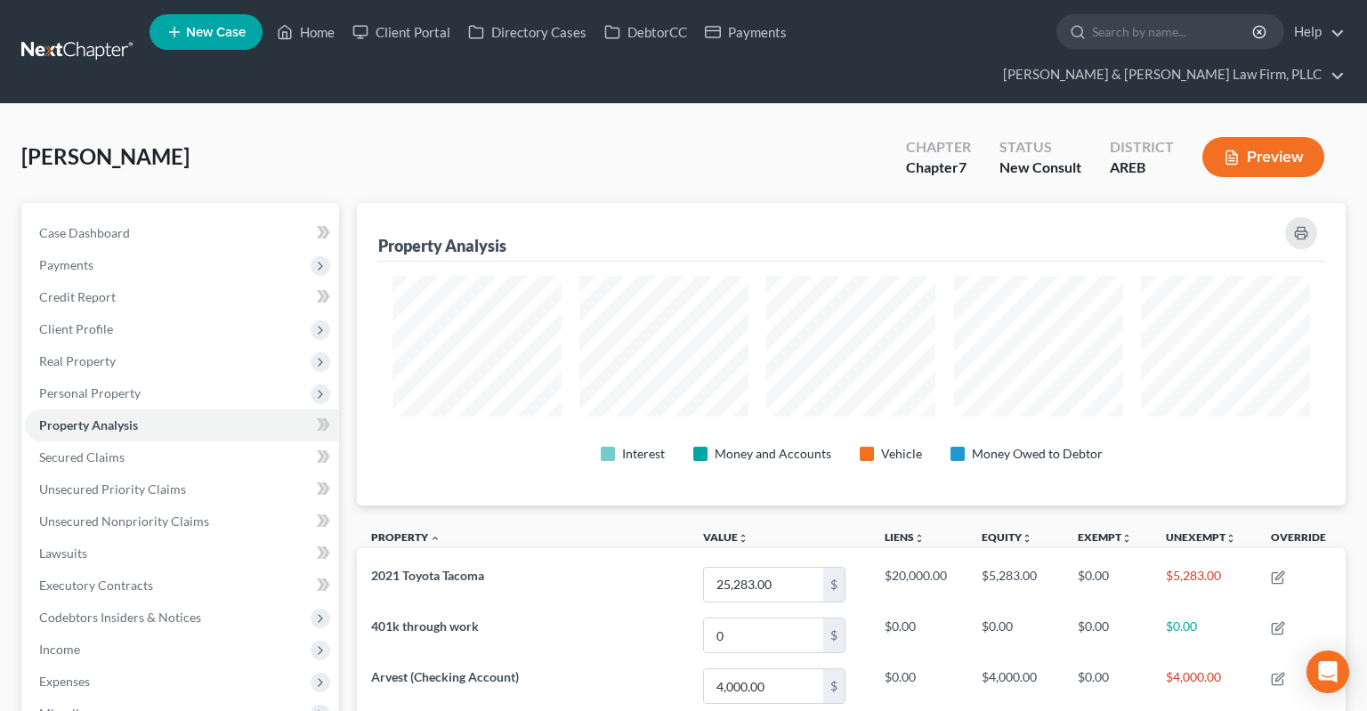
scroll to position [343, 0]
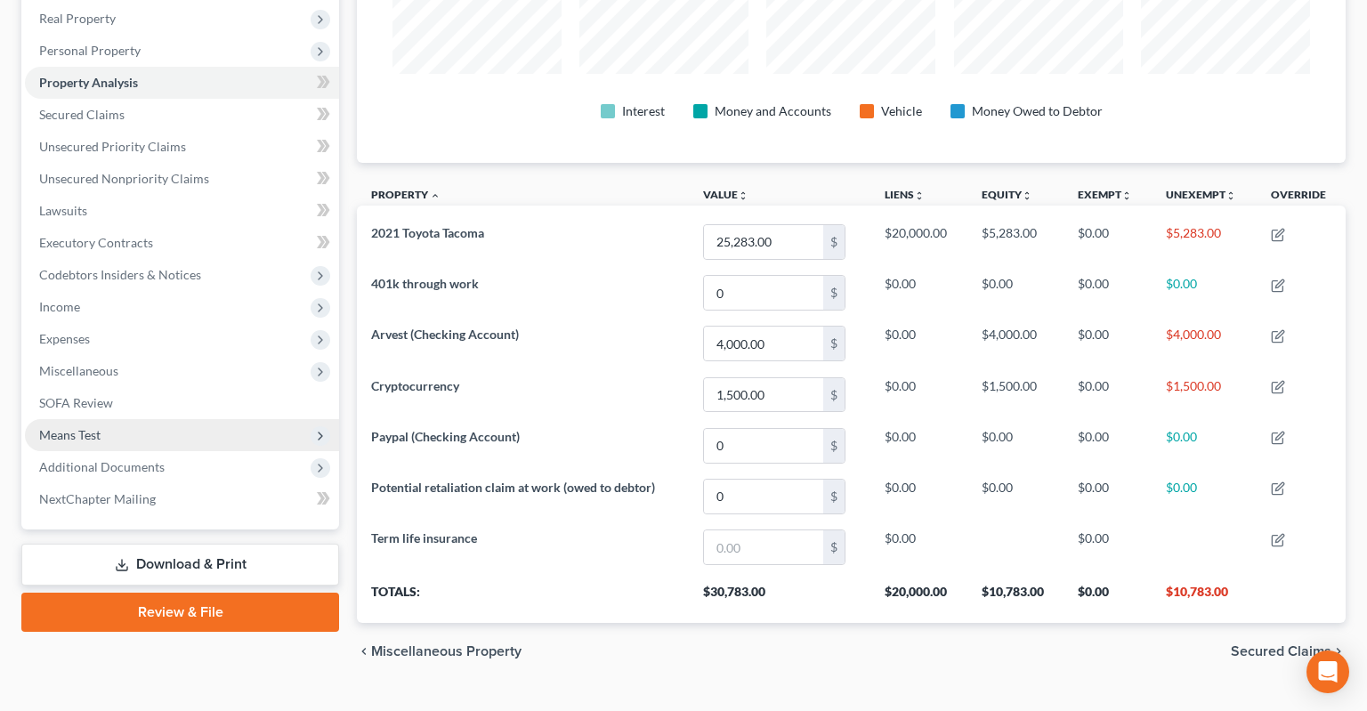
click at [114, 419] on span "Means Test" at bounding box center [182, 435] width 314 height 32
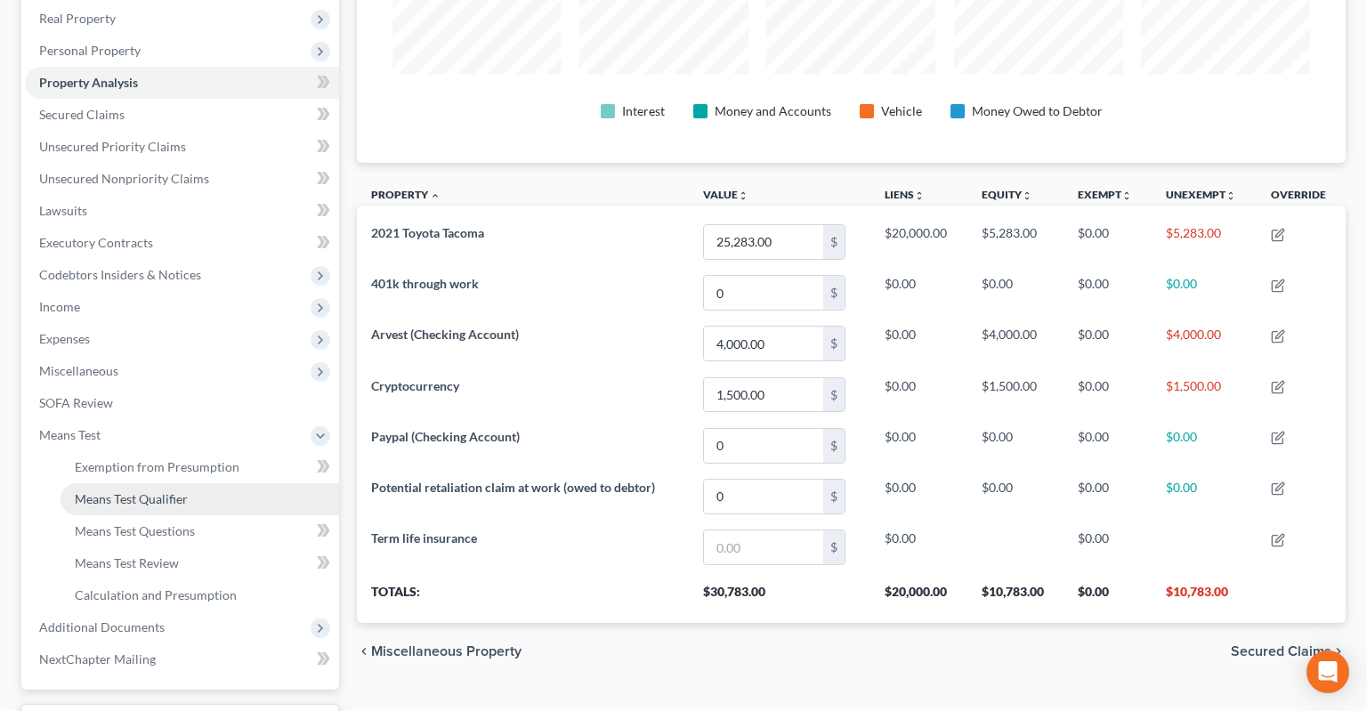
click at [215, 483] on link "Means Test Qualifier" at bounding box center [200, 499] width 279 height 32
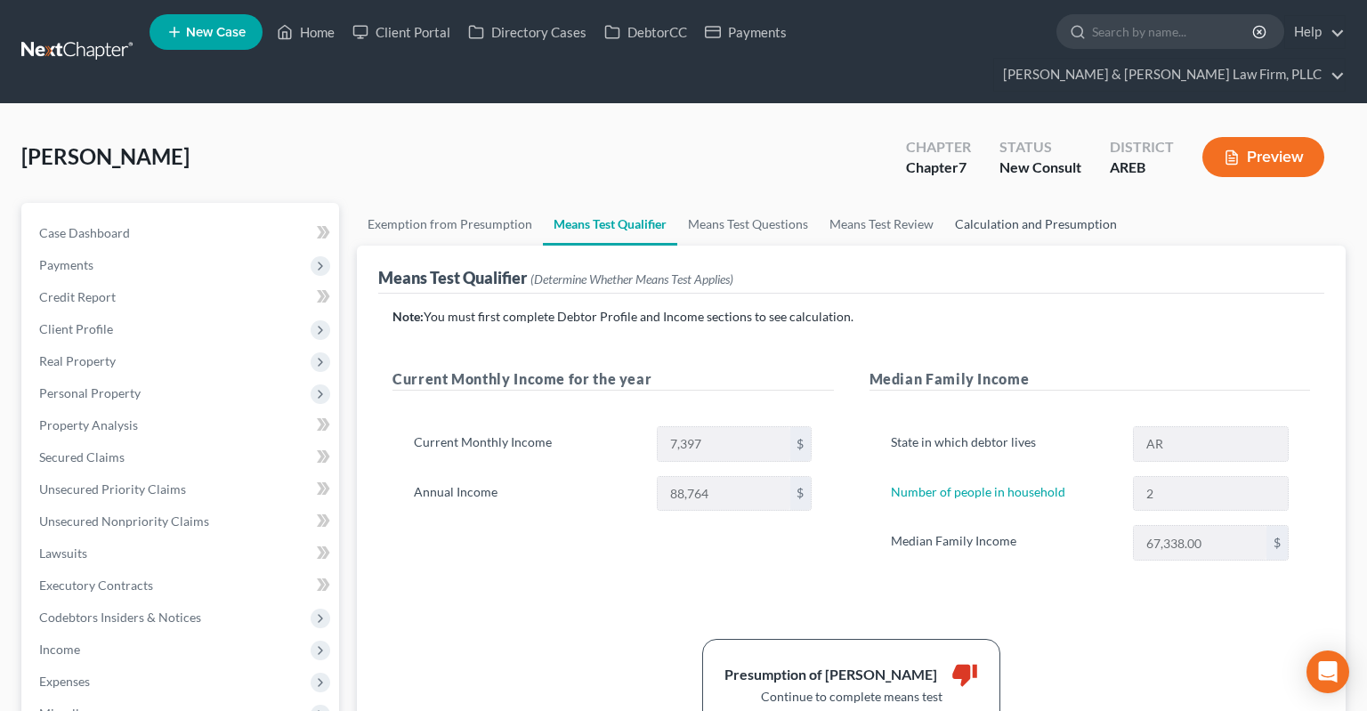
click at [999, 203] on link "Calculation and Presumption" at bounding box center [1035, 224] width 183 height 43
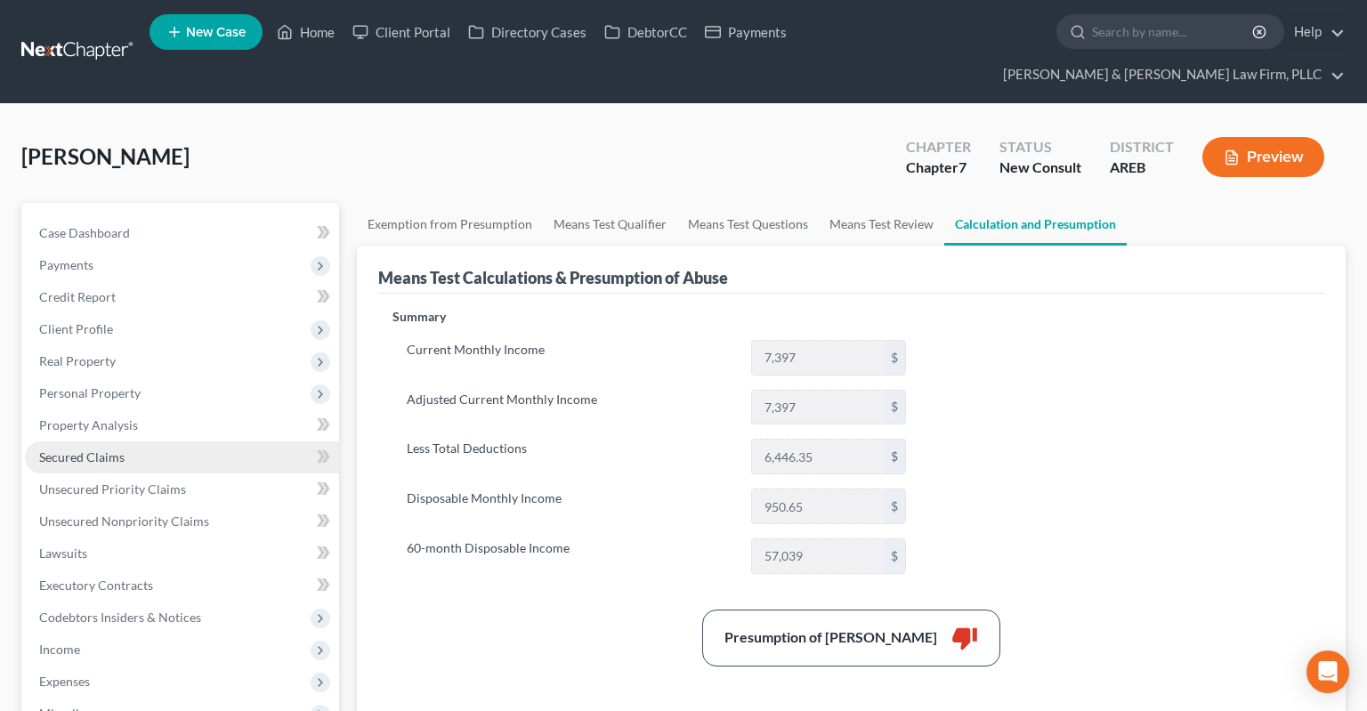
click at [119, 441] on link "Secured Claims" at bounding box center [182, 457] width 314 height 32
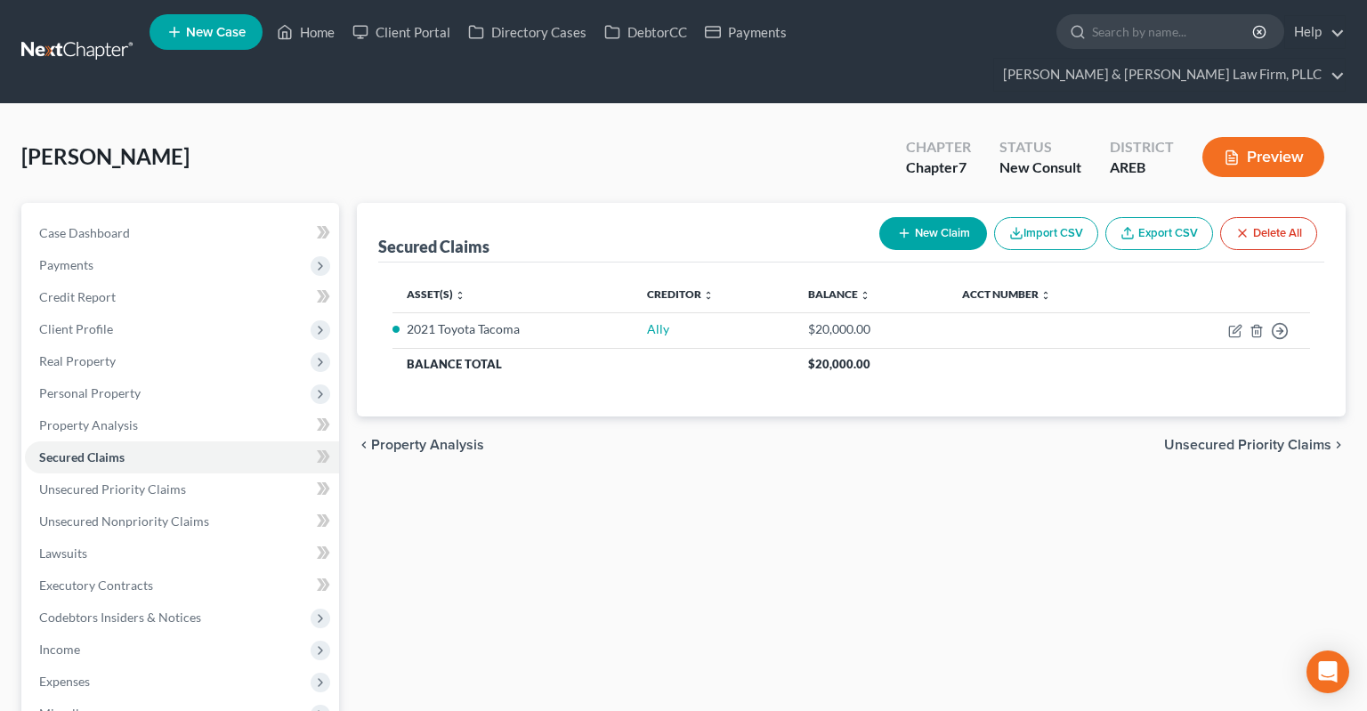
scroll to position [188, 0]
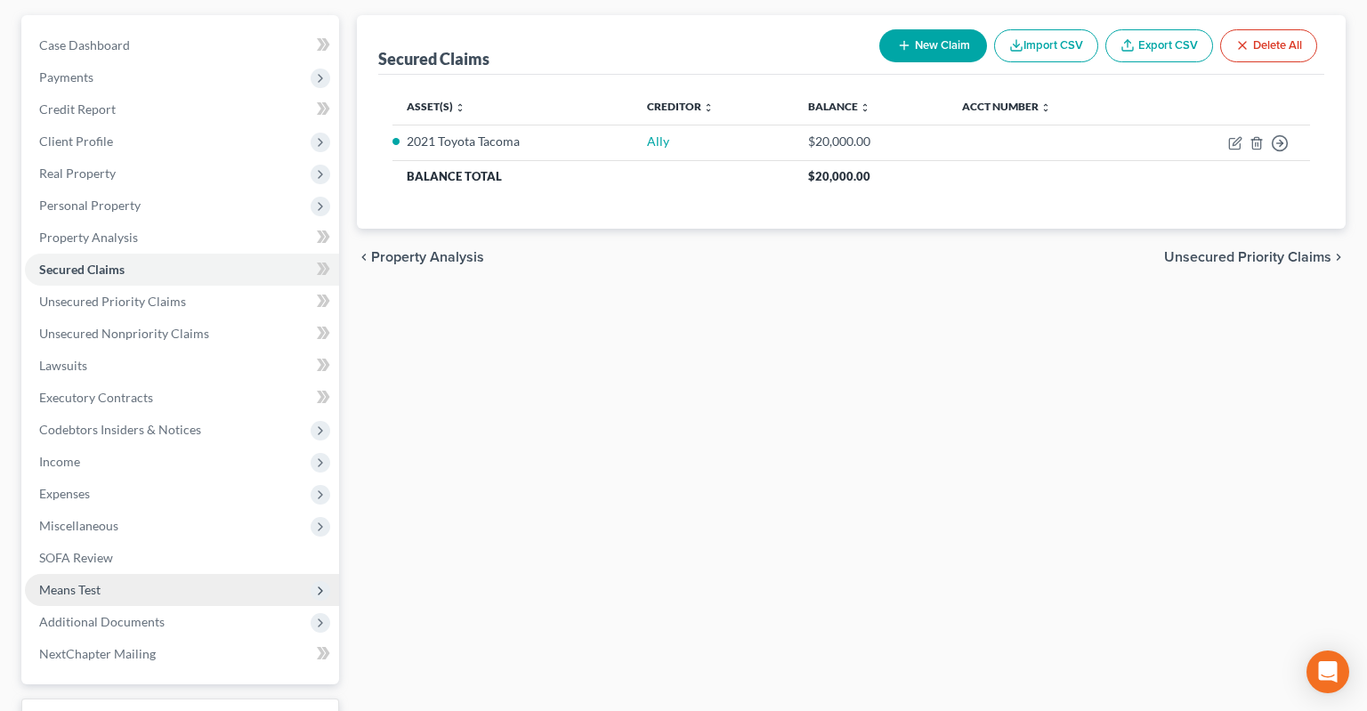
click at [144, 574] on span "Means Test" at bounding box center [182, 590] width 314 height 32
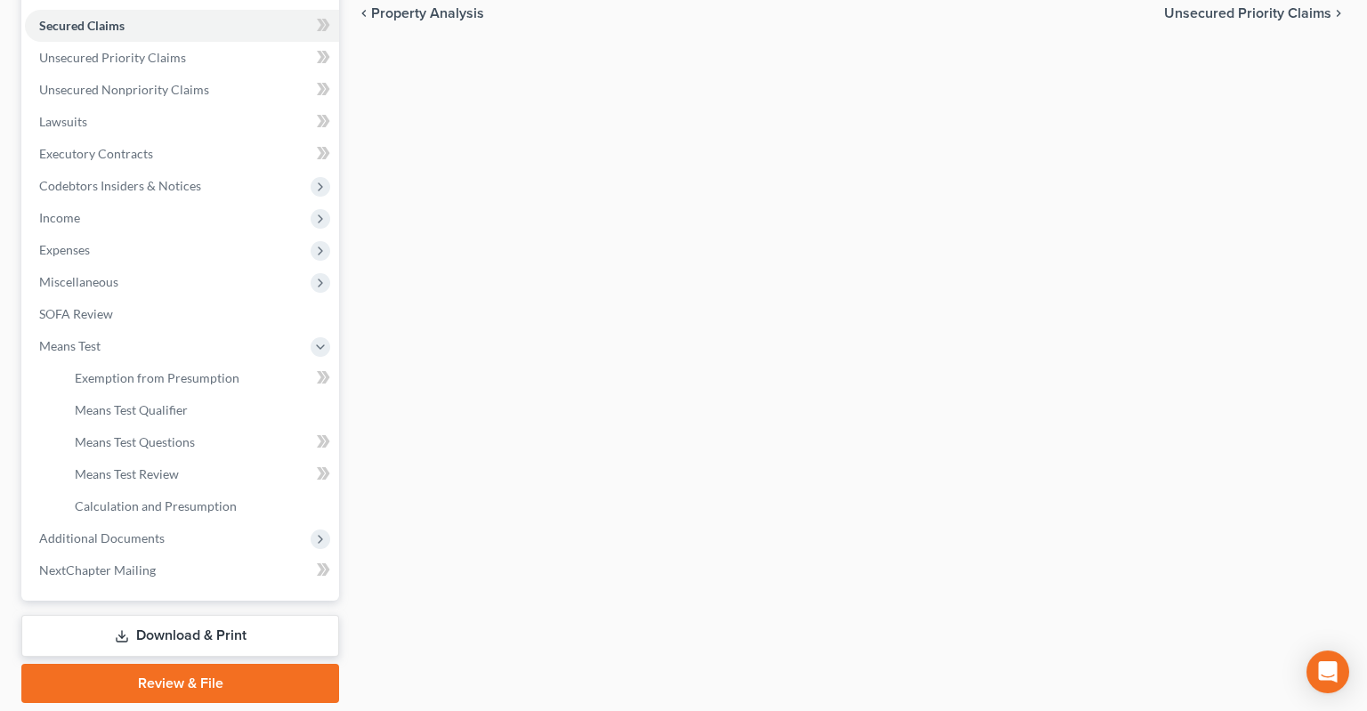
scroll to position [456, 0]
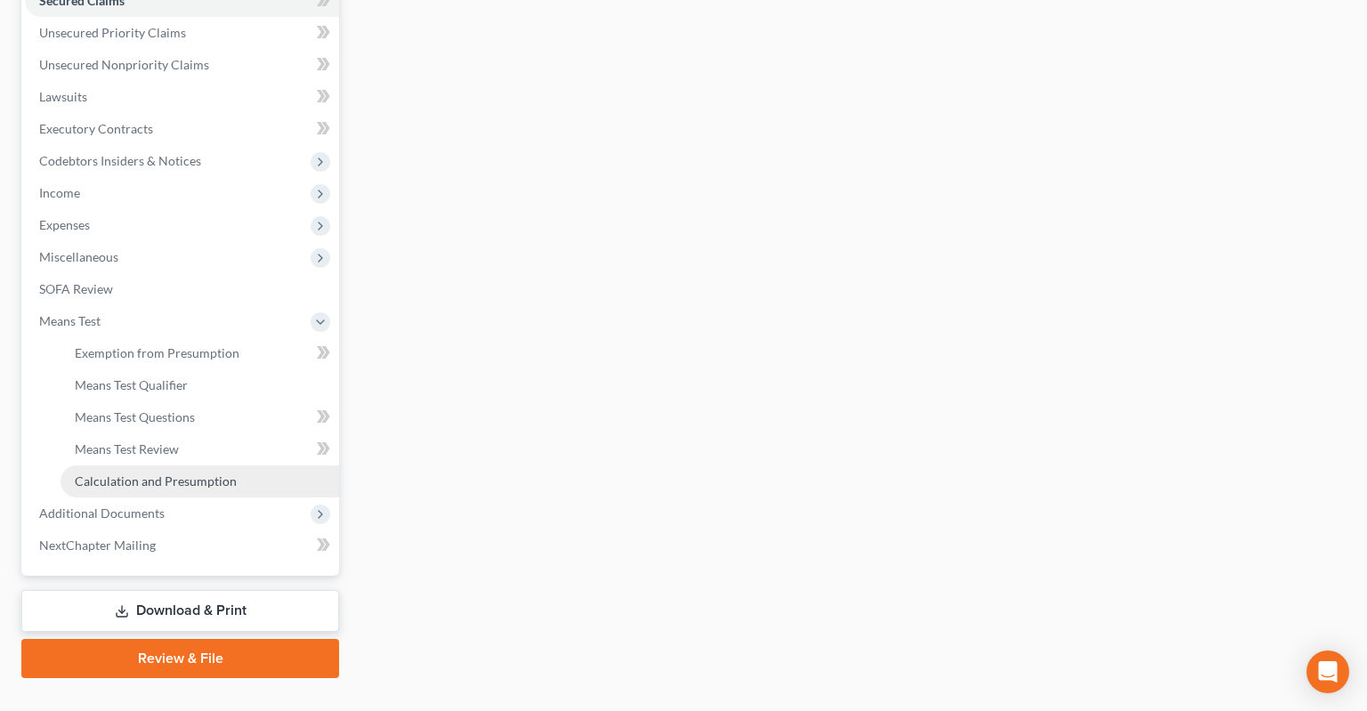
drag, startPoint x: 203, startPoint y: 450, endPoint x: 214, endPoint y: 451, distance: 11.6
click at [204, 473] on span "Calculation and Presumption" at bounding box center [156, 480] width 162 height 15
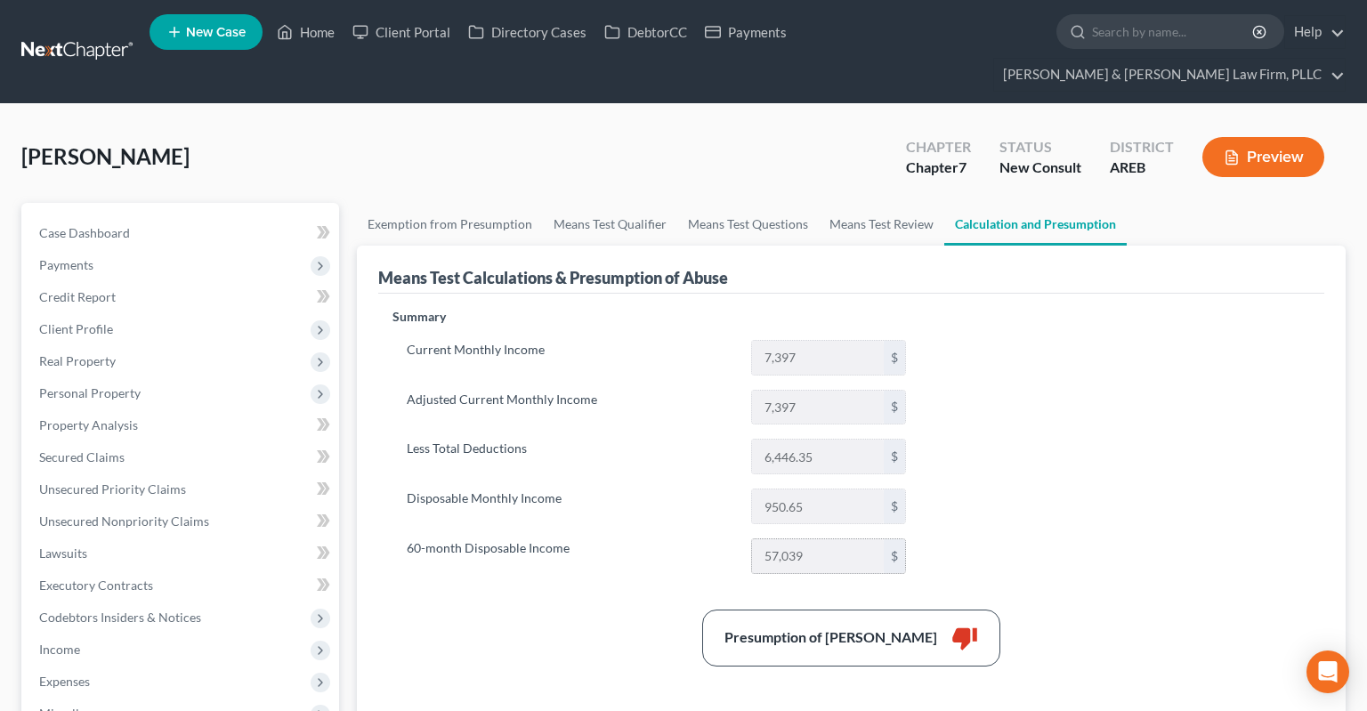
drag, startPoint x: 763, startPoint y: 522, endPoint x: 845, endPoint y: 525, distance: 81.9
click at [845, 539] on input "57,039" at bounding box center [818, 556] width 132 height 34
click at [884, 203] on link "Means Test Review" at bounding box center [881, 224] width 125 height 43
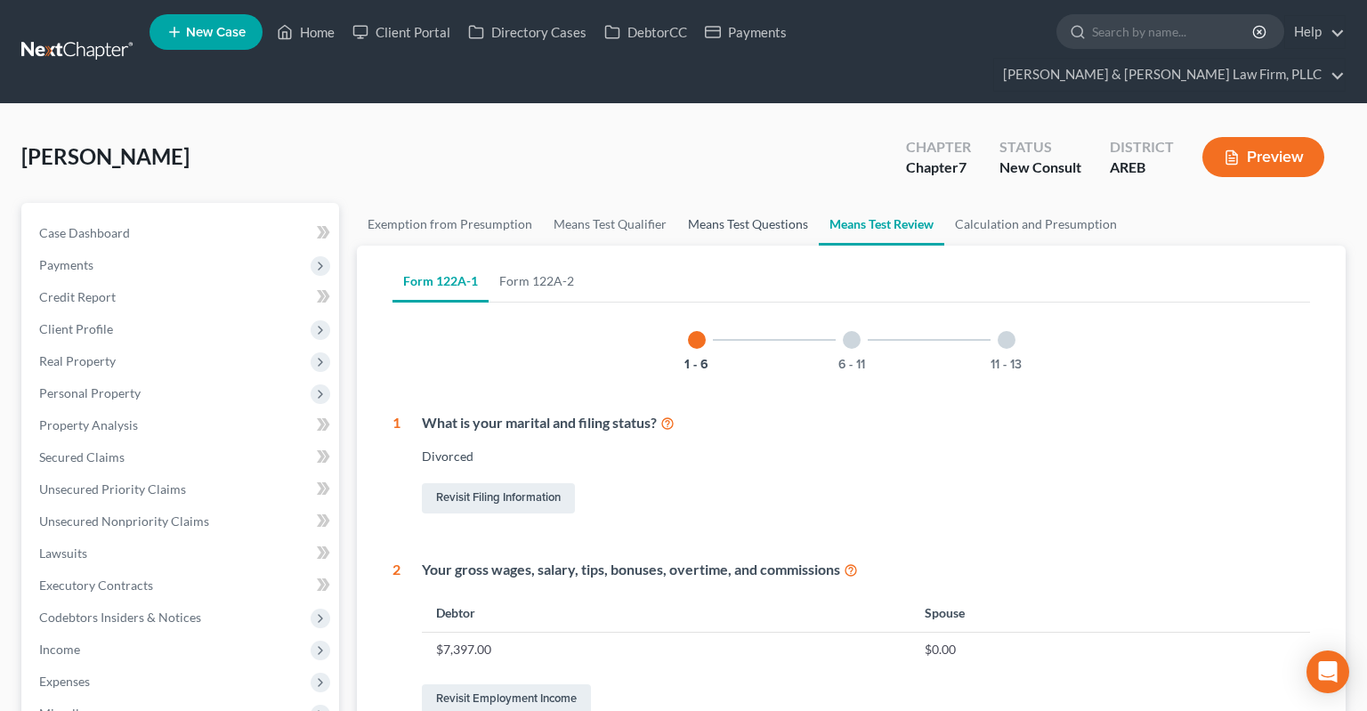
click at [735, 203] on link "Means Test Questions" at bounding box center [747, 224] width 141 height 43
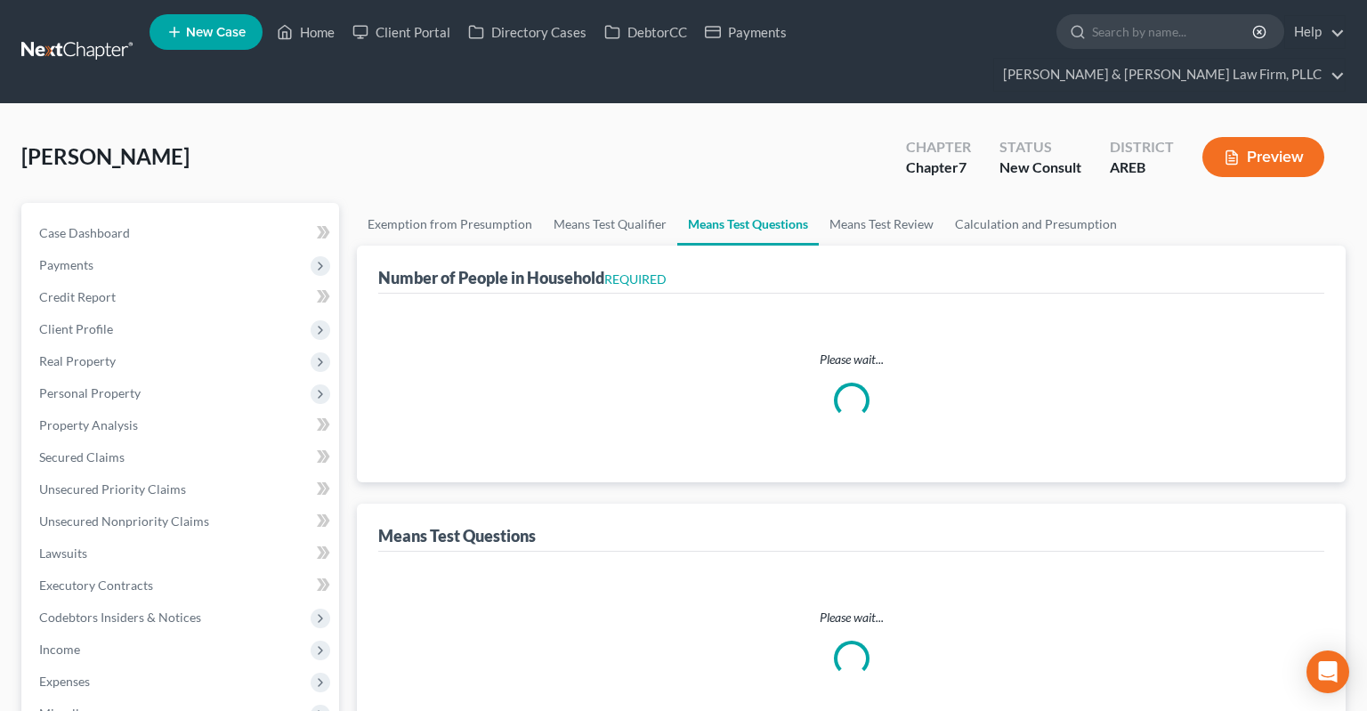
select select "1"
select select "60"
select select "2"
select select "0"
select select "1"
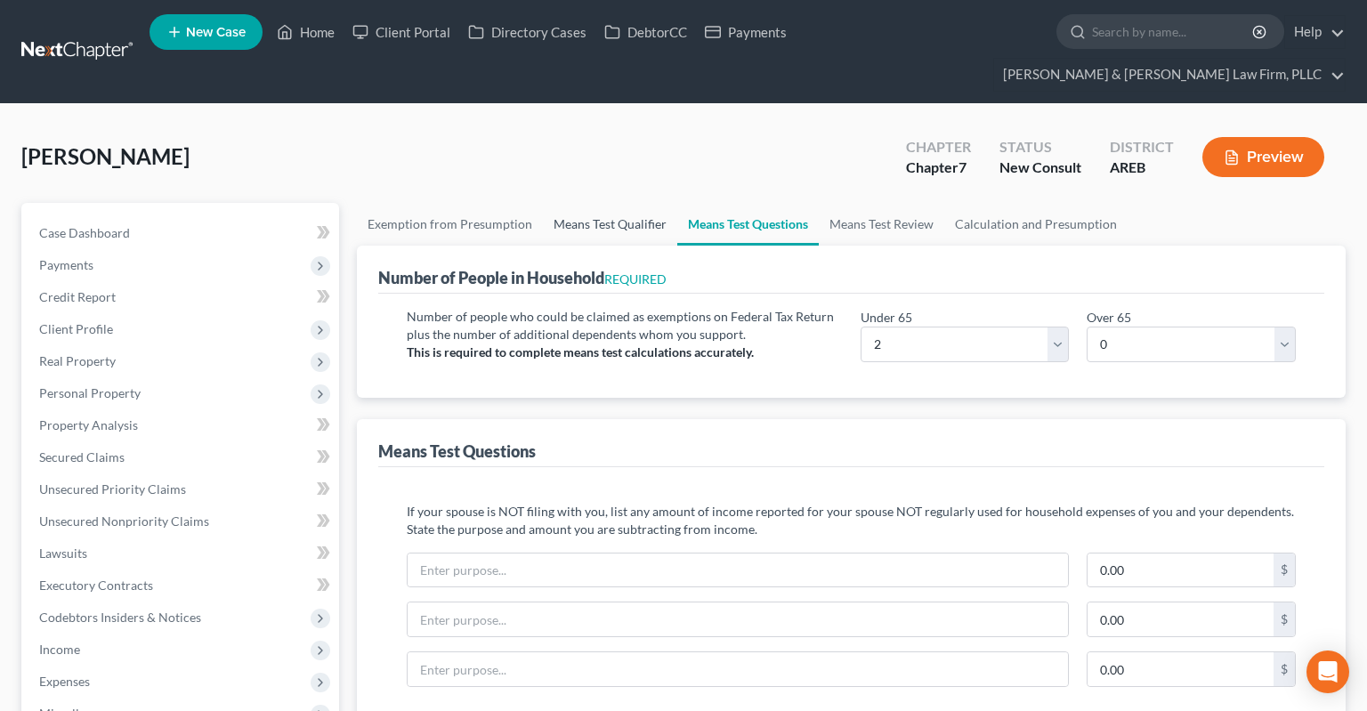
click at [599, 203] on link "Means Test Qualifier" at bounding box center [610, 224] width 134 height 43
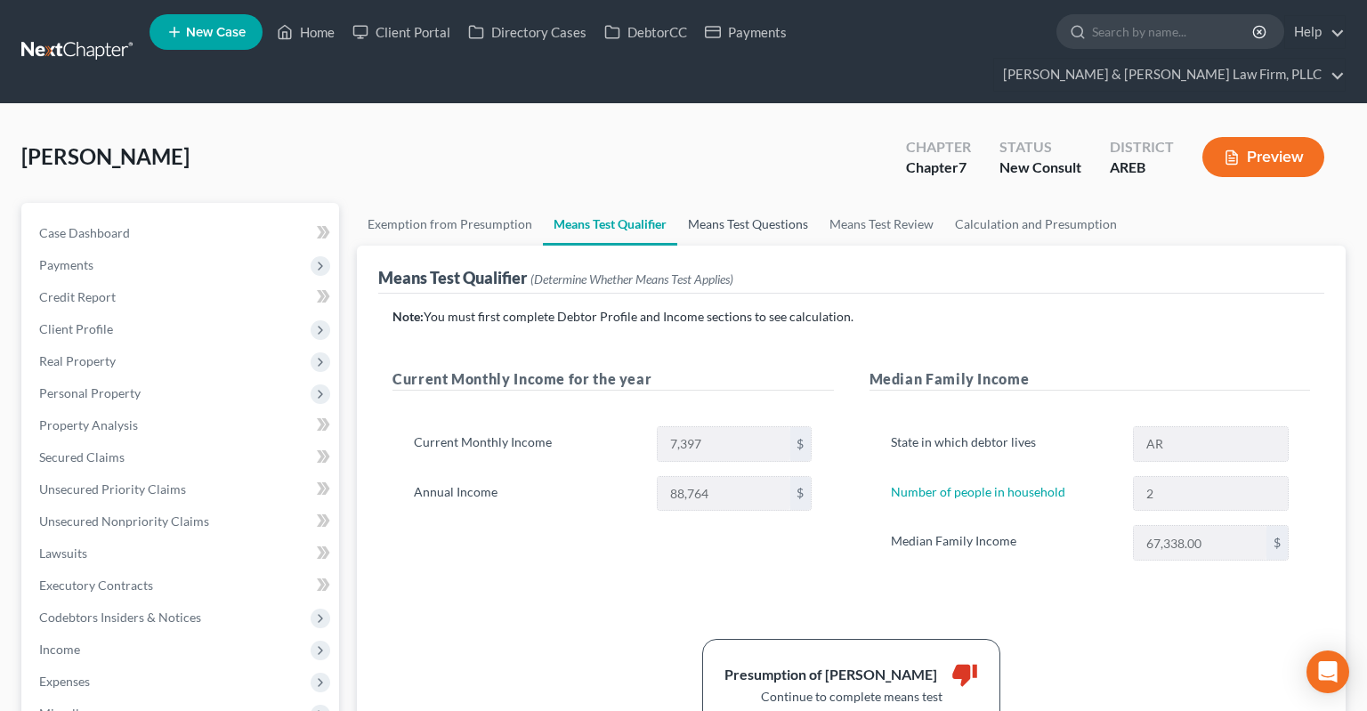
click at [739, 203] on link "Means Test Questions" at bounding box center [747, 224] width 141 height 43
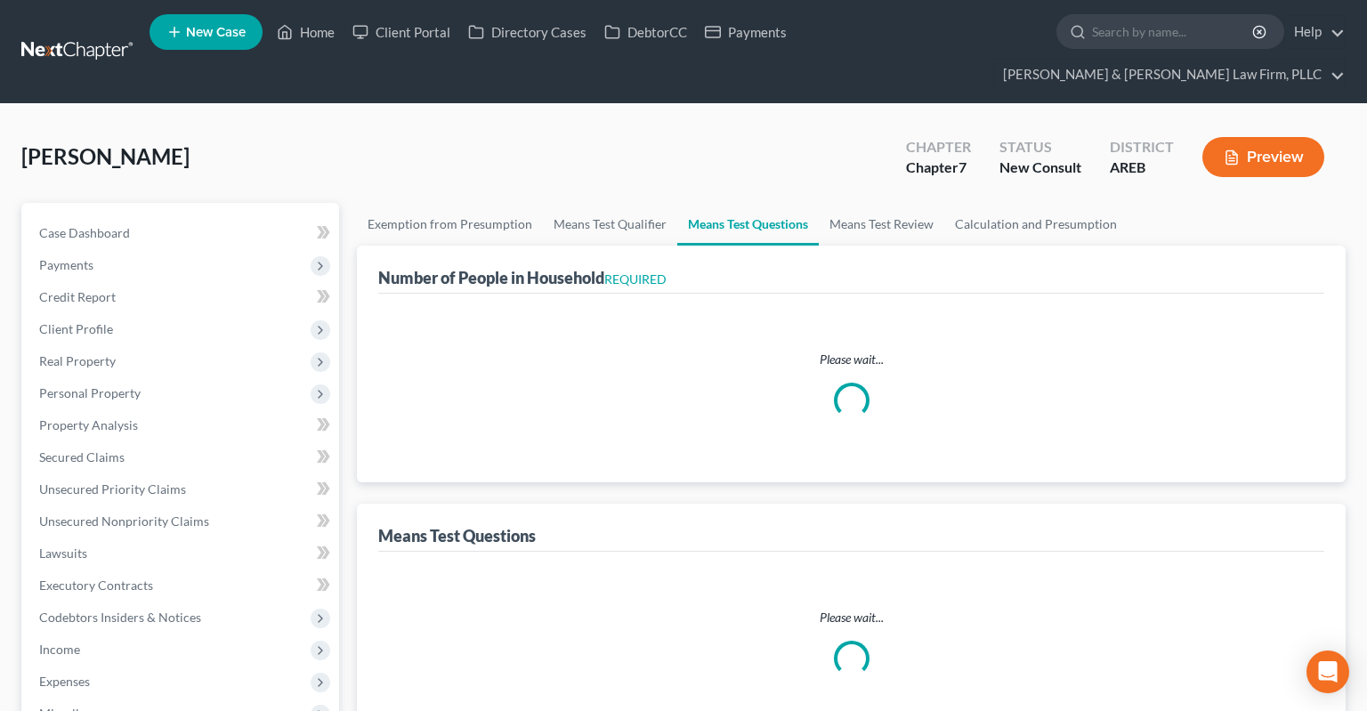
select select "1"
select select "60"
select select "2"
select select "0"
select select "1"
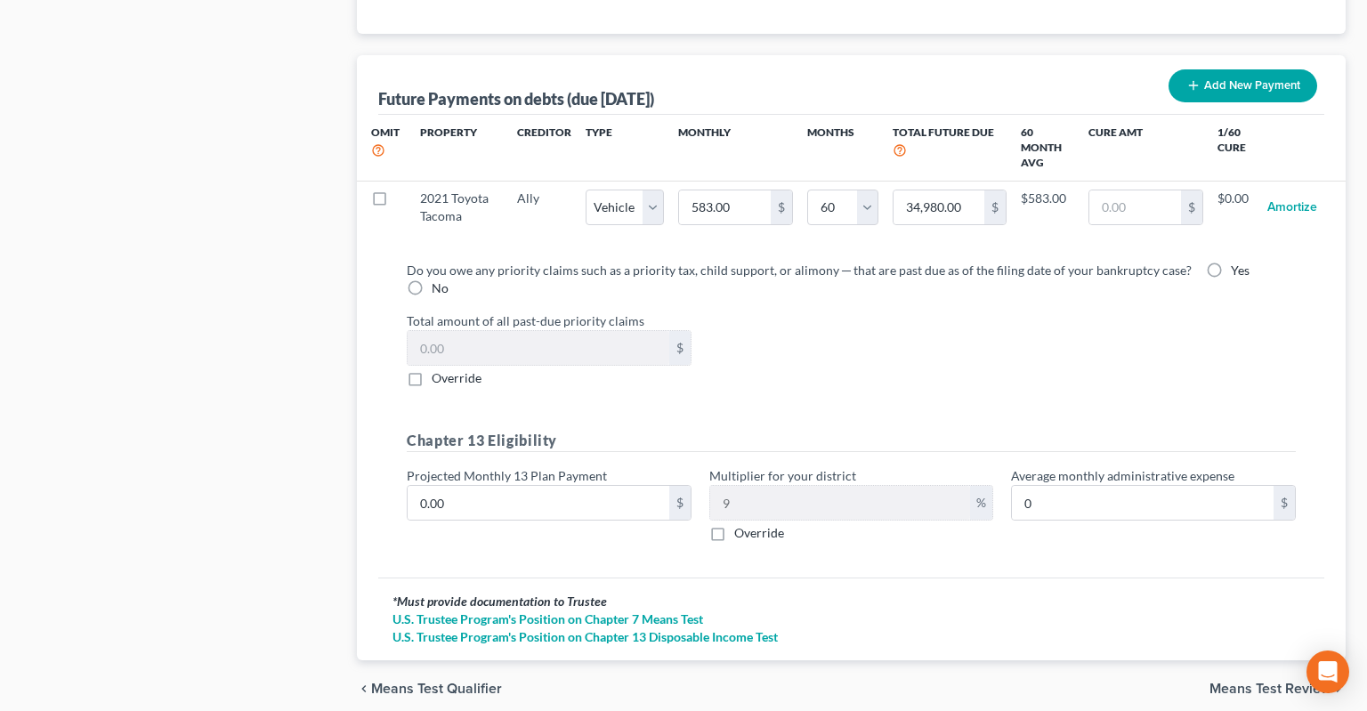
scroll to position [1837, 0]
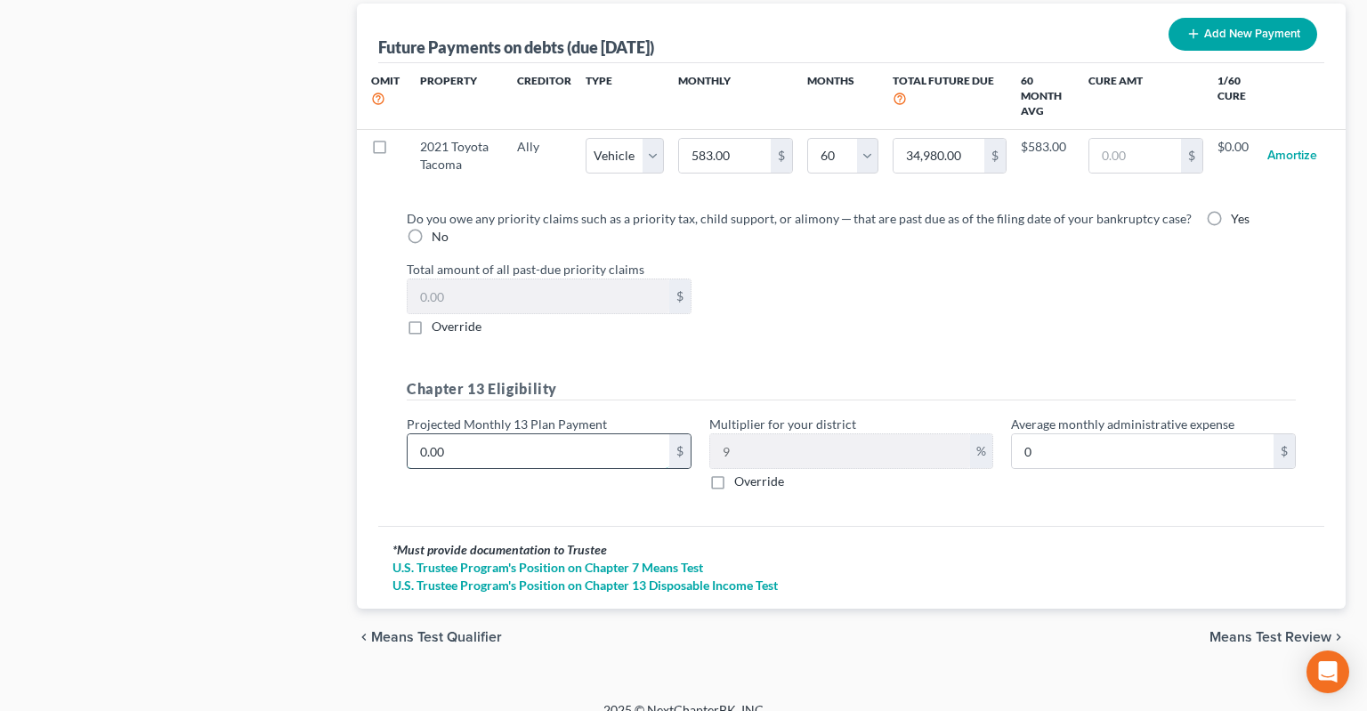
click at [588, 434] on input "0.00" at bounding box center [539, 451] width 262 height 34
type input "1"
type input "0.09"
type input "15"
type input "1.35"
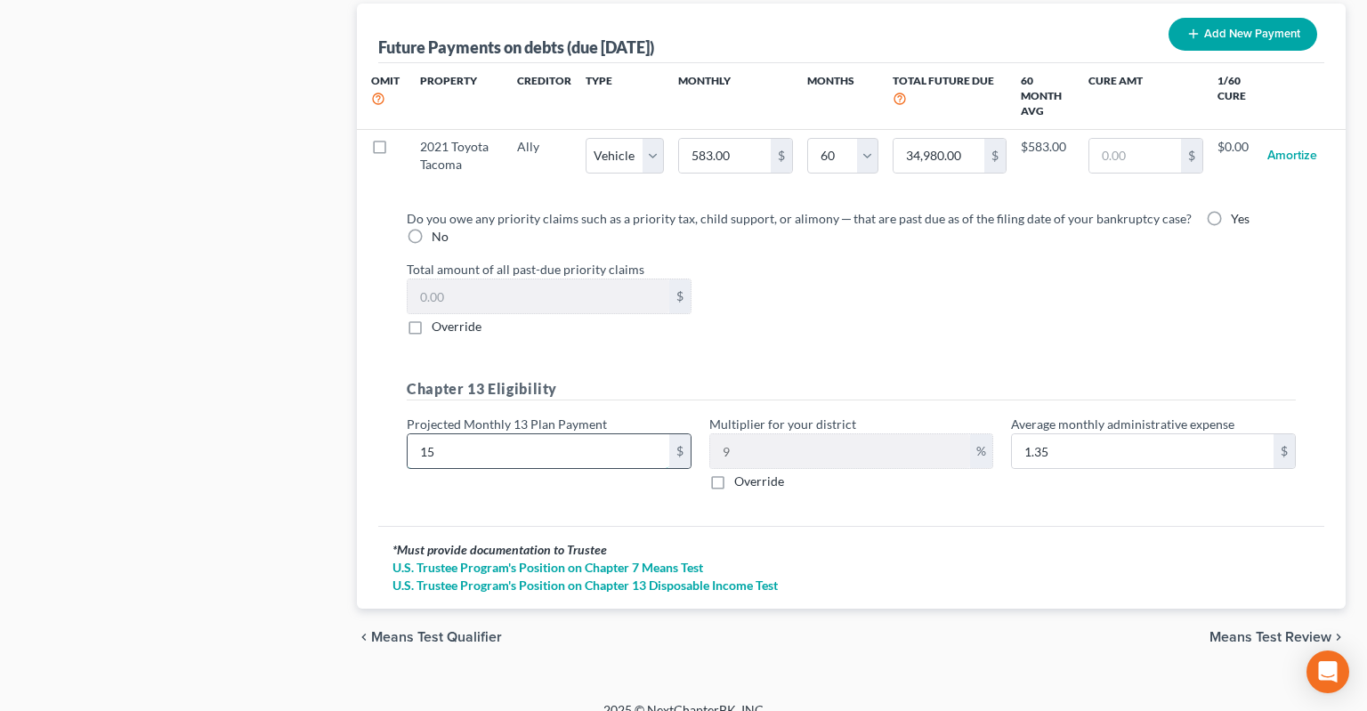
type input "158"
type input "14.22"
type input "1580"
type input "142.20"
type input "1,580"
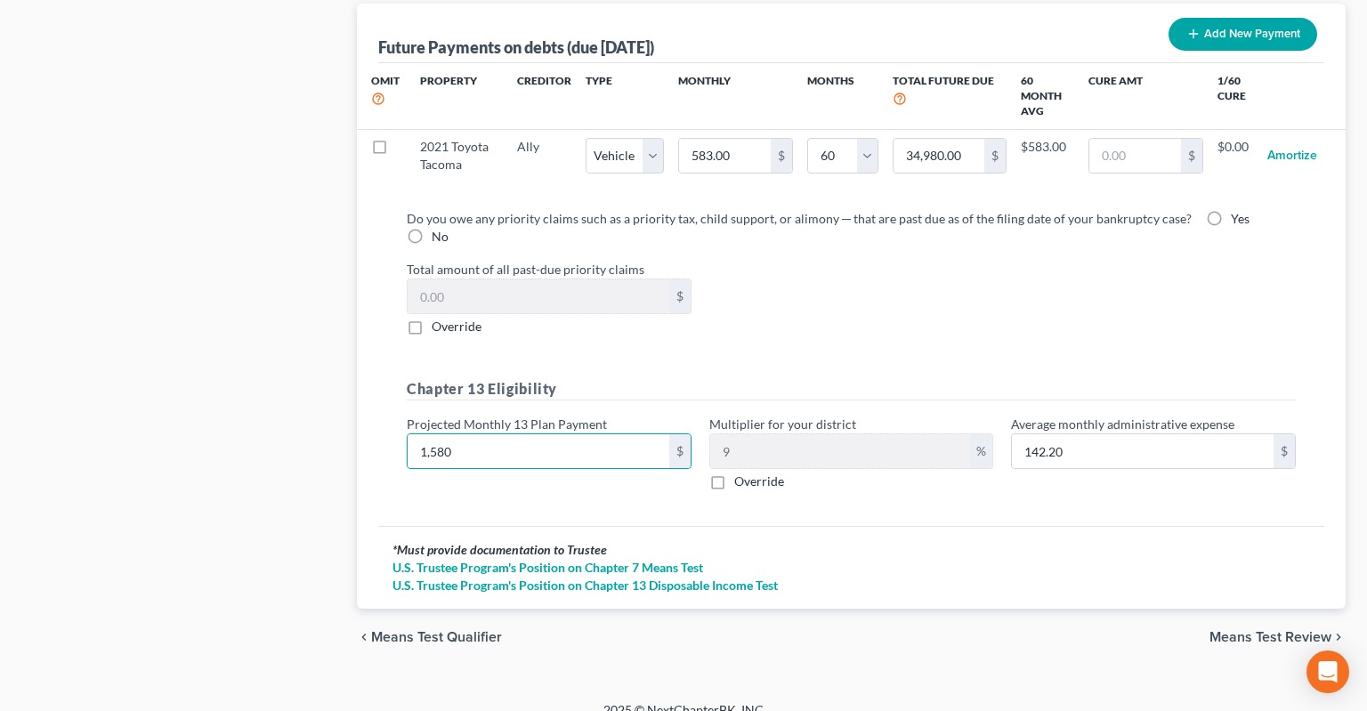
click at [898, 306] on div "Total amount of all past-due priority claims $ Override" at bounding box center [851, 298] width 907 height 76
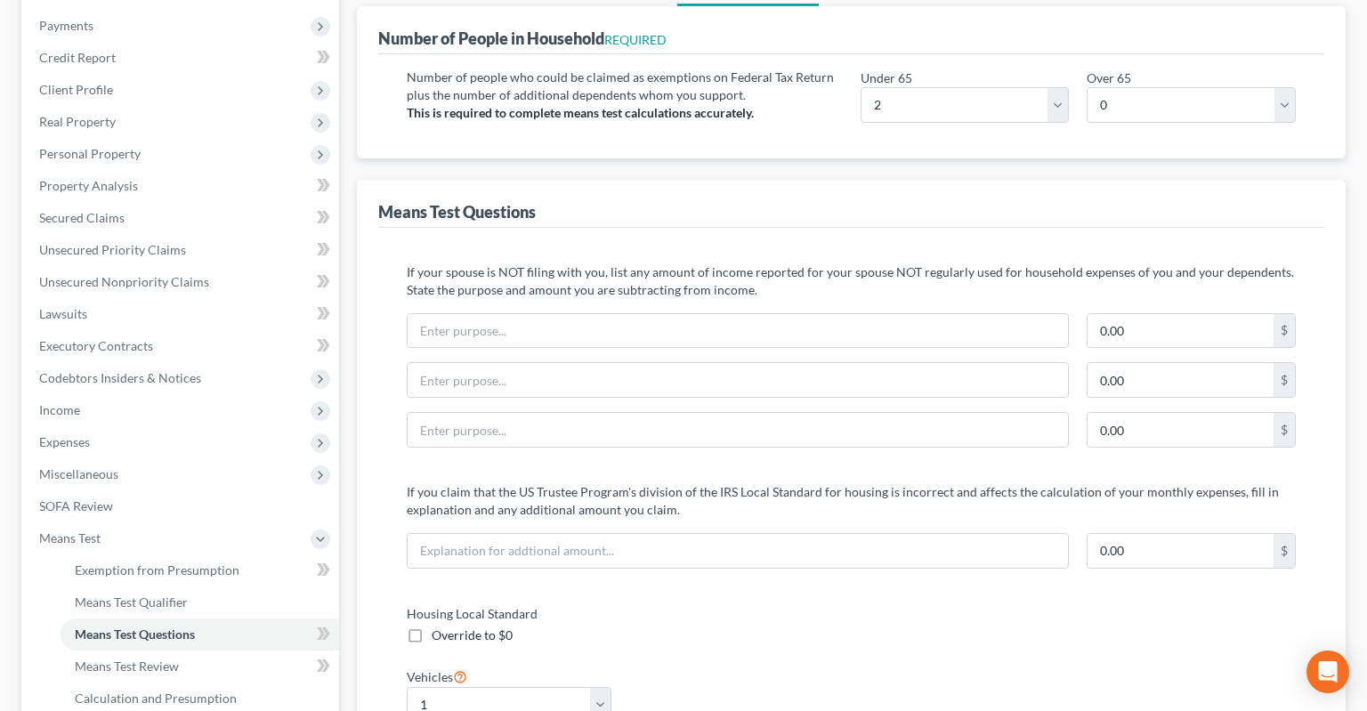
scroll to position [0, 0]
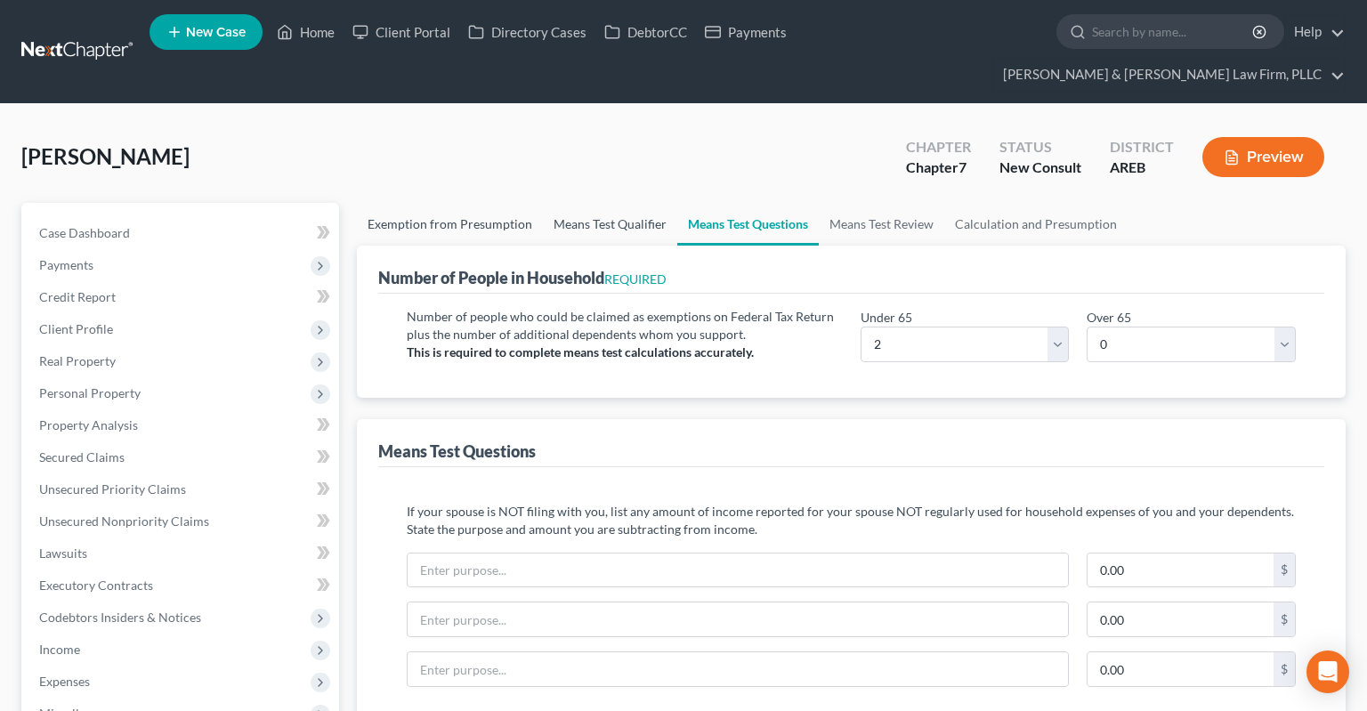
click at [585, 203] on link "Means Test Qualifier" at bounding box center [610, 224] width 134 height 43
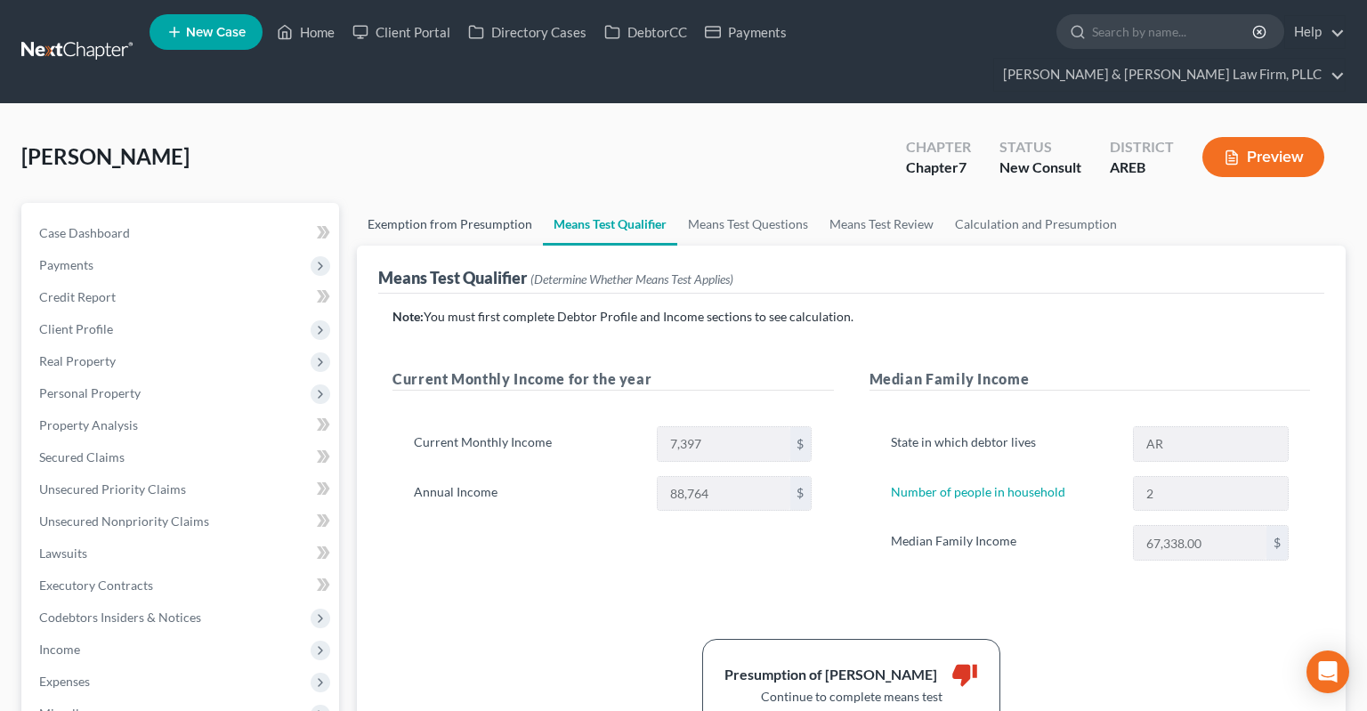
click at [480, 203] on link "Exemption from Presumption" at bounding box center [450, 224] width 186 height 43
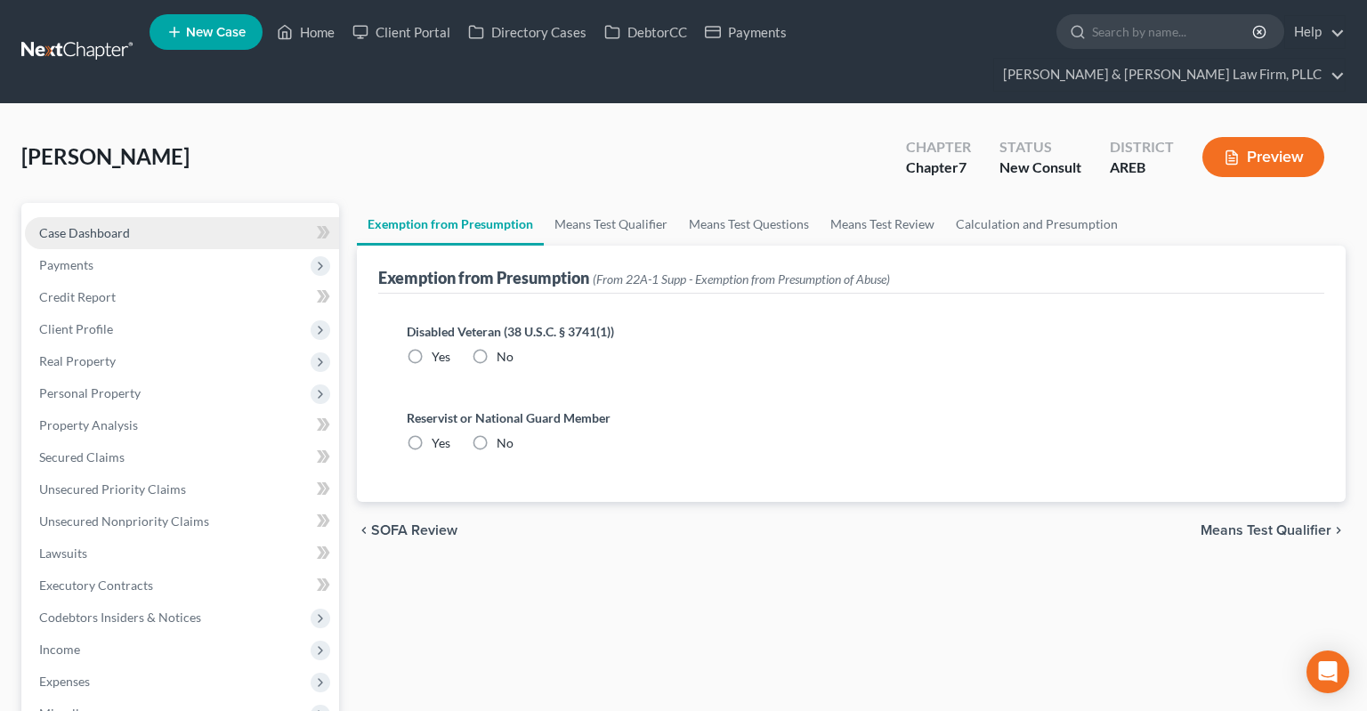
click at [173, 217] on link "Case Dashboard" at bounding box center [182, 233] width 314 height 32
select select "3"
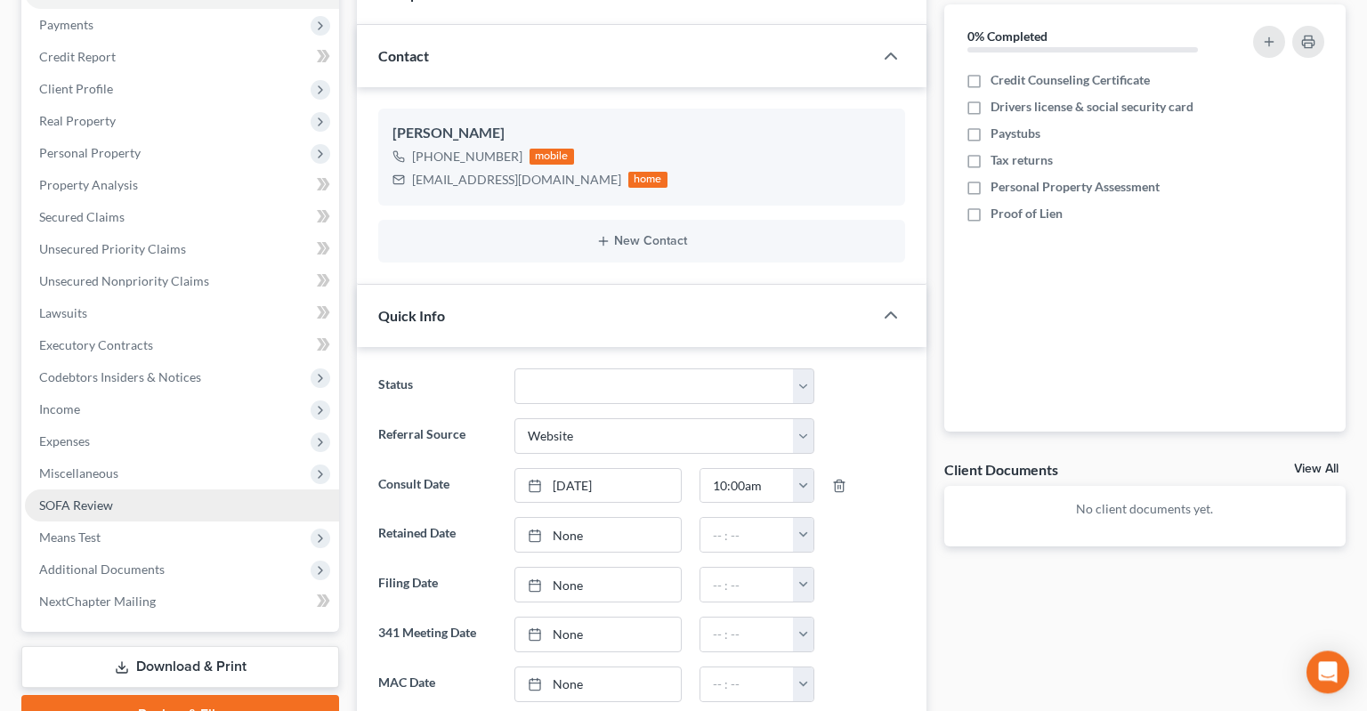
scroll to position [281, 0]
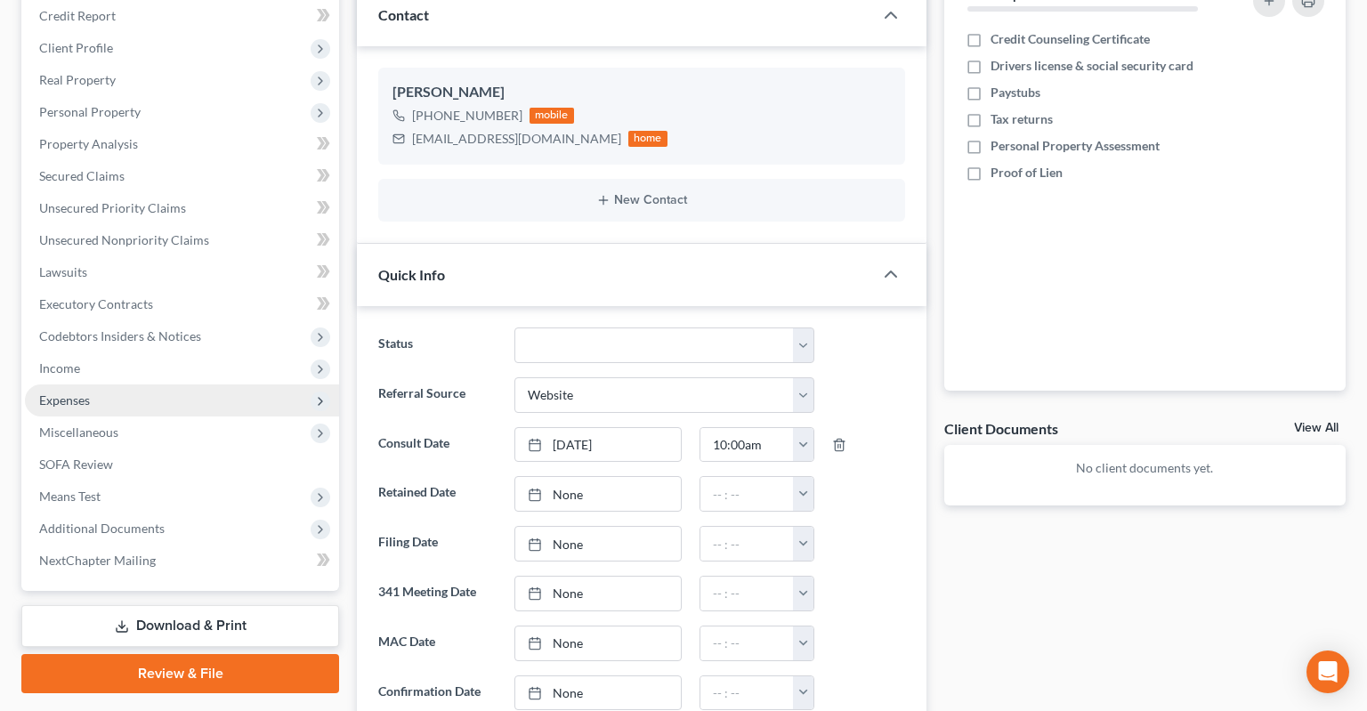
click at [222, 384] on span "Expenses" at bounding box center [182, 400] width 314 height 32
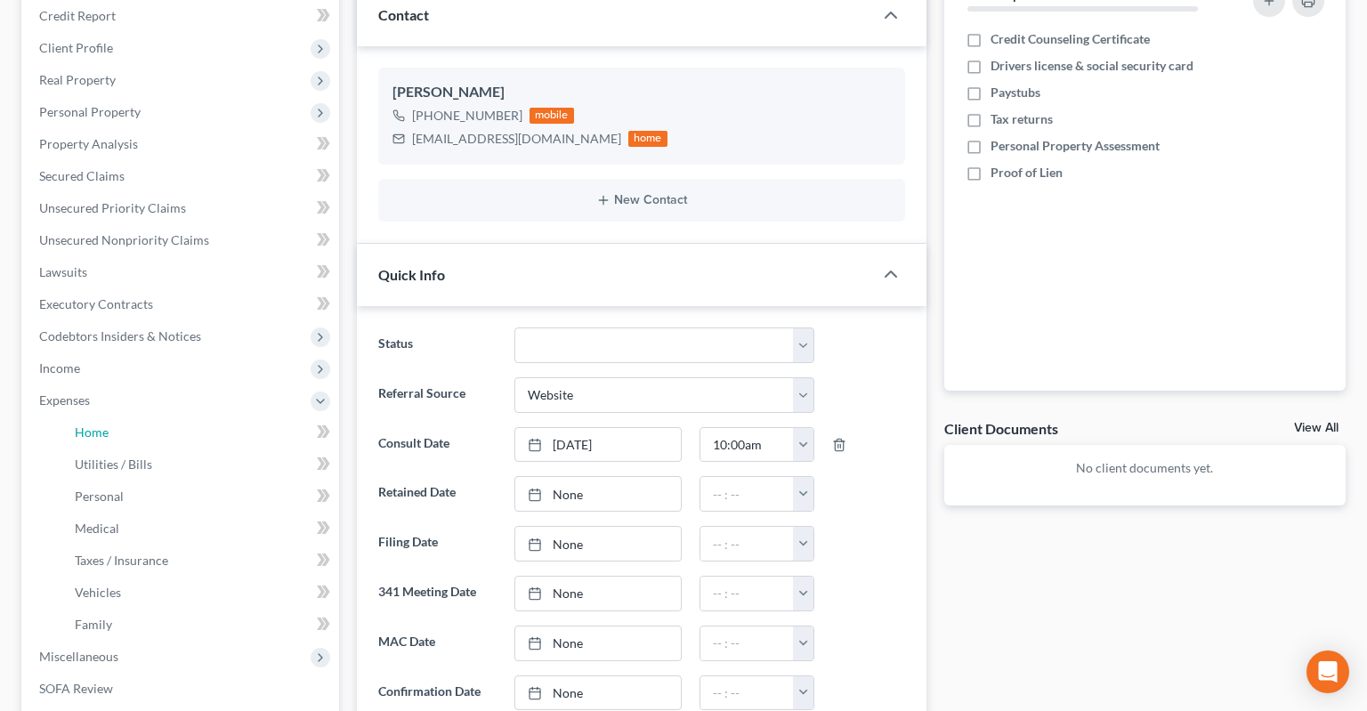
click at [215, 416] on link "Home" at bounding box center [200, 432] width 279 height 32
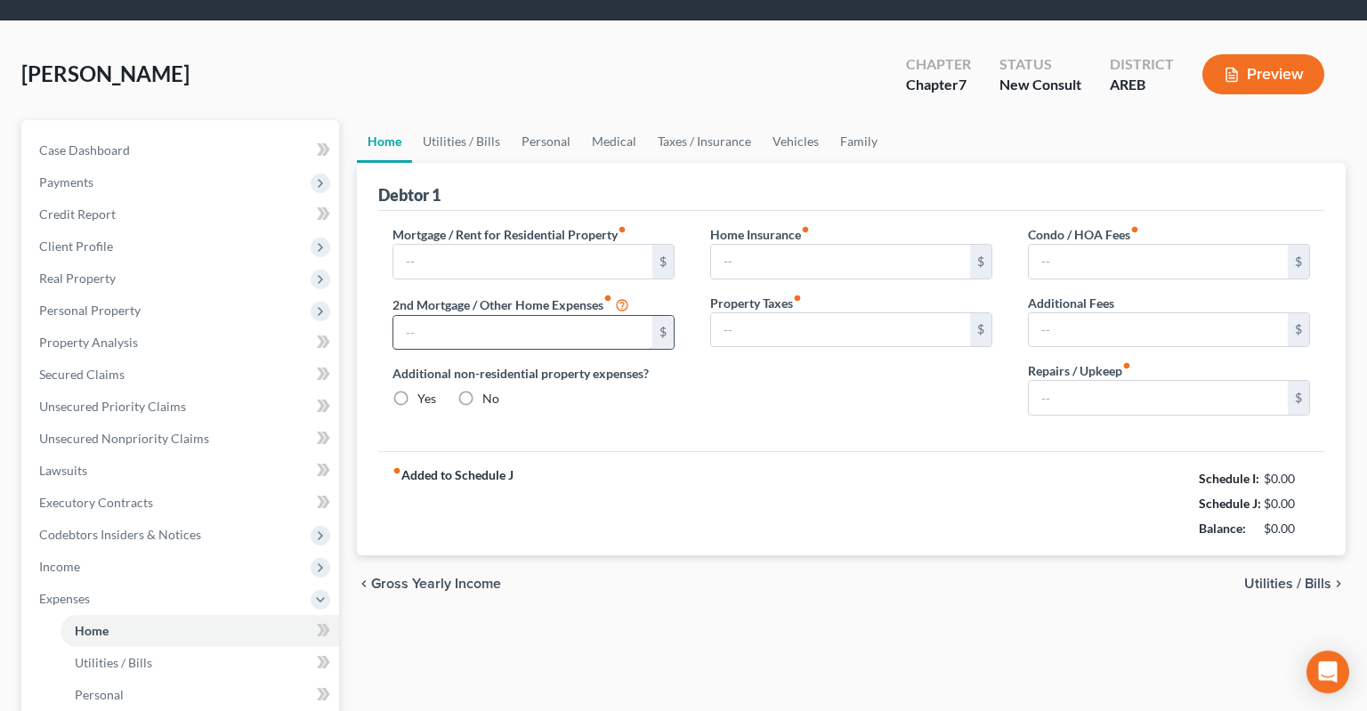
type input "1,611.00"
radio input "true"
type input "0.00"
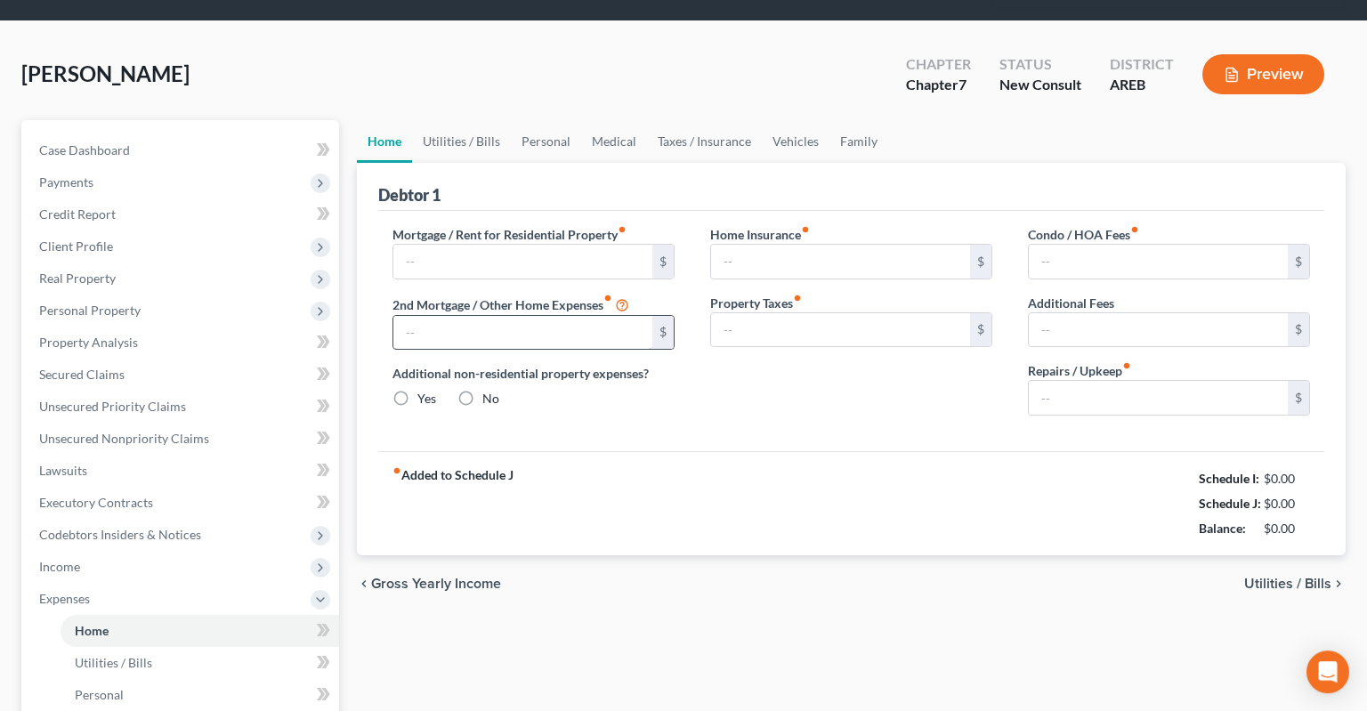
type input "0.00"
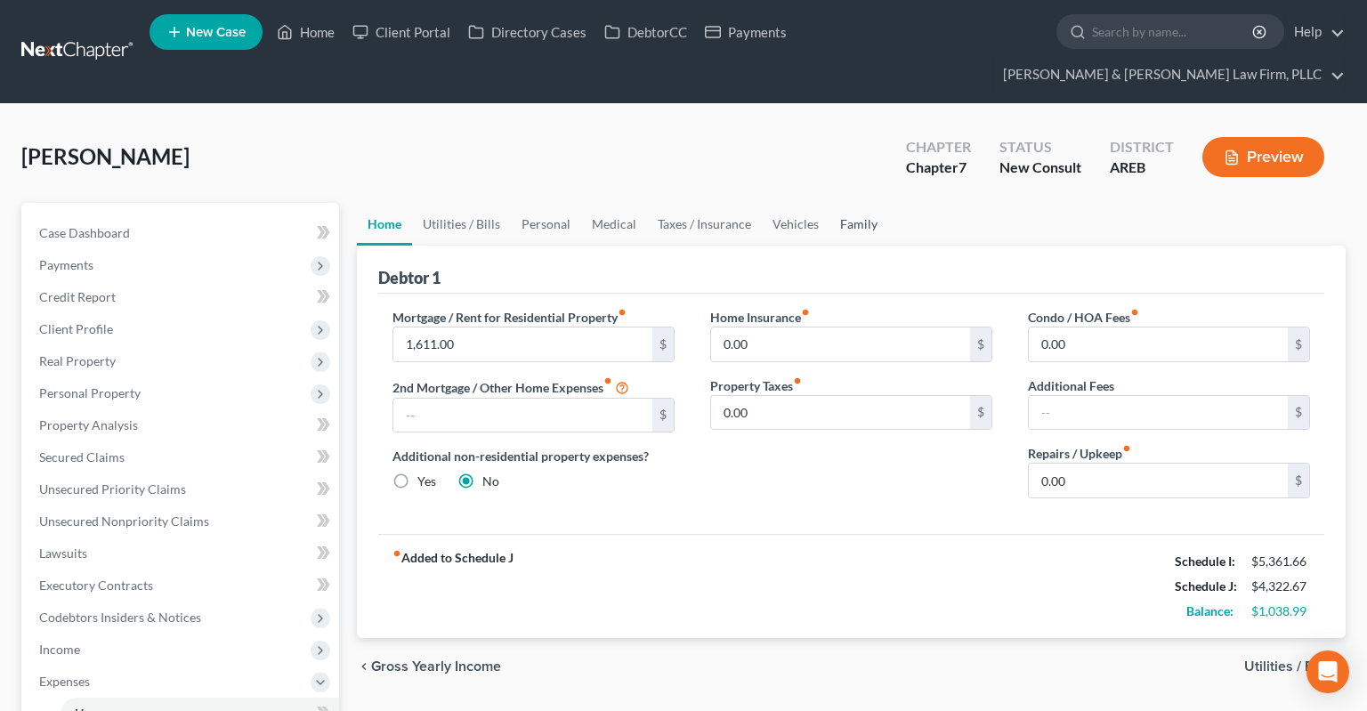
click at [838, 204] on link "Family" at bounding box center [858, 224] width 59 height 43
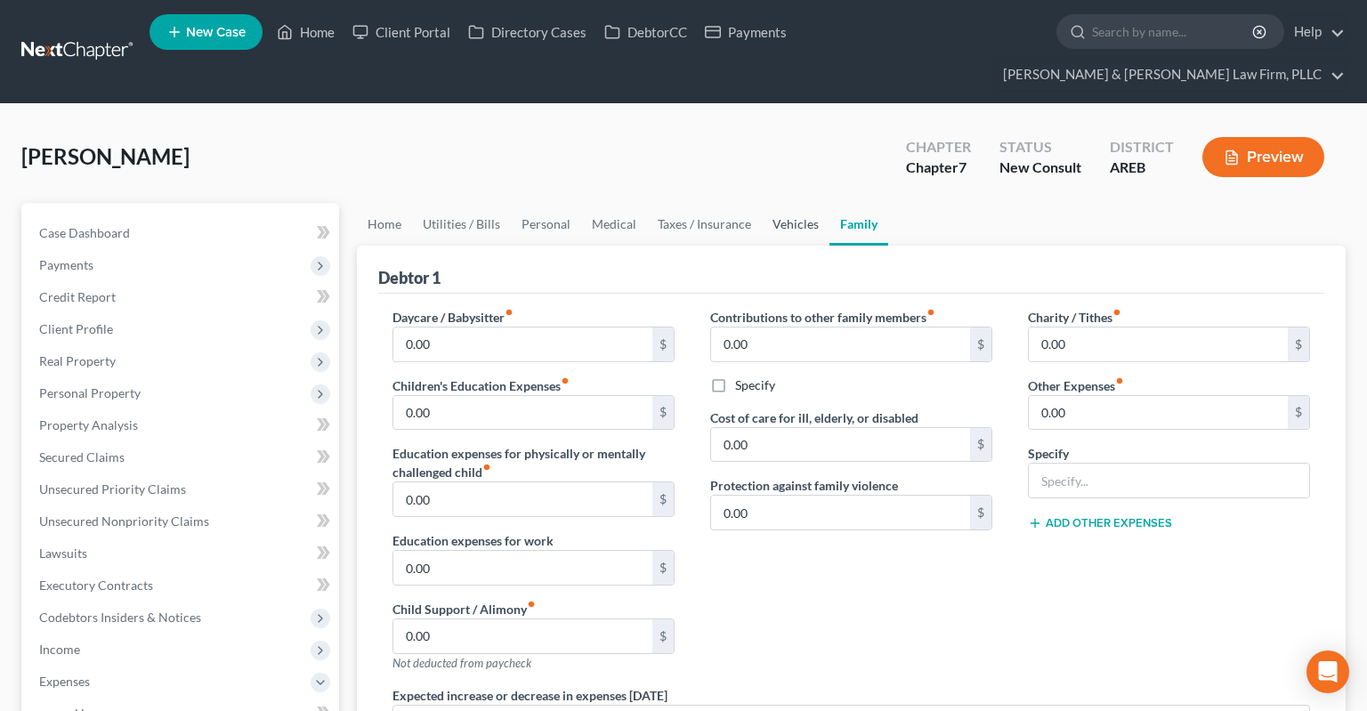
click at [809, 203] on link "Vehicles" at bounding box center [796, 224] width 68 height 43
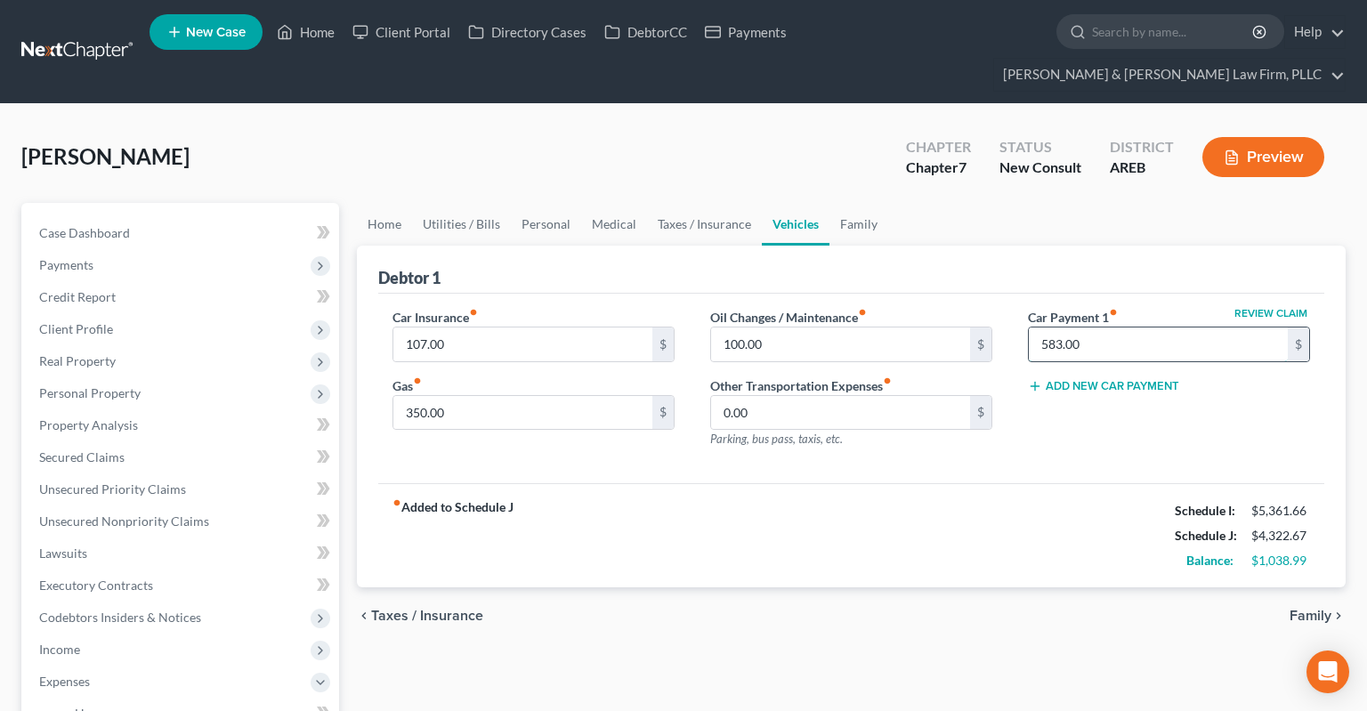
click at [1101, 327] on input "583.00" at bounding box center [1158, 344] width 259 height 34
click at [827, 158] on div "[PERSON_NAME] Upgraded Chapter Chapter 7 Status New Consult District AREB Previ…" at bounding box center [683, 163] width 1324 height 77
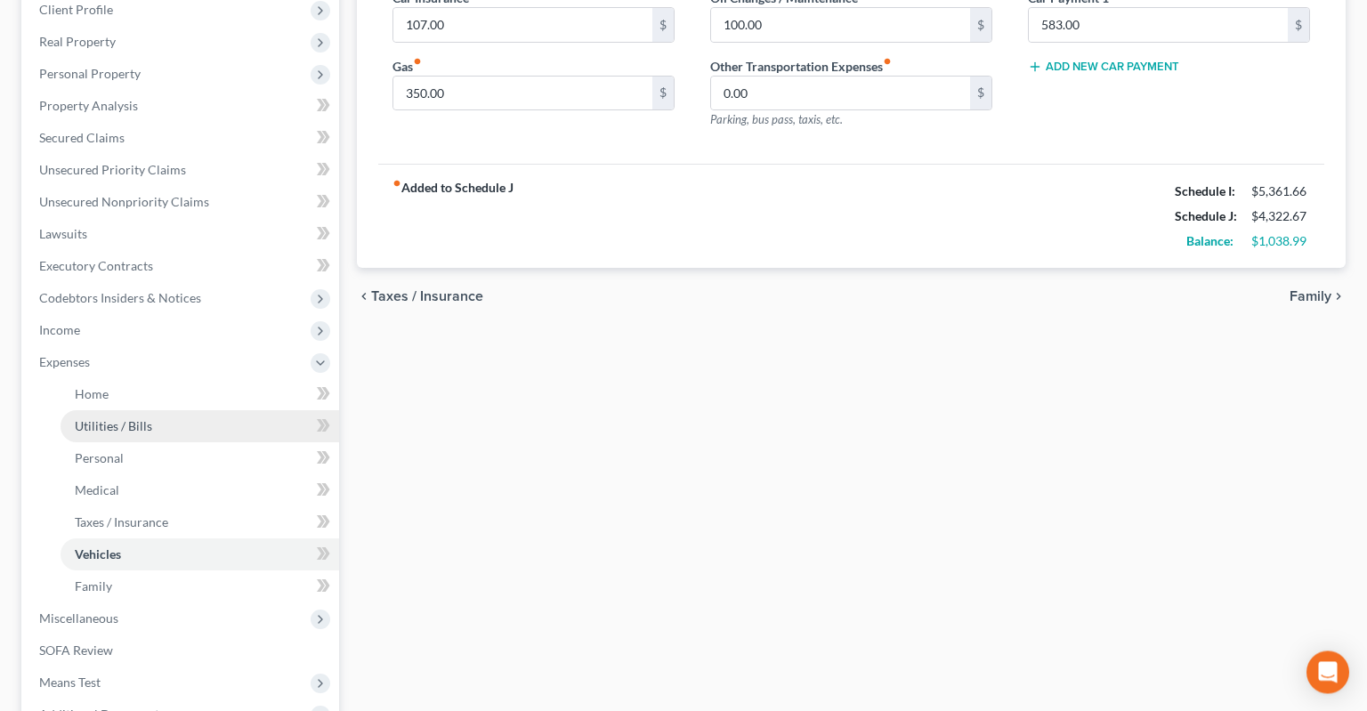
scroll to position [375, 0]
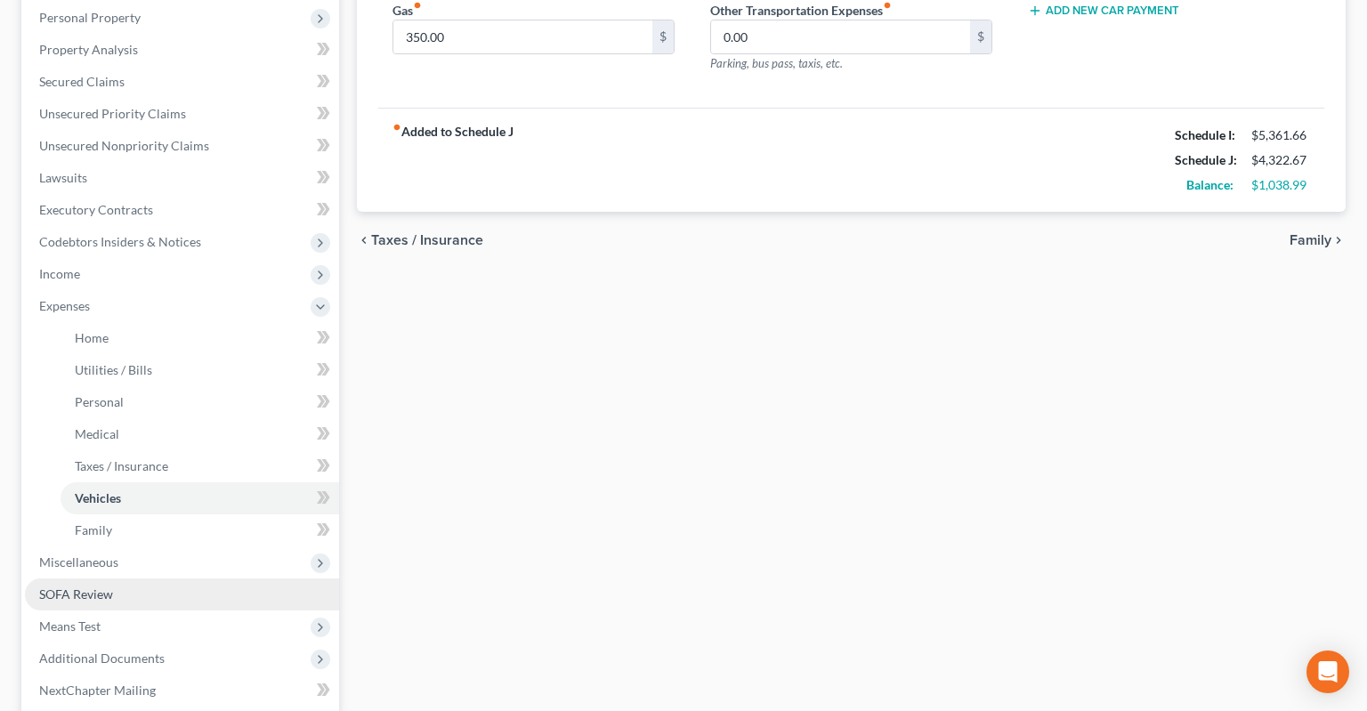
click at [159, 610] on span "Means Test" at bounding box center [182, 626] width 314 height 32
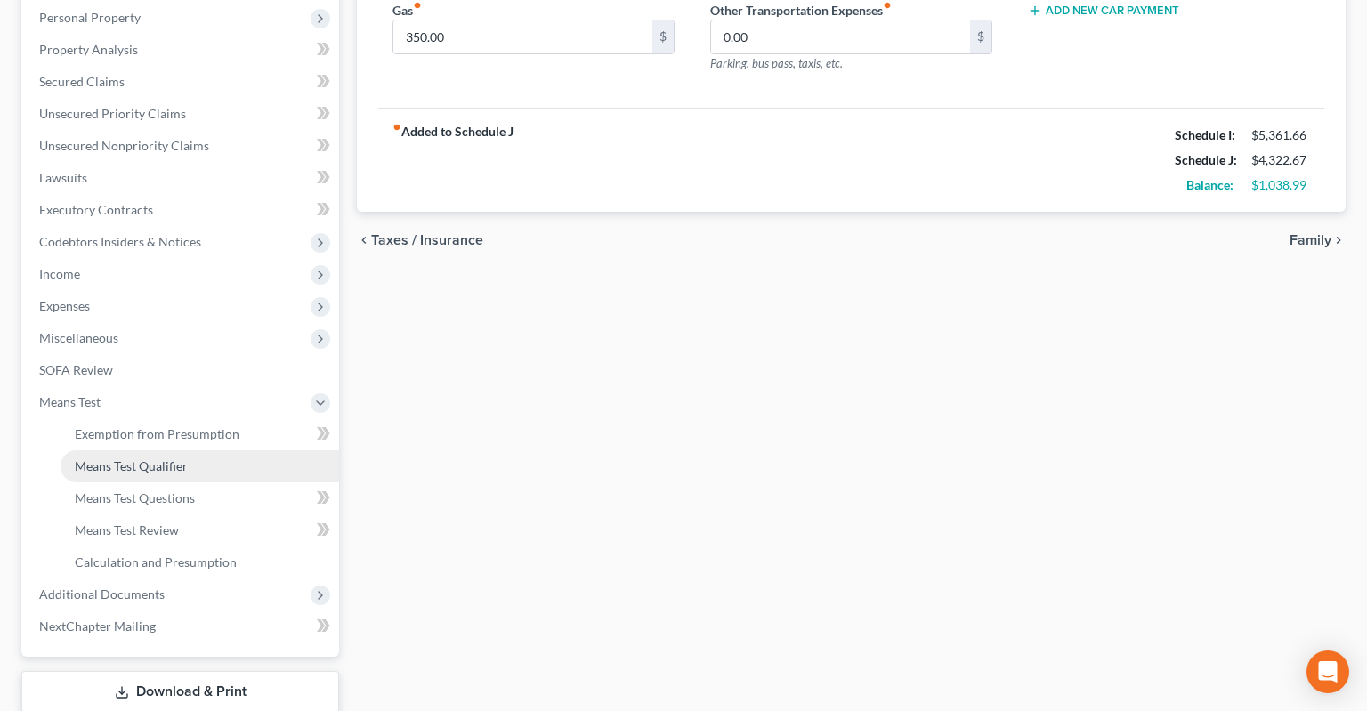
click at [185, 458] on span "Means Test Qualifier" at bounding box center [131, 465] width 113 height 15
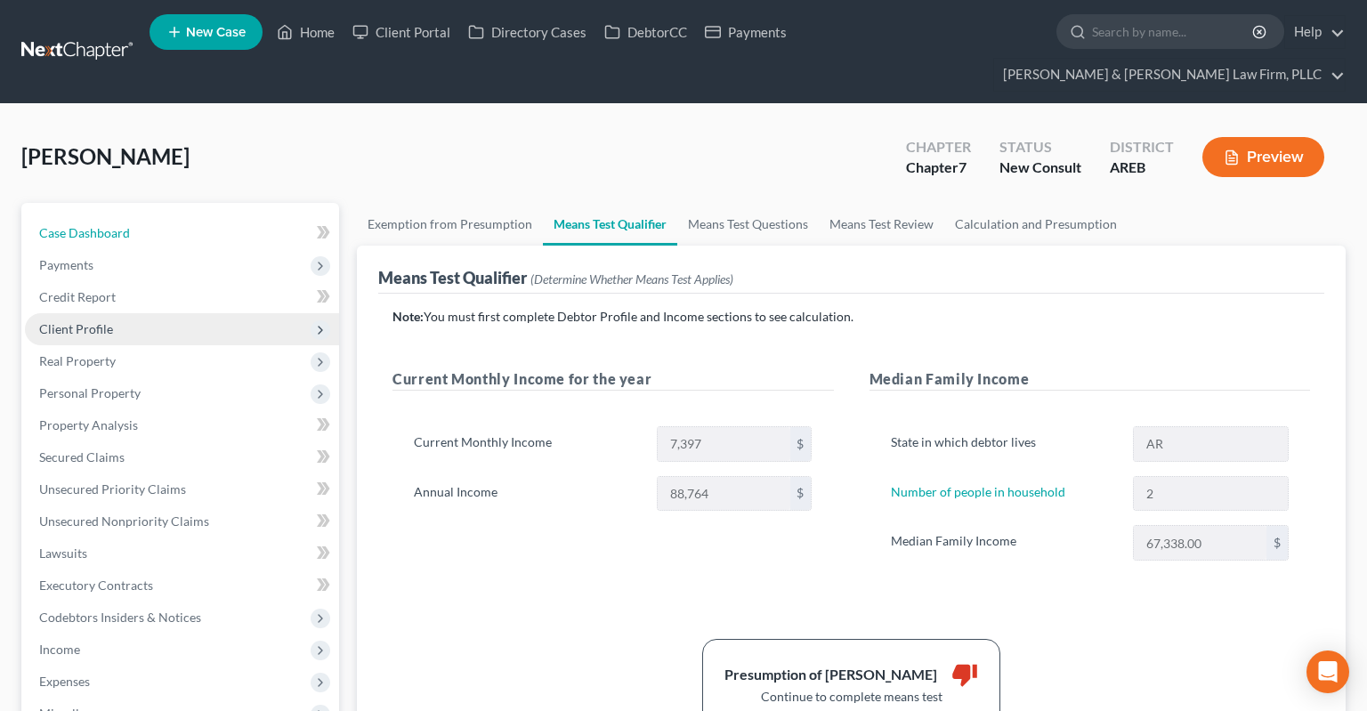
drag, startPoint x: 91, startPoint y: 207, endPoint x: 254, endPoint y: 303, distance: 189.8
click at [91, 225] on span "Case Dashboard" at bounding box center [84, 232] width 91 height 15
select select "3"
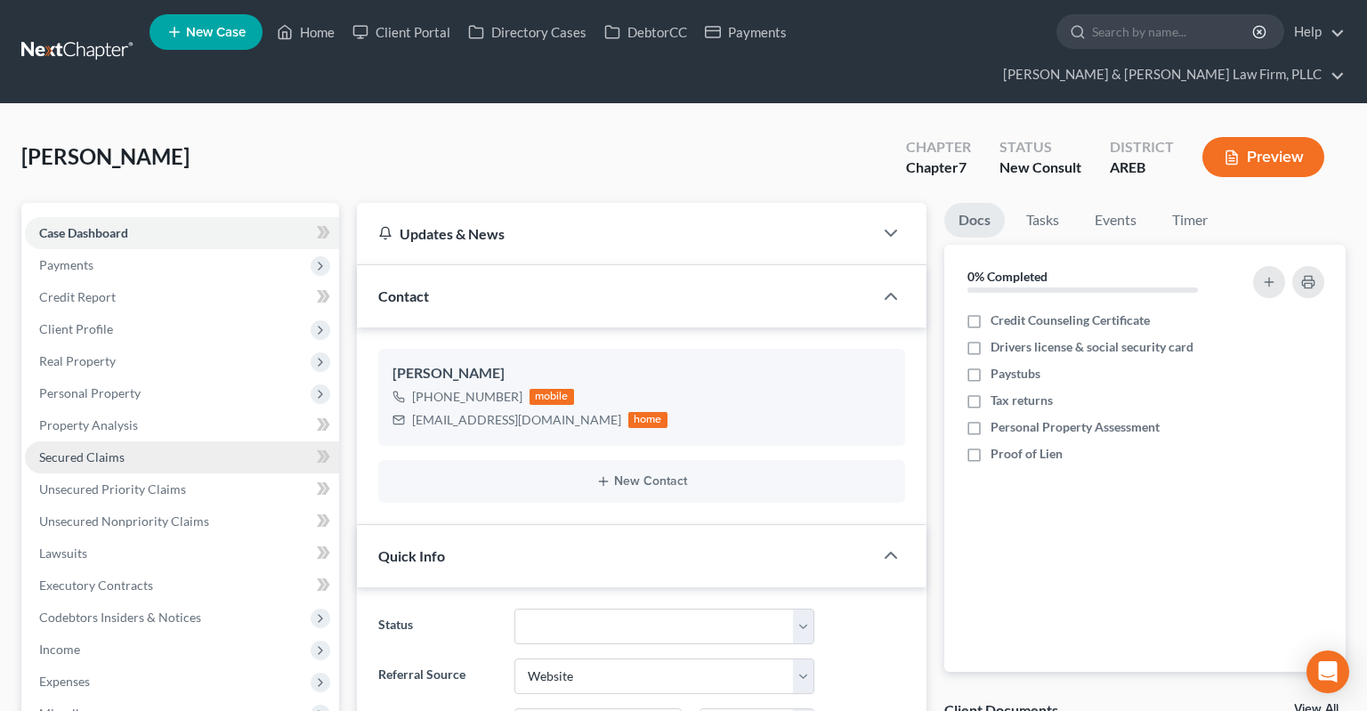
click at [178, 441] on link "Secured Claims" at bounding box center [182, 457] width 314 height 32
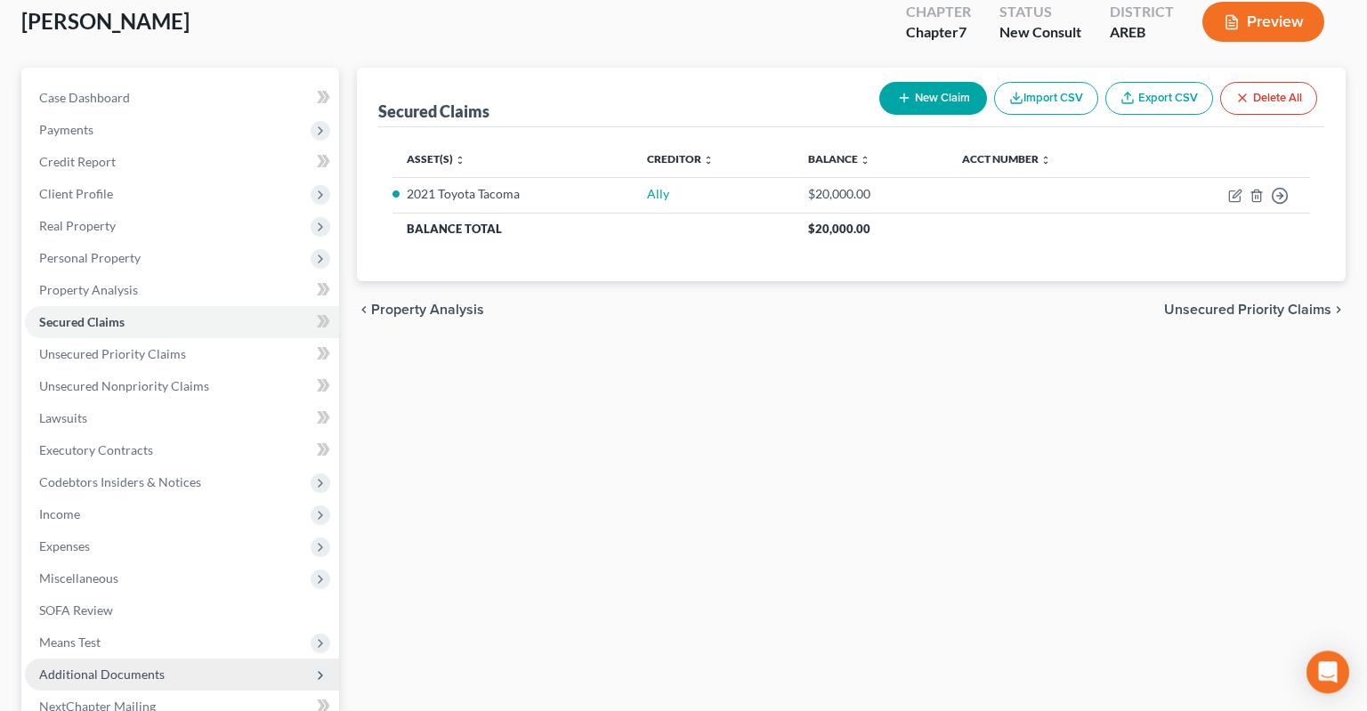
scroll to position [281, 0]
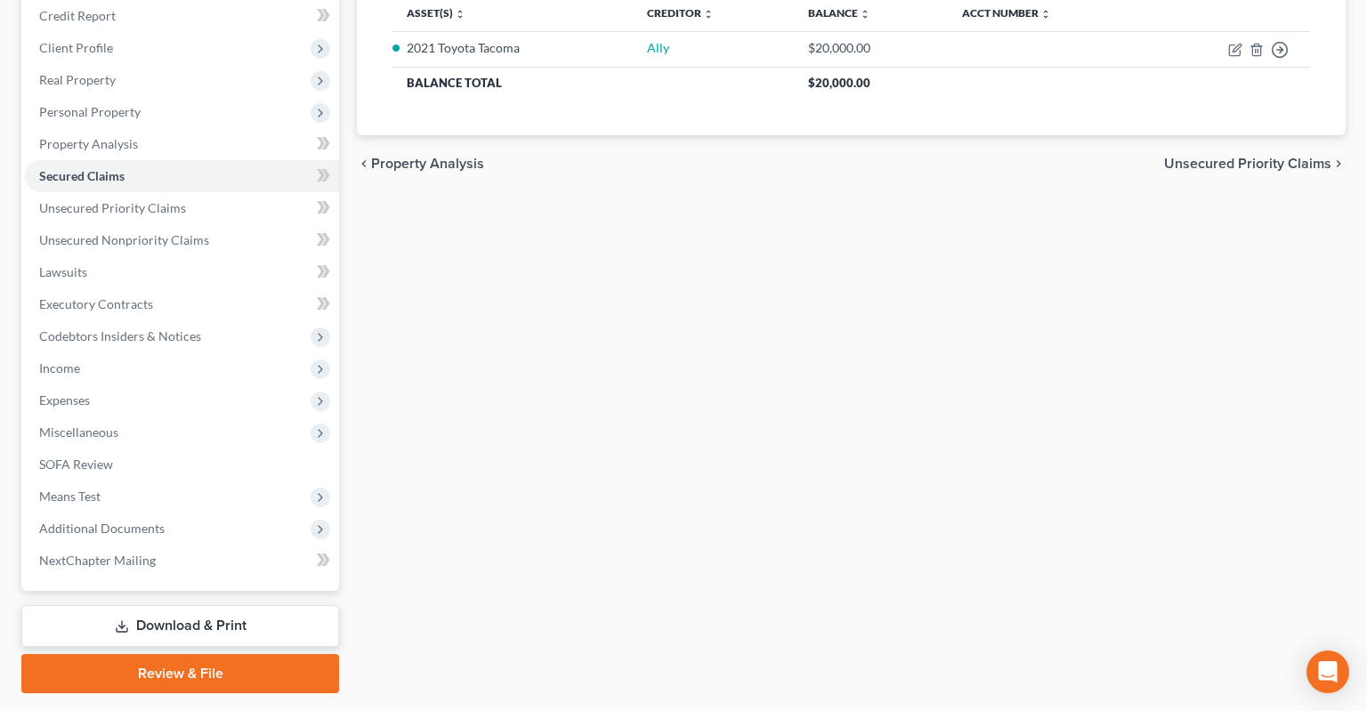
drag, startPoint x: 140, startPoint y: 465, endPoint x: 416, endPoint y: 425, distance: 278.7
click at [141, 480] on span "Means Test" at bounding box center [182, 496] width 314 height 32
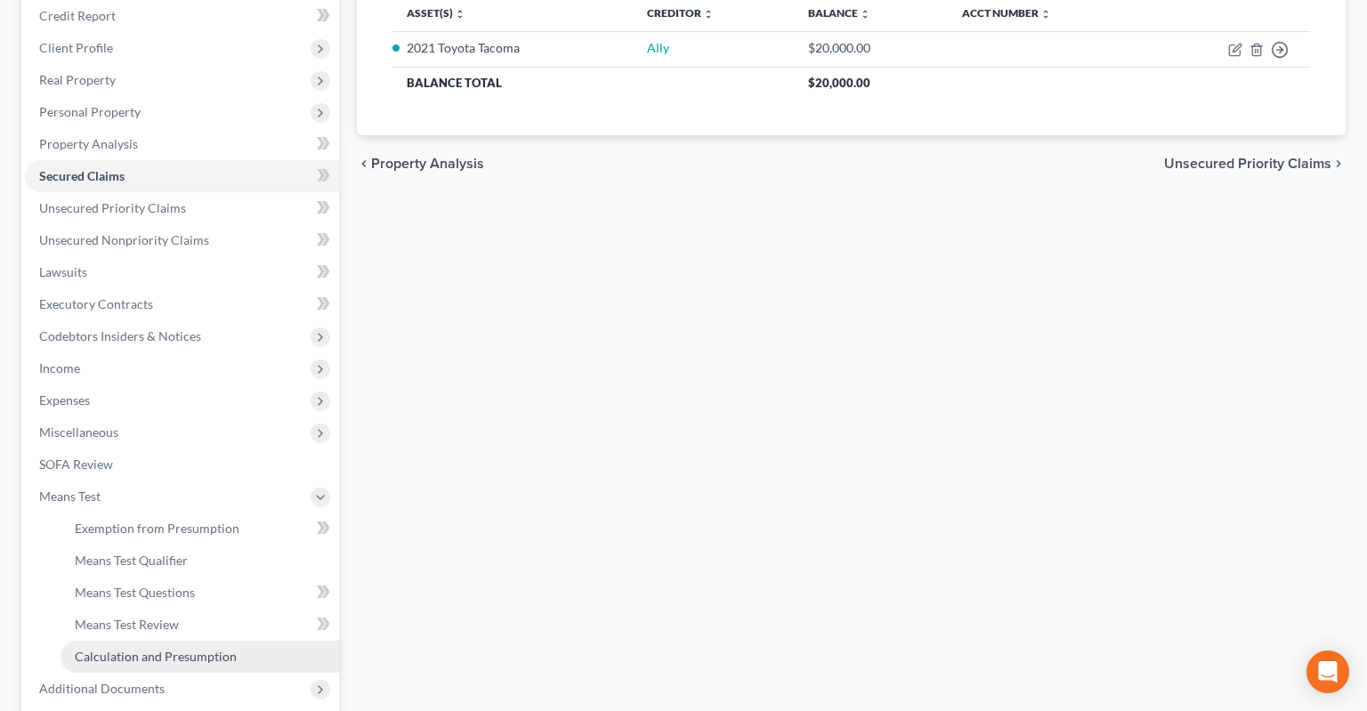
click at [179, 649] on span "Calculation and Presumption" at bounding box center [156, 656] width 162 height 15
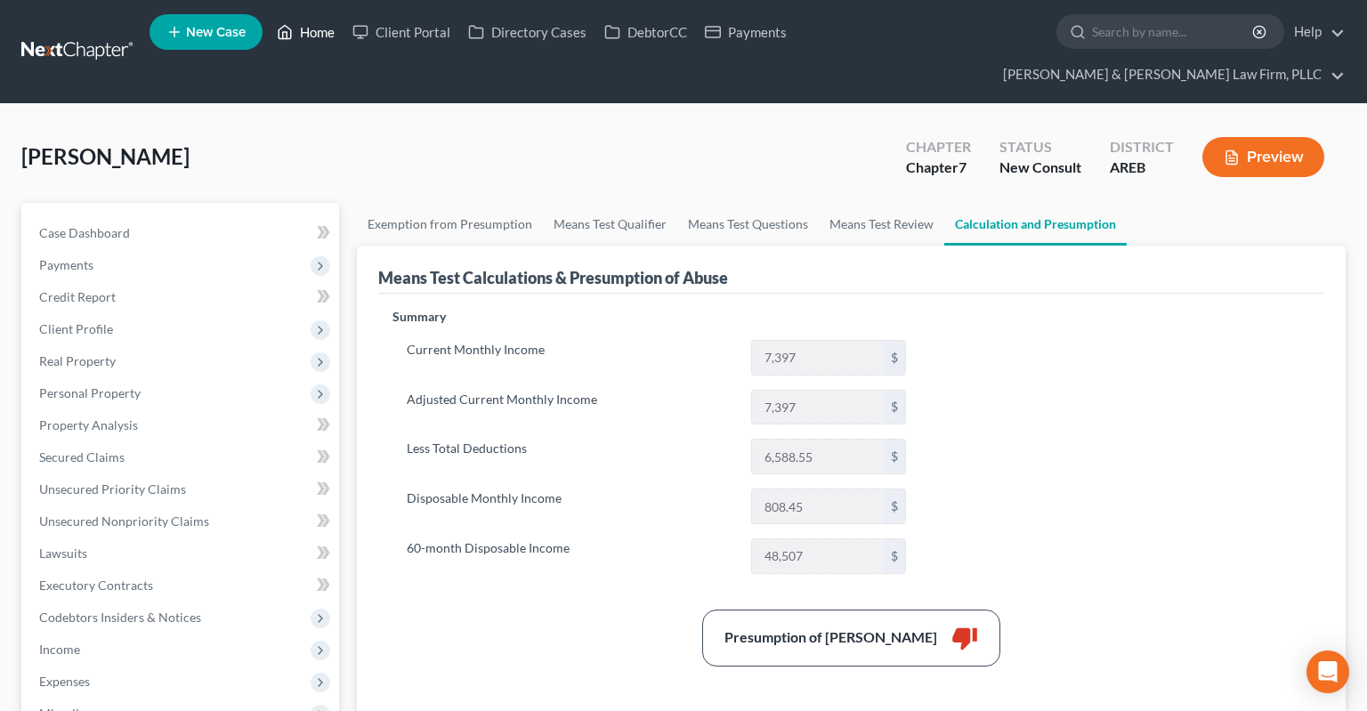
click at [309, 29] on link "Home" at bounding box center [306, 32] width 76 height 32
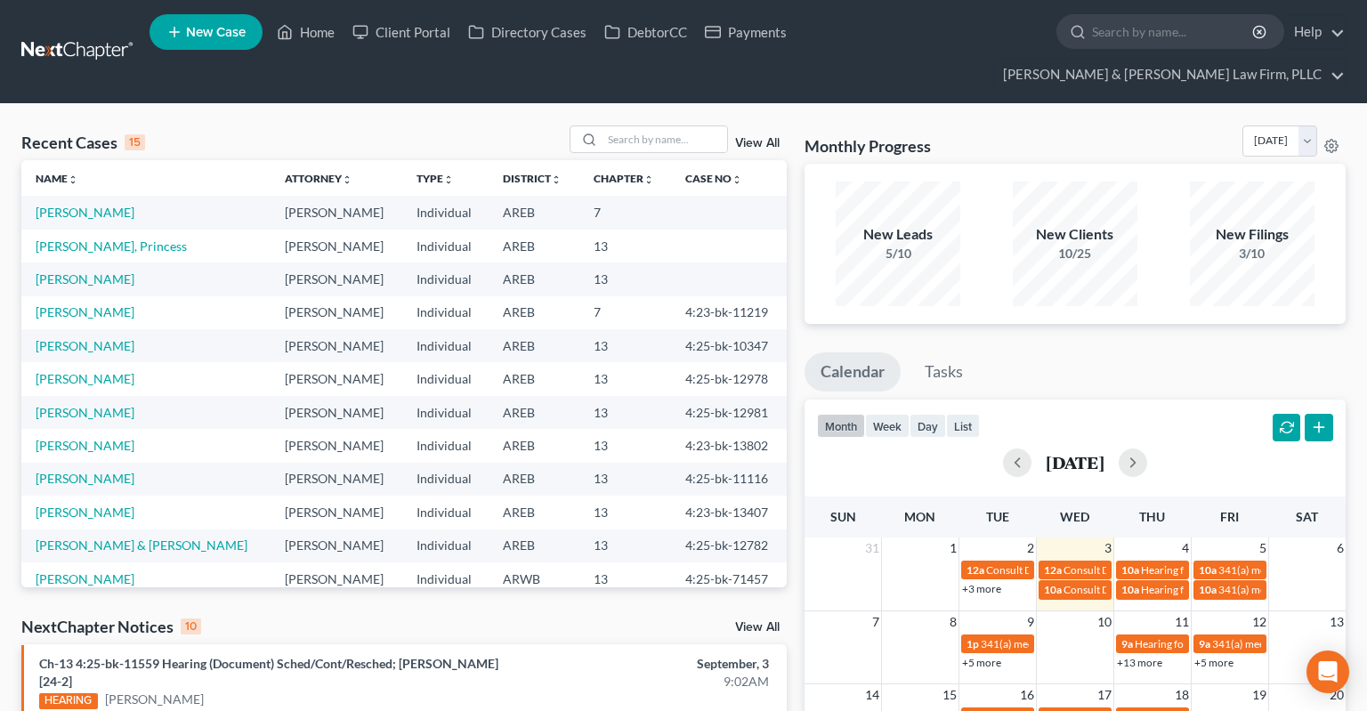
click at [333, 104] on div "Recent Cases 15 View All Name unfold_more expand_more expand_less Attorney unfo…" at bounding box center [683, 719] width 1367 height 1230
click at [649, 126] on input "search" at bounding box center [664, 139] width 125 height 26
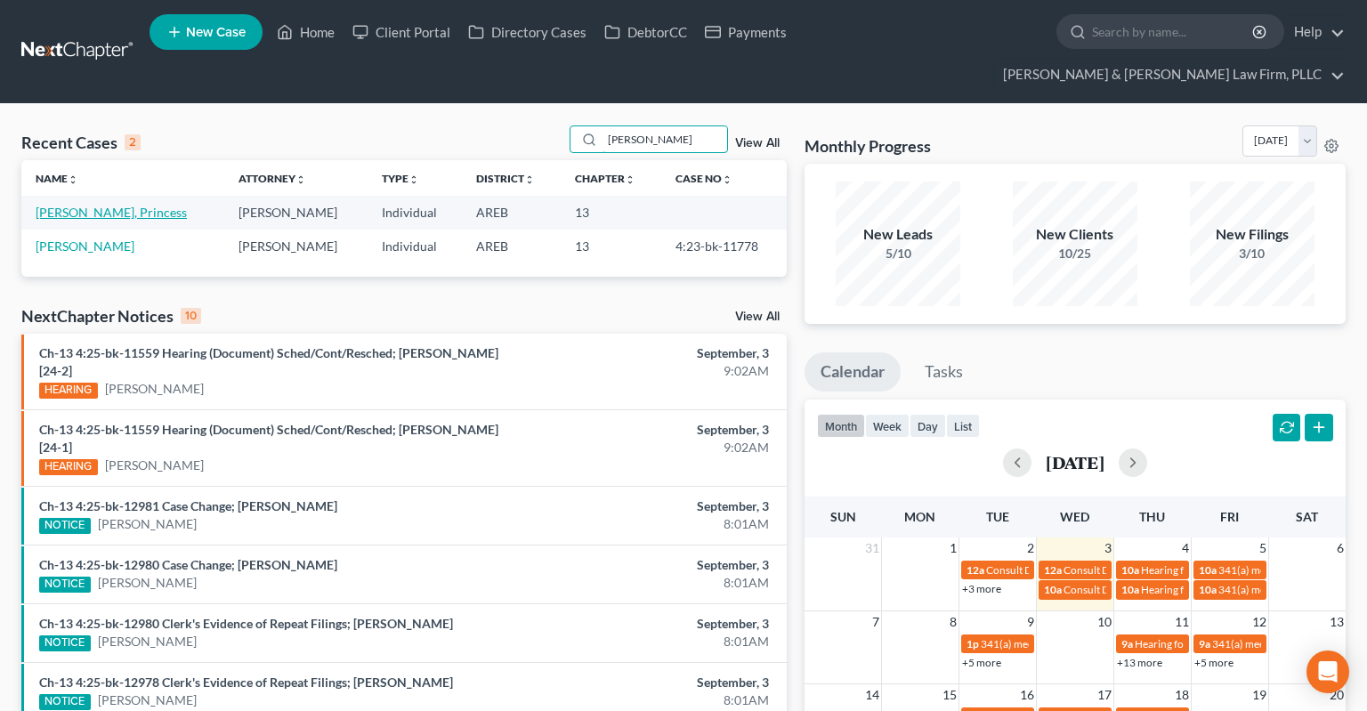
type input "[PERSON_NAME]"
click at [97, 205] on link "[PERSON_NAME], Princess" at bounding box center [111, 212] width 151 height 15
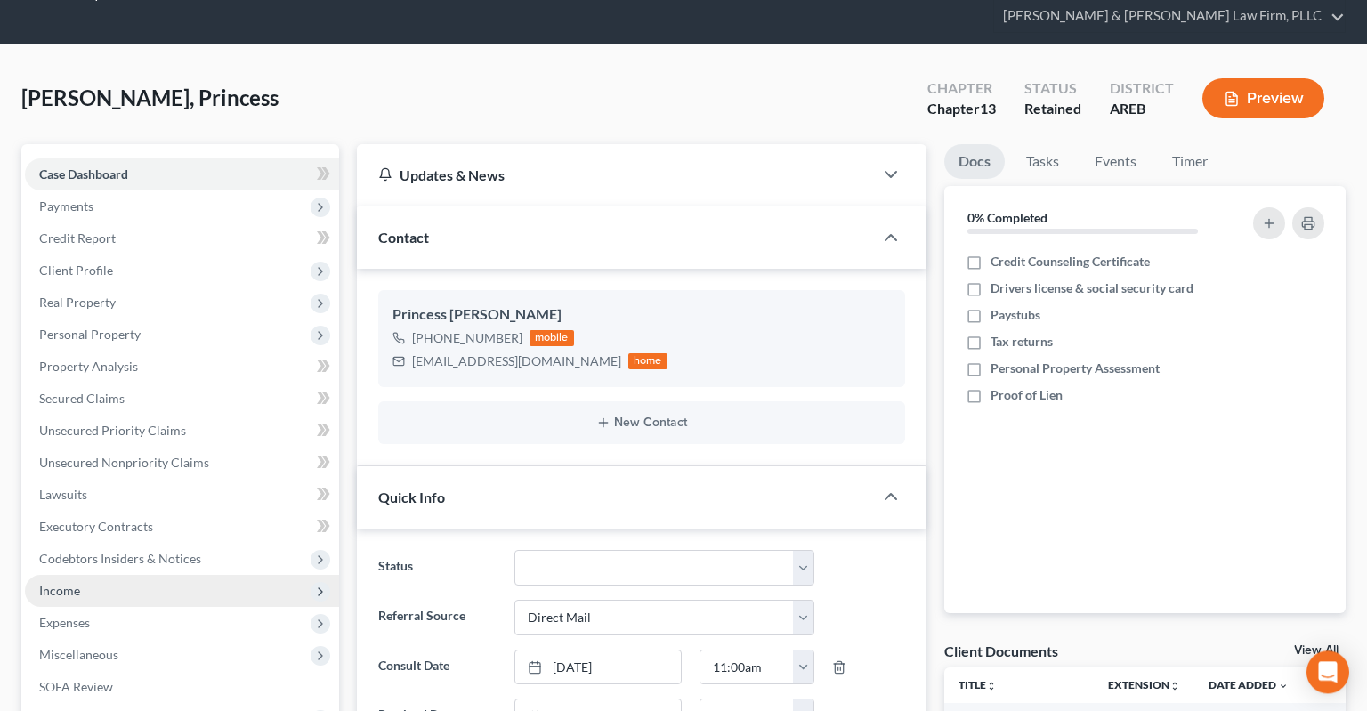
scroll to position [188, 0]
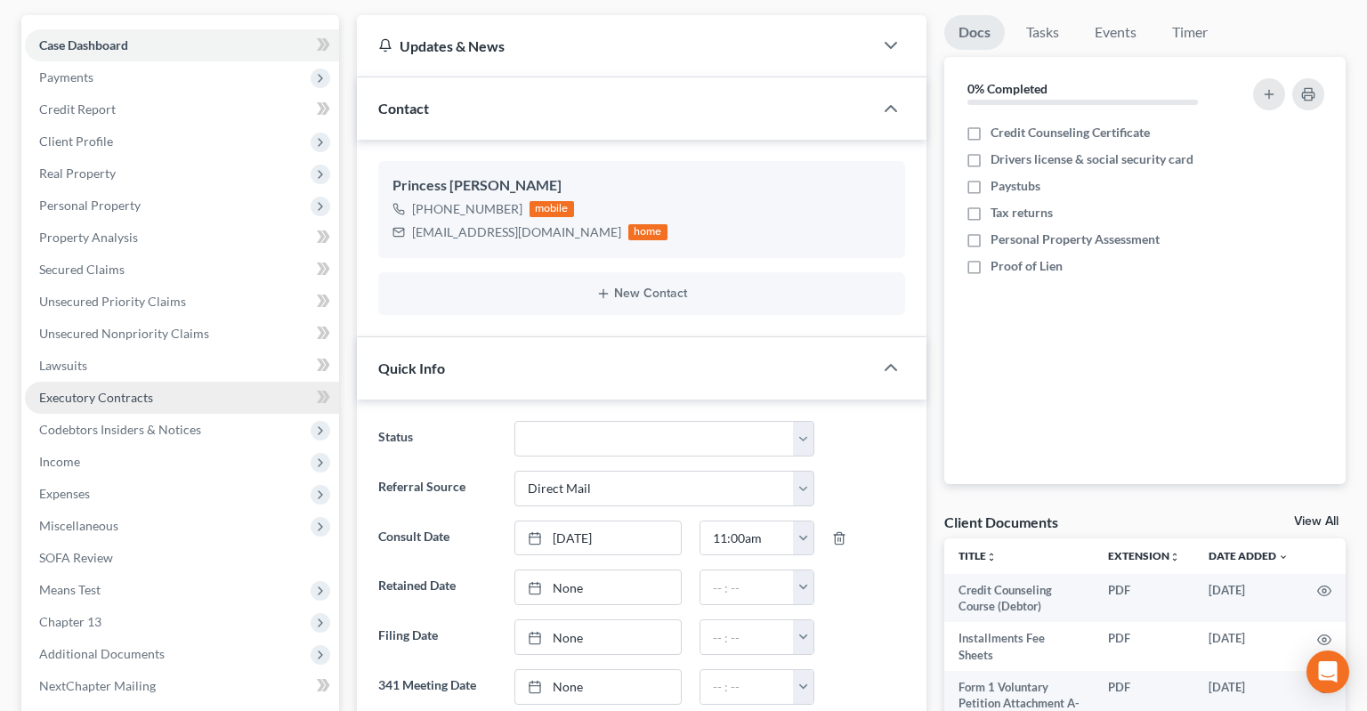
click at [215, 382] on link "Executory Contracts" at bounding box center [182, 398] width 314 height 32
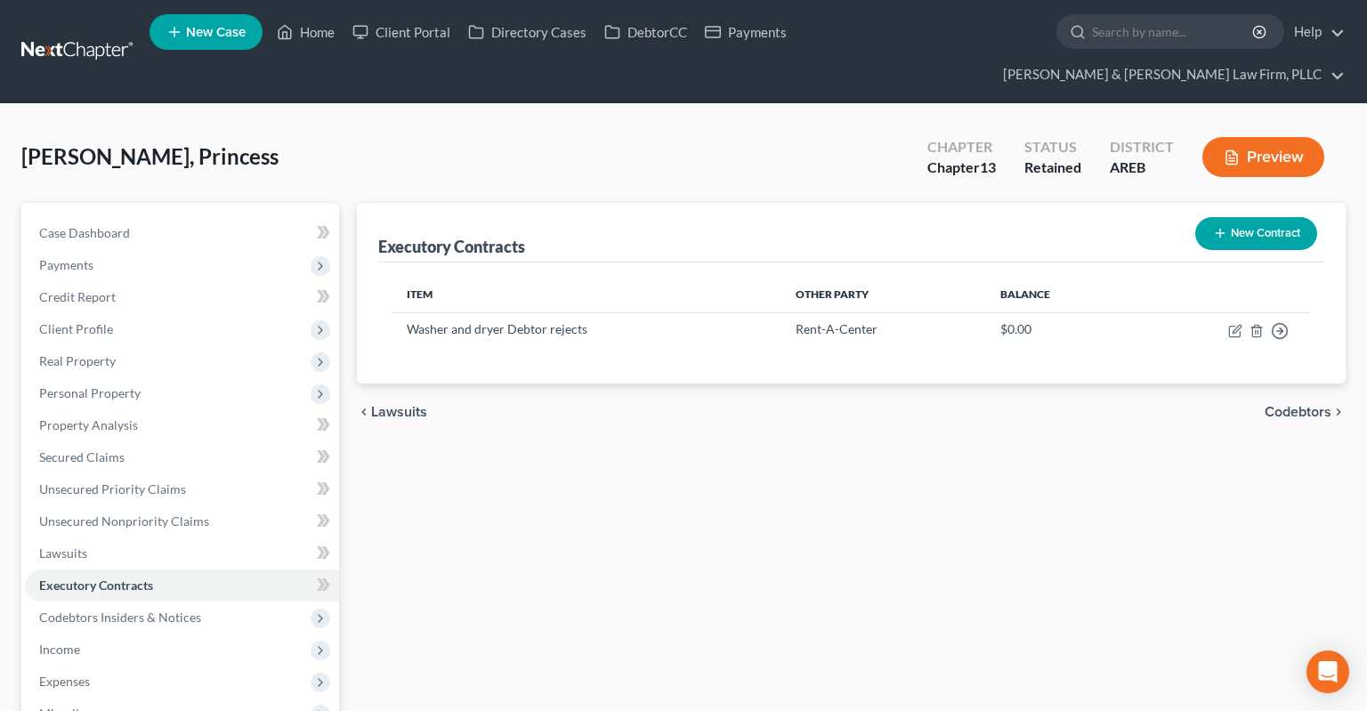
click at [468, 504] on div "Executory Contracts New Contract Item Other Party Balance Washer and dryer Debt…" at bounding box center [851, 604] width 1006 height 803
click at [614, 420] on div "Executory Contracts New Contract Item Other Party Balance Washer and dryer Debt…" at bounding box center [851, 604] width 1006 height 803
click at [174, 377] on span "Personal Property" at bounding box center [182, 393] width 314 height 32
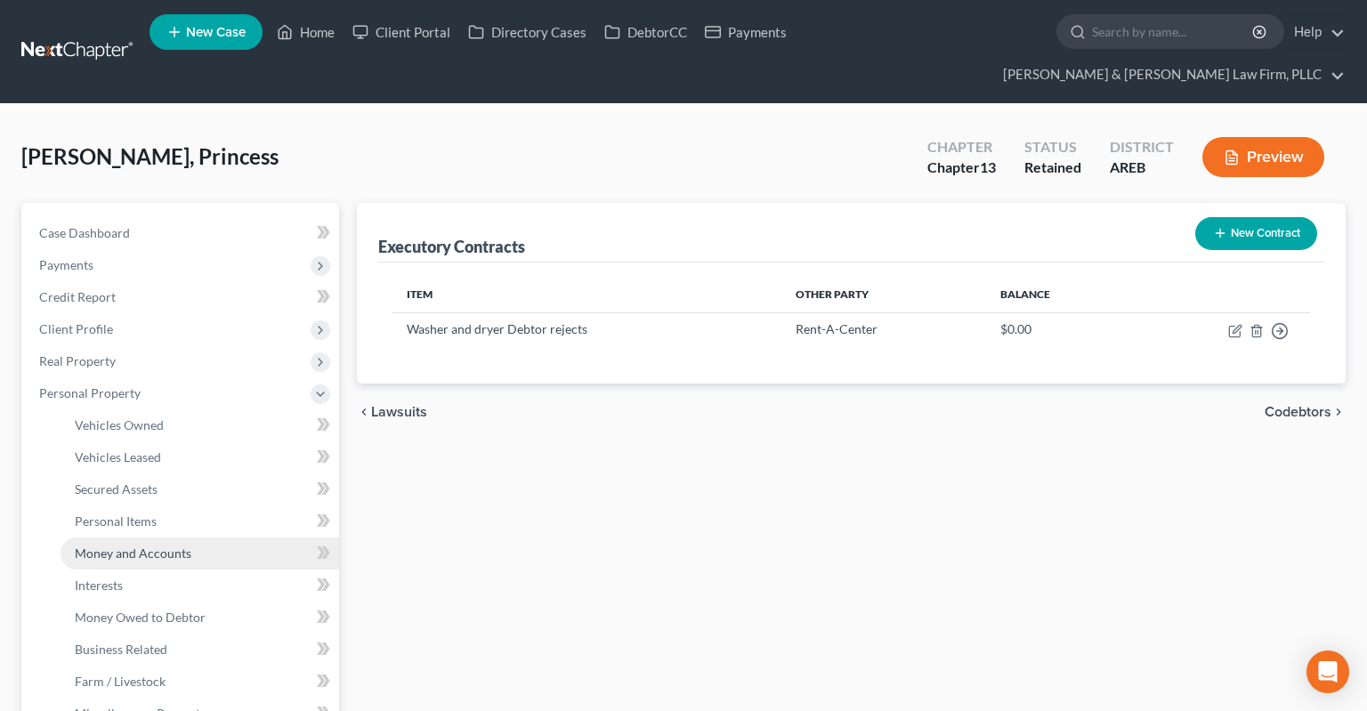
click at [209, 537] on link "Money and Accounts" at bounding box center [200, 553] width 279 height 32
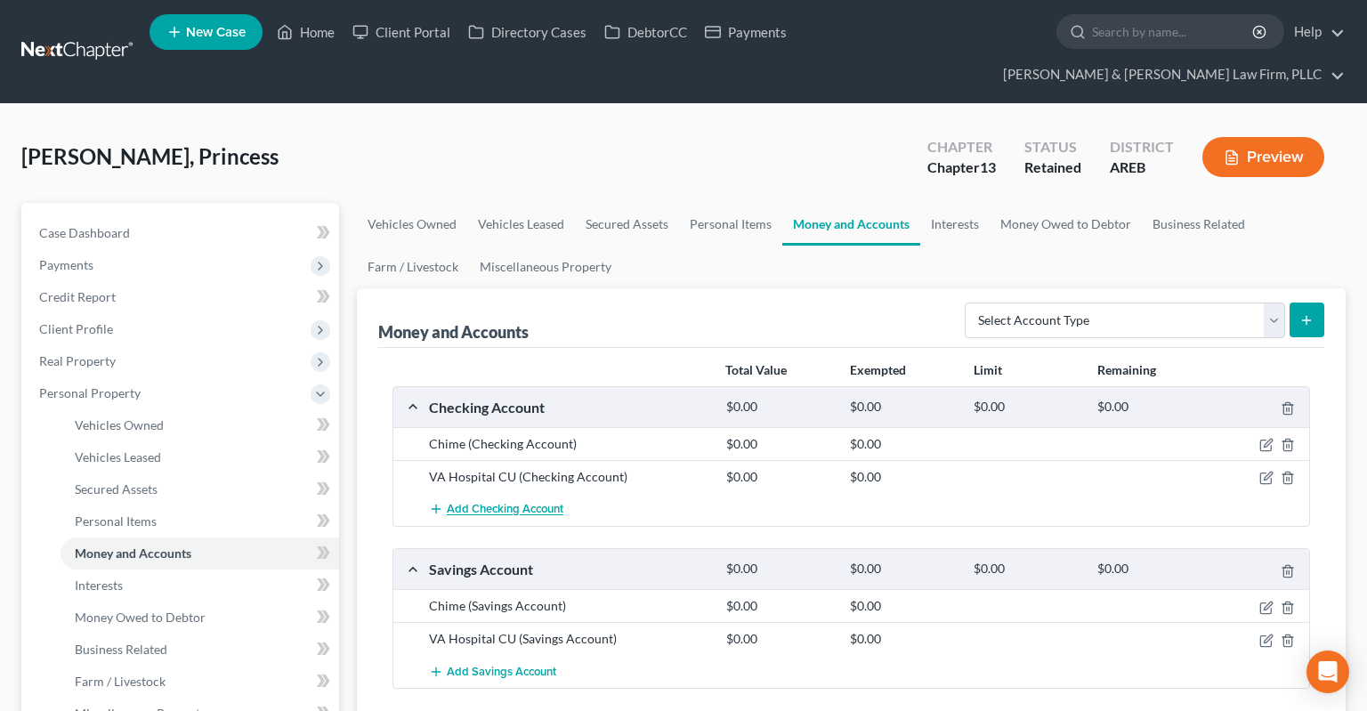
click at [529, 503] on span "Add Checking Account" at bounding box center [505, 510] width 117 height 14
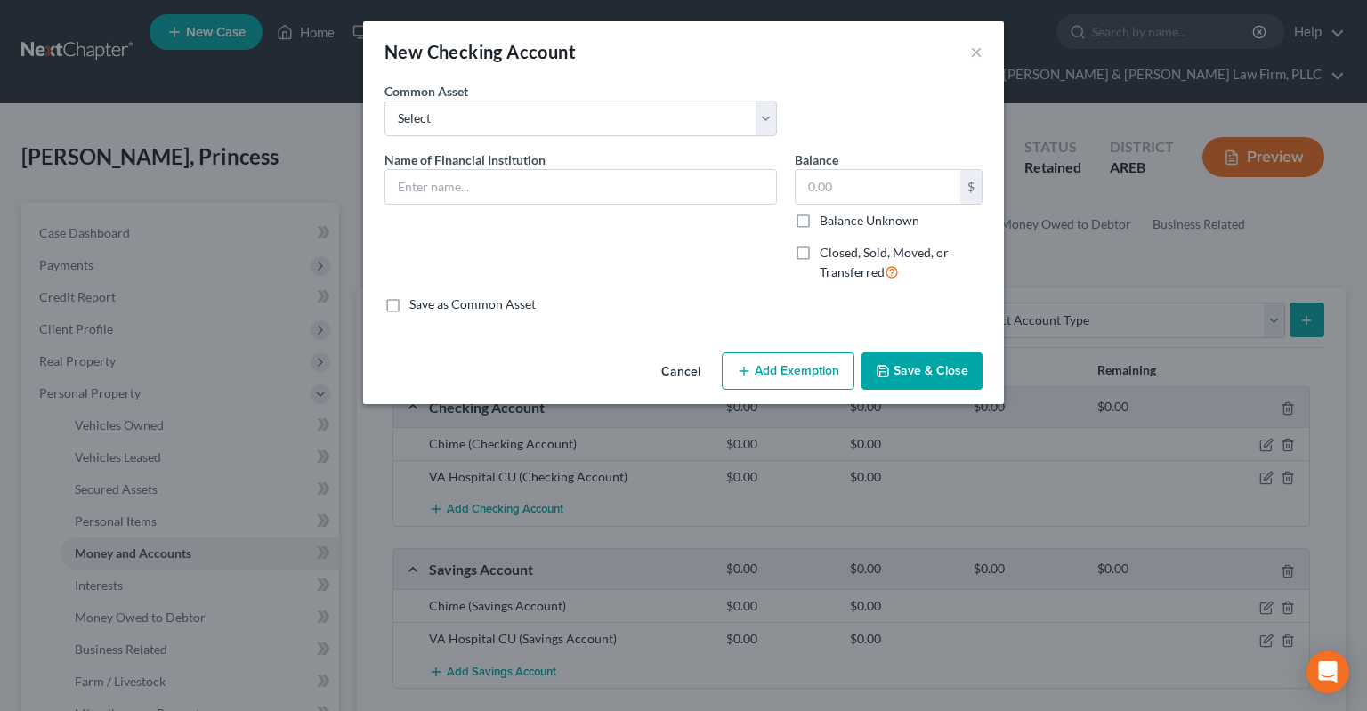
click at [488, 166] on span "Name of Financial Institution" at bounding box center [464, 159] width 161 height 15
click at [465, 190] on input "text" at bounding box center [580, 187] width 391 height 34
click at [960, 371] on button "Save & Close" at bounding box center [921, 370] width 121 height 37
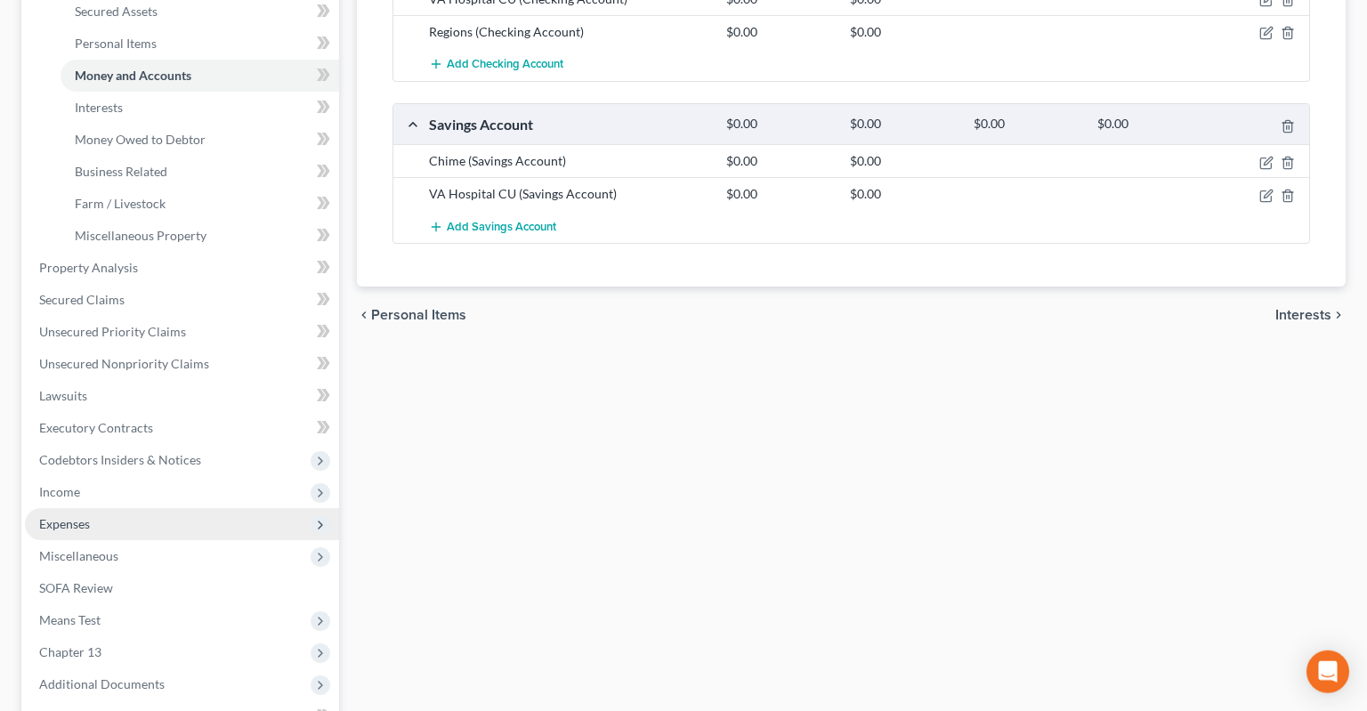
scroll to position [563, 0]
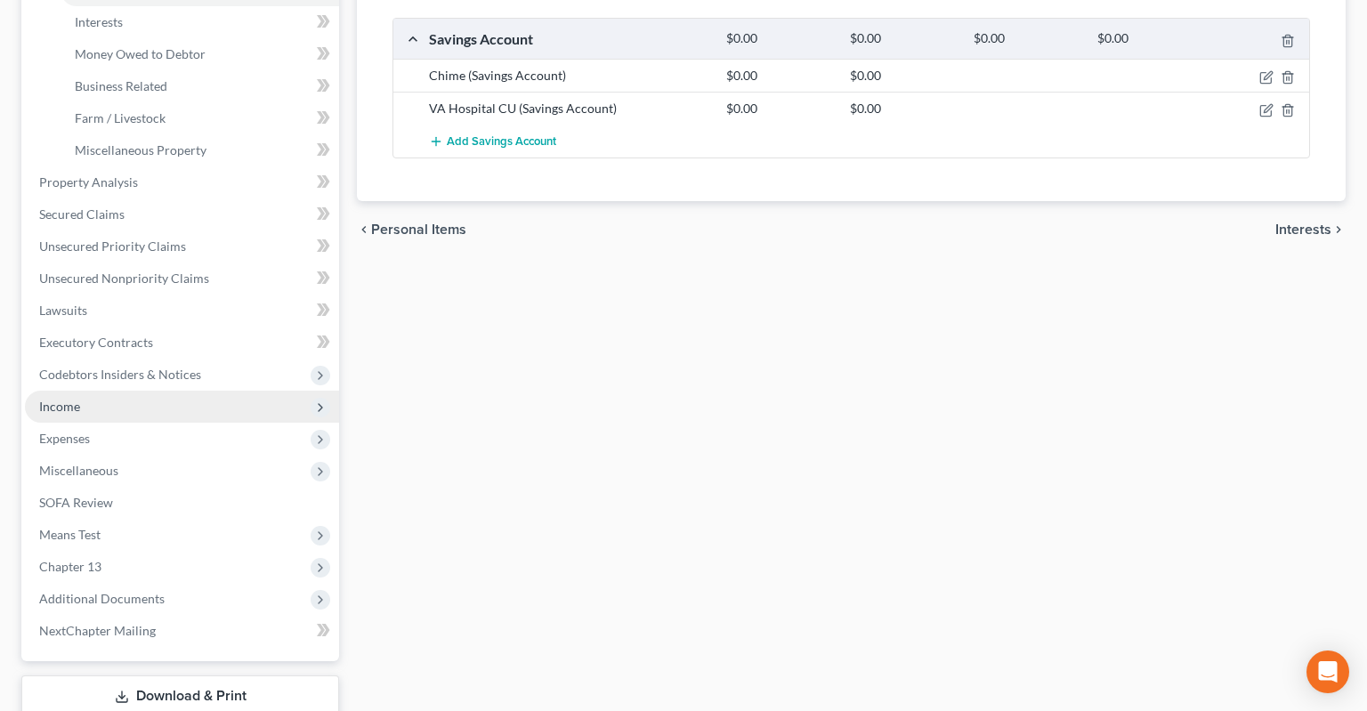
click at [218, 391] on span "Income" at bounding box center [182, 407] width 314 height 32
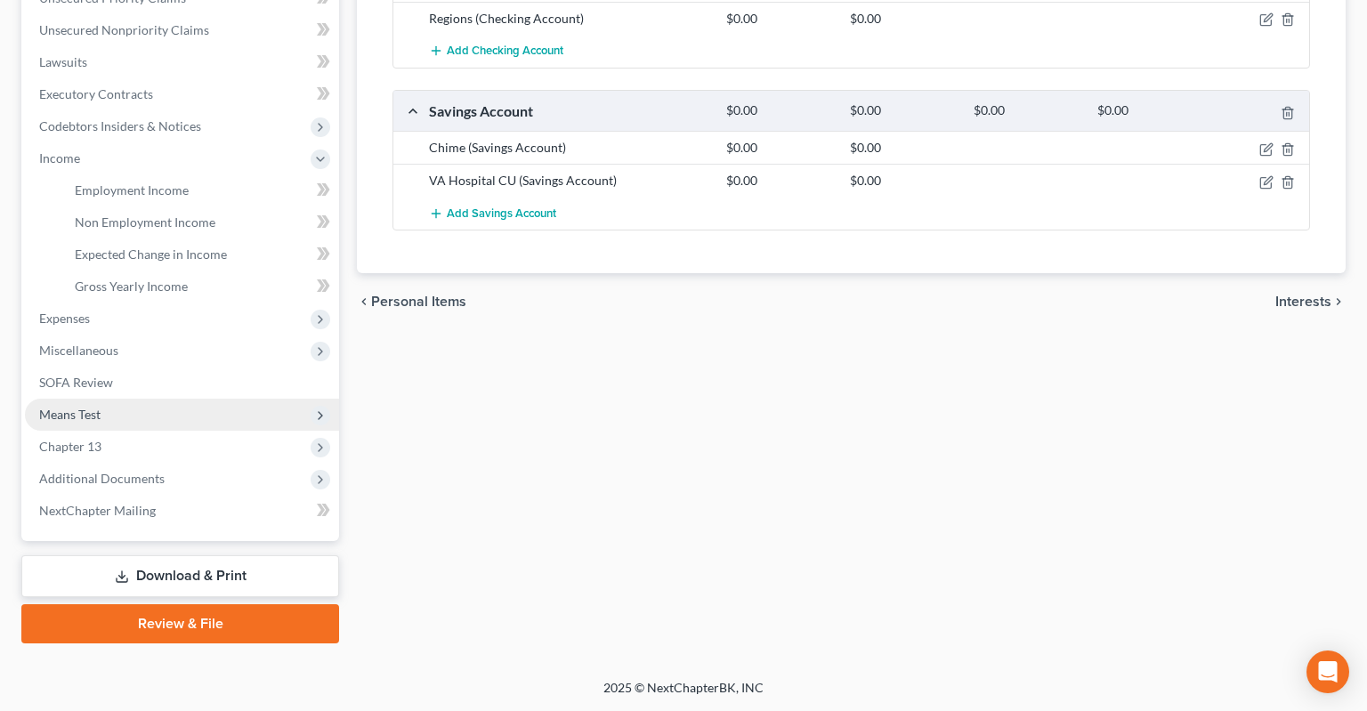
scroll to position [456, 0]
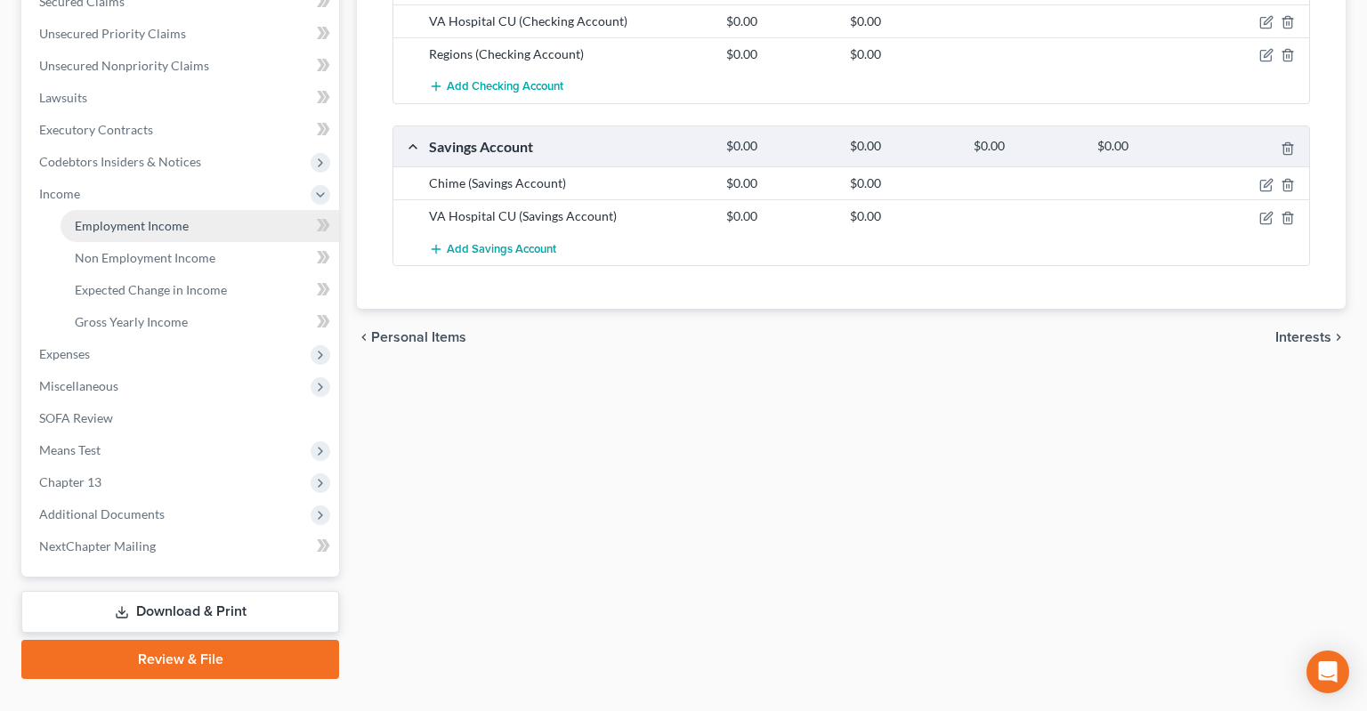
click at [215, 210] on link "Employment Income" at bounding box center [200, 226] width 279 height 32
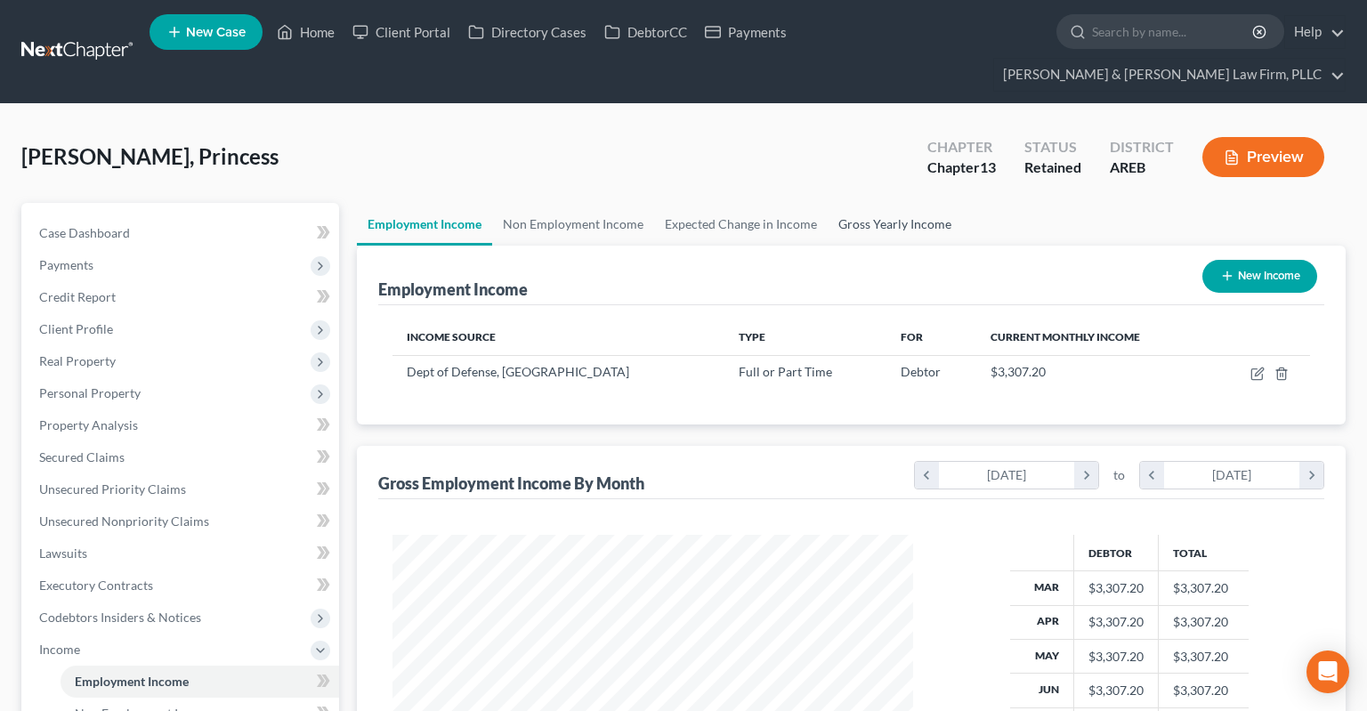
click at [872, 203] on link "Gross Yearly Income" at bounding box center [895, 224] width 134 height 43
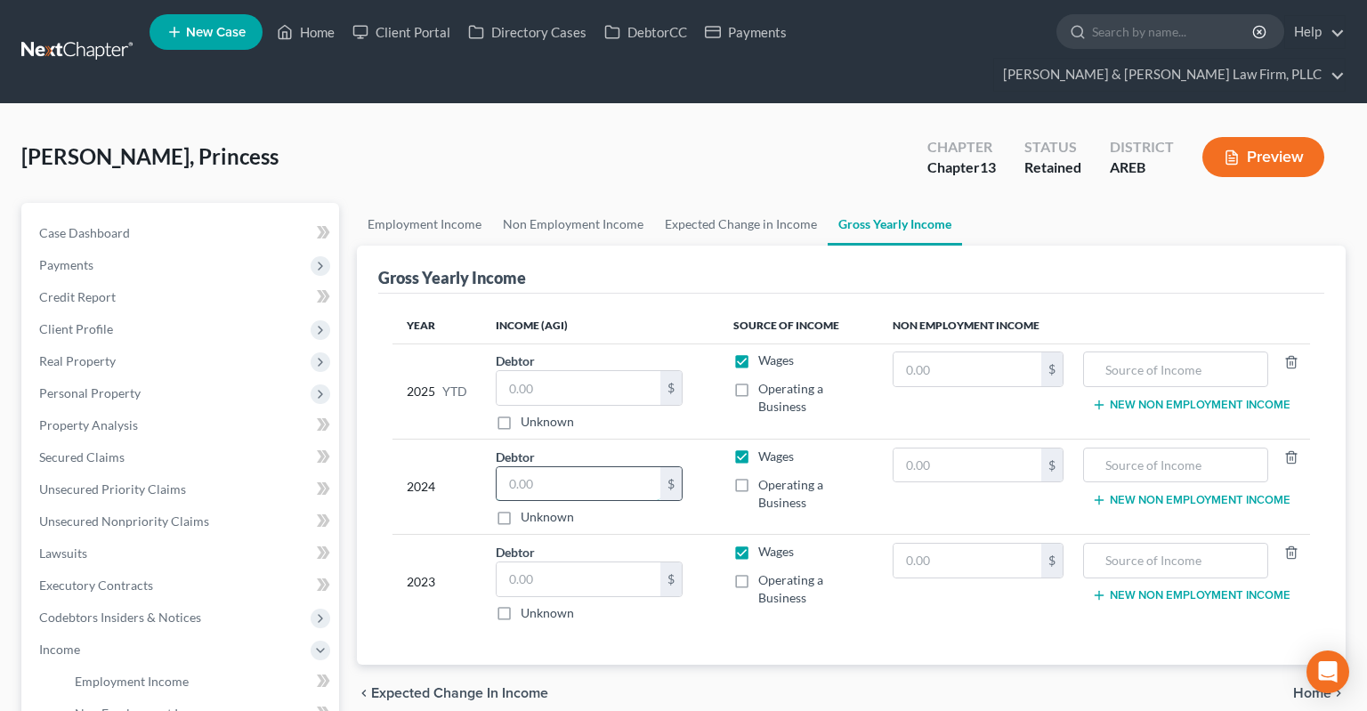
click at [622, 467] on input "text" at bounding box center [579, 484] width 164 height 34
click at [592, 562] on input "text" at bounding box center [579, 579] width 164 height 34
click at [440, 203] on link "Employment Income" at bounding box center [424, 224] width 135 height 43
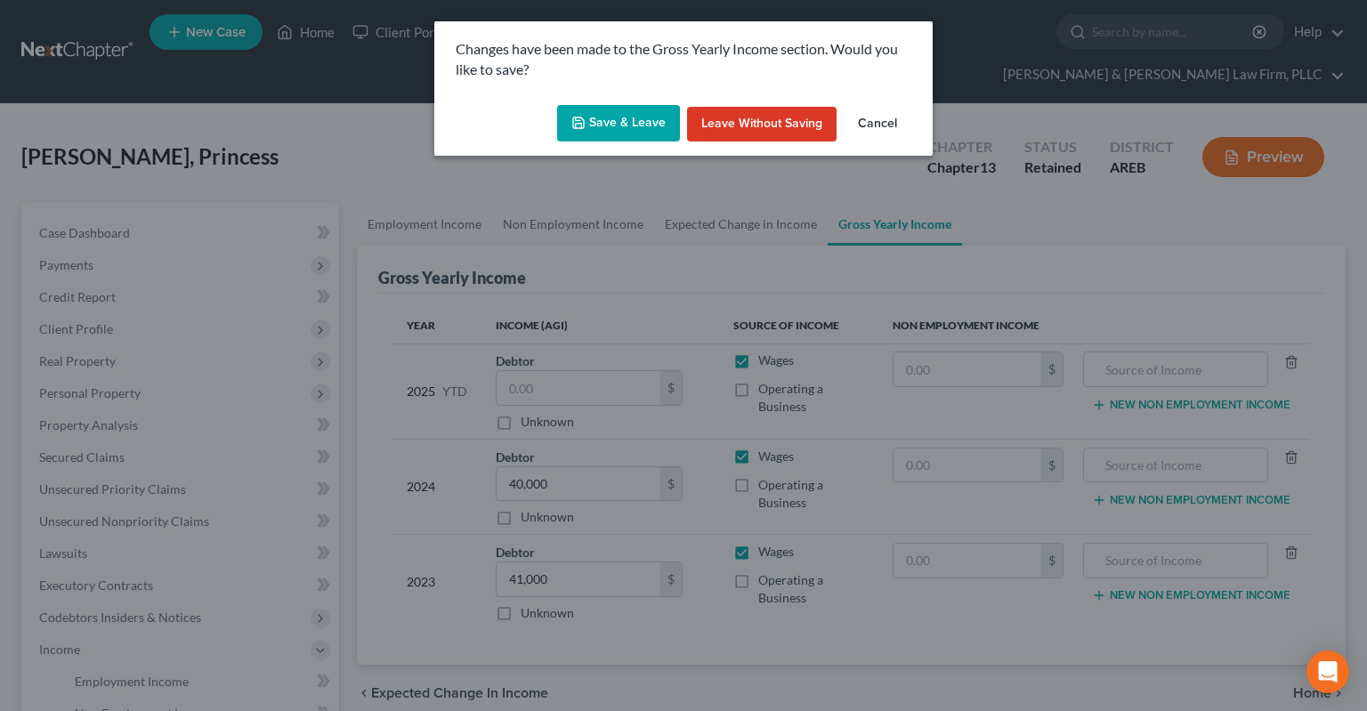
click at [585, 116] on button "Save & Leave" at bounding box center [618, 123] width 123 height 37
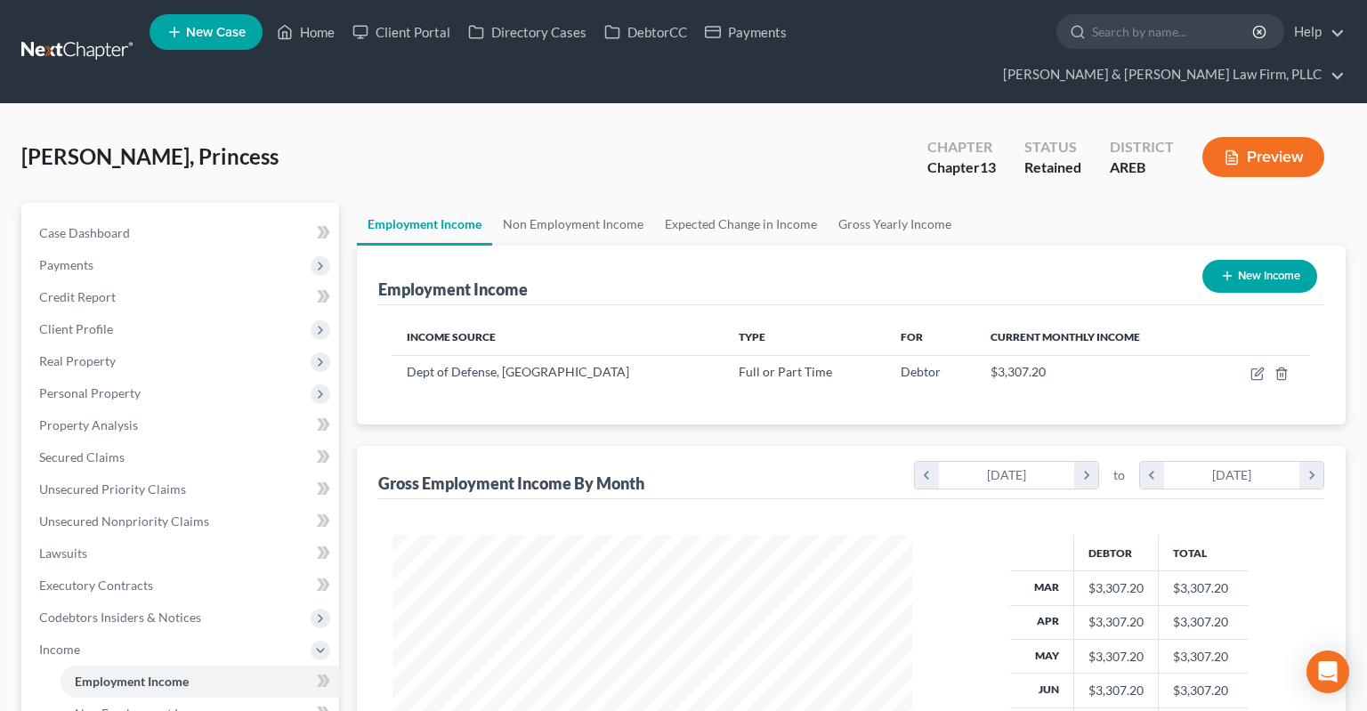
scroll to position [318, 555]
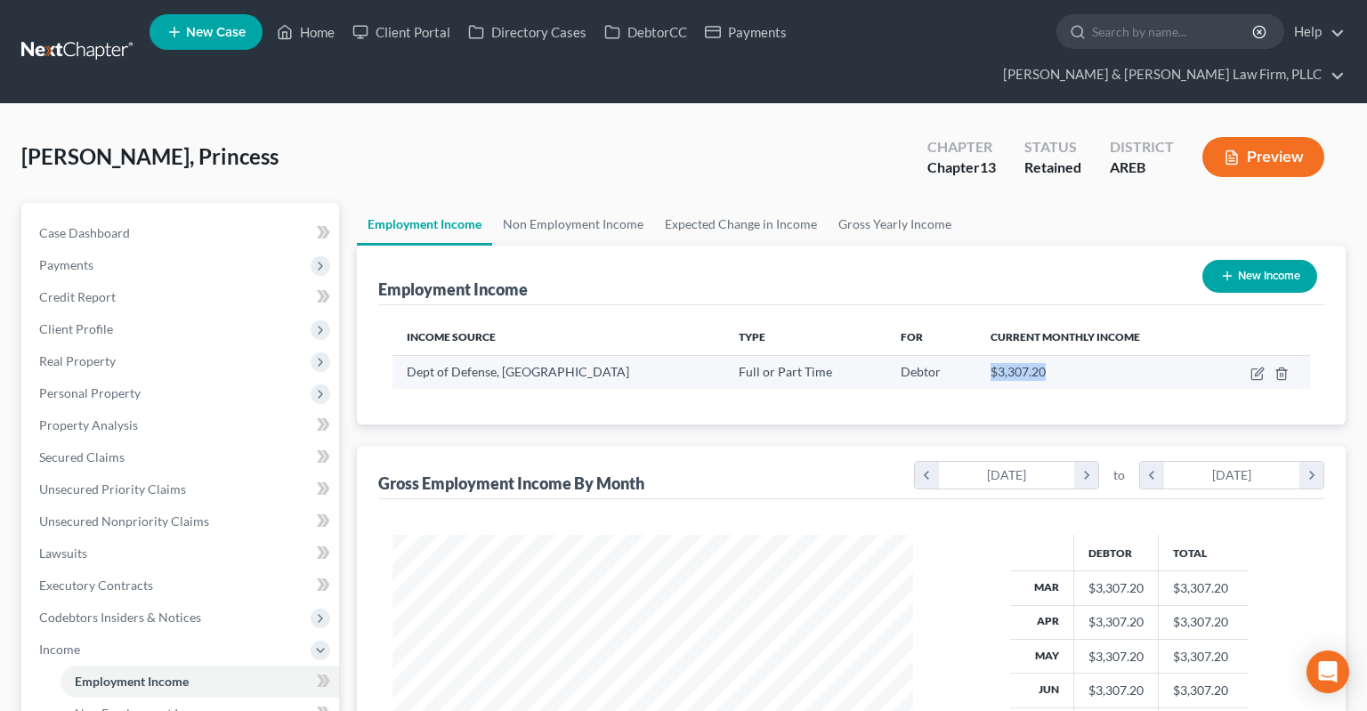
drag, startPoint x: 927, startPoint y: 340, endPoint x: 983, endPoint y: 347, distance: 56.5
click at [990, 363] on div "$3,307.20" at bounding box center [1093, 372] width 207 height 18
copy span "$3,307.20"
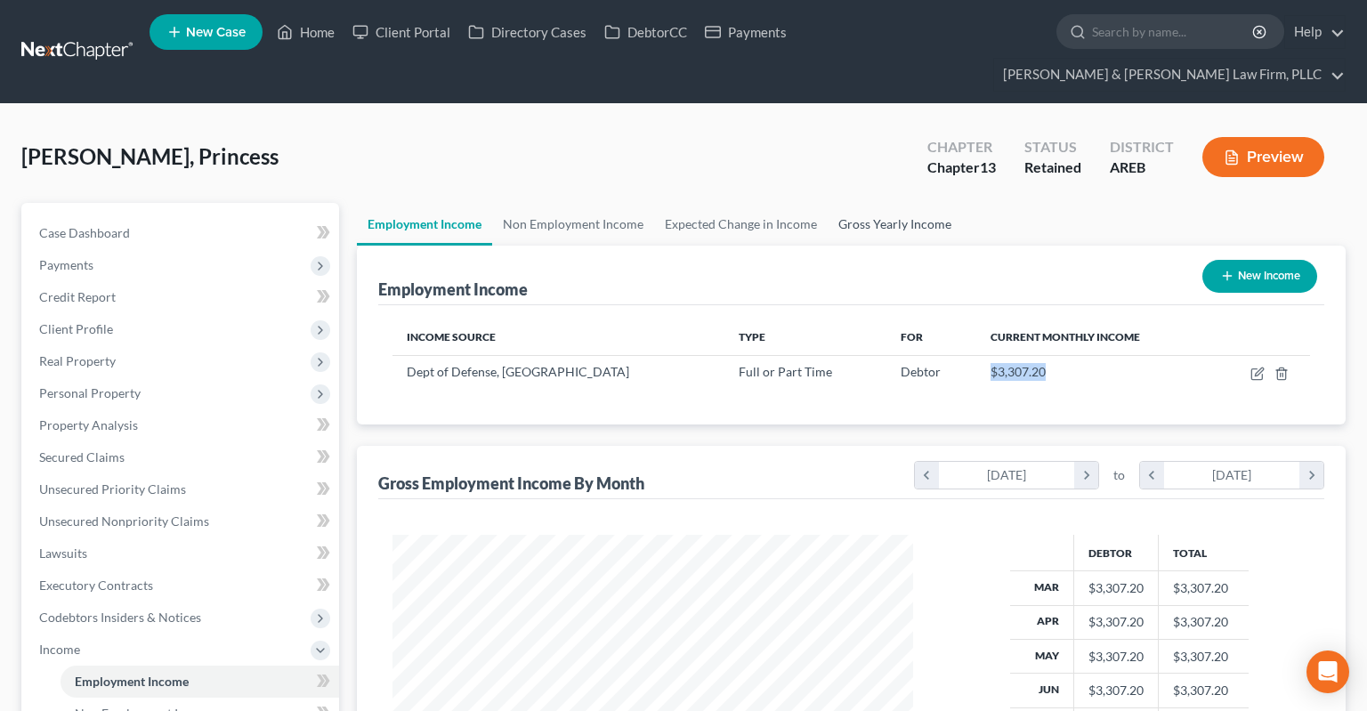
click at [916, 203] on link "Gross Yearly Income" at bounding box center [895, 224] width 134 height 43
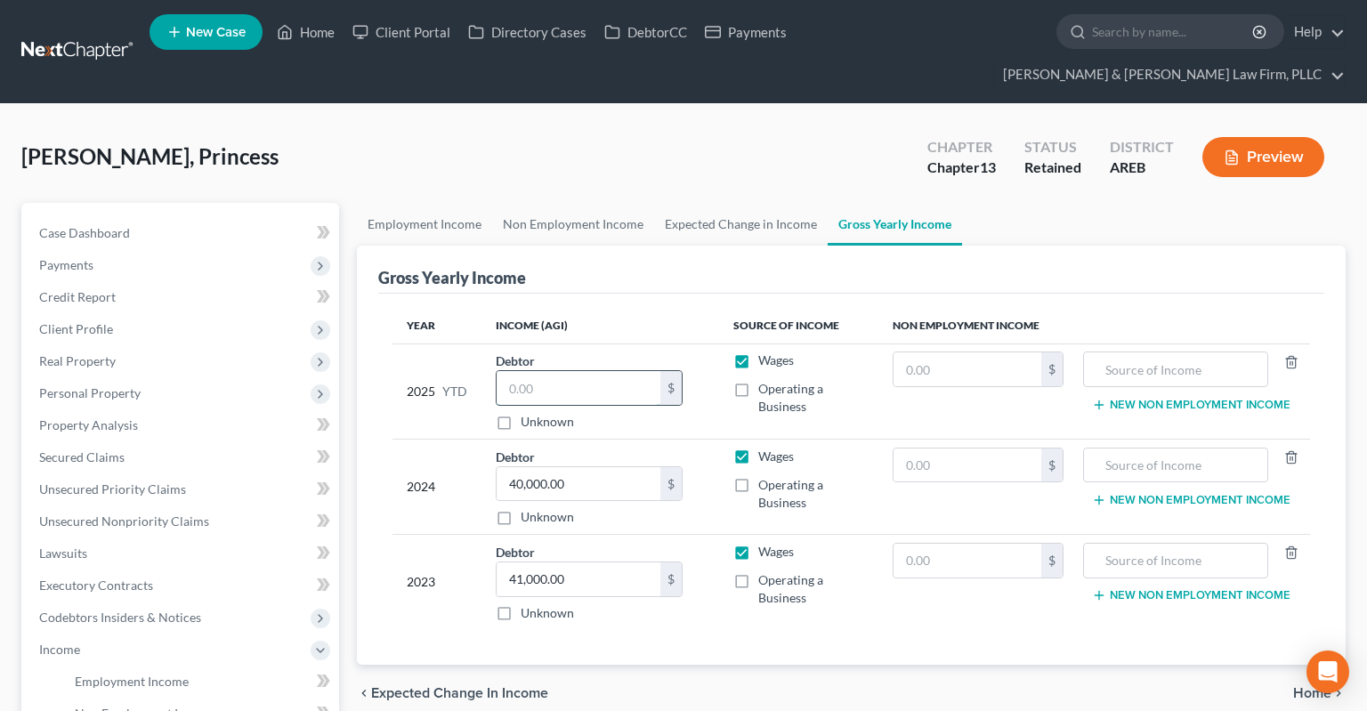
click at [610, 371] on input "text" at bounding box center [579, 388] width 164 height 34
paste input "26,457.6"
click at [639, 142] on div "[PERSON_NAME], Princess Upgraded Chapter Chapter 13 Status Retained District AR…" at bounding box center [683, 163] width 1324 height 77
drag, startPoint x: 220, startPoint y: 198, endPoint x: 374, endPoint y: 187, distance: 154.4
click at [219, 217] on link "Case Dashboard" at bounding box center [182, 233] width 314 height 32
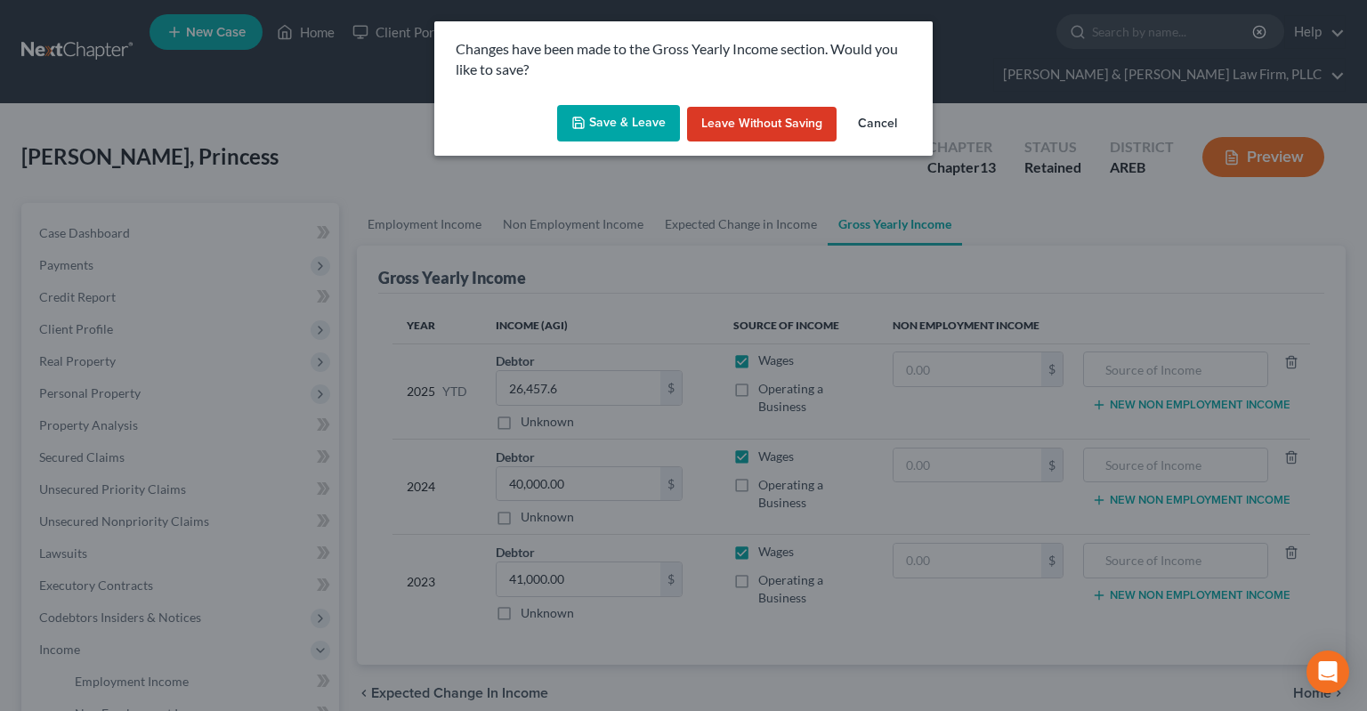
click at [614, 125] on button "Save & Leave" at bounding box center [618, 123] width 123 height 37
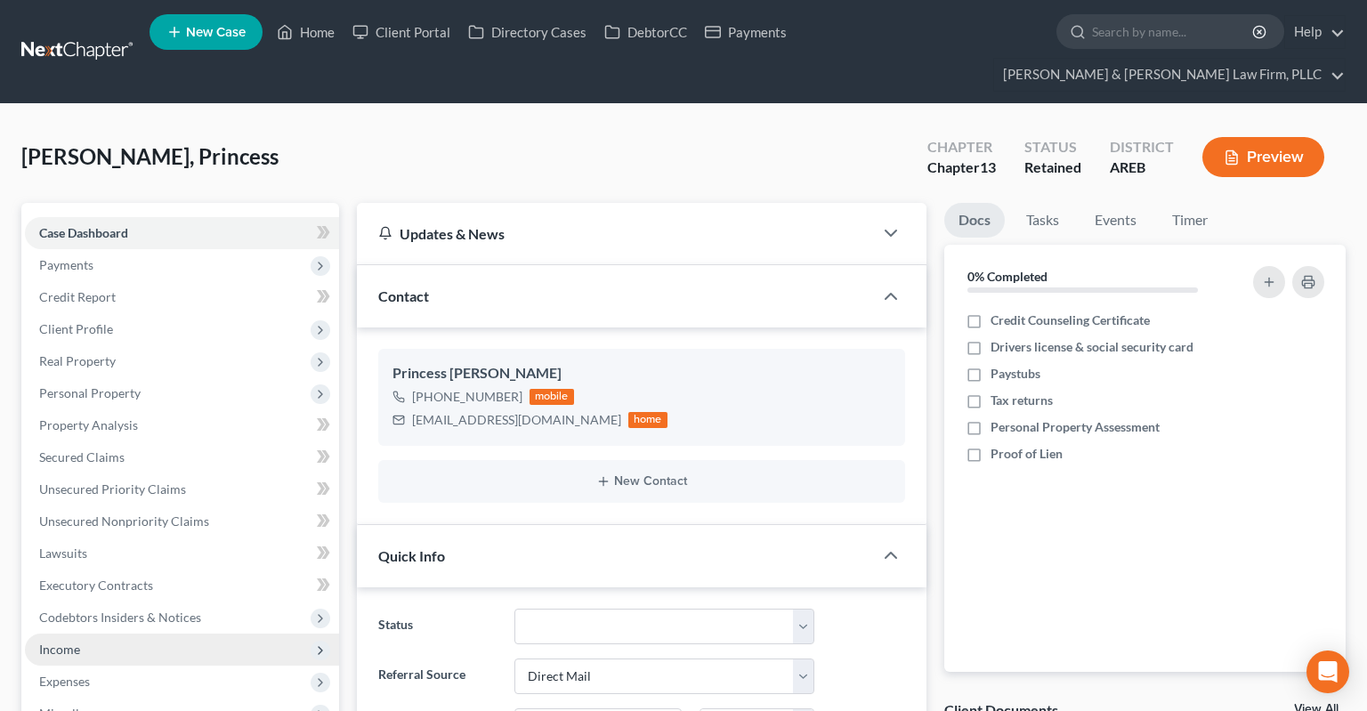
click at [158, 634] on span "Income" at bounding box center [182, 650] width 314 height 32
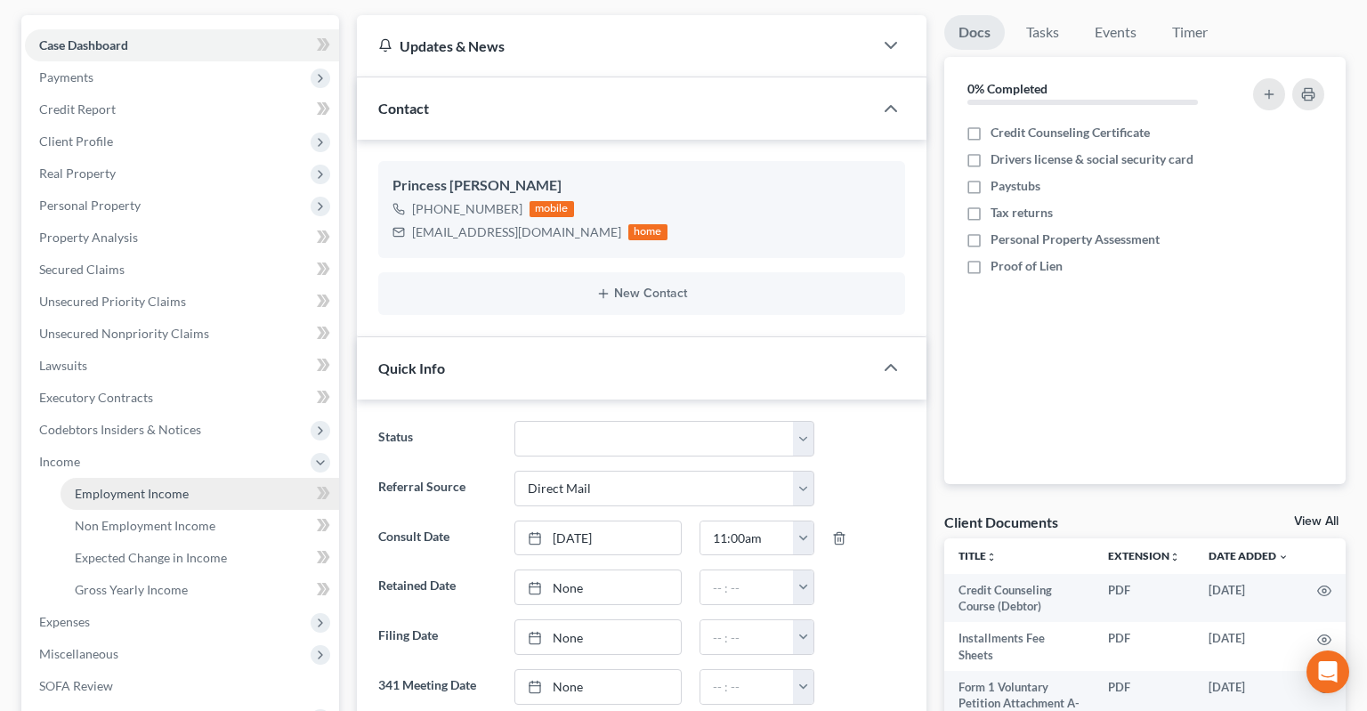
click at [246, 478] on link "Employment Income" at bounding box center [200, 494] width 279 height 32
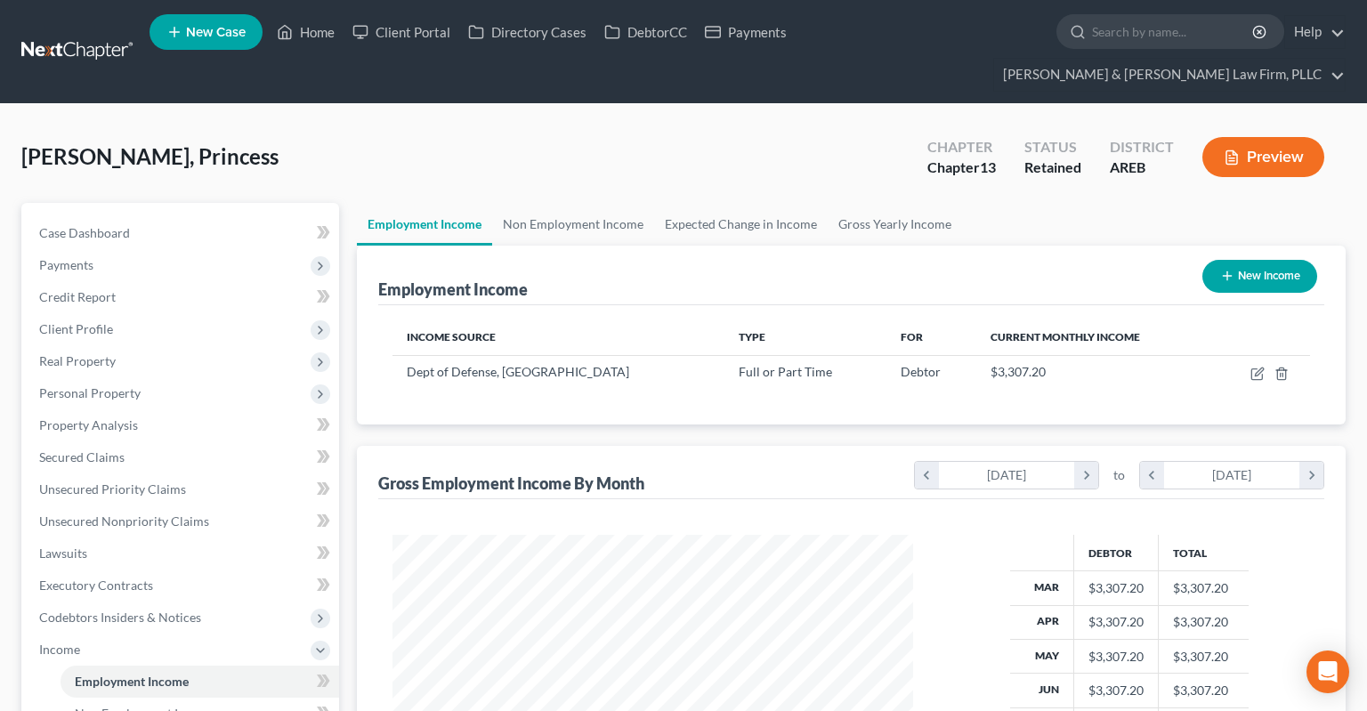
scroll to position [318, 555]
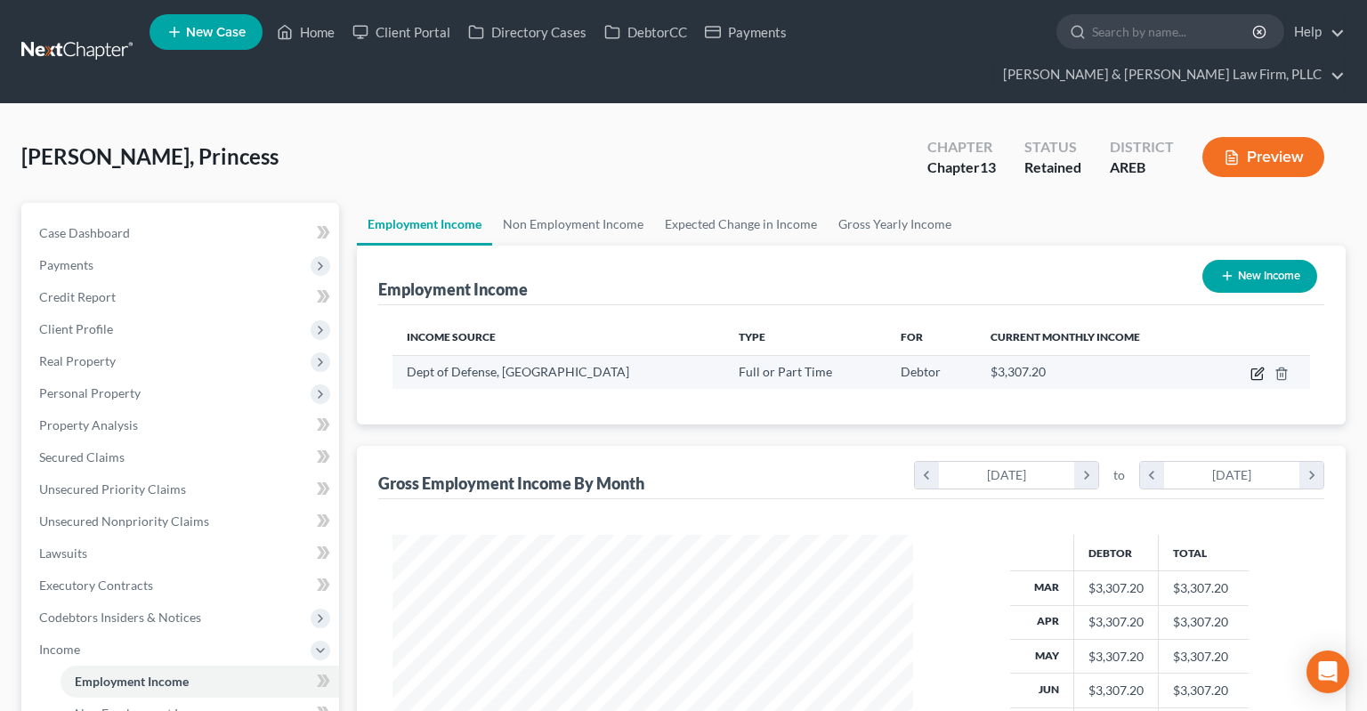
click at [1257, 367] on icon "button" at bounding box center [1257, 374] width 14 height 14
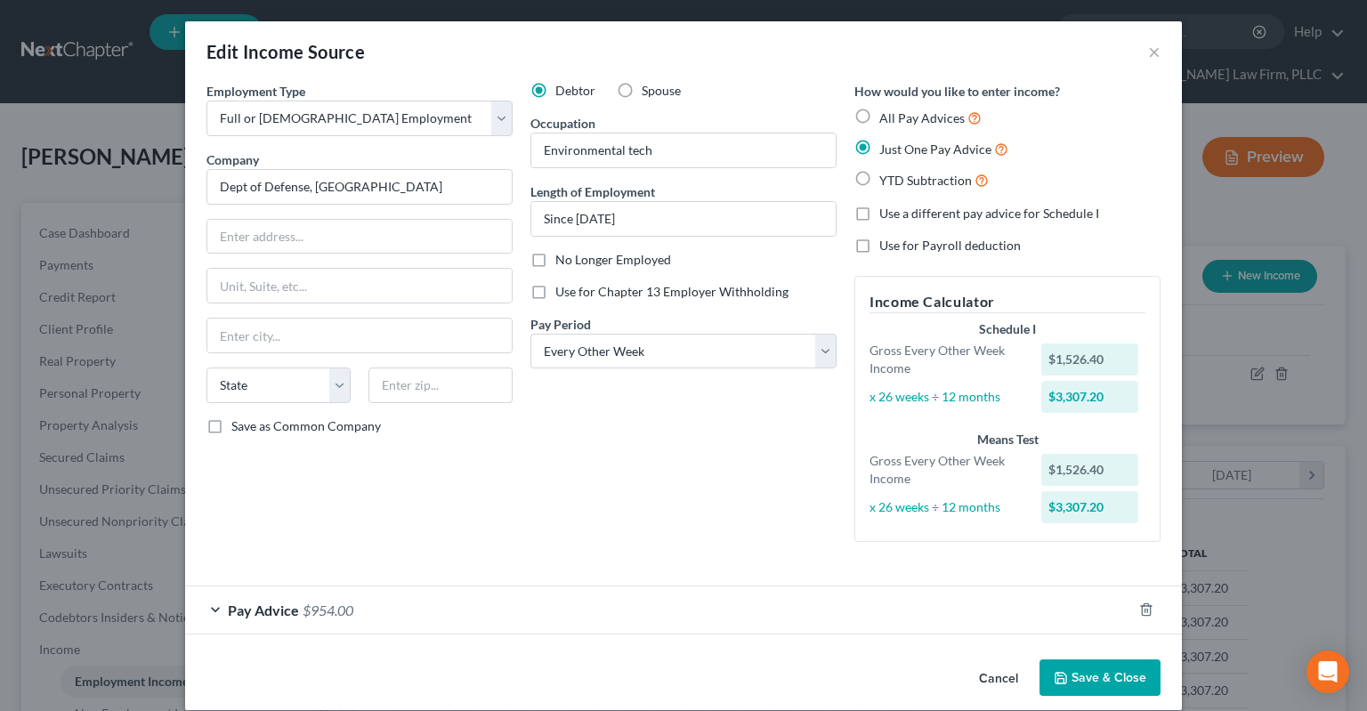
scroll to position [20, 0]
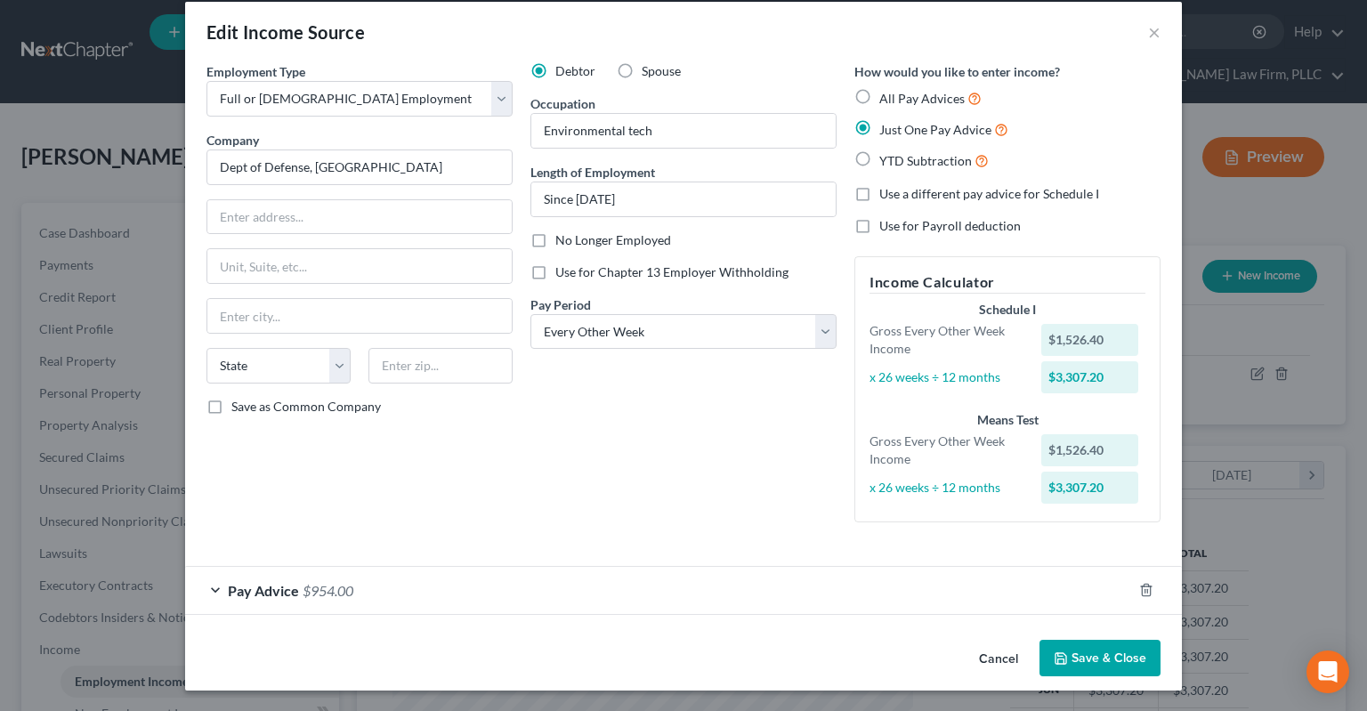
click at [443, 587] on div "Pay Advice $954.00" at bounding box center [658, 590] width 947 height 47
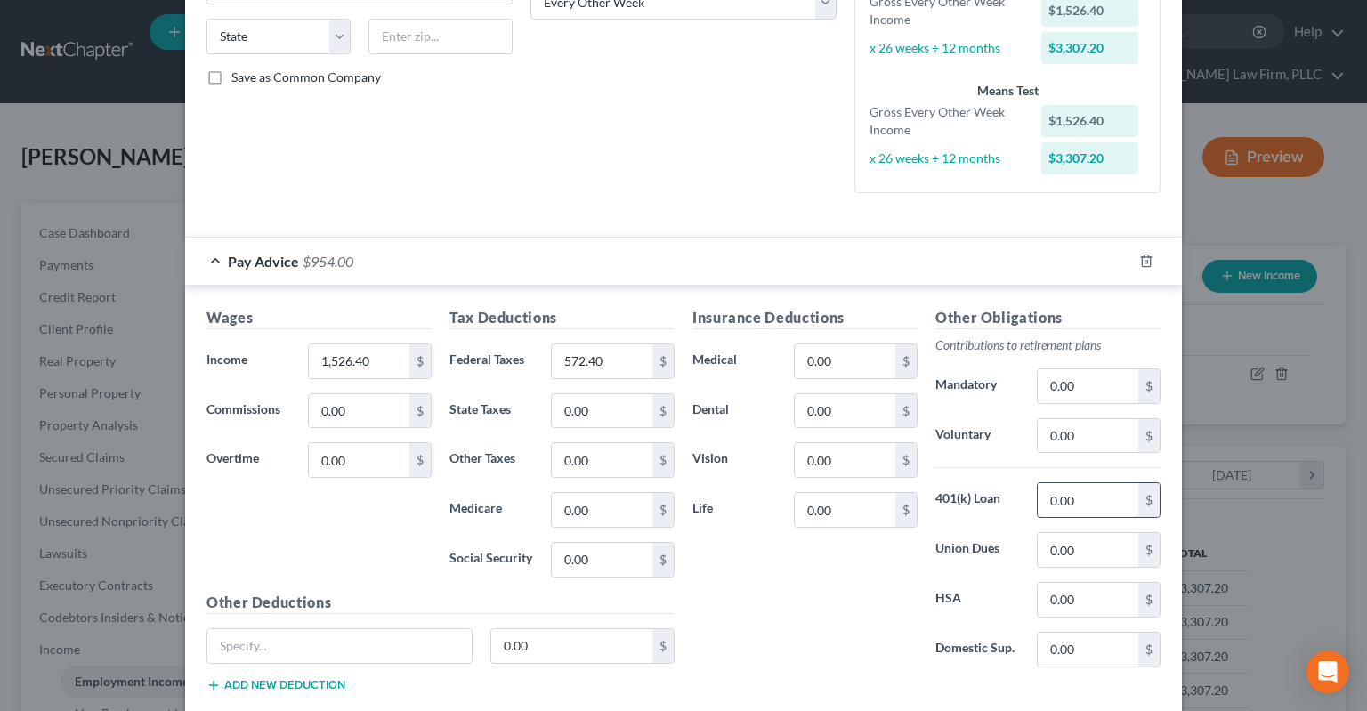
scroll to position [378, 0]
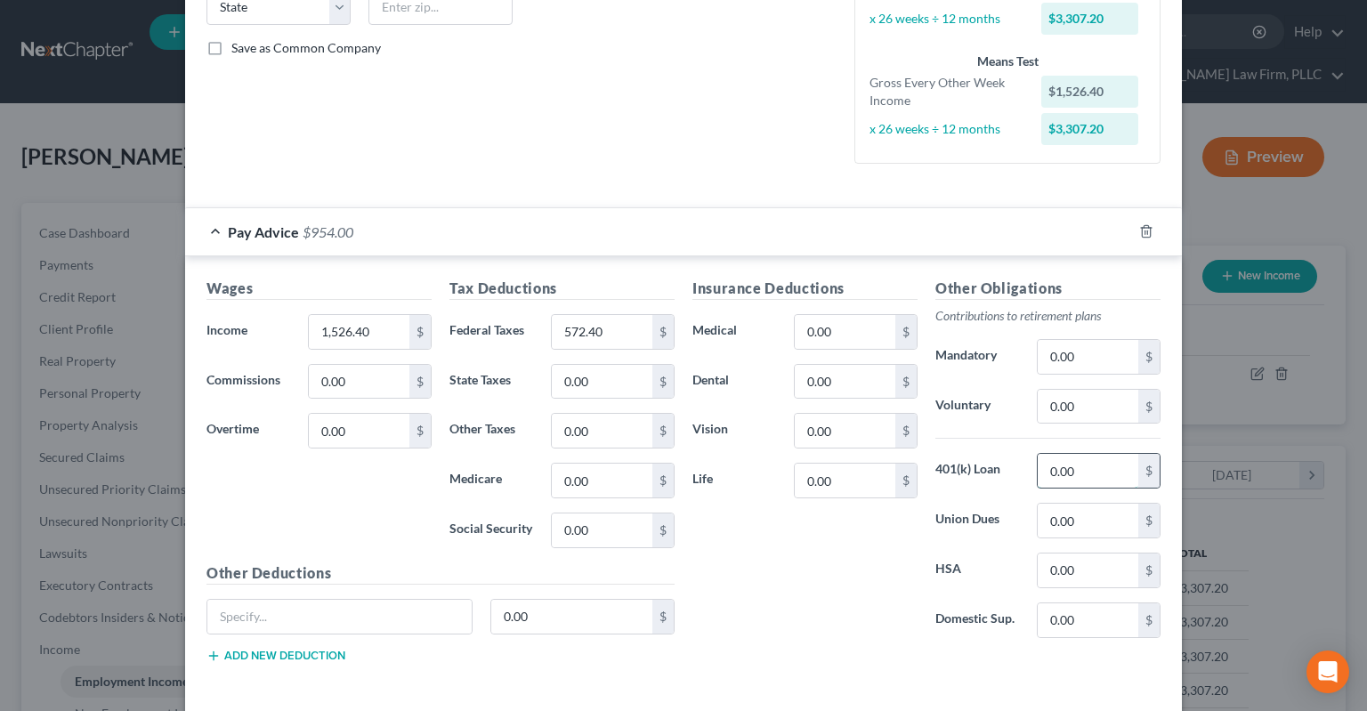
drag, startPoint x: 1079, startPoint y: 470, endPoint x: 1103, endPoint y: 469, distance: 24.0
click at [1102, 469] on input "0.00" at bounding box center [1088, 471] width 101 height 34
drag, startPoint x: 629, startPoint y: 332, endPoint x: 549, endPoint y: 333, distance: 80.1
click at [552, 333] on input "572.40" at bounding box center [602, 332] width 101 height 34
drag, startPoint x: 620, startPoint y: 324, endPoint x: 568, endPoint y: 307, distance: 55.2
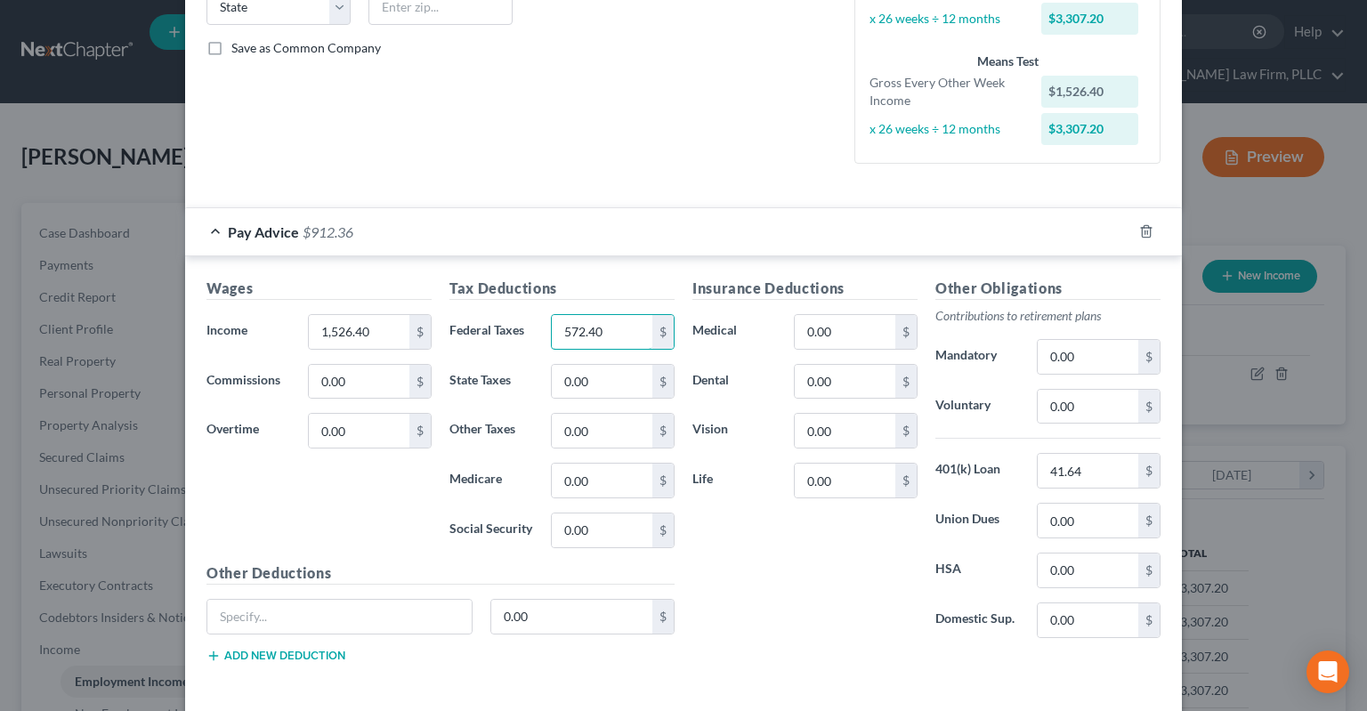
click at [552, 322] on input "572.40" at bounding box center [602, 332] width 101 height 34
paste input "30.76"
drag, startPoint x: 728, startPoint y: 130, endPoint x: 717, endPoint y: 143, distance: 17.1
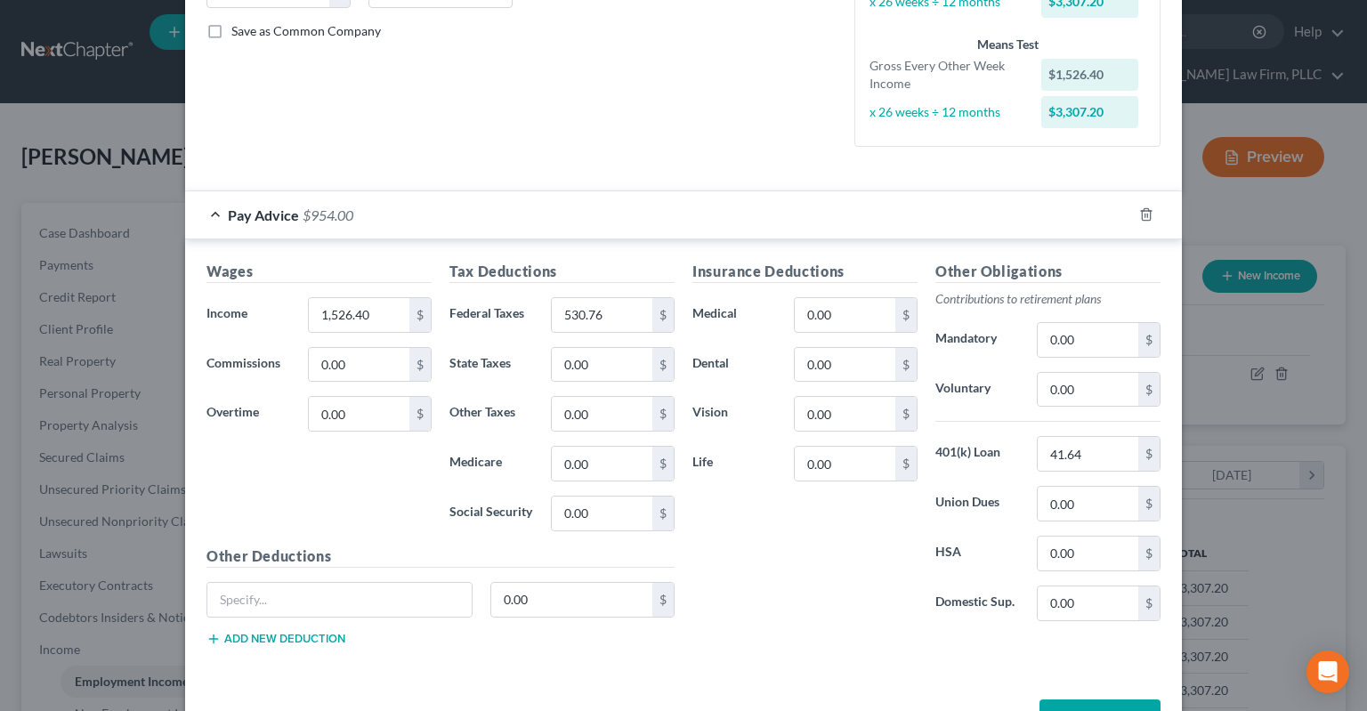
scroll to position [452, 0]
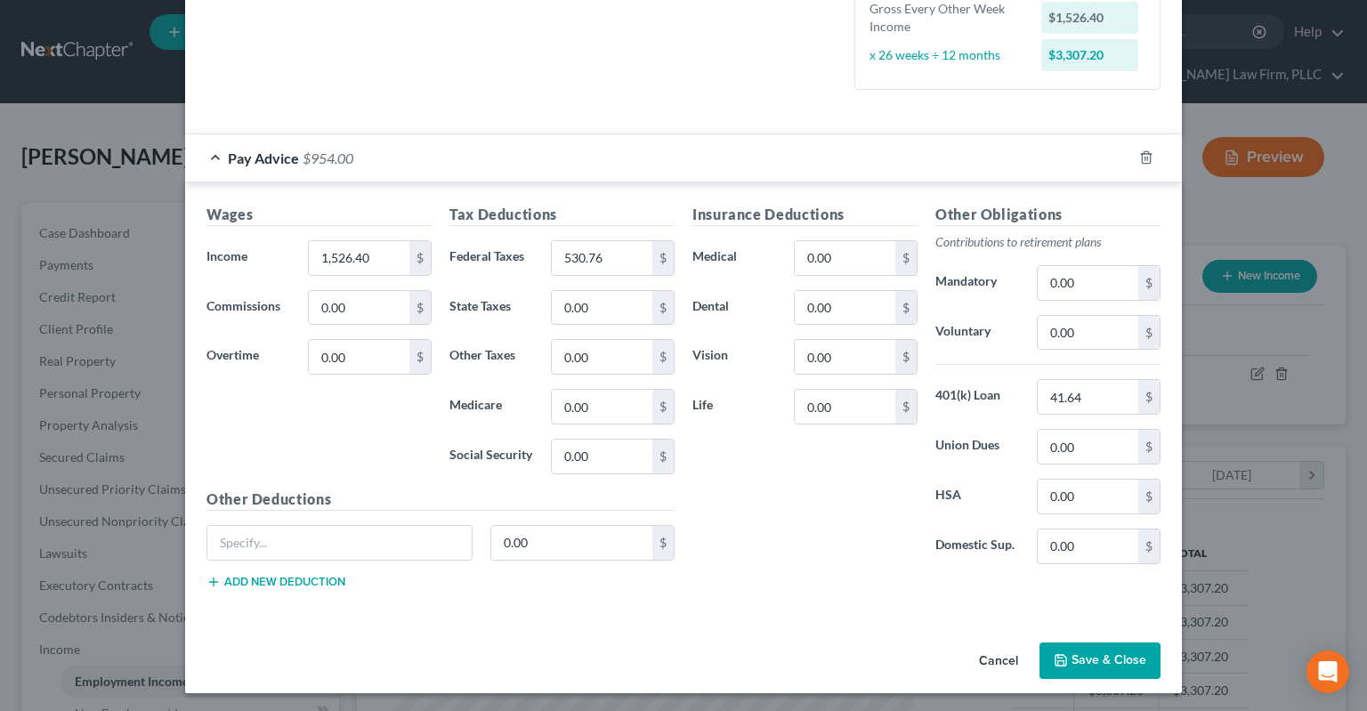
click at [1096, 658] on button "Save & Close" at bounding box center [1099, 660] width 121 height 37
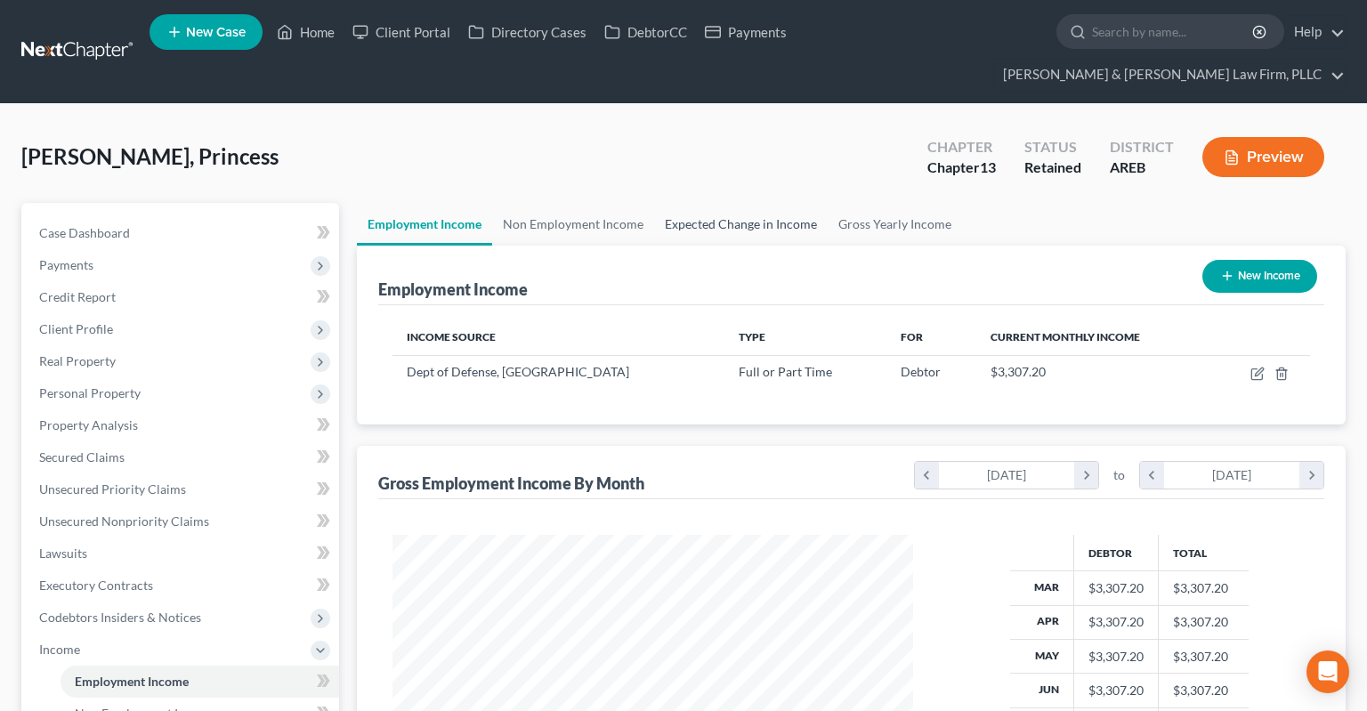
click at [778, 203] on link "Expected Change in Income" at bounding box center [741, 224] width 174 height 43
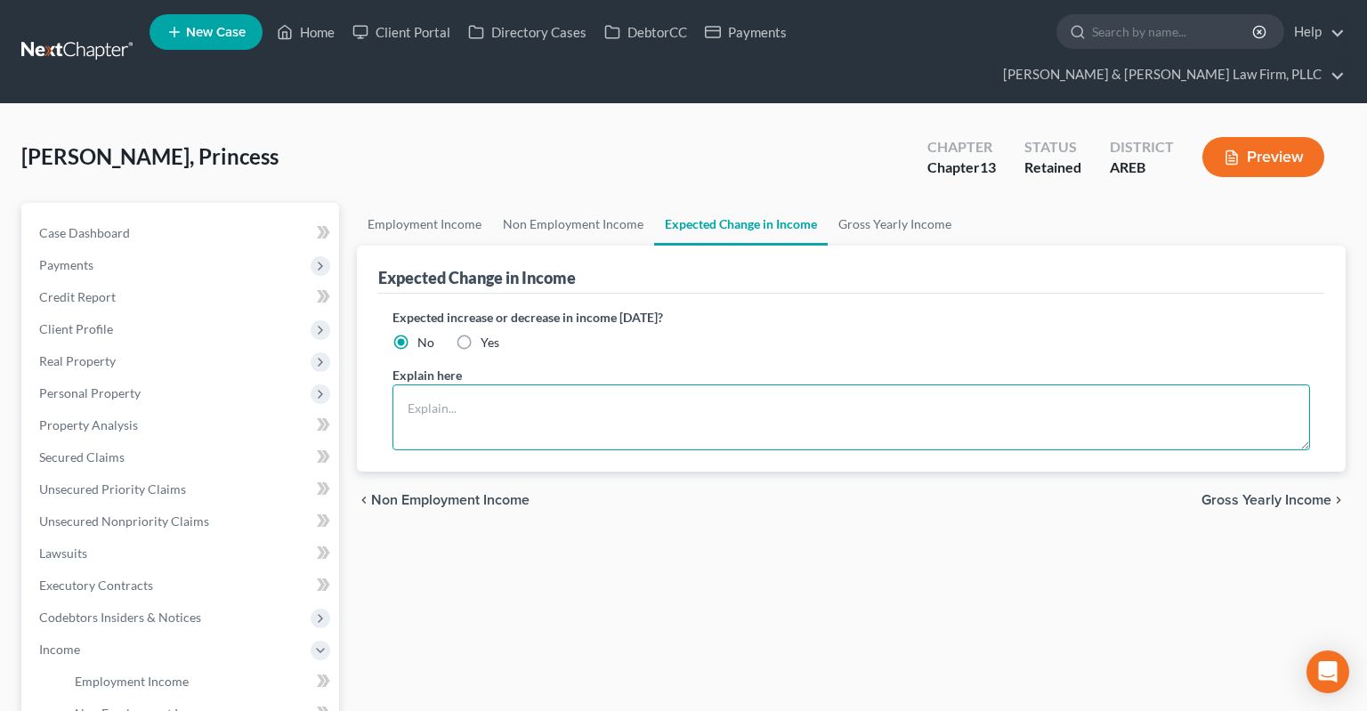
click at [507, 397] on textarea at bounding box center [850, 417] width 917 height 66
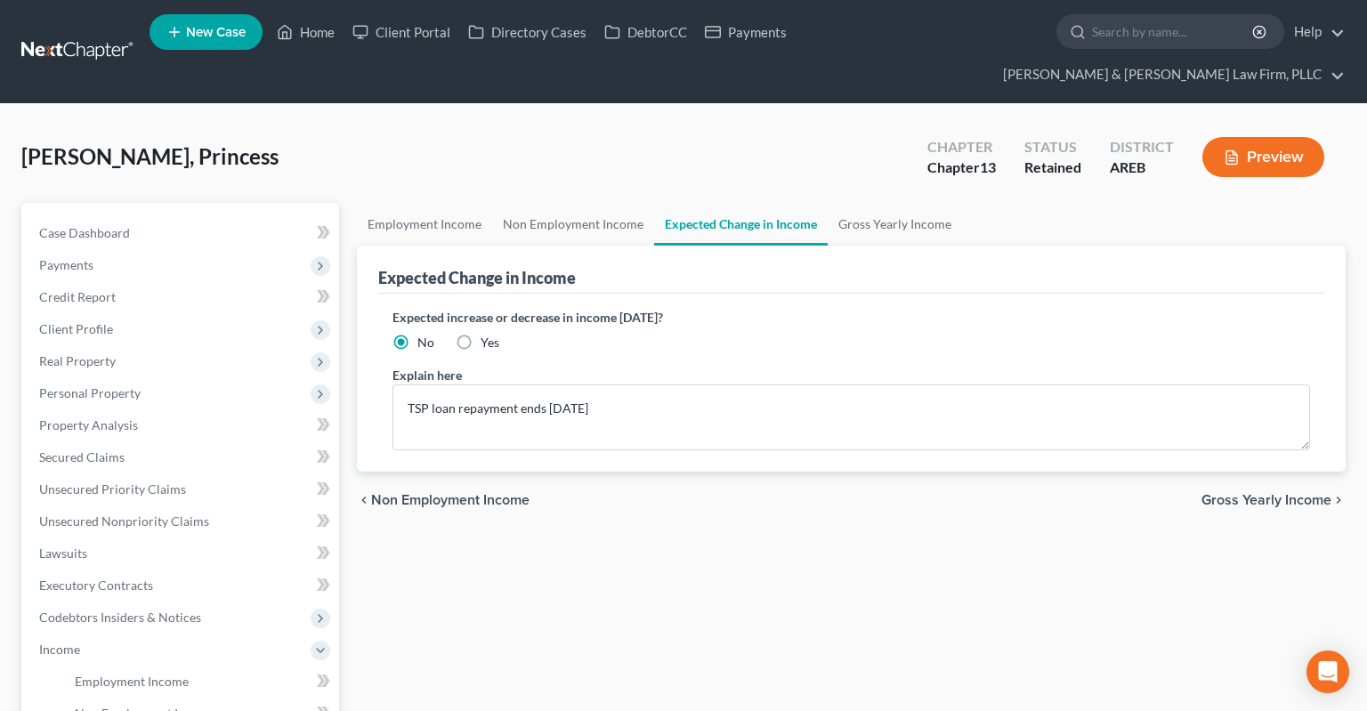
click at [480, 334] on label "Yes" at bounding box center [489, 343] width 19 height 18
click at [488, 334] on input "Yes" at bounding box center [494, 340] width 12 height 12
click at [555, 203] on link "Non Employment Income" at bounding box center [573, 224] width 162 height 43
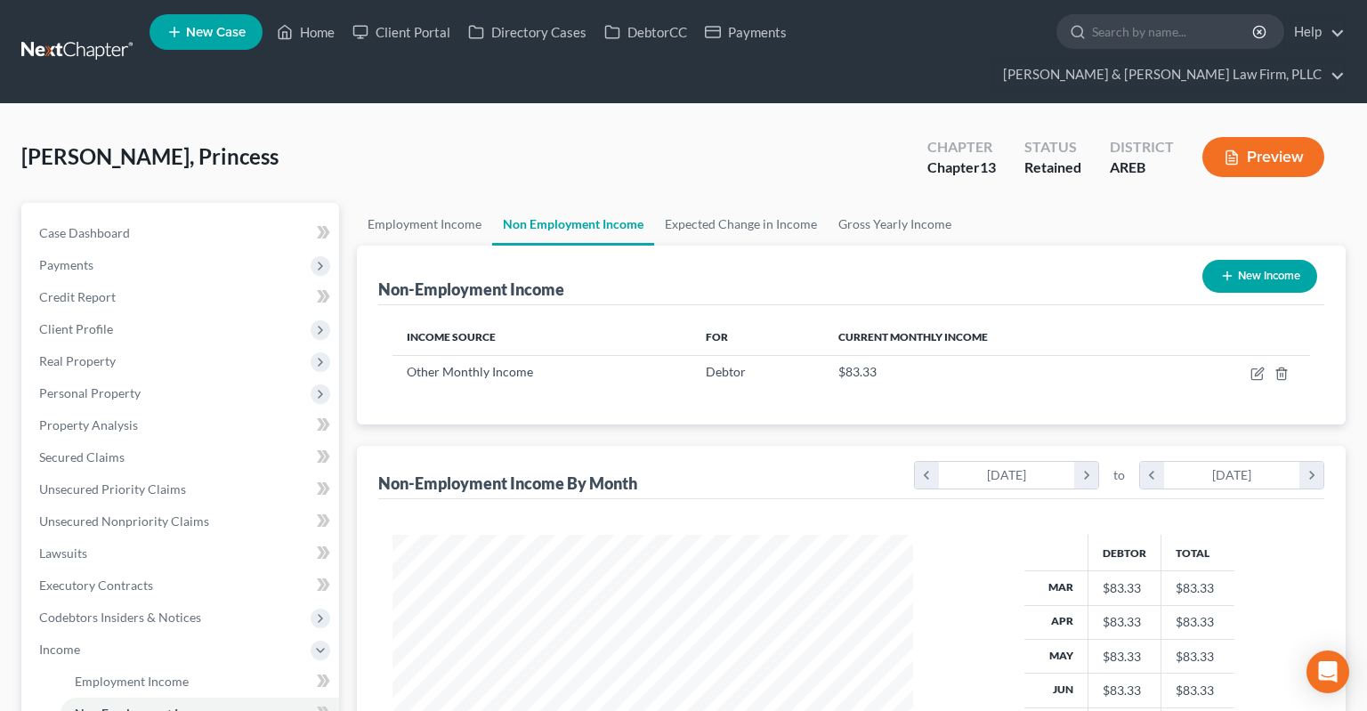
scroll to position [318, 555]
click at [432, 203] on link "Employment Income" at bounding box center [424, 224] width 135 height 43
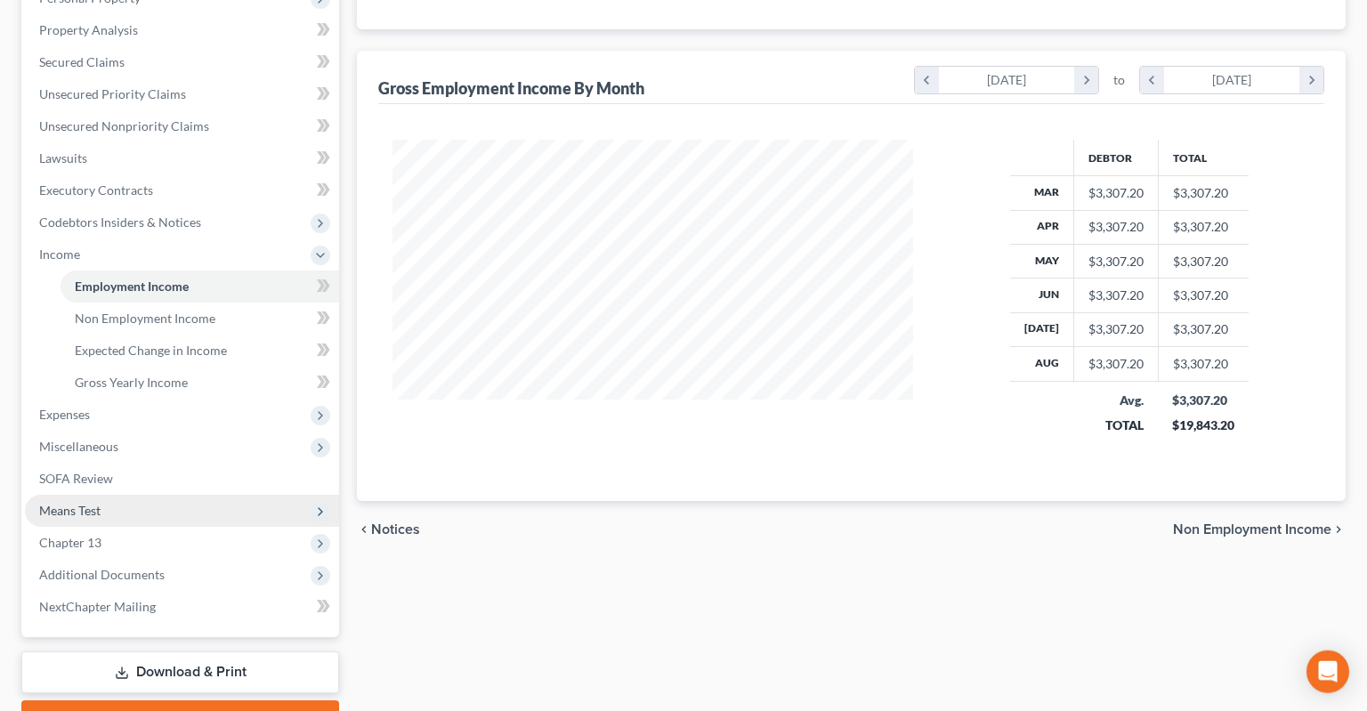
scroll to position [456, 0]
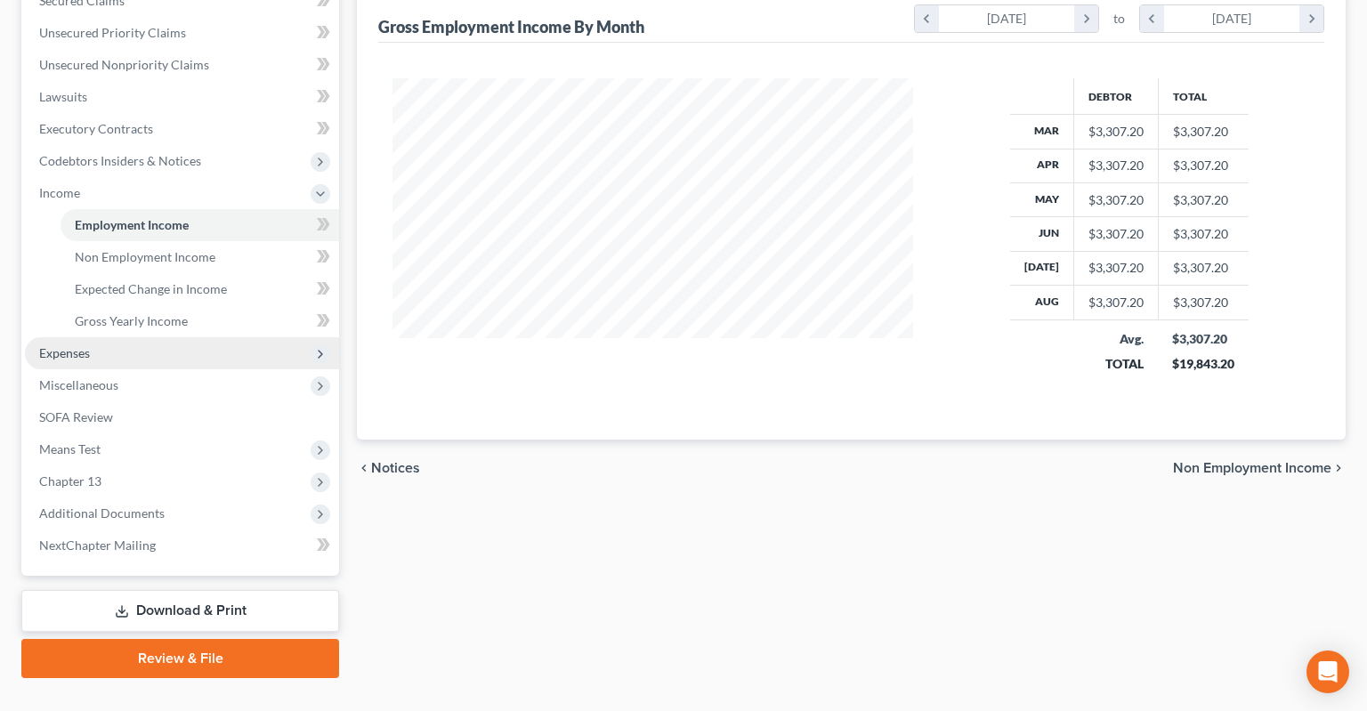
click at [176, 337] on span "Expenses" at bounding box center [182, 353] width 314 height 32
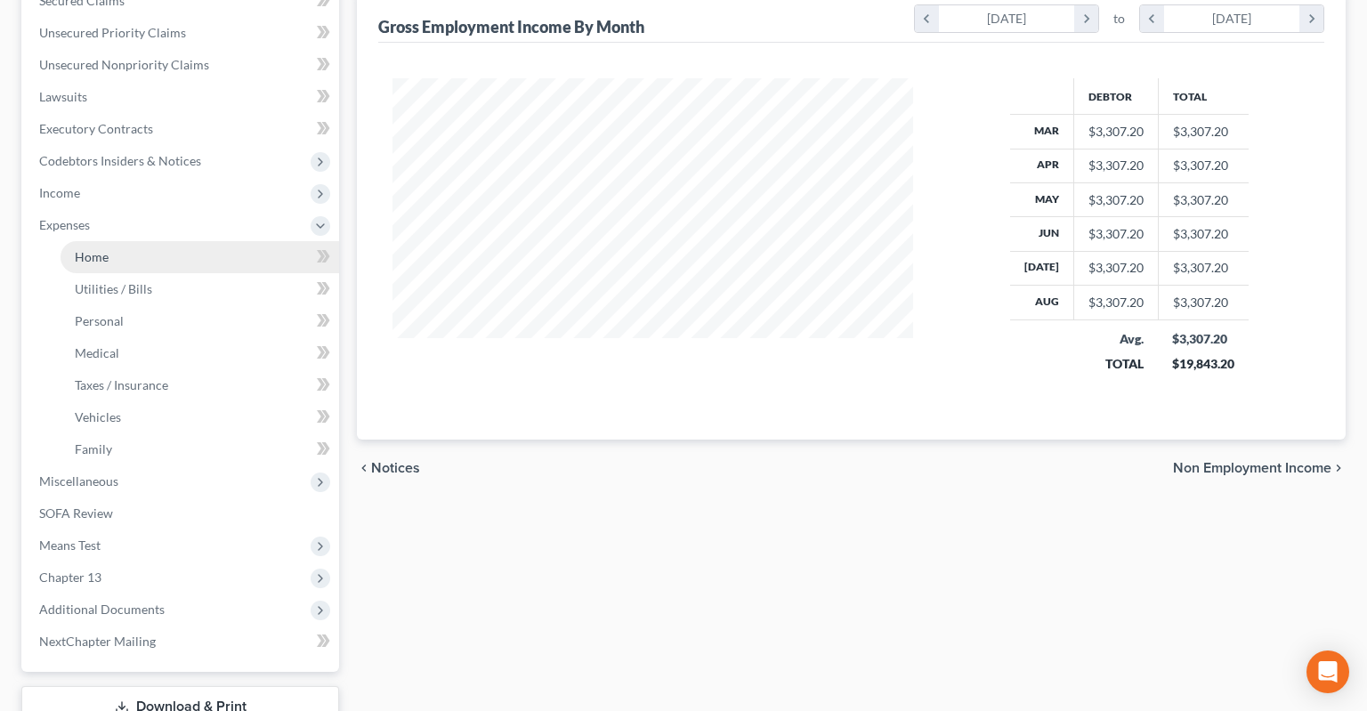
click at [147, 241] on link "Home" at bounding box center [200, 257] width 279 height 32
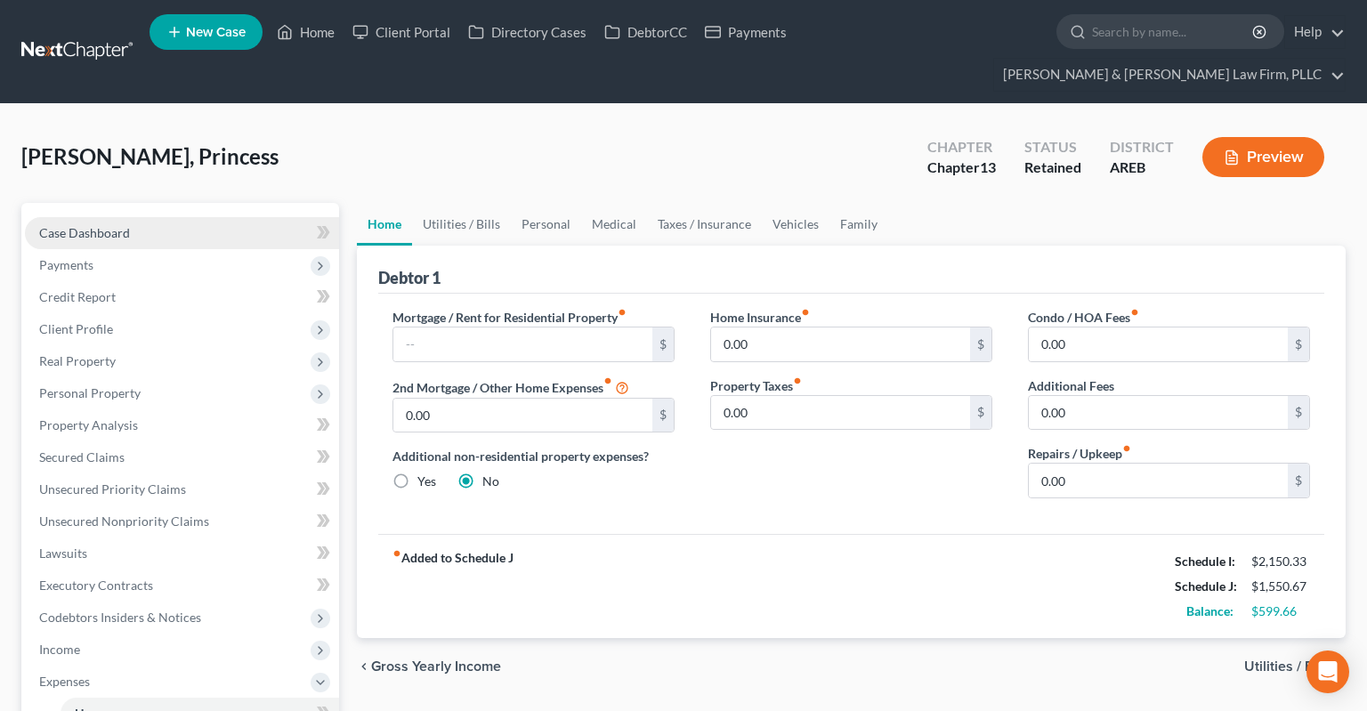
click at [188, 217] on link "Case Dashboard" at bounding box center [182, 233] width 314 height 32
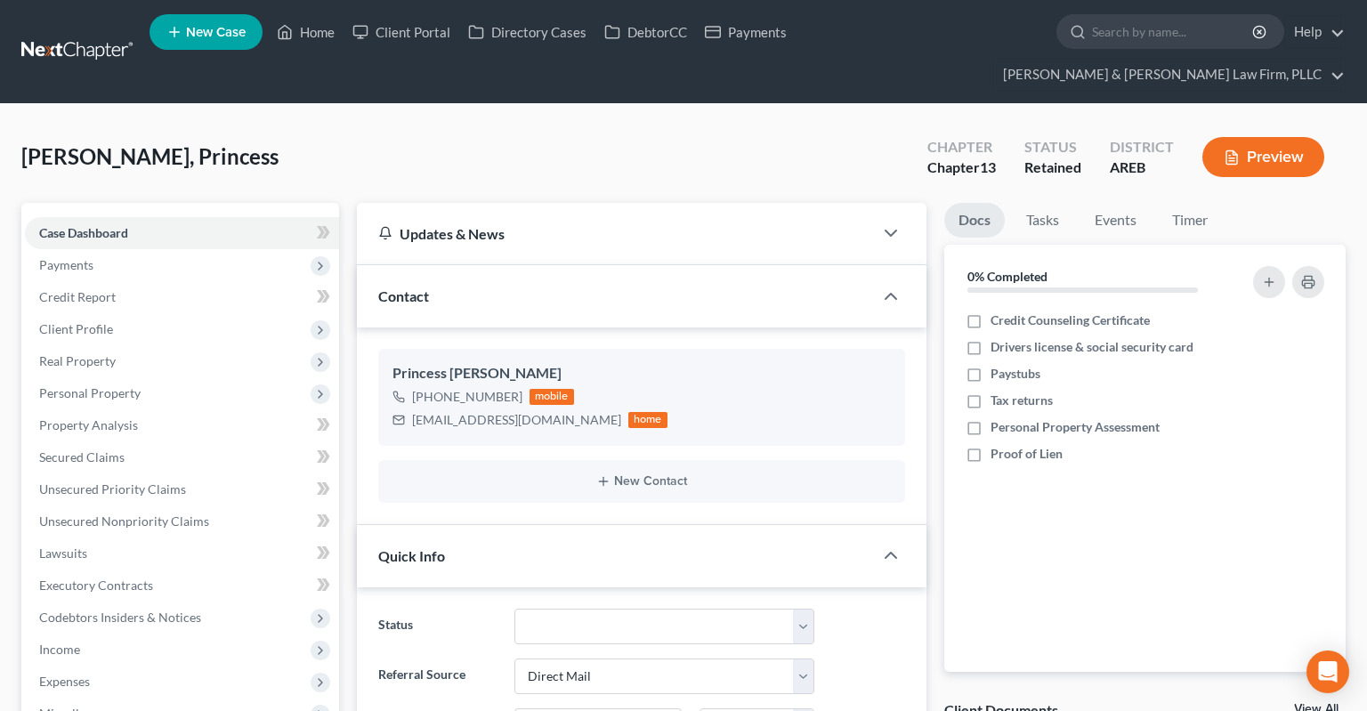
click at [561, 125] on div "[PERSON_NAME], Princess Upgraded Chapter Chapter 13 Status Retained District AR…" at bounding box center [683, 163] width 1324 height 77
drag, startPoint x: 639, startPoint y: 118, endPoint x: 610, endPoint y: 122, distance: 28.7
click at [638, 125] on div "[PERSON_NAME], Princess Upgraded Chapter Chapter 13 Status Retained District AR…" at bounding box center [683, 163] width 1324 height 77
drag, startPoint x: 518, startPoint y: 116, endPoint x: 508, endPoint y: 125, distance: 13.2
click at [518, 125] on div "[PERSON_NAME], Princess Upgraded Chapter Chapter 13 Status Retained District AR…" at bounding box center [683, 163] width 1324 height 77
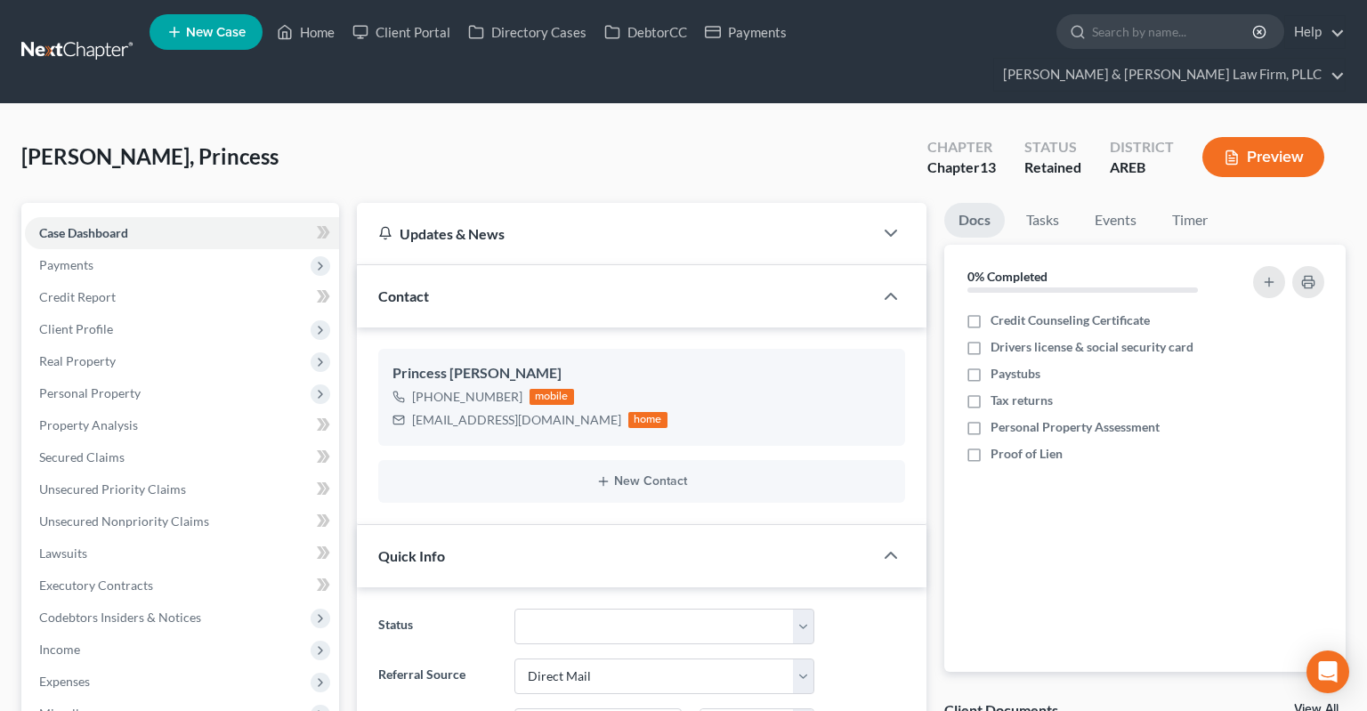
click at [275, 133] on div "[PERSON_NAME], Princess Upgraded Chapter Chapter 13 Status Retained District AR…" at bounding box center [683, 163] width 1324 height 77
click at [233, 133] on div "[PERSON_NAME], Princess Upgraded Chapter Chapter 13 Status Retained District AR…" at bounding box center [683, 163] width 1324 height 77
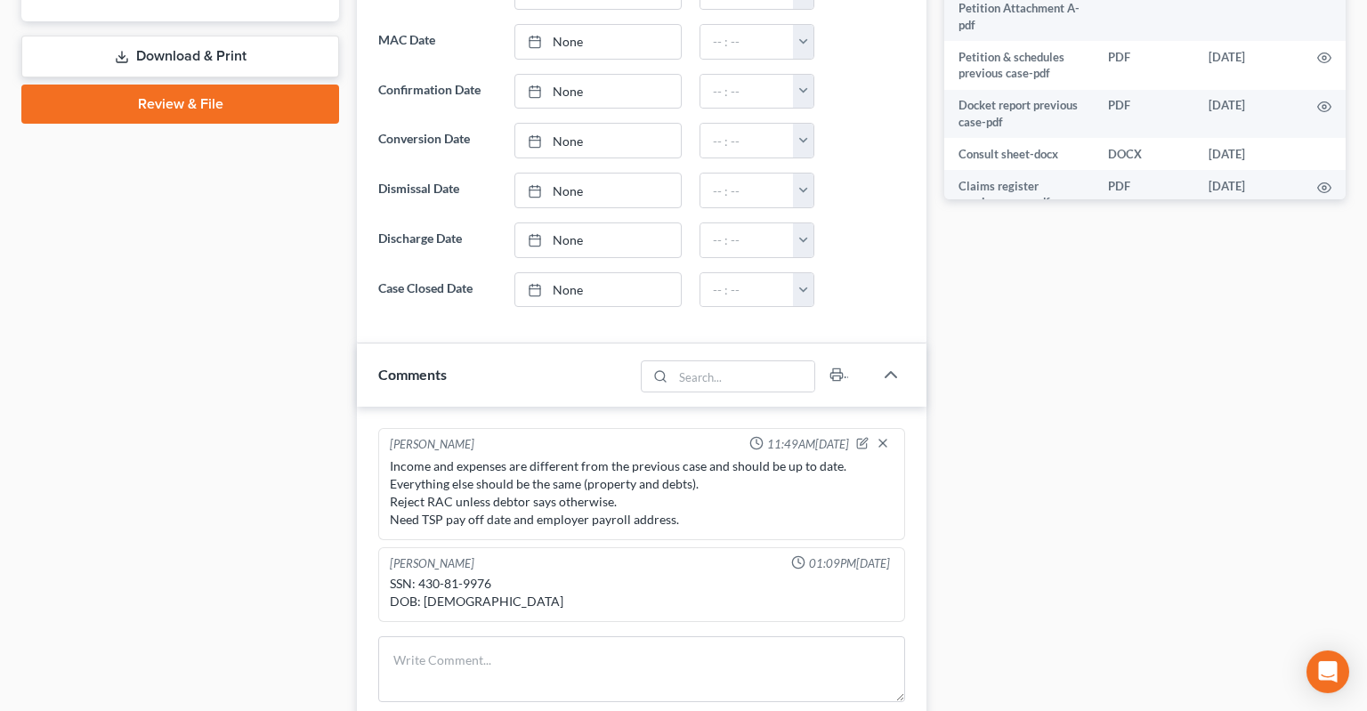
scroll to position [940, 0]
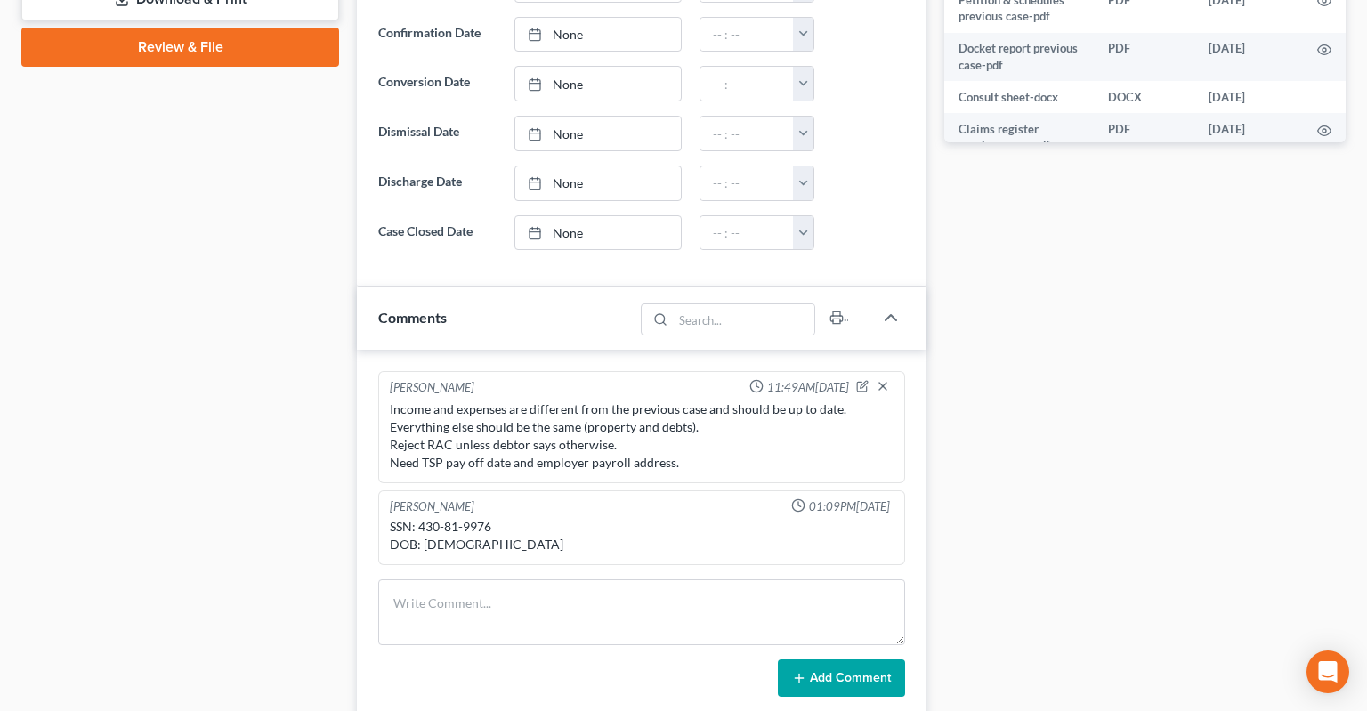
click at [430, 518] on div "SSN: 430-81-9976 DOB: [DEMOGRAPHIC_DATA]" at bounding box center [642, 536] width 504 height 36
drag, startPoint x: 430, startPoint y: 490, endPoint x: 488, endPoint y: 489, distance: 57.8
click at [488, 518] on div "SSN: 430-81-9976 DOB: [DEMOGRAPHIC_DATA]" at bounding box center [642, 536] width 504 height 36
copy div "430-81-9976"
click at [207, 414] on div "Case Dashboard Payments Invoices Payments Payments Credit Report Client Profile" at bounding box center [179, 116] width 335 height 1706
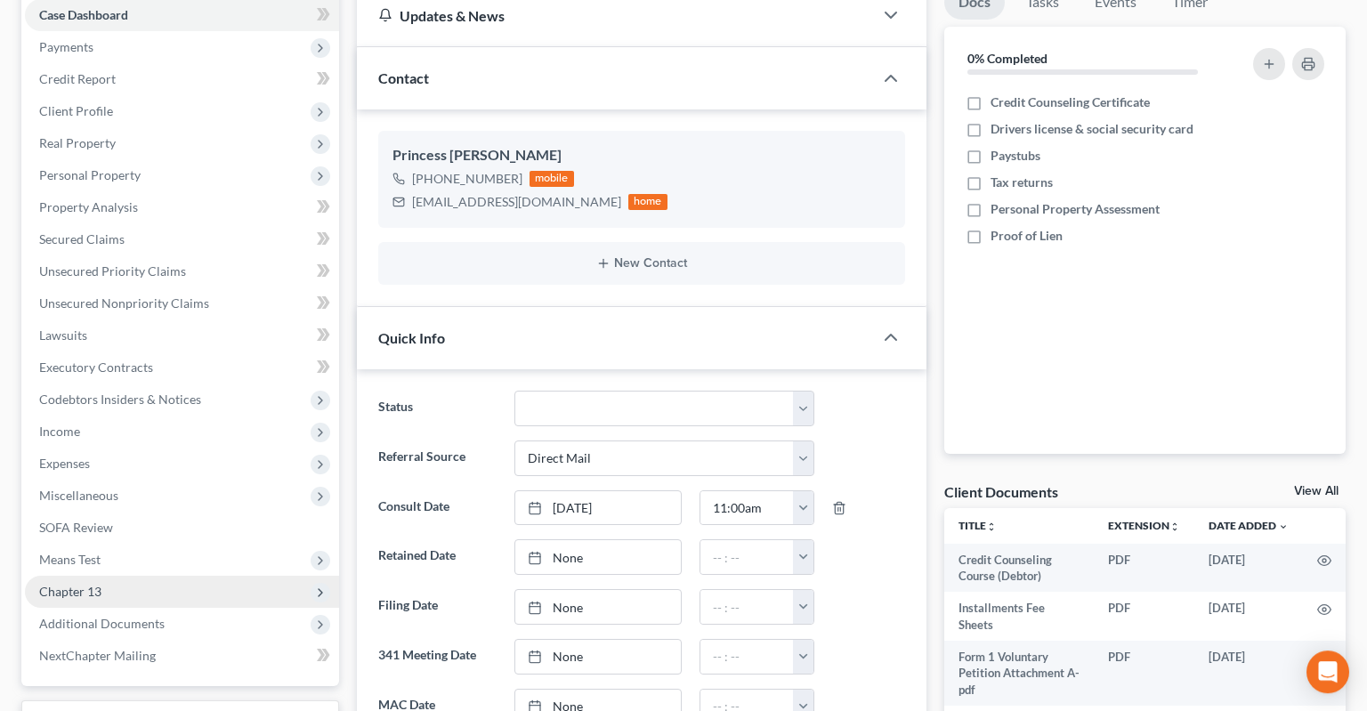
scroll to position [281, 0]
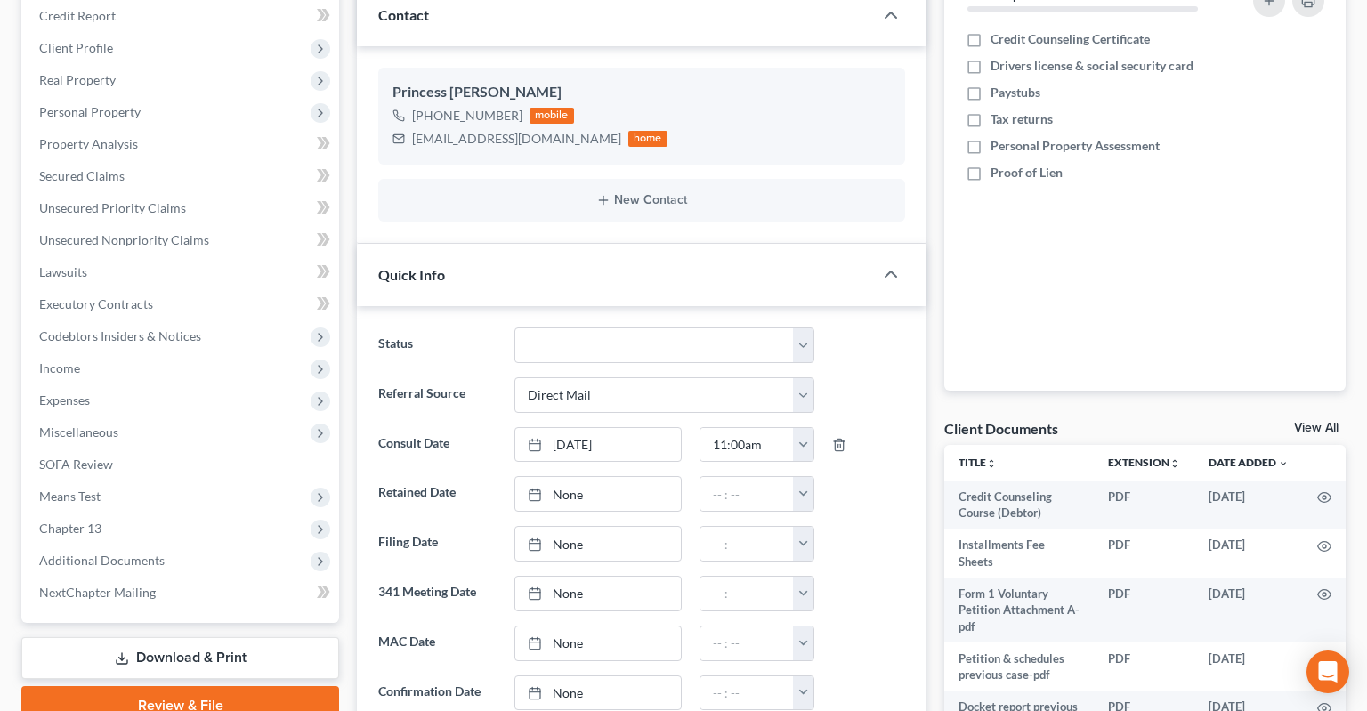
click at [177, 686] on link "Review & File" at bounding box center [180, 705] width 318 height 39
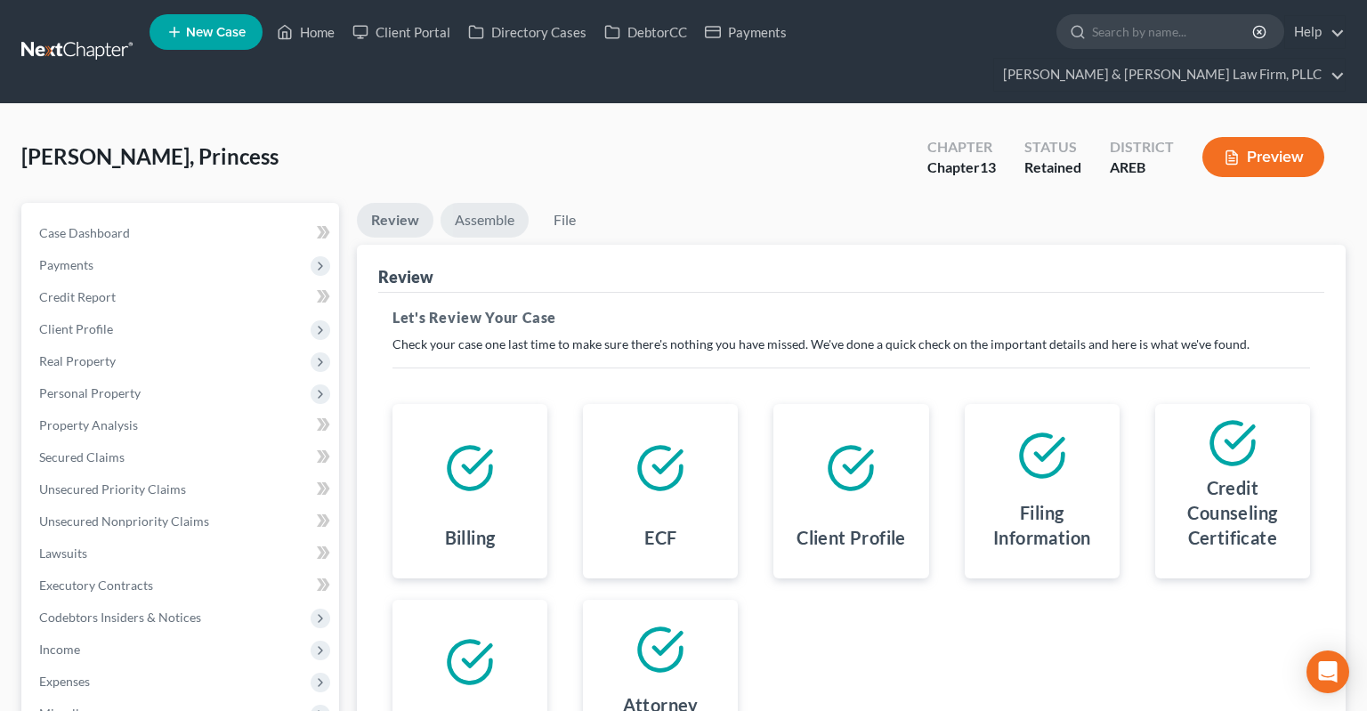
click at [486, 203] on link "Assemble" at bounding box center [484, 220] width 88 height 35
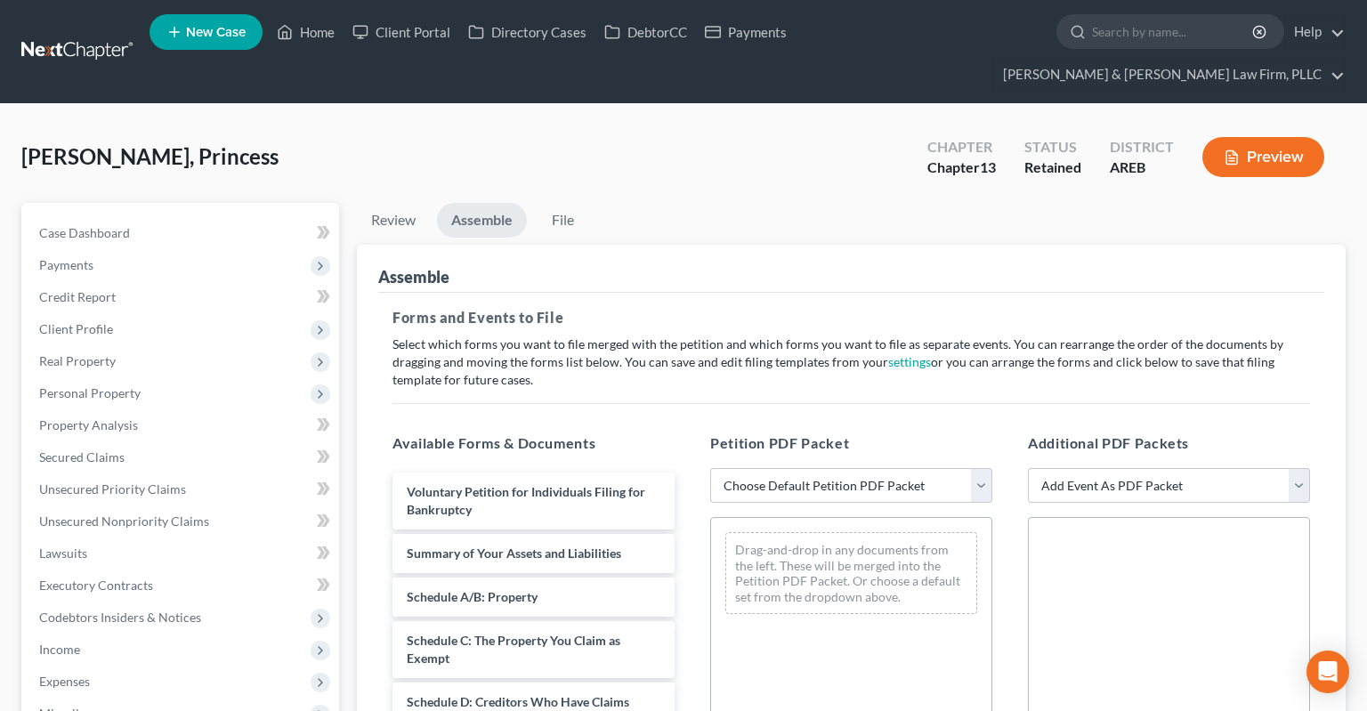
scroll to position [422, 0]
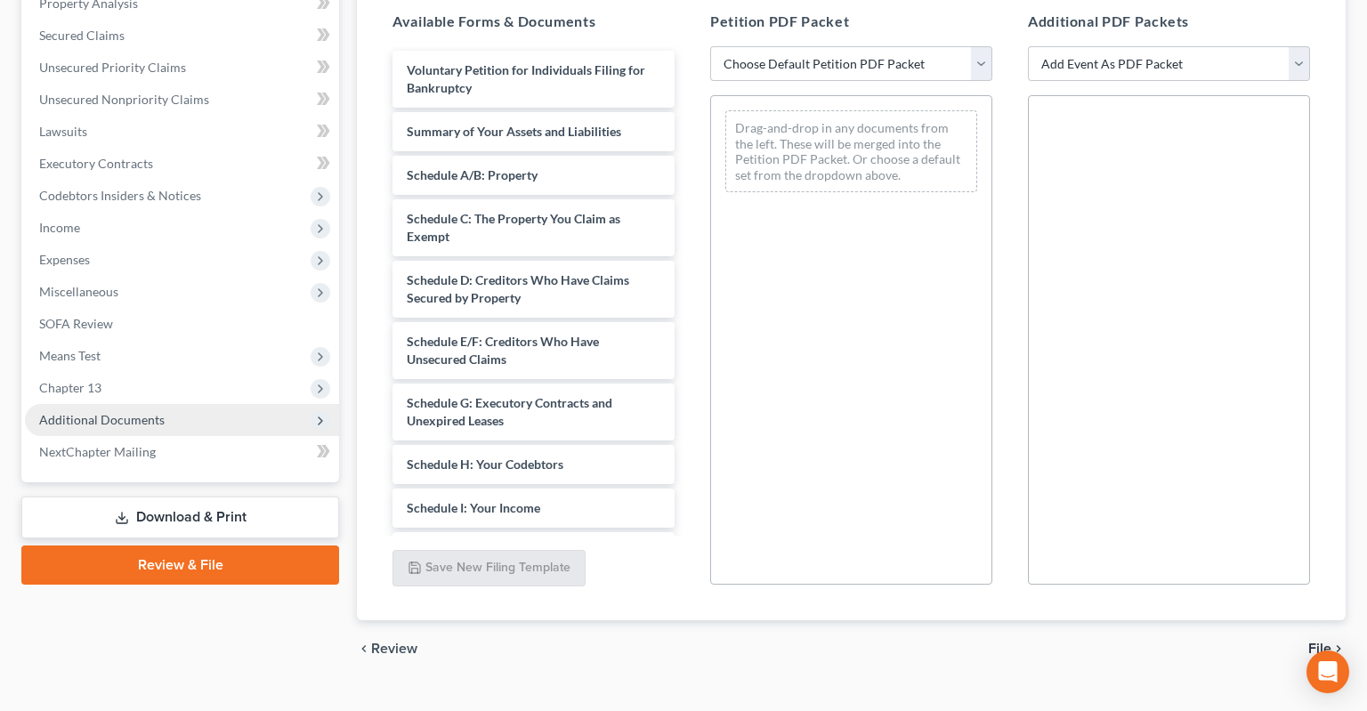
click at [158, 412] on span "Additional Documents" at bounding box center [101, 419] width 125 height 15
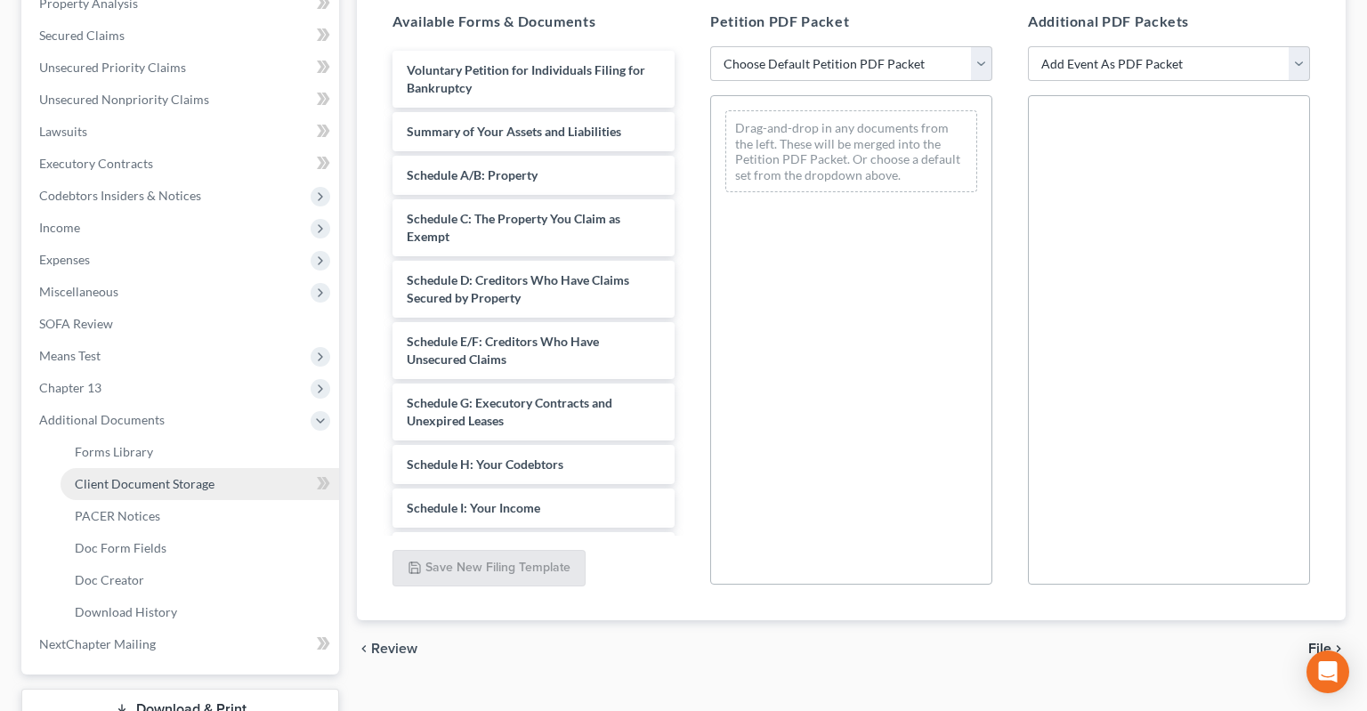
click at [222, 468] on link "Client Document Storage" at bounding box center [200, 484] width 279 height 32
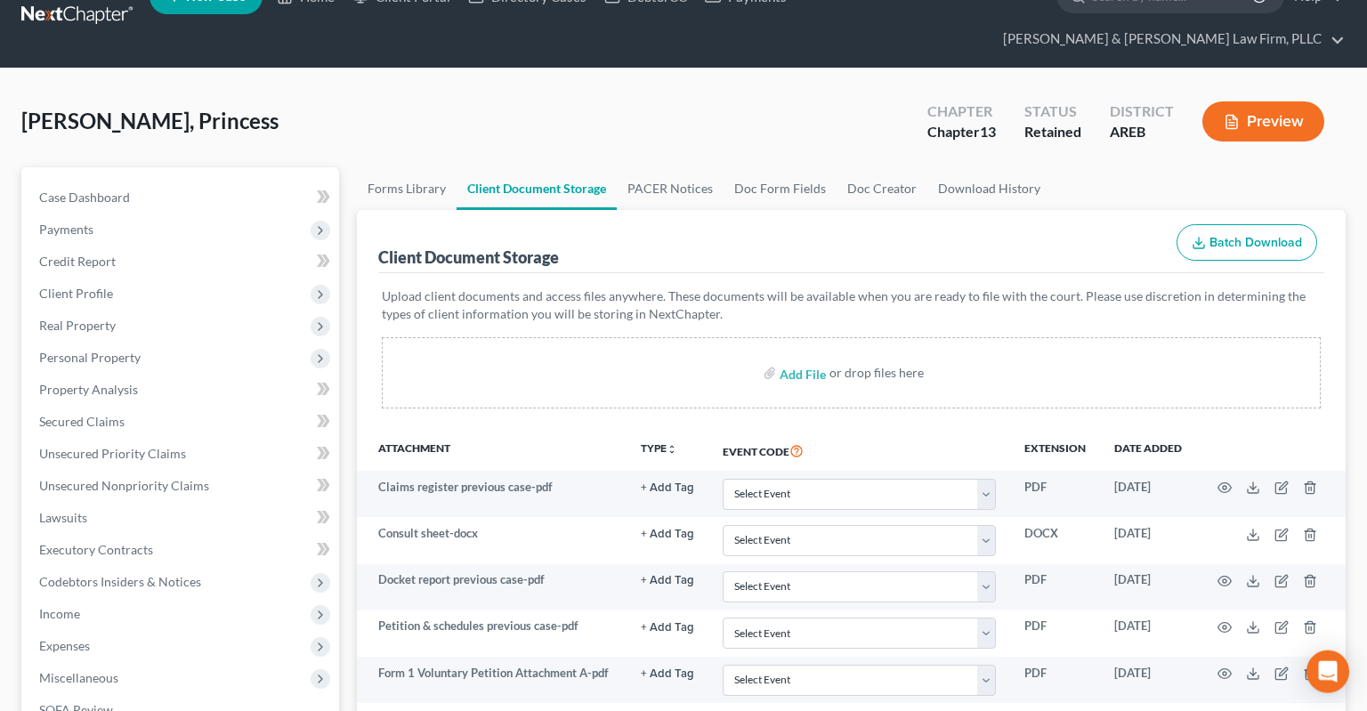
scroll to position [375, 0]
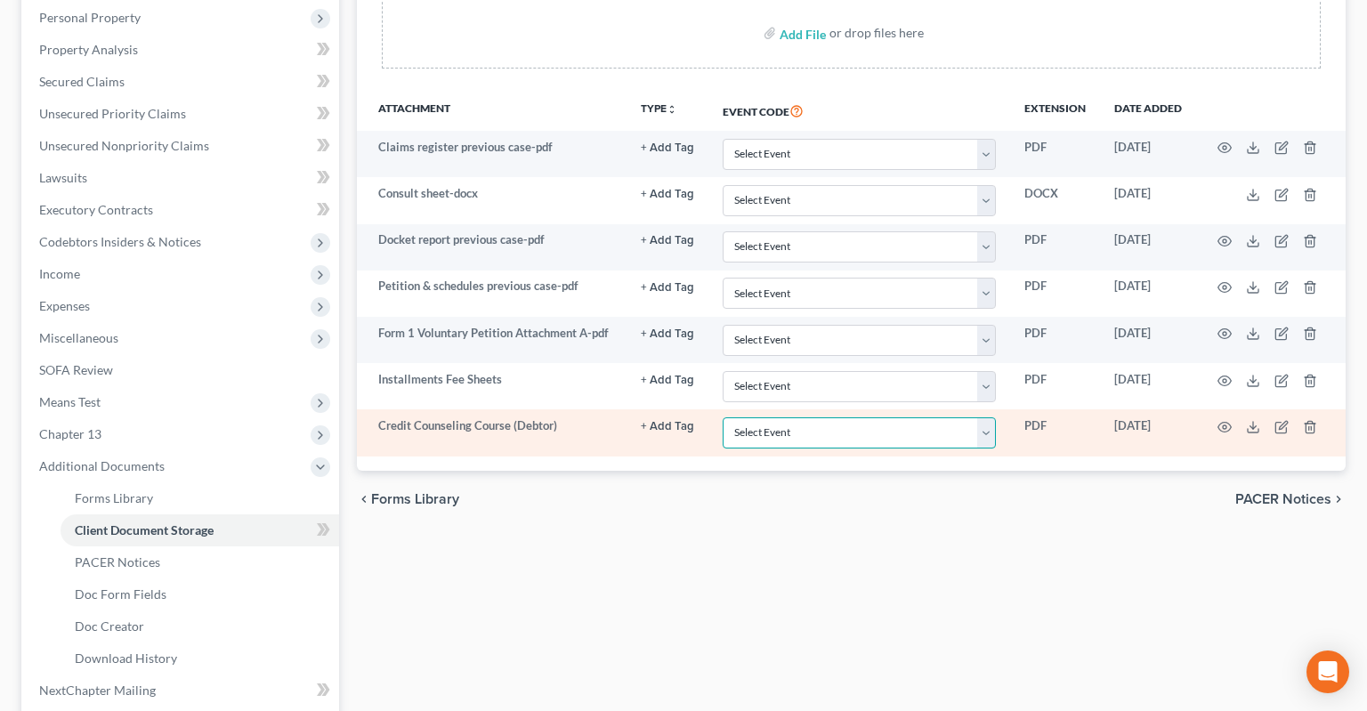
click at [723, 417] on select "Select Event Certificate of Credit Counseling - Debtor Certificate of Credit Co…" at bounding box center [859, 432] width 273 height 31
click option "Certificate of Credit Counseling - Debtor" at bounding box center [0, 0] width 0 height 0
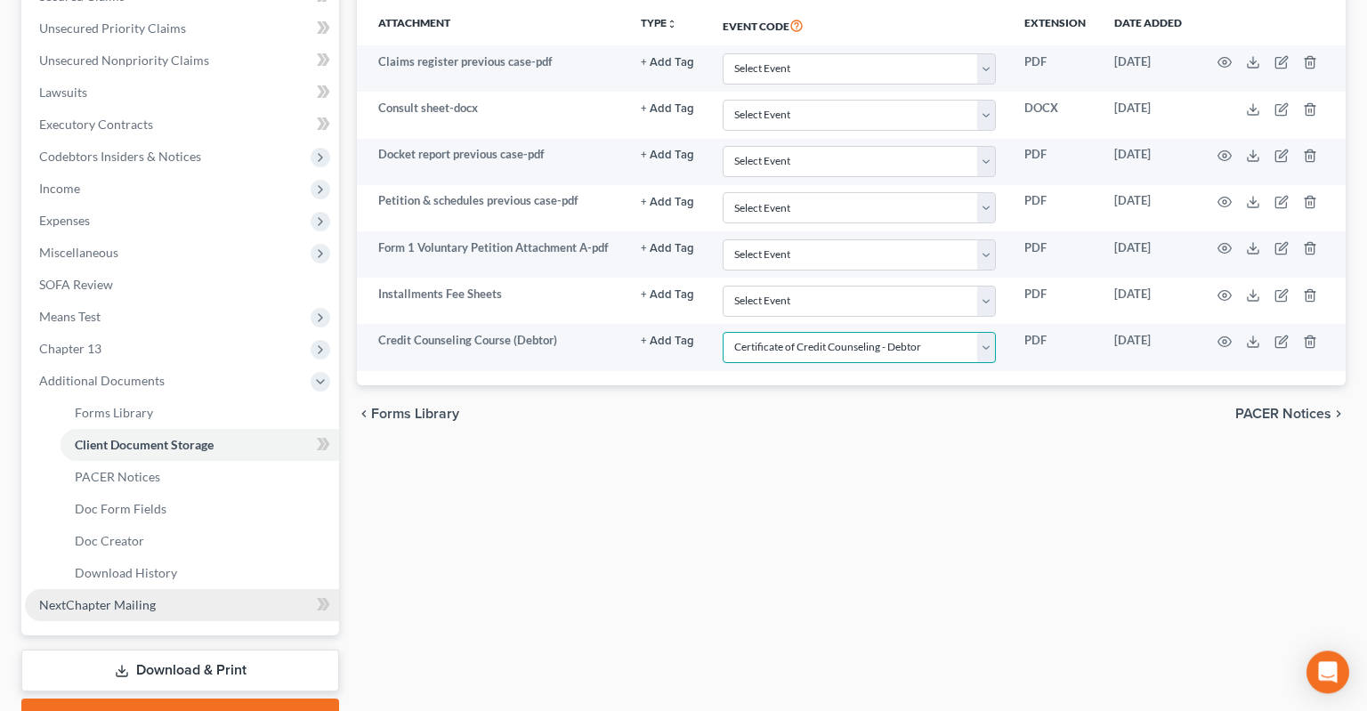
scroll to position [521, 0]
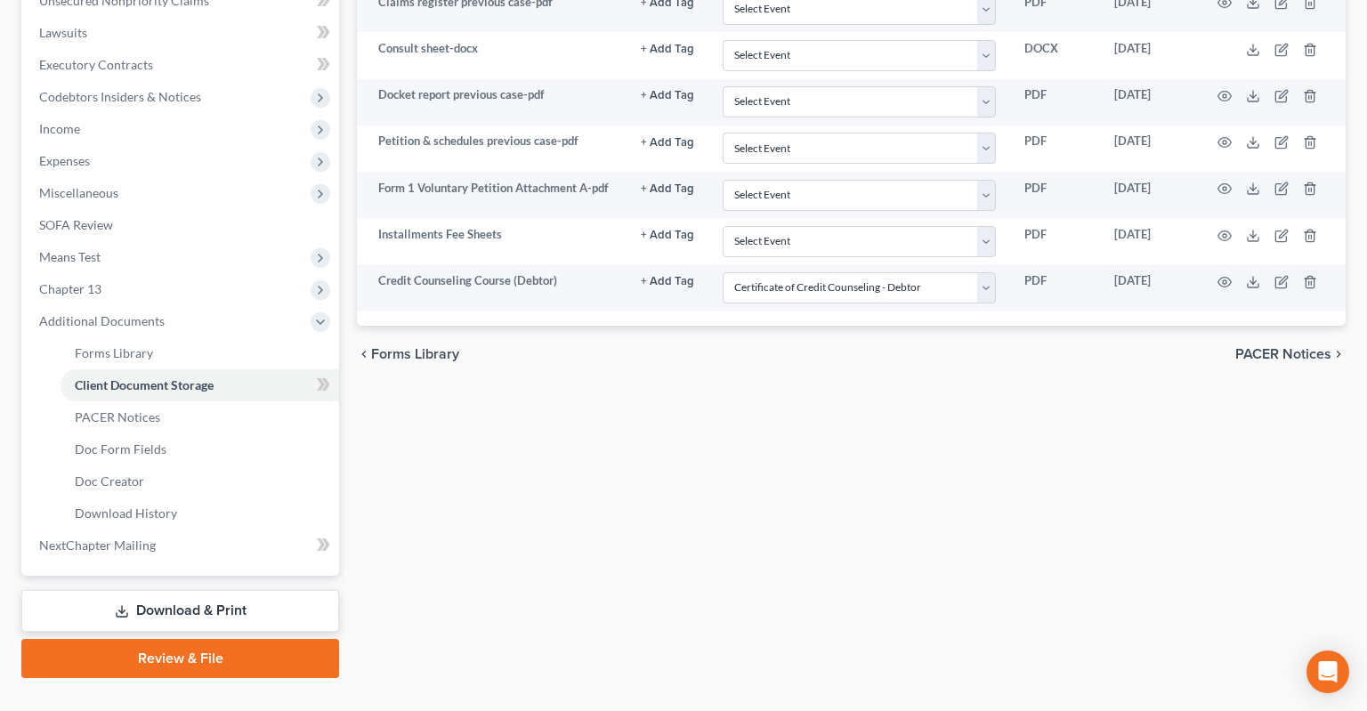
click at [182, 639] on link "Review & File" at bounding box center [180, 658] width 318 height 39
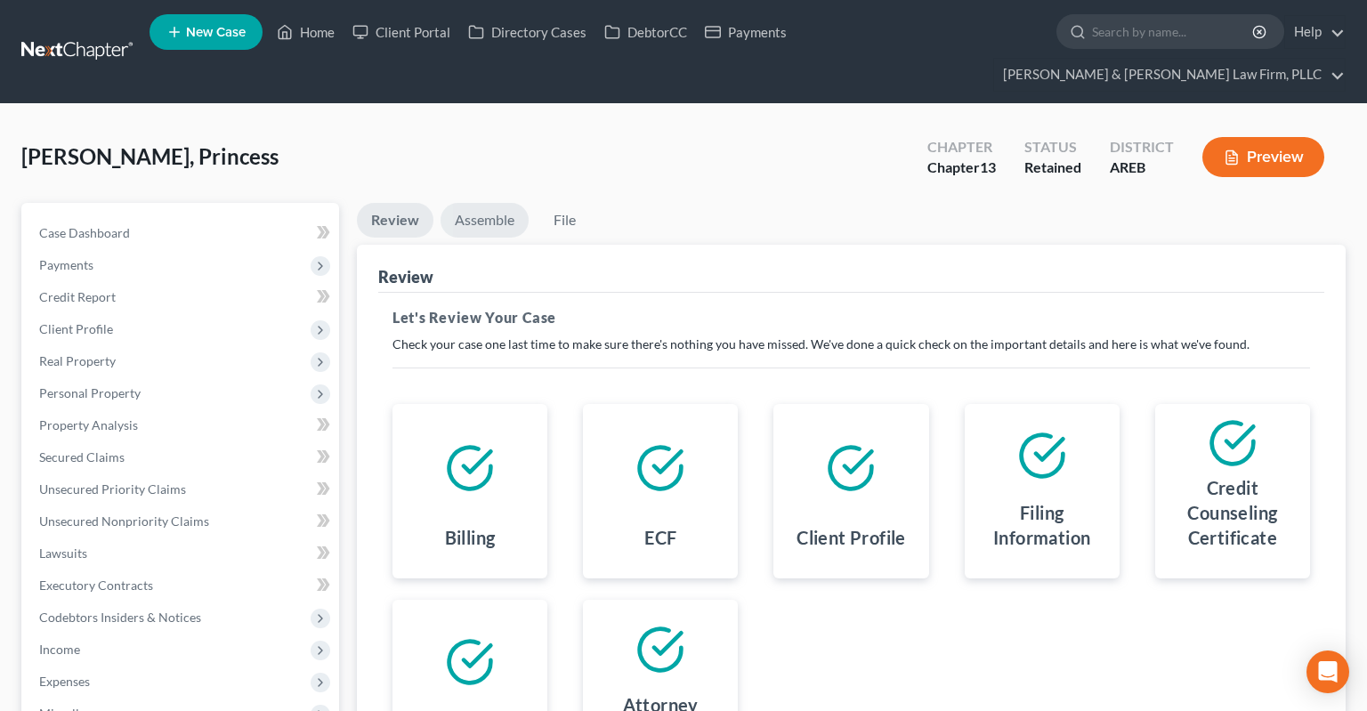
click at [494, 203] on link "Assemble" at bounding box center [484, 220] width 88 height 35
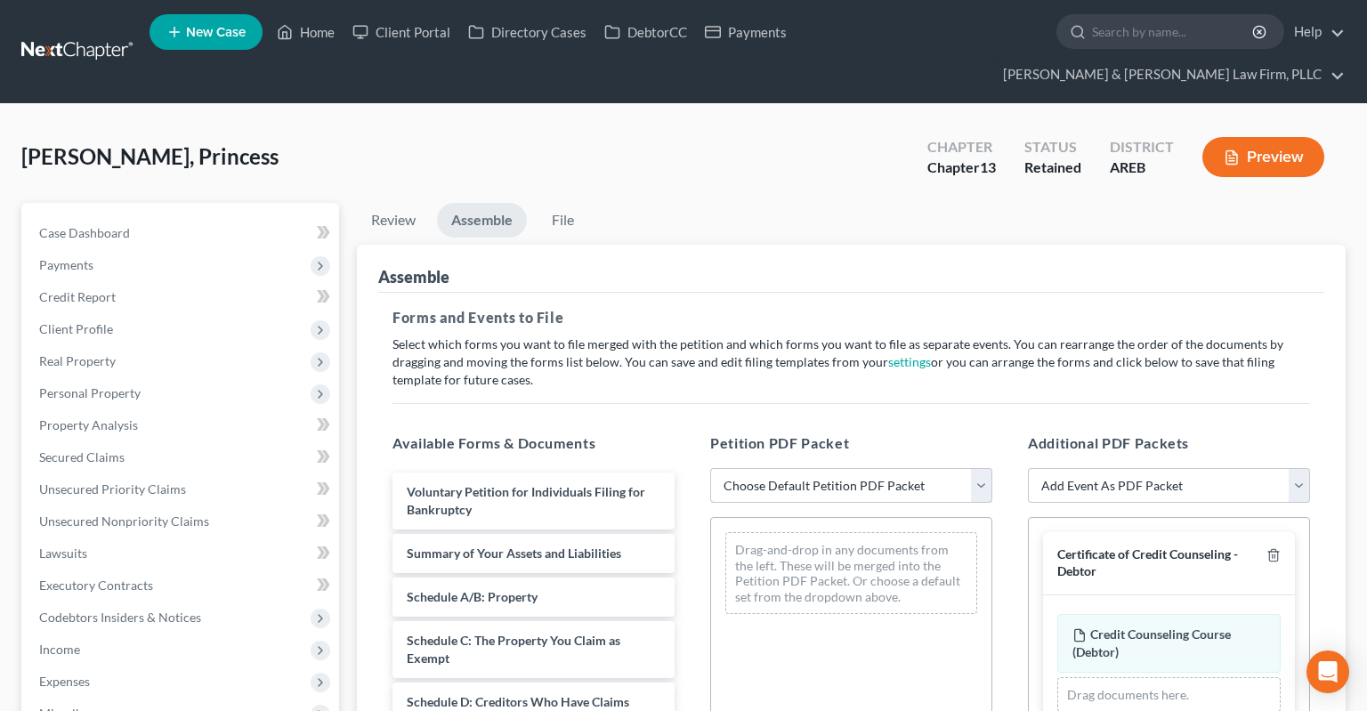
click at [710, 468] on select "Choose Default Petition PDF Packet Complete Bankruptcy Petition (all forms and …" at bounding box center [851, 486] width 282 height 36
click option "Complete Bankruptcy Petition (all forms and schedules)" at bounding box center [0, 0] width 0 height 0
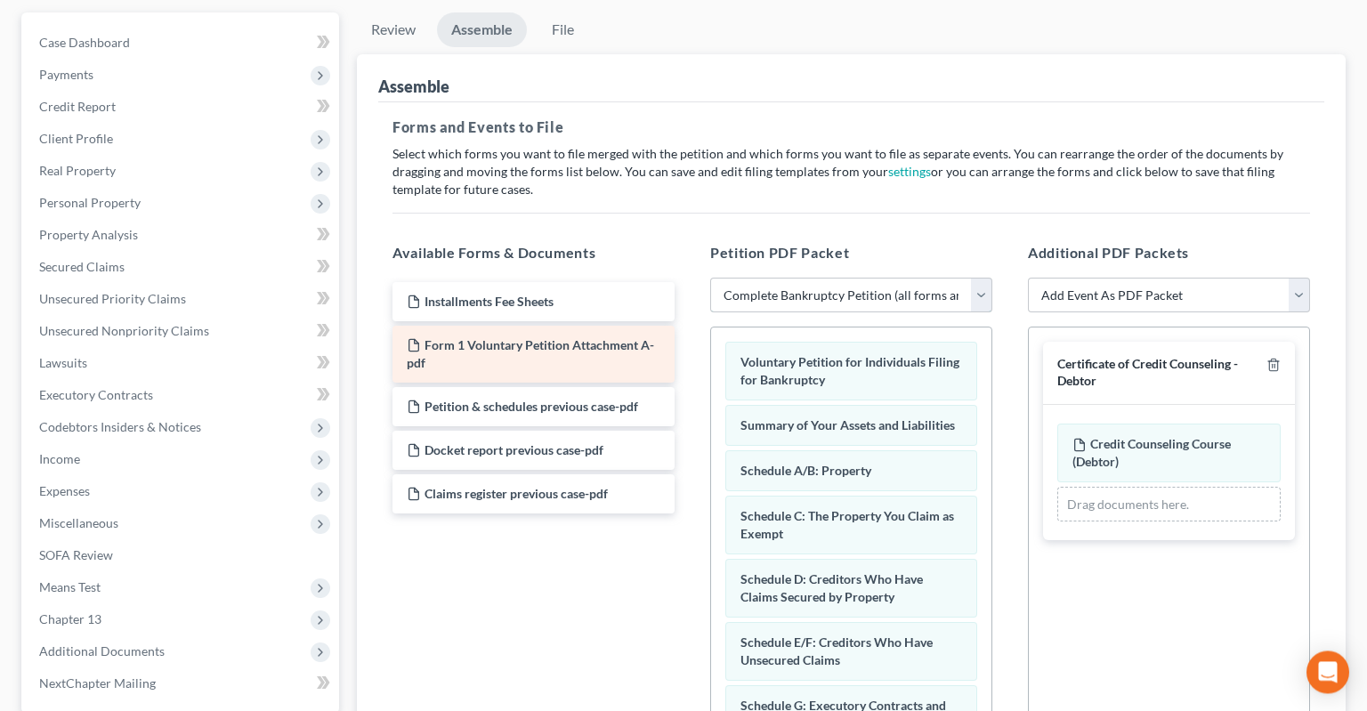
scroll to position [281, 0]
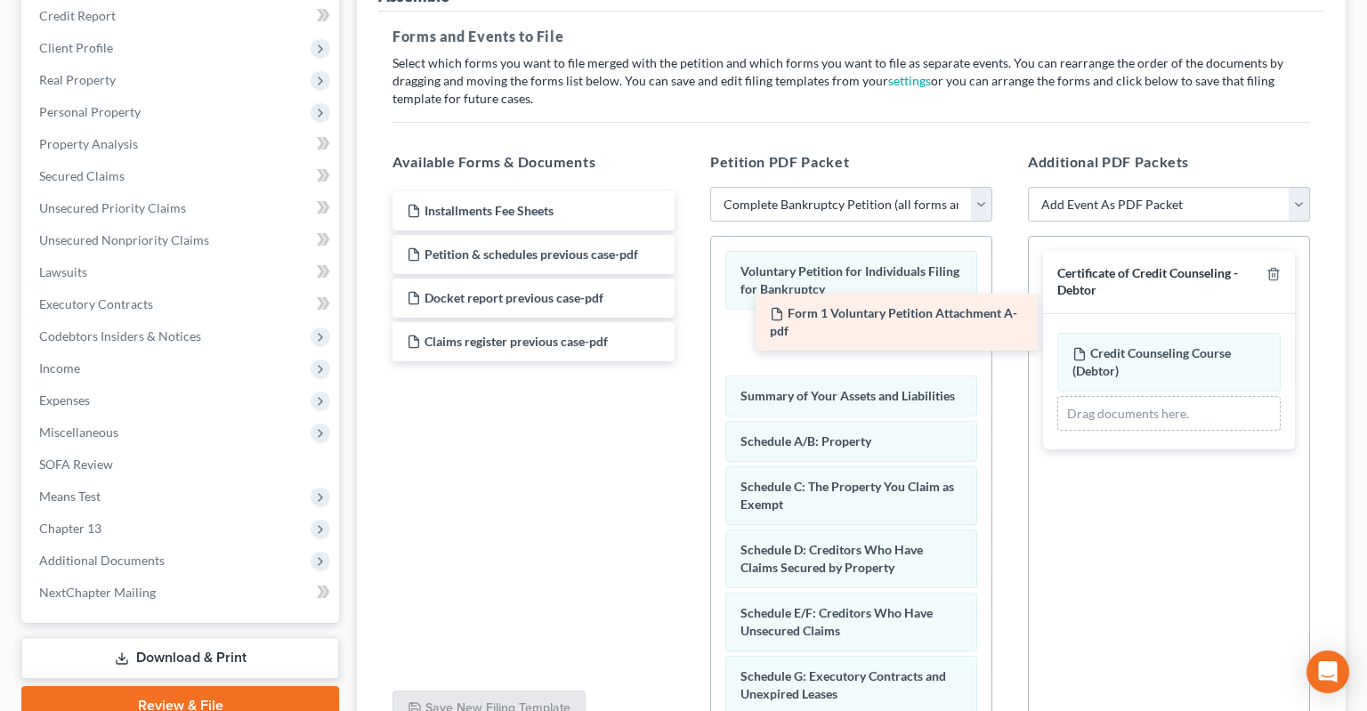
drag, startPoint x: 507, startPoint y: 229, endPoint x: 810, endPoint y: 306, distance: 312.3
click at [689, 303] on div "Form 1 Voluntary Petition Attachment A-pdf Installments Fee Sheets Form 1 Volun…" at bounding box center [533, 276] width 311 height 170
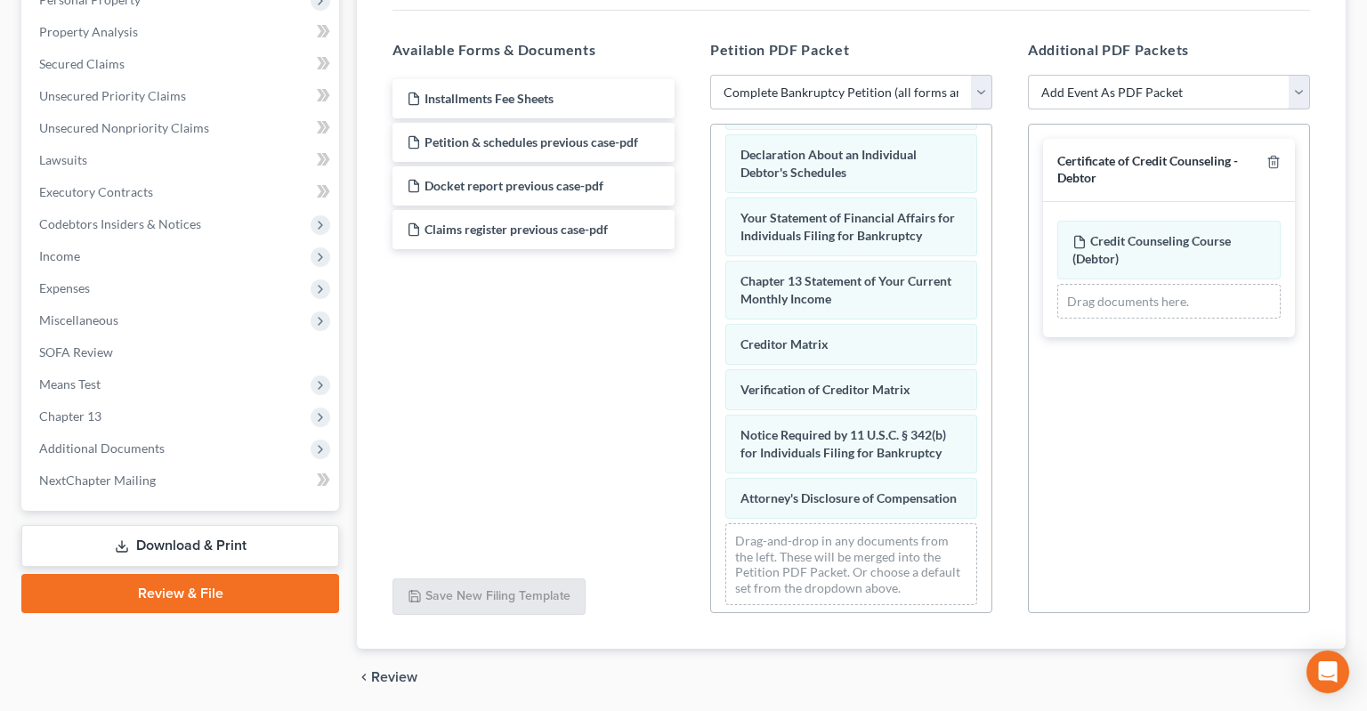
scroll to position [422, 0]
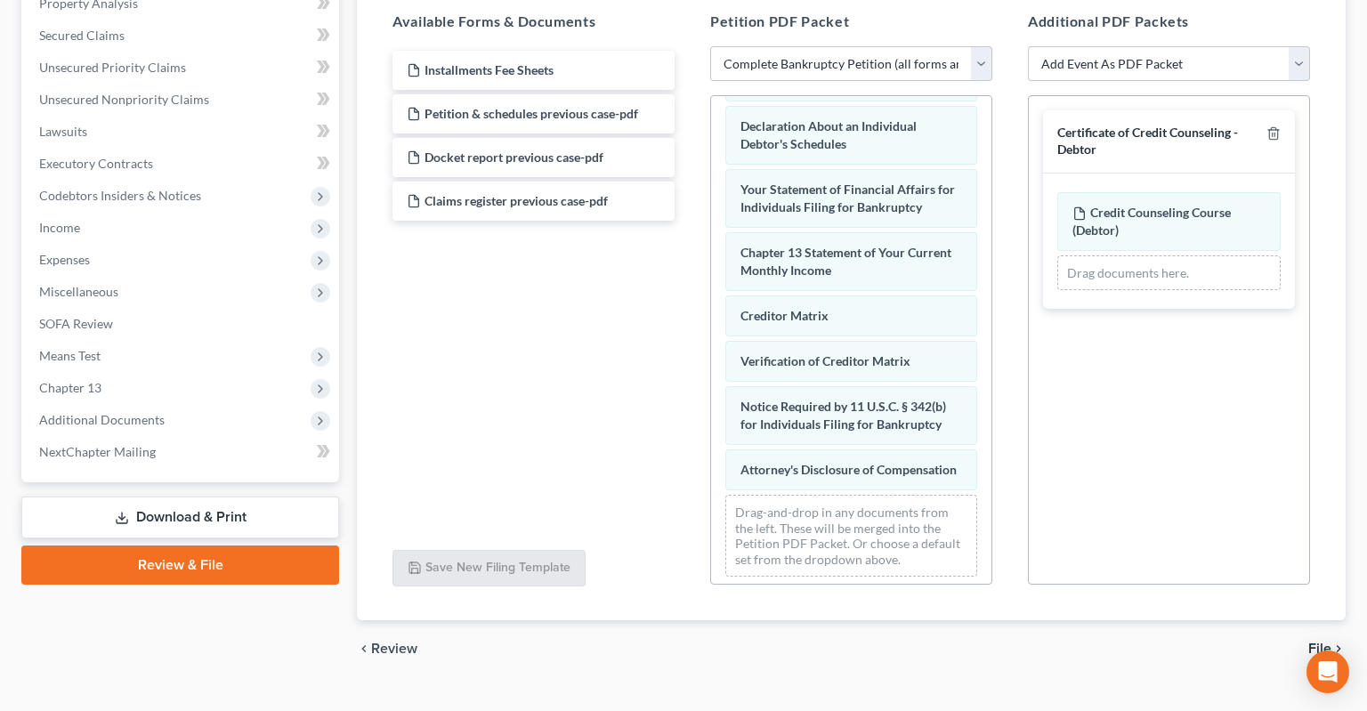
click at [1308, 620] on div "chevron_left Review File chevron_right" at bounding box center [851, 648] width 989 height 57
click at [1318, 642] on span "File" at bounding box center [1319, 649] width 23 height 14
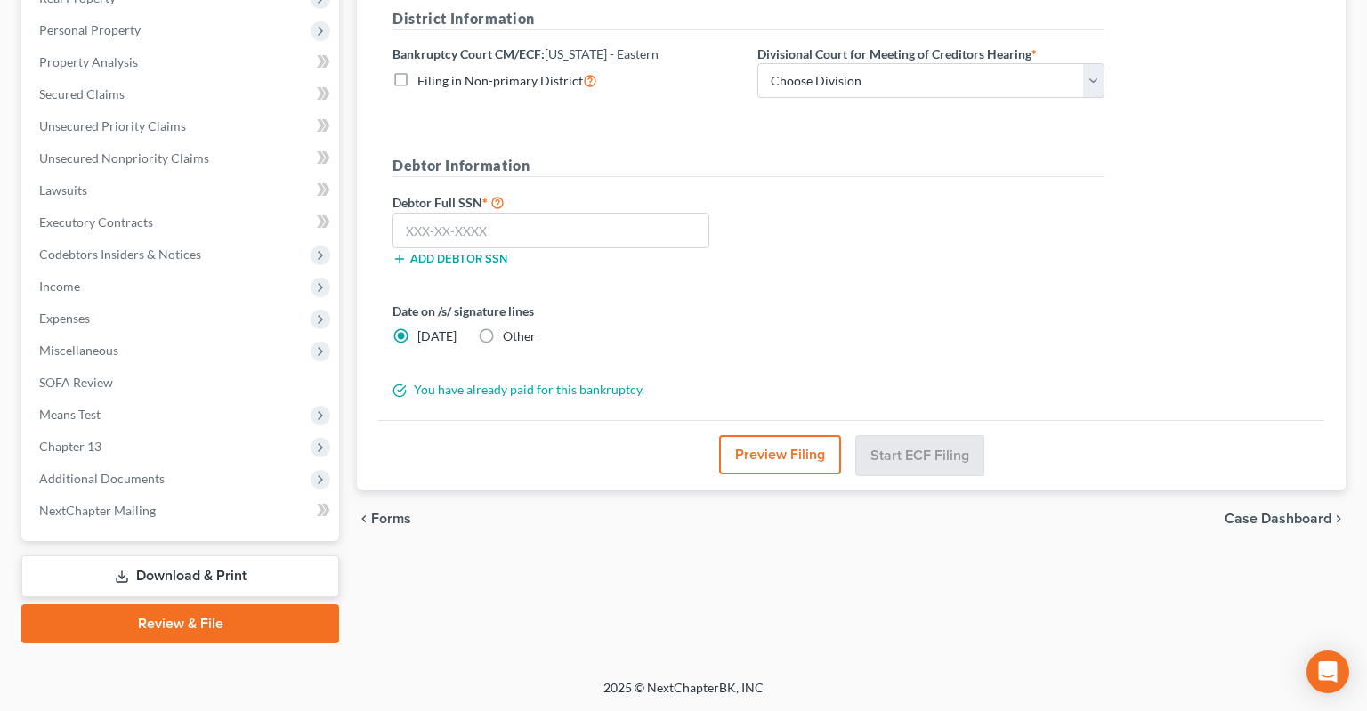
scroll to position [328, 0]
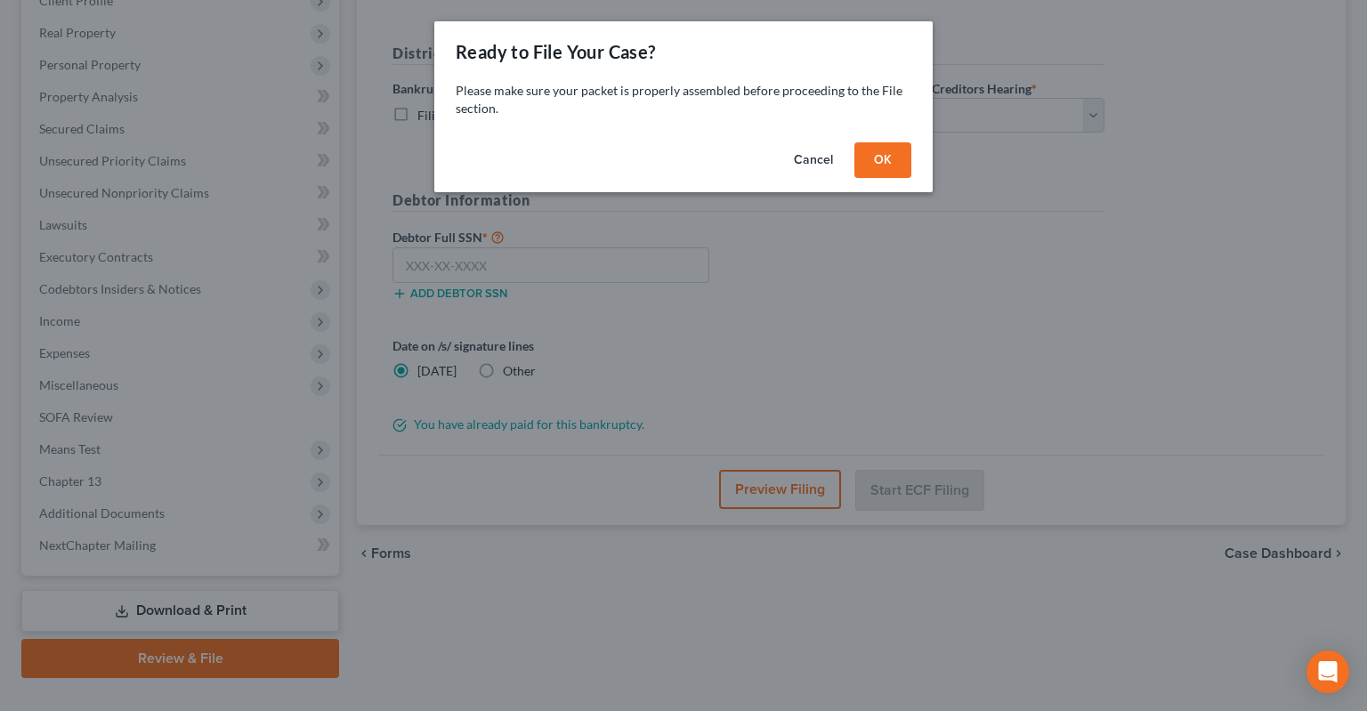
click at [890, 162] on button "OK" at bounding box center [882, 160] width 57 height 36
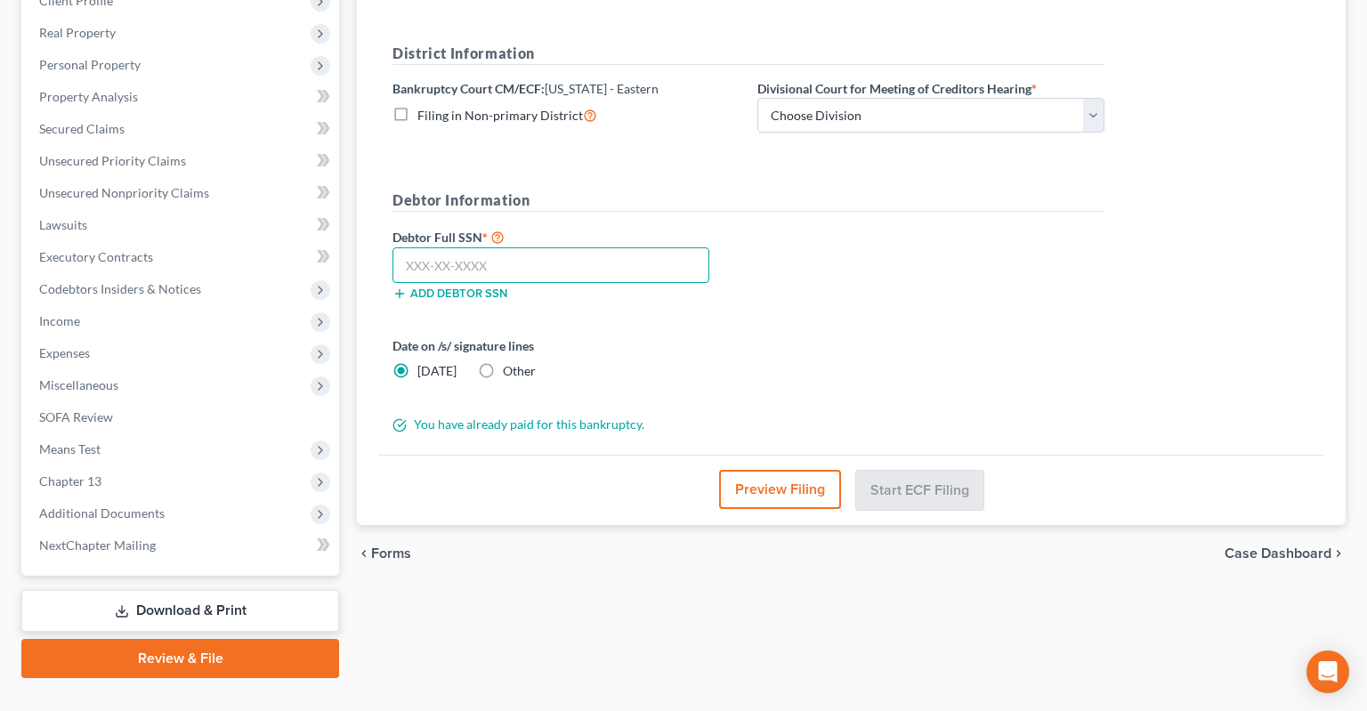
click at [604, 247] on input "text" at bounding box center [550, 265] width 317 height 36
paste input "430-81-9976"
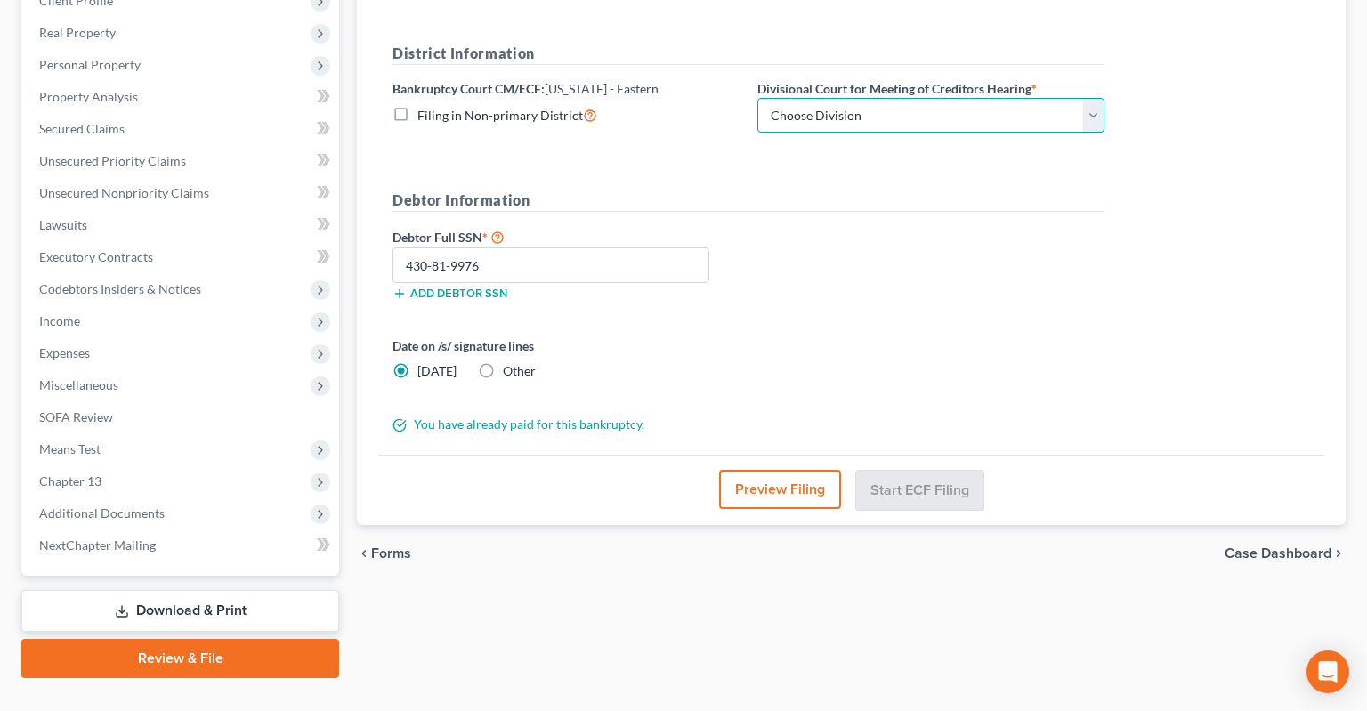
click at [757, 98] on select "Choose Division Delta Division Northern Division Central Division" at bounding box center [930, 116] width 347 height 36
click option "Central Division" at bounding box center [0, 0] width 0 height 0
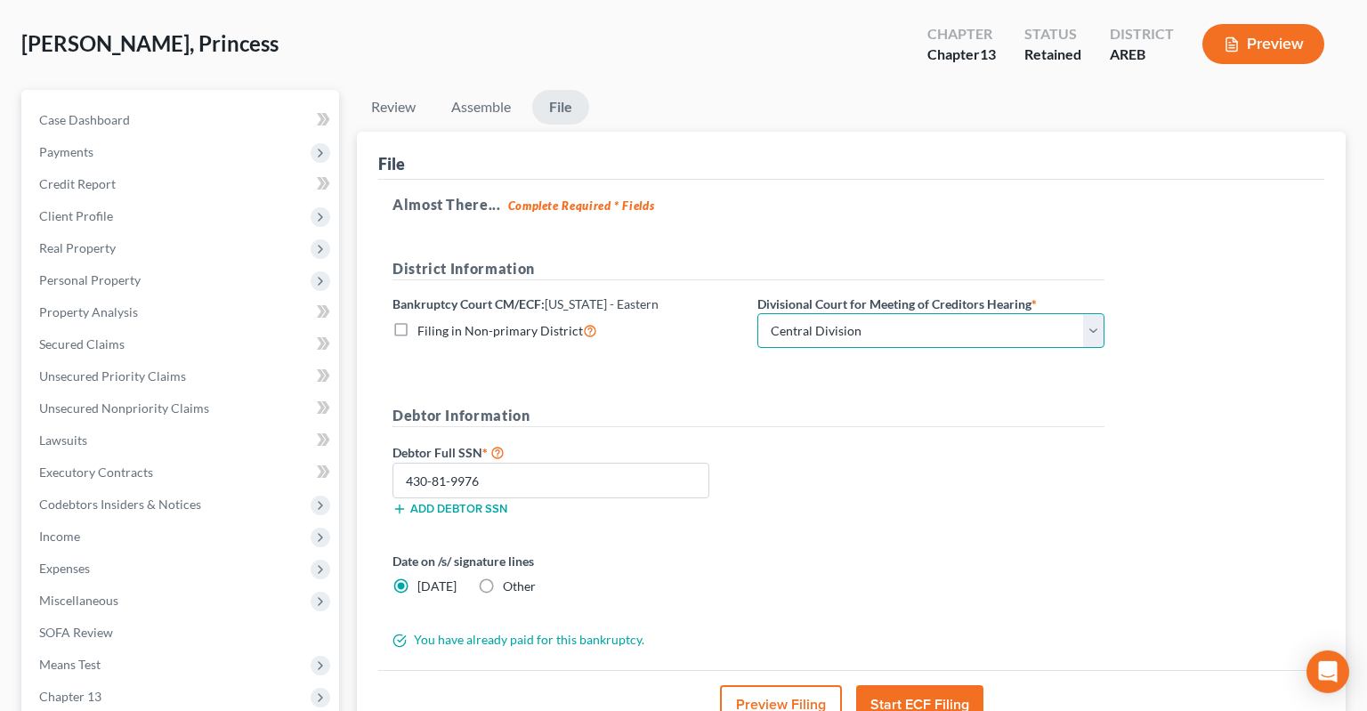
scroll to position [188, 0]
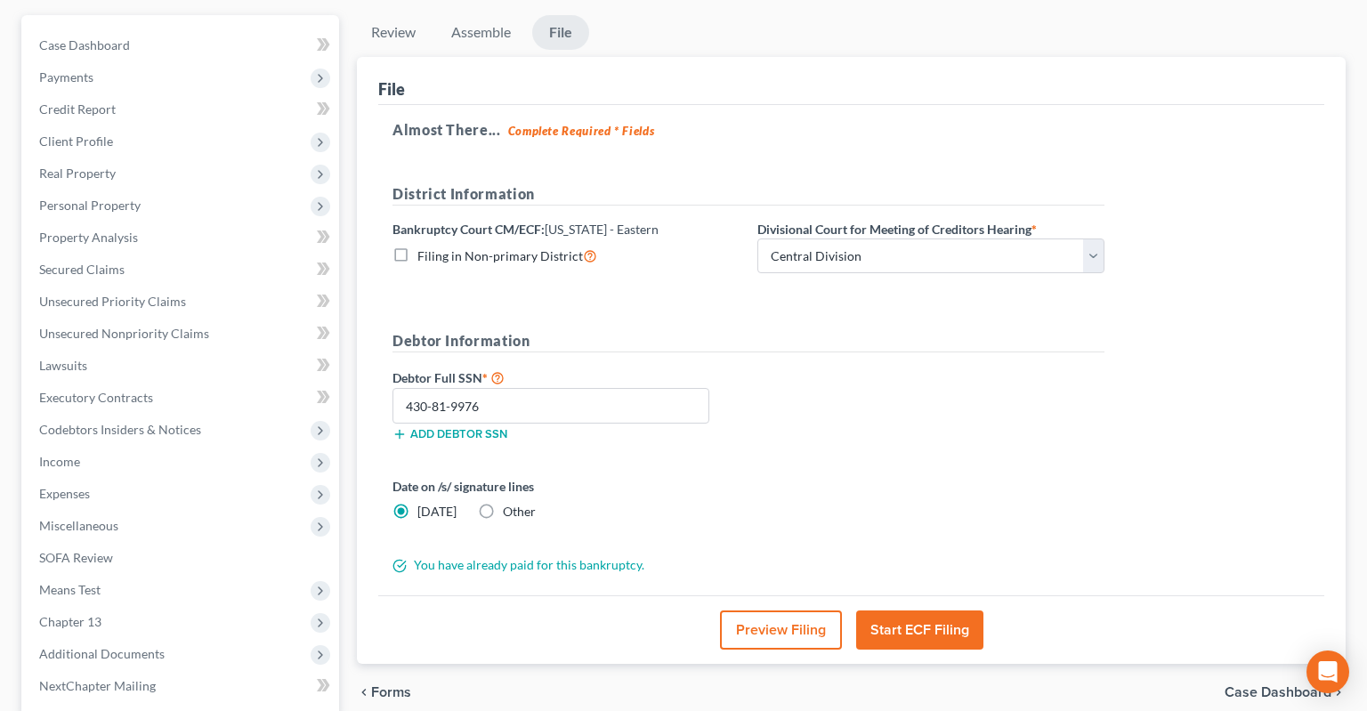
click at [927, 610] on button "Start ECF Filing" at bounding box center [919, 629] width 127 height 39
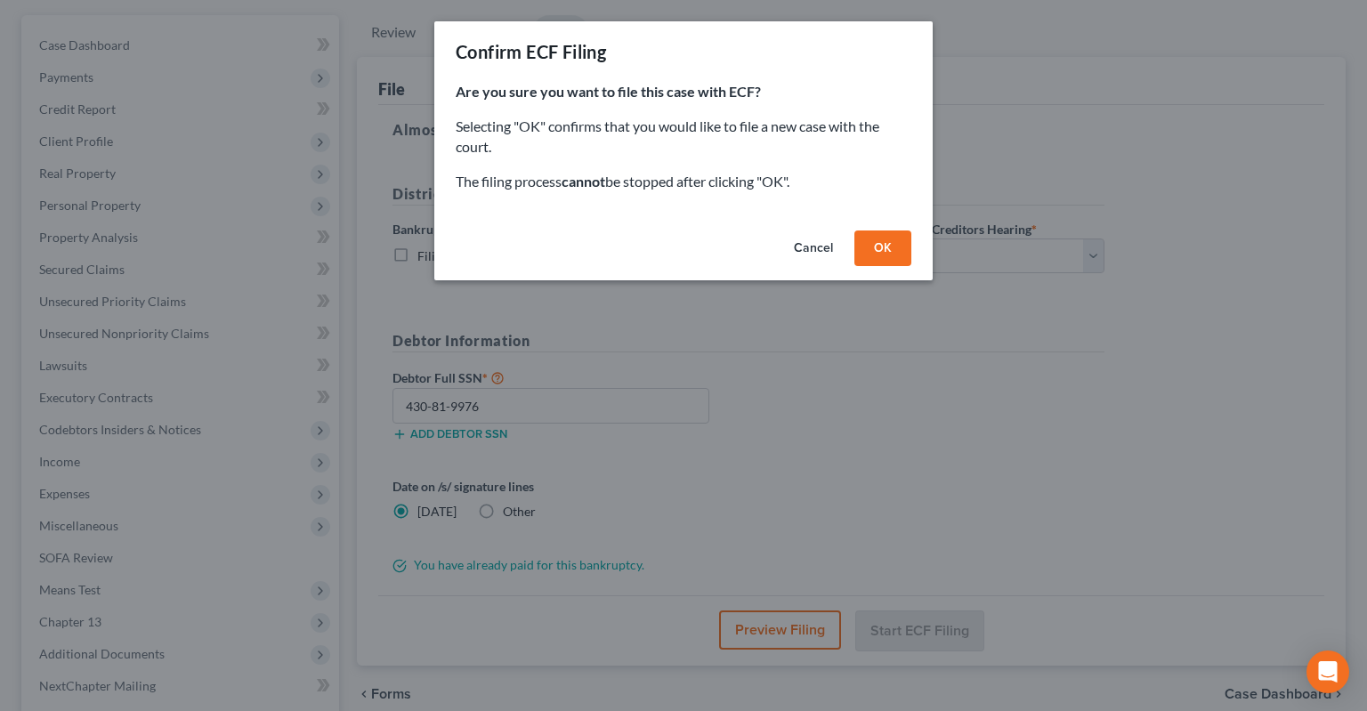
drag, startPoint x: 876, startPoint y: 245, endPoint x: 876, endPoint y: 256, distance: 11.6
click at [877, 245] on button "OK" at bounding box center [882, 248] width 57 height 36
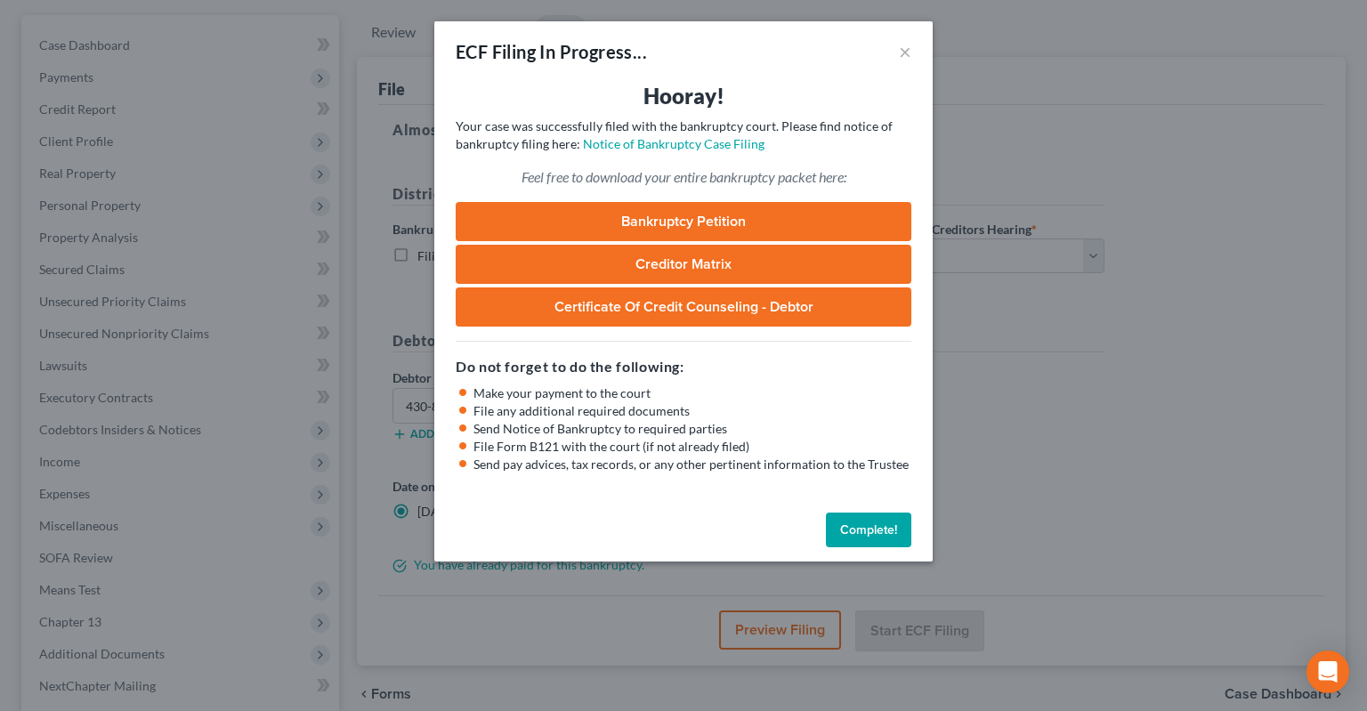
click at [902, 529] on button "Complete!" at bounding box center [868, 531] width 85 height 36
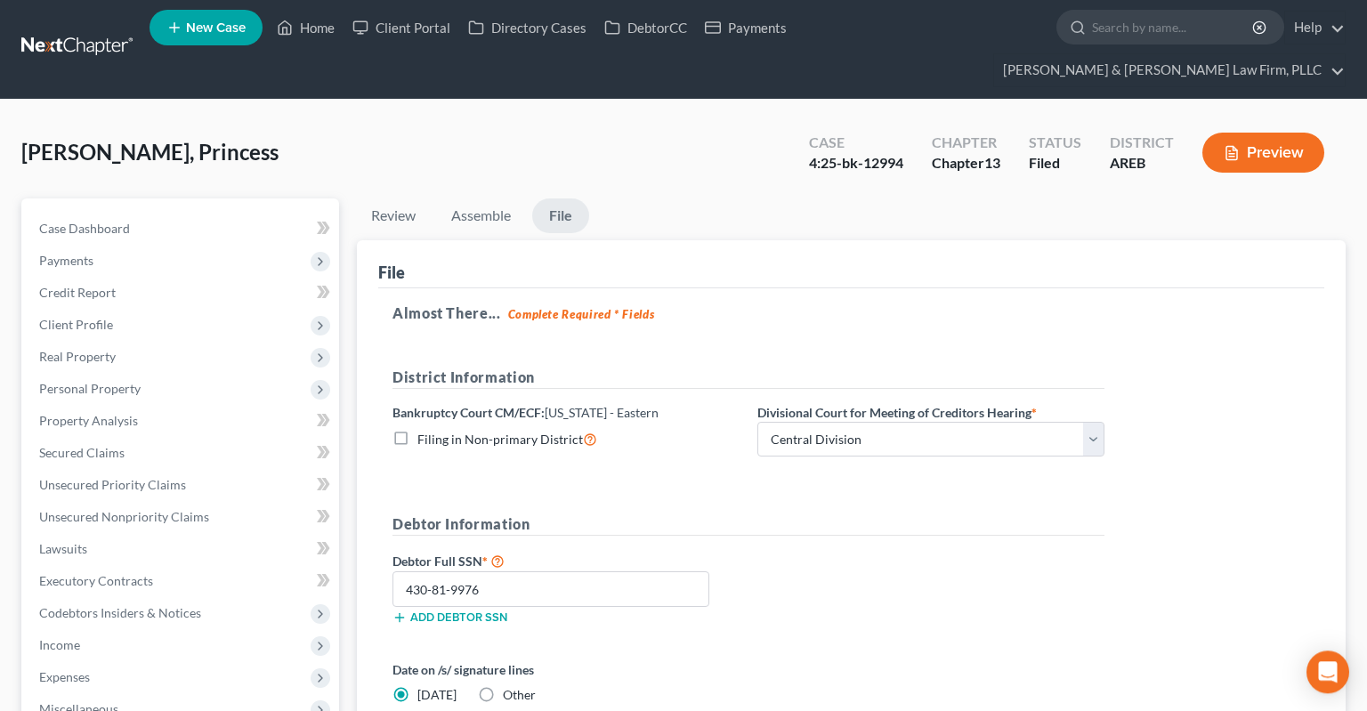
scroll to position [0, 0]
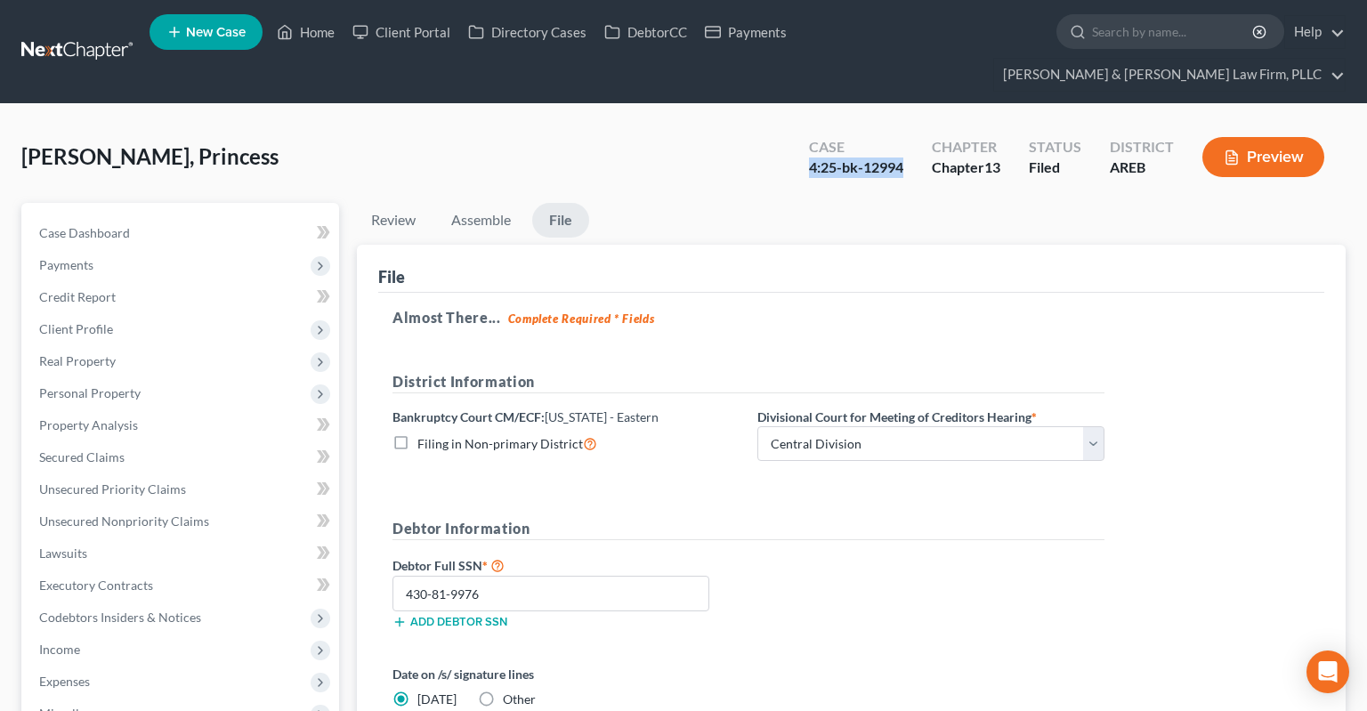
drag, startPoint x: 810, startPoint y: 134, endPoint x: 900, endPoint y: 133, distance: 89.9
click at [900, 157] on div "4:25-bk-12994" at bounding box center [856, 167] width 94 height 20
copy div "4:25-bk-12994"
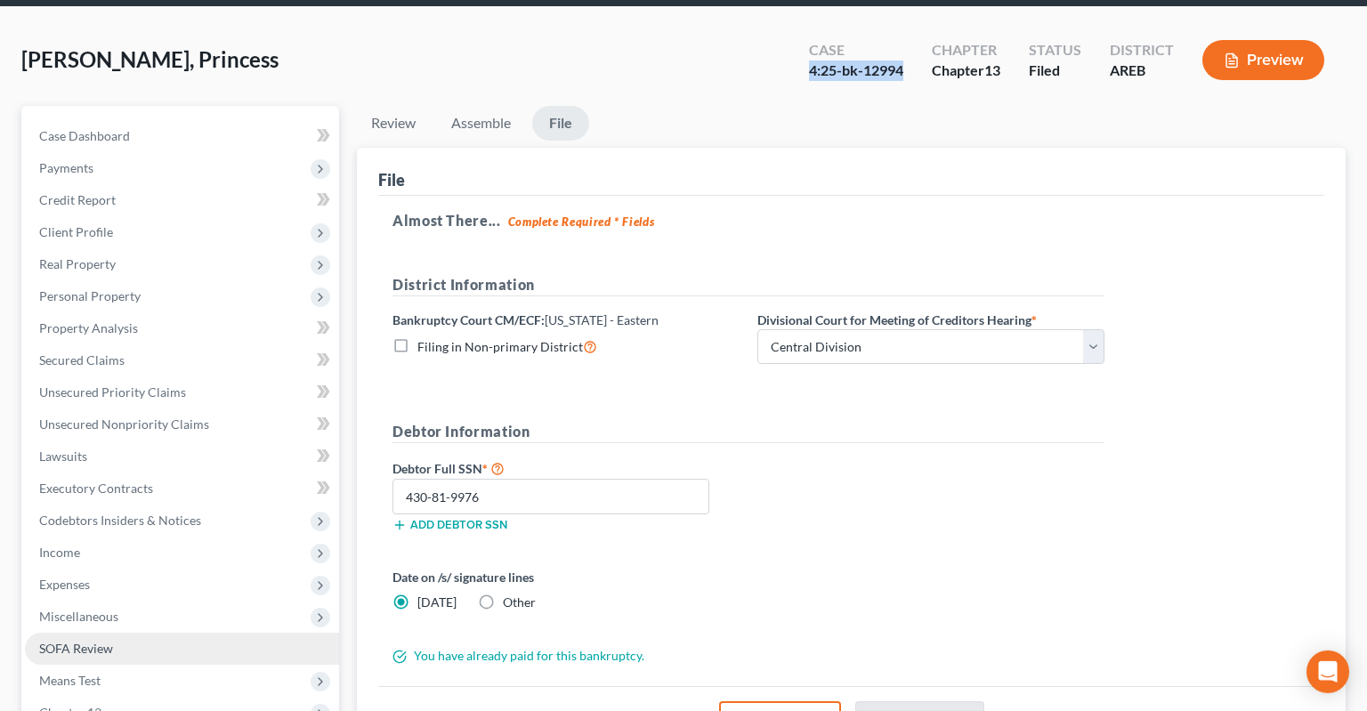
scroll to position [188, 0]
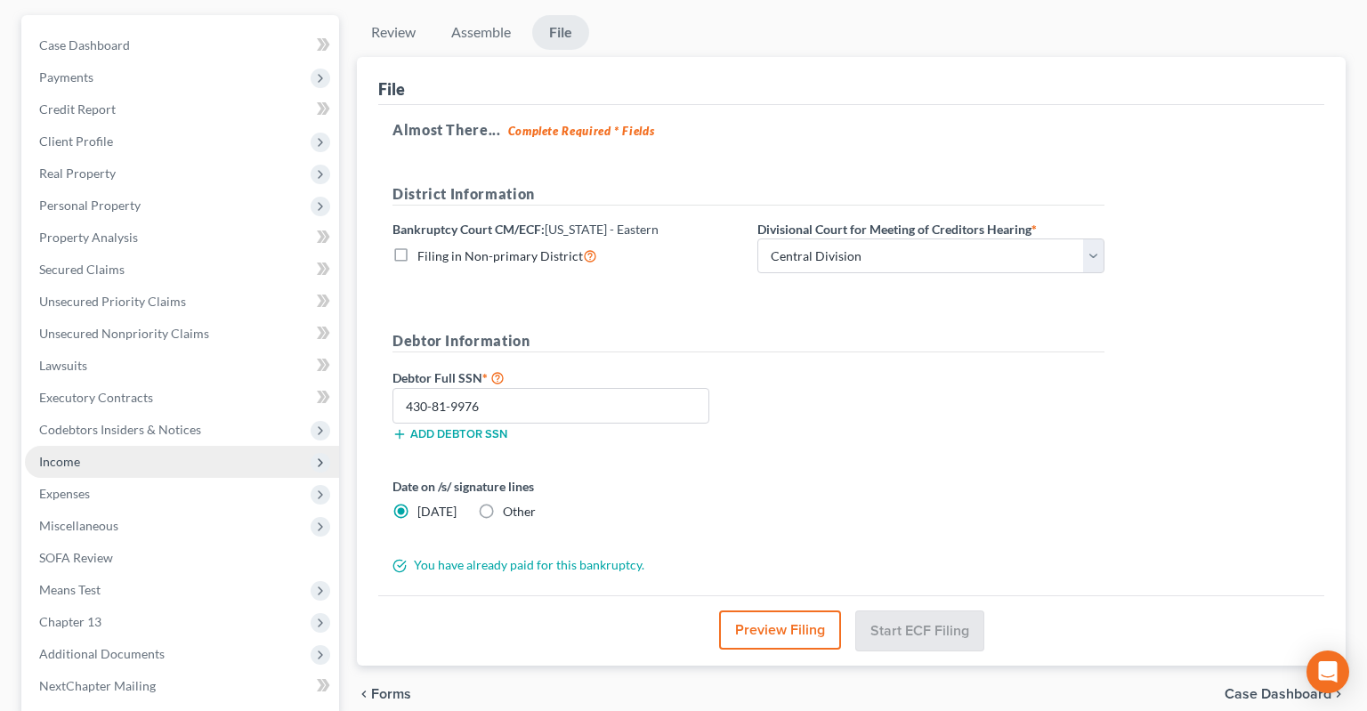
click at [148, 446] on span "Income" at bounding box center [182, 462] width 314 height 32
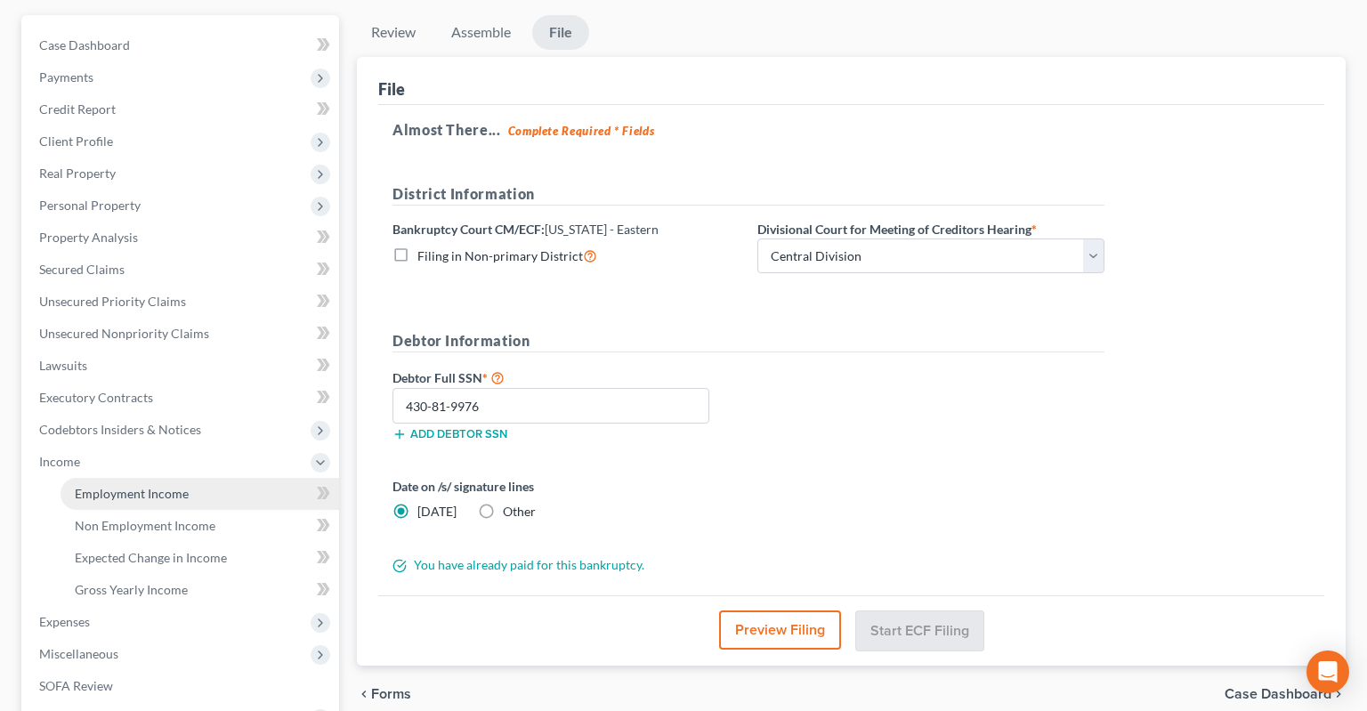
click at [172, 486] on span "Employment Income" at bounding box center [132, 493] width 114 height 15
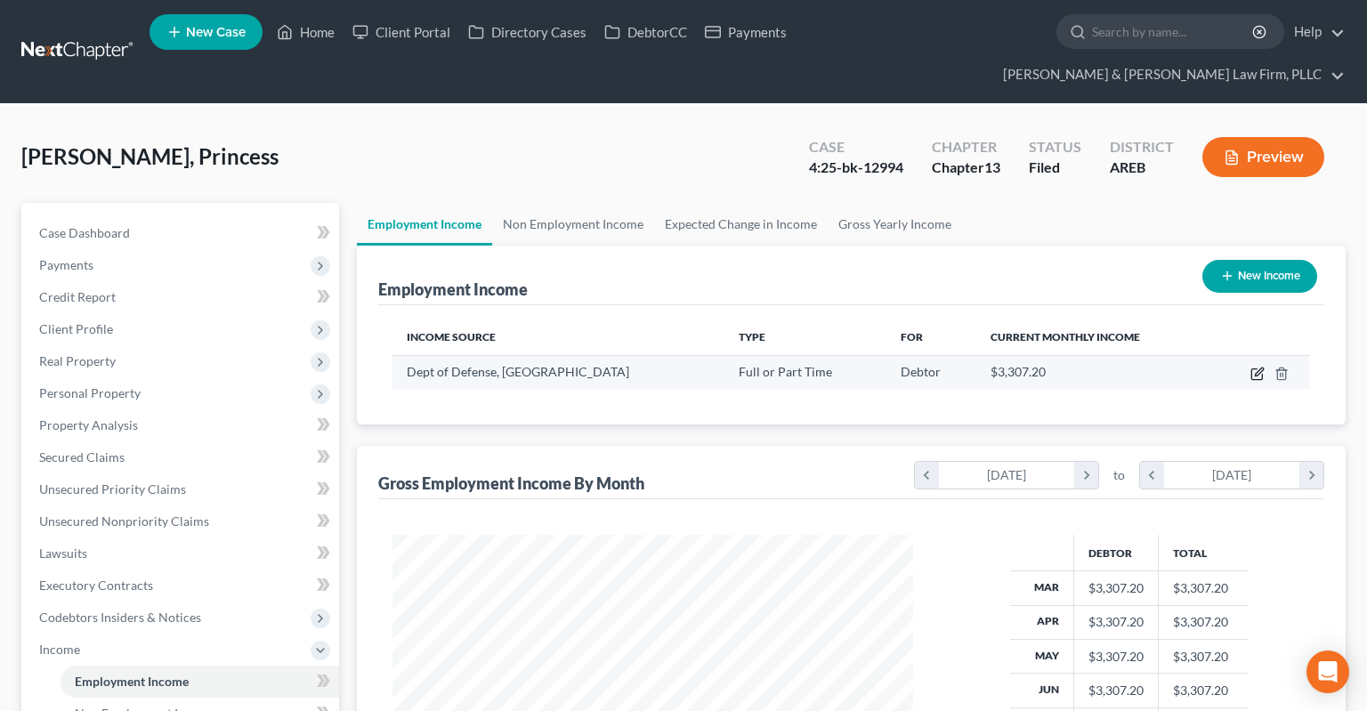
click at [1256, 367] on icon "button" at bounding box center [1257, 374] width 14 height 14
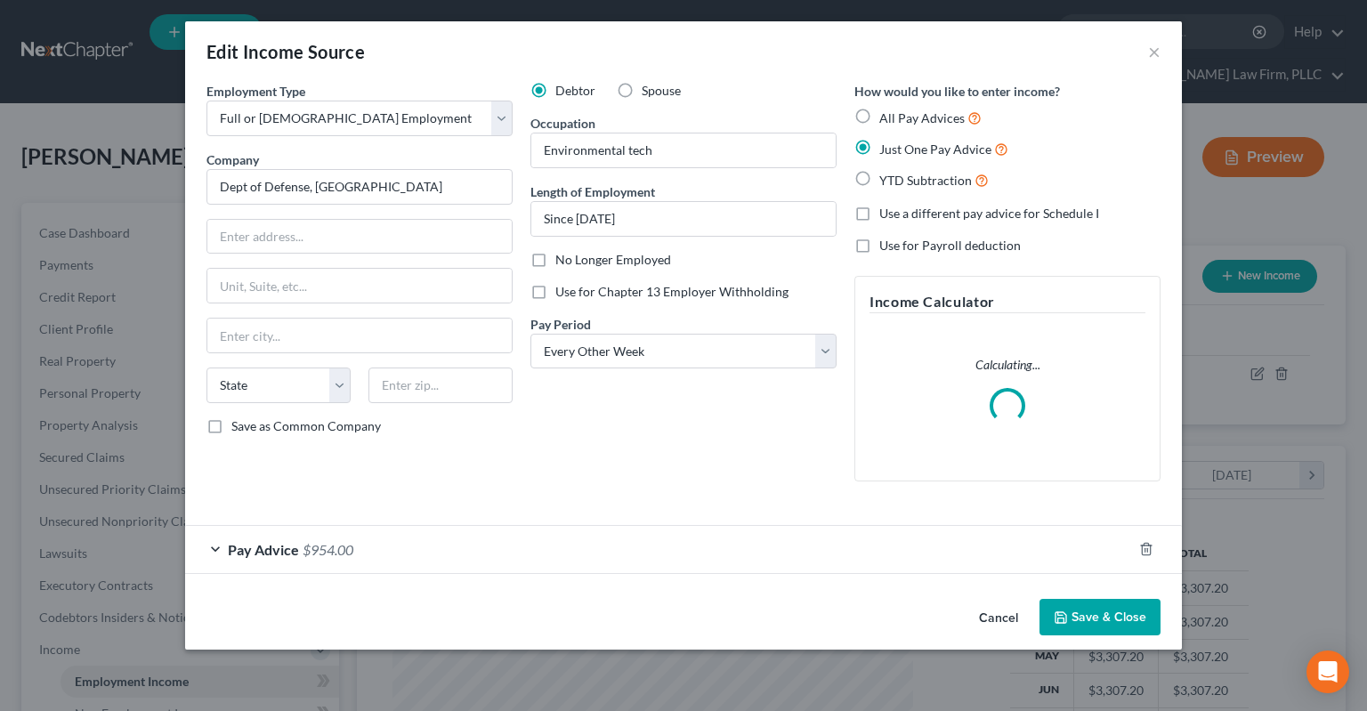
click at [1005, 627] on button "Cancel" at bounding box center [999, 619] width 68 height 36
